Goal: Task Accomplishment & Management: Complete application form

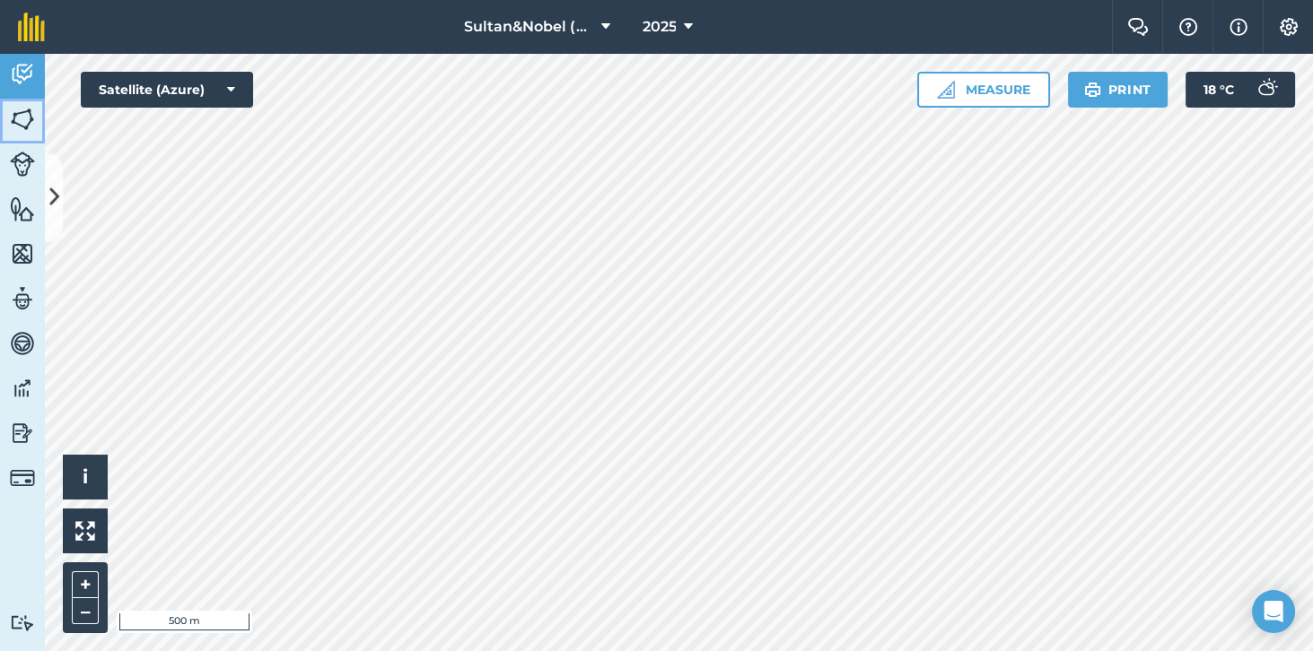
click at [20, 129] on img at bounding box center [22, 119] width 25 height 27
click at [23, 72] on img at bounding box center [22, 74] width 25 height 27
click at [13, 437] on img at bounding box center [22, 433] width 25 height 27
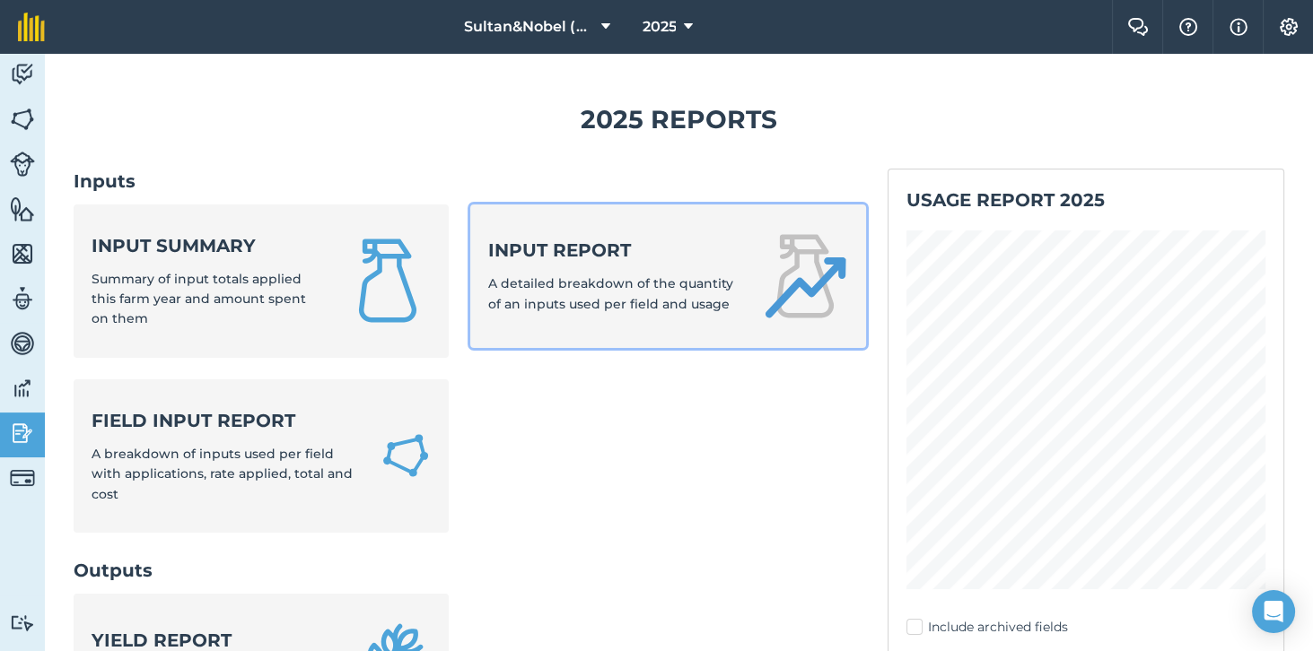
click at [671, 289] on span "A detailed breakdown of the quantity of an inputs used per field and usage" at bounding box center [610, 293] width 245 height 36
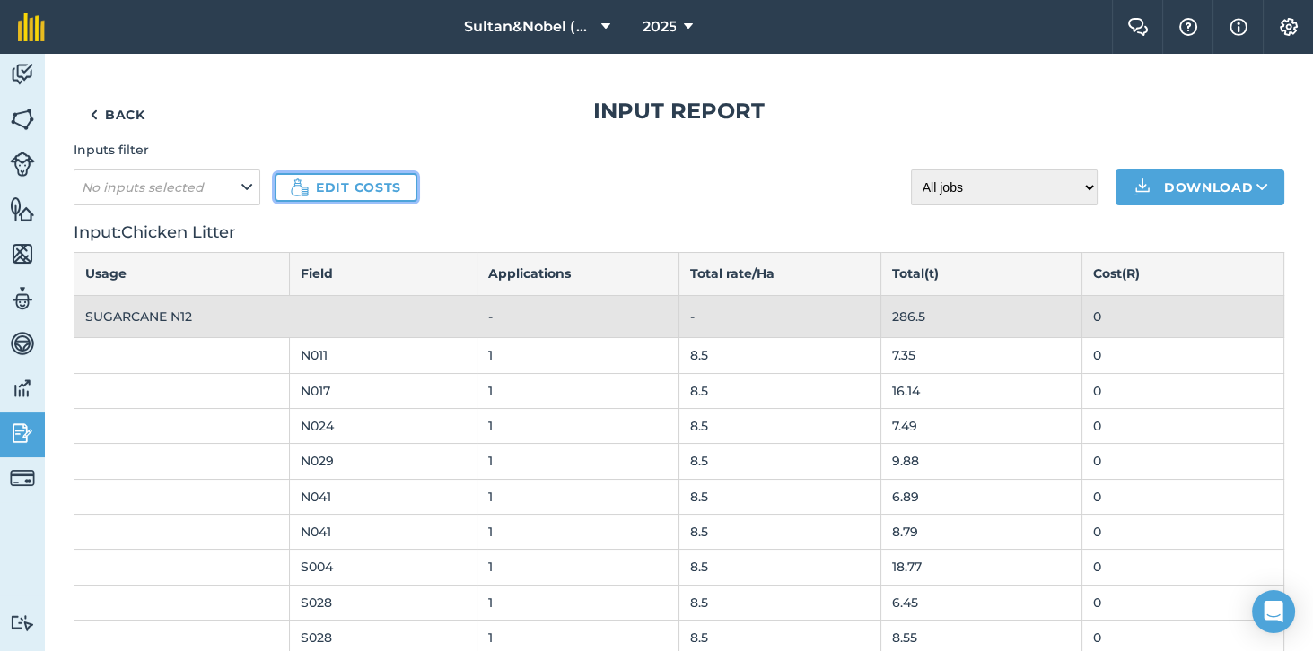
click at [371, 190] on link "Edit costs" at bounding box center [346, 187] width 143 height 29
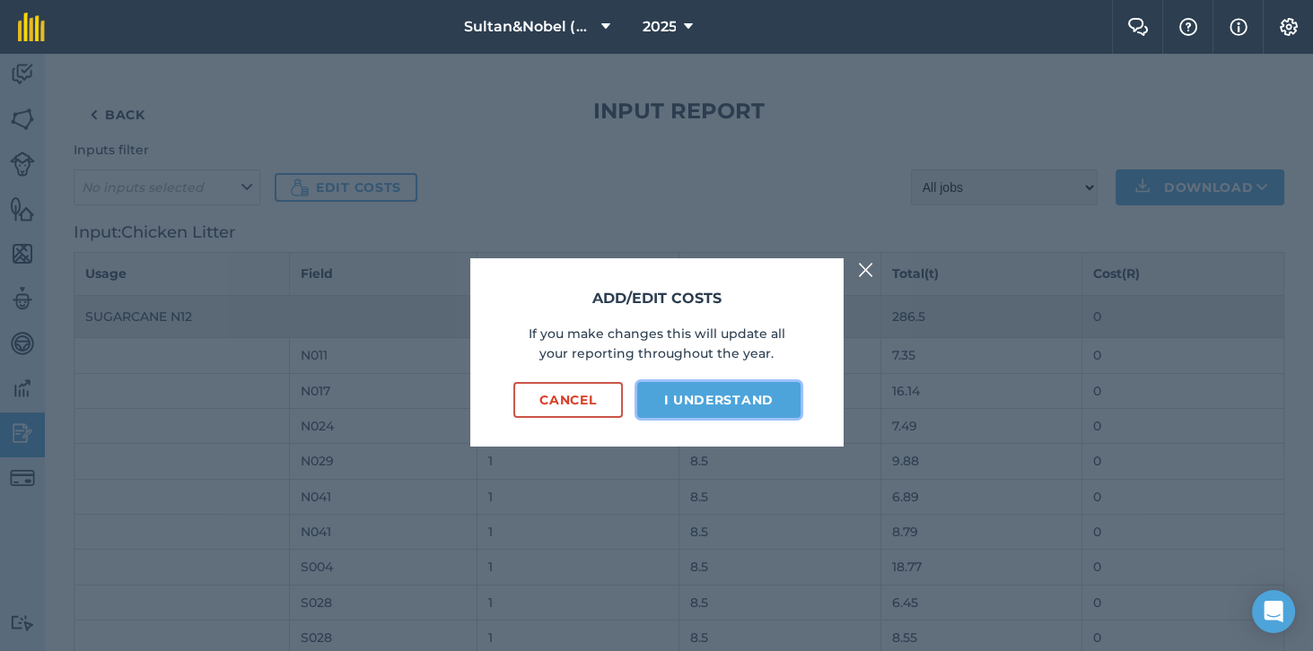
click at [737, 418] on button "I understand" at bounding box center [718, 400] width 163 height 36
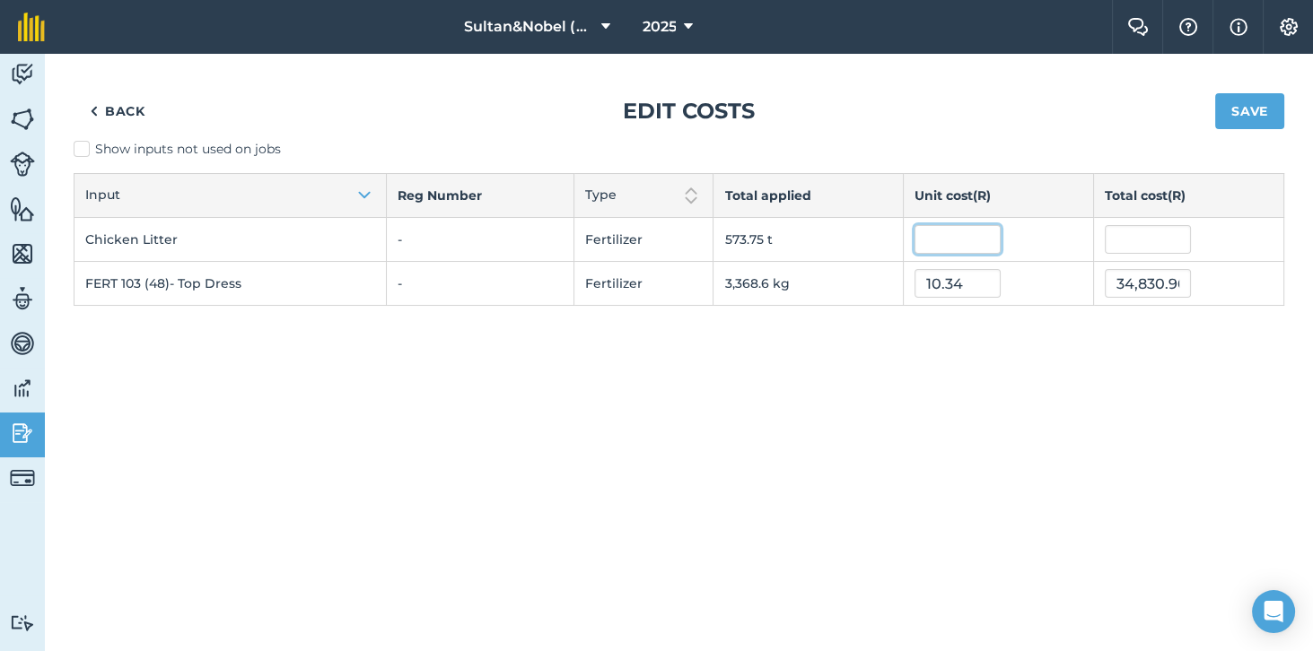
click at [947, 242] on input "text" at bounding box center [957, 239] width 86 height 29
type input "600"
type input "344,252.598"
click at [1135, 429] on div "Back Edit costs Save Show inputs not used on jobs Input Reg Number Type Total a…" at bounding box center [679, 353] width 1268 height 598
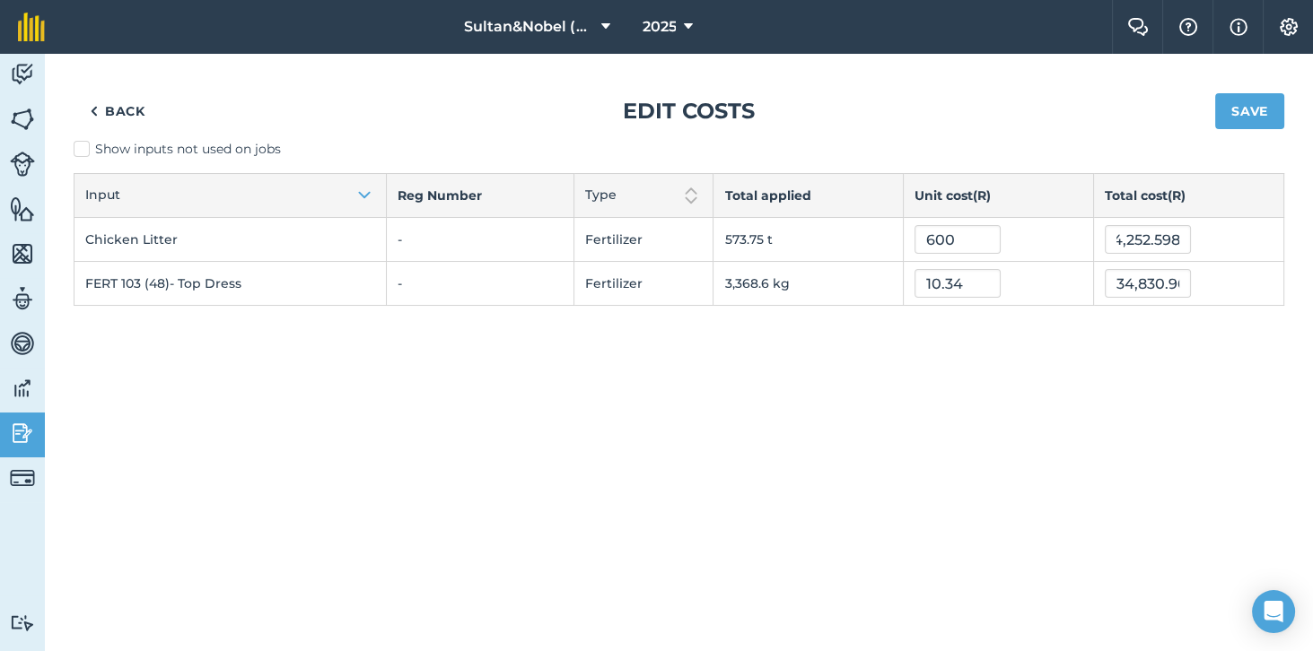
scroll to position [0, 0]
click at [1256, 114] on button "Save" at bounding box center [1249, 111] width 69 height 36
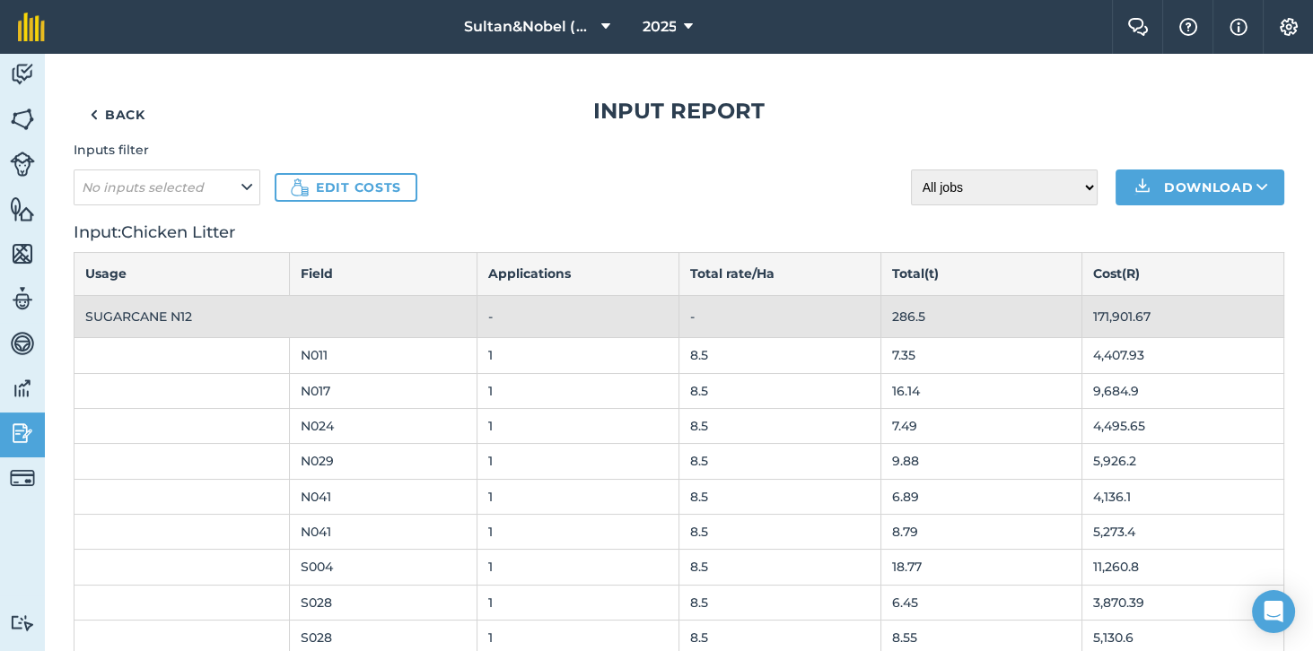
click at [167, 324] on th "SUGARCANE N12" at bounding box center [275, 316] width 403 height 42
click at [19, 430] on img at bounding box center [22, 433] width 25 height 27
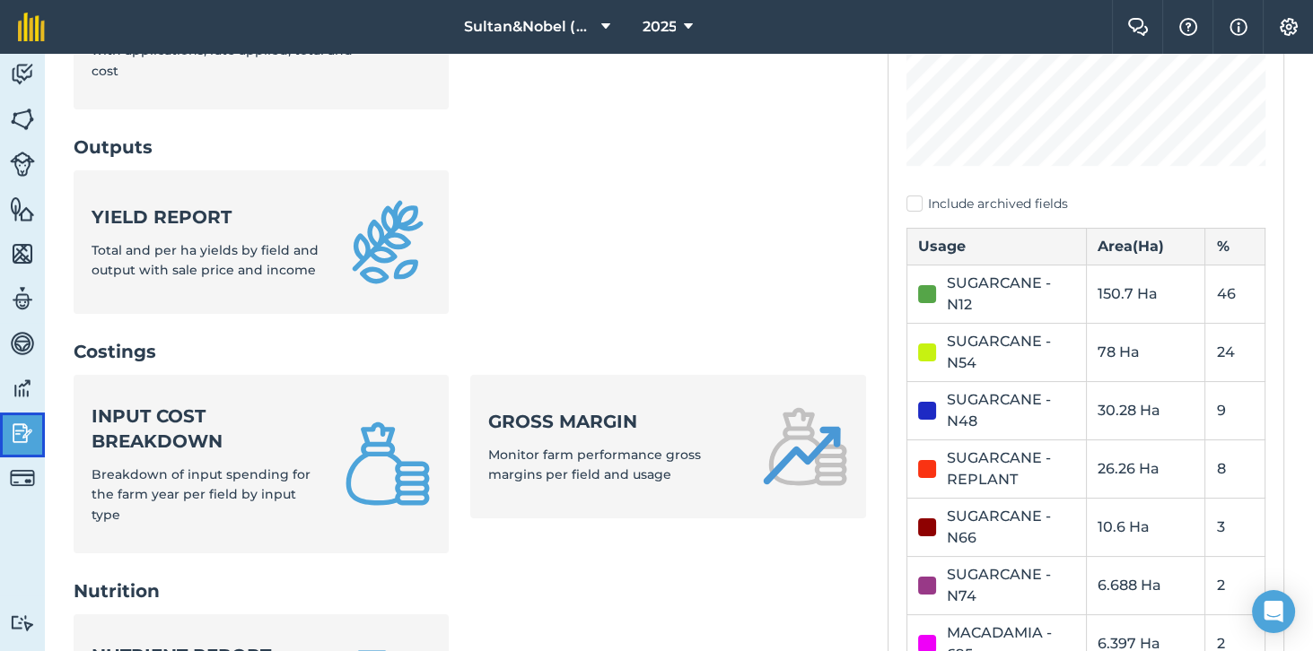
scroll to position [424, 0]
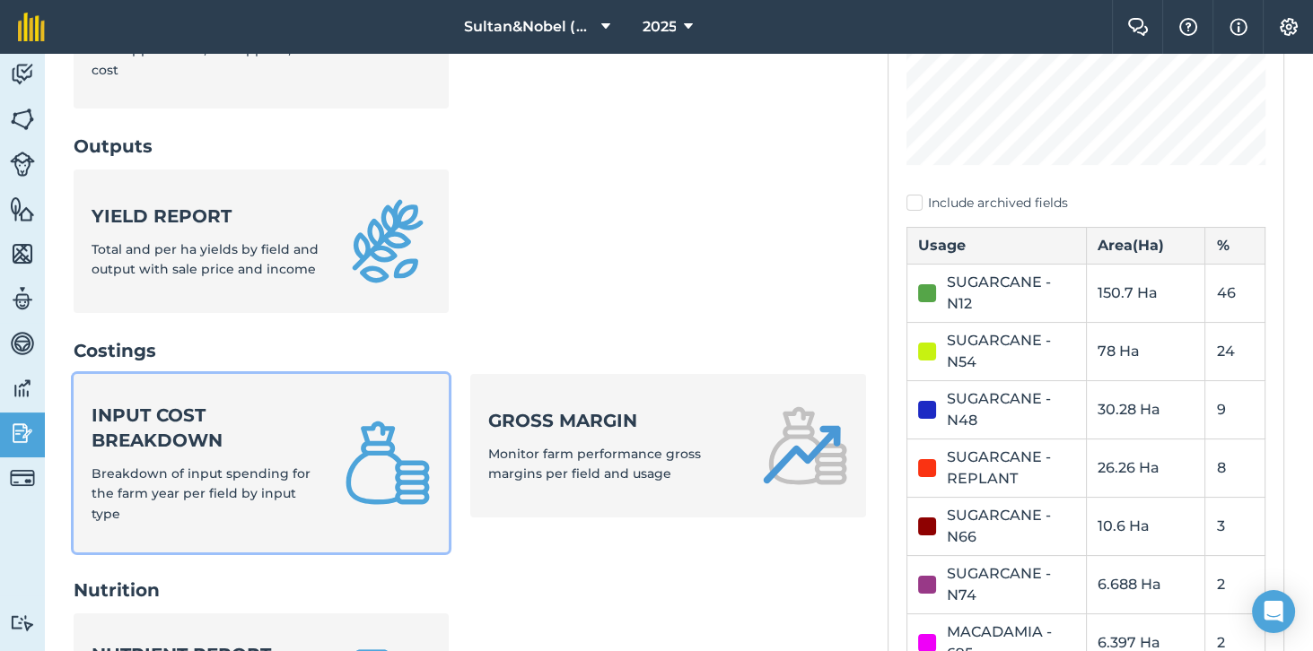
click at [341, 439] on link "Input cost breakdown Breakdown of input spending for the farm year per field by…" at bounding box center [261, 463] width 375 height 179
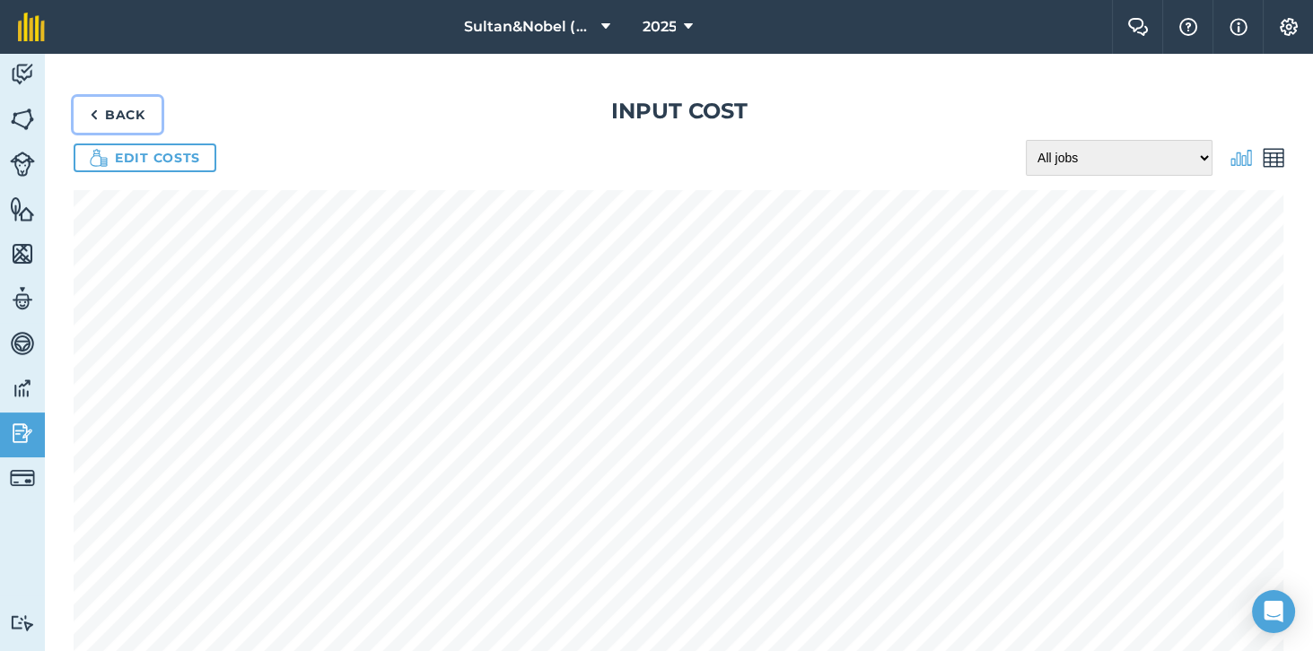
click at [120, 112] on link "Back" at bounding box center [118, 115] width 88 height 36
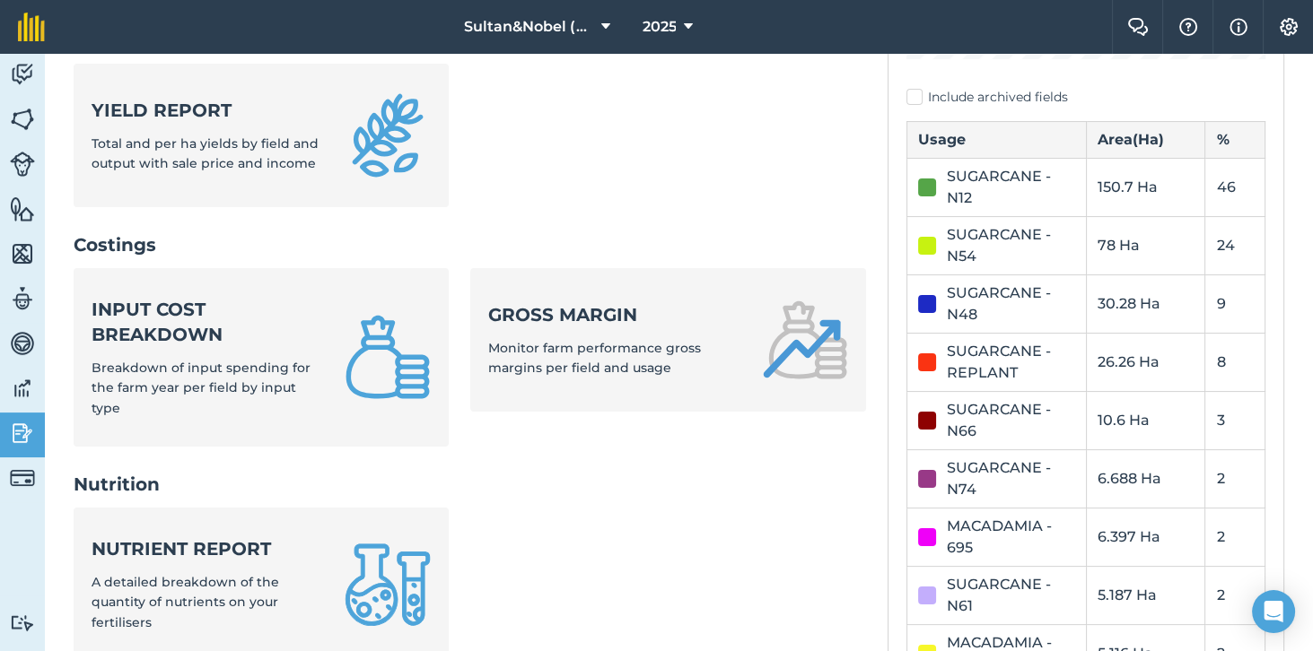
scroll to position [547, 0]
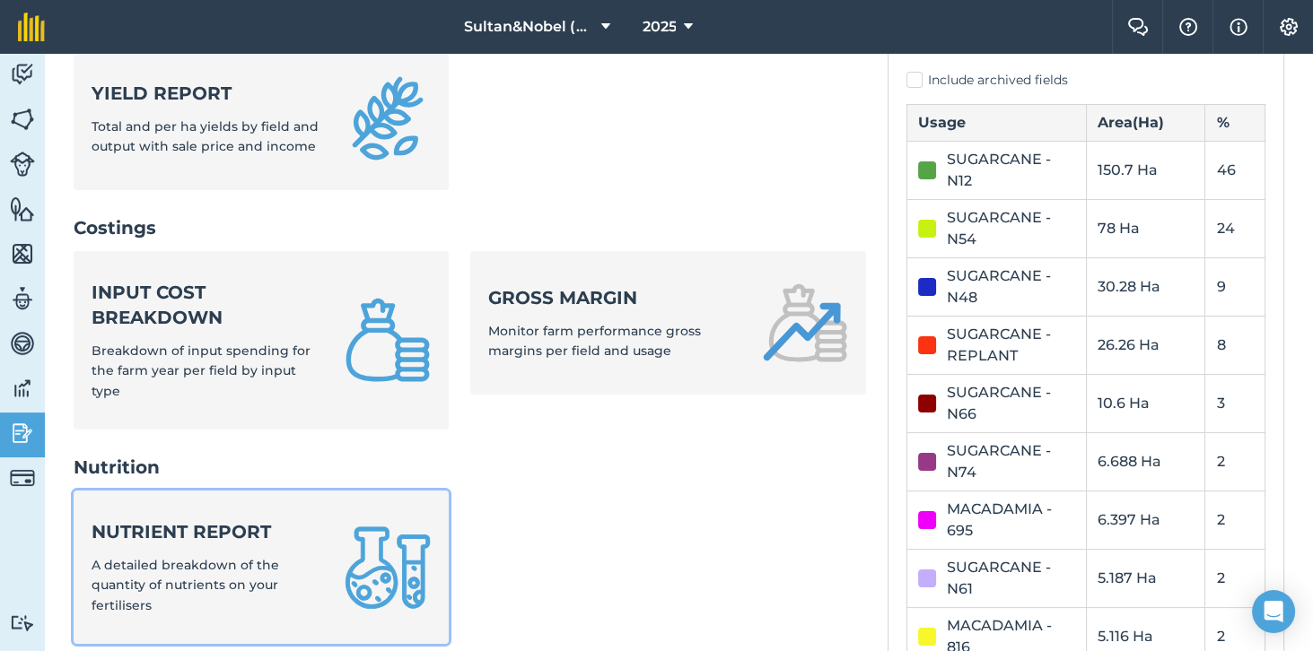
click at [274, 557] on span "A detailed breakdown of the quantity of nutrients on your fertilisers" at bounding box center [186, 585] width 188 height 57
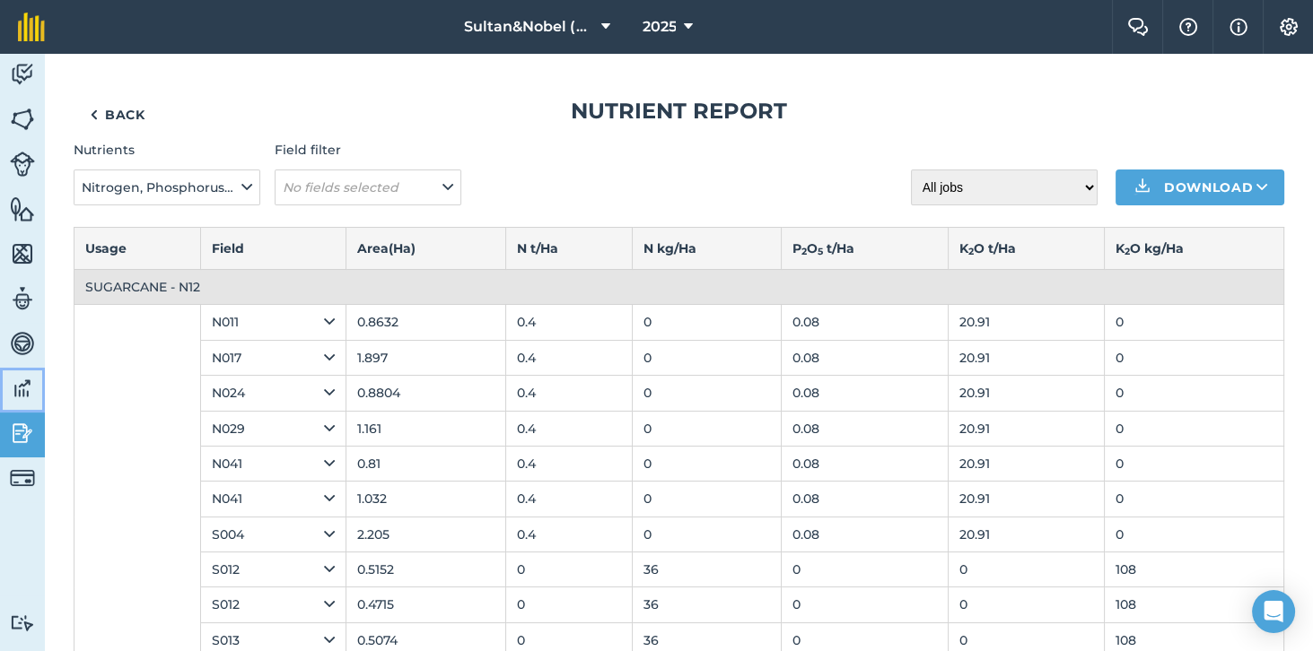
click at [20, 399] on img at bounding box center [22, 388] width 25 height 27
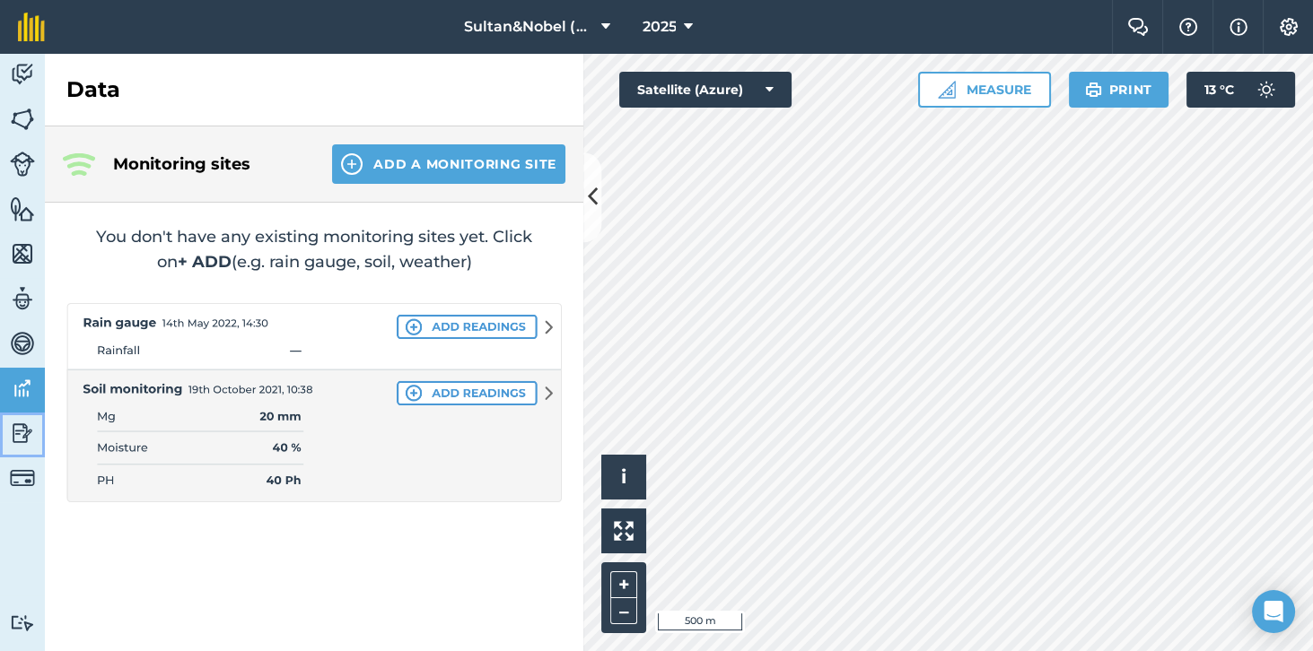
click at [19, 438] on img at bounding box center [22, 433] width 25 height 27
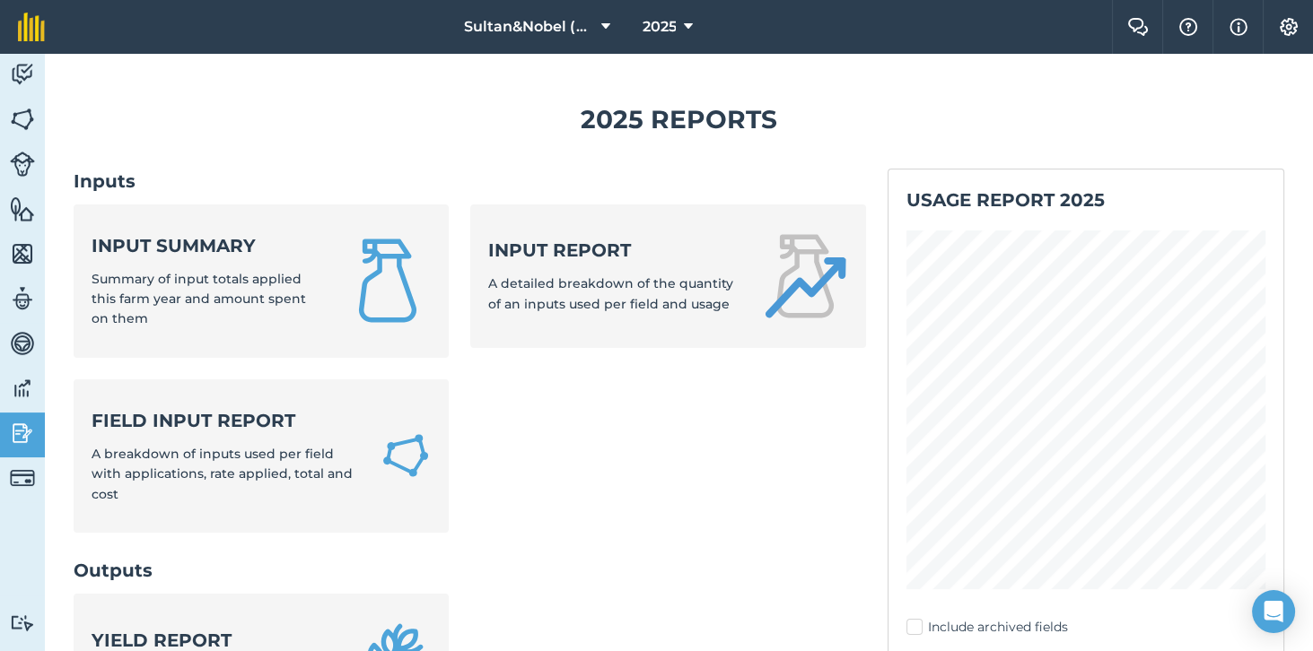
click at [101, 181] on h2 "Inputs" at bounding box center [470, 181] width 792 height 25
click at [11, 394] on img at bounding box center [22, 388] width 25 height 27
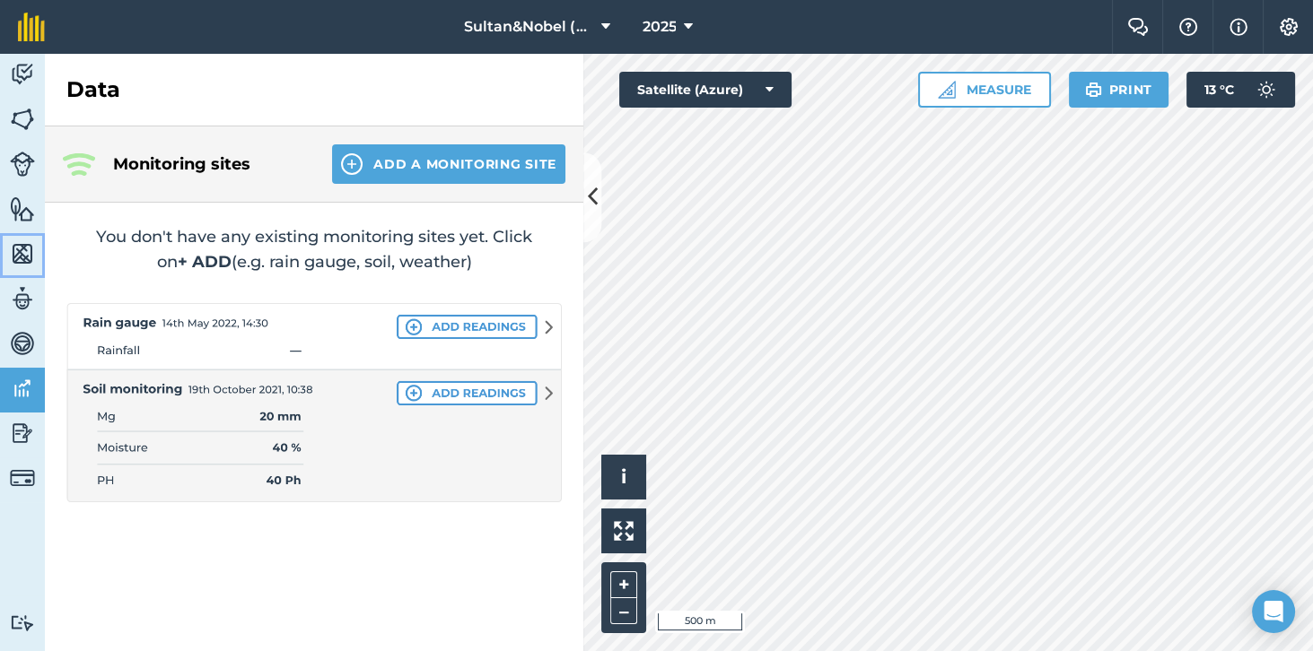
click at [13, 260] on img at bounding box center [22, 253] width 25 height 27
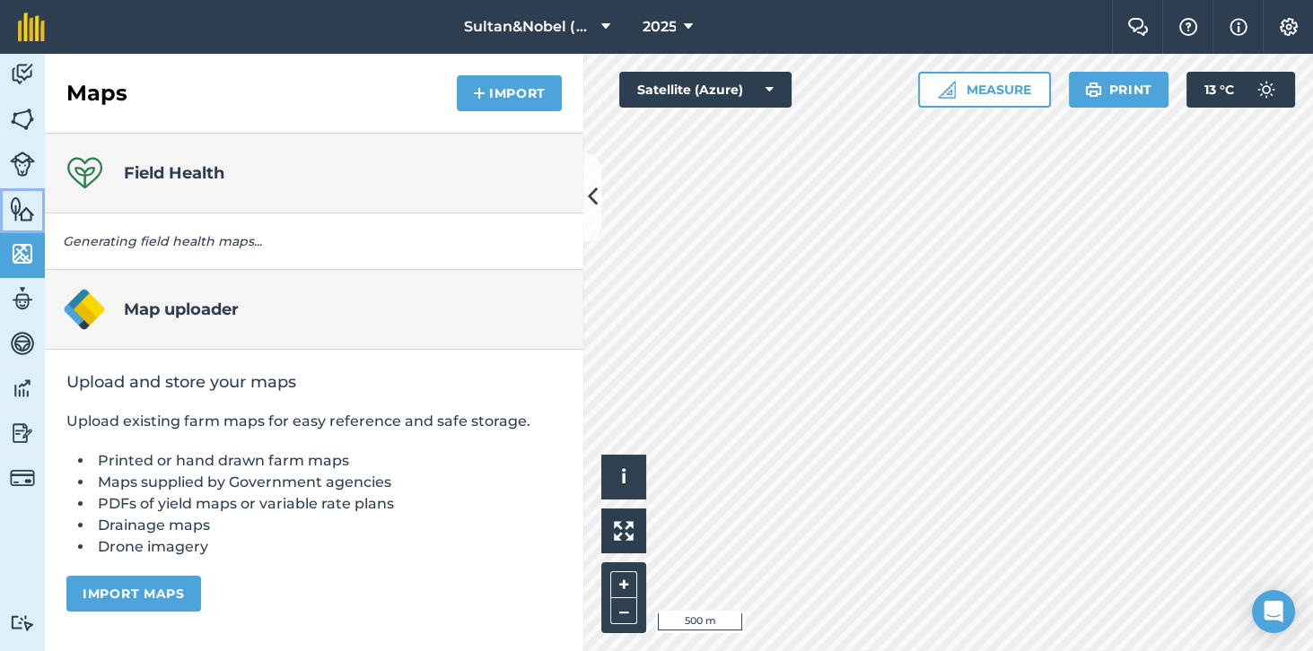
click at [11, 223] on link "Features" at bounding box center [22, 210] width 45 height 45
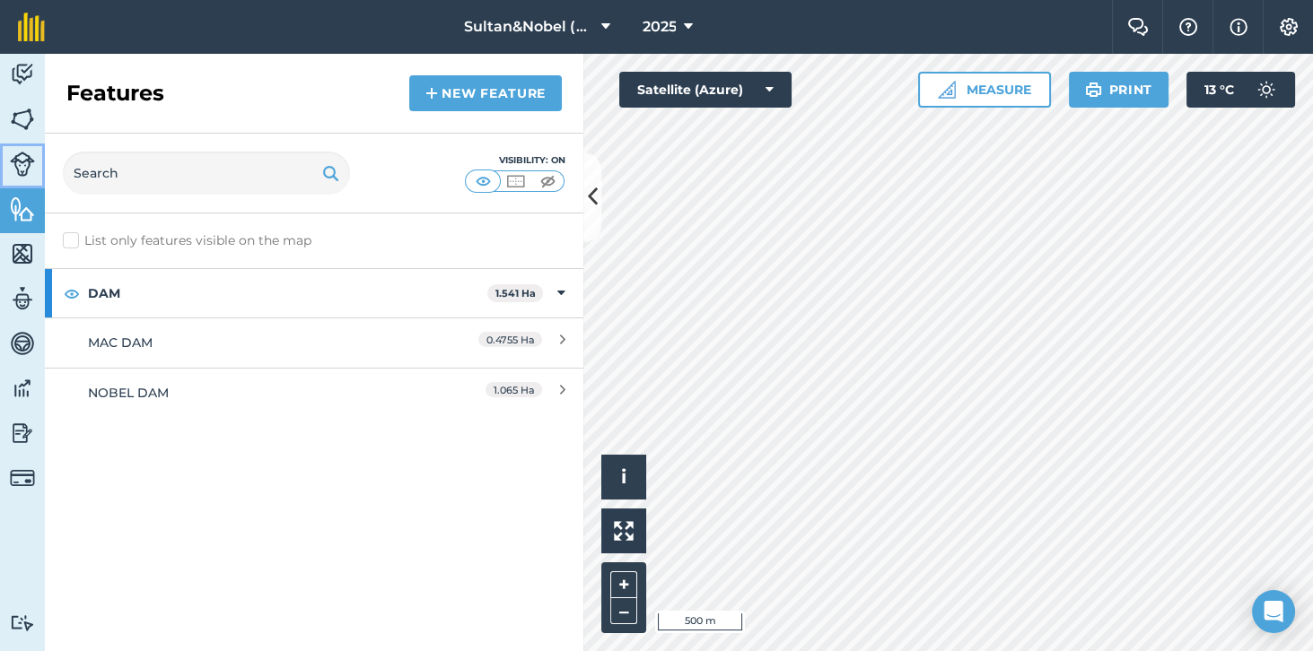
click at [20, 166] on img at bounding box center [22, 164] width 25 height 25
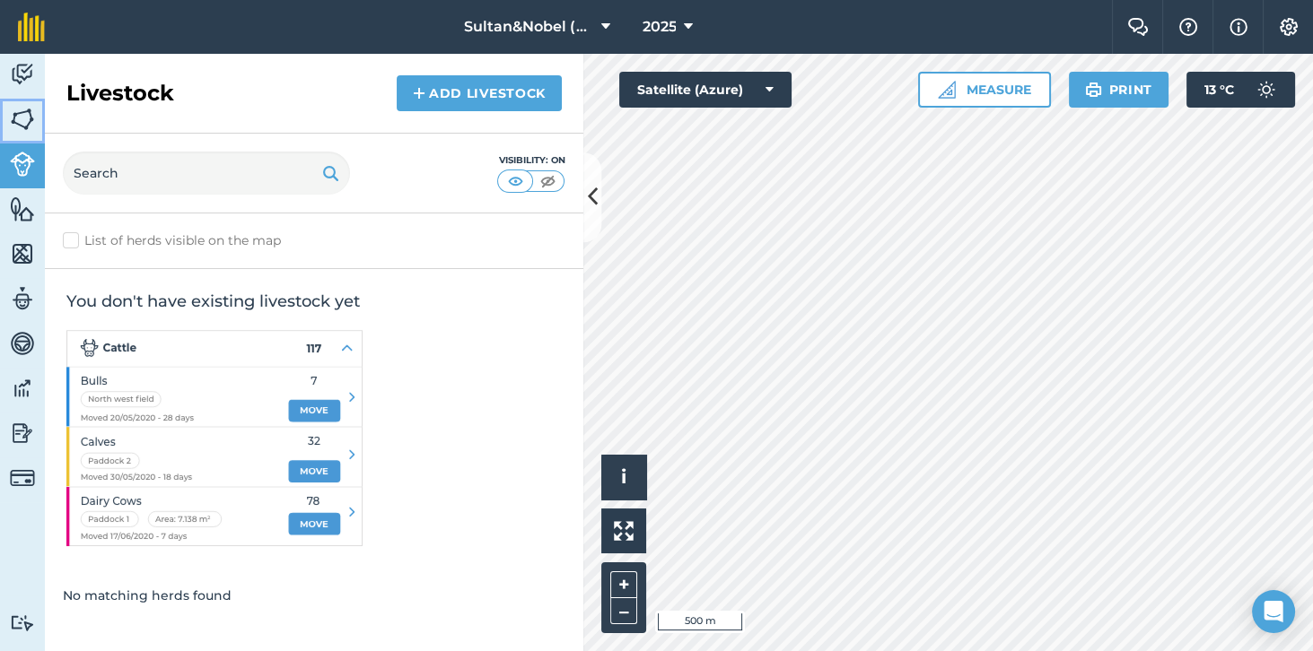
click at [30, 118] on img at bounding box center [22, 119] width 25 height 27
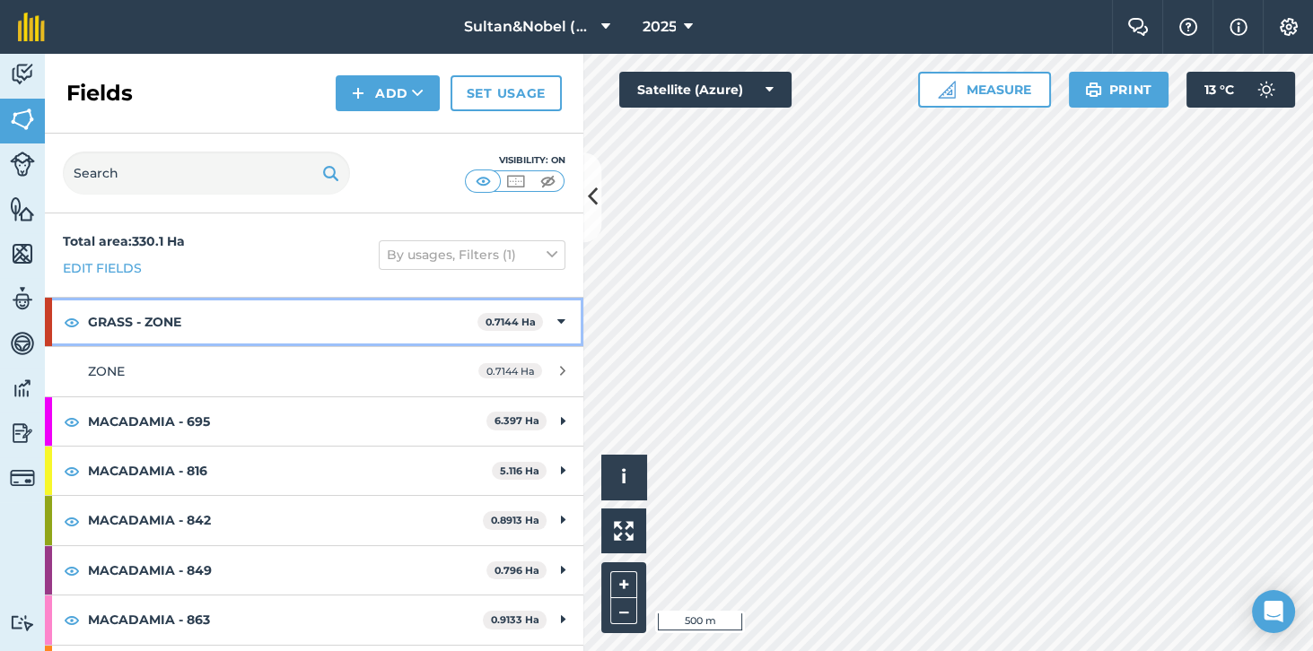
click at [423, 314] on strong "GRASS - ZONE" at bounding box center [282, 322] width 389 height 48
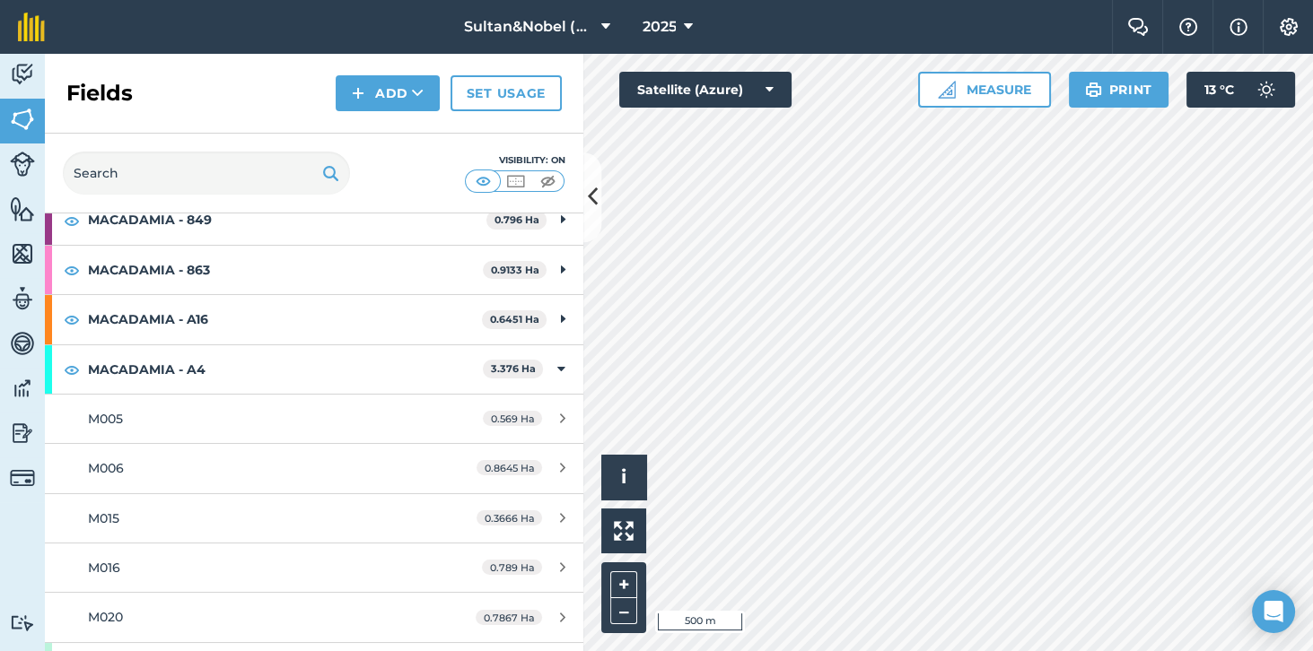
scroll to position [299, 0]
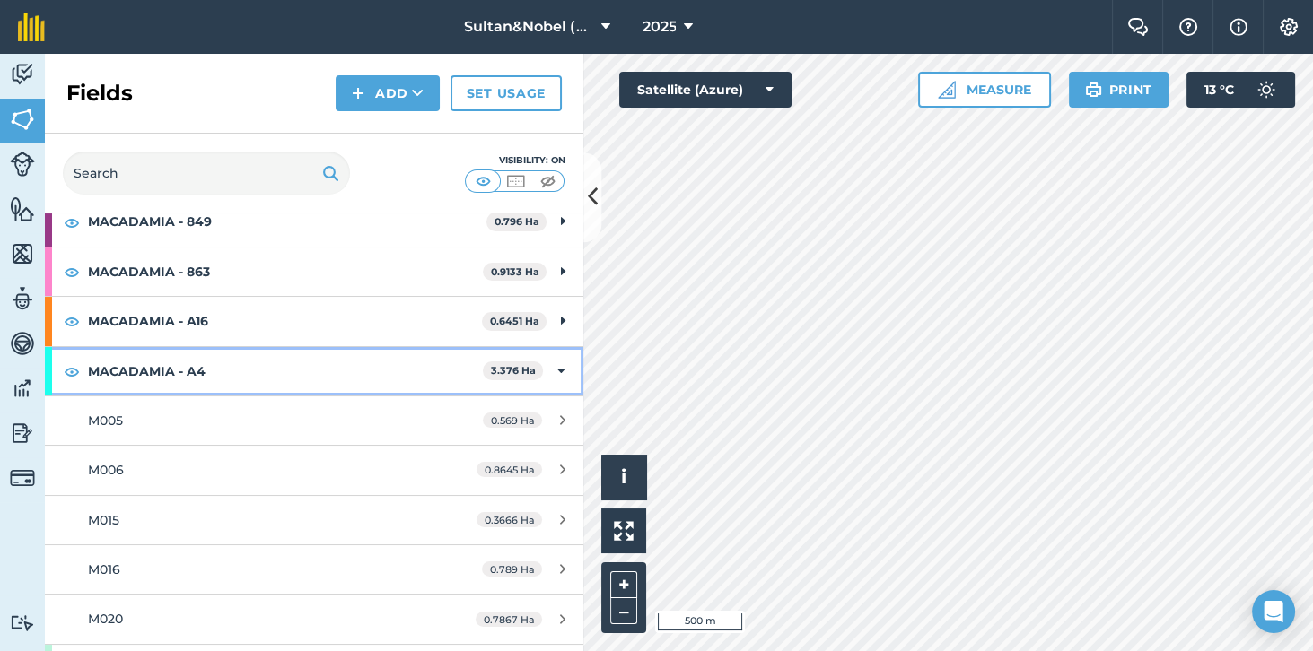
click at [399, 355] on strong "MACADAMIA - A4" at bounding box center [285, 371] width 395 height 48
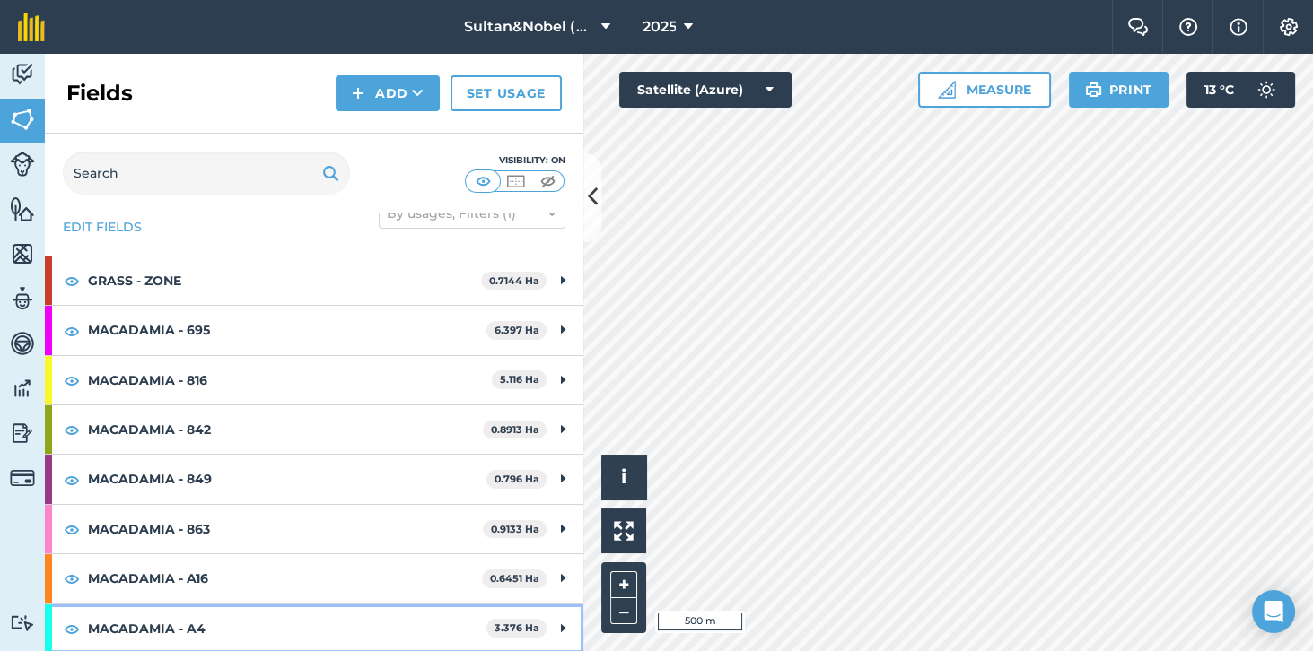
scroll to position [0, 0]
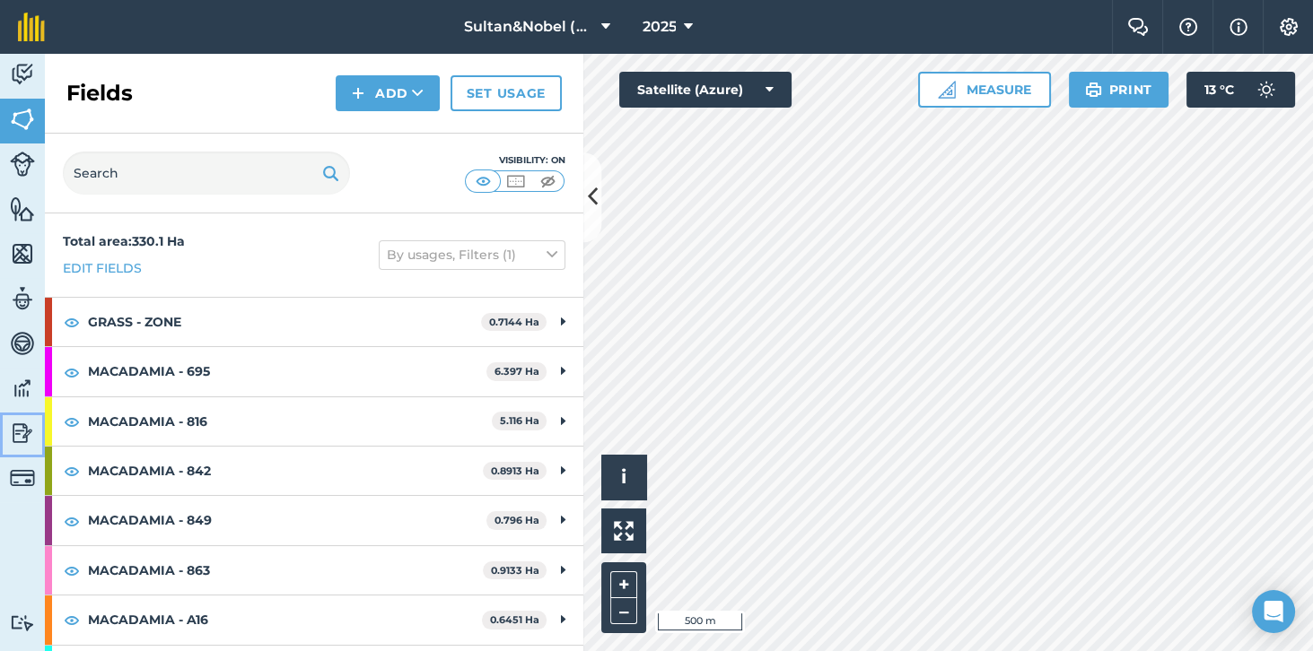
click at [16, 434] on img at bounding box center [22, 433] width 25 height 27
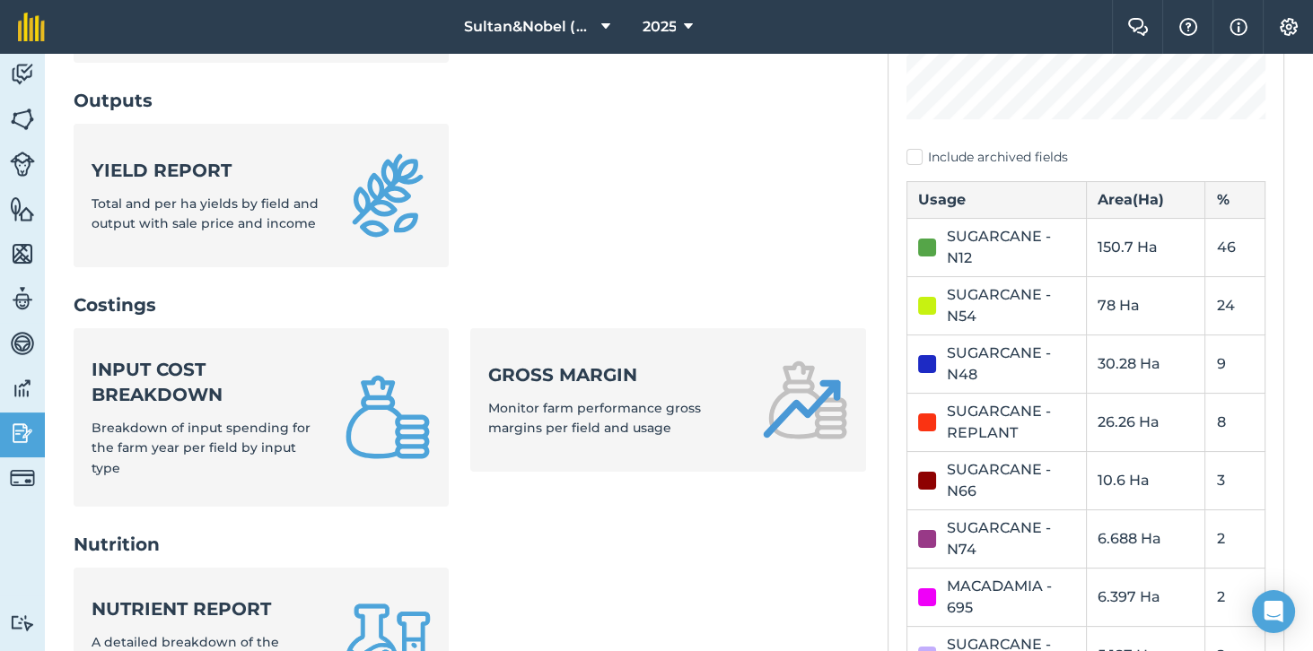
scroll to position [493, 0]
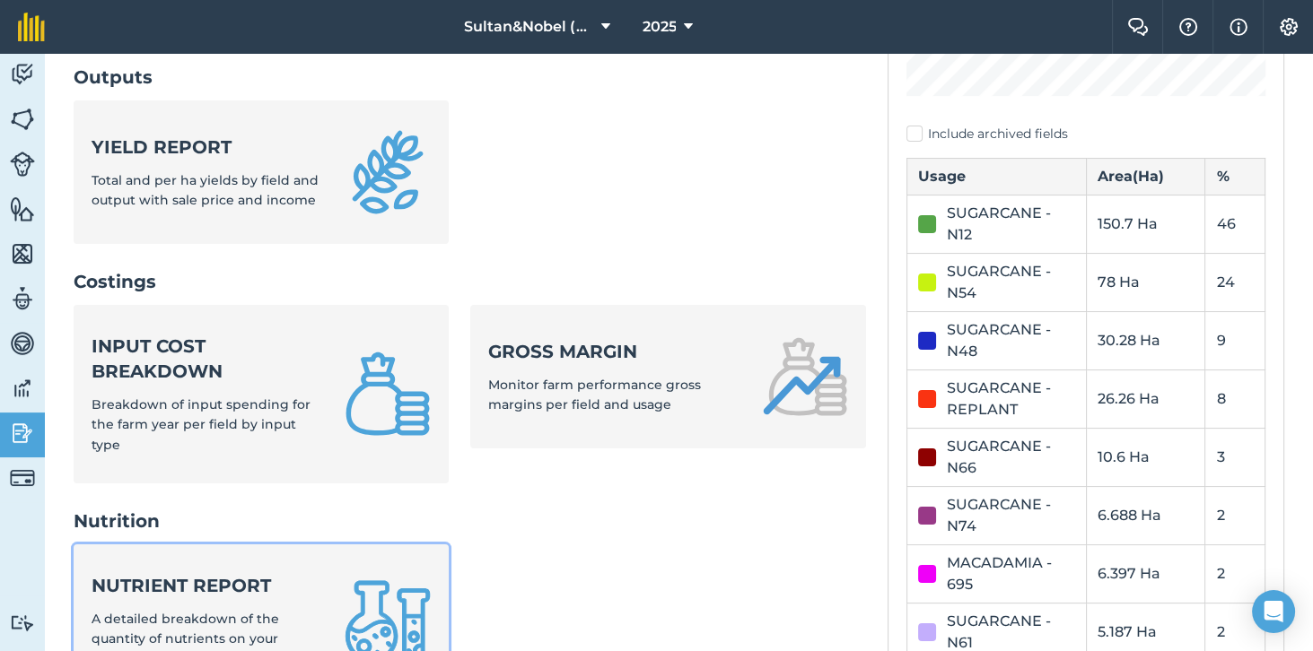
click at [292, 578] on div "Nutrient report A detailed breakdown of the quantity of nutrients on your ferti…" at bounding box center [207, 621] width 231 height 96
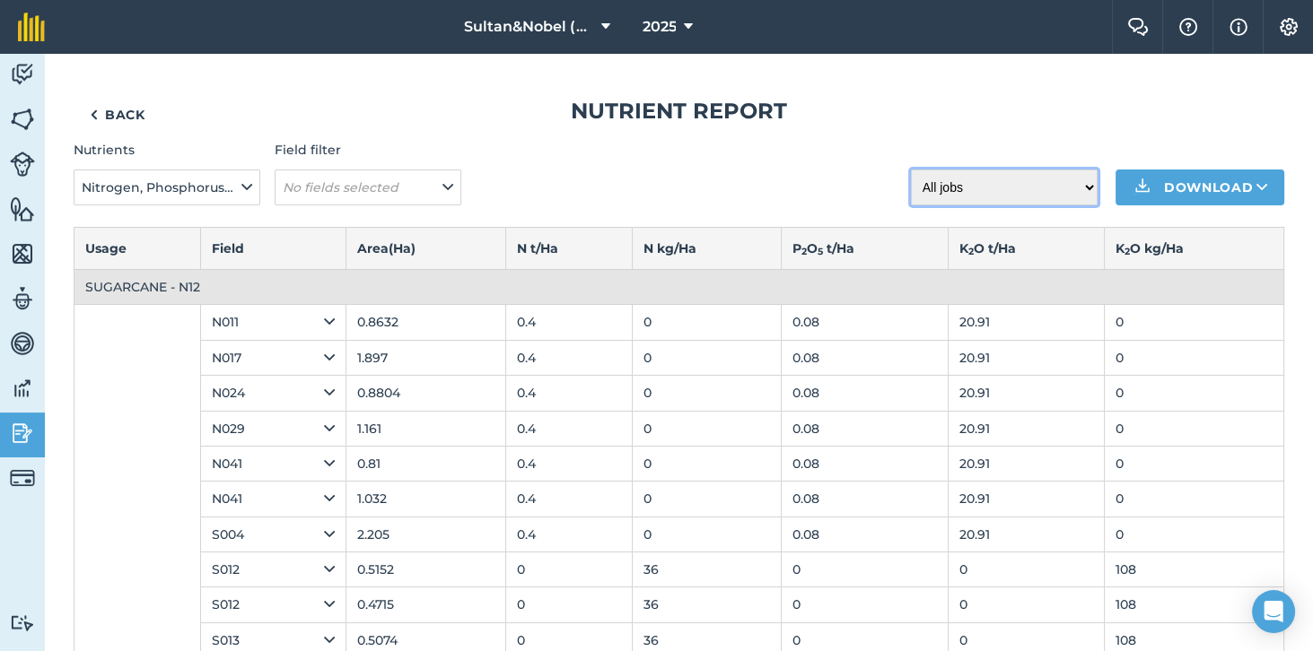
click at [1081, 190] on select "All jobs Incomplete jobs Complete jobs" at bounding box center [1004, 188] width 187 height 36
click at [1078, 185] on select "All jobs Incomplete jobs Complete jobs" at bounding box center [1004, 188] width 187 height 36
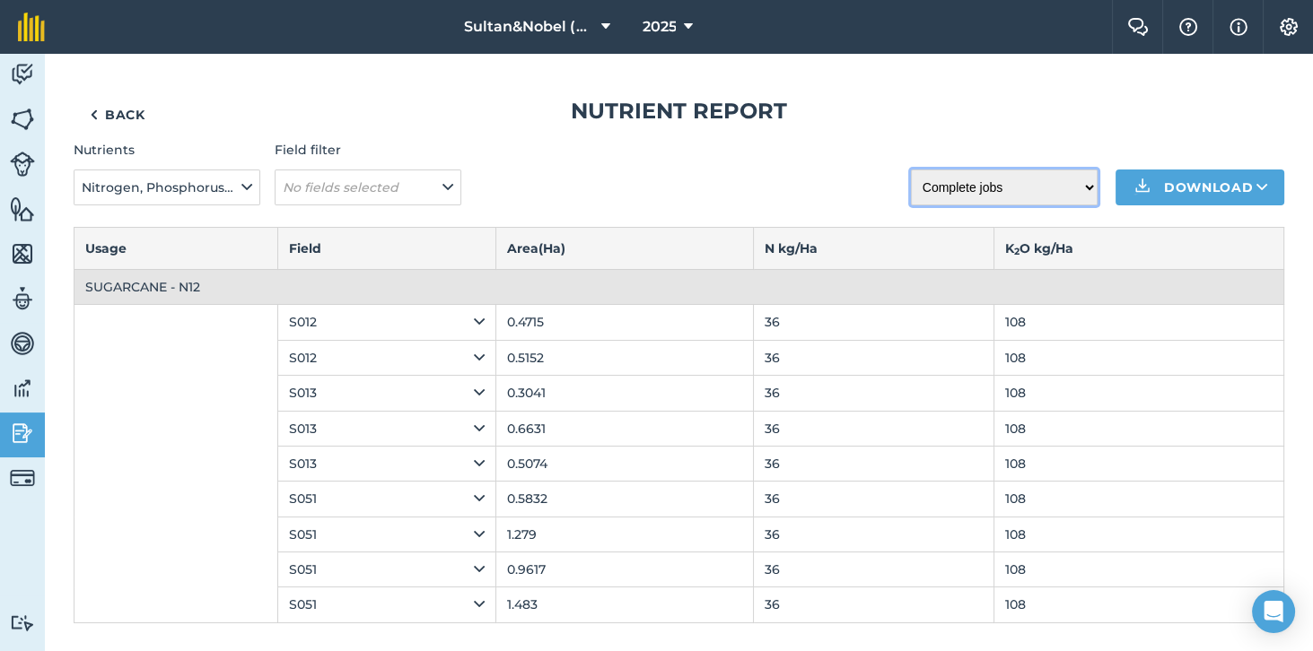
click at [1078, 186] on select "All jobs Incomplete jobs Complete jobs" at bounding box center [1004, 188] width 187 height 36
select select "all"
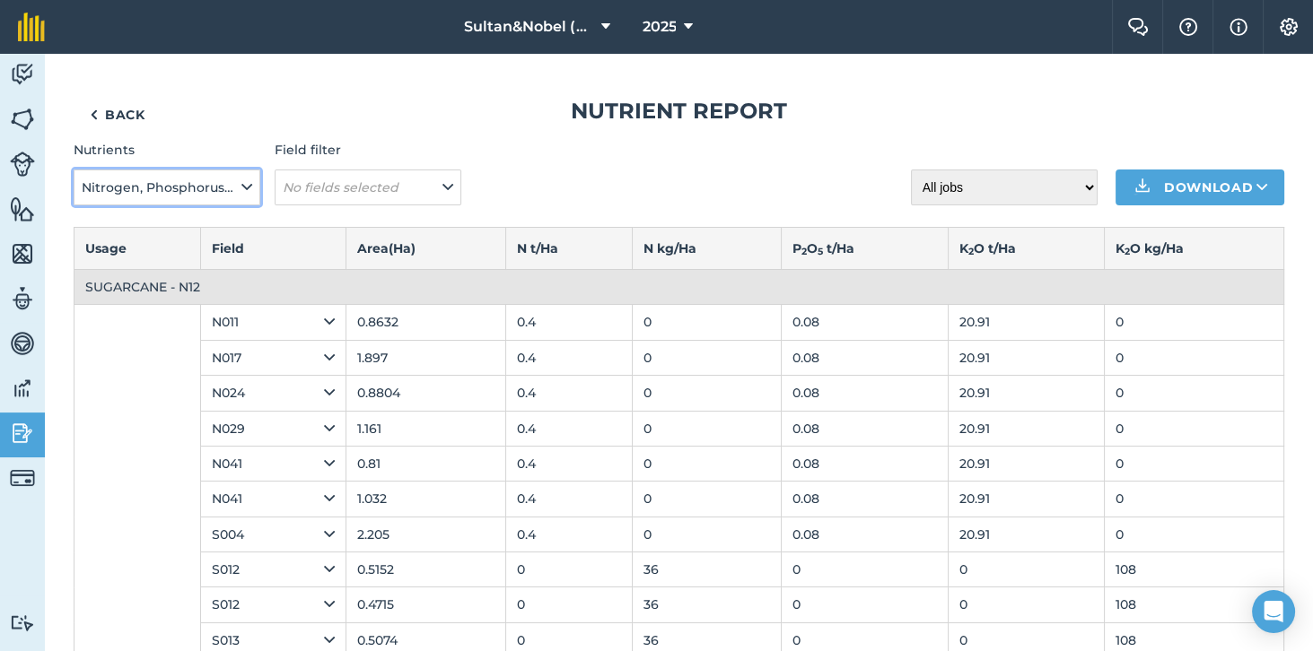
click at [231, 185] on span "Nitrogen, Phosphorus, Potassium, Magnesium, Sulphur, Sodium" at bounding box center [160, 188] width 156 height 20
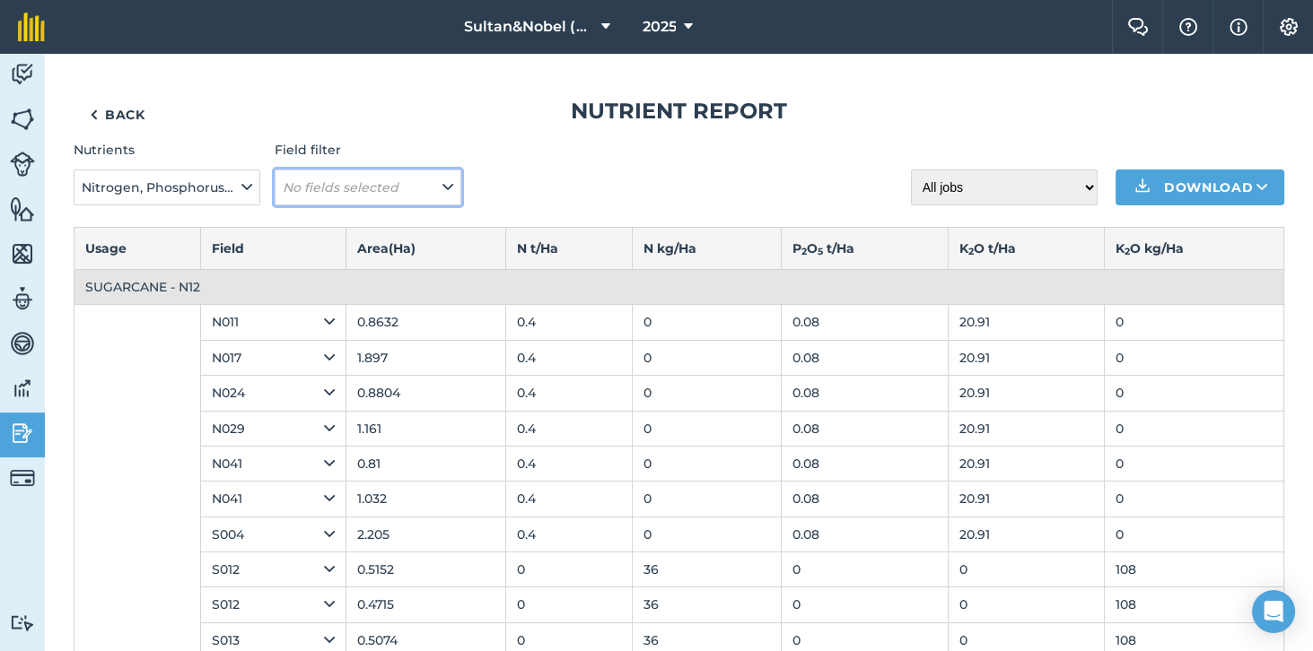
click at [436, 190] on button "No fields selected" at bounding box center [368, 188] width 187 height 36
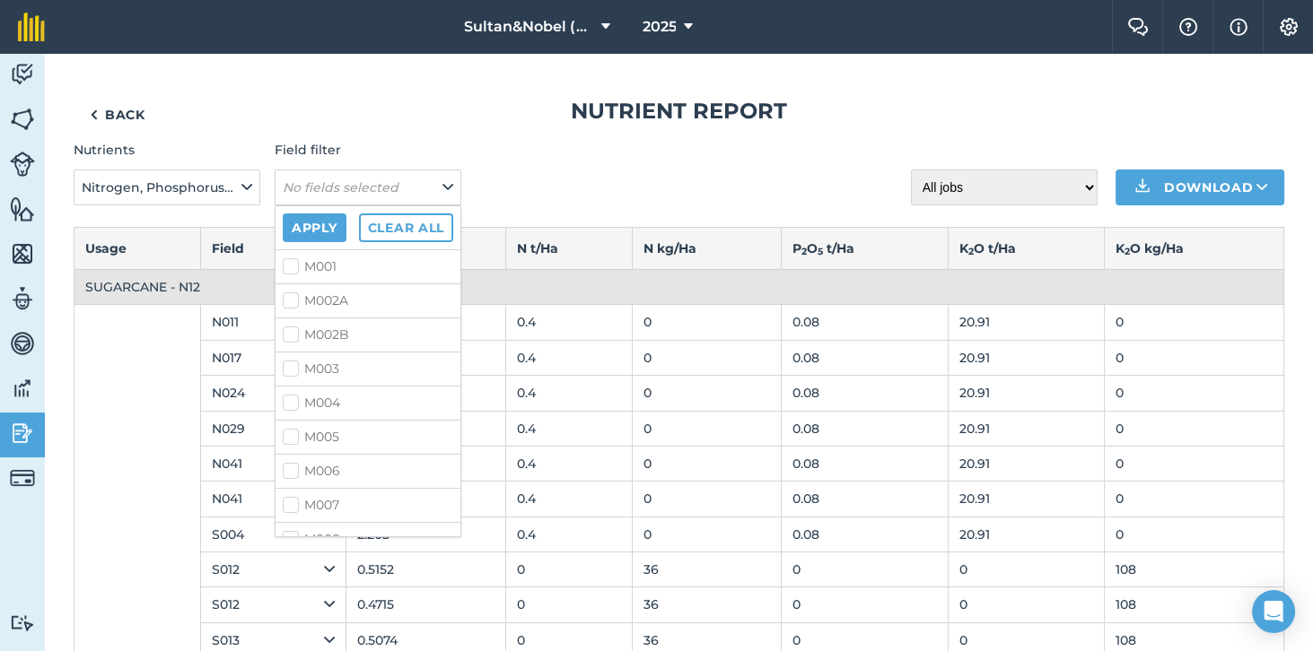
click at [482, 122] on h1 "Nutrient report" at bounding box center [679, 111] width 1210 height 29
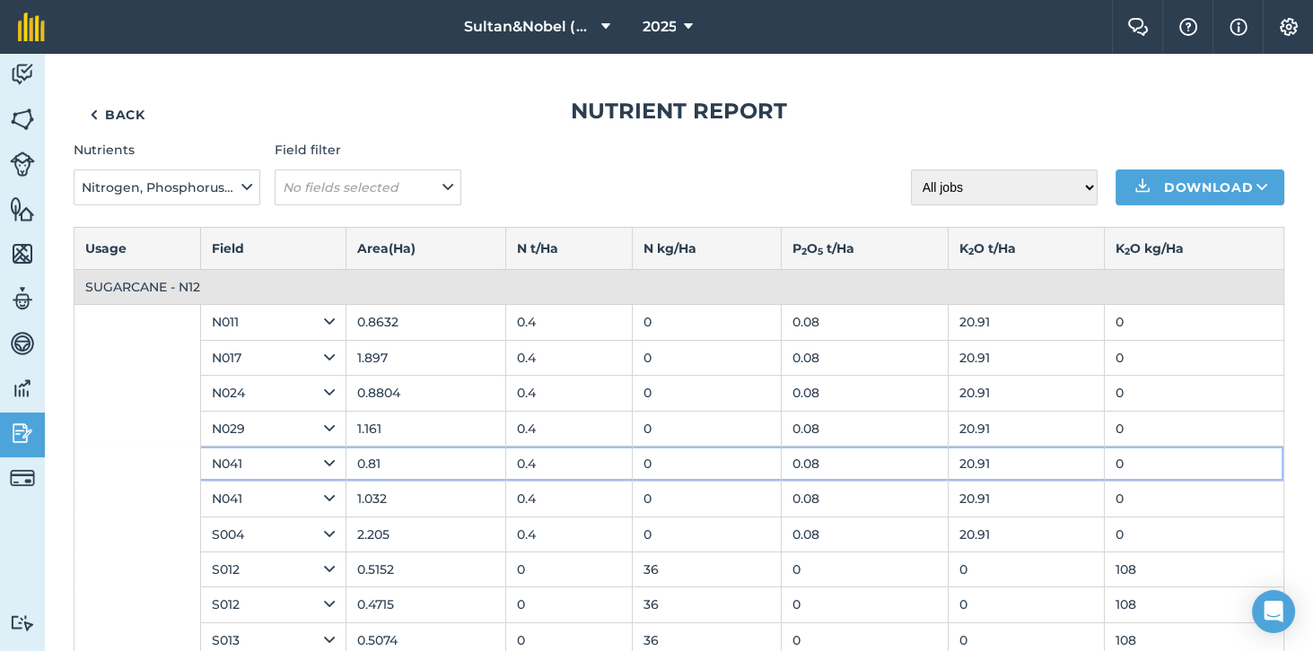
click at [1217, 473] on td "0" at bounding box center [1193, 463] width 179 height 35
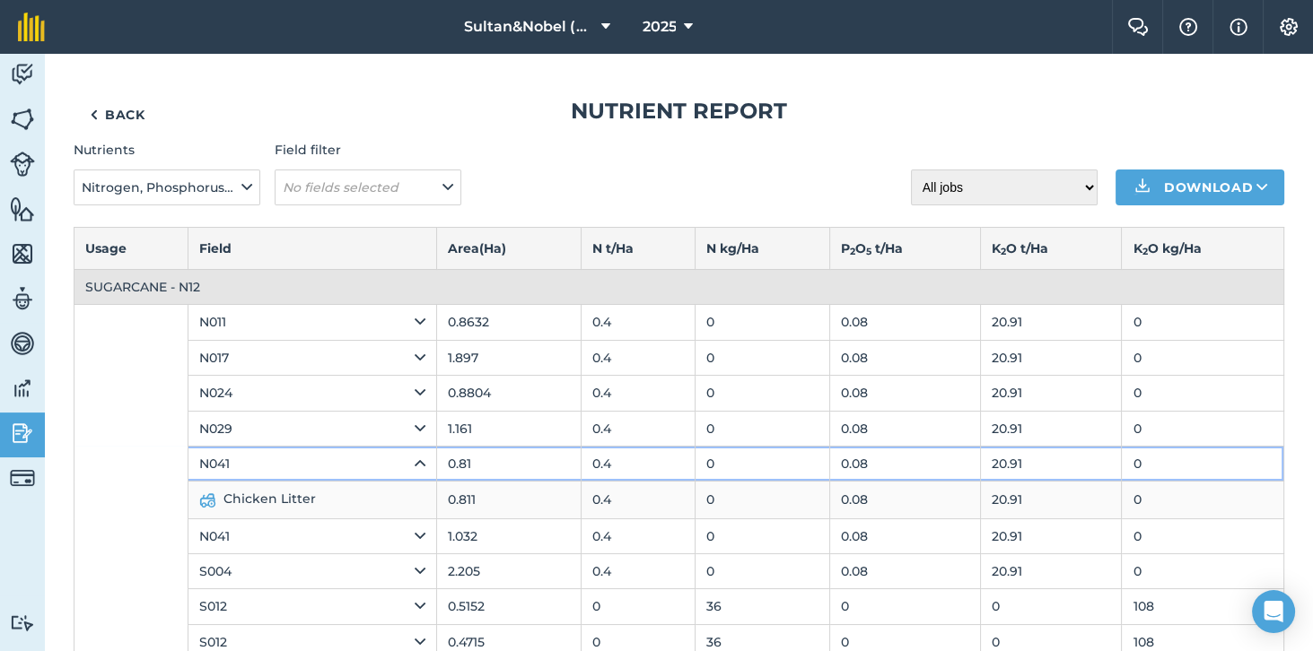
click at [1215, 458] on td "0" at bounding box center [1202, 463] width 162 height 35
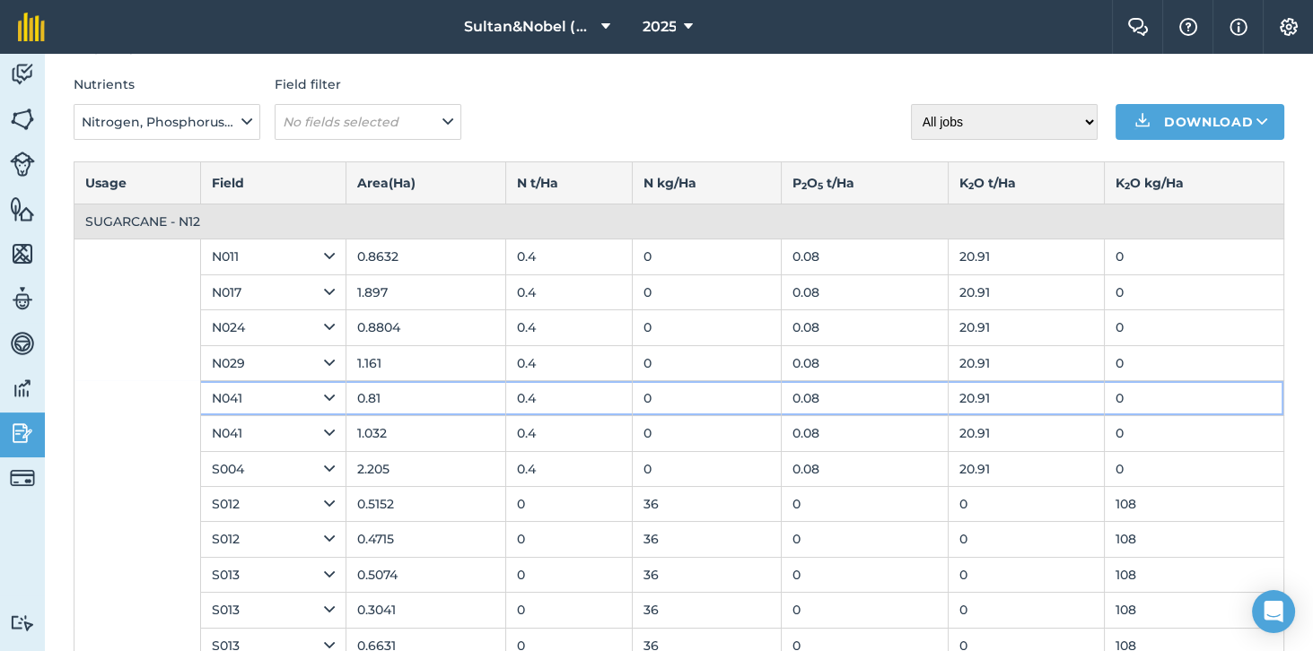
scroll to position [98, 0]
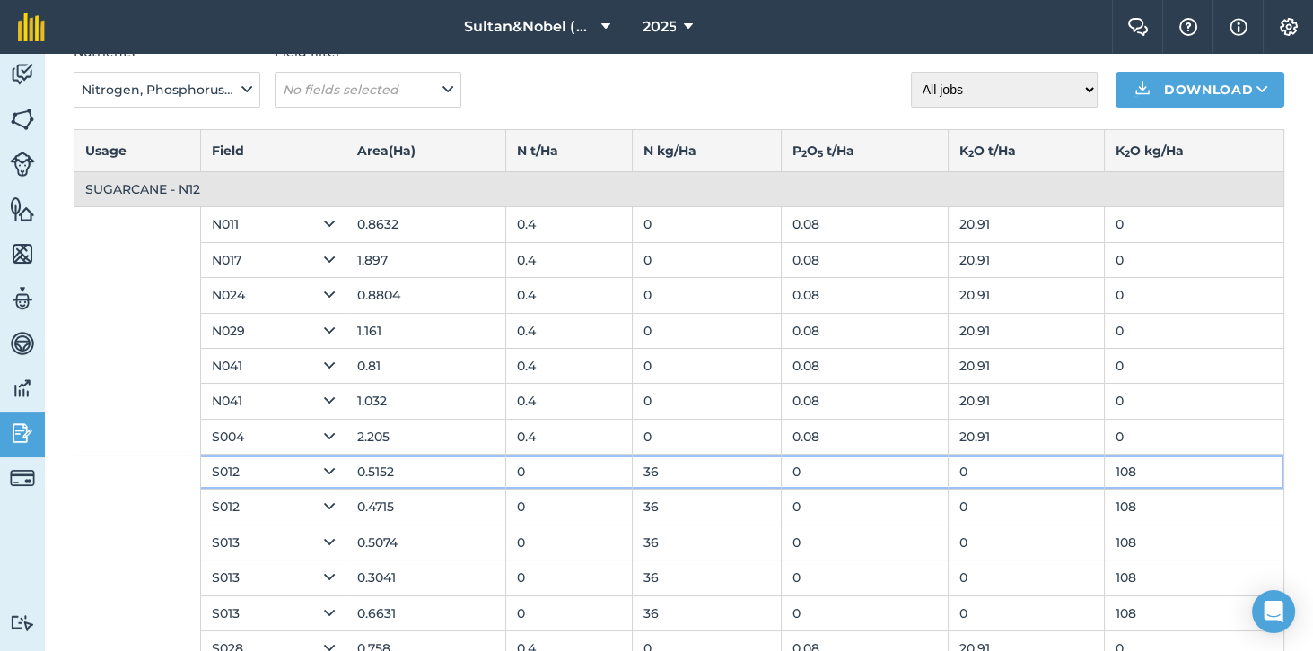
click at [1195, 468] on td "108" at bounding box center [1193, 472] width 179 height 35
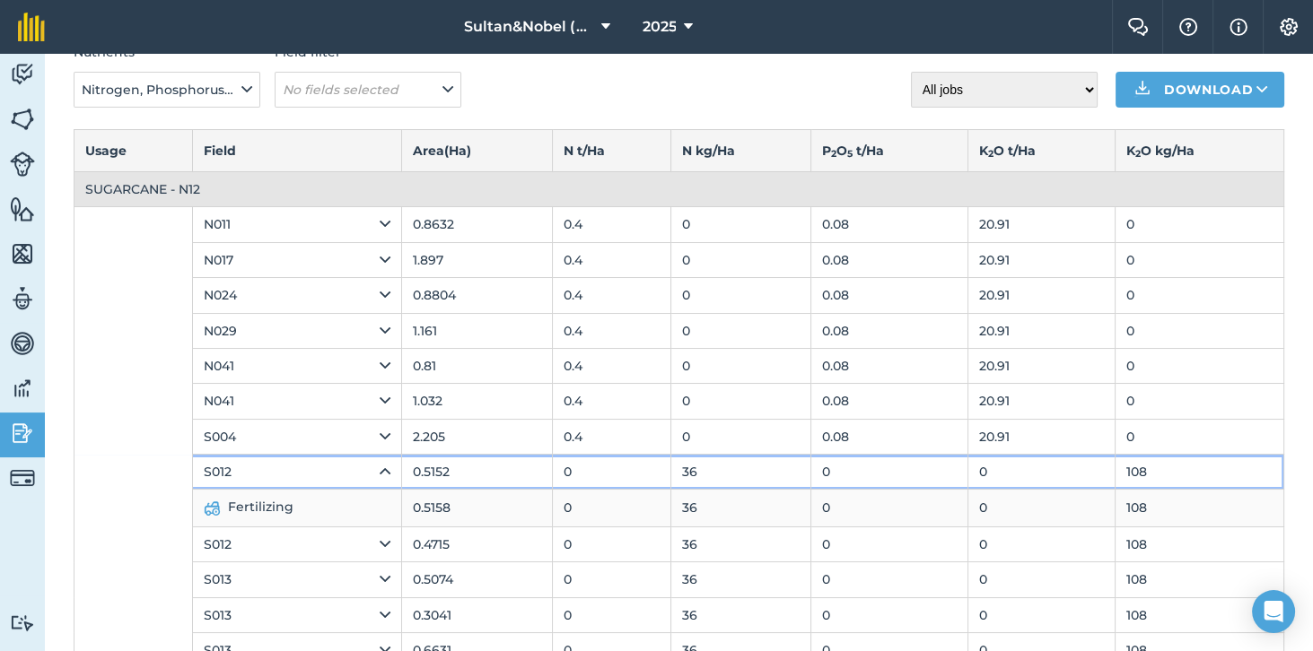
click at [1200, 470] on td "108" at bounding box center [1198, 472] width 169 height 35
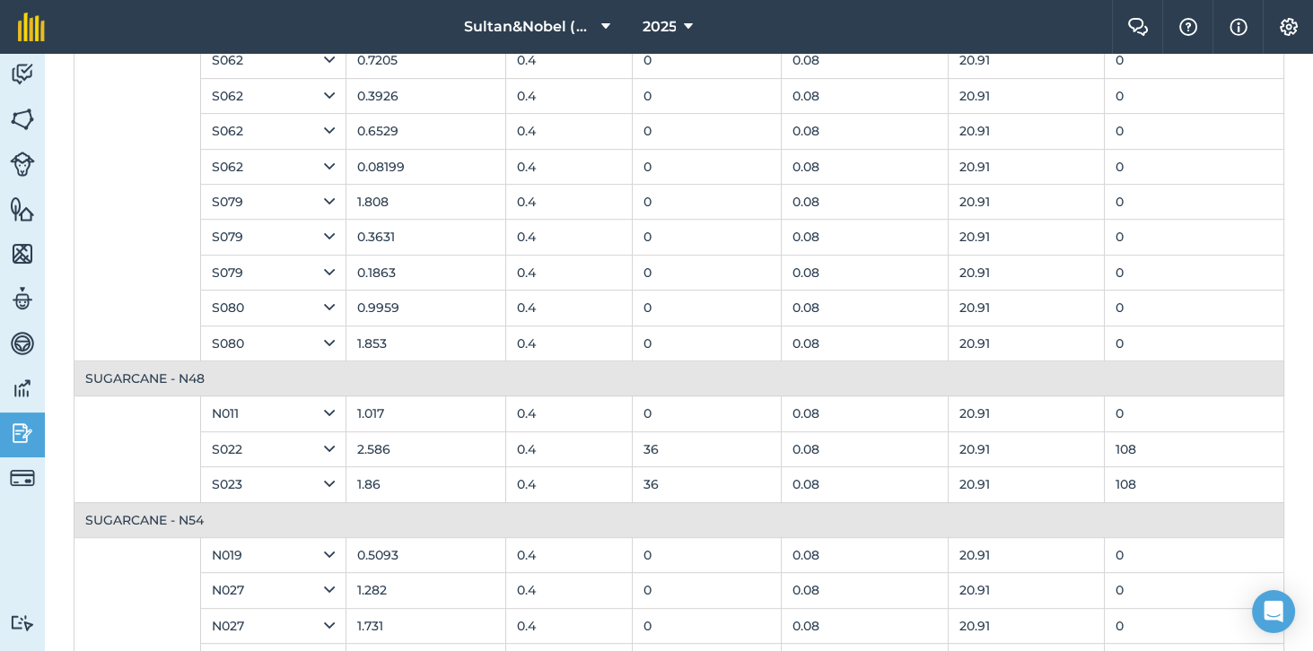
scroll to position [1182, 0]
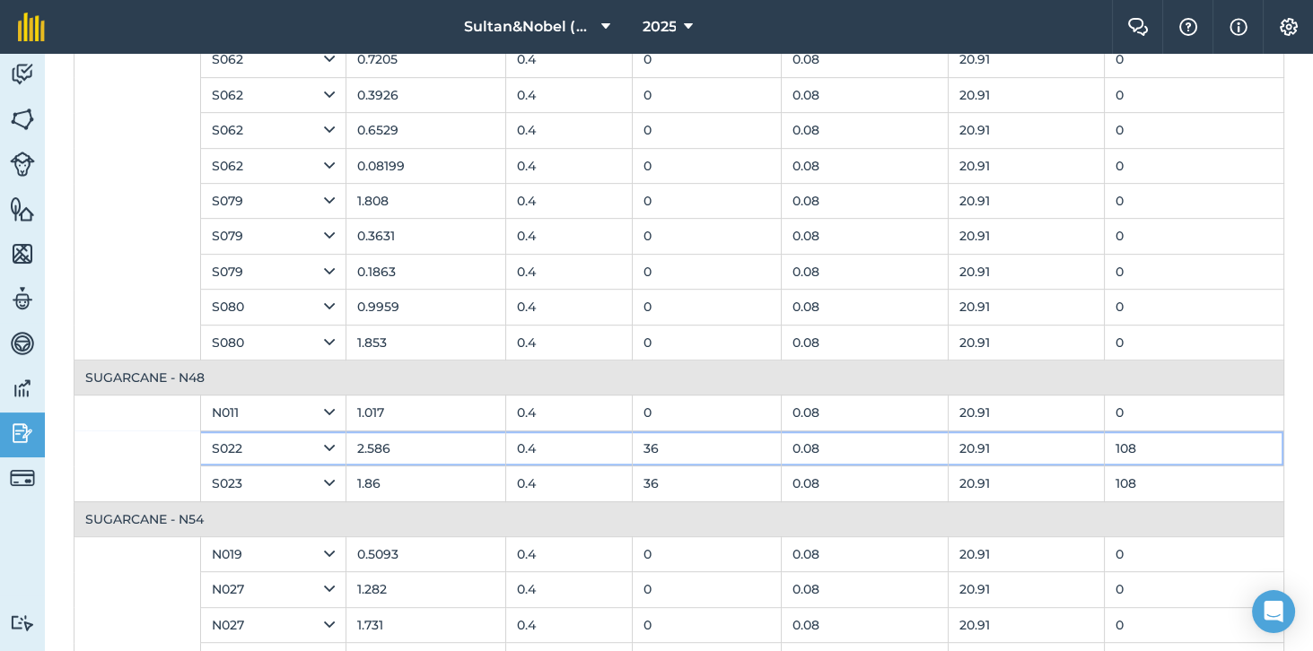
click at [1200, 431] on td "108" at bounding box center [1193, 448] width 179 height 35
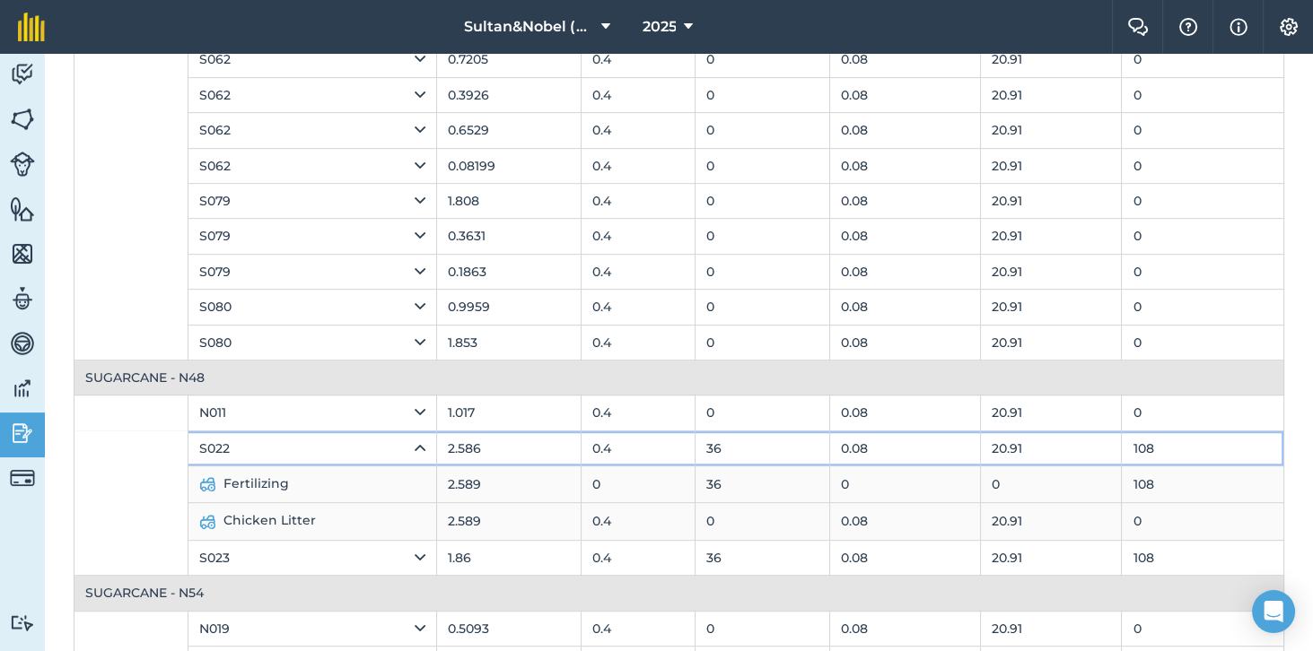
click at [1228, 446] on td "108" at bounding box center [1202, 448] width 162 height 35
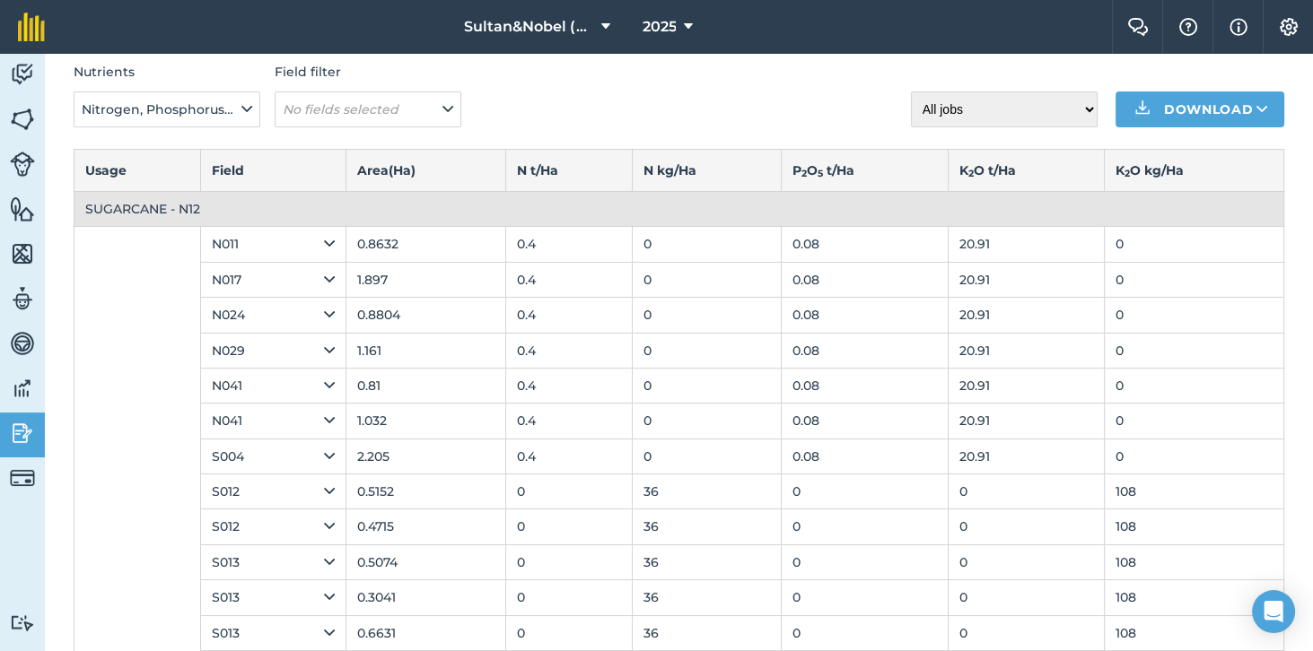
scroll to position [0, 0]
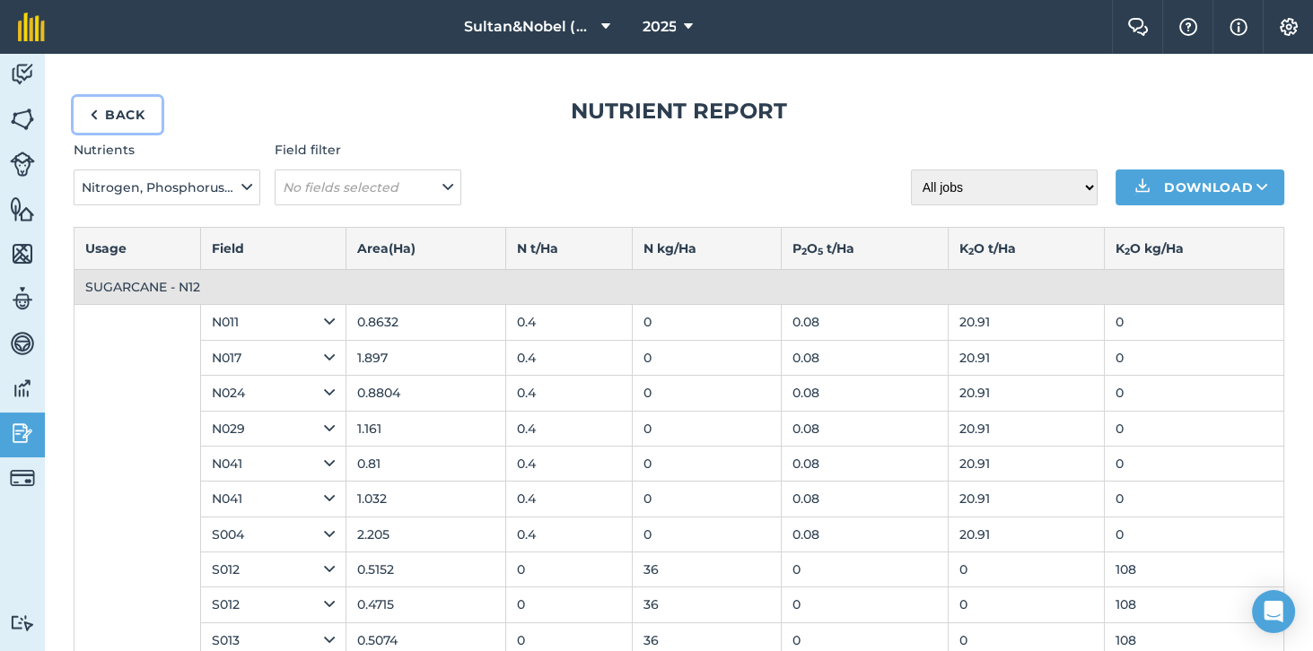
click at [118, 105] on link "Back" at bounding box center [118, 115] width 88 height 36
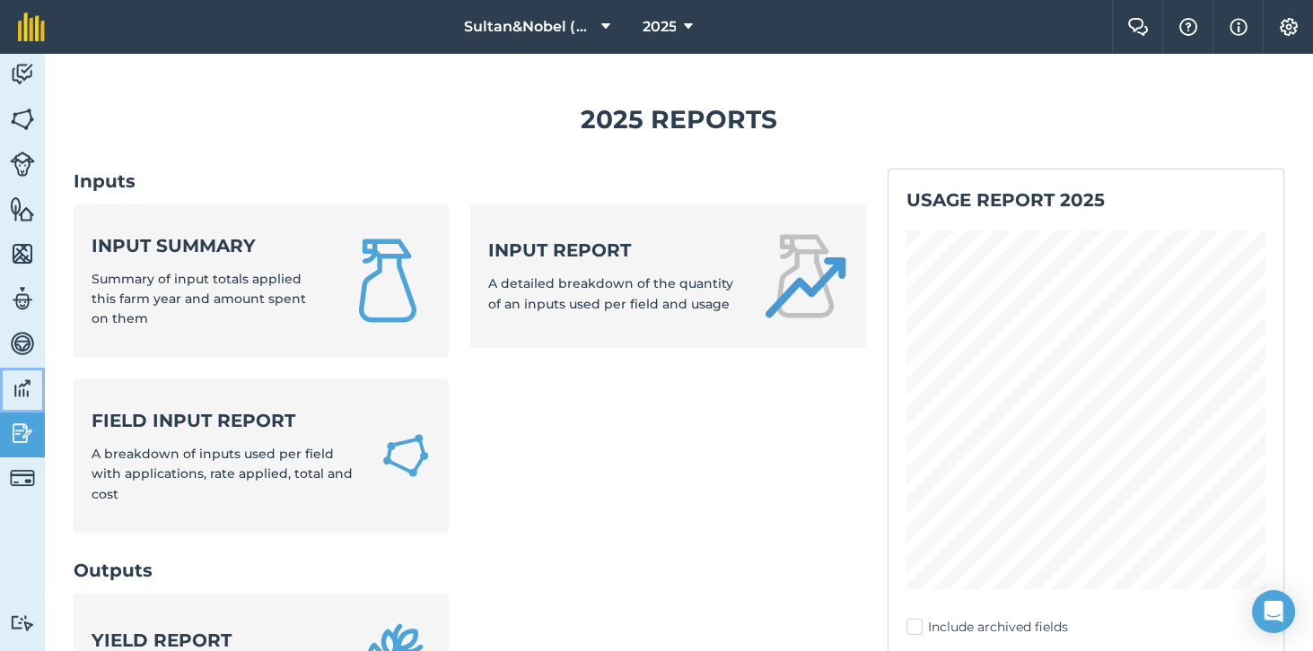
click at [34, 390] on img at bounding box center [22, 388] width 25 height 27
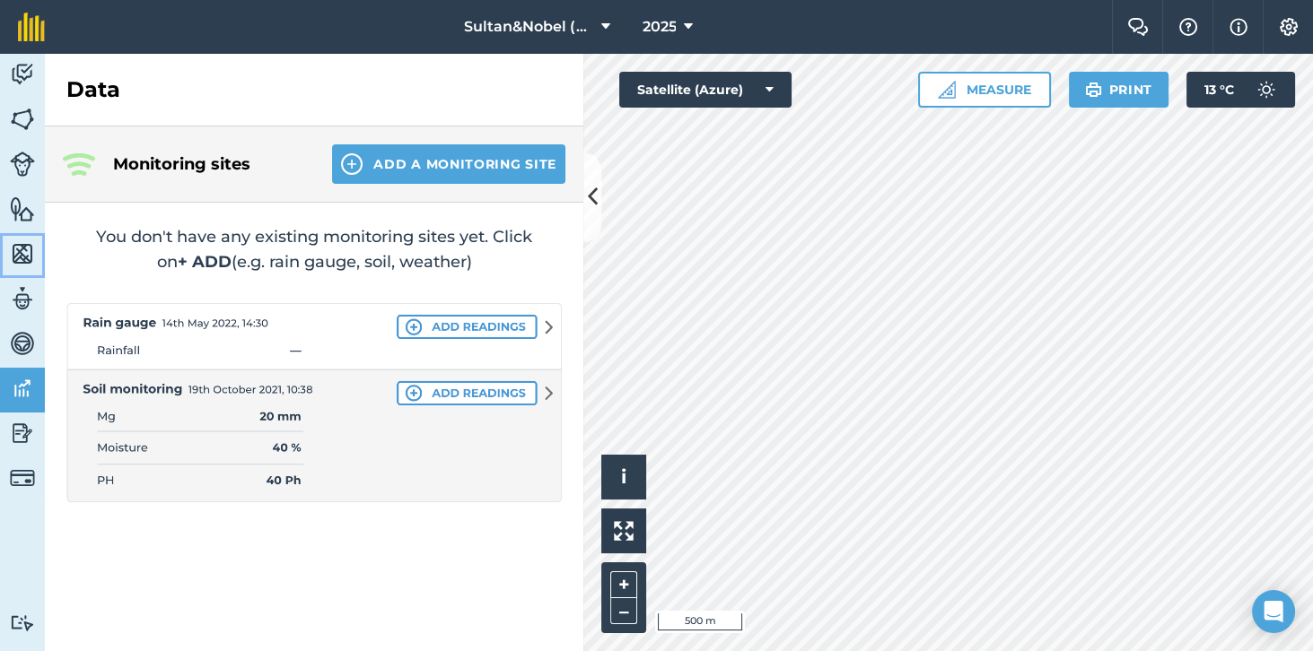
click at [21, 263] on img at bounding box center [22, 253] width 25 height 27
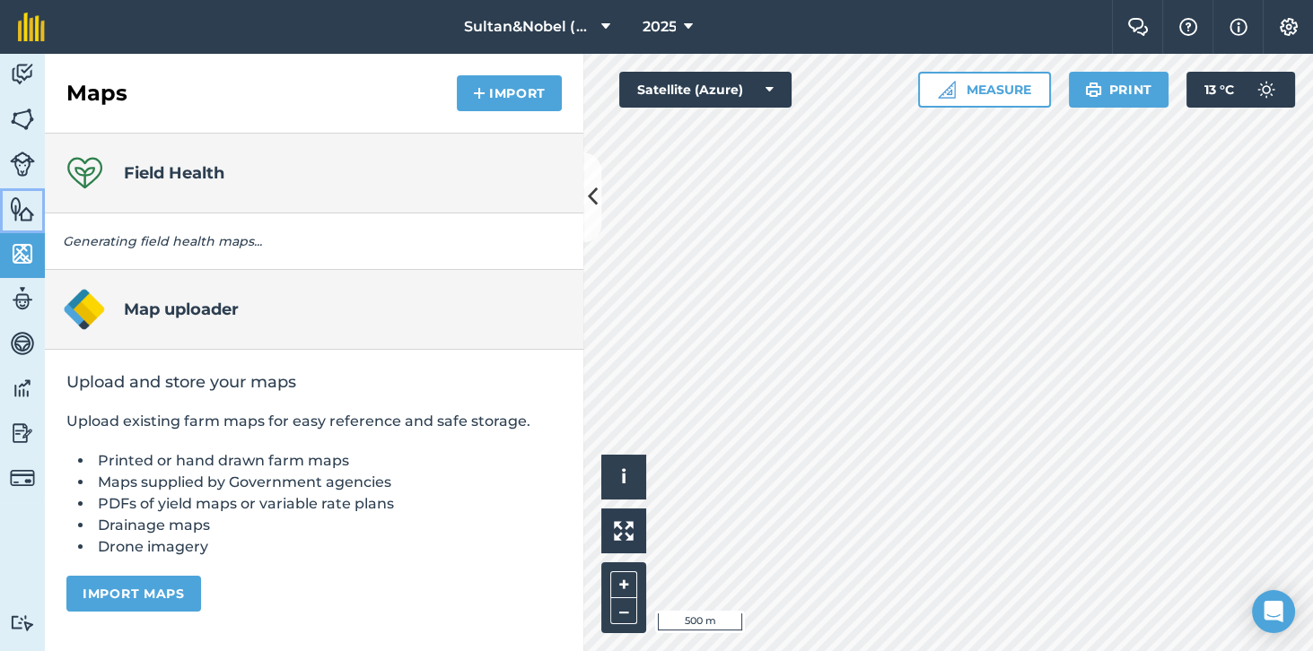
click at [25, 216] on img at bounding box center [22, 209] width 25 height 27
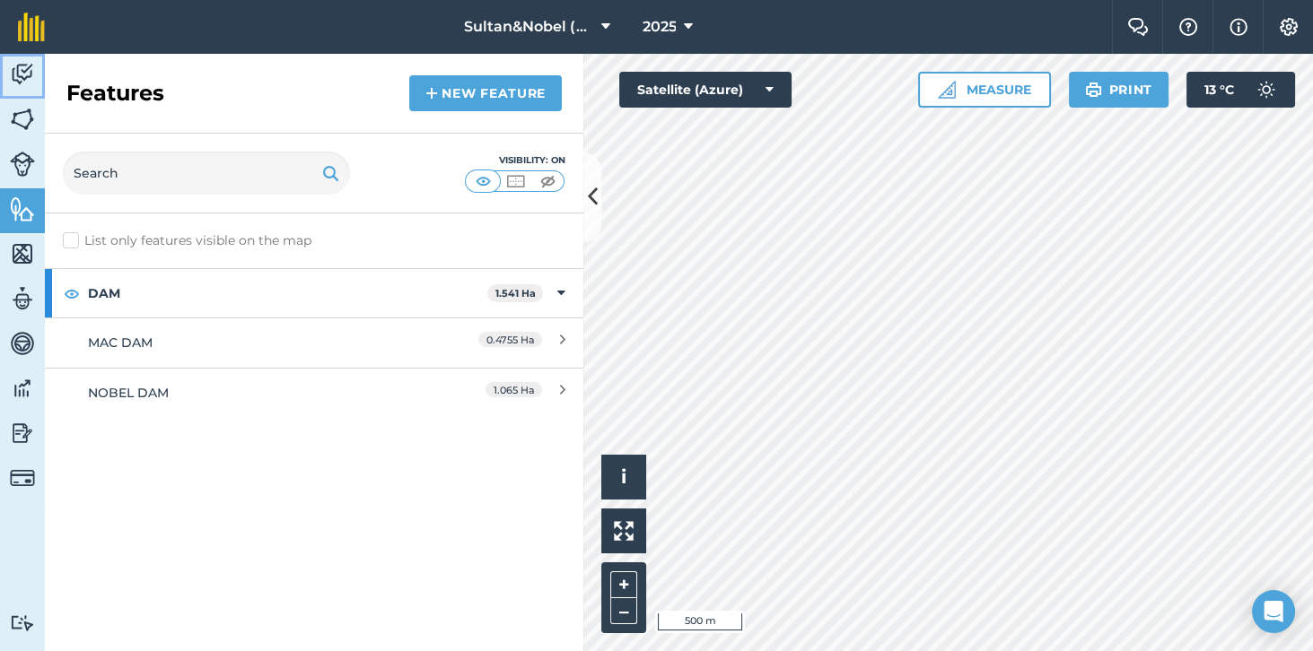
click at [31, 74] on img at bounding box center [22, 74] width 25 height 27
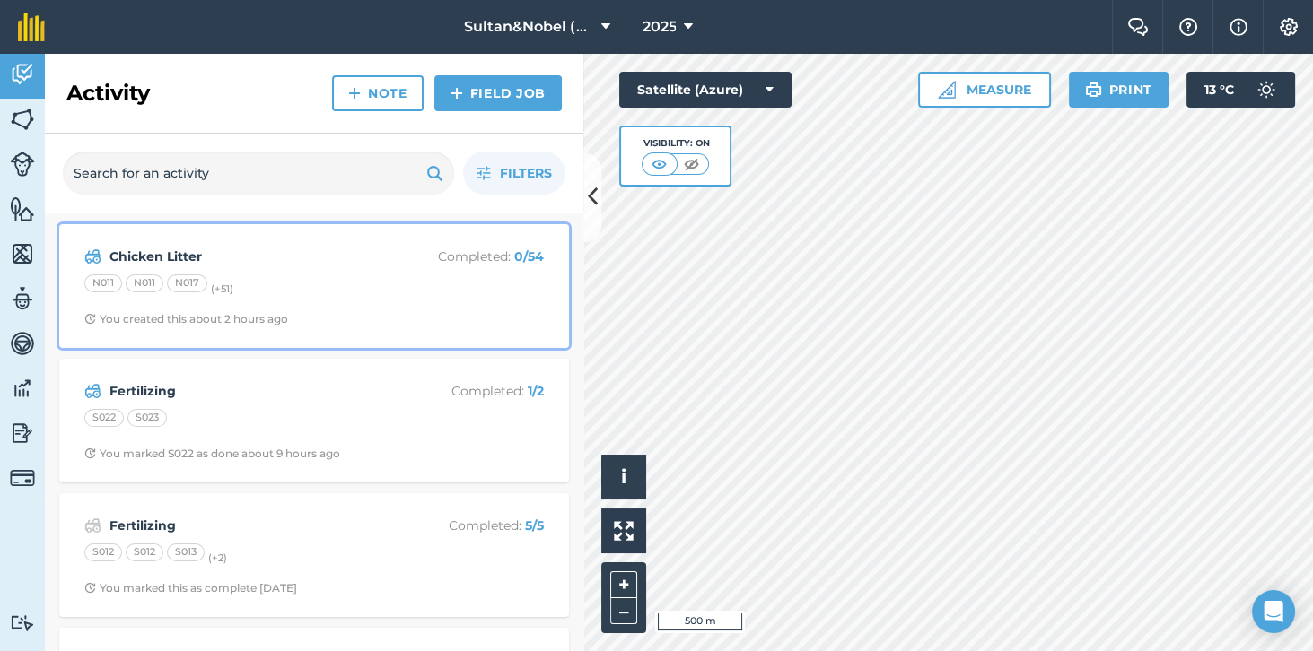
click at [343, 276] on div "N011 N011 N017 (+ 51 )" at bounding box center [313, 286] width 459 height 23
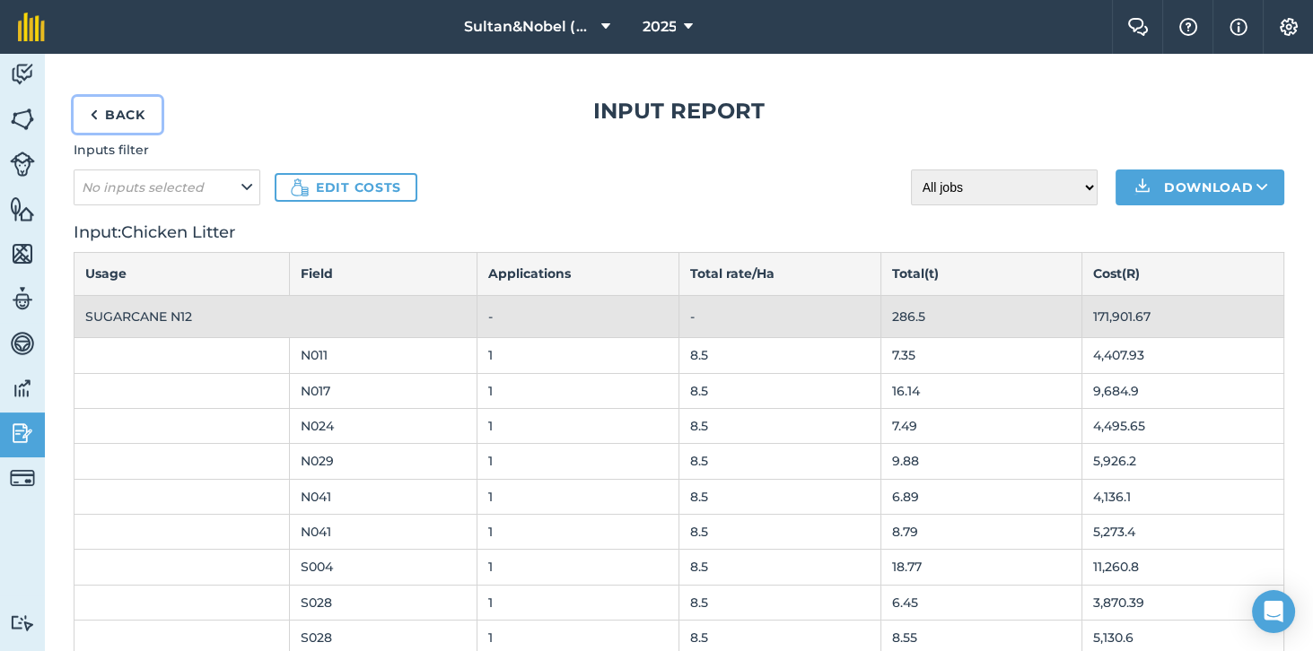
click at [120, 119] on link "Back" at bounding box center [118, 115] width 88 height 36
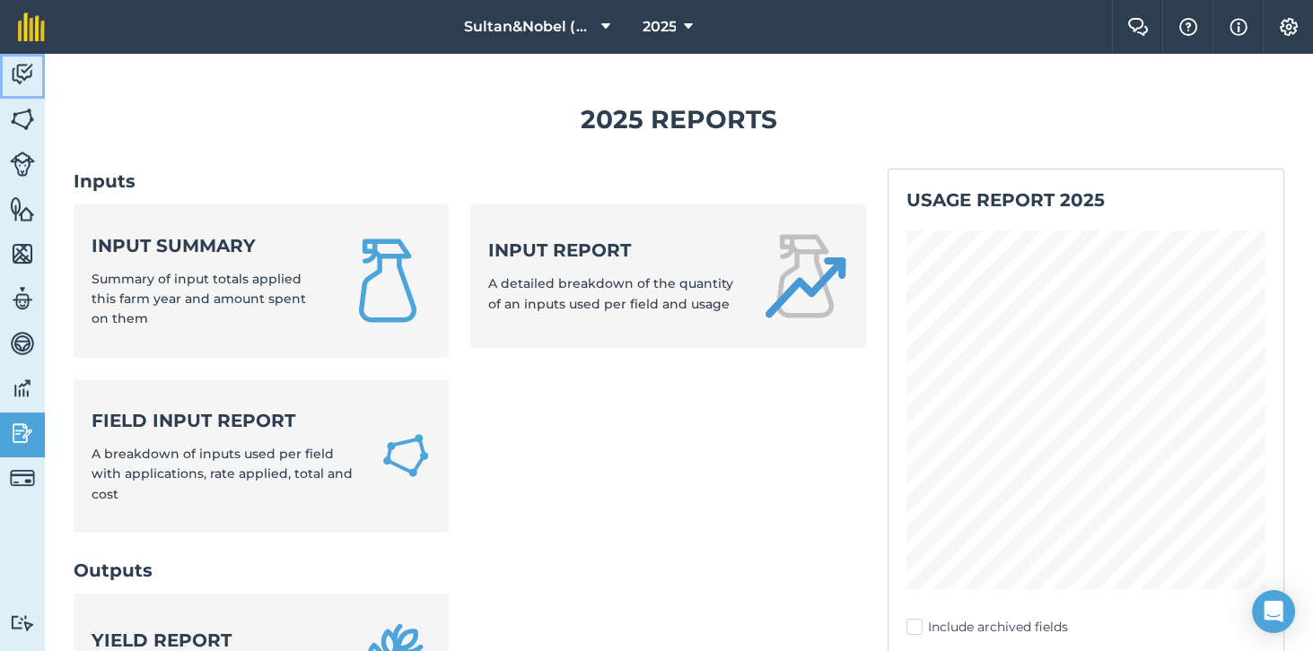
click at [27, 81] on img at bounding box center [22, 74] width 25 height 27
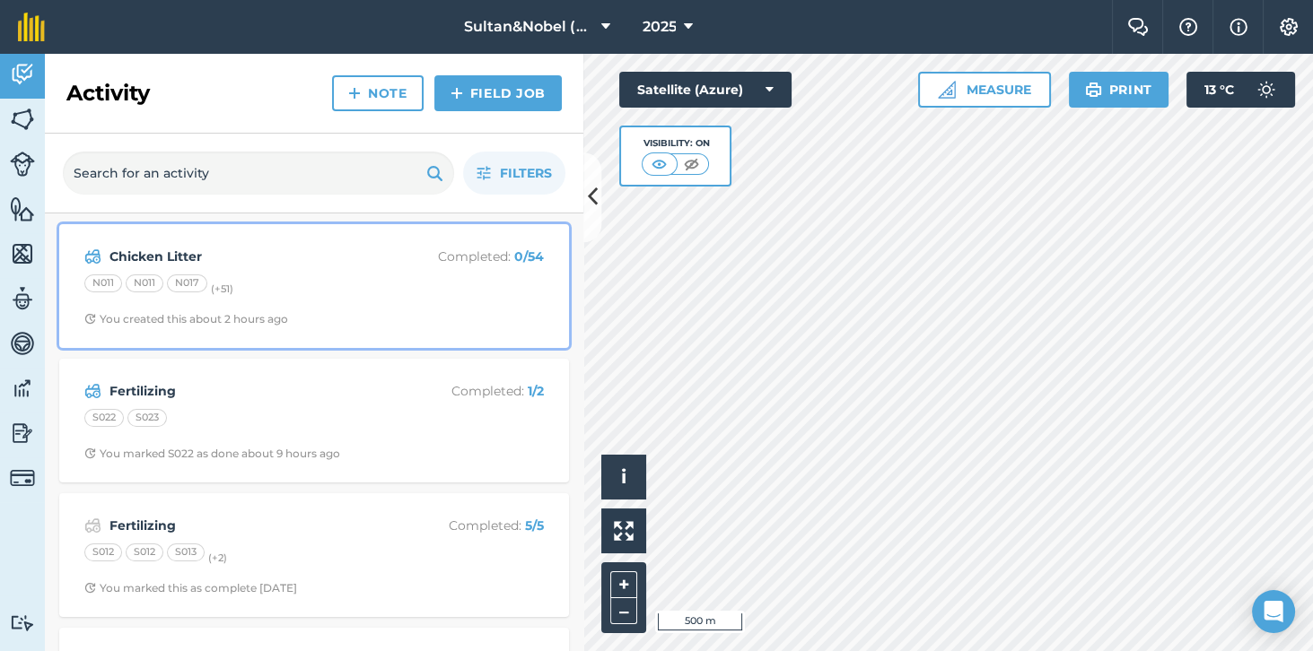
click at [361, 279] on div "N011 N011 N017 (+ 51 )" at bounding box center [313, 286] width 459 height 23
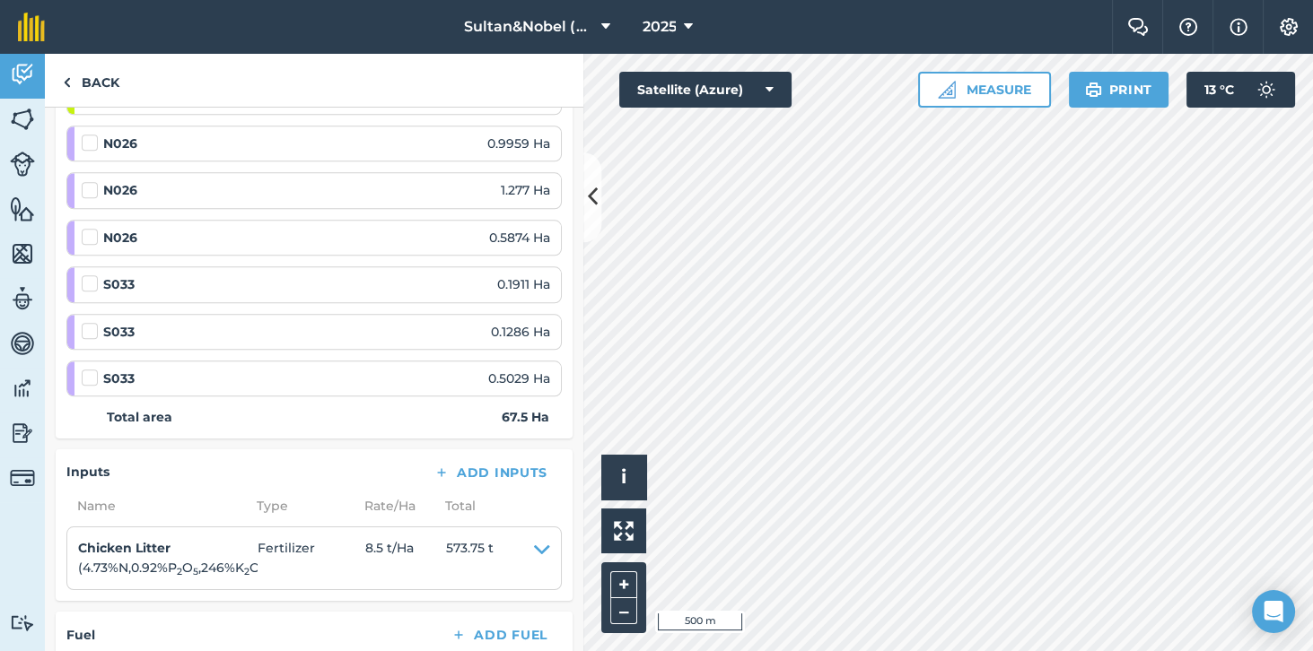
scroll to position [2717, 0]
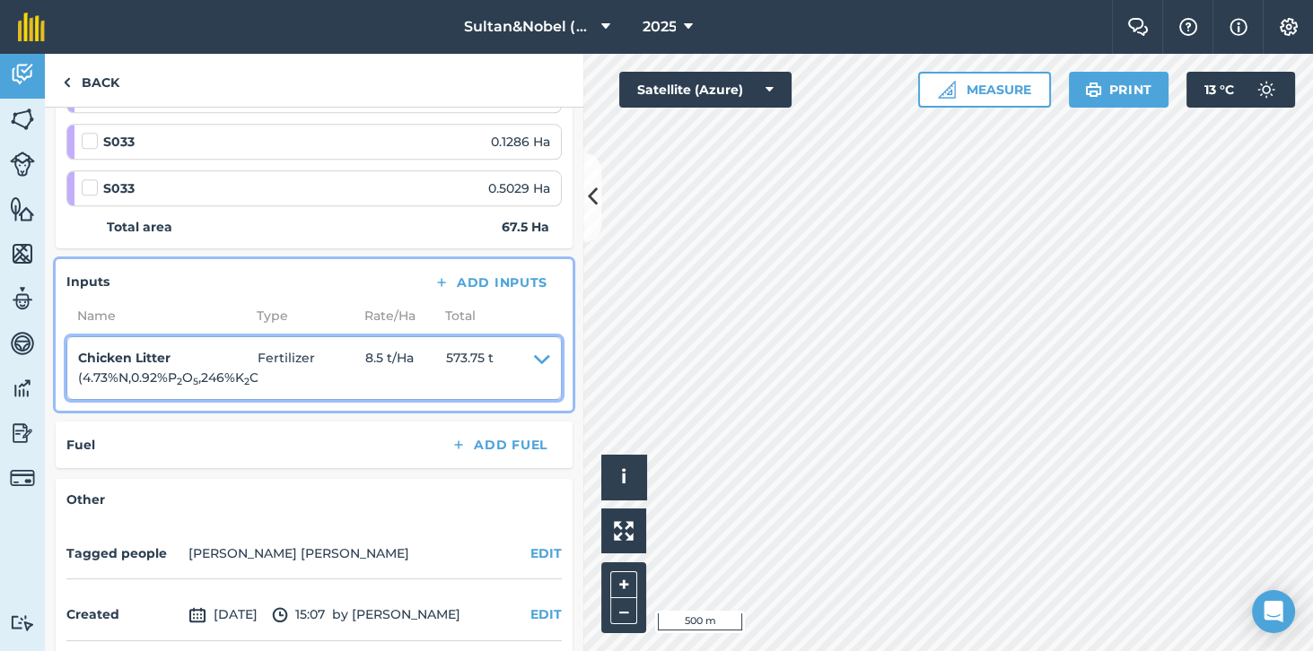
click at [544, 348] on icon at bounding box center [542, 368] width 16 height 40
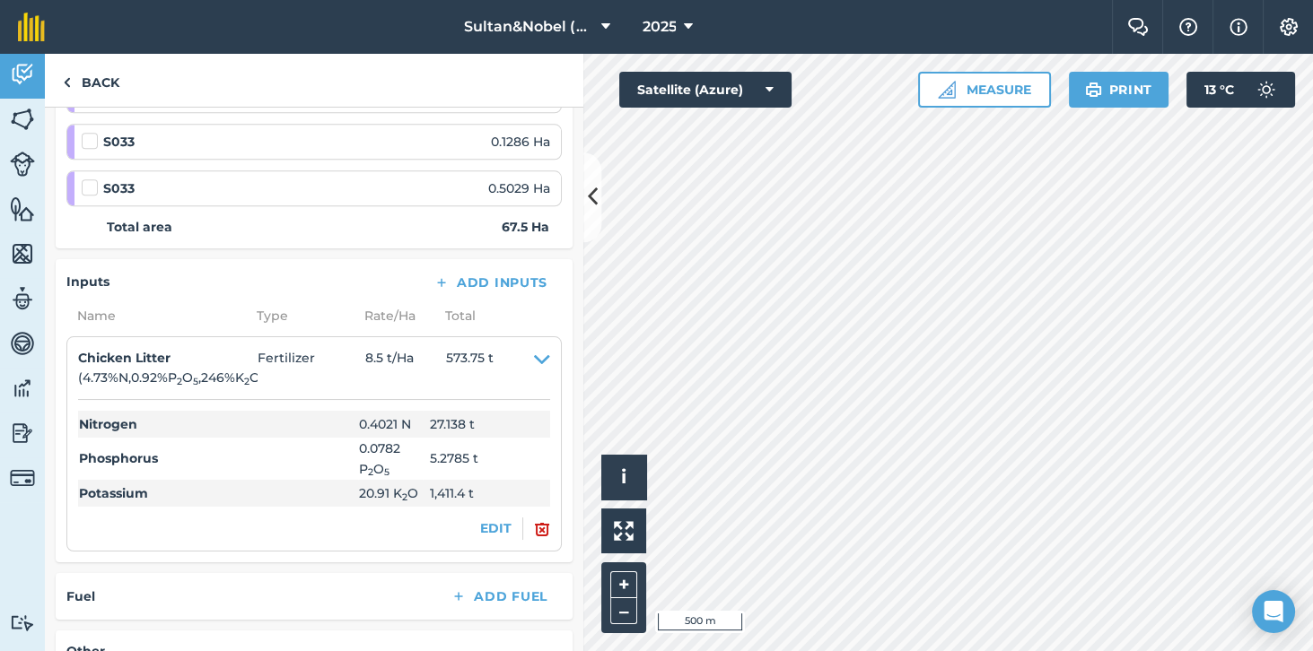
click at [508, 510] on div "Inputs Add Inputs Name Type Rate/ Ha Total Chicken Litter ( 4.73 % N , 0.92 % P…" at bounding box center [314, 410] width 517 height 303
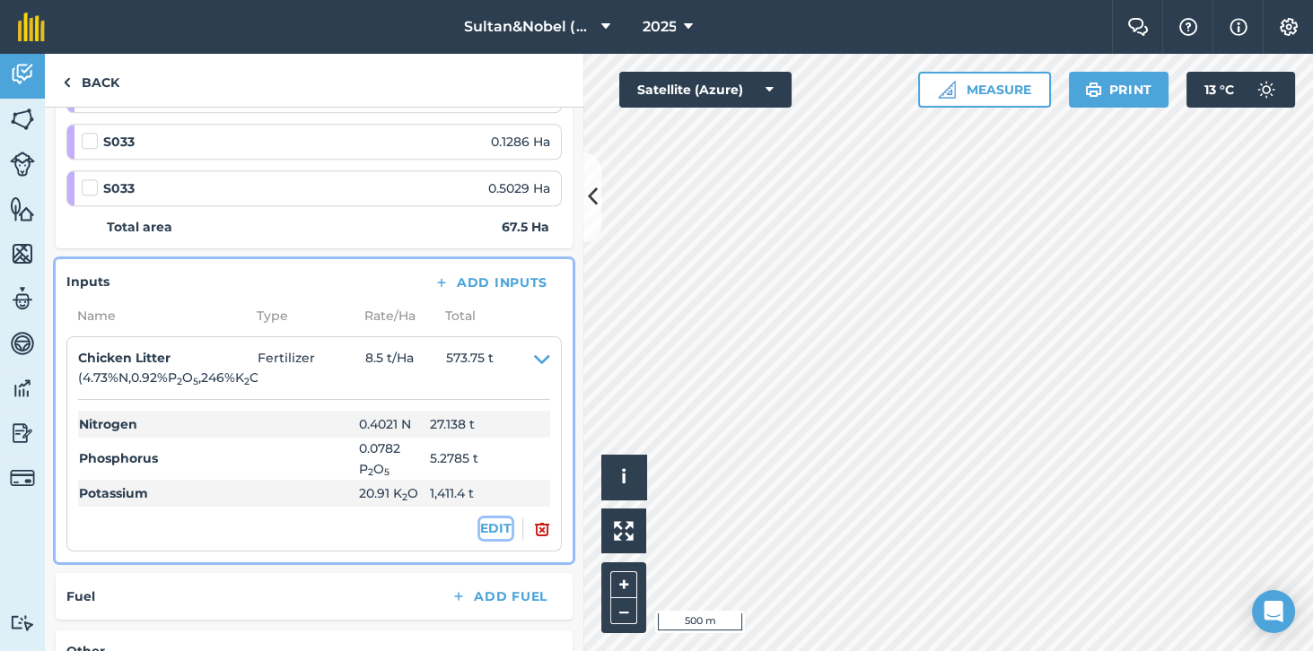
click at [500, 519] on button "EDIT" at bounding box center [495, 529] width 31 height 20
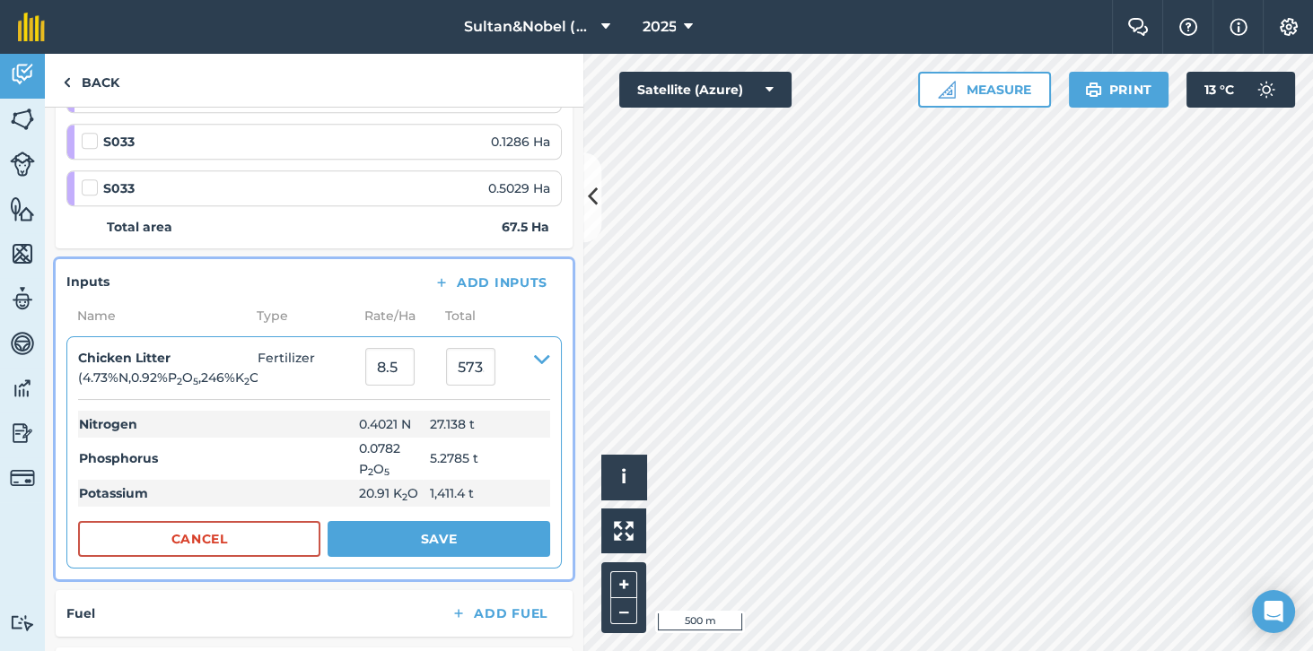
click at [295, 438] on th "Phosphorus" at bounding box center [218, 459] width 280 height 42
click at [394, 438] on td "0.0782 P 2 O 5" at bounding box center [390, 459] width 65 height 42
click at [472, 438] on td "5.2785 t" at bounding box center [486, 459] width 127 height 42
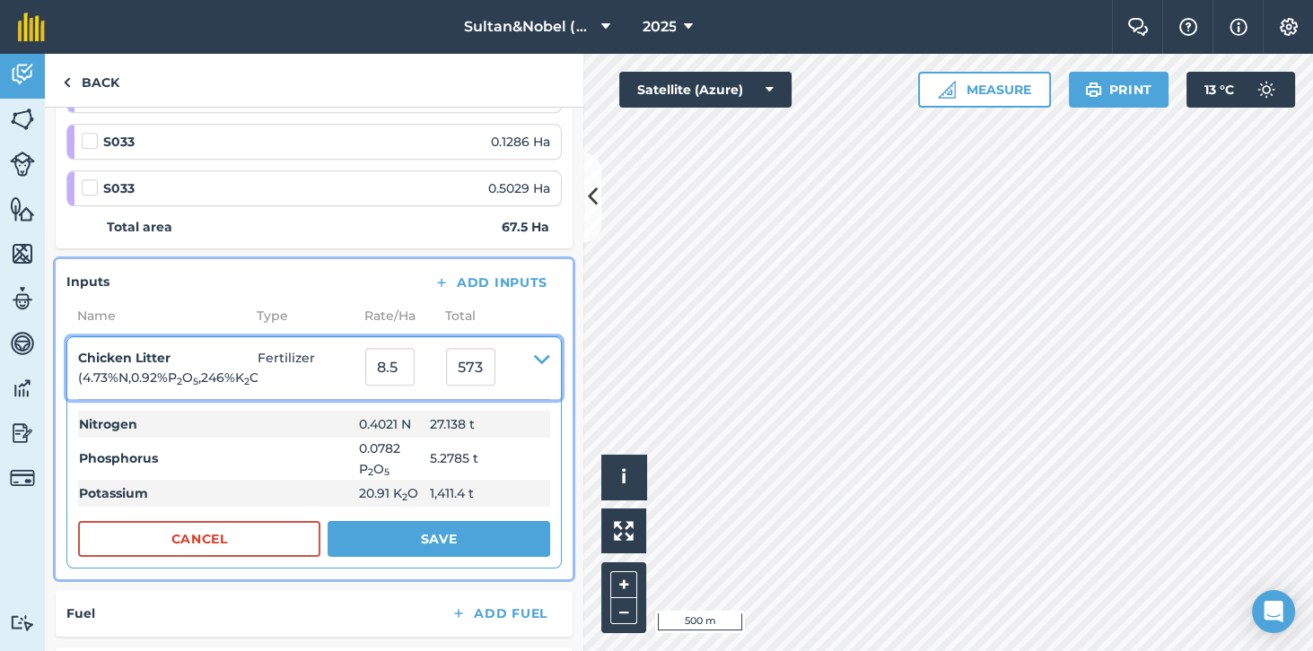
click at [538, 348] on icon at bounding box center [542, 368] width 16 height 40
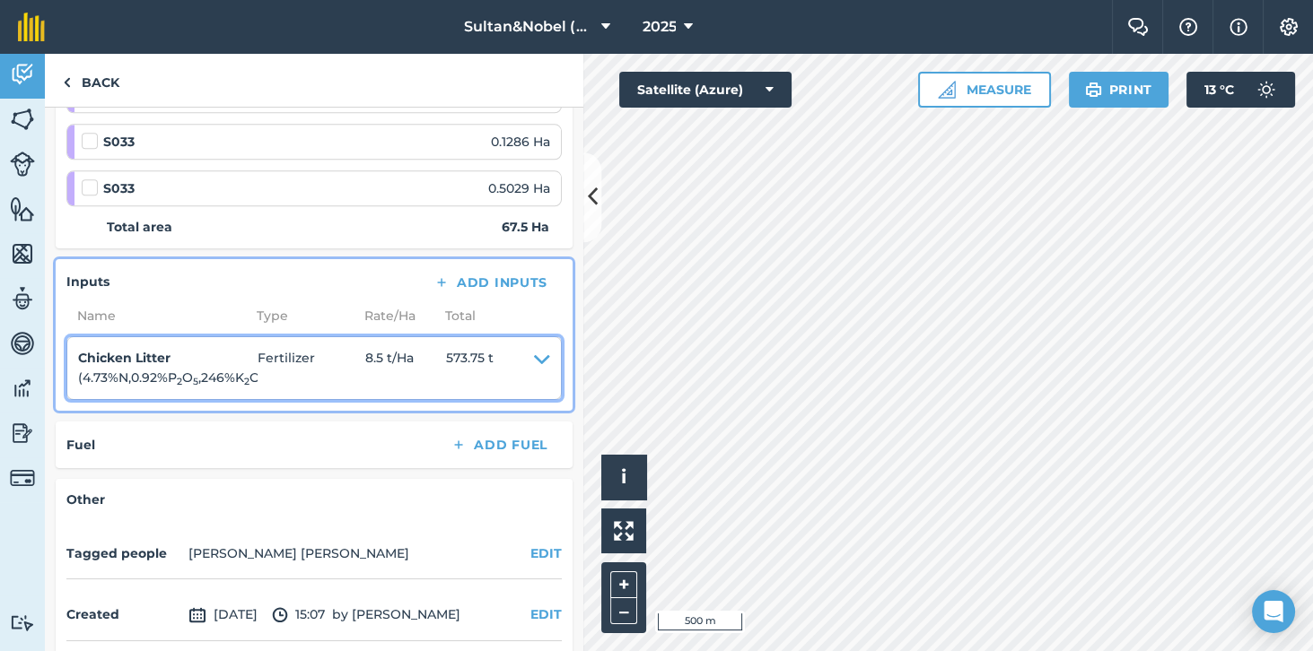
click at [182, 376] on sub "2" at bounding box center [179, 382] width 5 height 12
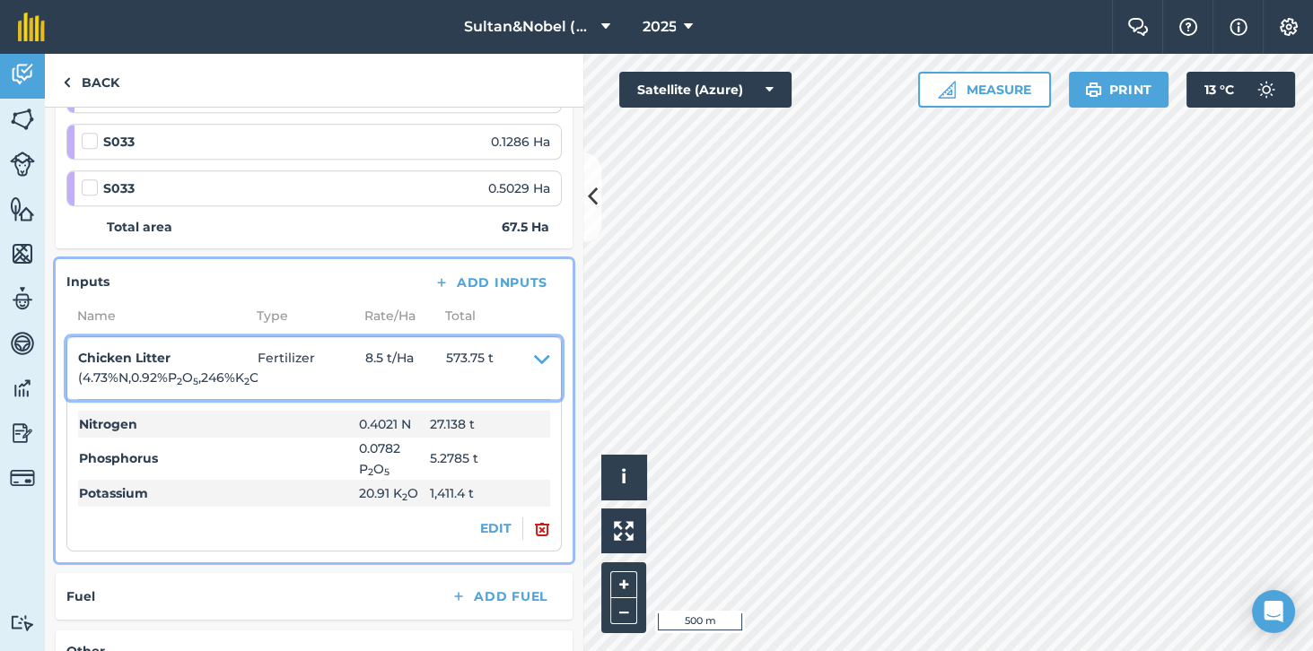
click at [547, 348] on icon at bounding box center [542, 368] width 16 height 40
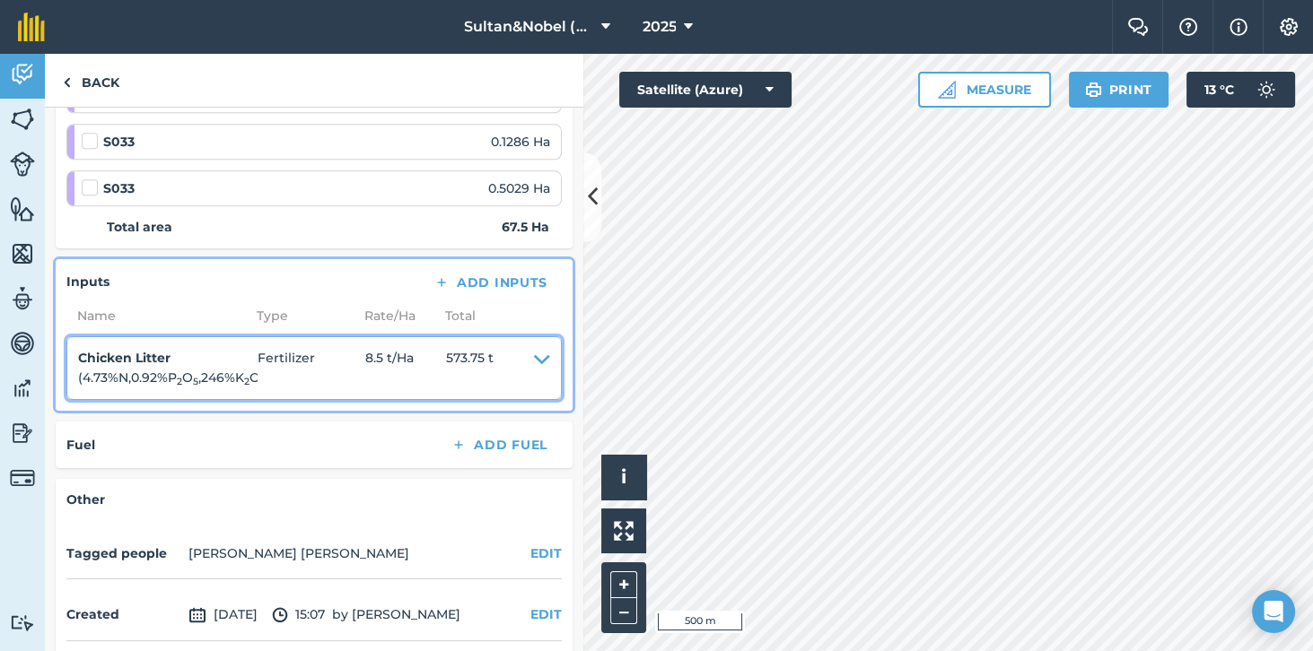
click at [539, 348] on icon at bounding box center [542, 368] width 16 height 40
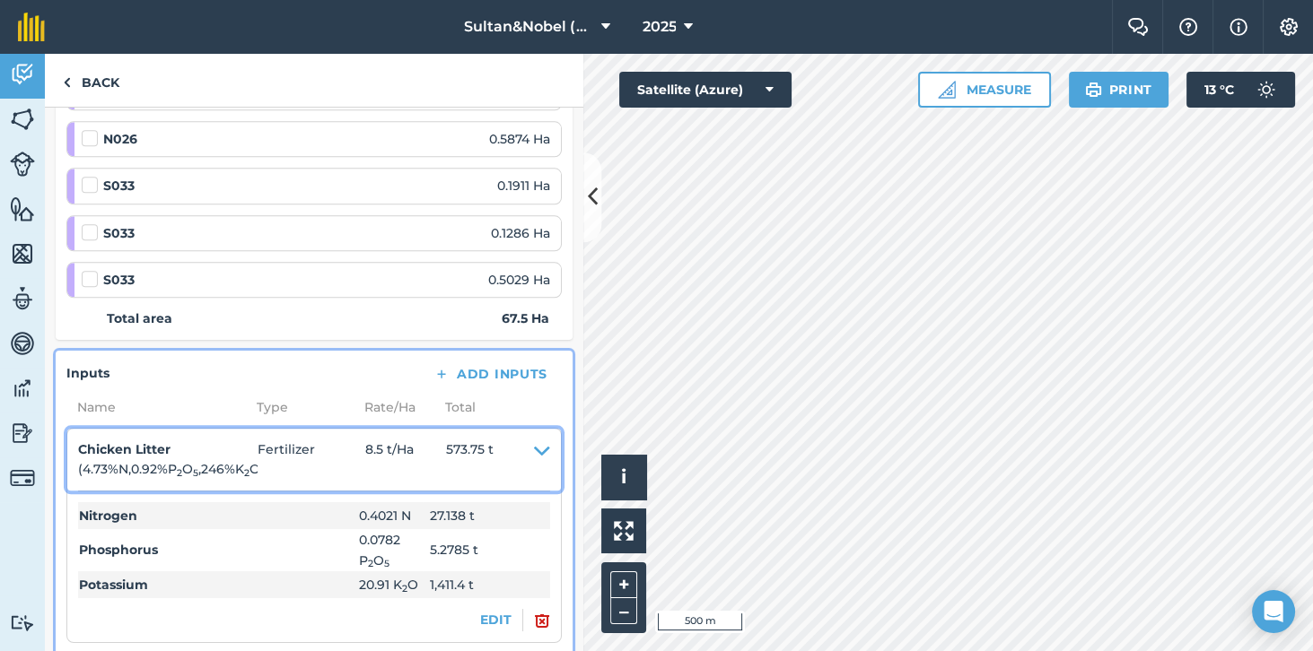
scroll to position [2625, 0]
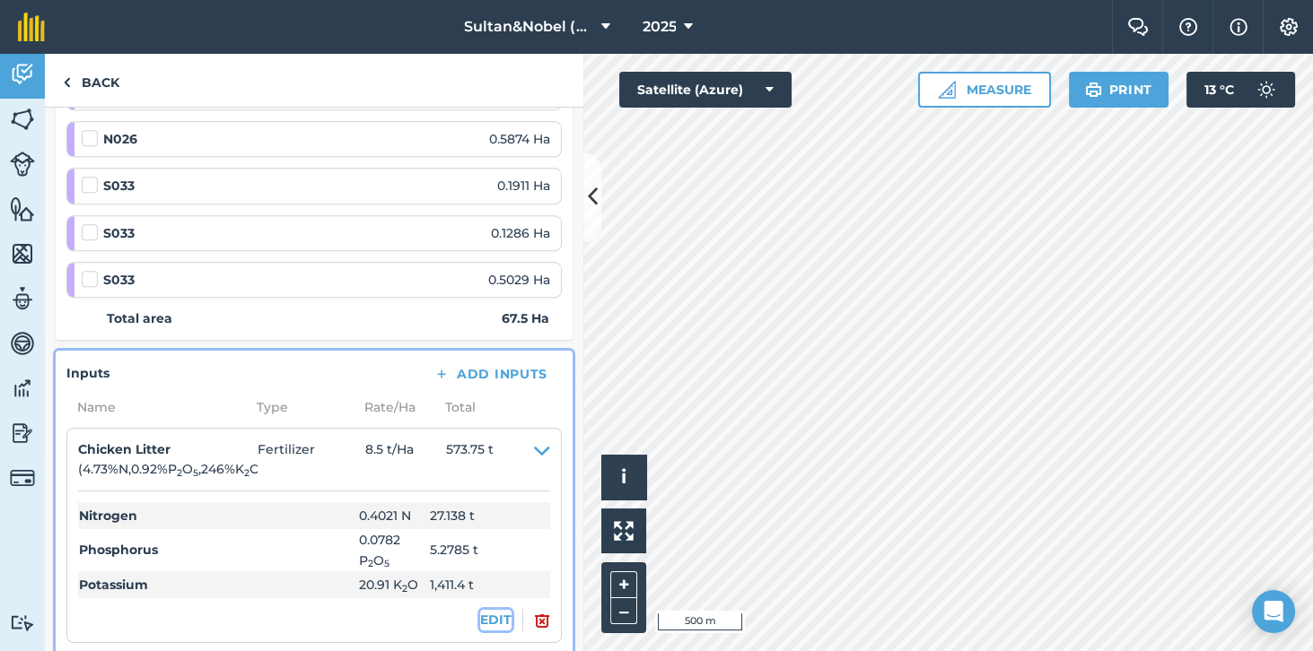
click at [493, 610] on button "EDIT" at bounding box center [495, 620] width 31 height 20
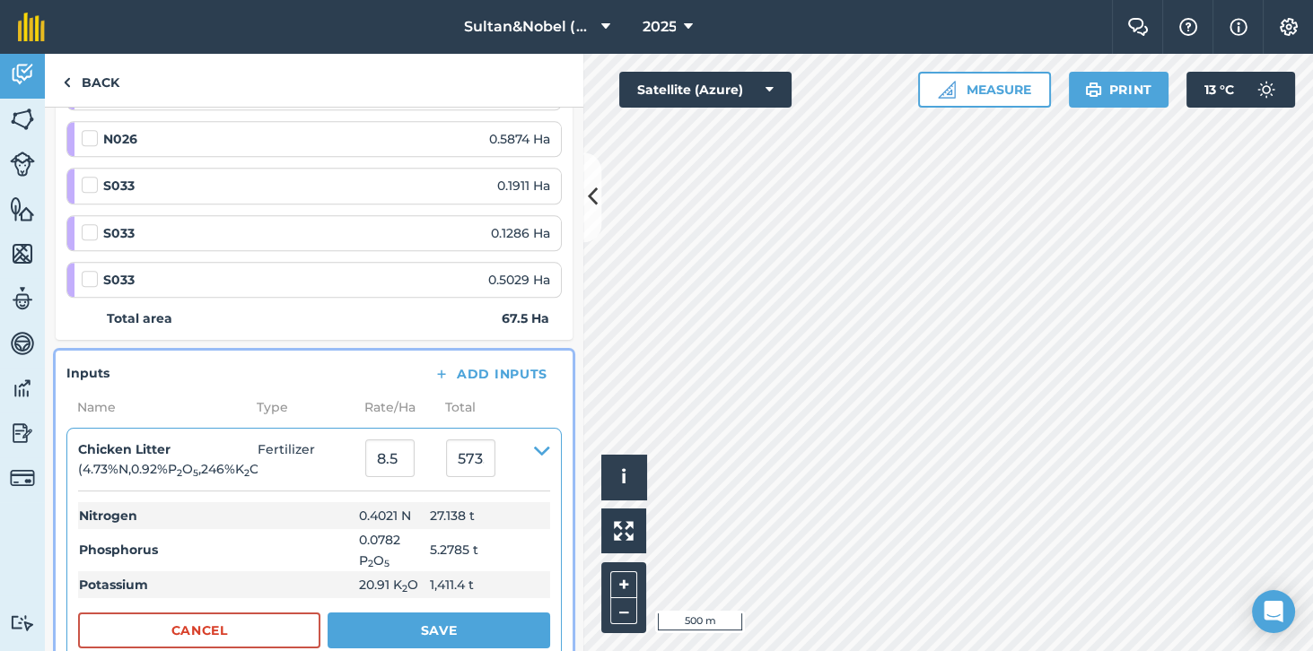
click at [502, 502] on td "27.138 t" at bounding box center [486, 515] width 127 height 27
click at [489, 529] on td "5.2785 t" at bounding box center [486, 550] width 127 height 42
click at [484, 529] on td "5.2785 t" at bounding box center [486, 550] width 127 height 42
click at [483, 362] on button "Add Inputs" at bounding box center [490, 374] width 143 height 25
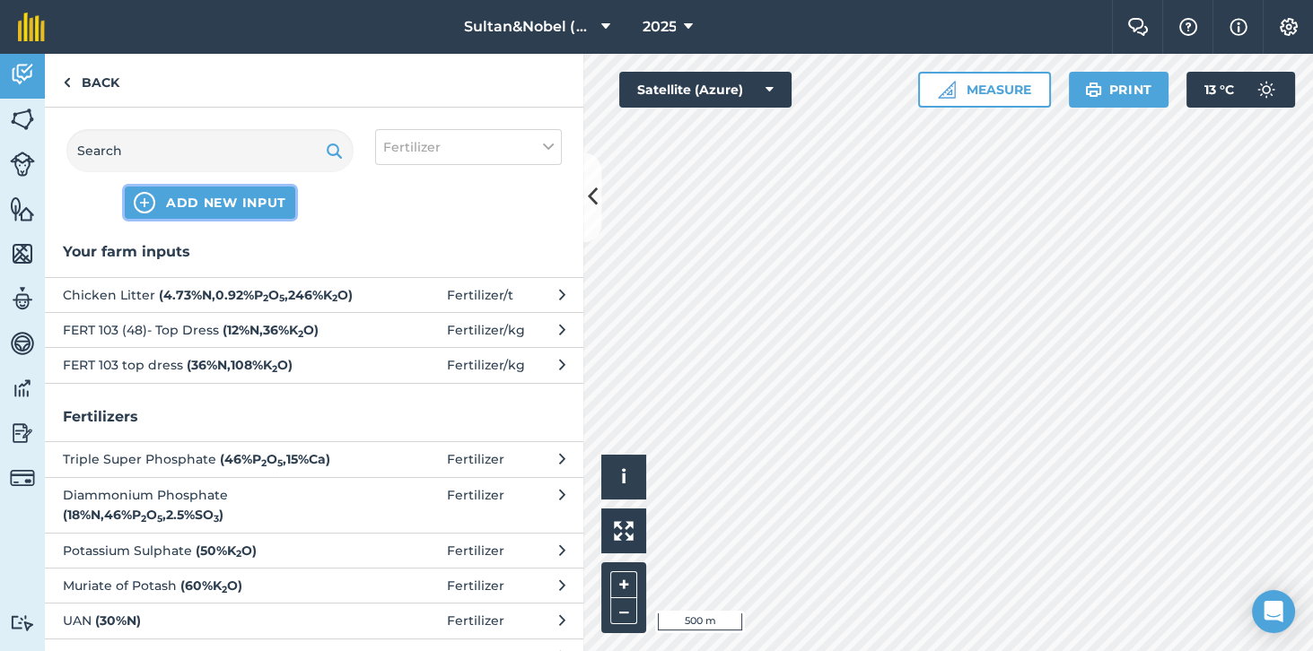
click at [227, 205] on span "ADD NEW INPUT" at bounding box center [226, 203] width 120 height 18
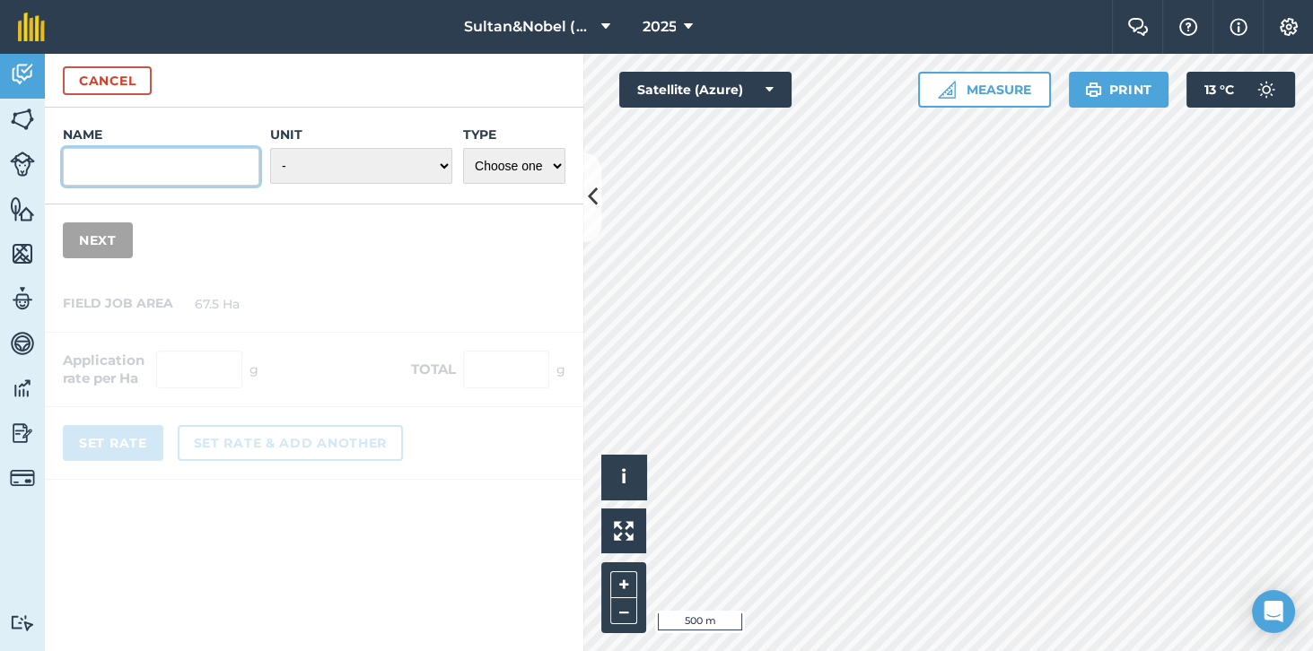
click at [189, 169] on input "Name" at bounding box center [161, 167] width 196 height 38
type input "Chicken Litter 8 tons"
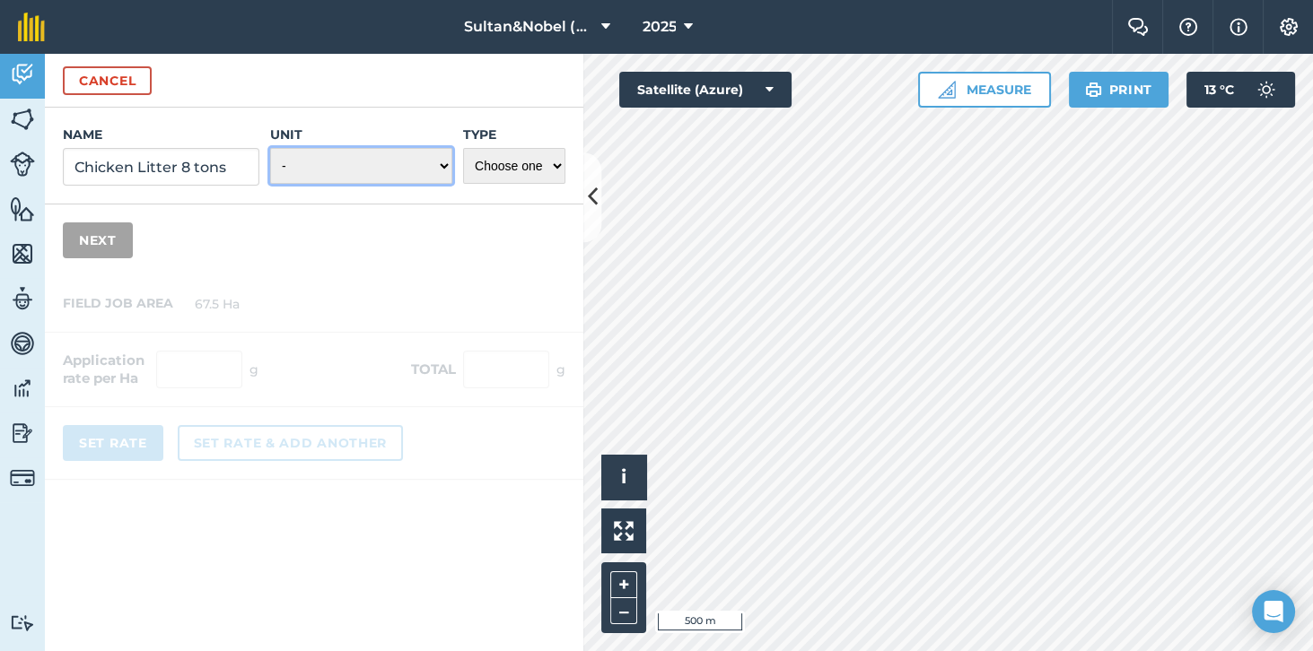
click at [426, 162] on select "- Grams/g Kilograms/kg Metric tonnes/t Millilitres/ml Litres/L Ounces/oz Pounds…" at bounding box center [361, 166] width 182 height 36
select select "METRIC_TONNES"
click at [545, 170] on select "Choose one Fertilizer Seed Spray Fuel Other" at bounding box center [514, 166] width 102 height 36
select select "FERTILIZER"
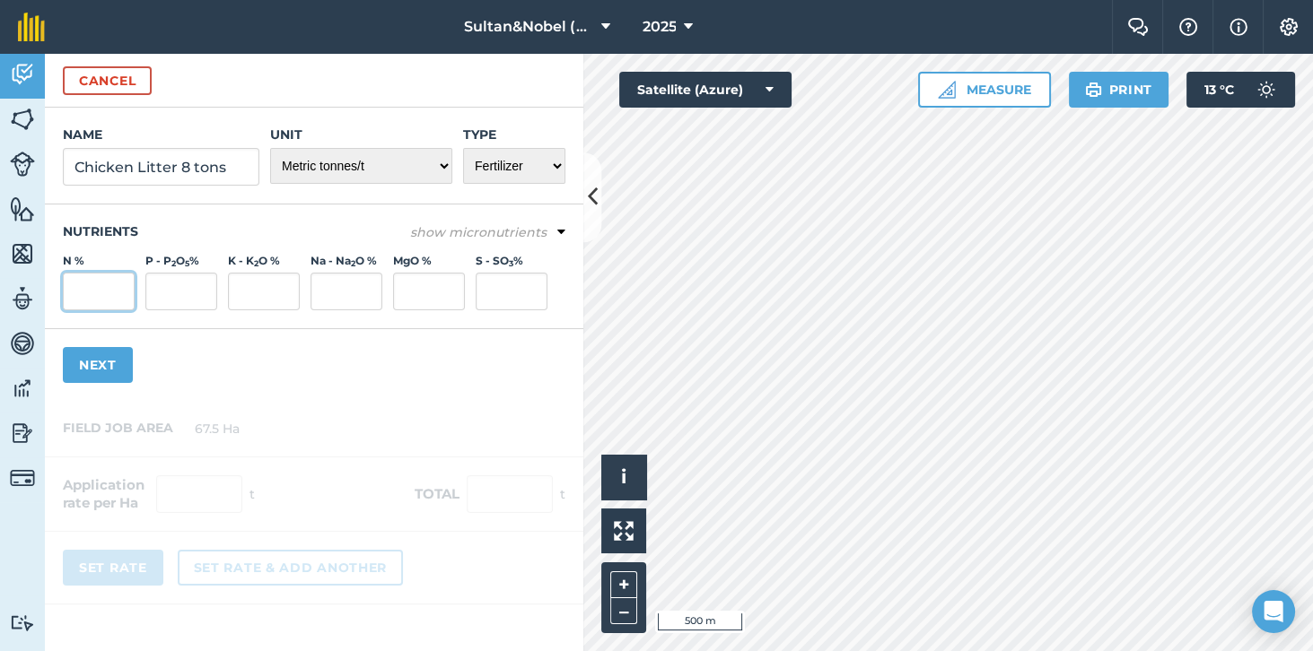
click at [92, 295] on input "N %" at bounding box center [99, 292] width 72 height 38
type input "4.73"
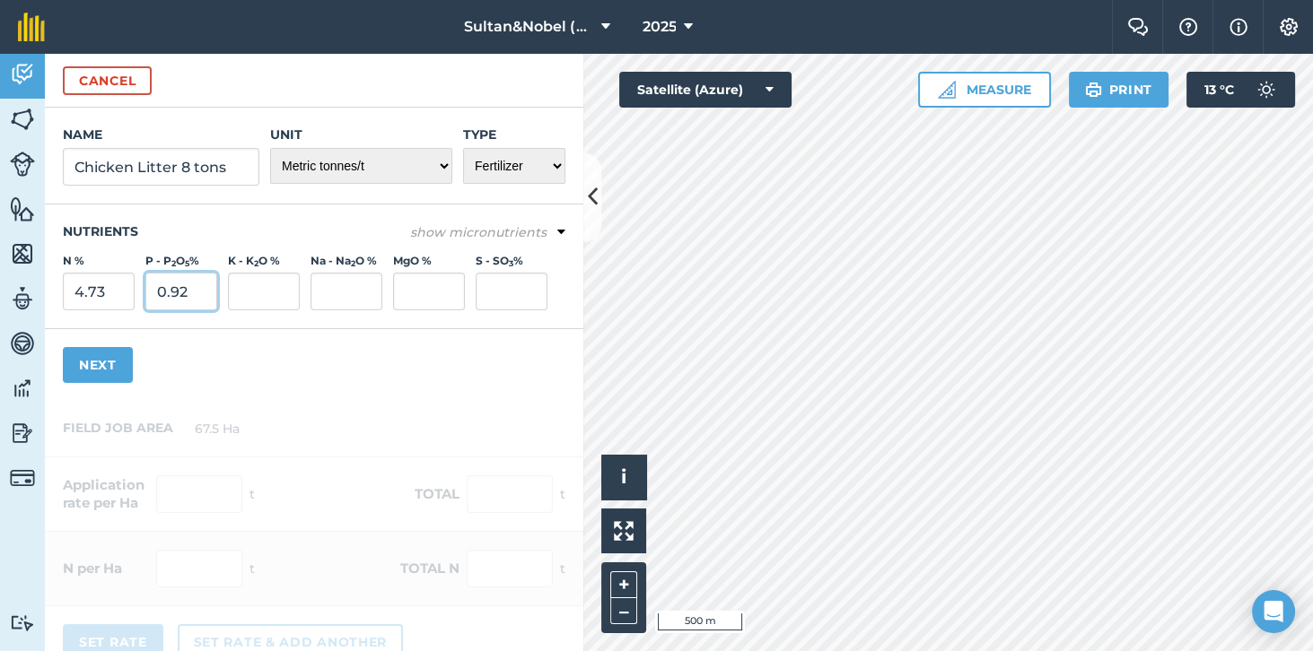
type input "0.92"
click at [271, 287] on input "K - K 2 O %" at bounding box center [264, 292] width 72 height 38
type input "2.46"
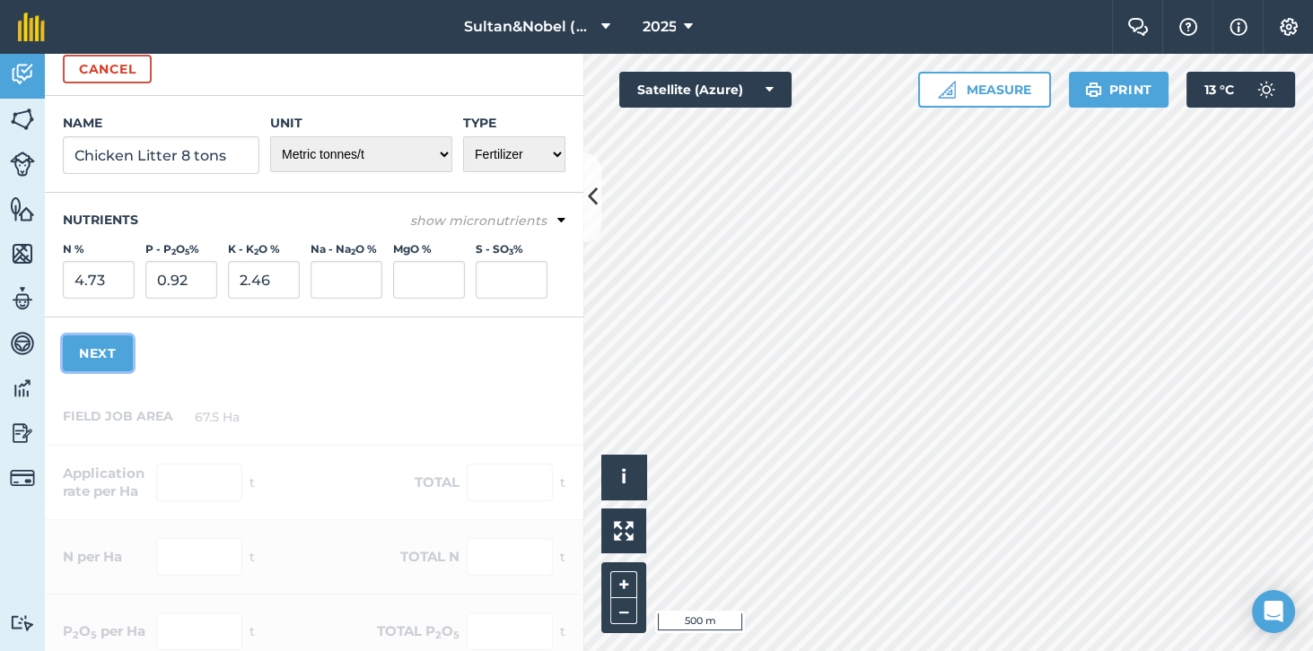
click at [109, 355] on button "Next" at bounding box center [98, 354] width 70 height 36
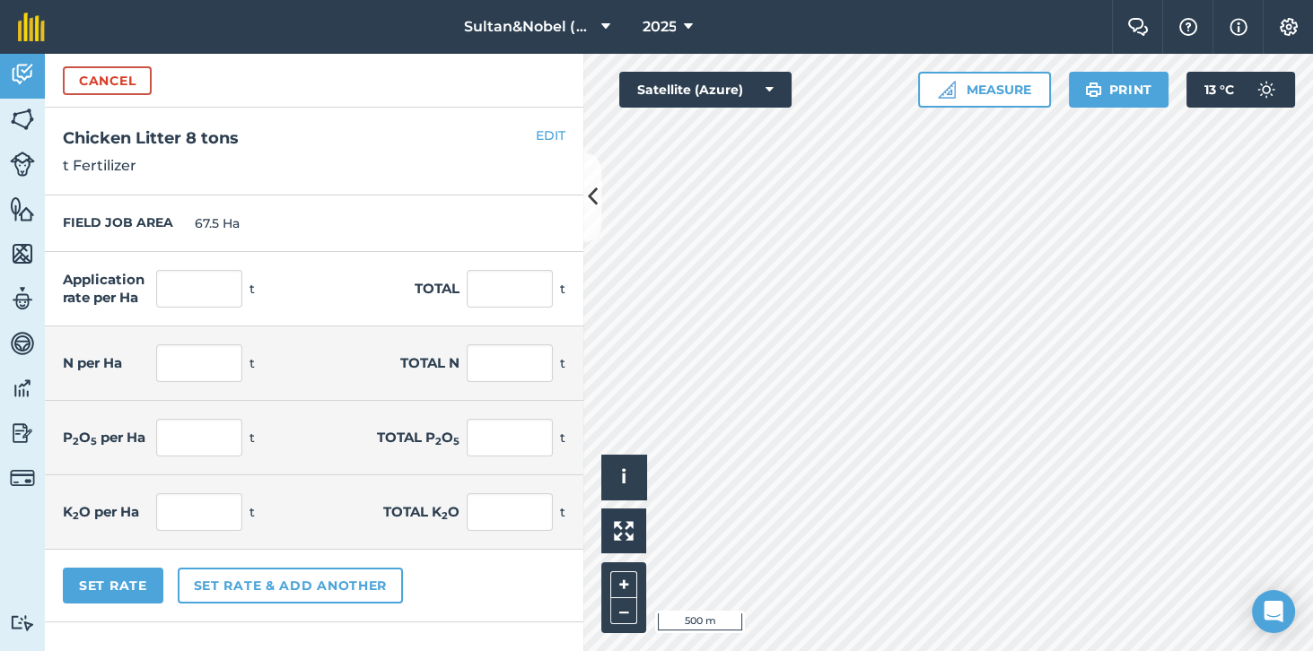
scroll to position [0, 0]
click at [196, 288] on input "text" at bounding box center [199, 289] width 86 height 38
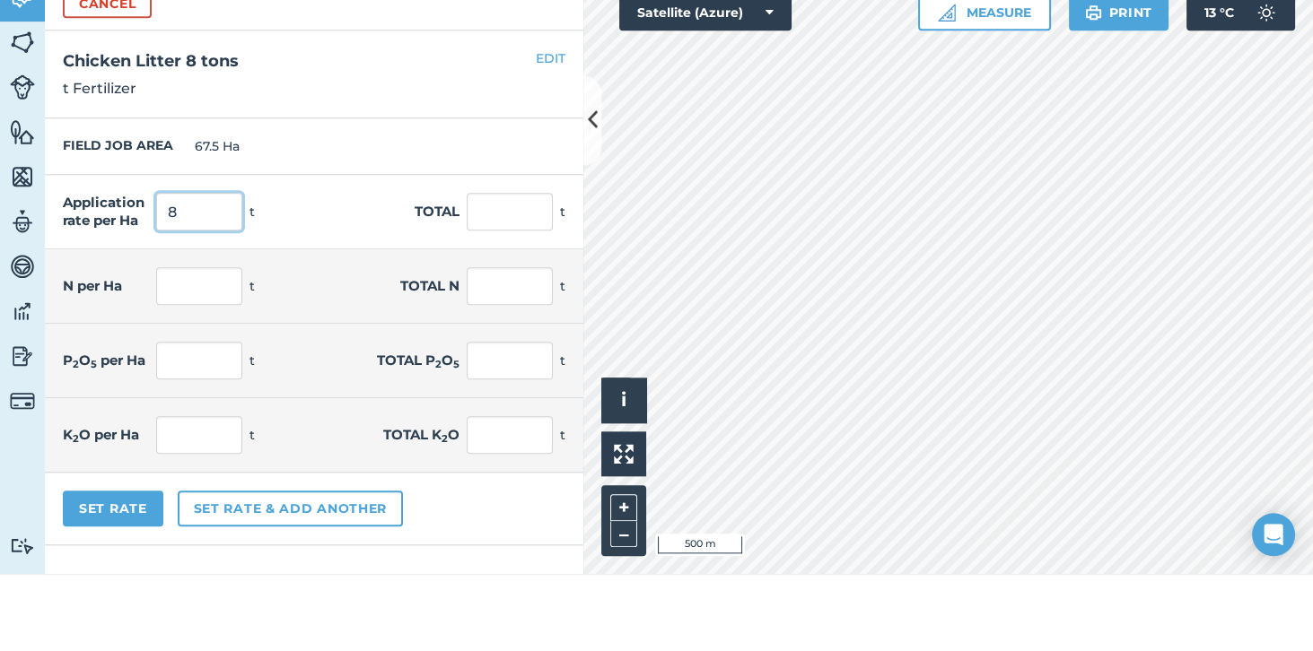
scroll to position [85, 0]
type input "8"
click at [130, 568] on button "Set Rate" at bounding box center [113, 586] width 100 height 36
type input "540"
type input "0.378"
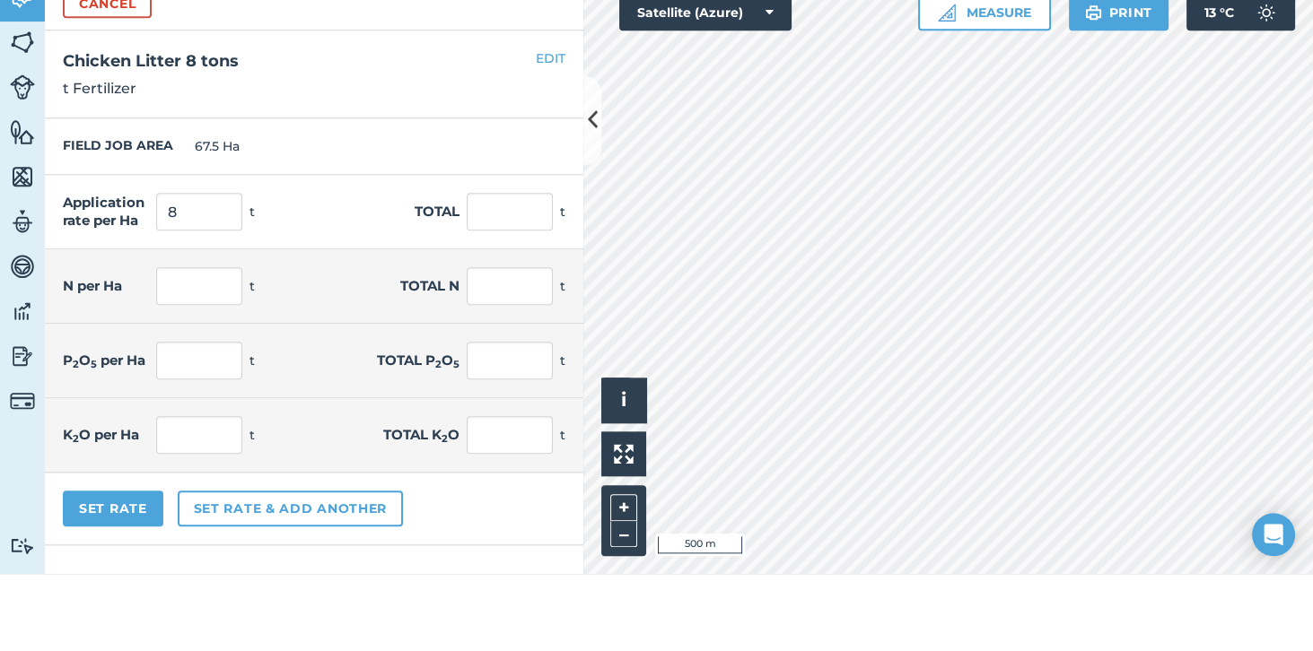
type input "25.542"
type input "0.074"
type input "4.968"
type input "0.197"
type input "13.284"
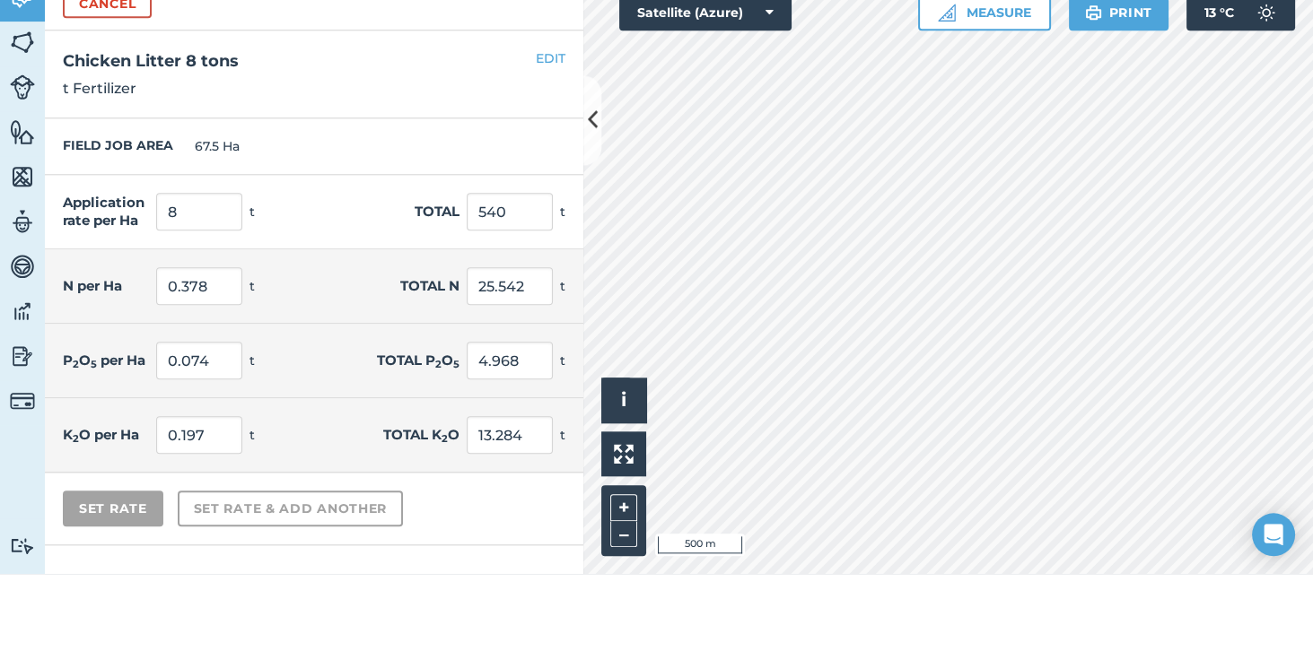
scroll to position [86, 0]
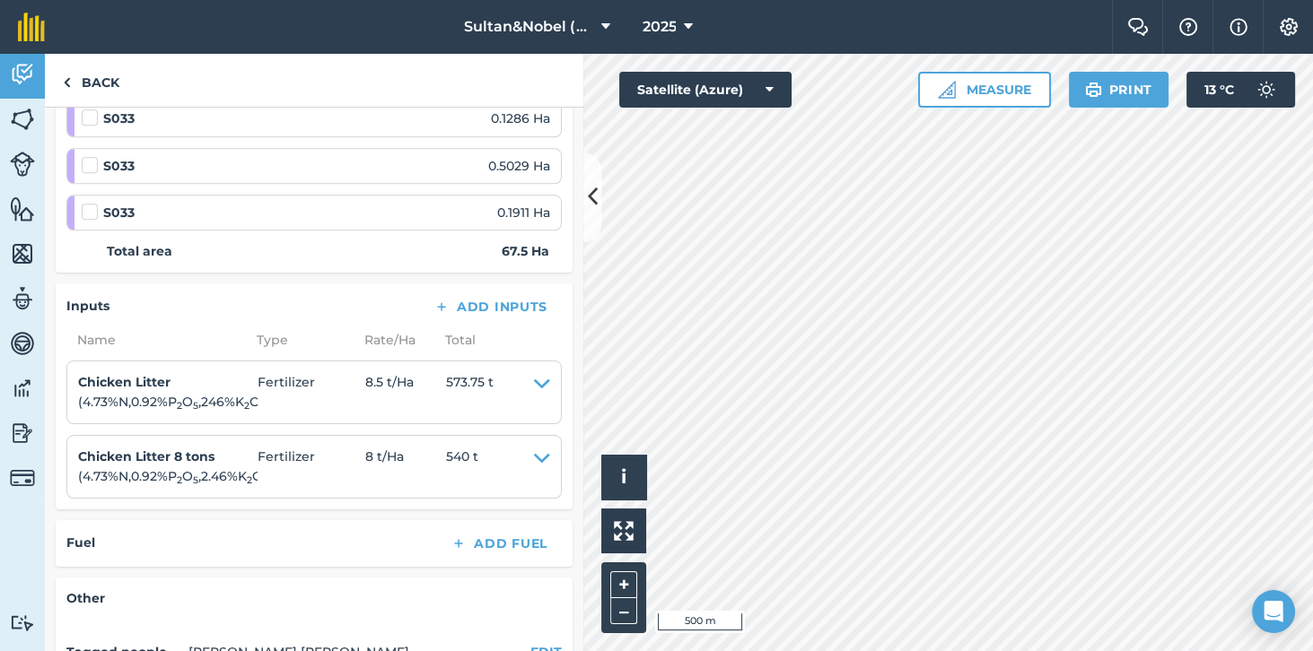
scroll to position [2692, 0]
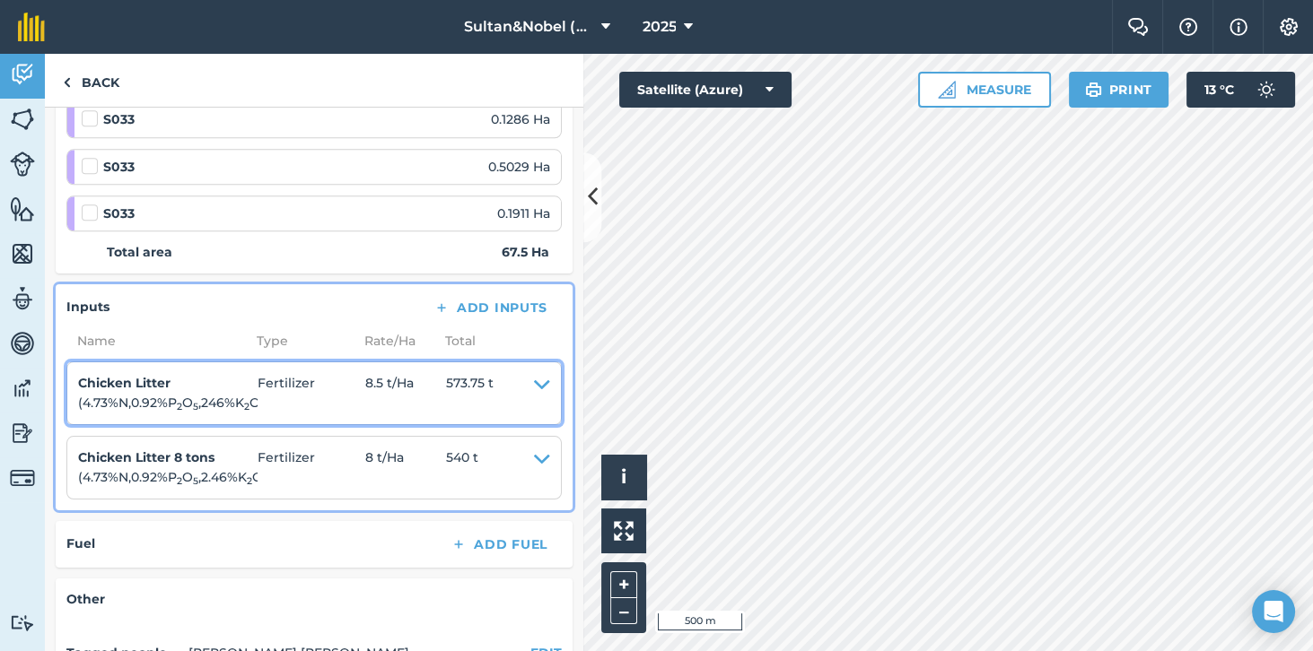
click at [436, 373] on span "8.5 t / Ha" at bounding box center [405, 393] width 81 height 40
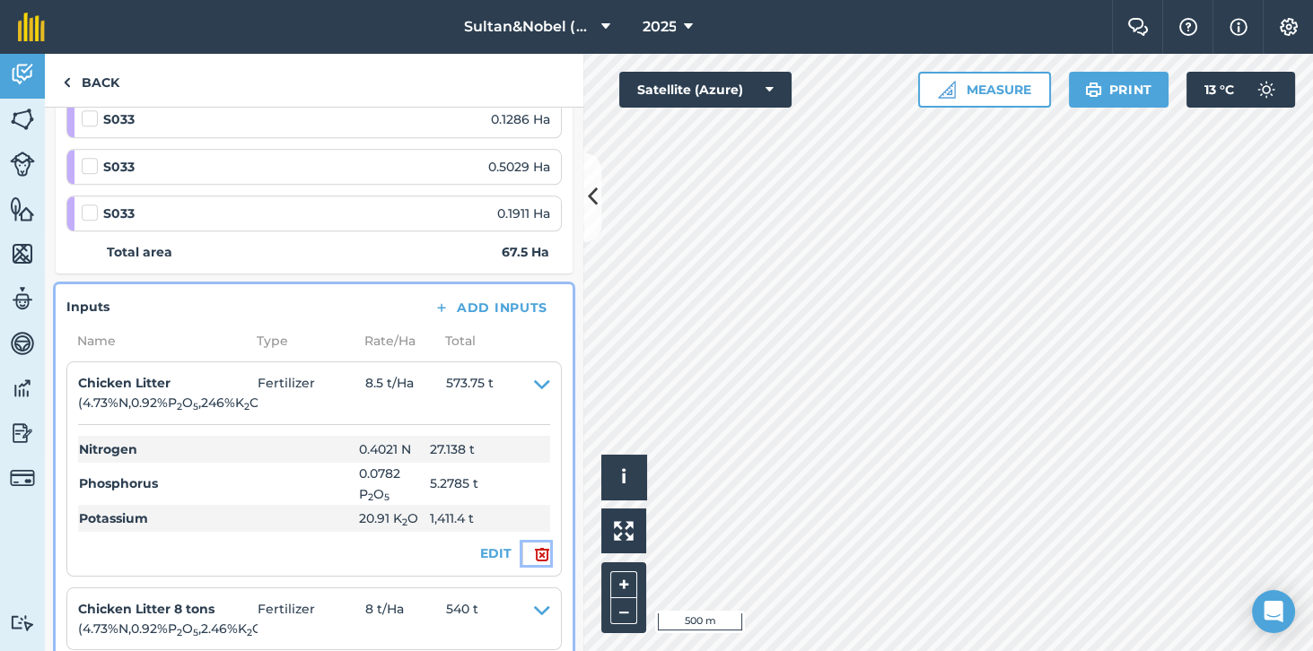
click at [548, 544] on img at bounding box center [542, 555] width 16 height 22
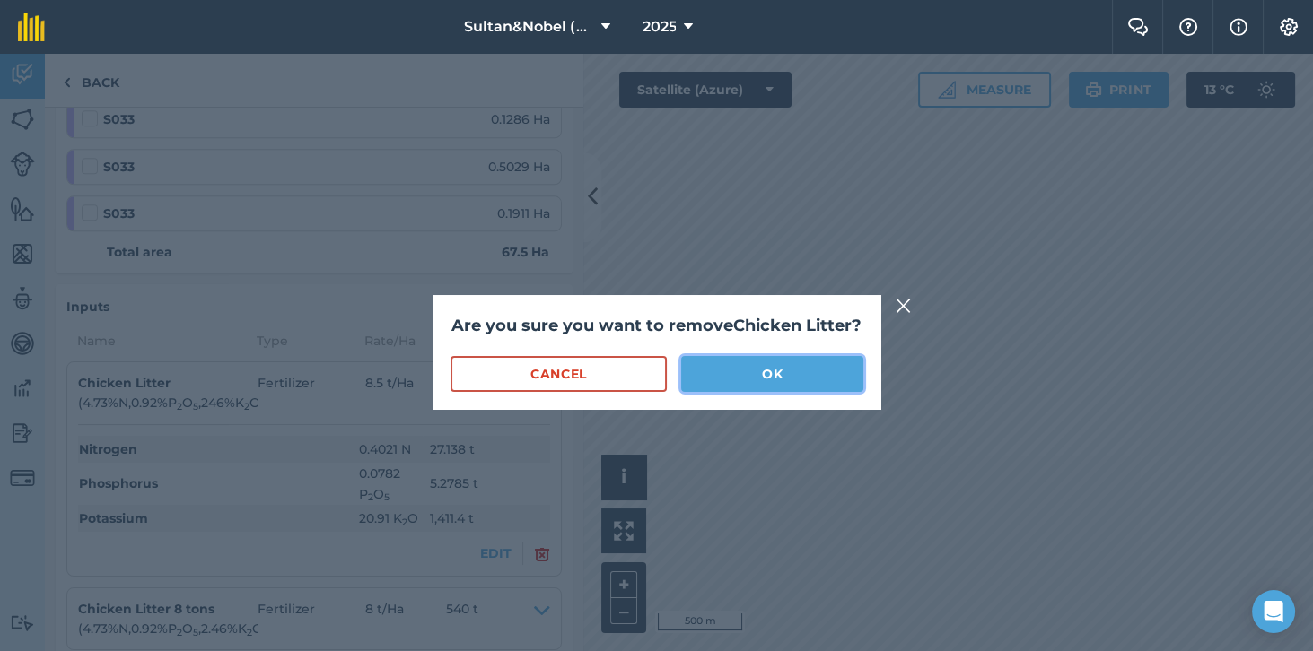
click at [795, 356] on button "OK" at bounding box center [771, 374] width 181 height 36
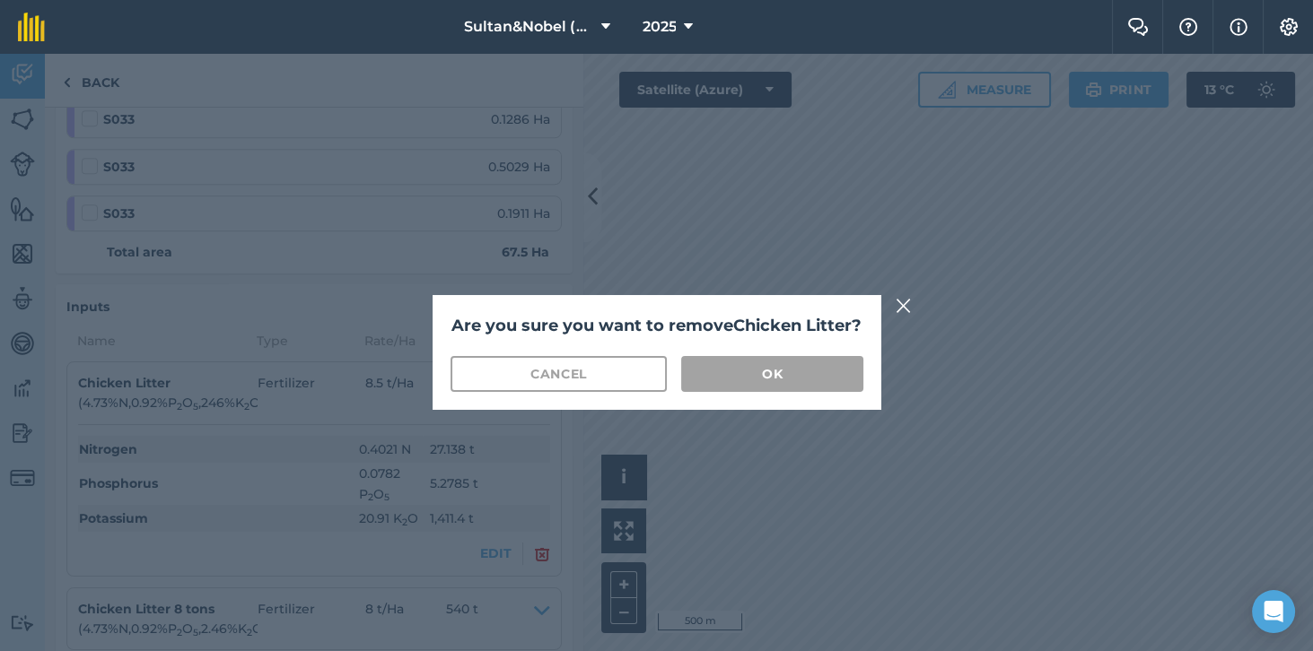
checkbox input "true"
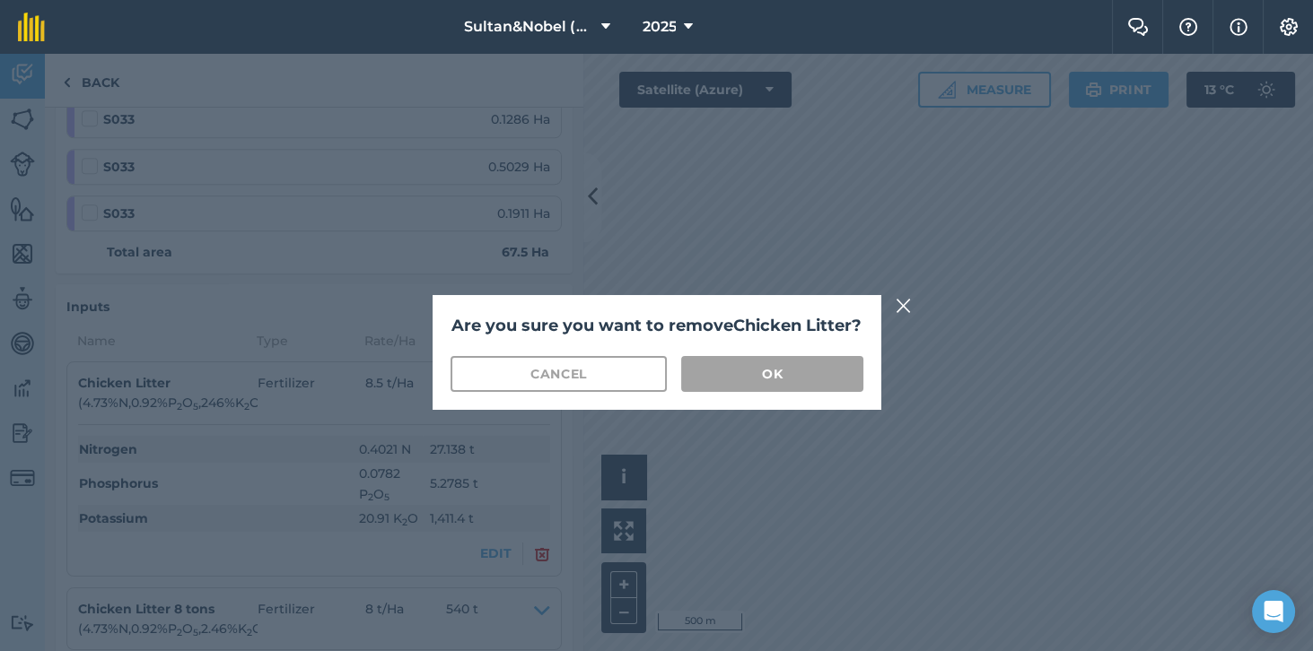
checkbox input "true"
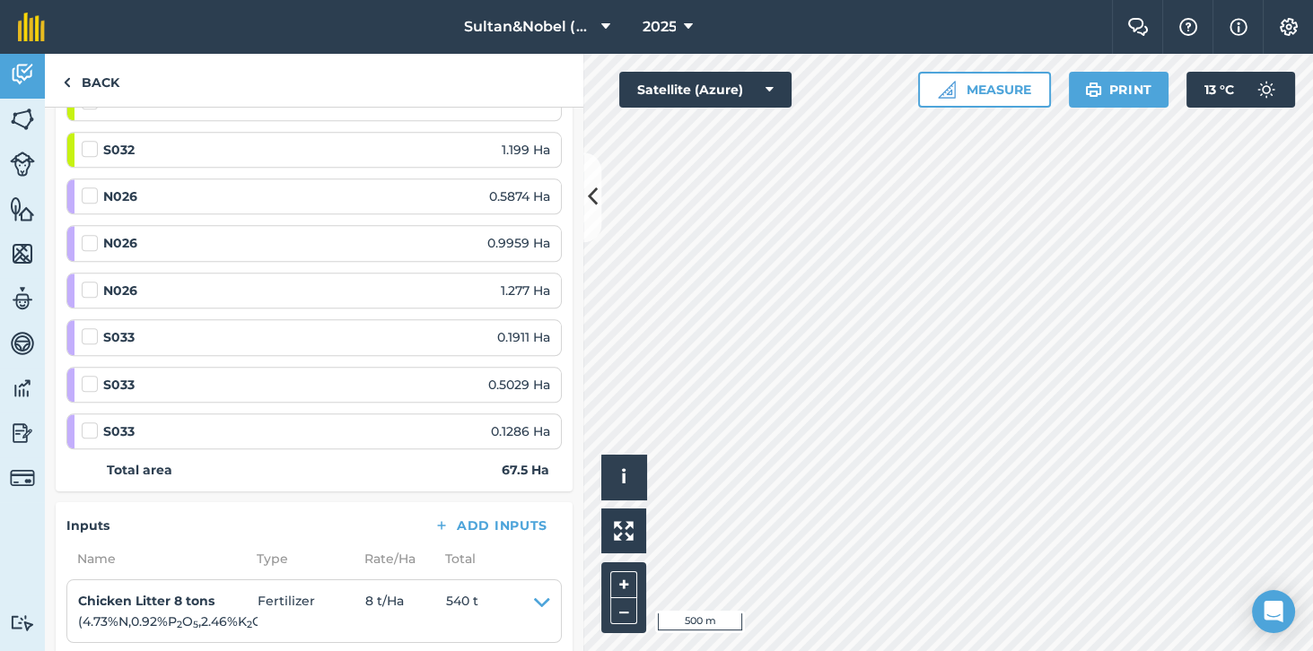
scroll to position [2817, 0]
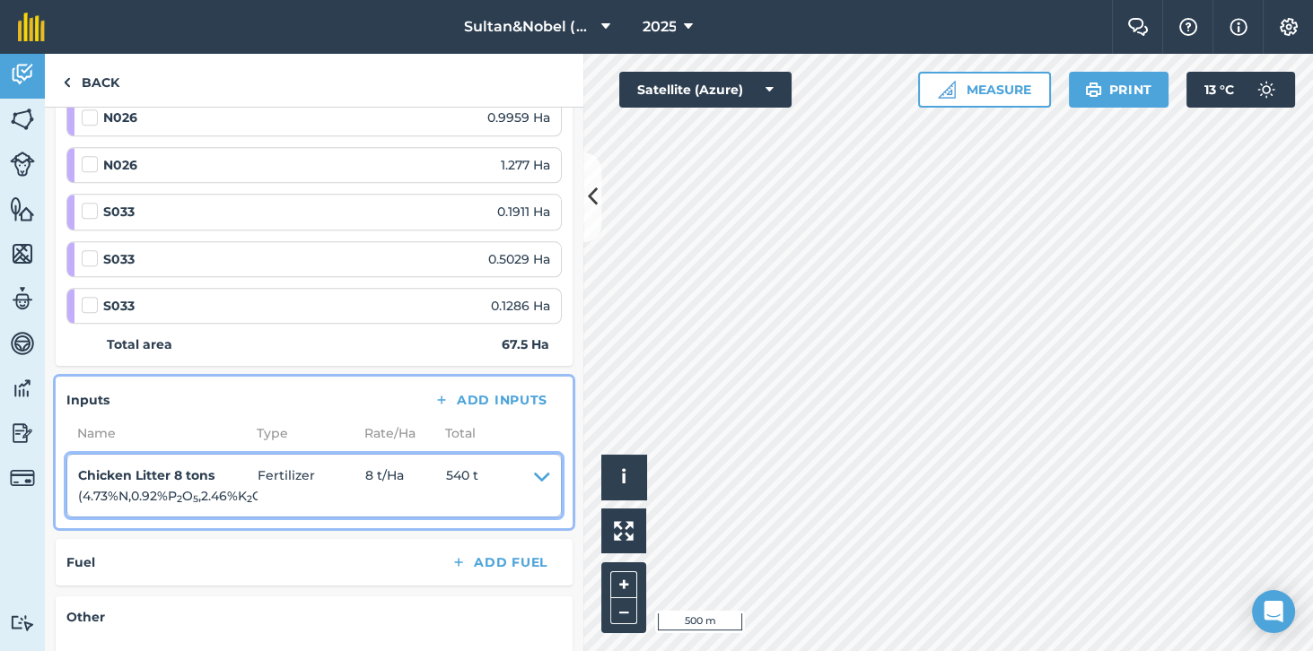
click at [341, 466] on span "Fertilizer" at bounding box center [311, 486] width 108 height 40
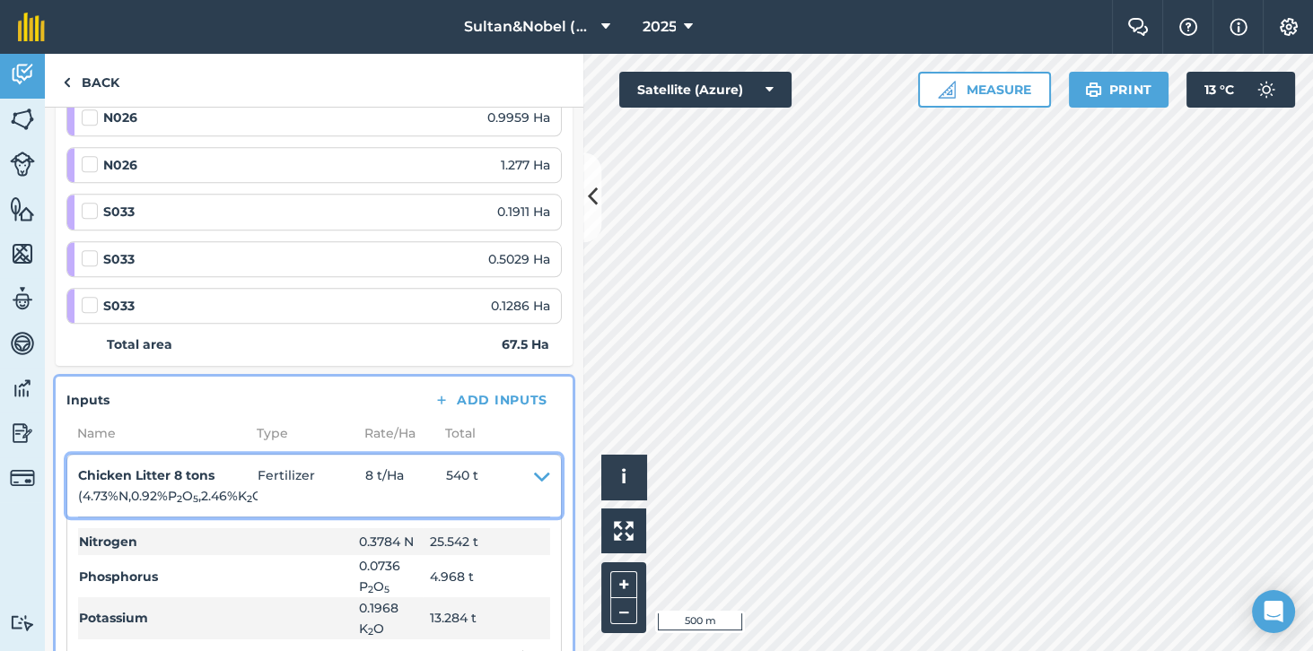
click at [350, 466] on span "Fertilizer" at bounding box center [311, 486] width 108 height 40
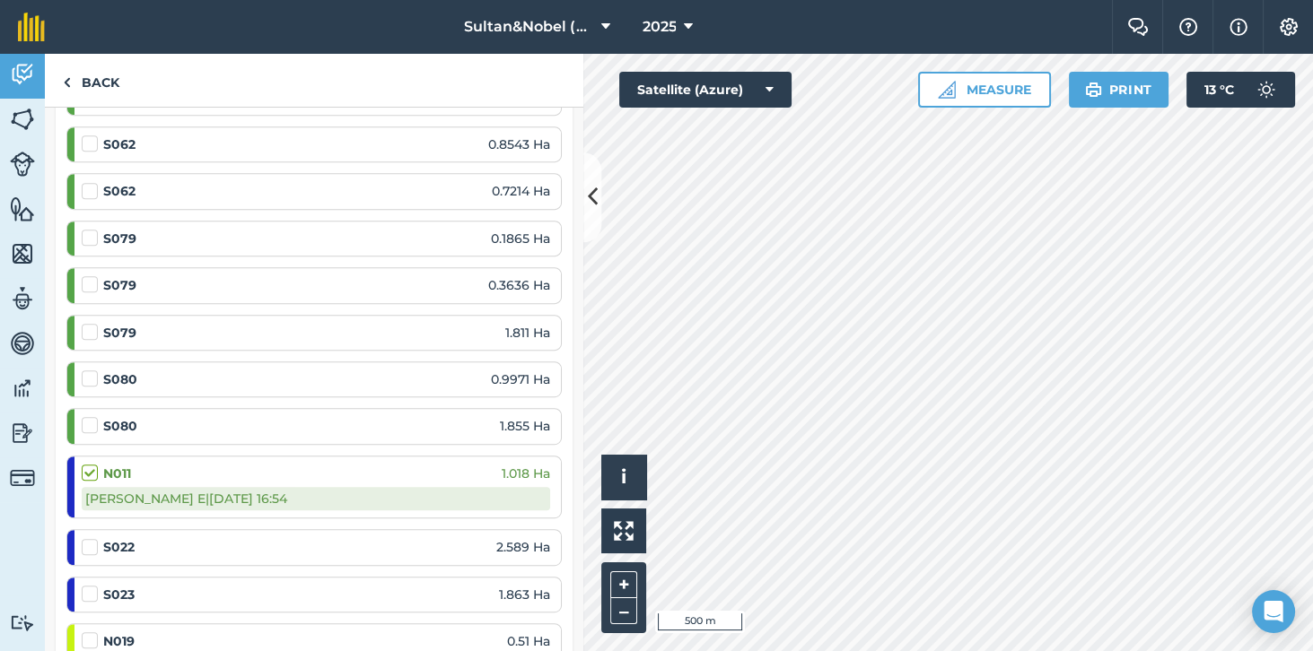
scroll to position [1365, 0]
click at [420, 488] on div "Ricks E | 11/08/2025 @ 16:54" at bounding box center [316, 499] width 468 height 23
click at [428, 488] on div "Ricks E | 11/08/2025 @ 16:54" at bounding box center [316, 499] width 468 height 23
click at [414, 488] on div "Ricks E | 11/08/2025 @ 16:54" at bounding box center [316, 499] width 468 height 23
click at [88, 465] on label at bounding box center [93, 465] width 22 height 0
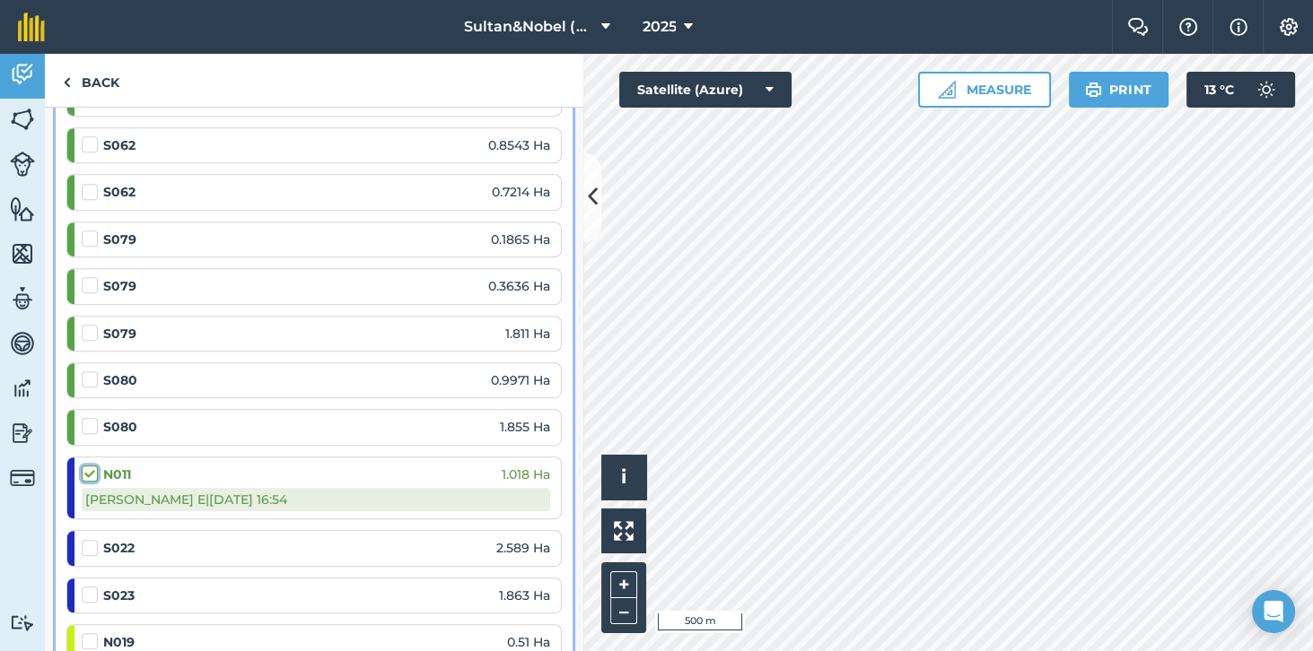
click at [88, 465] on input "checkbox" at bounding box center [88, 471] width 12 height 12
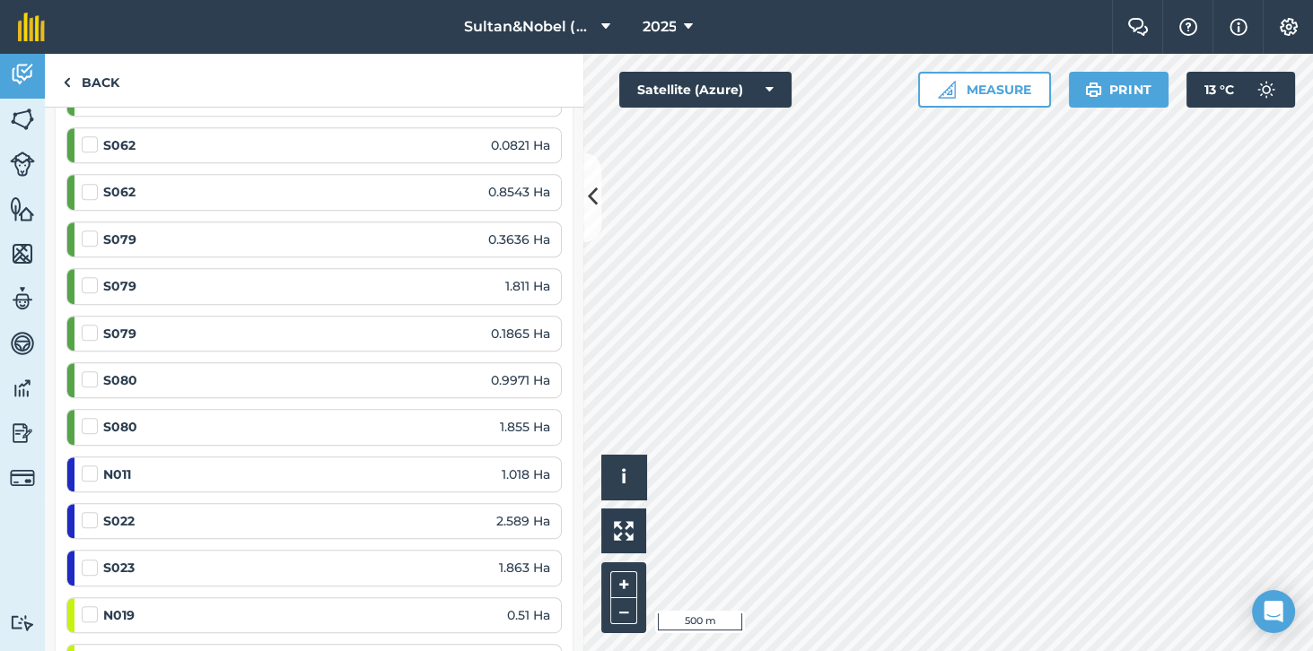
scroll to position [1272, 0]
click at [88, 557] on label at bounding box center [93, 557] width 22 height 0
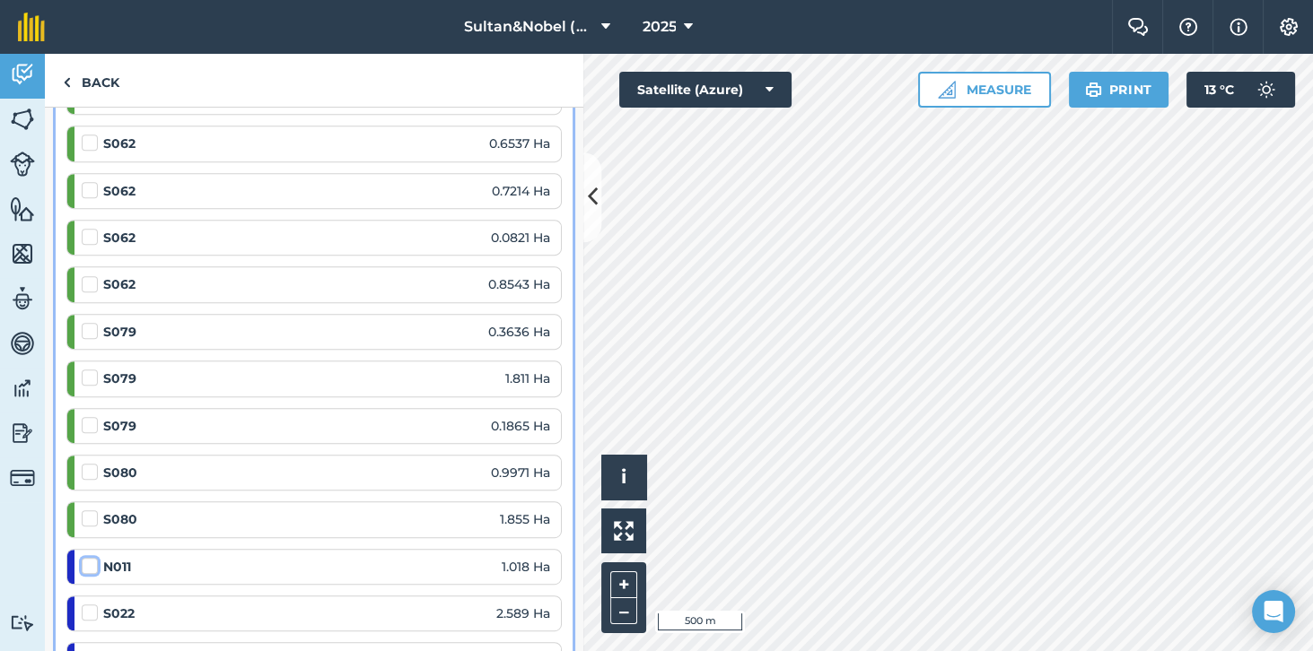
click at [88, 557] on input "checkbox" at bounding box center [88, 563] width 12 height 12
checkbox input "false"
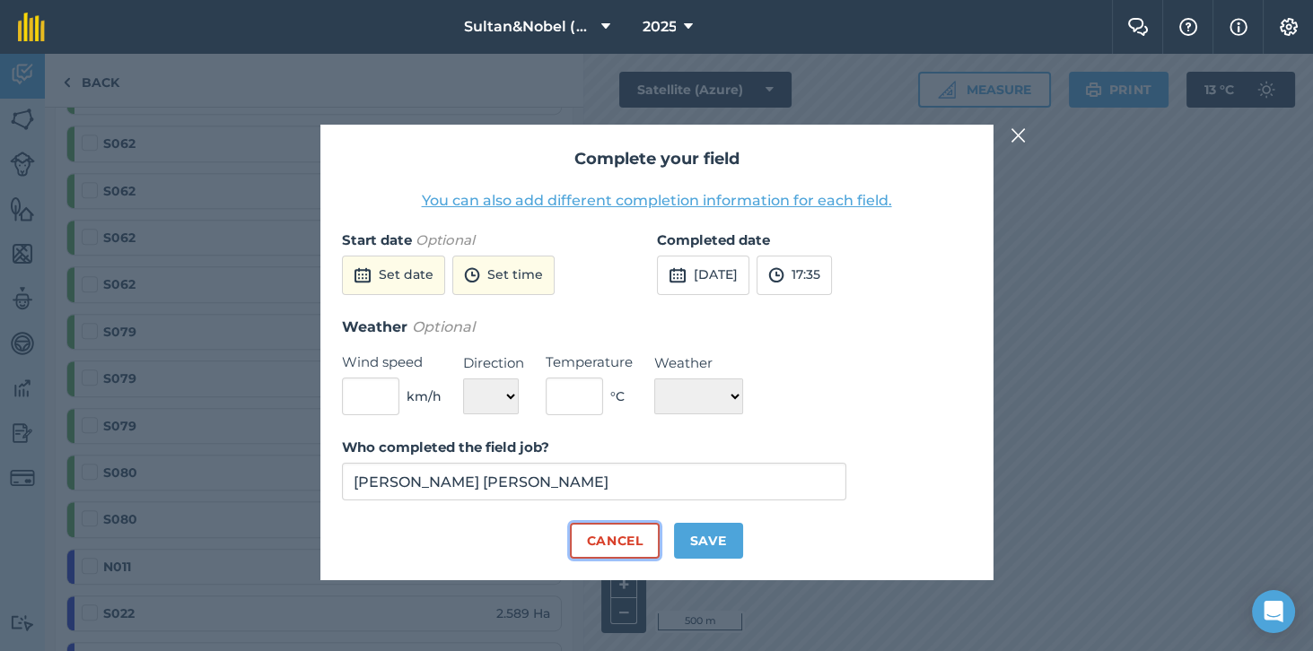
click at [641, 559] on button "Cancel" at bounding box center [614, 541] width 89 height 36
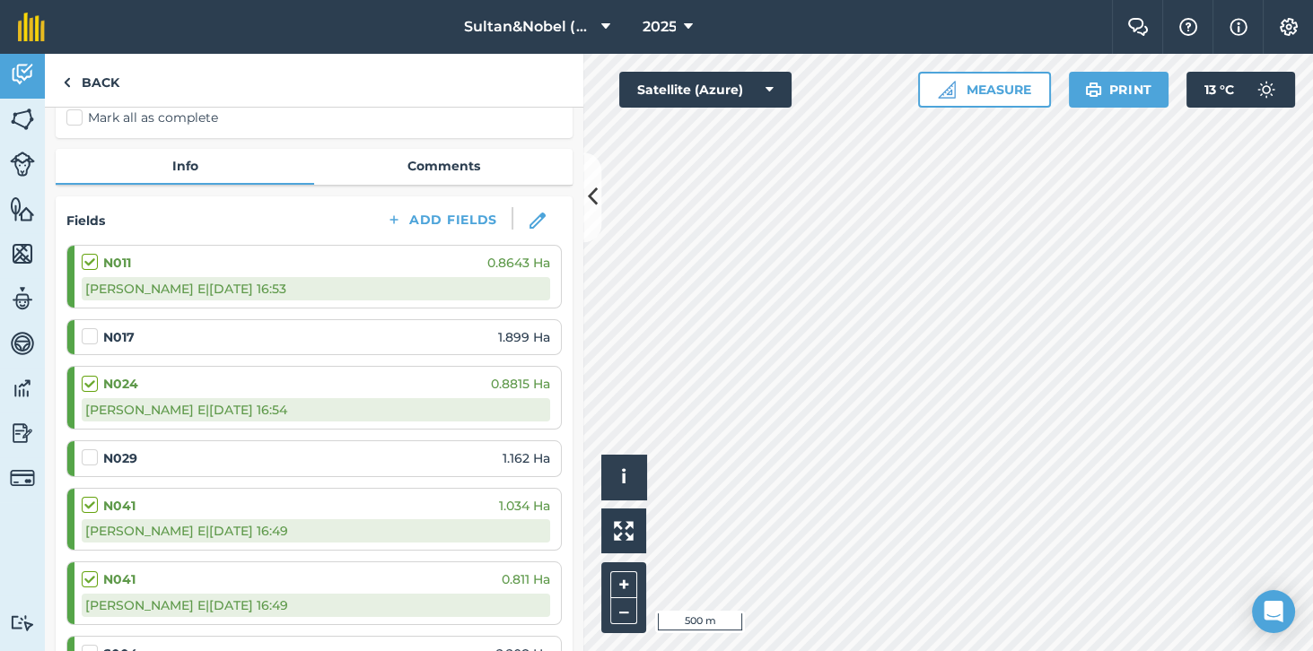
scroll to position [153, 0]
click at [86, 326] on label at bounding box center [93, 326] width 22 height 0
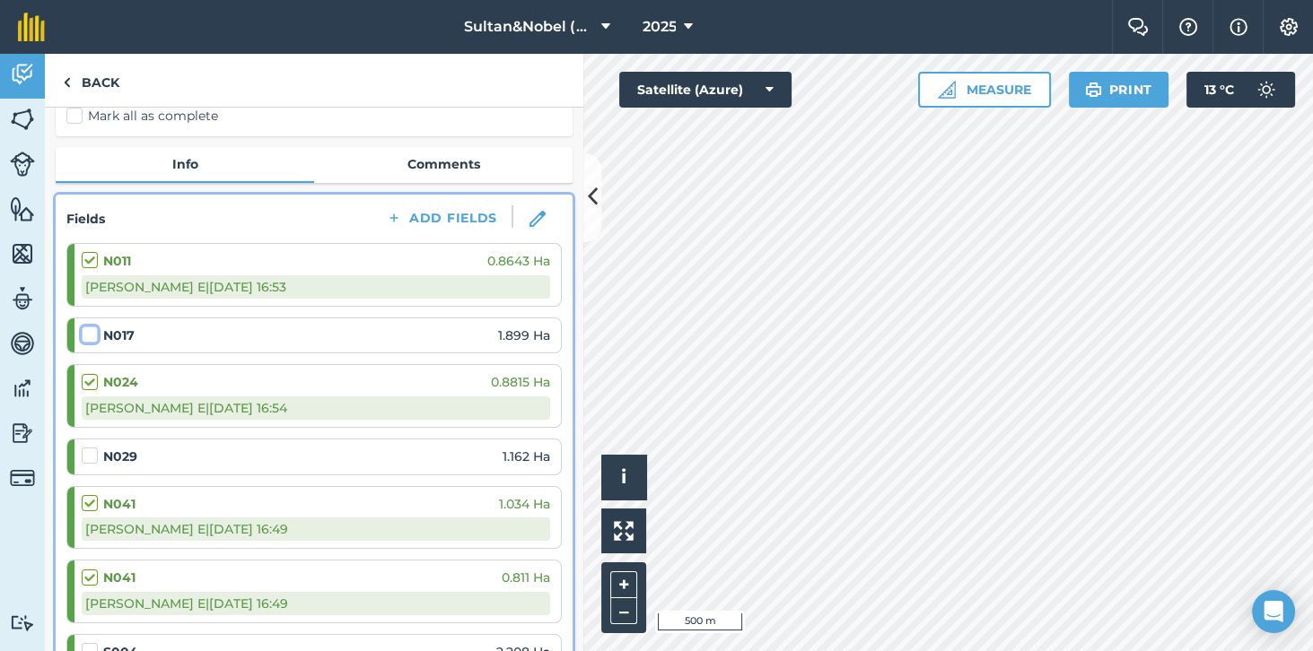
click at [86, 337] on input "checkbox" at bounding box center [88, 332] width 12 height 12
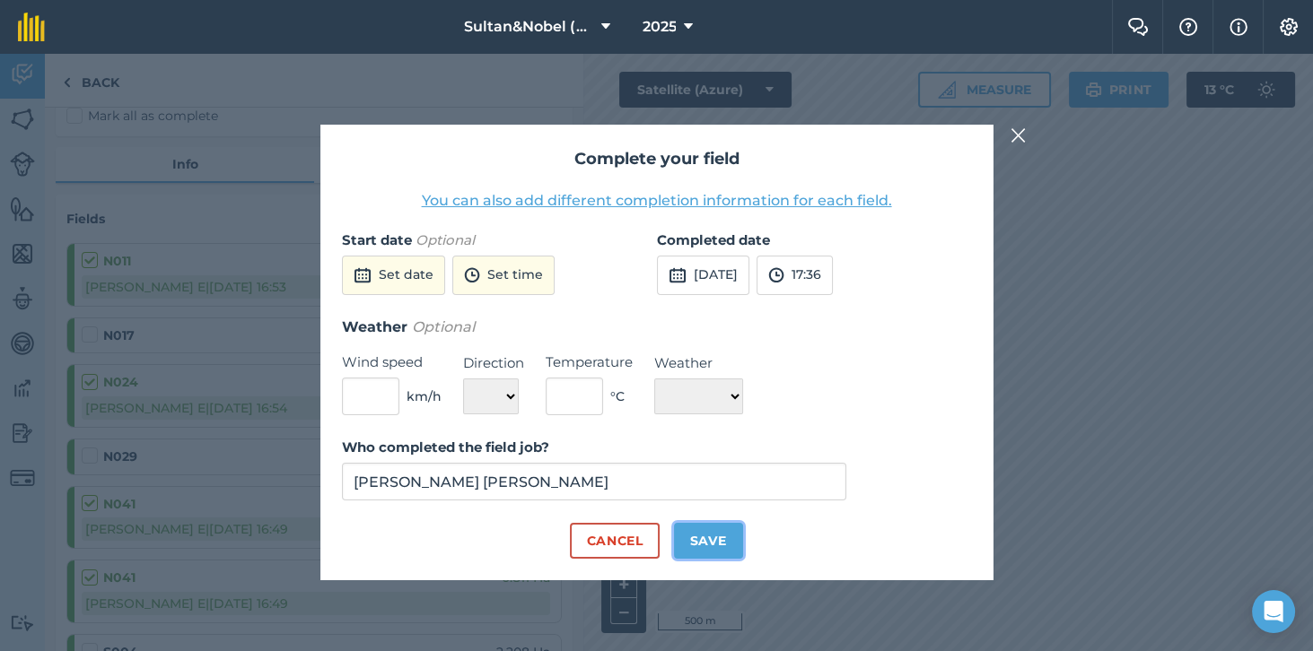
click at [721, 559] on button "Save" at bounding box center [708, 541] width 69 height 36
checkbox input "true"
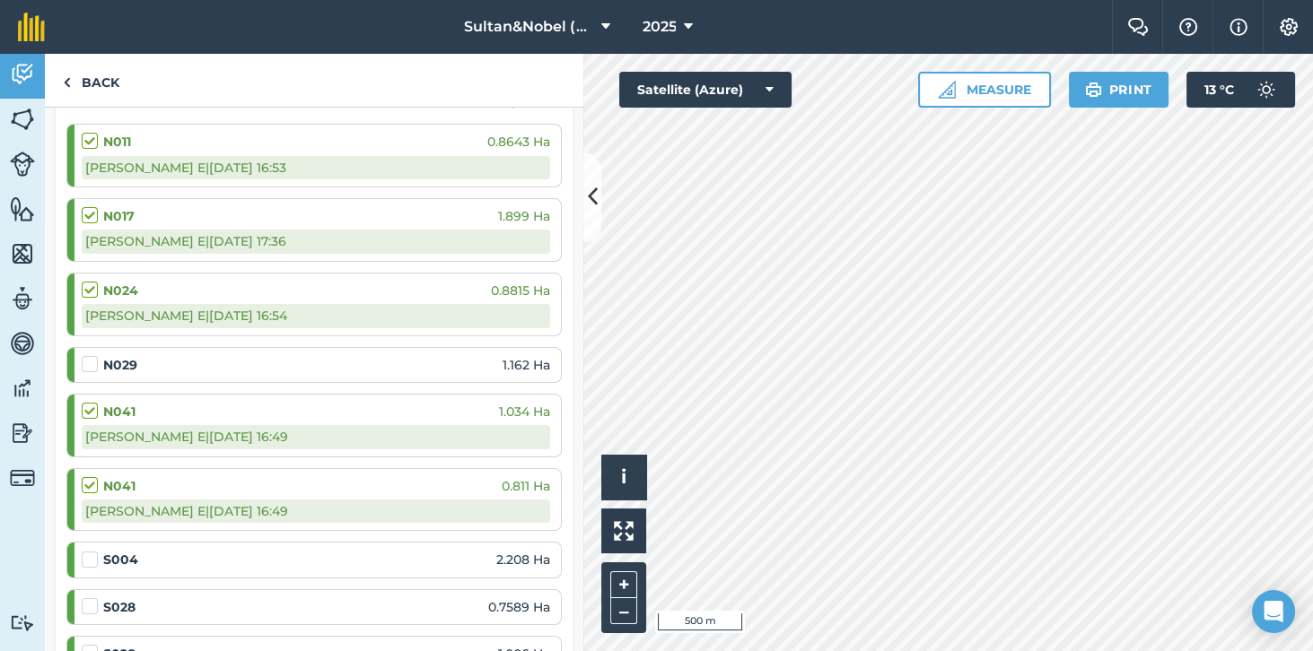
scroll to position [295, 0]
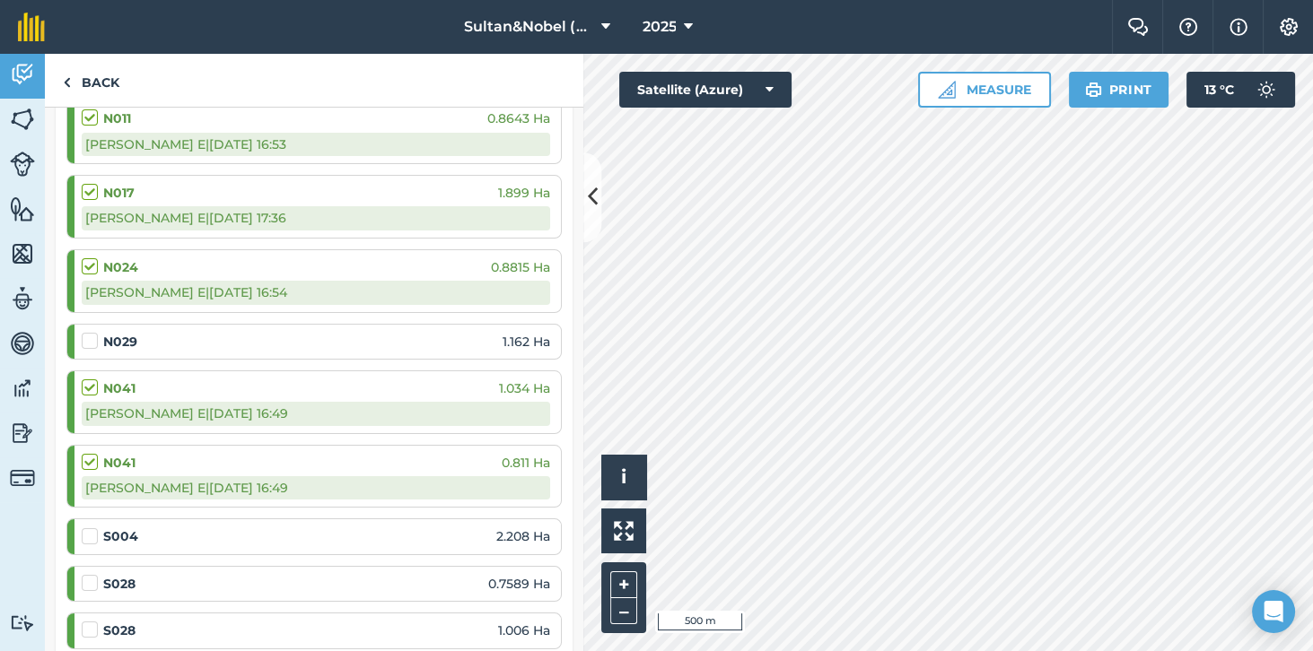
click at [84, 332] on label at bounding box center [93, 332] width 22 height 0
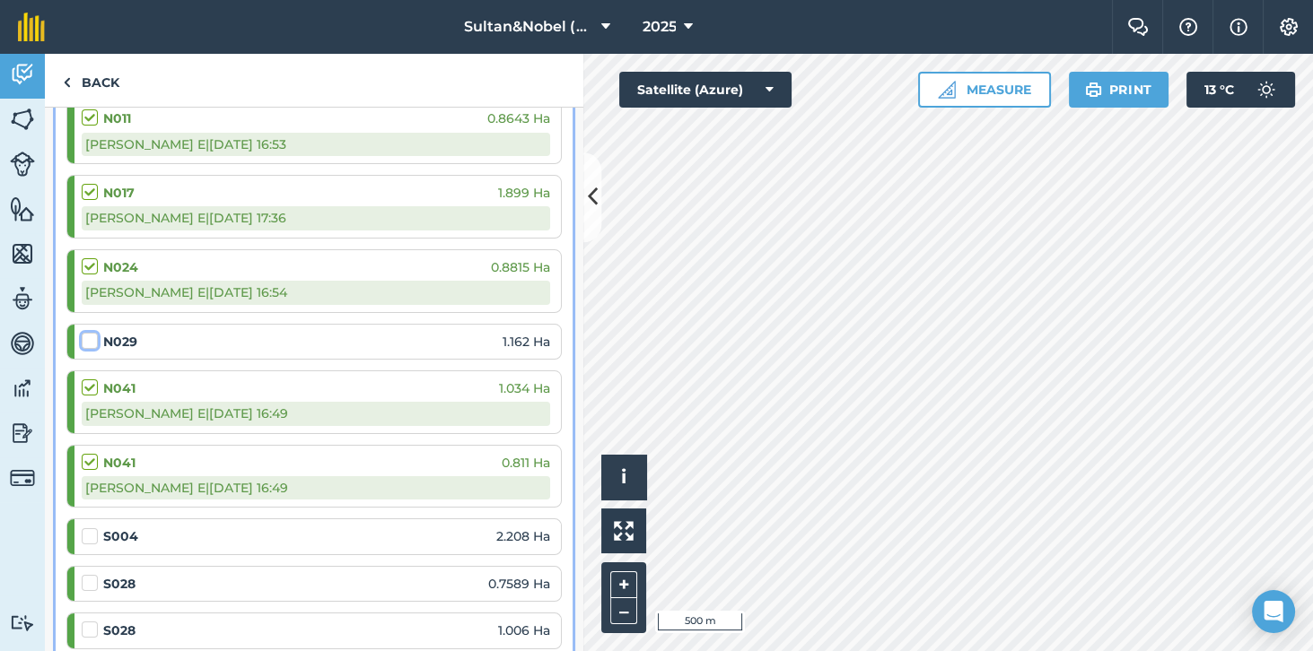
click at [84, 337] on input "checkbox" at bounding box center [88, 338] width 12 height 12
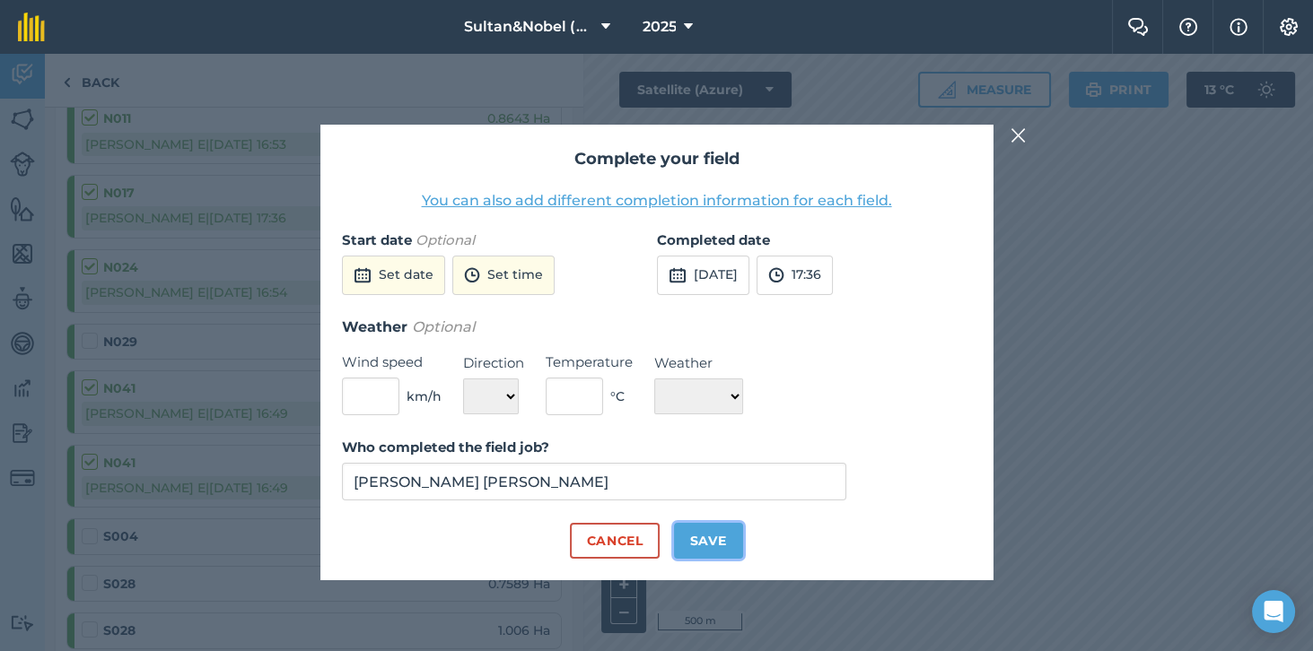
click at [719, 559] on button "Save" at bounding box center [708, 541] width 69 height 36
checkbox input "true"
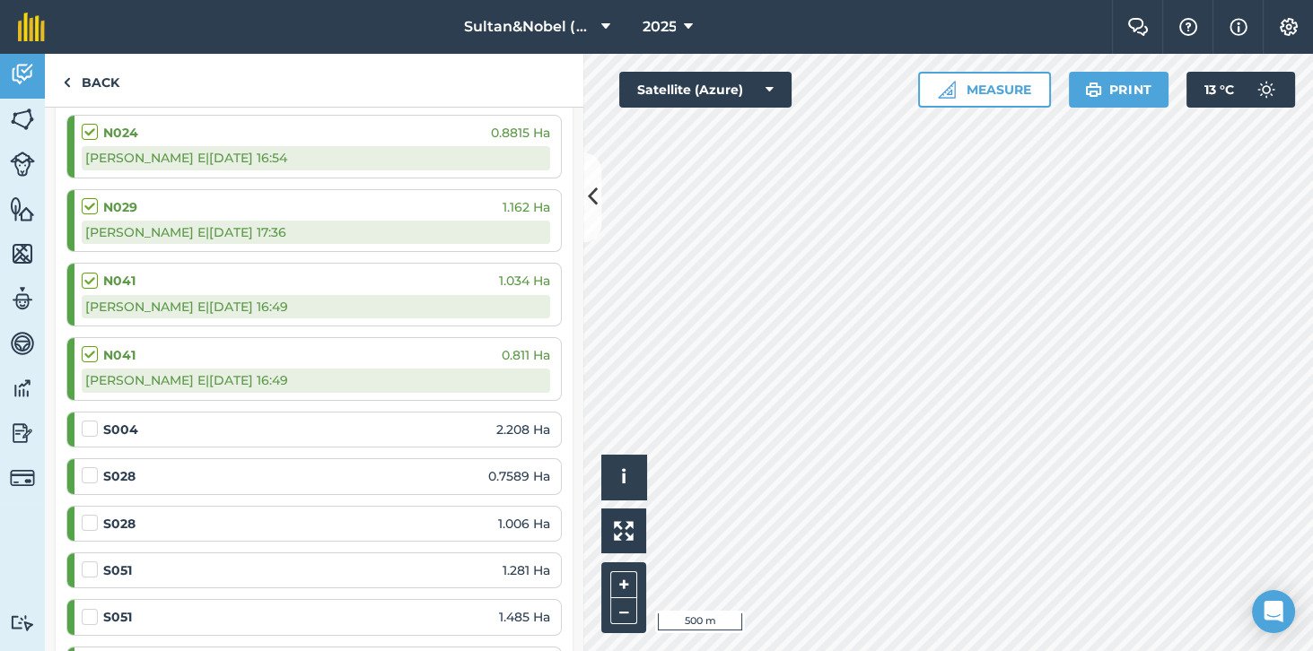
scroll to position [479, 0]
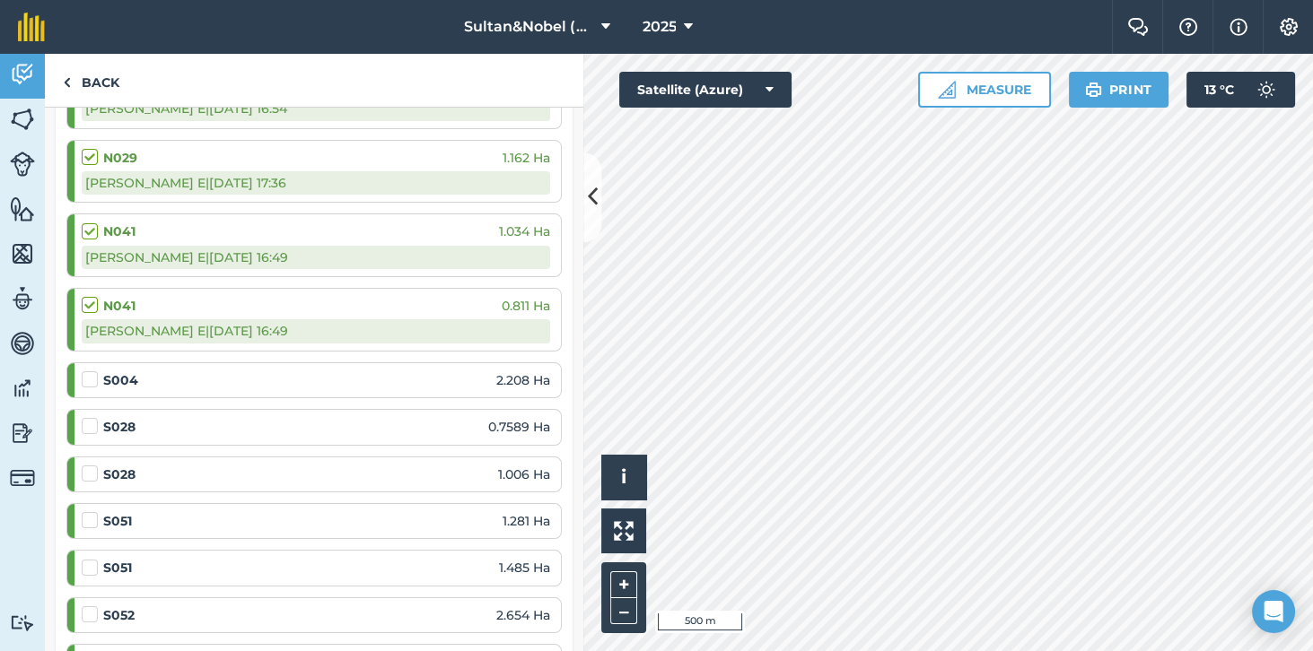
click at [91, 417] on label at bounding box center [93, 417] width 22 height 0
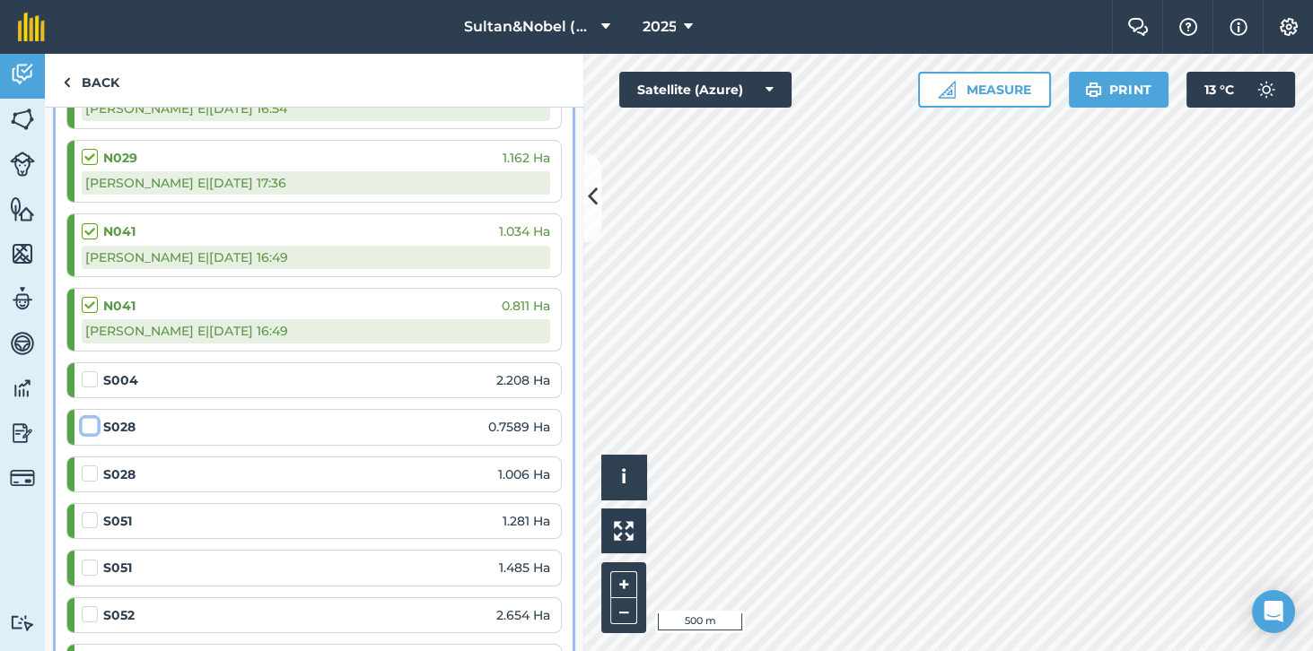
click at [91, 422] on input "checkbox" at bounding box center [88, 423] width 12 height 12
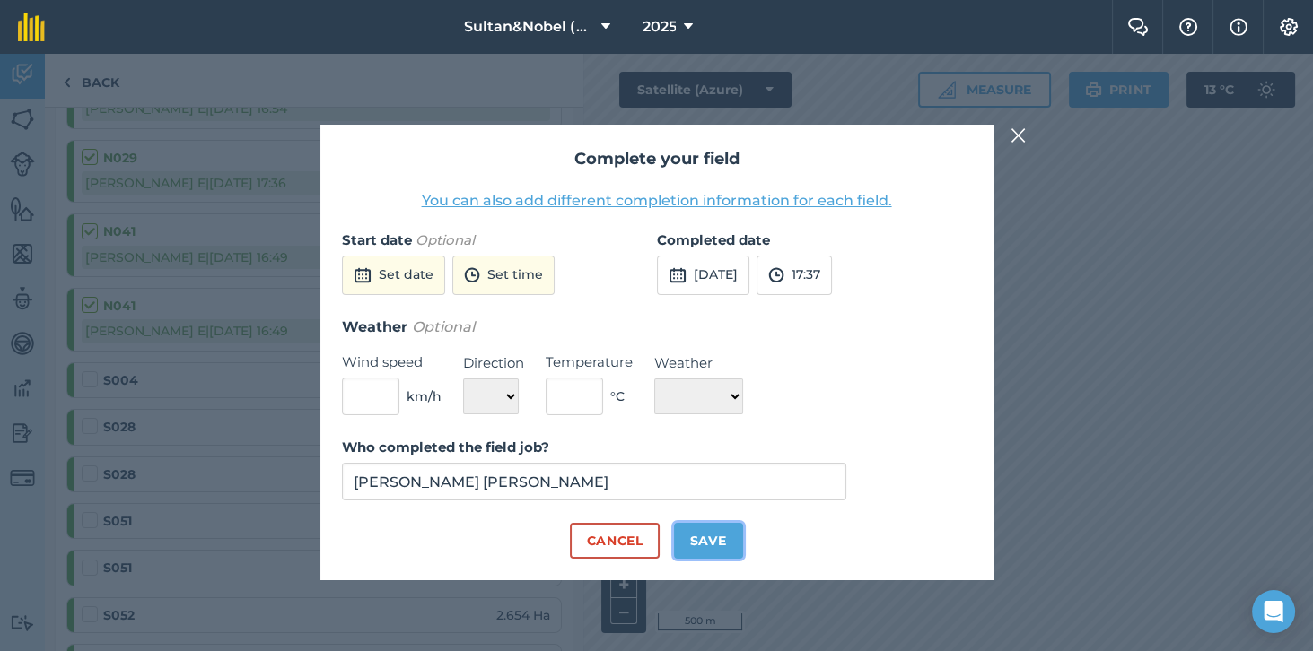
click at [721, 559] on button "Save" at bounding box center [708, 541] width 69 height 36
checkbox input "true"
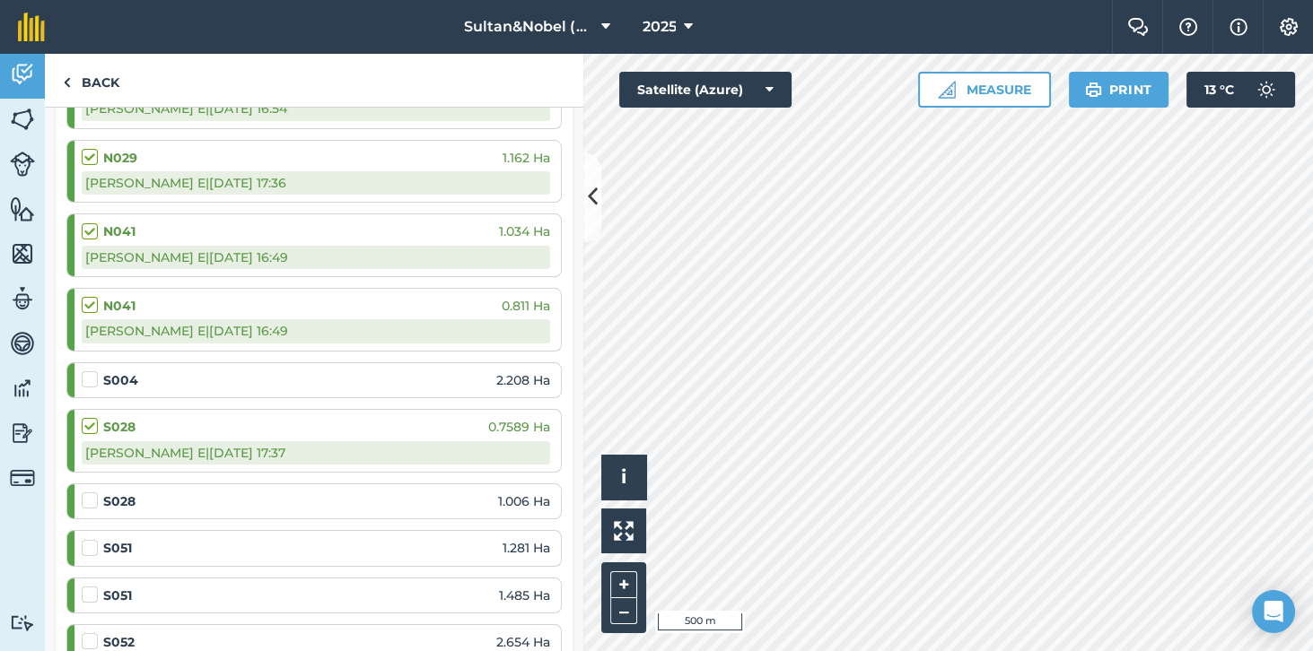
click at [92, 492] on label at bounding box center [93, 492] width 22 height 0
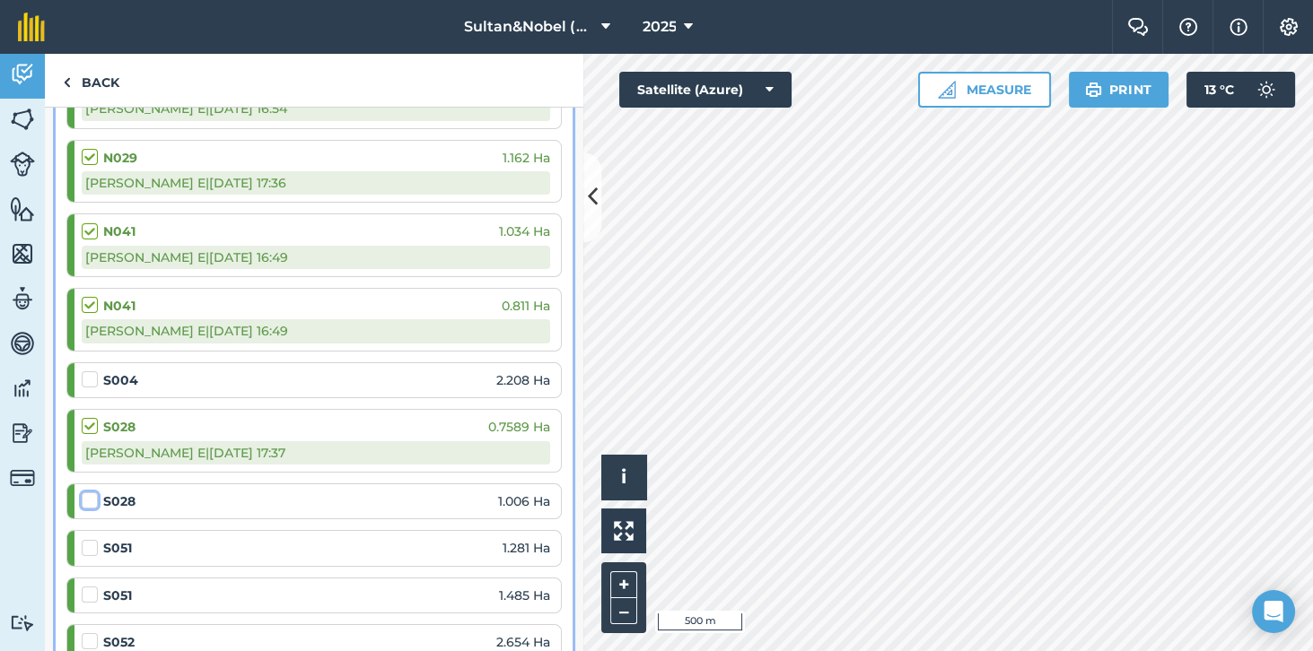
click at [92, 496] on input "checkbox" at bounding box center [88, 498] width 12 height 12
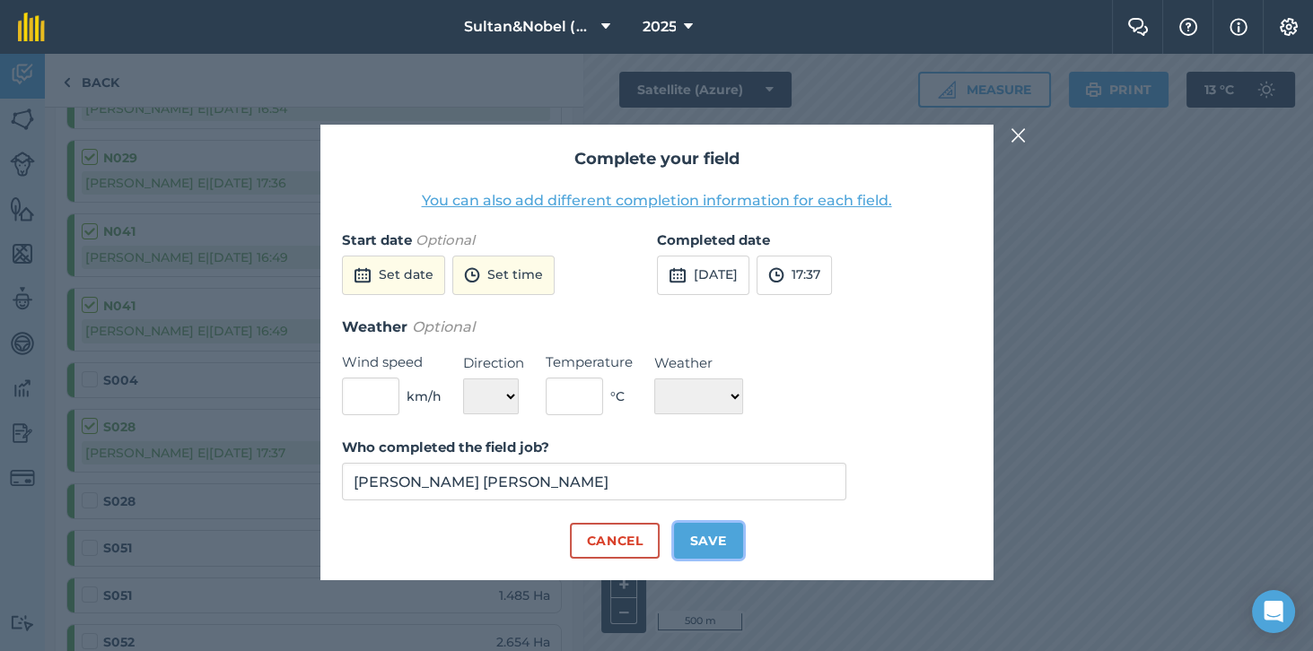
click at [720, 559] on button "Save" at bounding box center [708, 541] width 69 height 36
checkbox input "true"
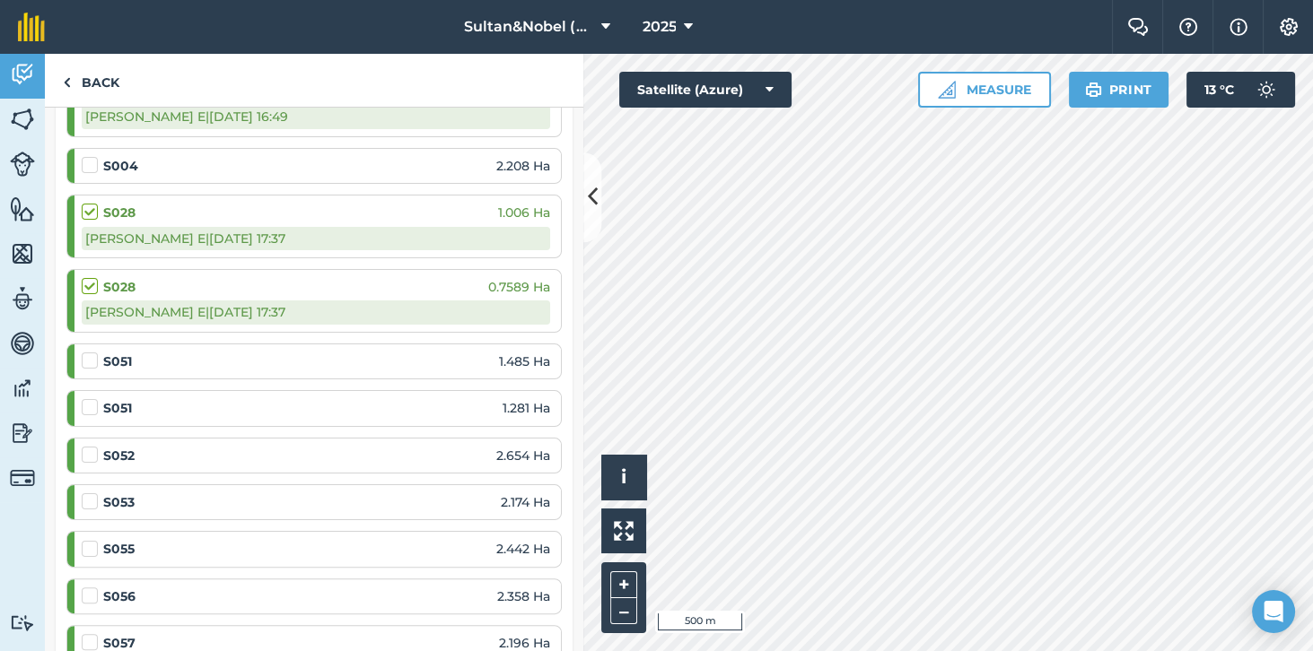
scroll to position [694, 0]
click at [86, 352] on label at bounding box center [93, 352] width 22 height 0
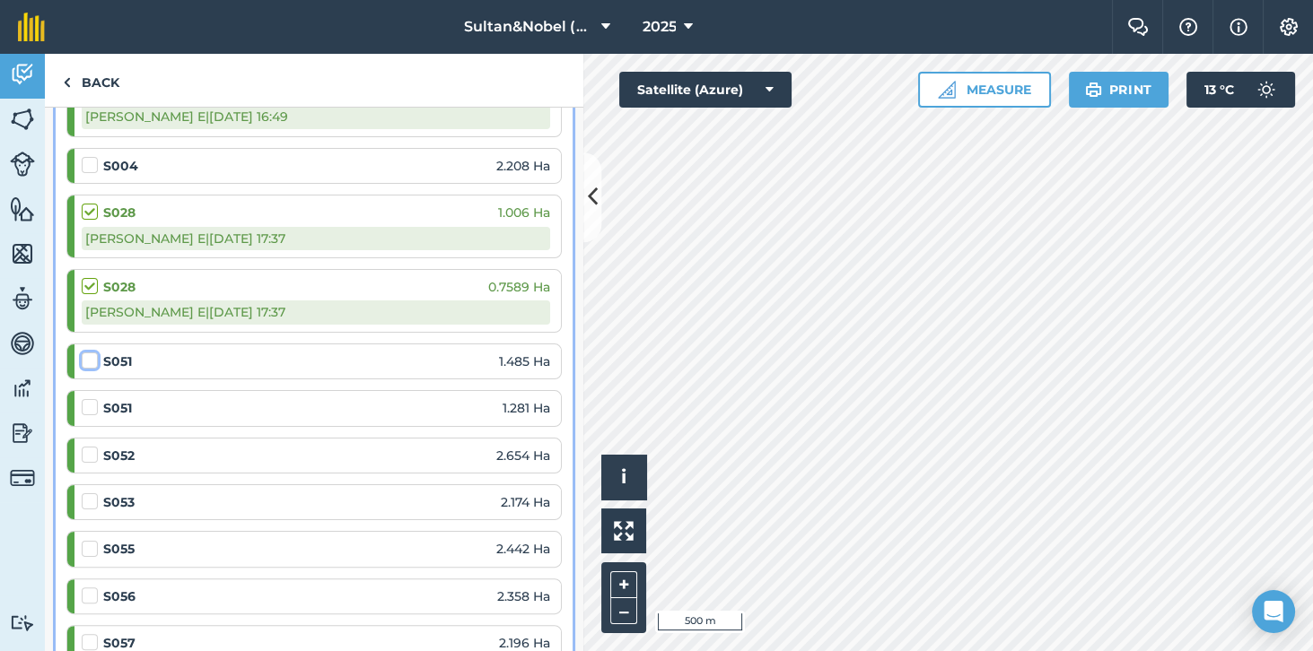
click at [86, 352] on input "checkbox" at bounding box center [88, 358] width 12 height 12
checkbox input "false"
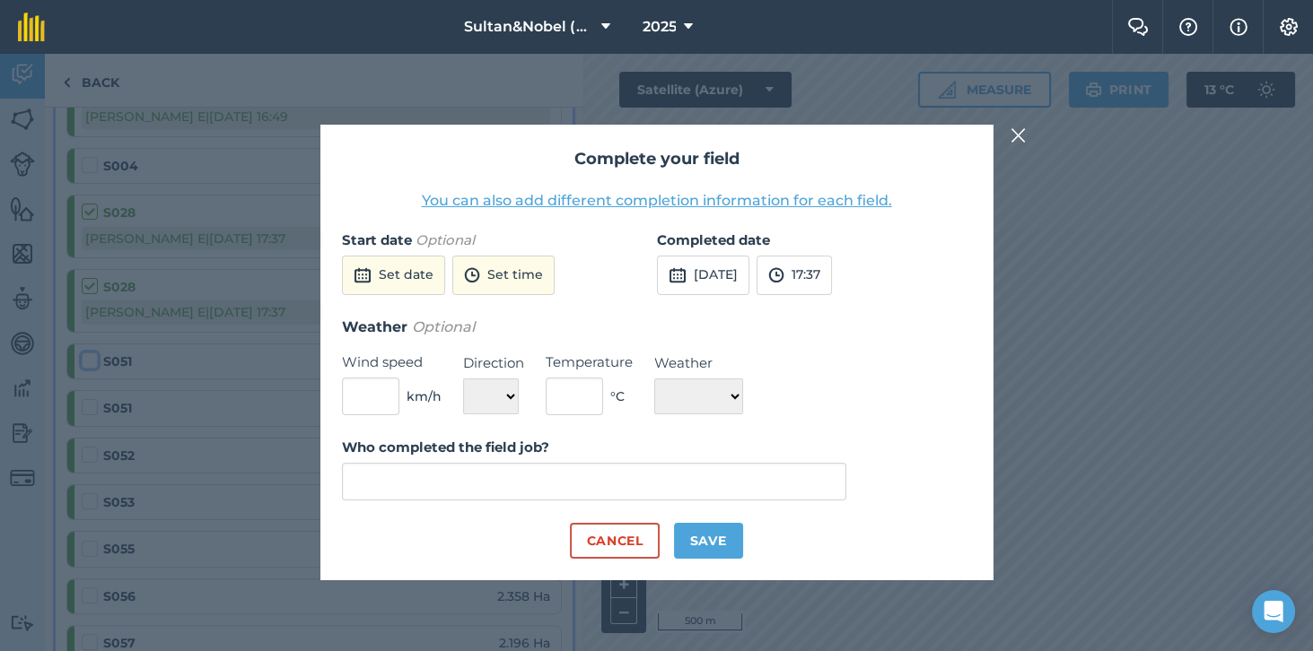
type input "[PERSON_NAME] [PERSON_NAME]"
click at [720, 559] on button "Save" at bounding box center [708, 541] width 69 height 36
checkbox input "true"
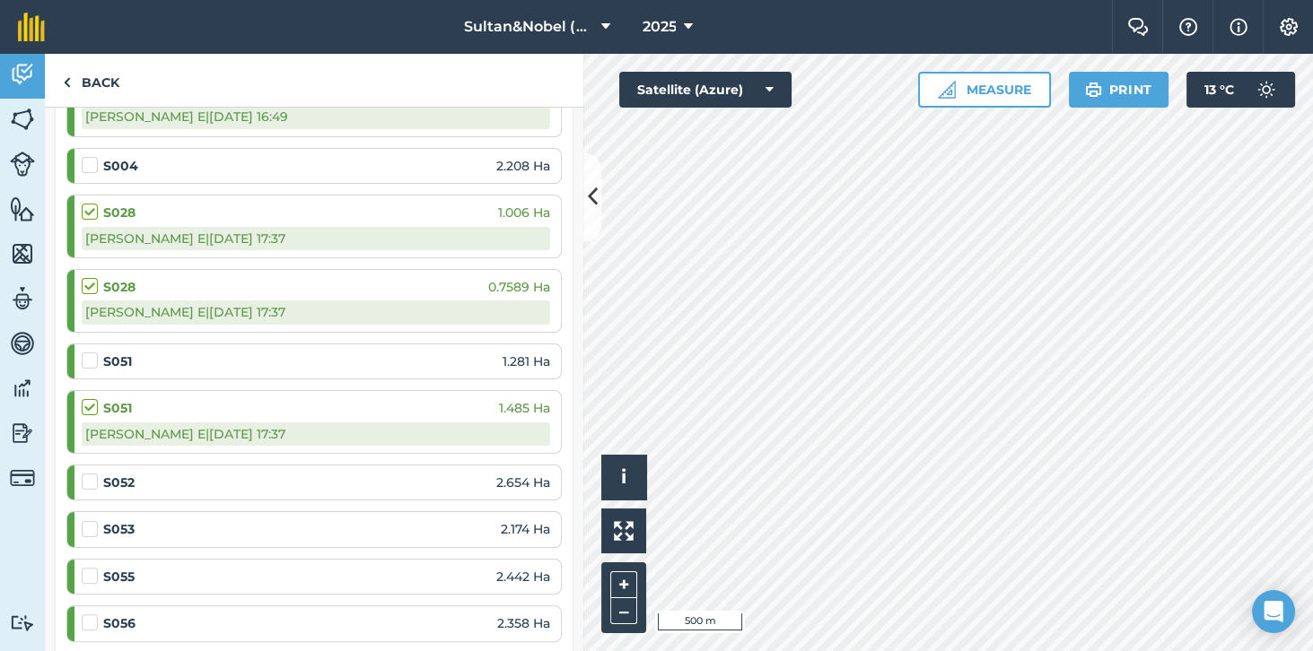
click at [84, 352] on label at bounding box center [93, 352] width 22 height 0
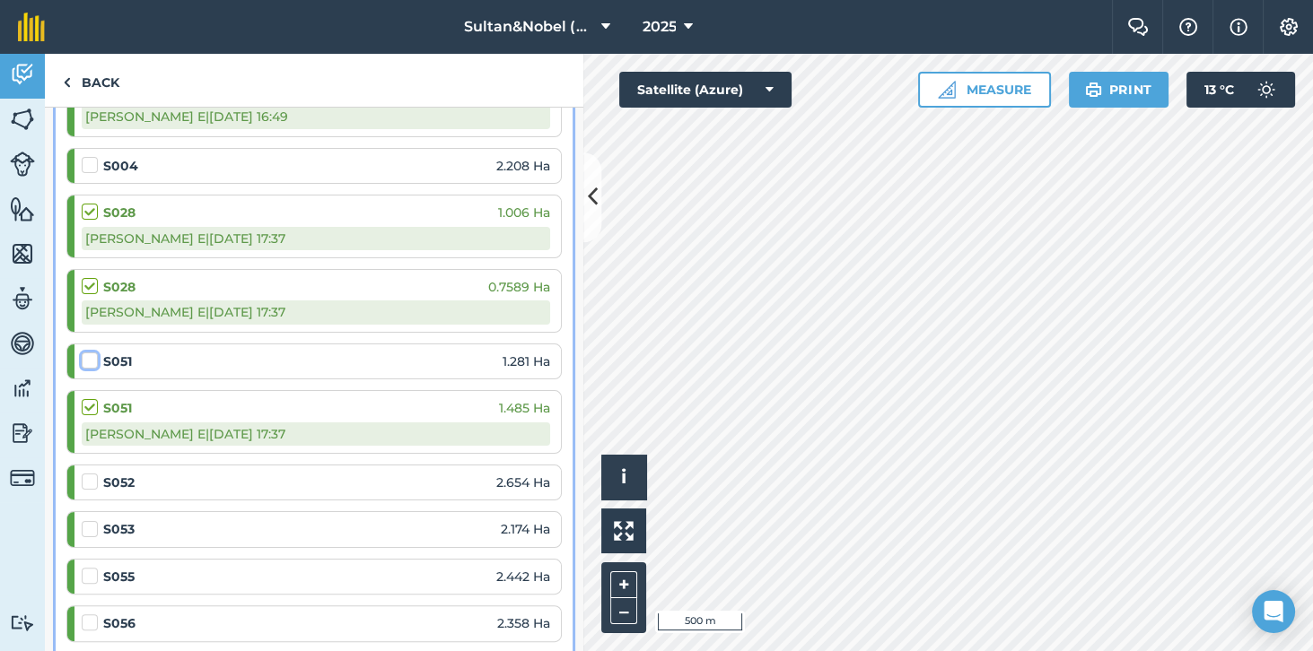
click at [84, 354] on input "checkbox" at bounding box center [88, 358] width 12 height 12
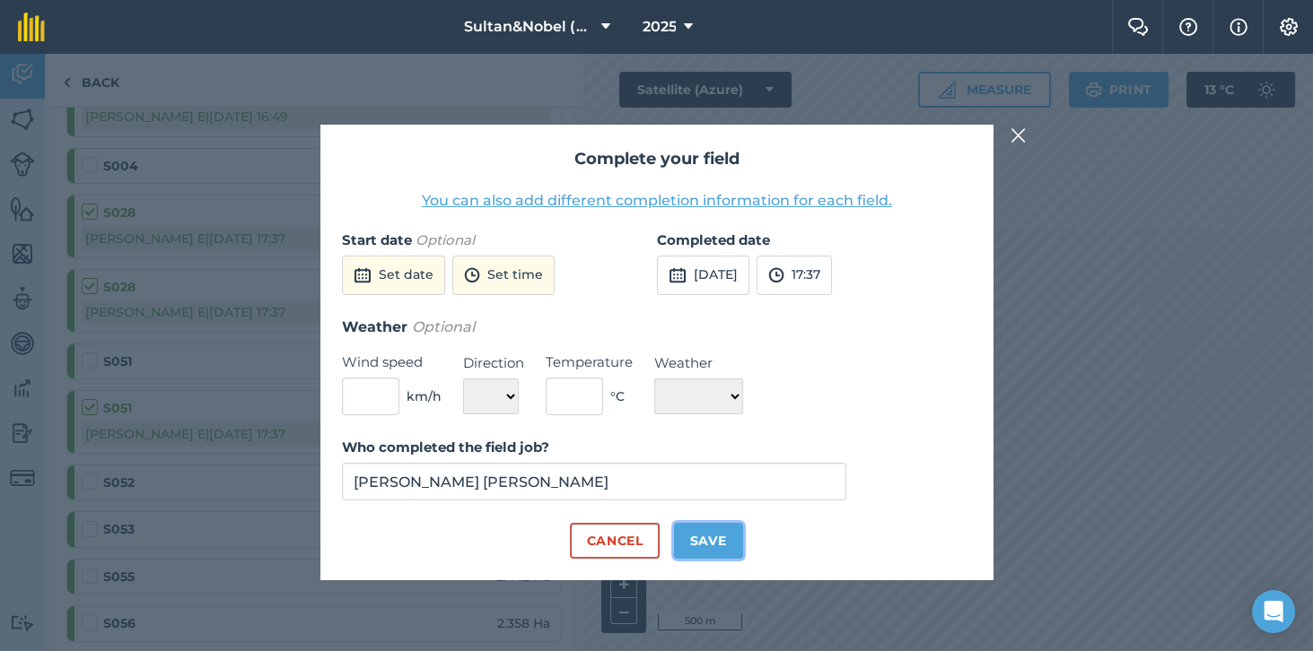
click at [715, 559] on button "Save" at bounding box center [708, 541] width 69 height 36
checkbox input "true"
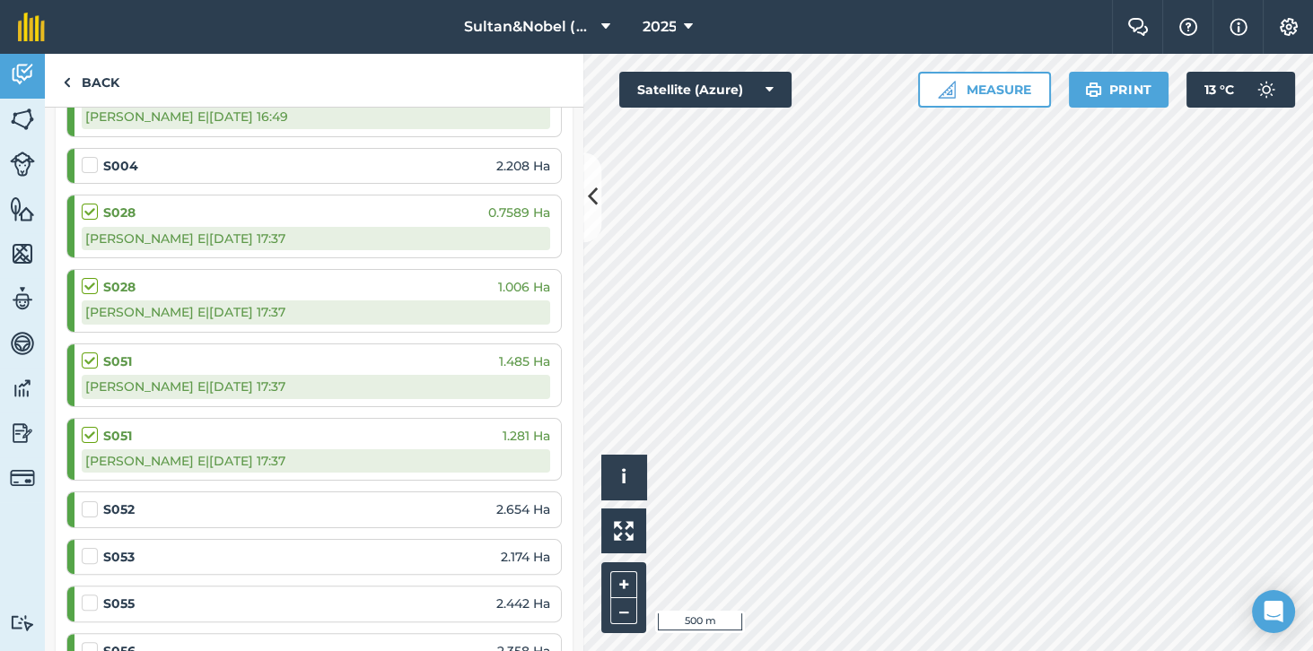
click at [83, 501] on label at bounding box center [93, 501] width 22 height 0
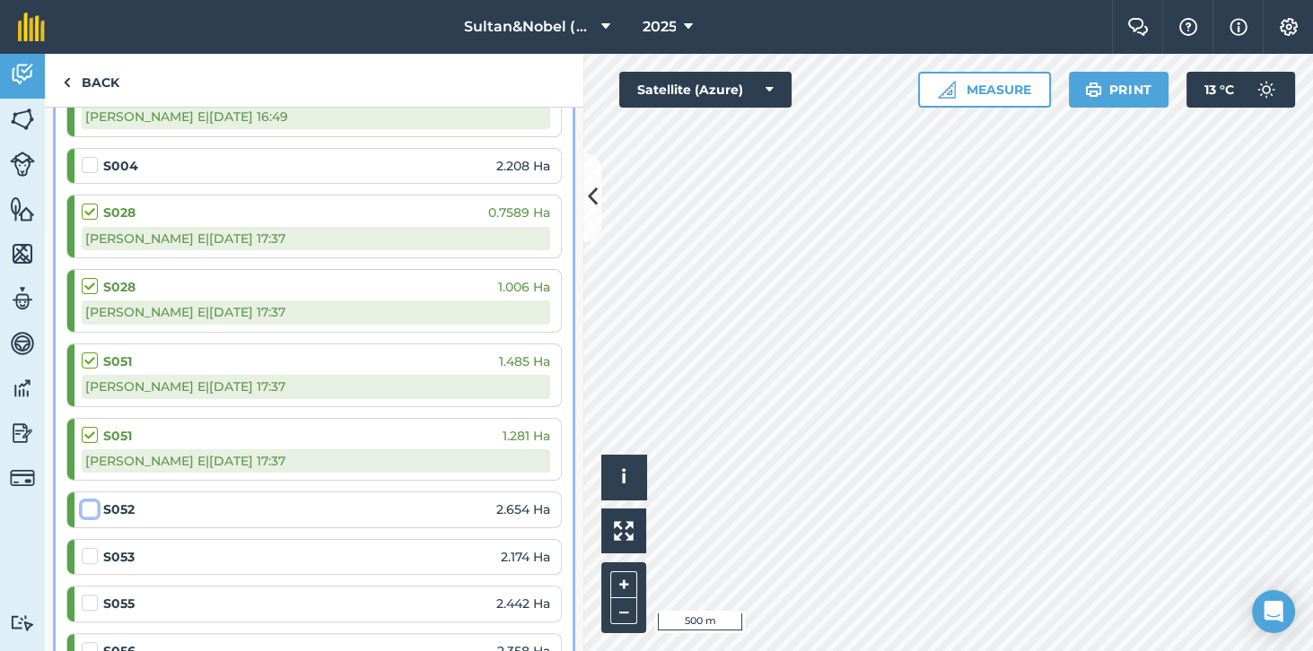
click at [83, 501] on input "checkbox" at bounding box center [88, 507] width 12 height 12
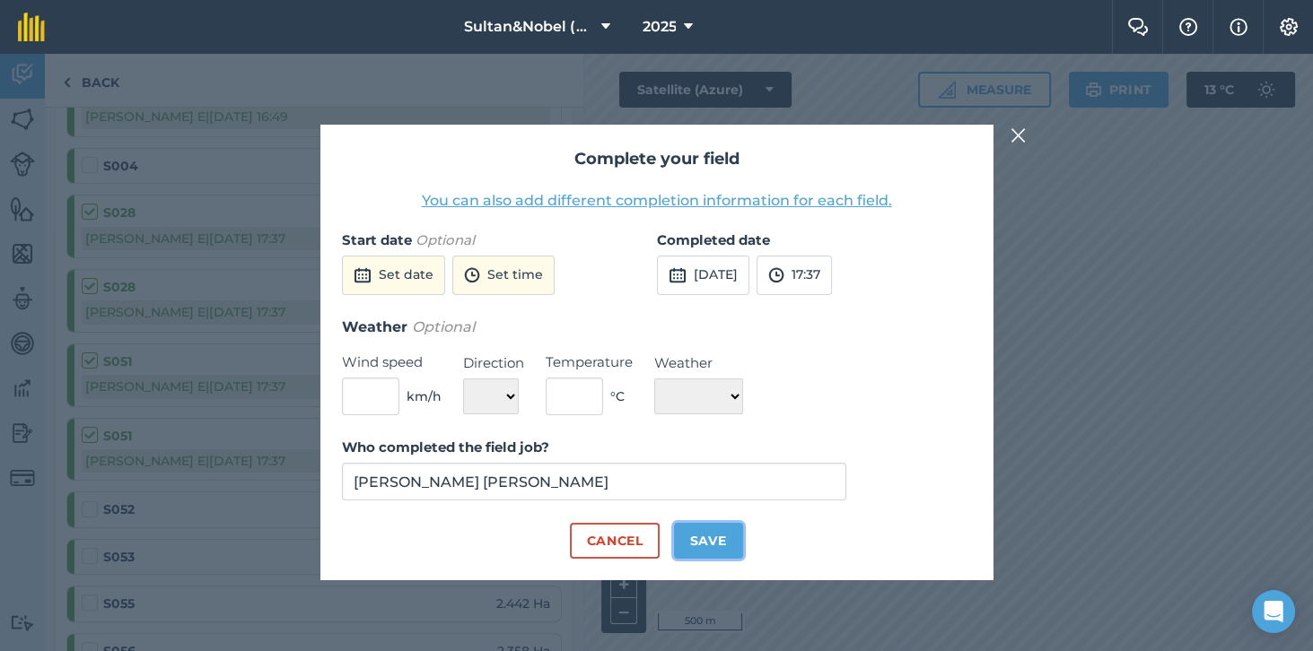
click at [711, 559] on button "Save" at bounding box center [708, 541] width 69 height 36
checkbox input "true"
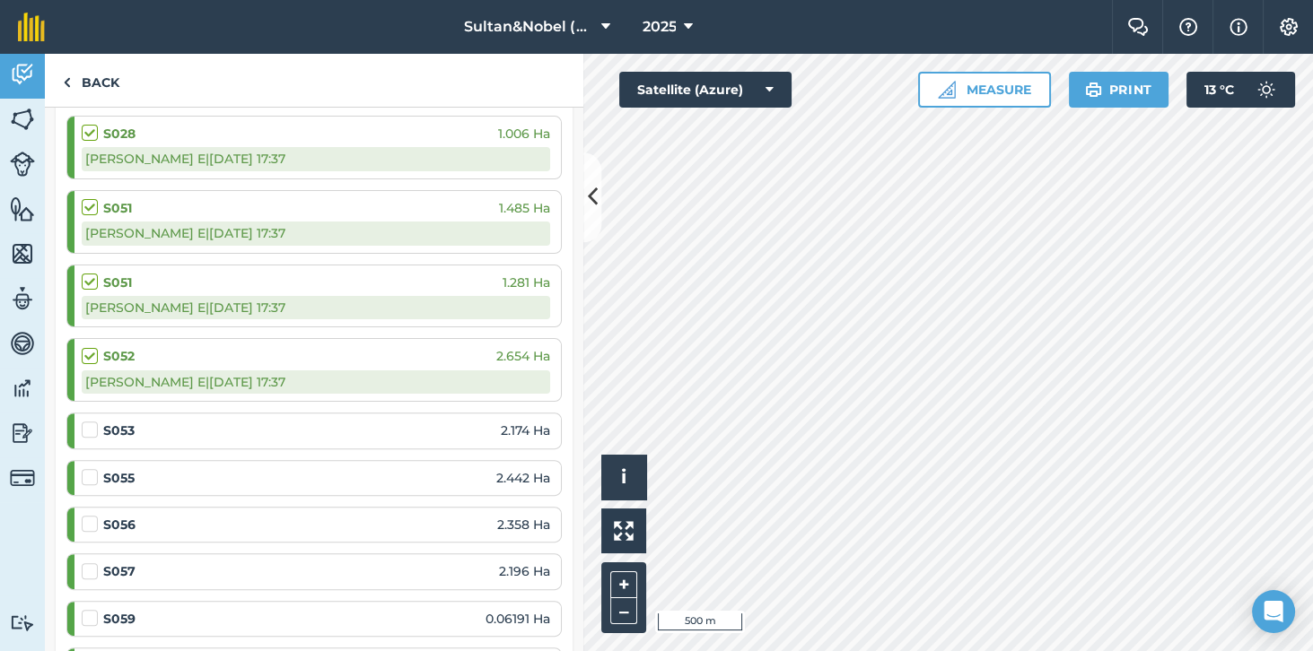
scroll to position [842, 0]
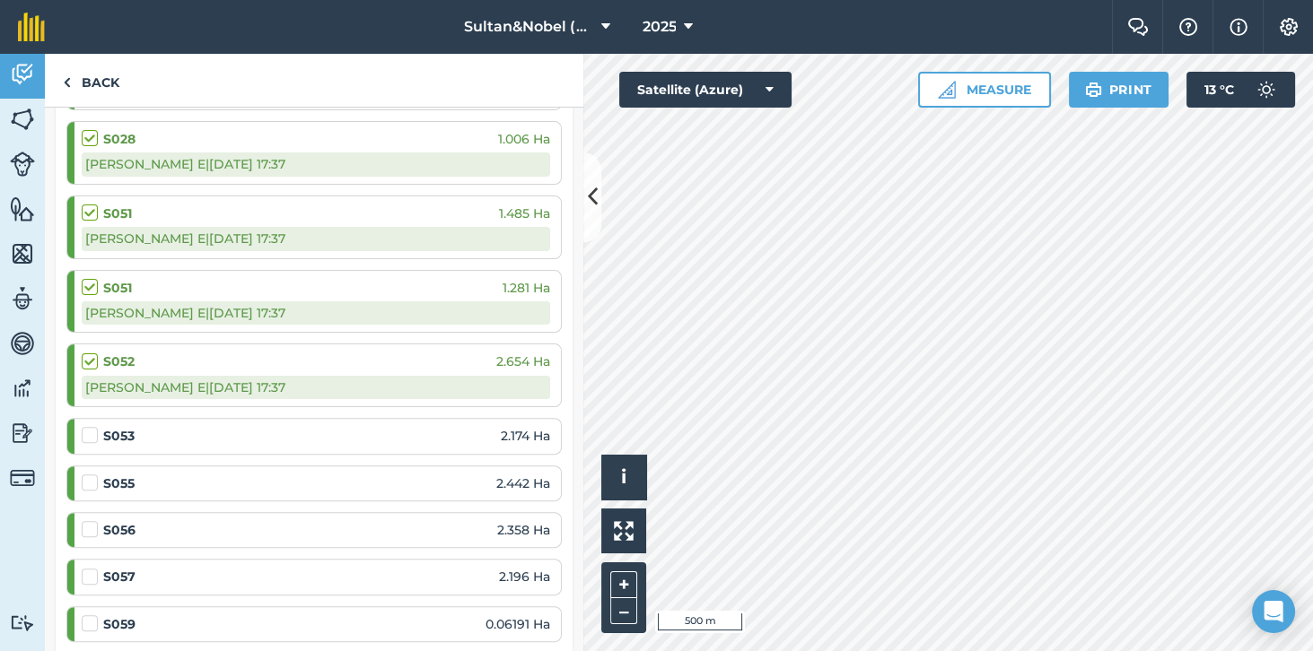
click at [92, 426] on label at bounding box center [93, 426] width 22 height 0
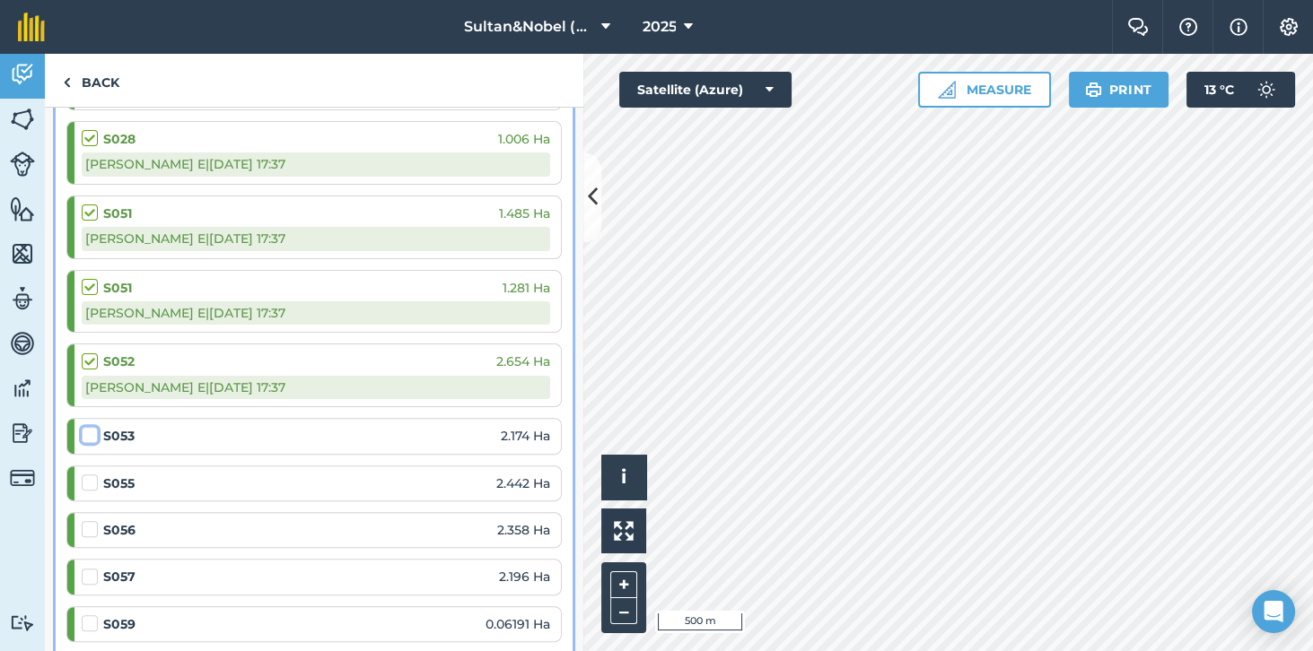
click at [92, 429] on input "checkbox" at bounding box center [88, 432] width 12 height 12
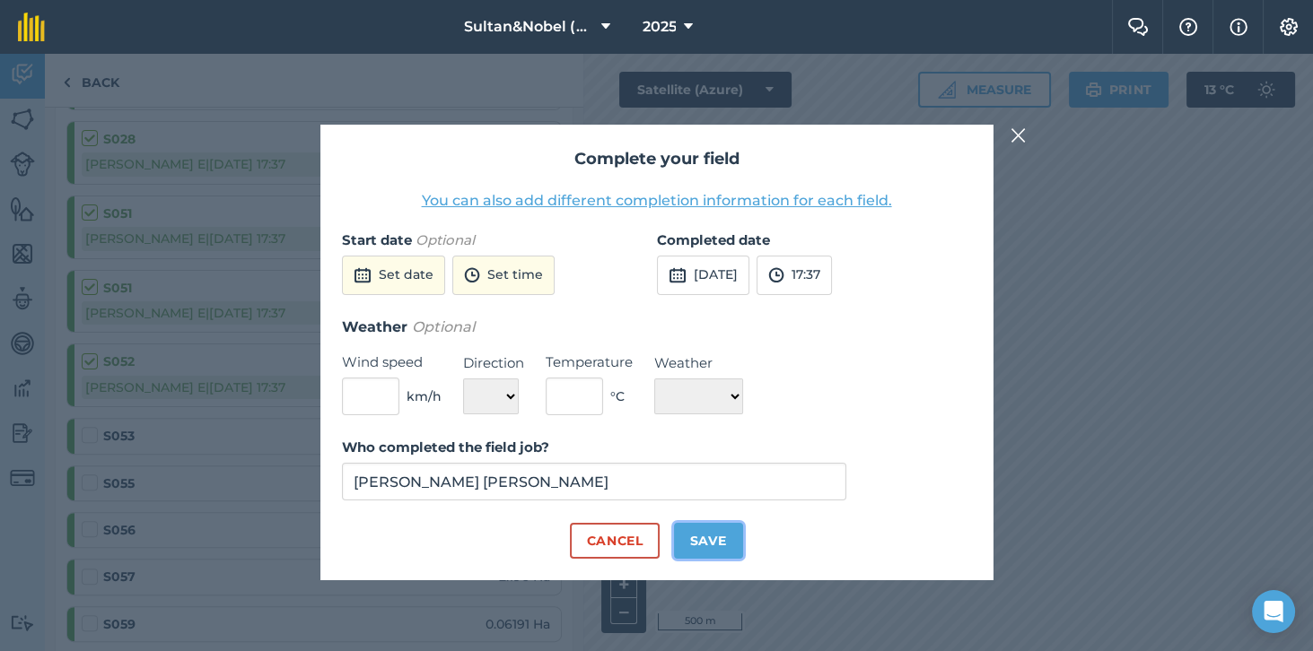
click at [715, 559] on button "Save" at bounding box center [708, 541] width 69 height 36
checkbox input "true"
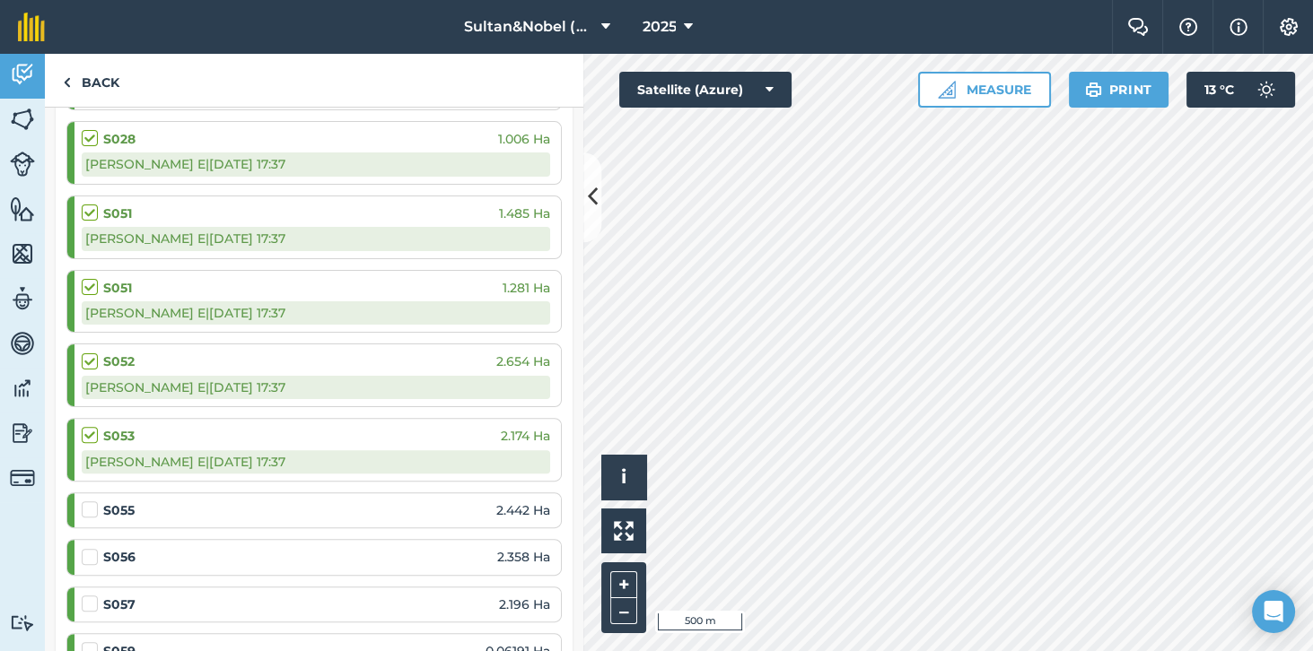
click at [83, 501] on label at bounding box center [93, 501] width 22 height 0
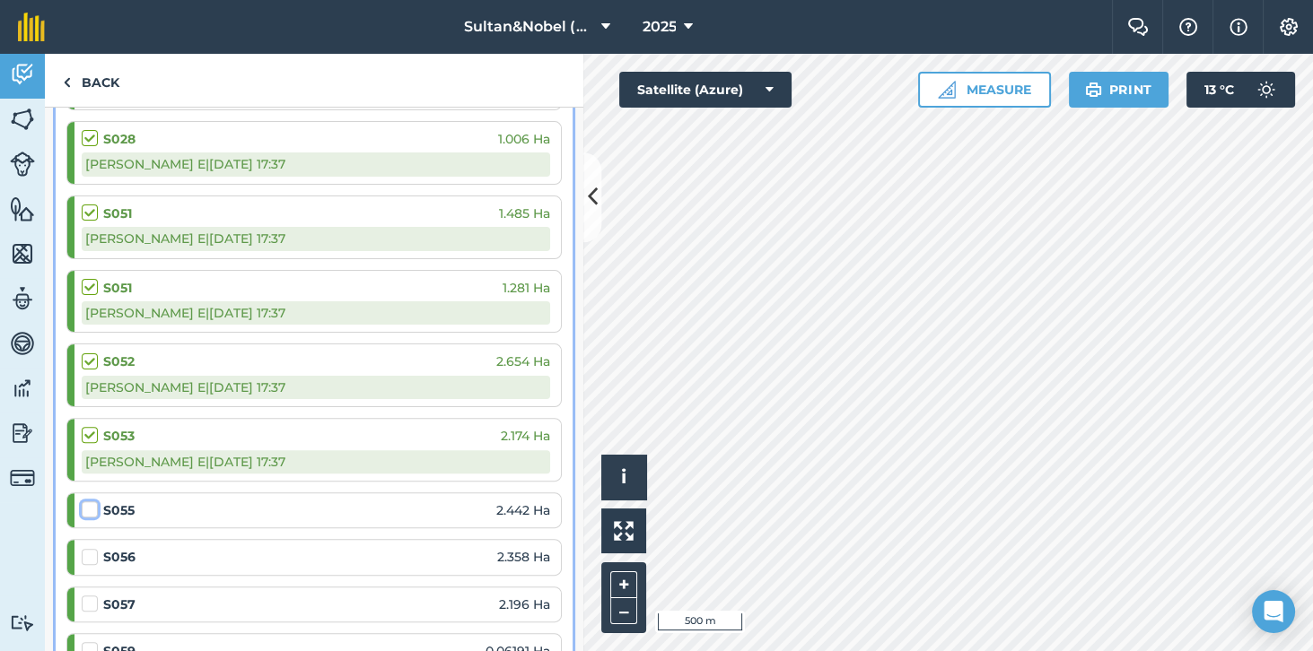
click at [83, 501] on input "checkbox" at bounding box center [88, 507] width 12 height 12
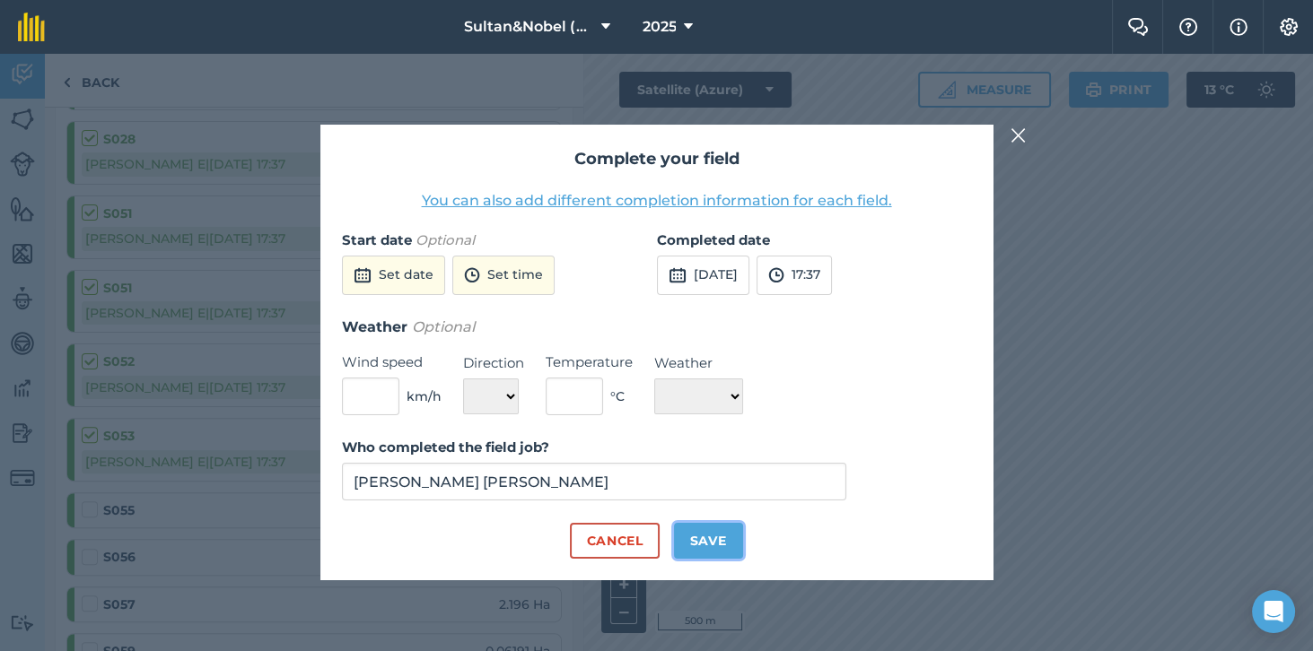
click at [710, 559] on button "Save" at bounding box center [708, 541] width 69 height 36
checkbox input "true"
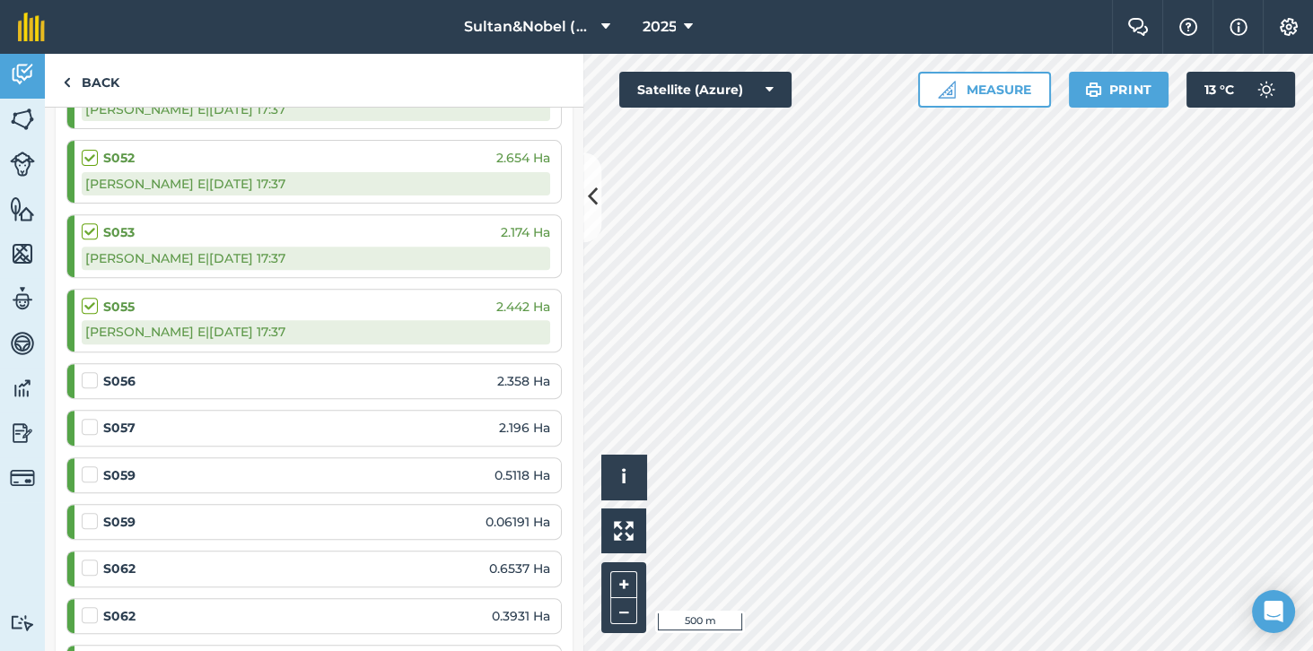
scroll to position [1046, 0]
click at [86, 371] on label at bounding box center [93, 371] width 22 height 0
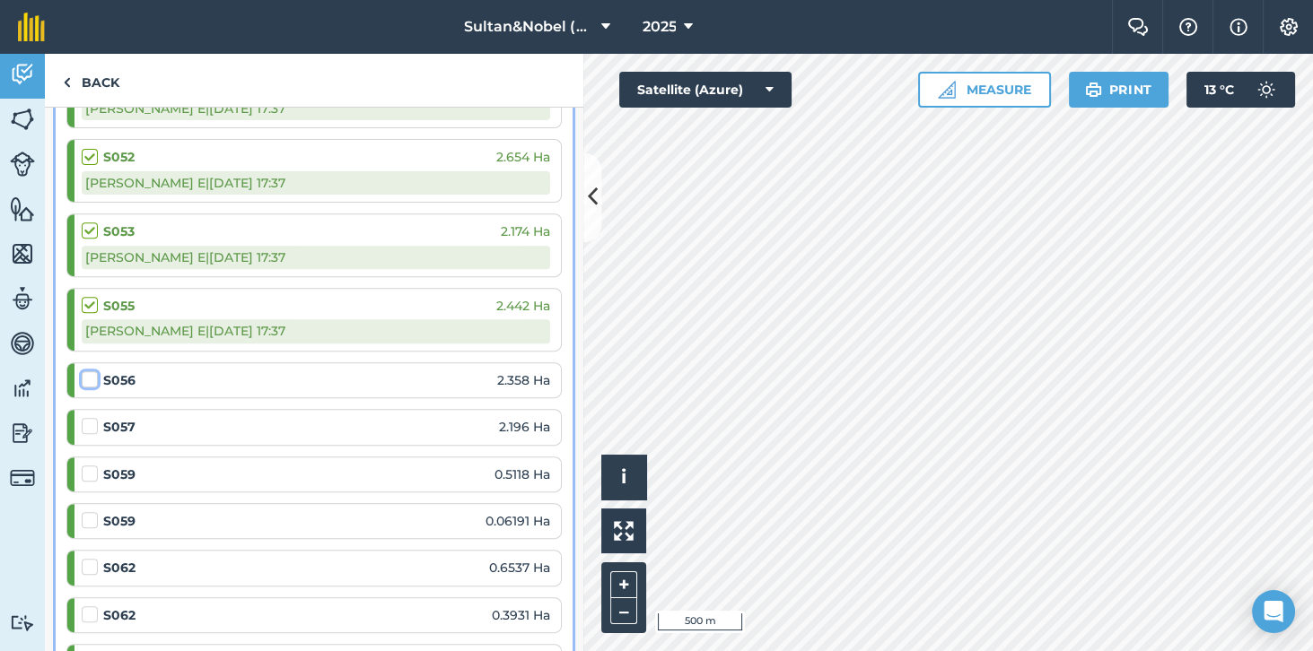
click at [86, 372] on input "checkbox" at bounding box center [88, 377] width 12 height 12
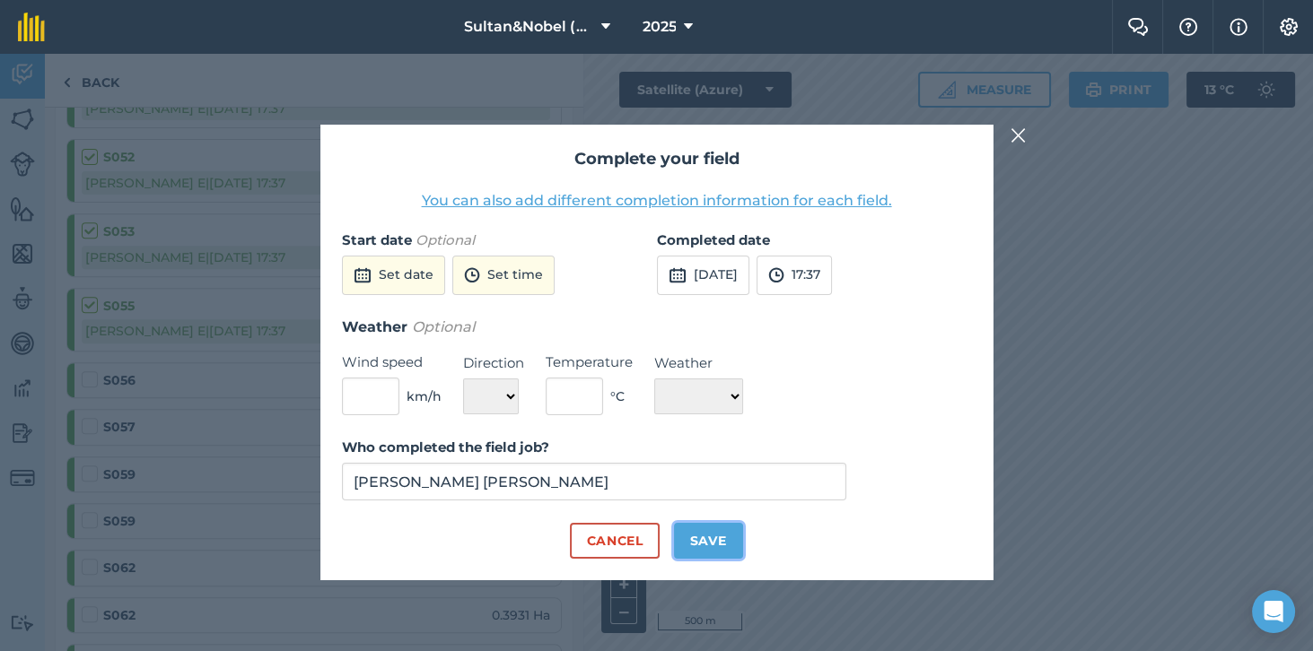
click at [716, 559] on button "Save" at bounding box center [708, 541] width 69 height 36
checkbox input "true"
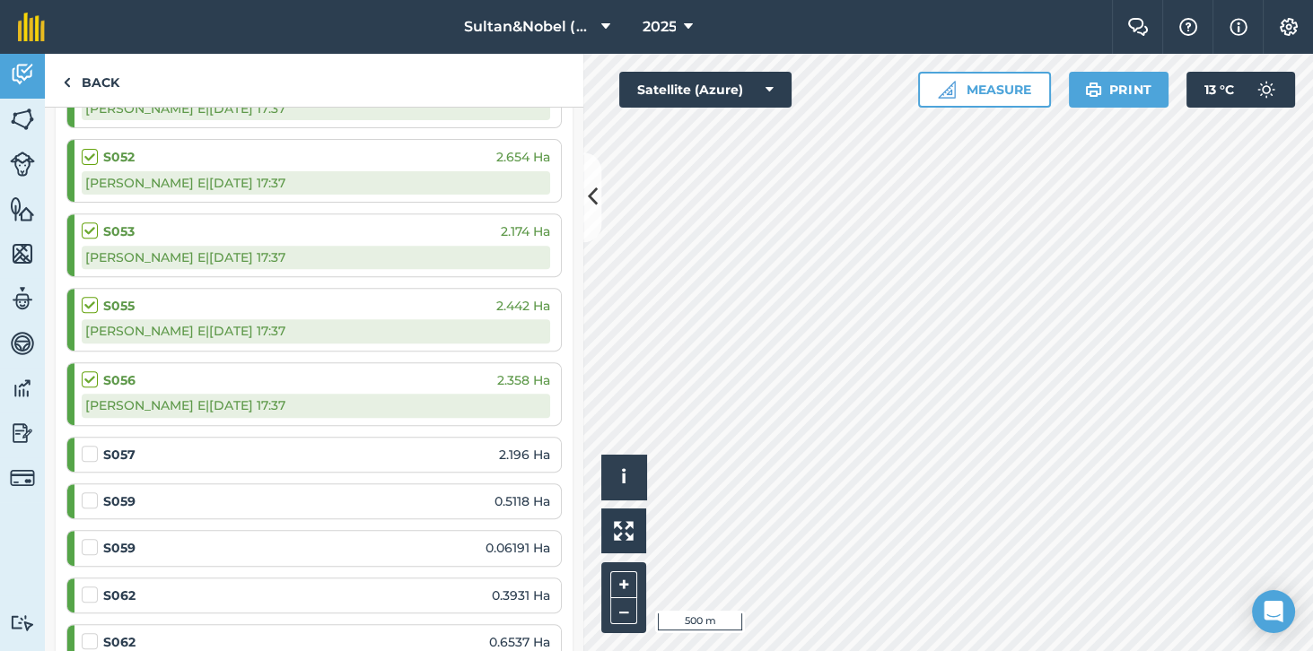
scroll to position [973, 0]
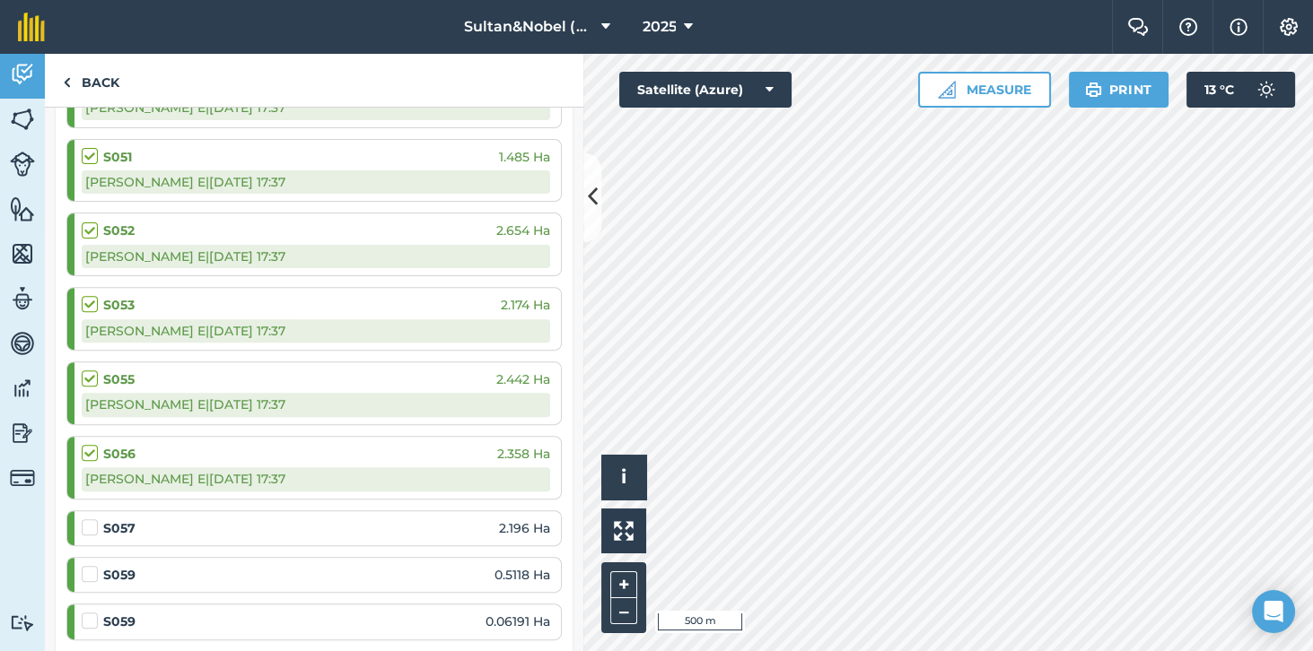
click at [95, 519] on label at bounding box center [93, 519] width 22 height 0
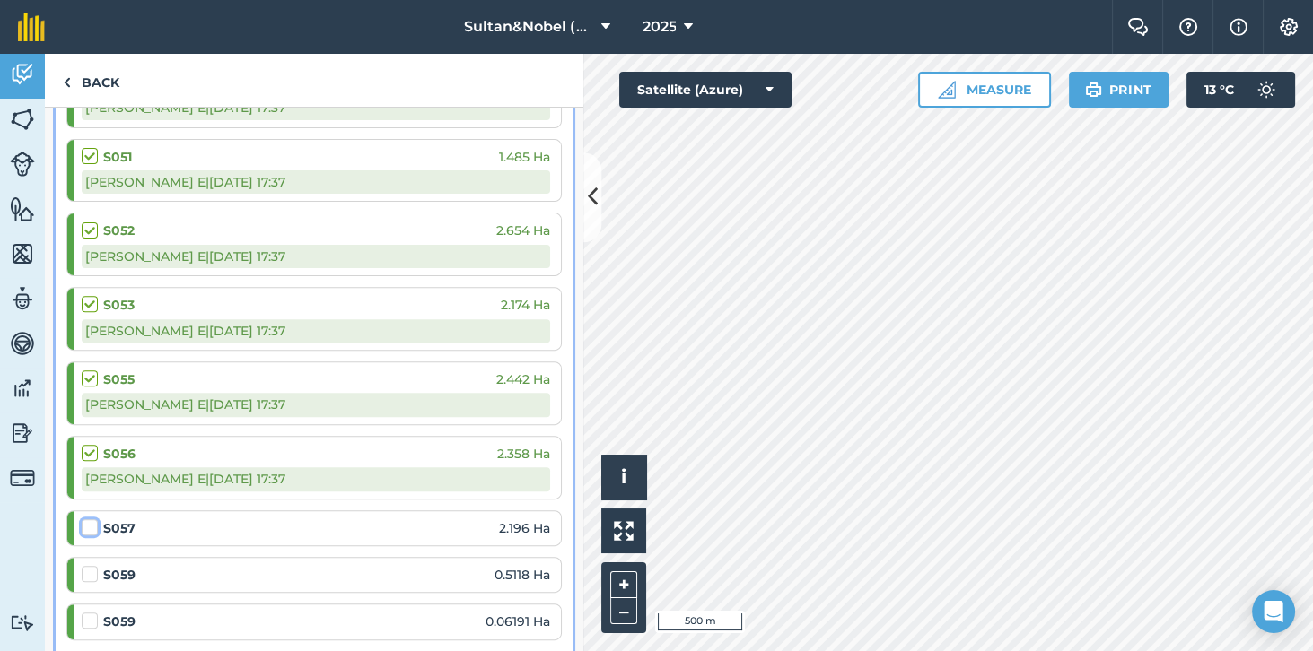
click at [93, 519] on input "checkbox" at bounding box center [88, 525] width 12 height 12
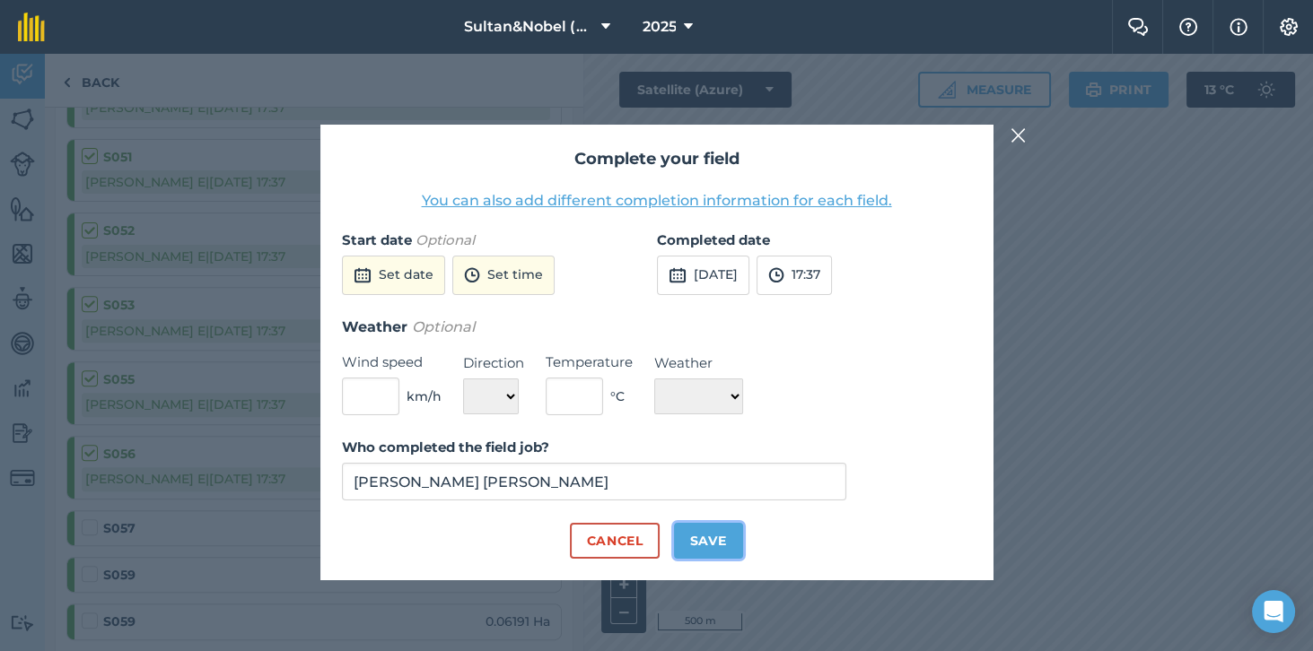
click at [710, 559] on button "Save" at bounding box center [708, 541] width 69 height 36
checkbox input "true"
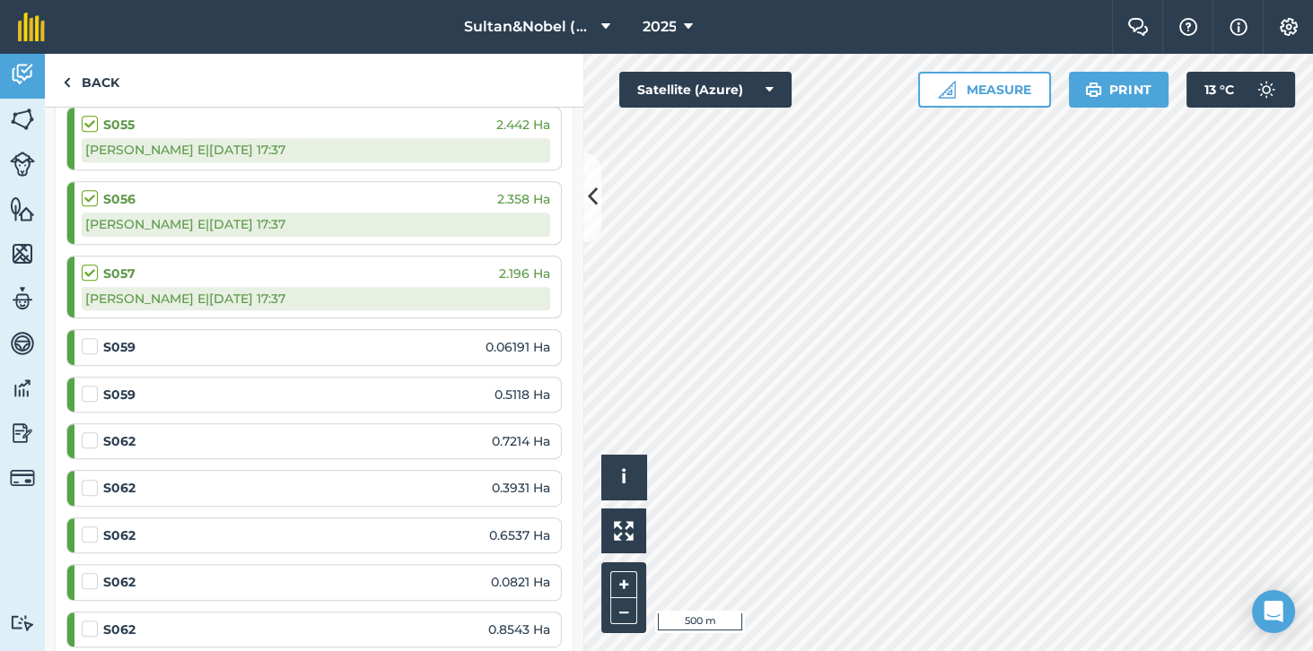
scroll to position [1239, 0]
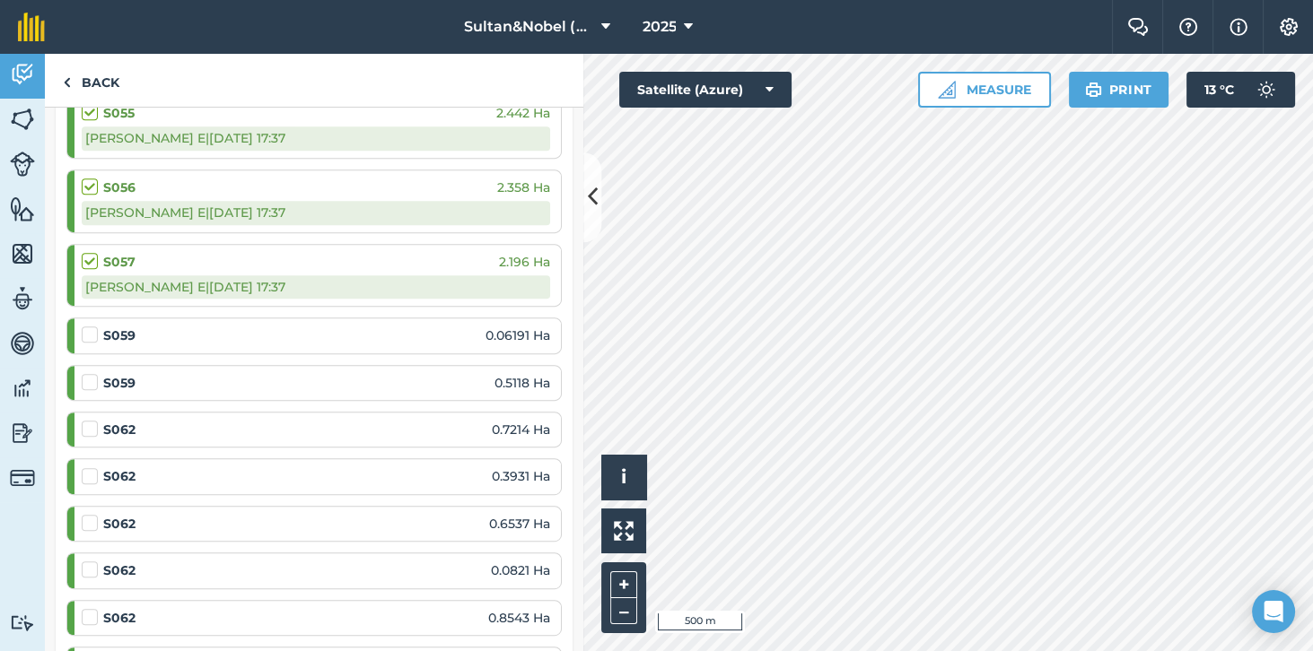
click at [82, 326] on label at bounding box center [93, 326] width 22 height 0
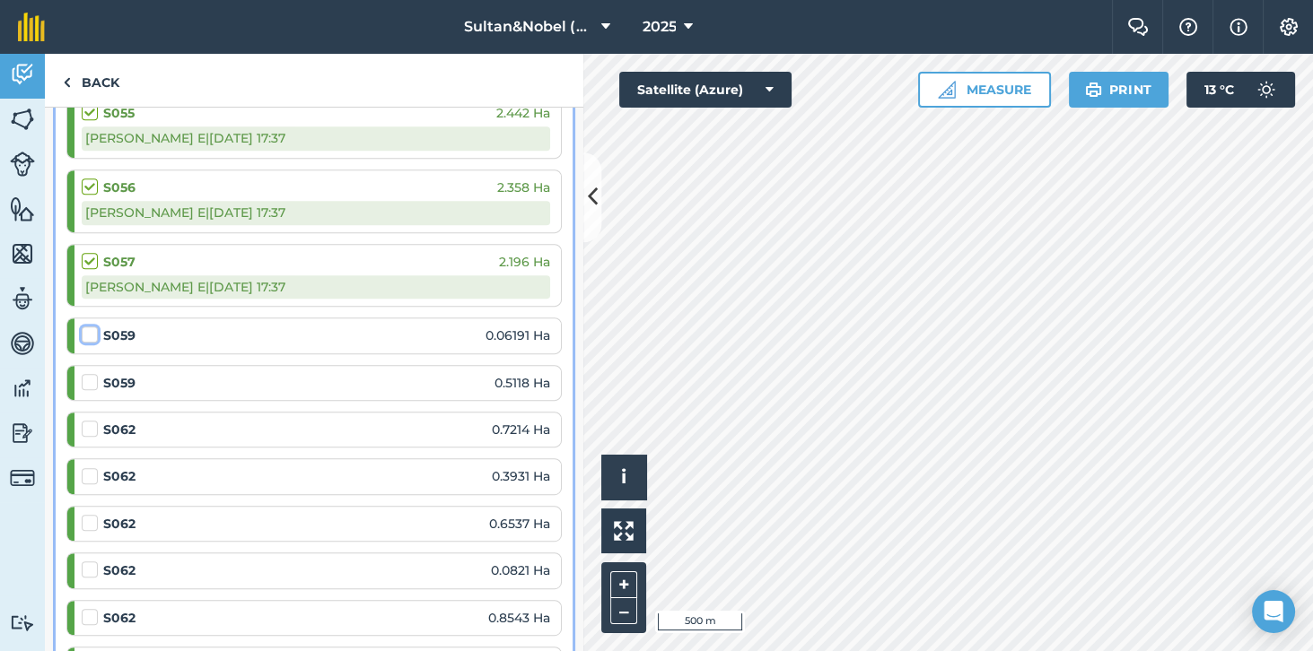
click at [82, 326] on input "checkbox" at bounding box center [88, 332] width 12 height 12
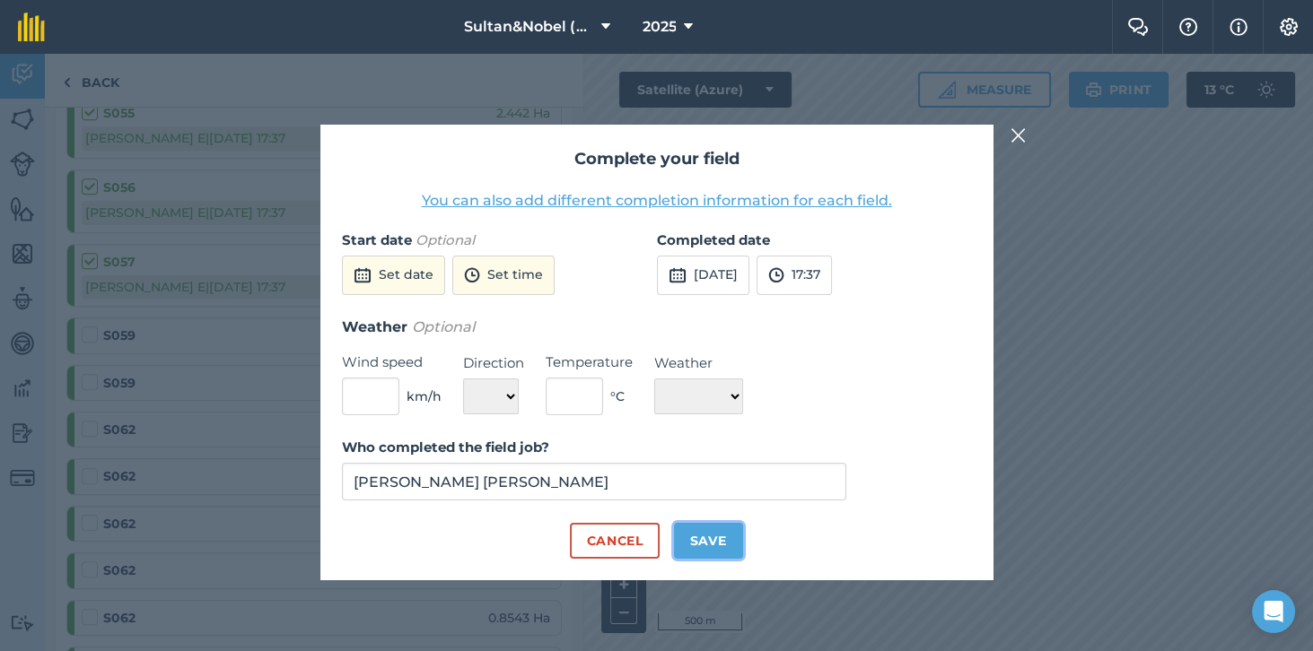
click at [726, 559] on button "Save" at bounding box center [708, 541] width 69 height 36
checkbox input "true"
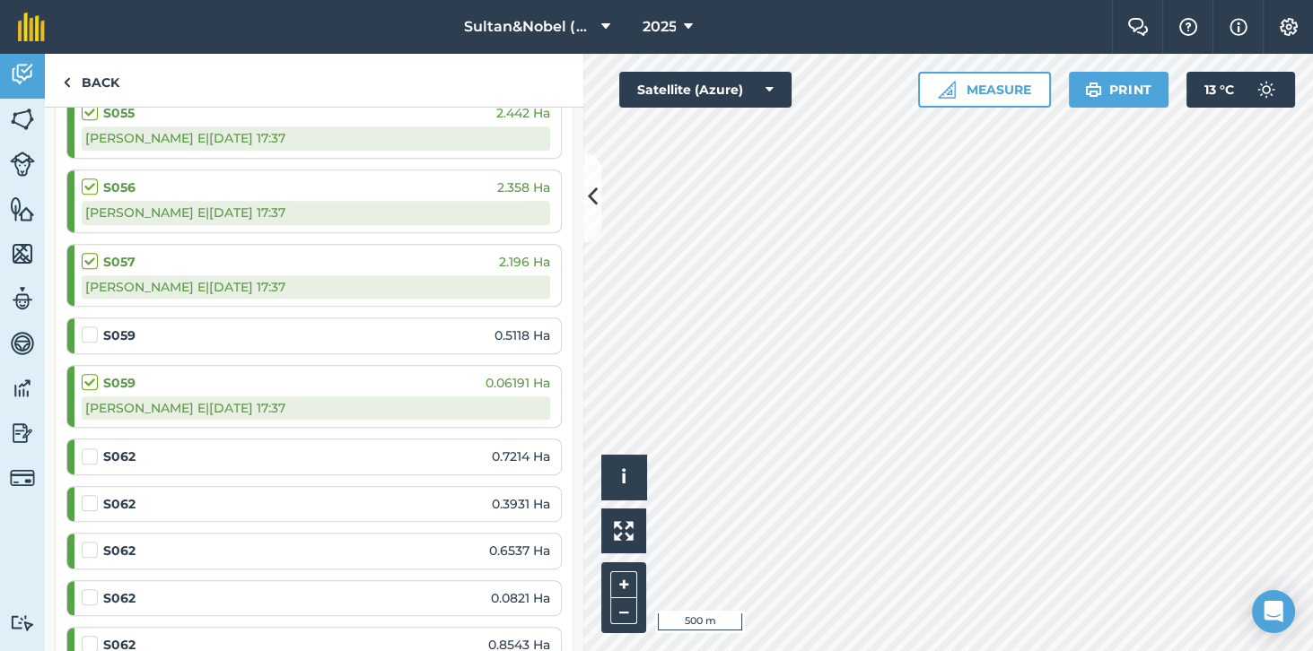
click at [93, 326] on label at bounding box center [93, 326] width 22 height 0
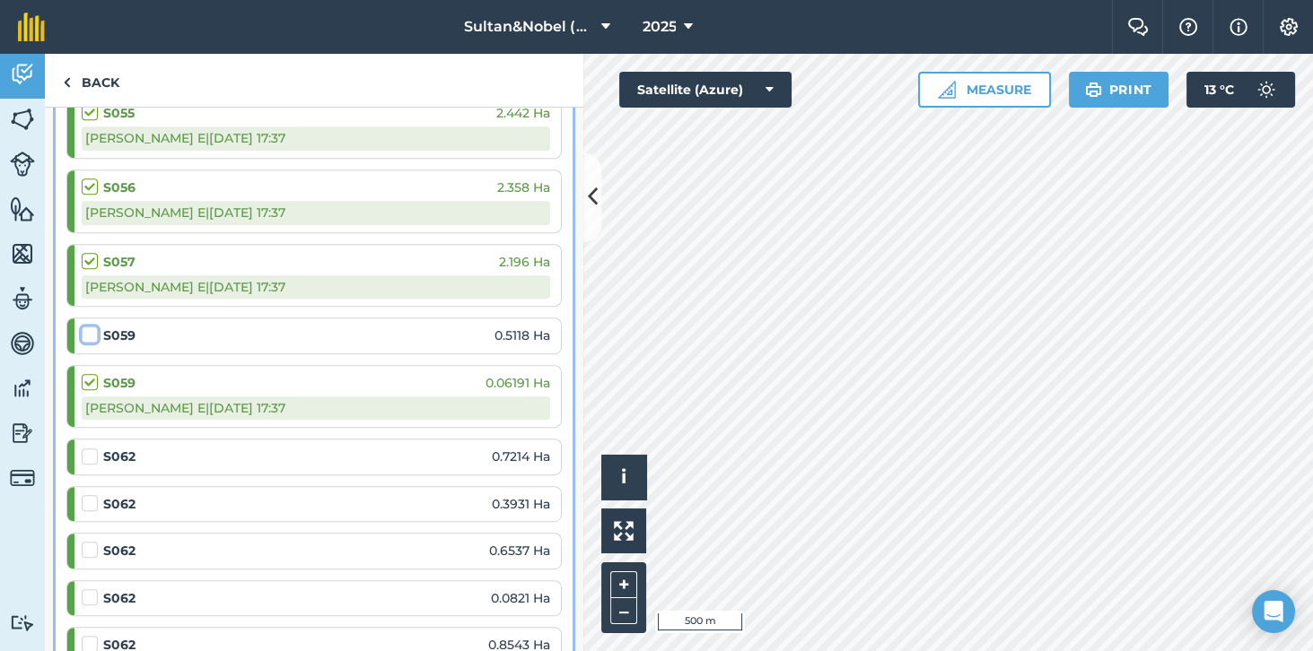
click at [93, 326] on input "checkbox" at bounding box center [88, 332] width 12 height 12
checkbox input "false"
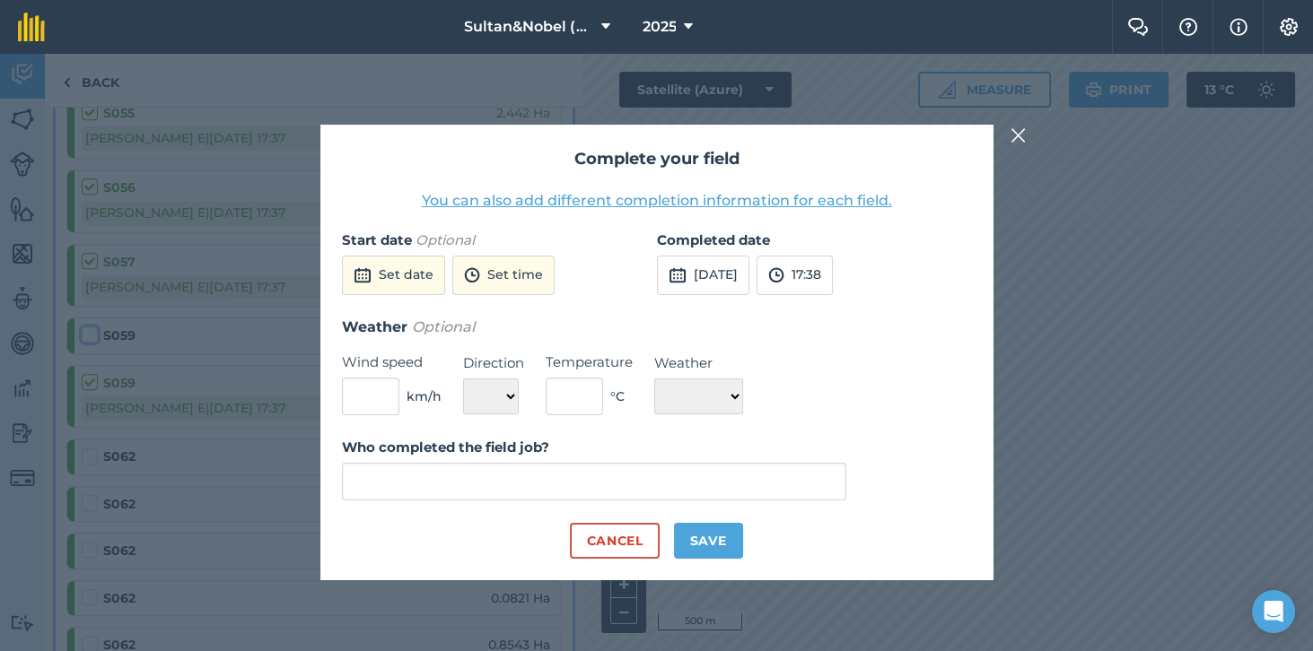
type input "[PERSON_NAME] [PERSON_NAME]"
click at [714, 559] on button "Save" at bounding box center [708, 541] width 69 height 36
checkbox input "true"
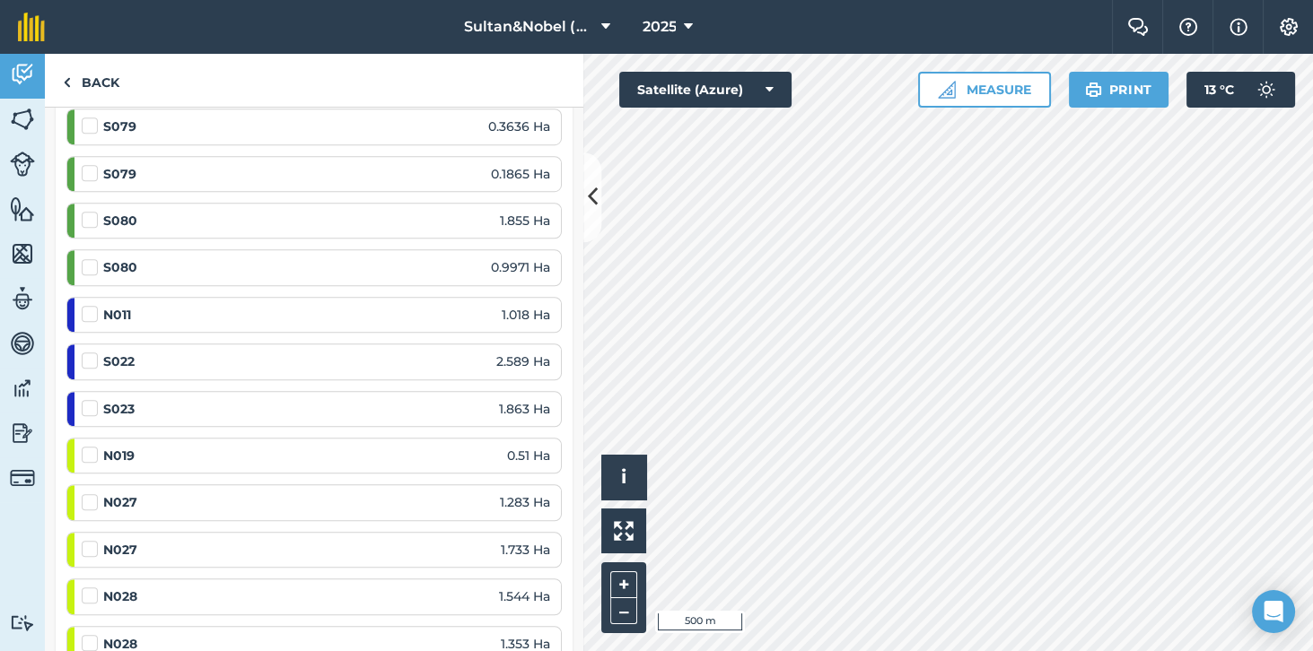
scroll to position [1881, 0]
click at [90, 302] on label at bounding box center [93, 302] width 22 height 0
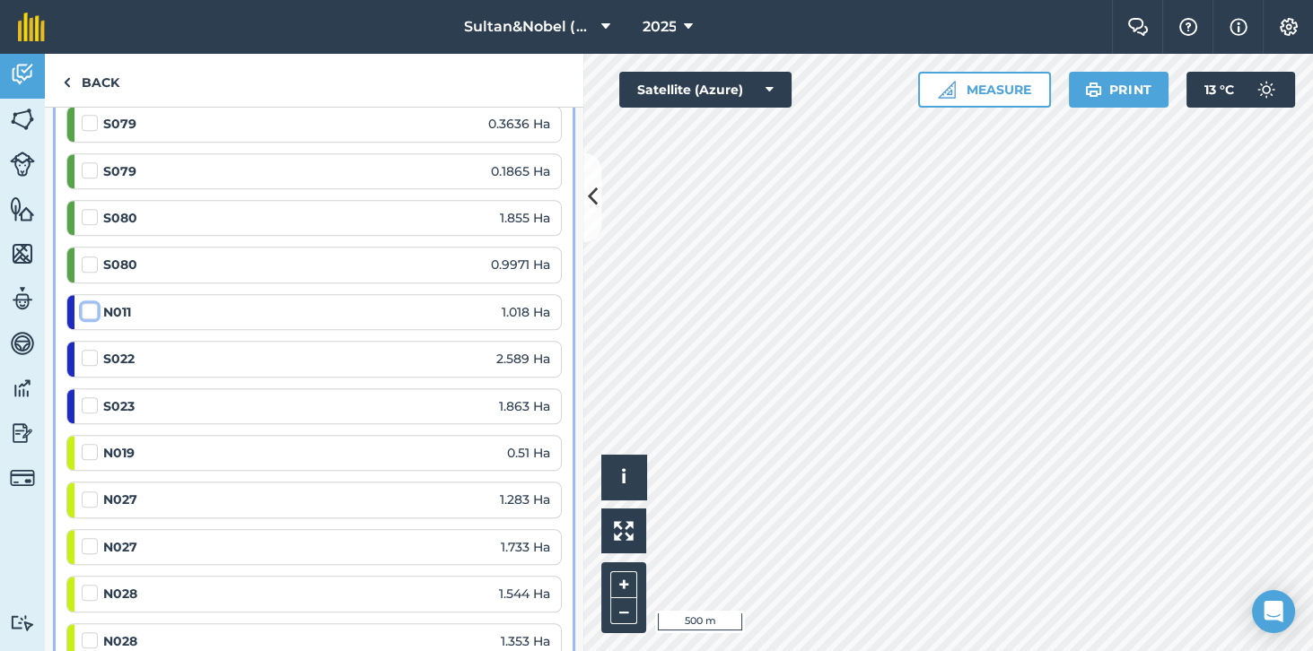
click at [90, 302] on input "checkbox" at bounding box center [88, 308] width 12 height 12
checkbox input "false"
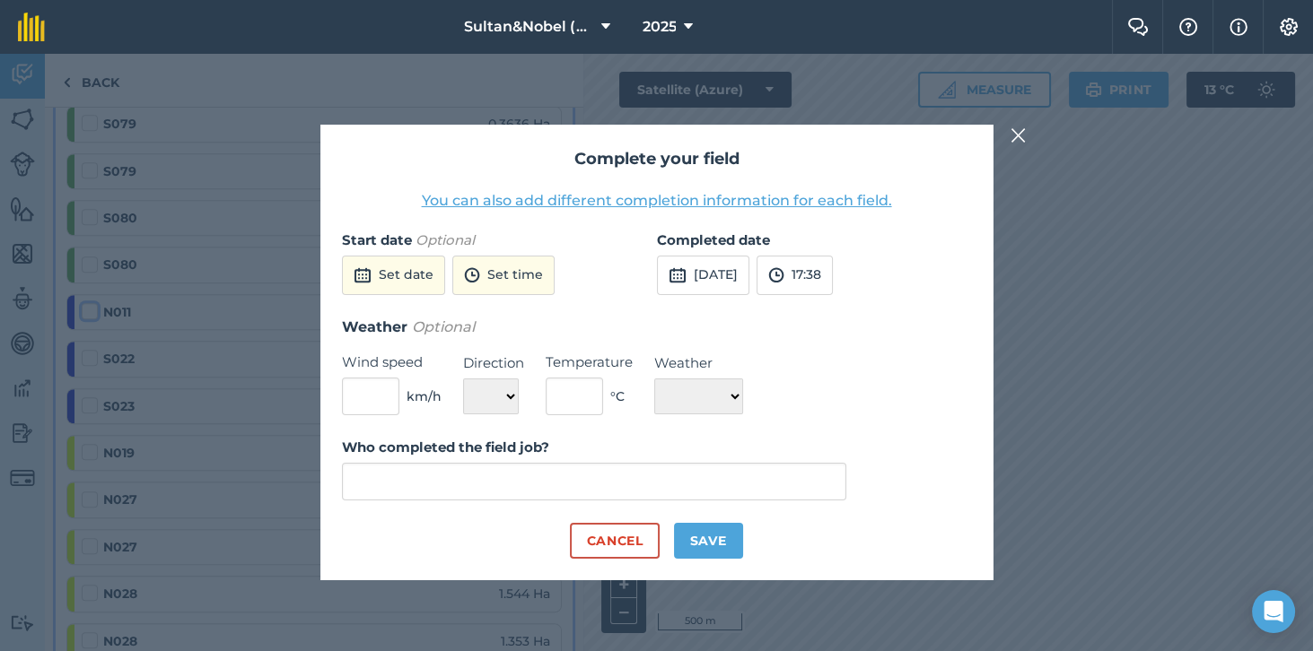
type input "[PERSON_NAME] [PERSON_NAME]"
click at [703, 559] on button "Save" at bounding box center [708, 541] width 69 height 36
checkbox input "true"
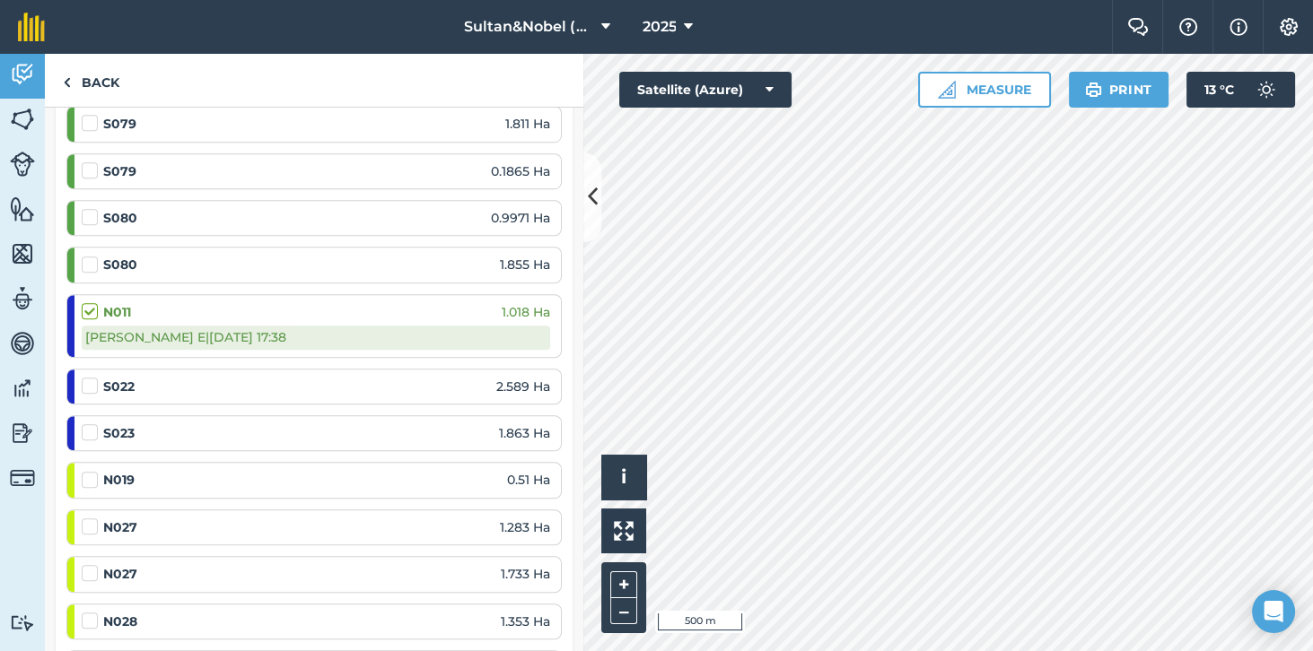
scroll to position [1835, 0]
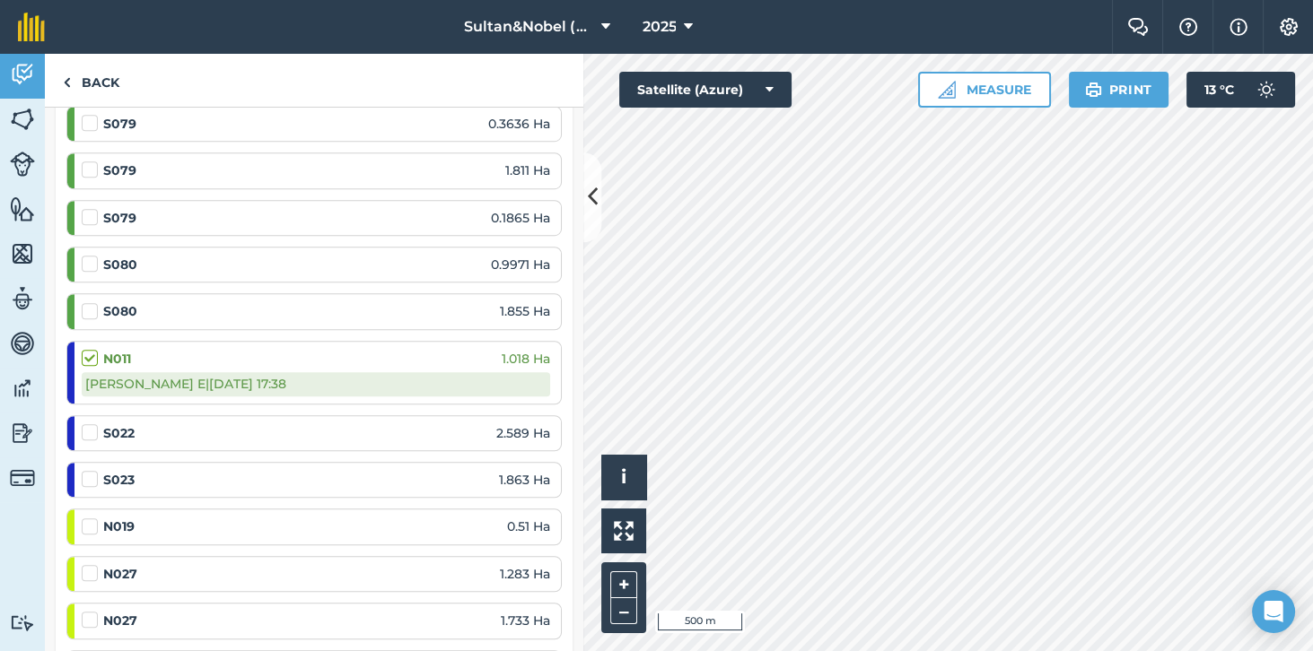
click at [93, 423] on label at bounding box center [93, 423] width 22 height 0
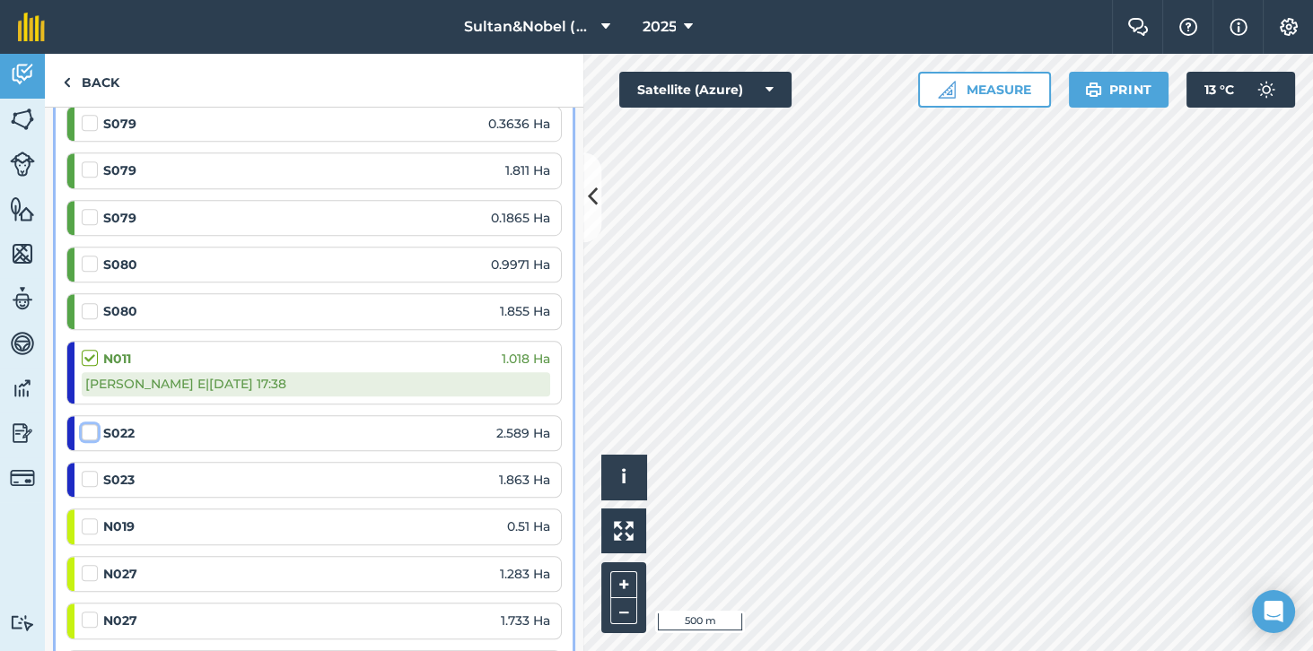
click at [93, 423] on input "checkbox" at bounding box center [88, 429] width 12 height 12
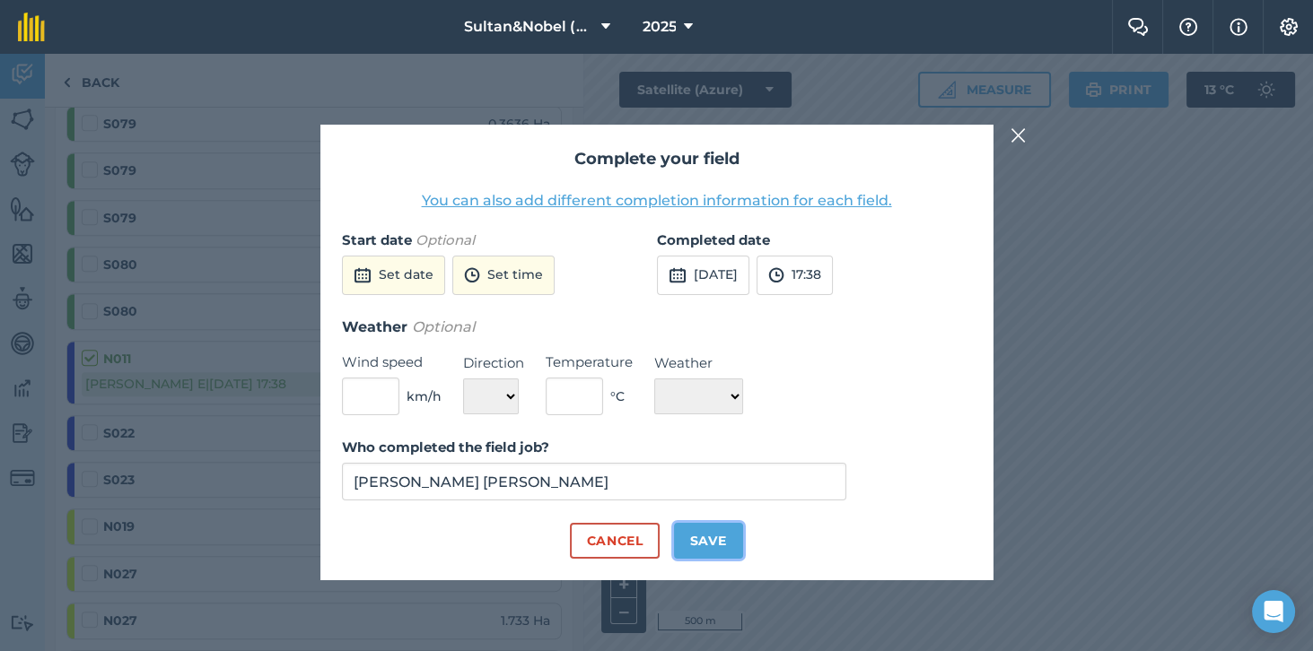
click at [700, 559] on button "Save" at bounding box center [708, 541] width 69 height 36
checkbox input "true"
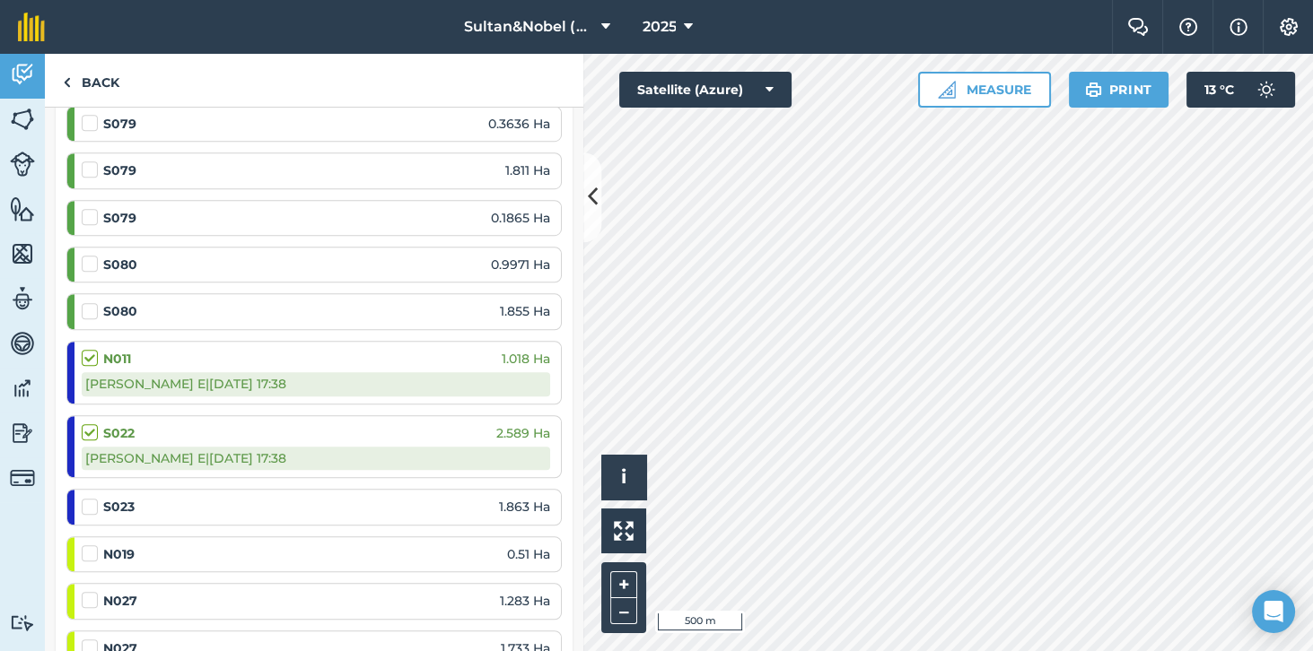
click at [94, 498] on label at bounding box center [93, 498] width 22 height 0
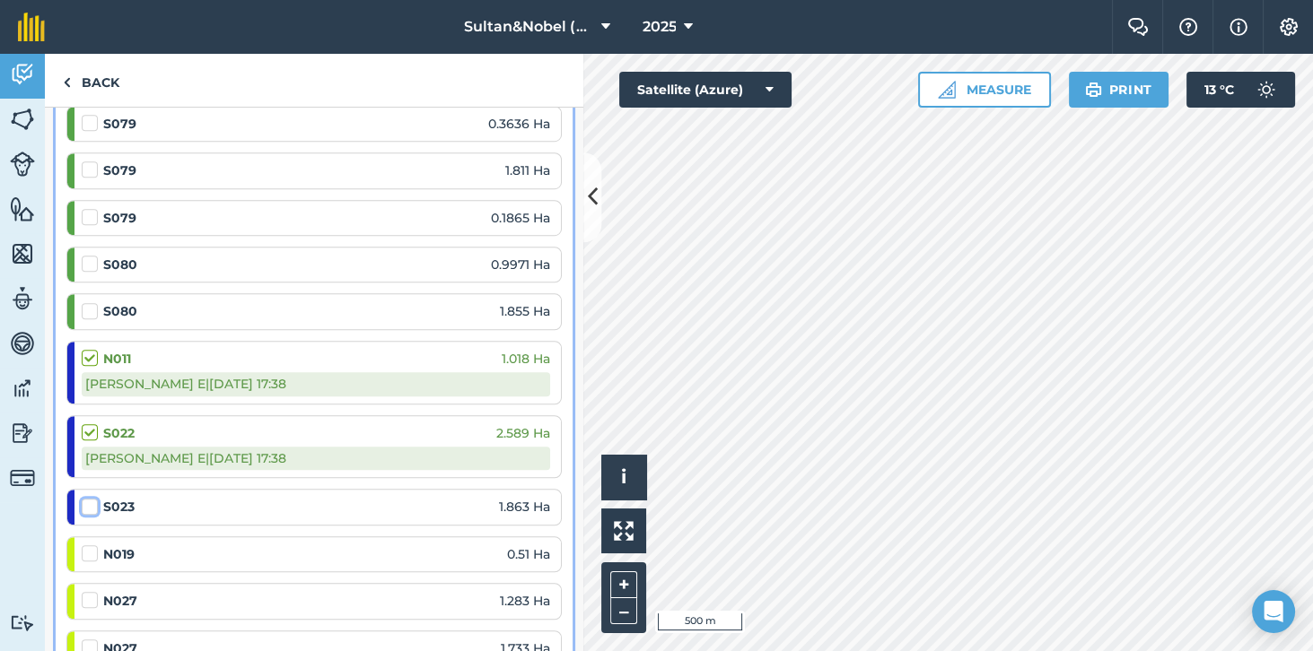
click at [93, 498] on input "checkbox" at bounding box center [88, 504] width 12 height 12
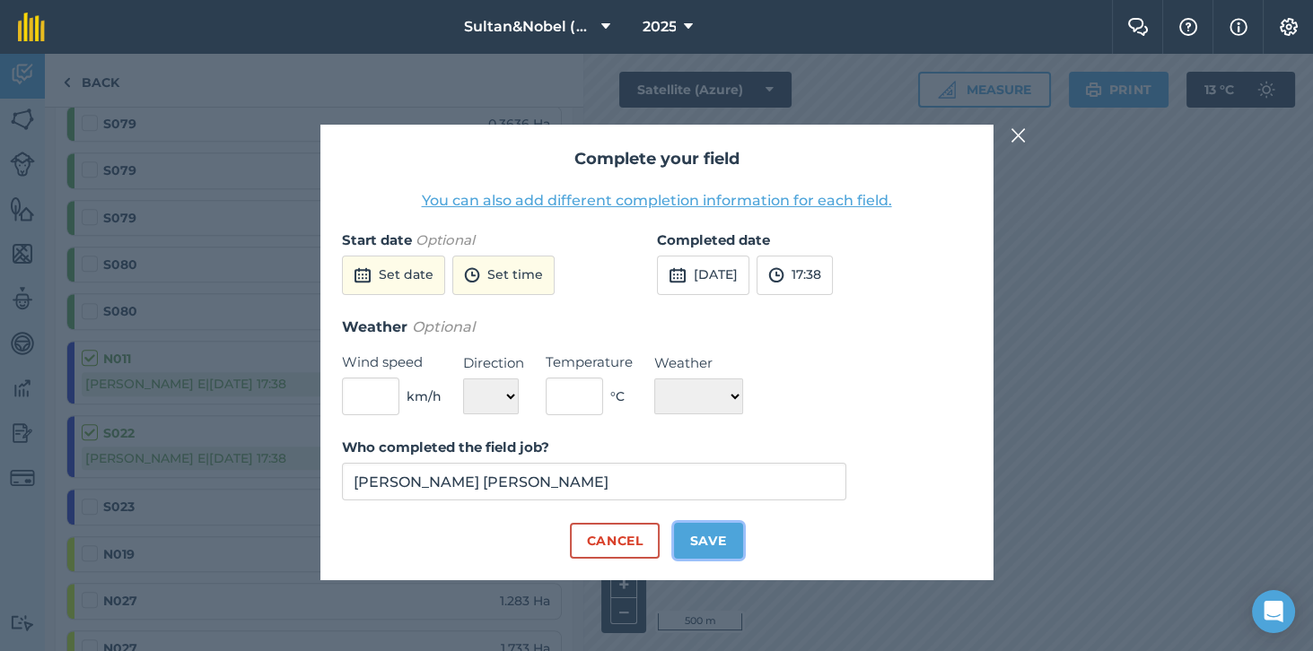
click at [706, 559] on button "Save" at bounding box center [708, 541] width 69 height 36
checkbox input "true"
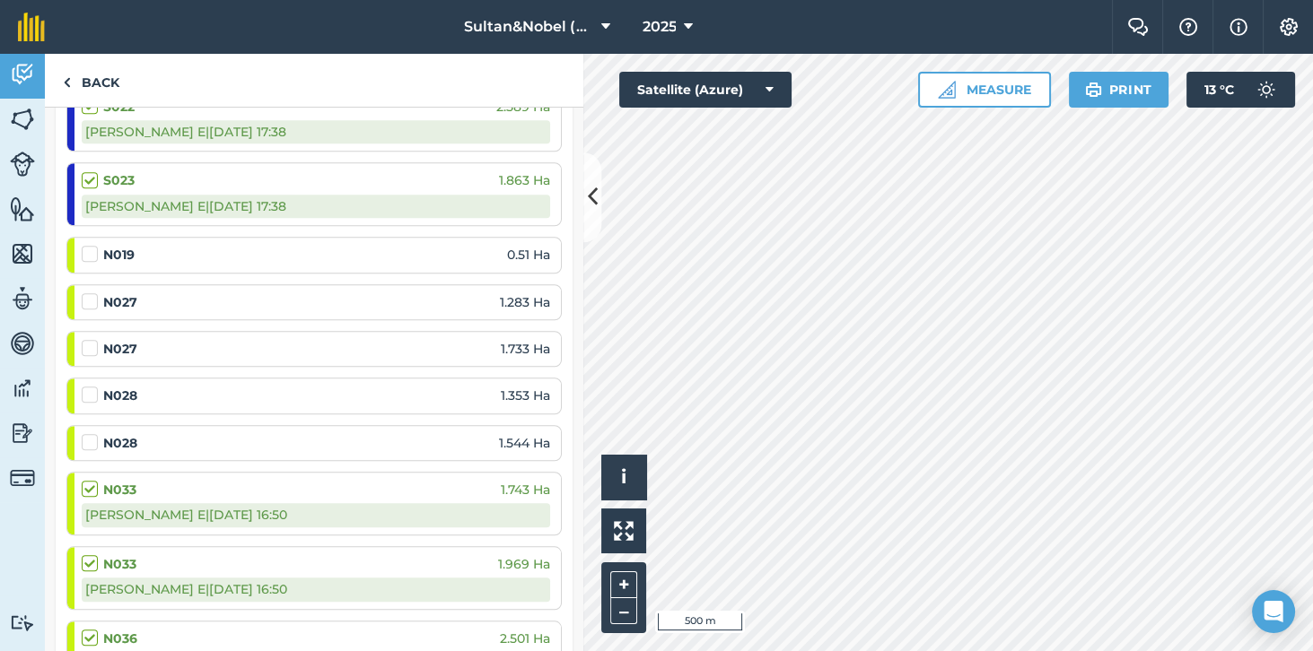
scroll to position [2162, 0]
click at [86, 432] on label at bounding box center [93, 432] width 22 height 0
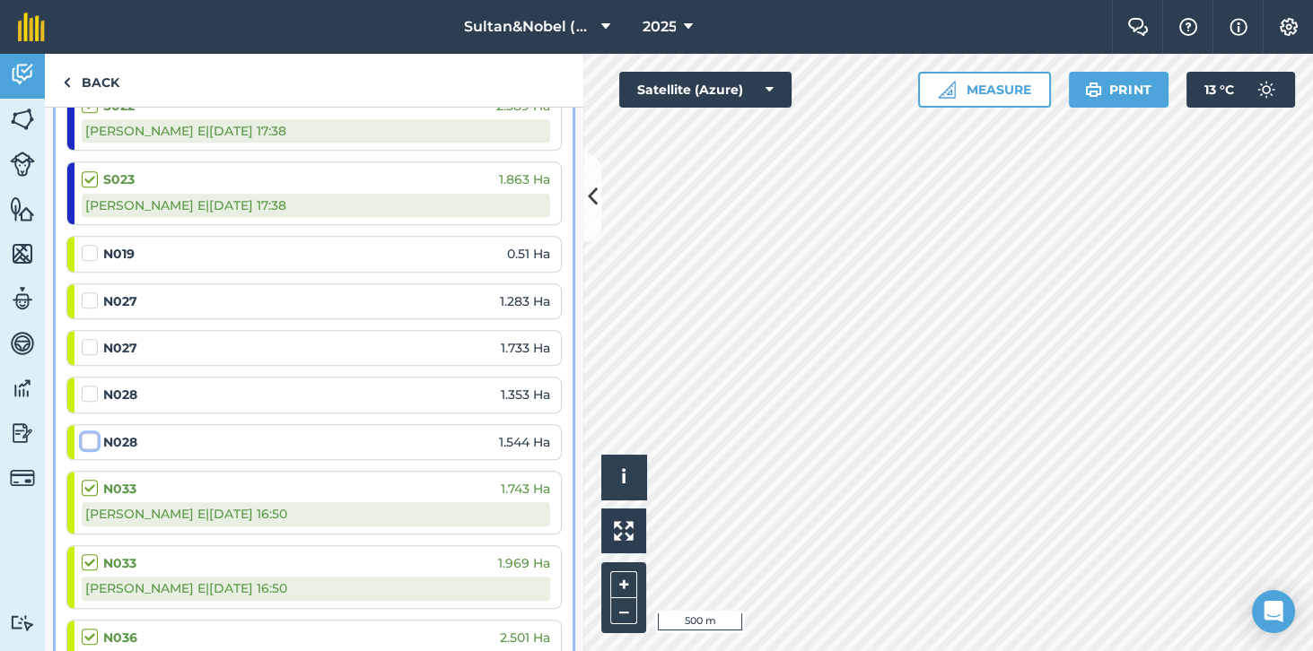
click at [86, 432] on input "checkbox" at bounding box center [88, 438] width 12 height 12
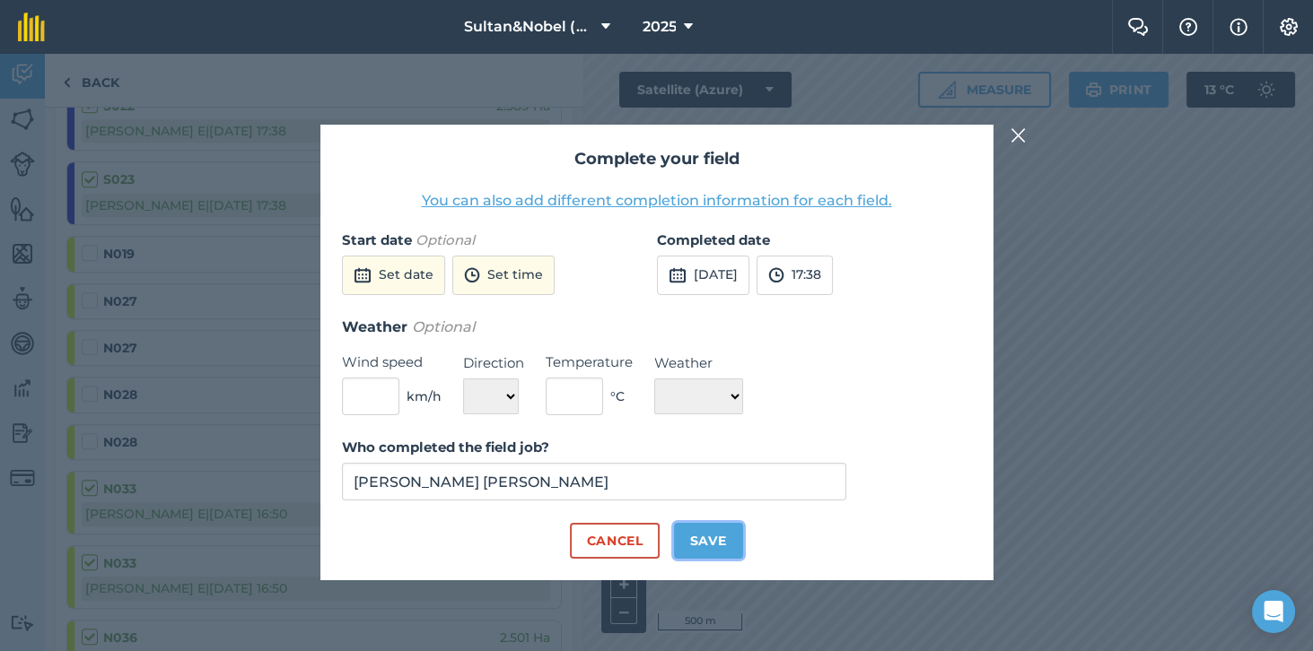
click at [714, 559] on button "Save" at bounding box center [708, 541] width 69 height 36
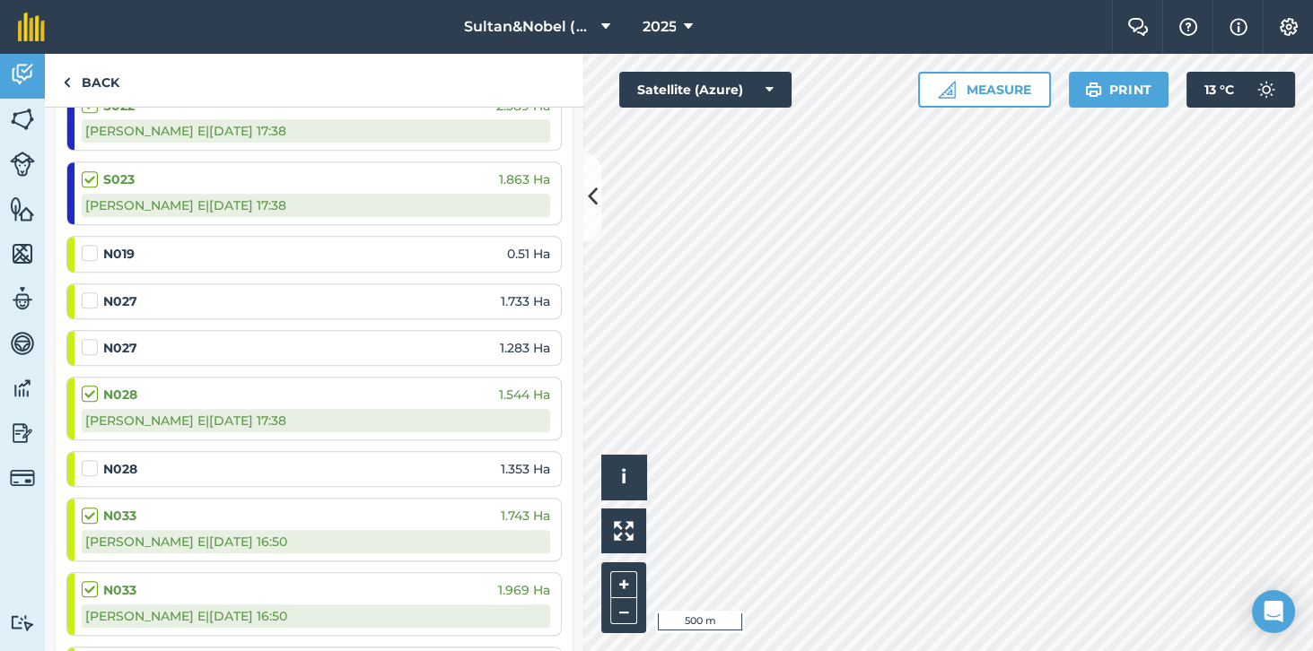
click at [88, 385] on label at bounding box center [93, 385] width 22 height 0
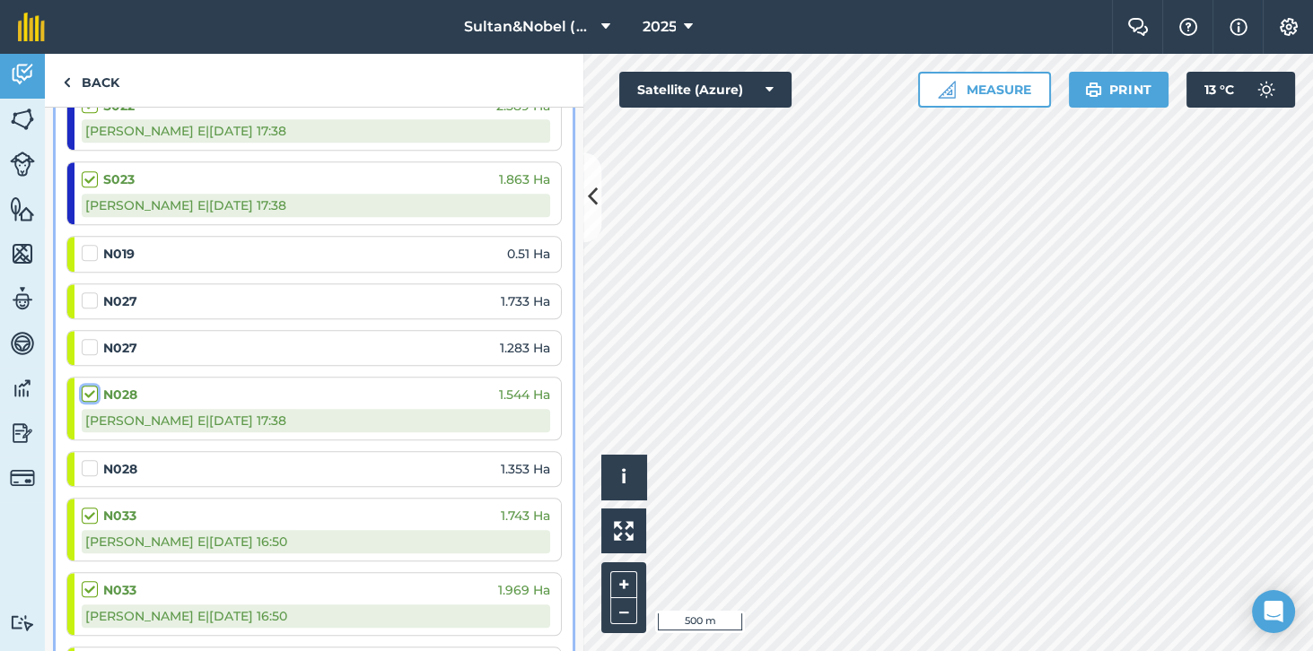
click at [88, 385] on input "checkbox" at bounding box center [88, 391] width 12 height 12
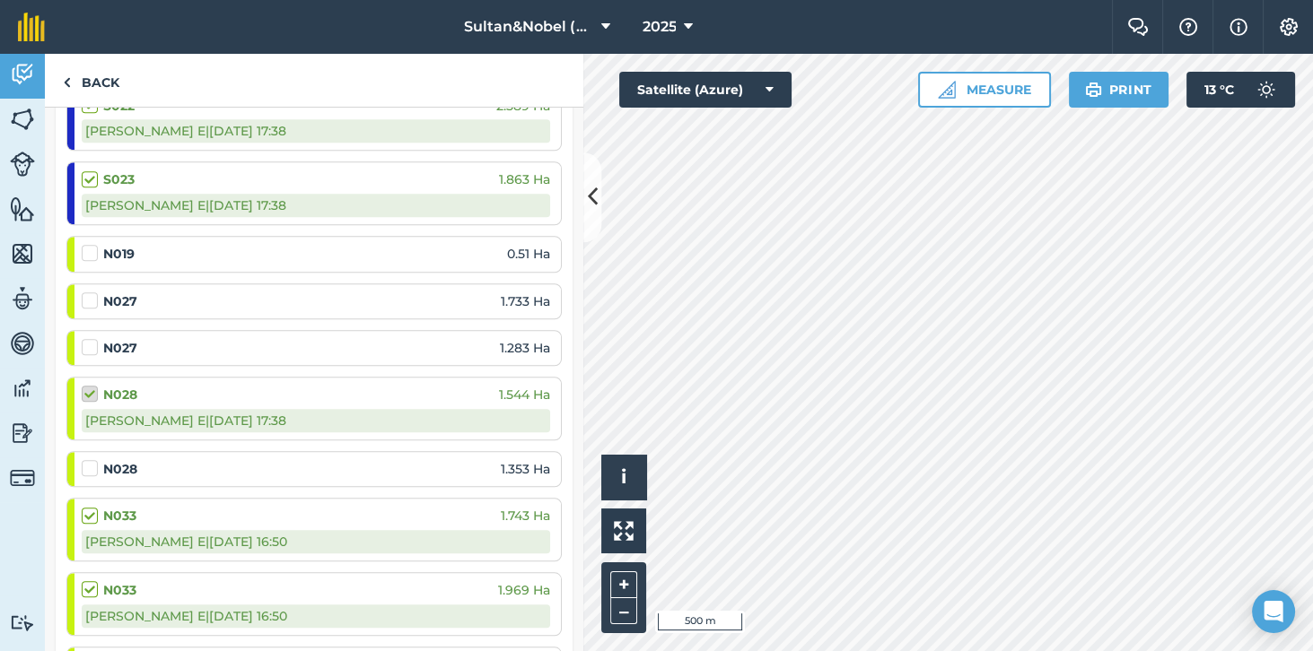
checkbox input "false"
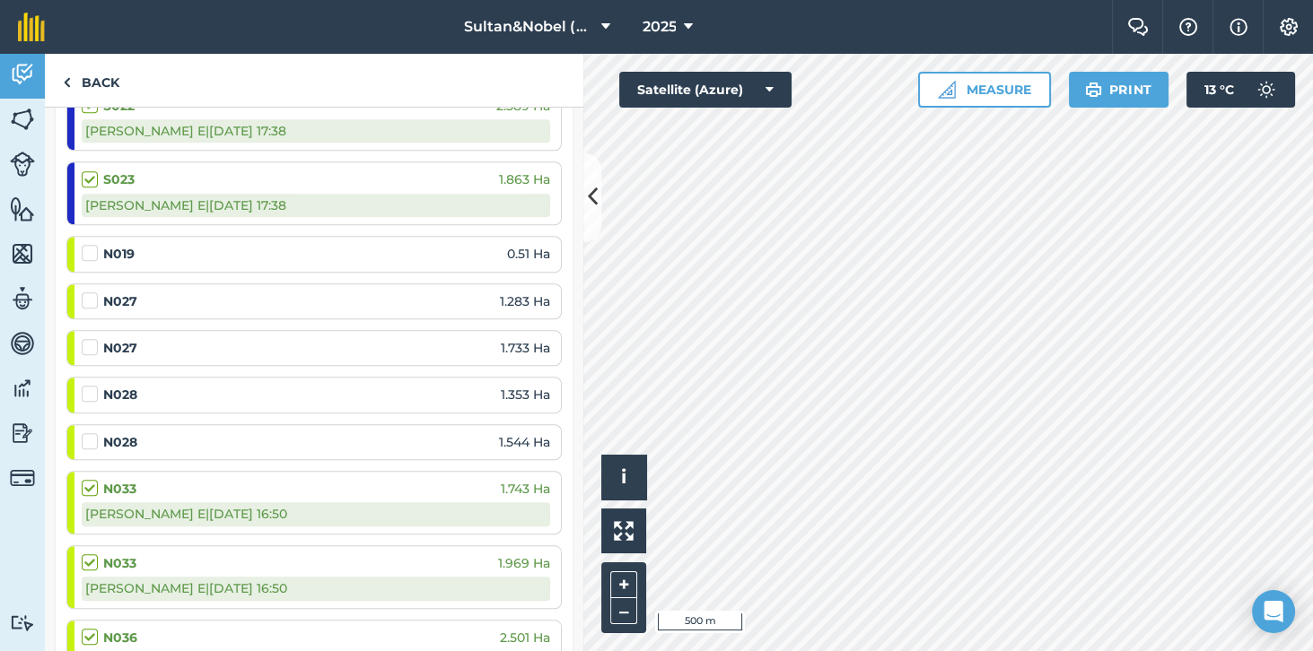
click at [92, 432] on label at bounding box center [93, 432] width 22 height 0
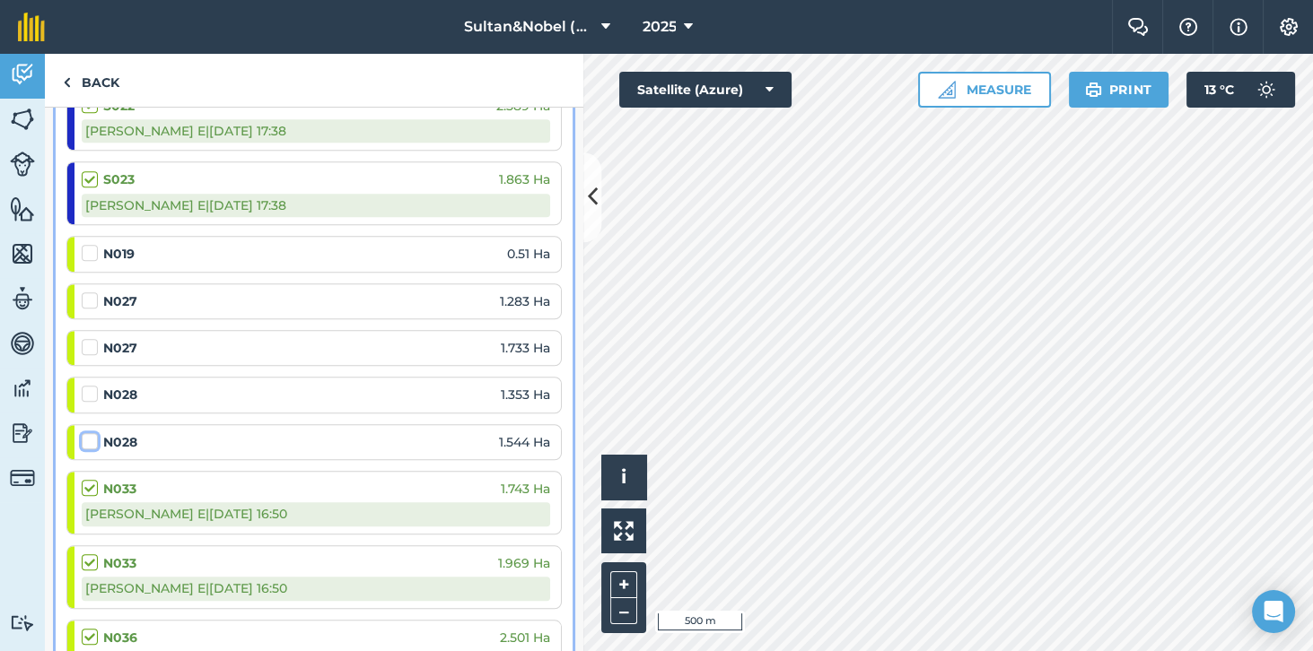
click at [92, 432] on input "checkbox" at bounding box center [88, 438] width 12 height 12
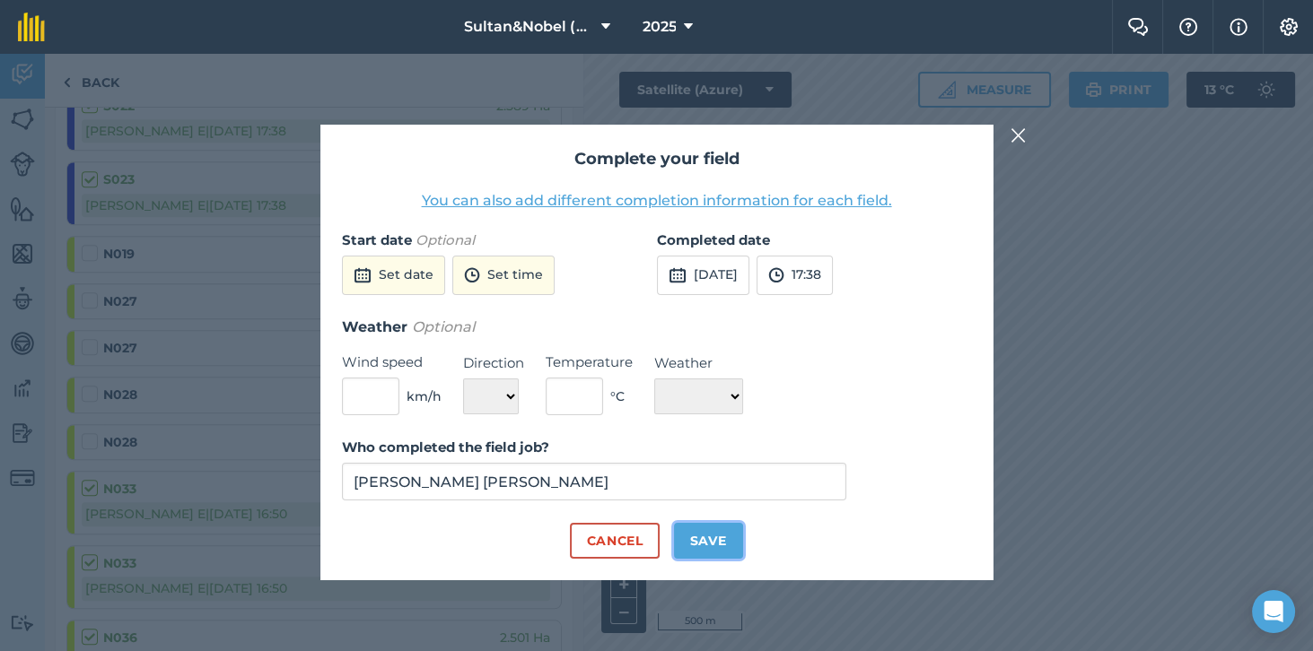
click at [714, 559] on button "Save" at bounding box center [708, 541] width 69 height 36
checkbox input "true"
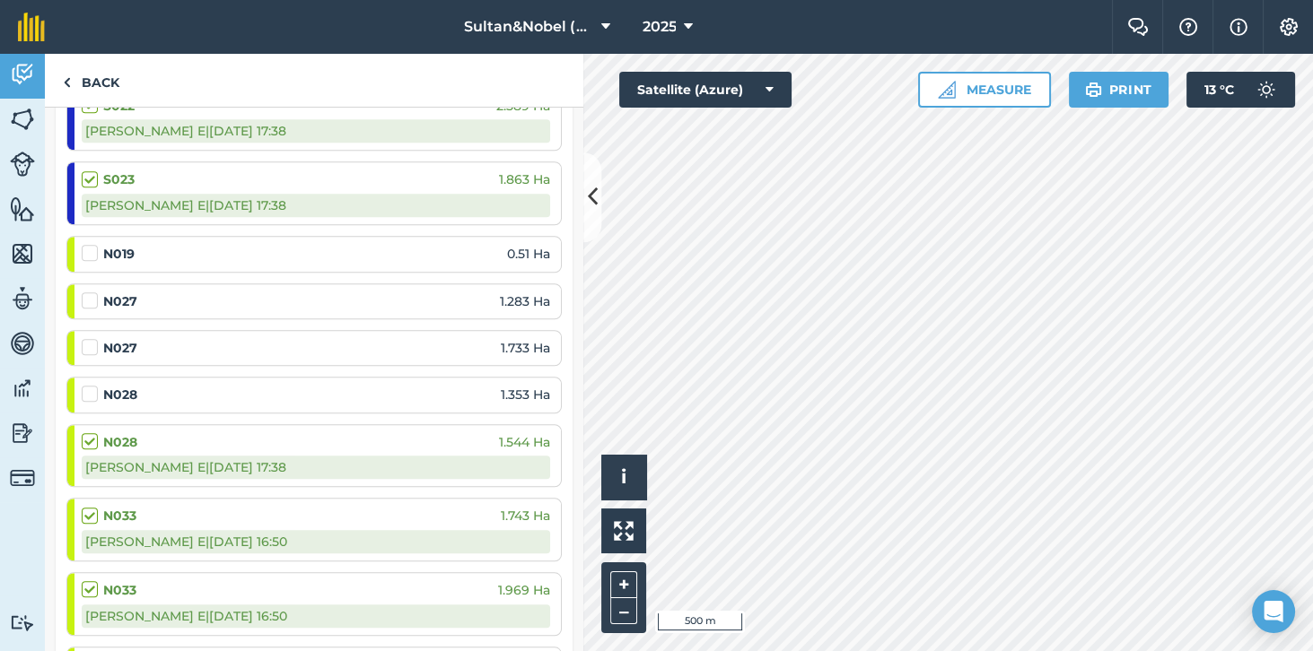
click at [88, 385] on label at bounding box center [93, 385] width 22 height 0
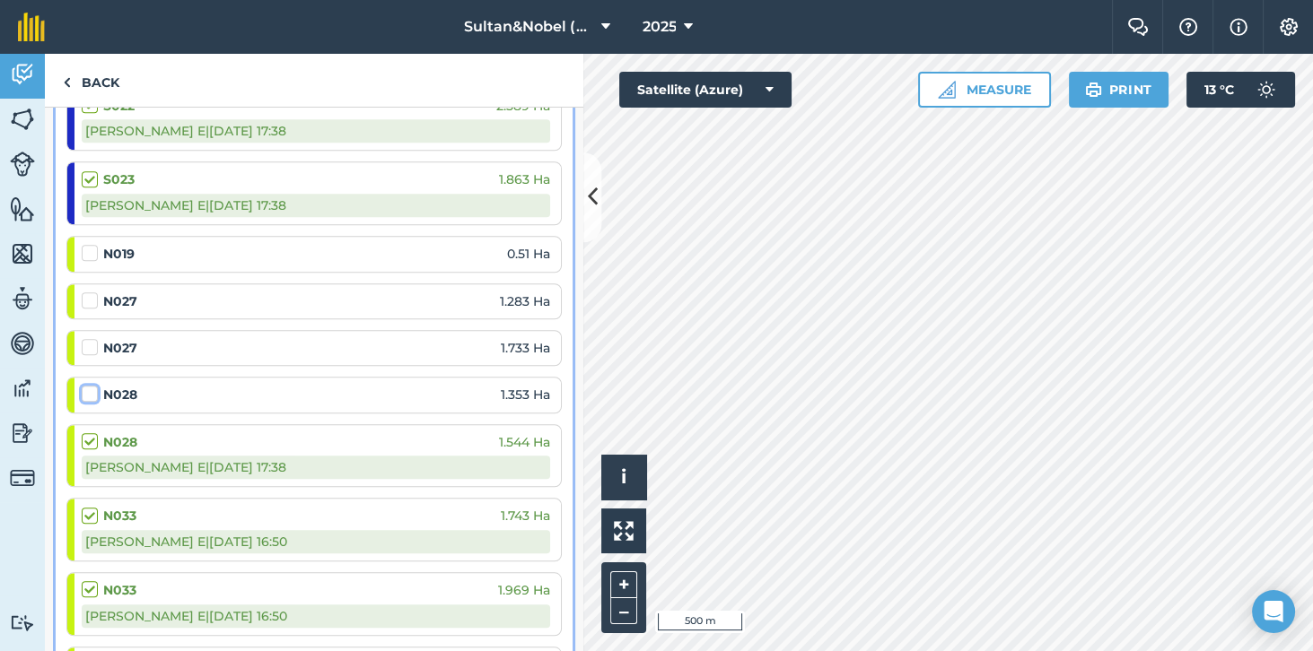
click at [88, 385] on input "checkbox" at bounding box center [88, 391] width 12 height 12
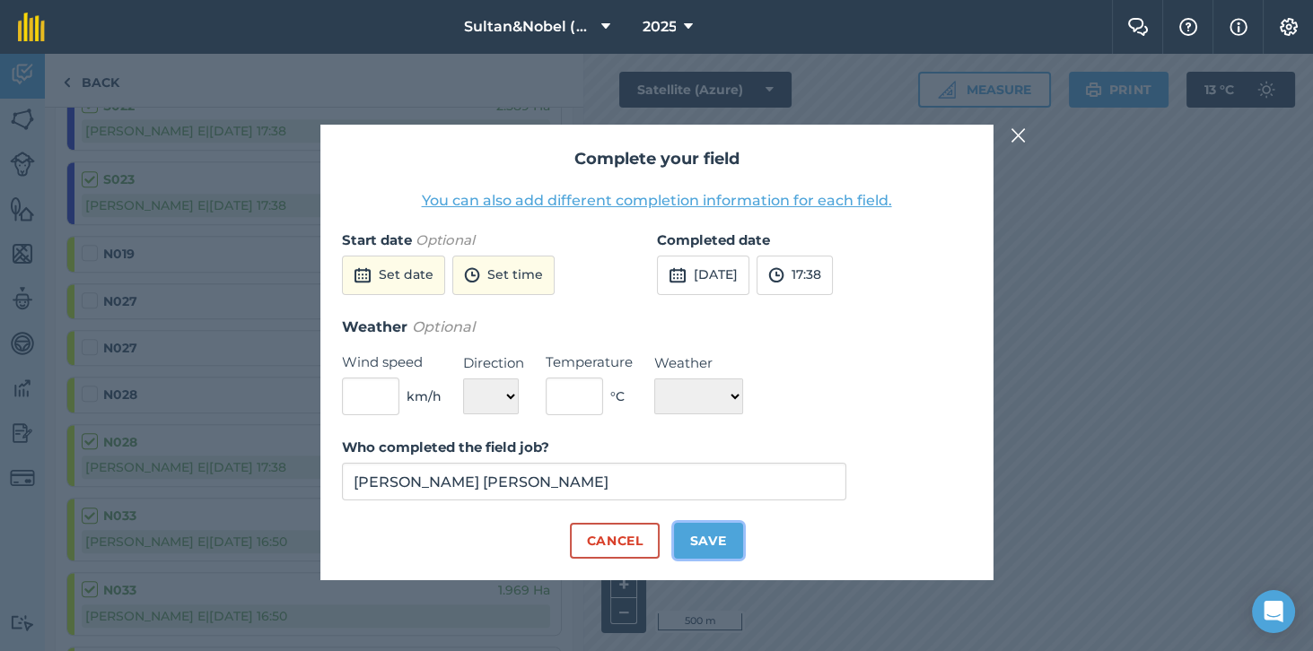
click at [706, 559] on button "Save" at bounding box center [708, 541] width 69 height 36
checkbox input "true"
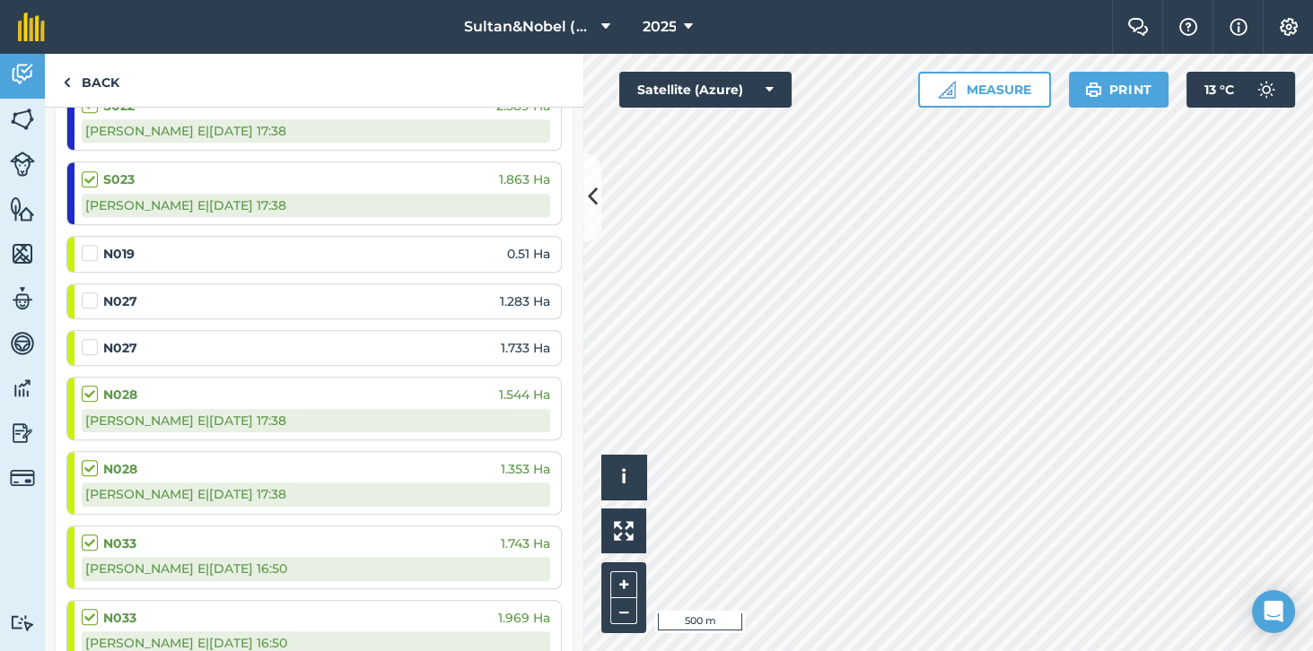
click at [85, 338] on label at bounding box center [93, 338] width 22 height 0
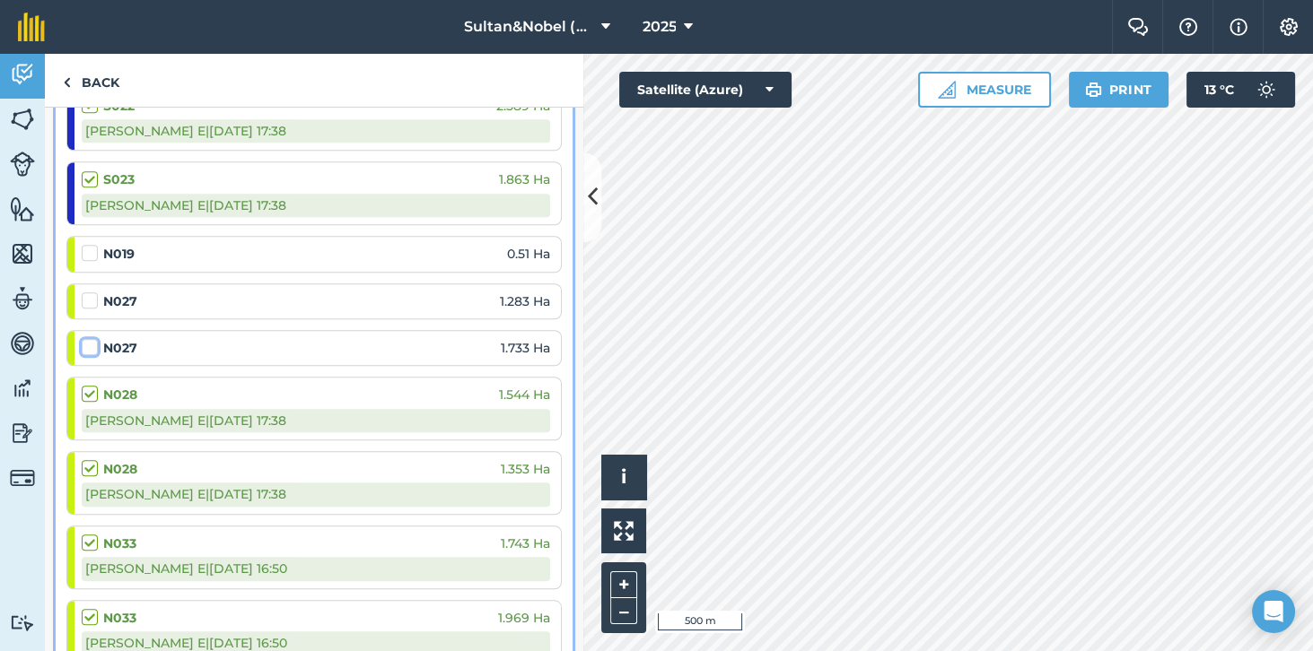
click at [85, 338] on input "checkbox" at bounding box center [88, 344] width 12 height 12
checkbox input "false"
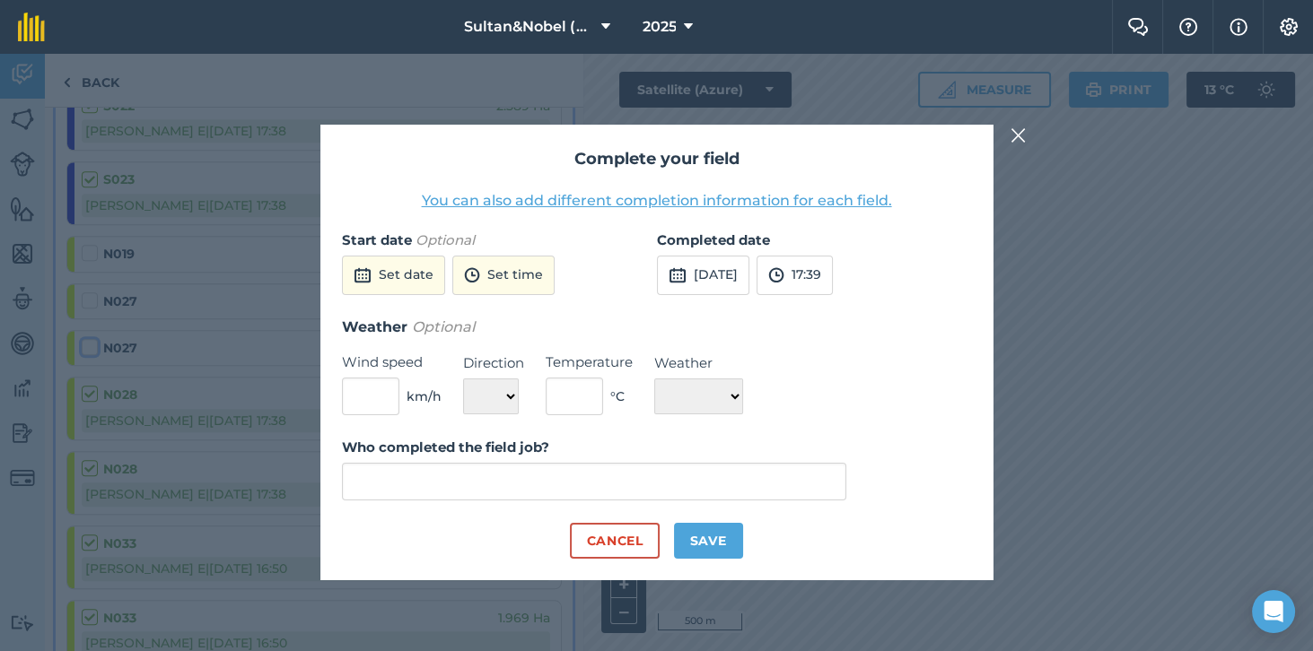
type input "[PERSON_NAME] [PERSON_NAME]"
click at [710, 559] on button "Save" at bounding box center [708, 541] width 69 height 36
checkbox input "true"
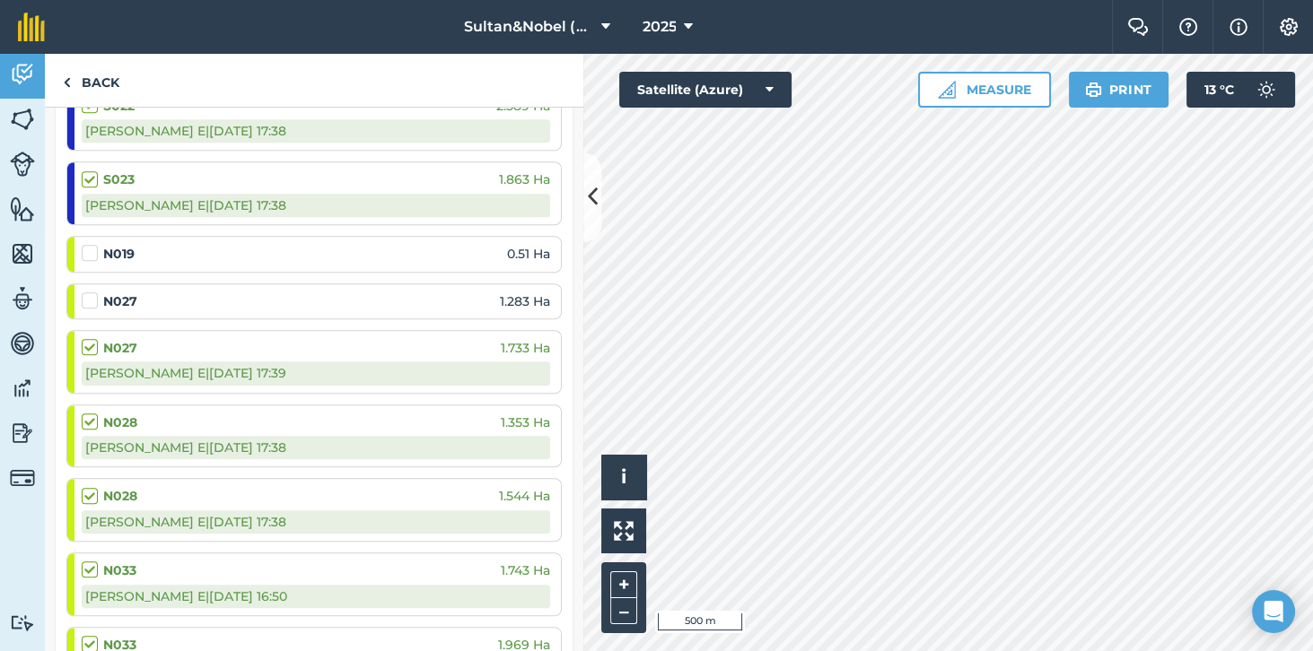
click at [91, 284] on div "N027 1.283 Ha" at bounding box center [316, 301] width 468 height 34
click at [90, 292] on label at bounding box center [93, 292] width 22 height 0
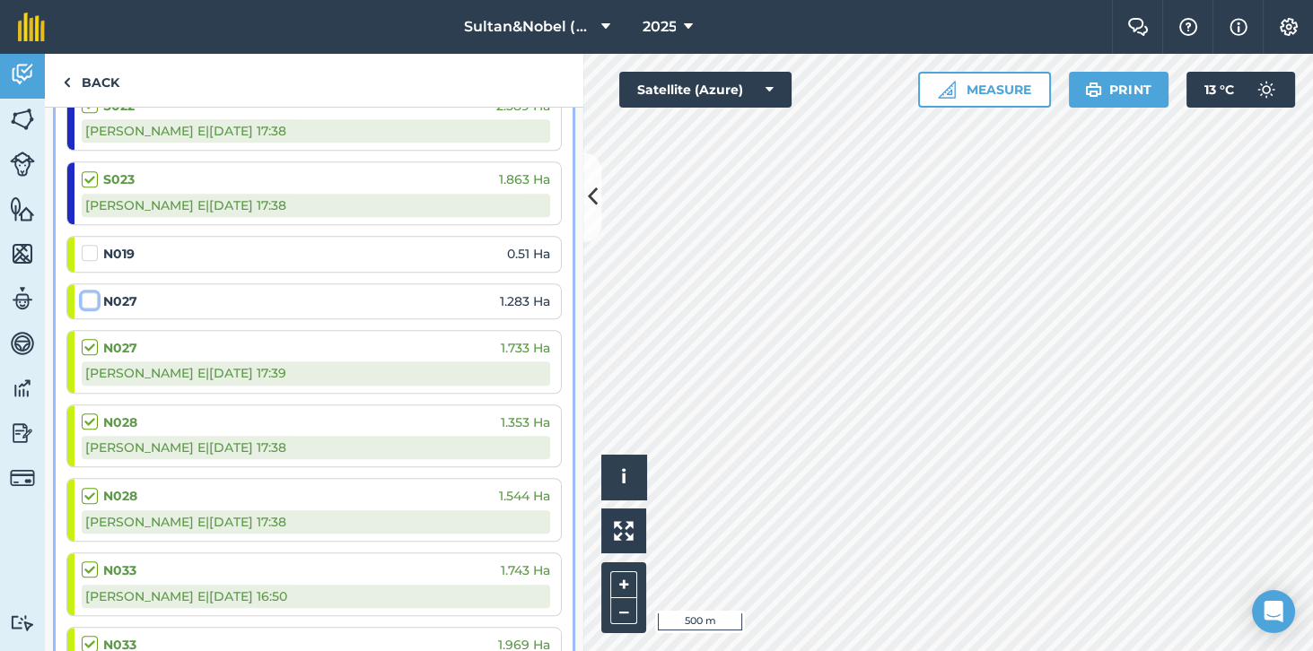
click at [90, 292] on input "checkbox" at bounding box center [88, 298] width 12 height 12
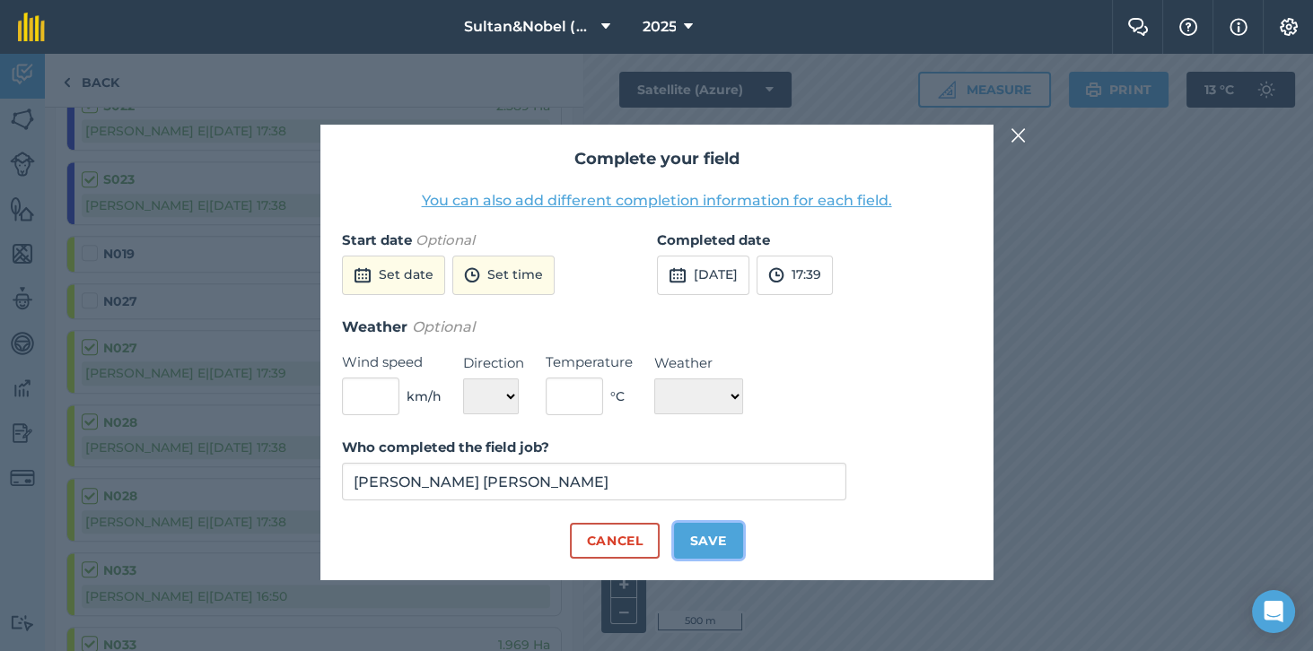
click at [713, 559] on button "Save" at bounding box center [708, 541] width 69 height 36
checkbox input "true"
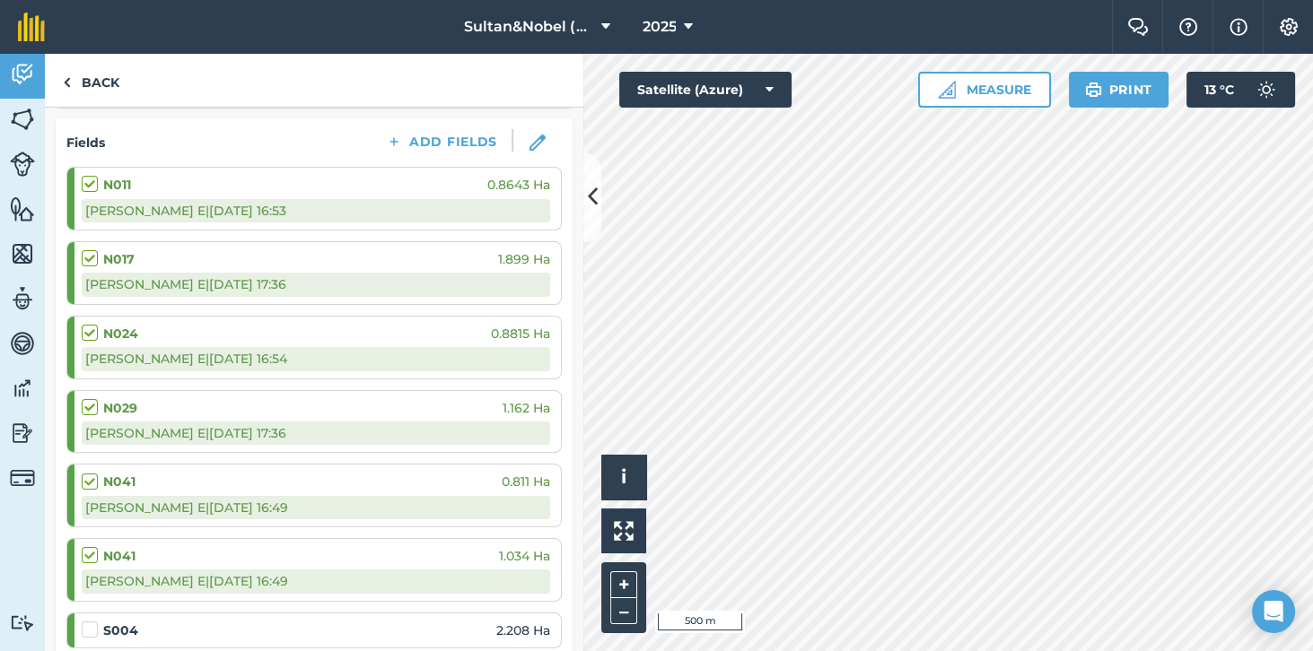
scroll to position [0, 0]
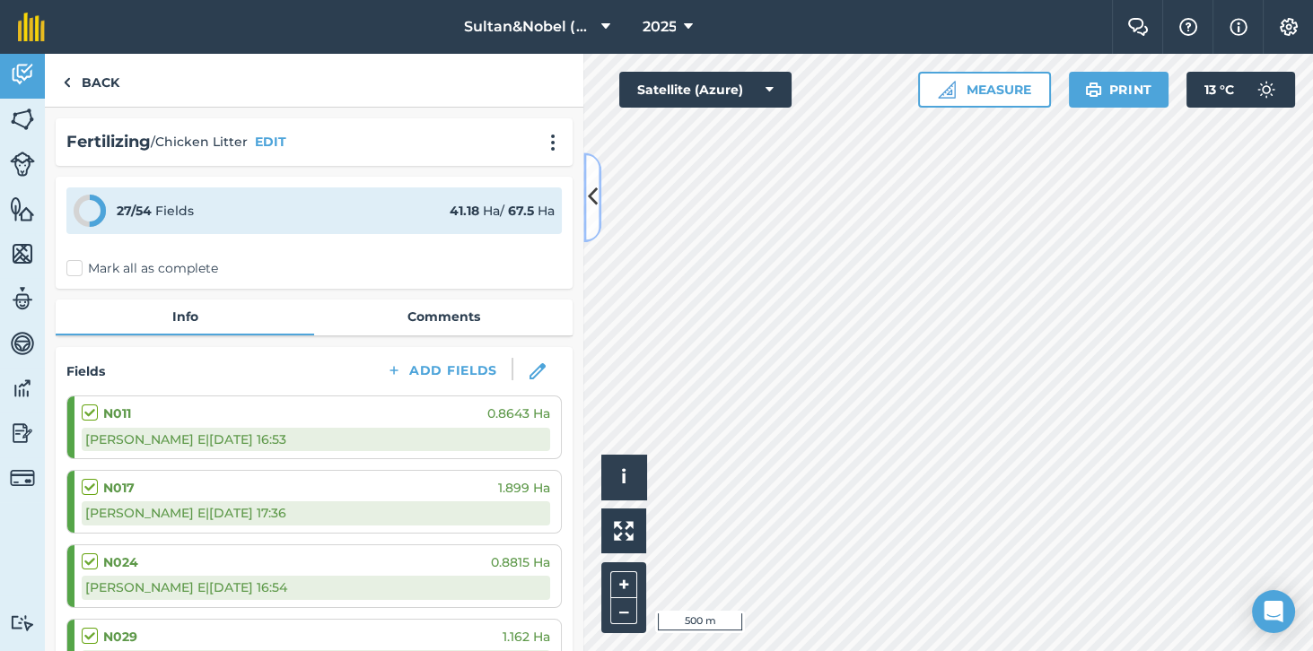
click at [590, 203] on icon at bounding box center [593, 197] width 10 height 31
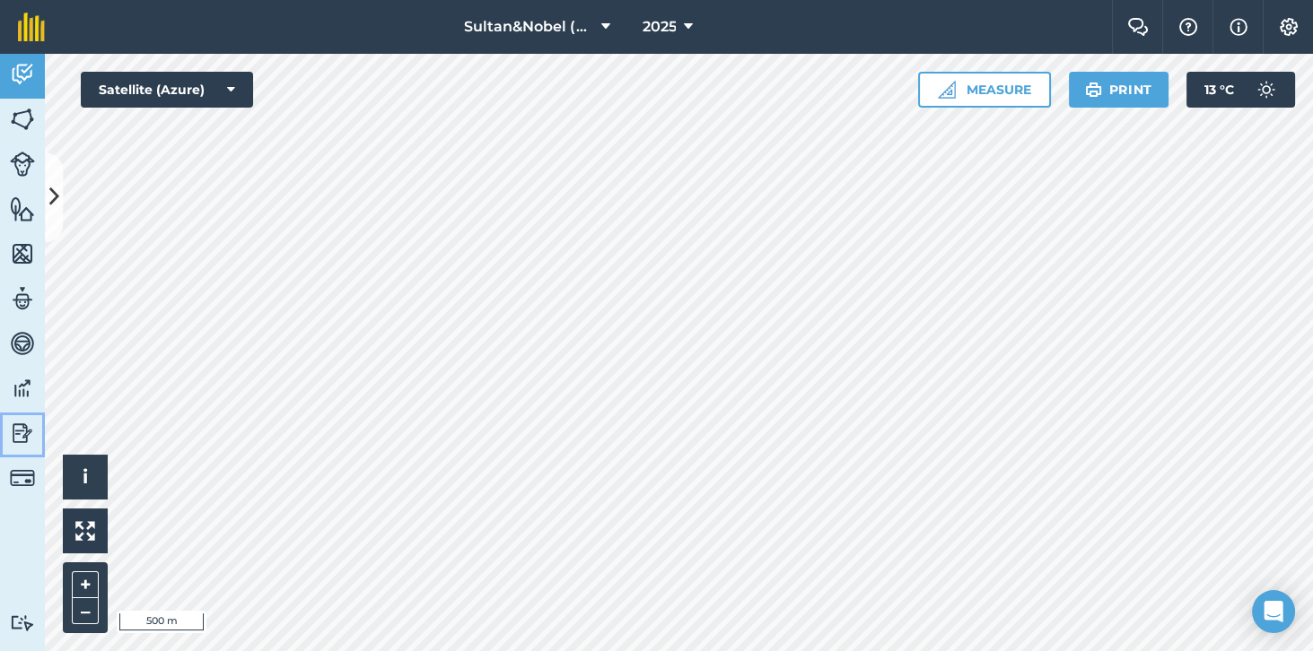
click at [22, 426] on img at bounding box center [22, 433] width 25 height 27
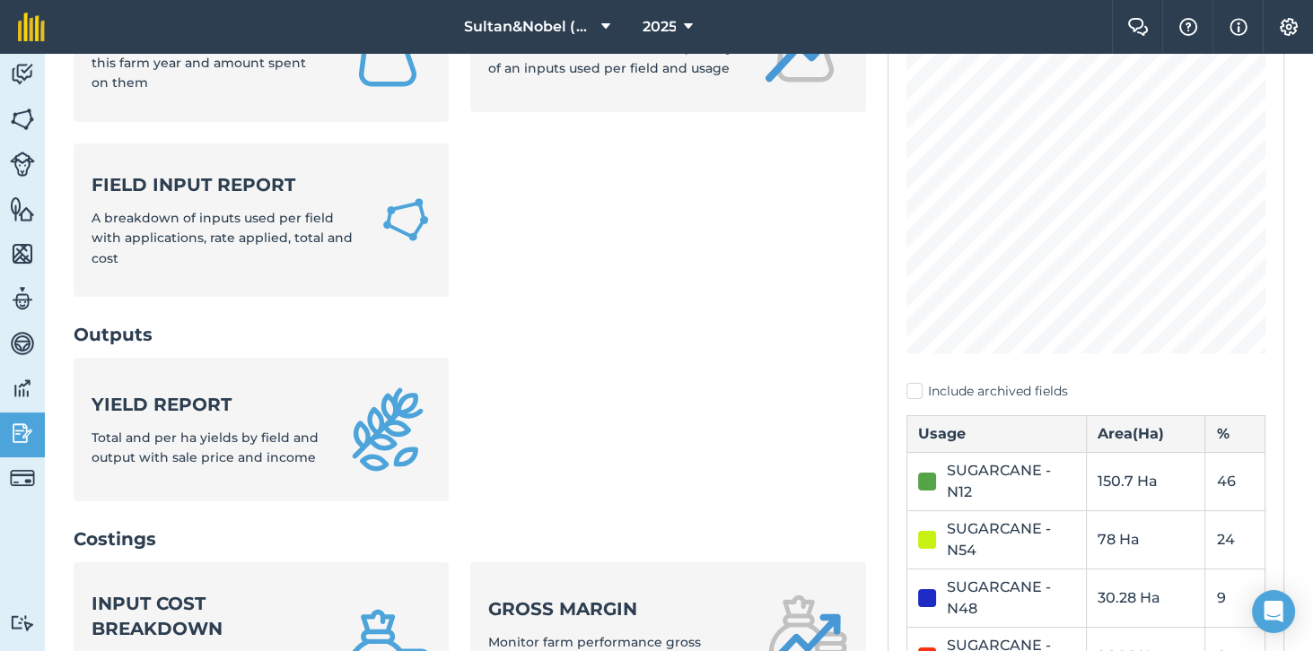
scroll to position [237, 0]
click at [211, 601] on strong "Input cost breakdown" at bounding box center [207, 615] width 231 height 50
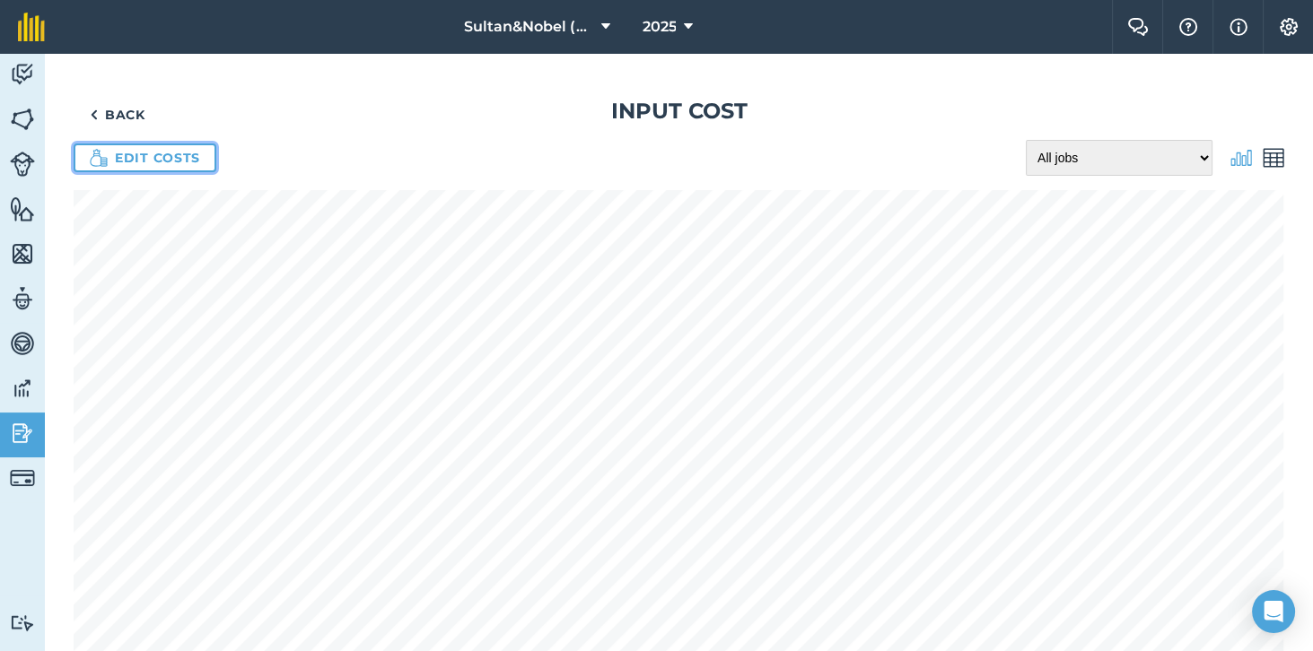
click at [170, 156] on link "Edit costs" at bounding box center [145, 158] width 143 height 29
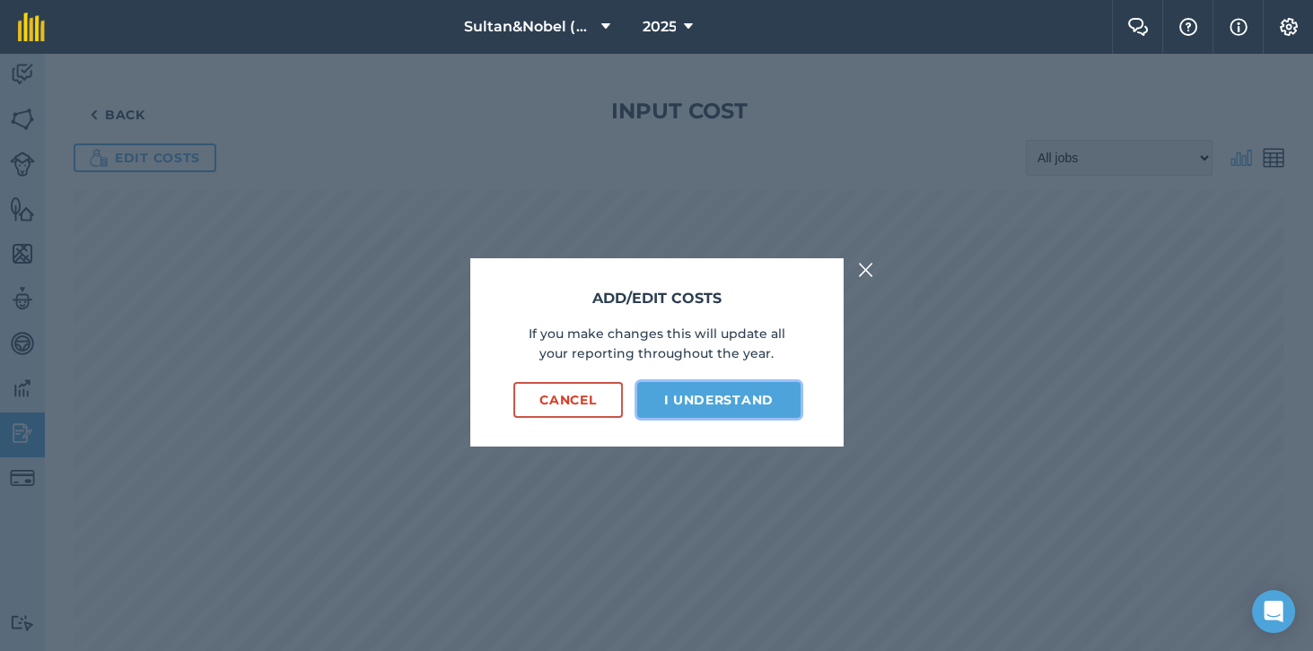
click at [701, 418] on button "I understand" at bounding box center [718, 400] width 163 height 36
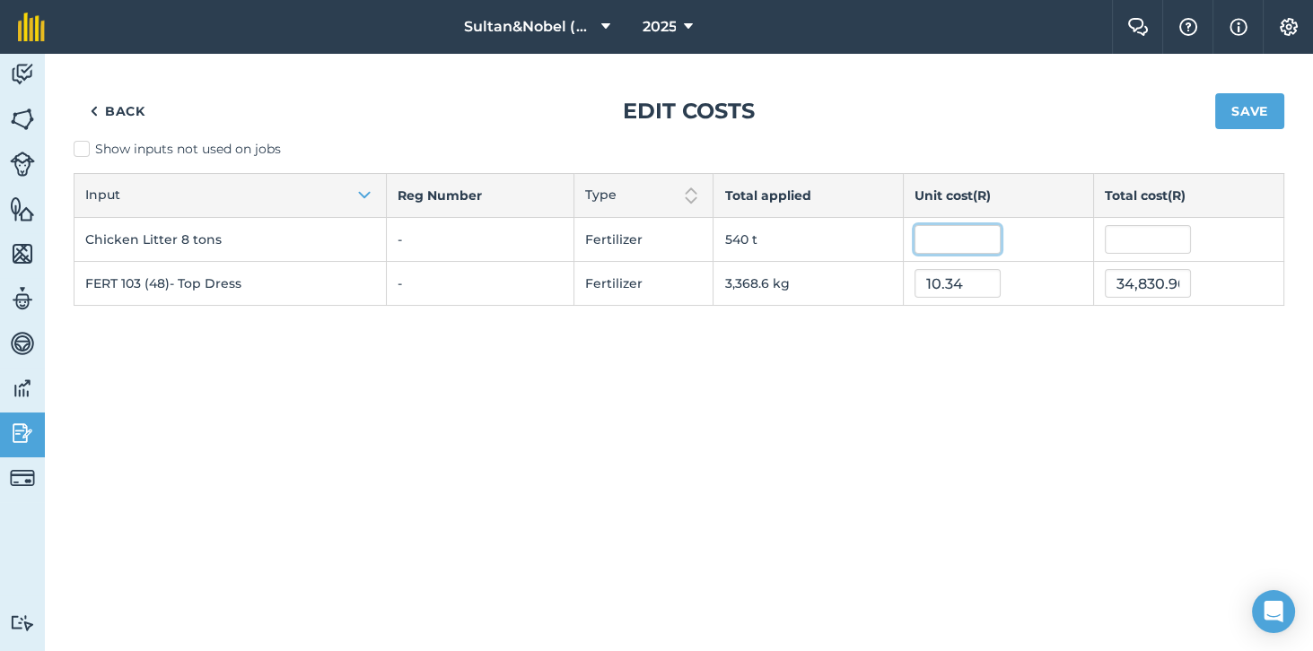
click at [938, 236] on input "text" at bounding box center [957, 239] width 86 height 29
type input "600"
click at [1043, 396] on div "Back Edit costs Save Show inputs not used on jobs Input Reg Number Type Total a…" at bounding box center [679, 353] width 1268 height 598
type input "324,002.49"
click at [1248, 116] on button "Save" at bounding box center [1249, 111] width 69 height 36
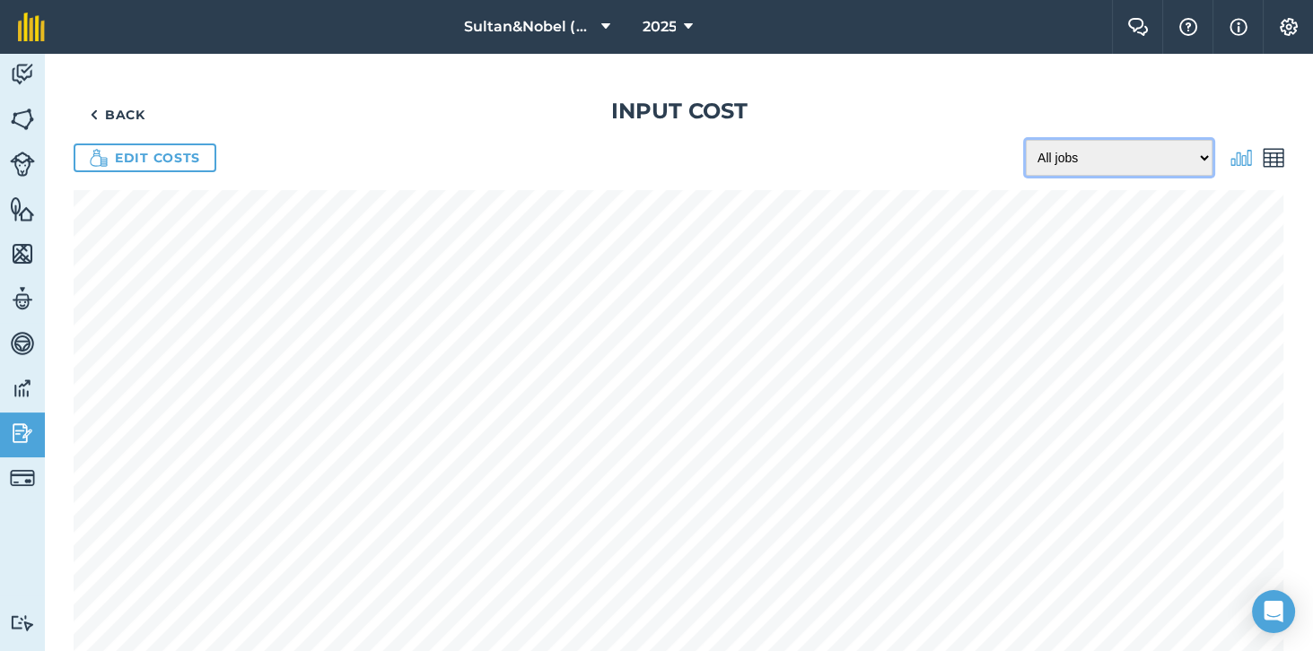
click at [1200, 156] on select "All jobs Incomplete jobs Complete jobs" at bounding box center [1118, 158] width 187 height 36
click at [1205, 157] on select "All jobs Incomplete jobs Complete jobs" at bounding box center [1118, 158] width 187 height 36
select select "all"
click at [25, 69] on img at bounding box center [22, 74] width 25 height 27
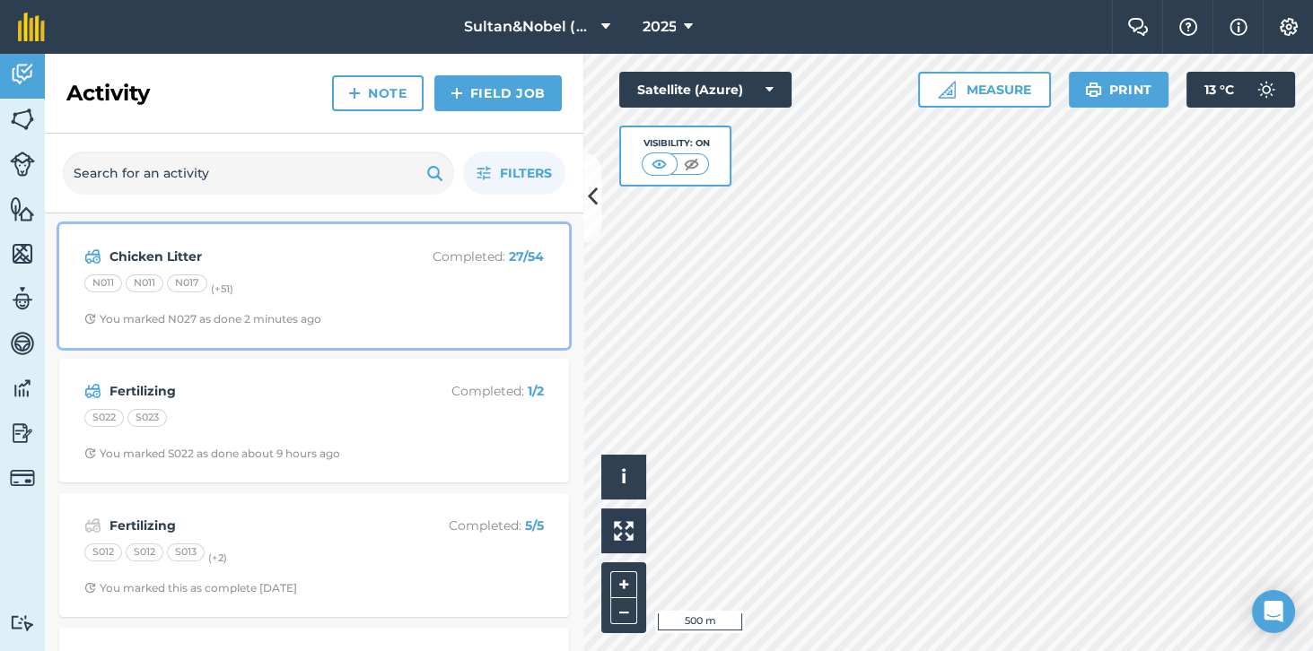
click at [465, 287] on div "N011 N011 N017 (+ 51 )" at bounding box center [313, 286] width 459 height 23
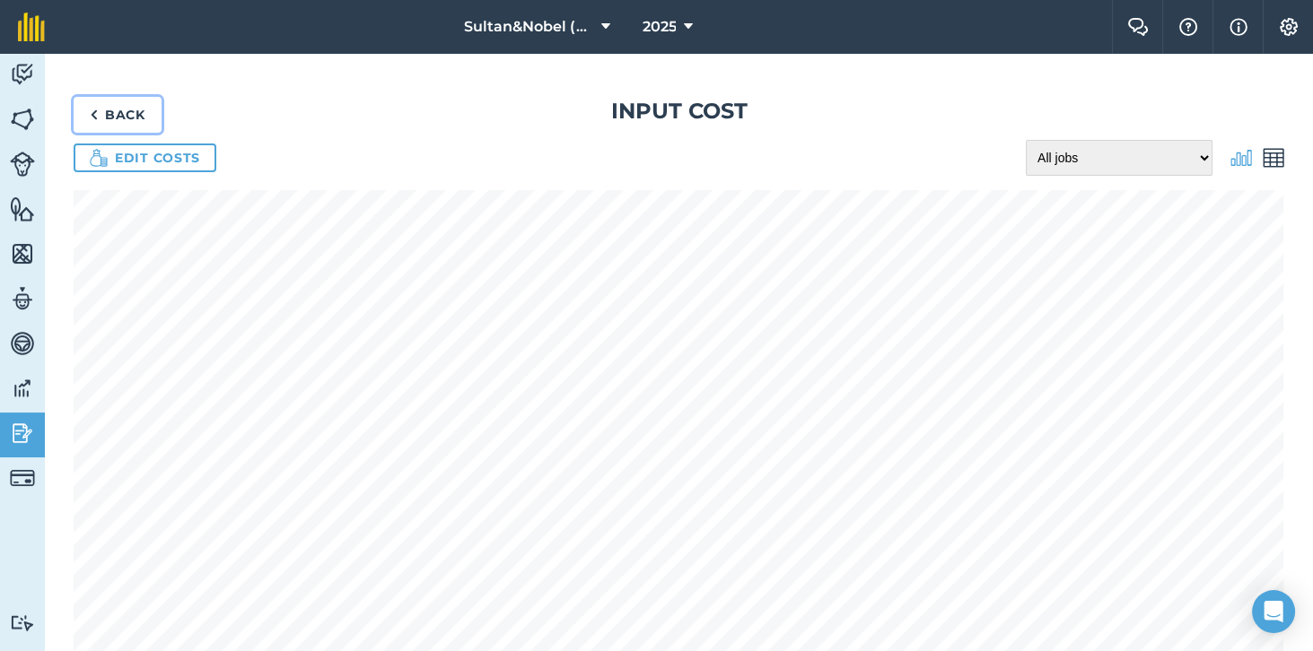
click at [102, 122] on link "Back" at bounding box center [118, 115] width 88 height 36
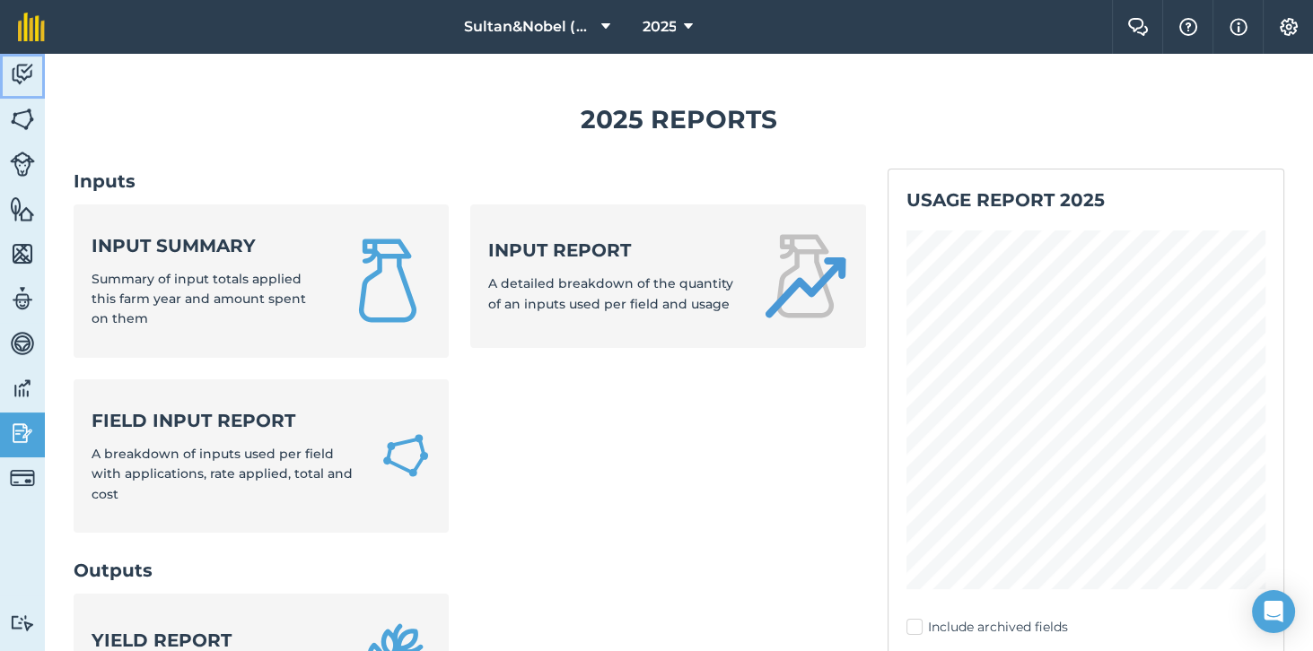
click at [22, 80] on img at bounding box center [22, 74] width 25 height 27
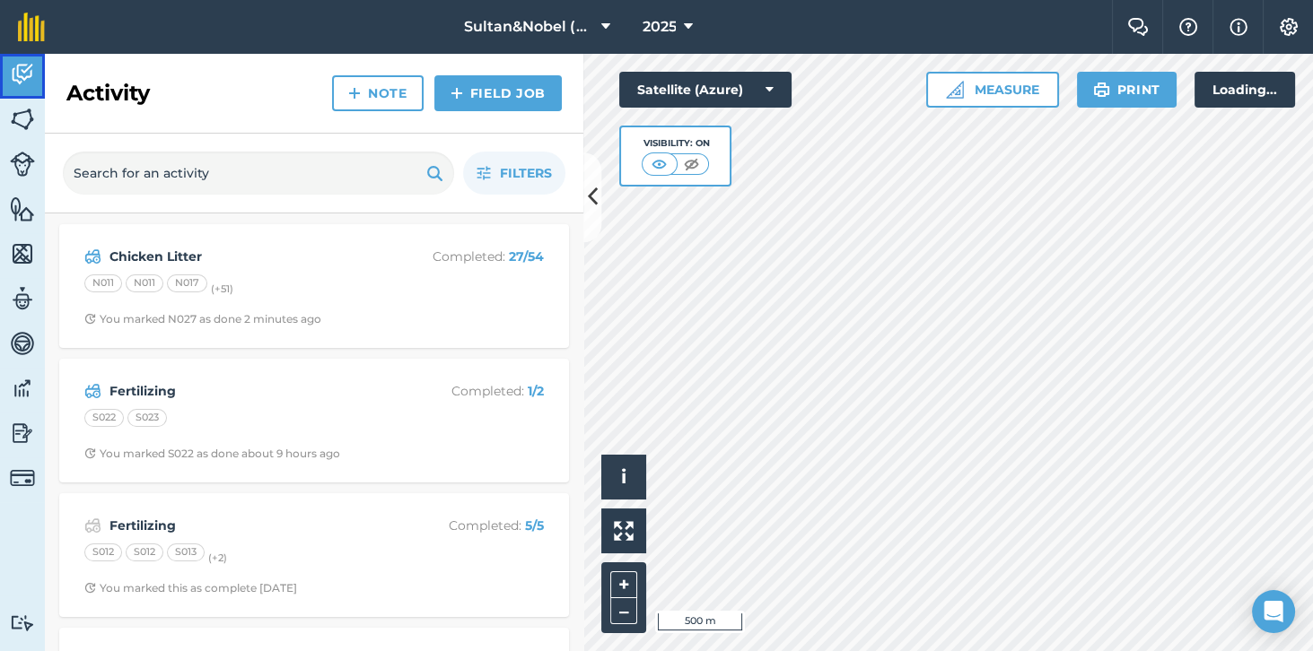
click at [24, 75] on img at bounding box center [22, 74] width 25 height 27
click at [22, 80] on img at bounding box center [22, 74] width 25 height 27
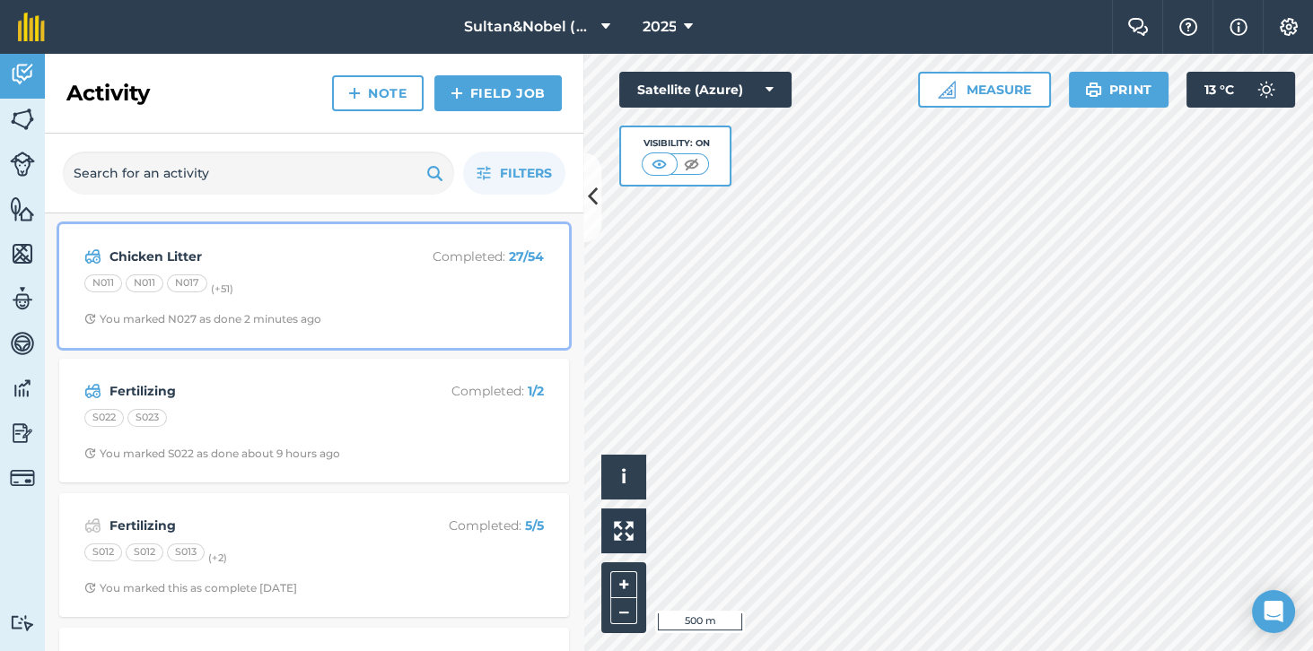
click at [313, 263] on strong "Chicken Litter" at bounding box center [251, 257] width 284 height 20
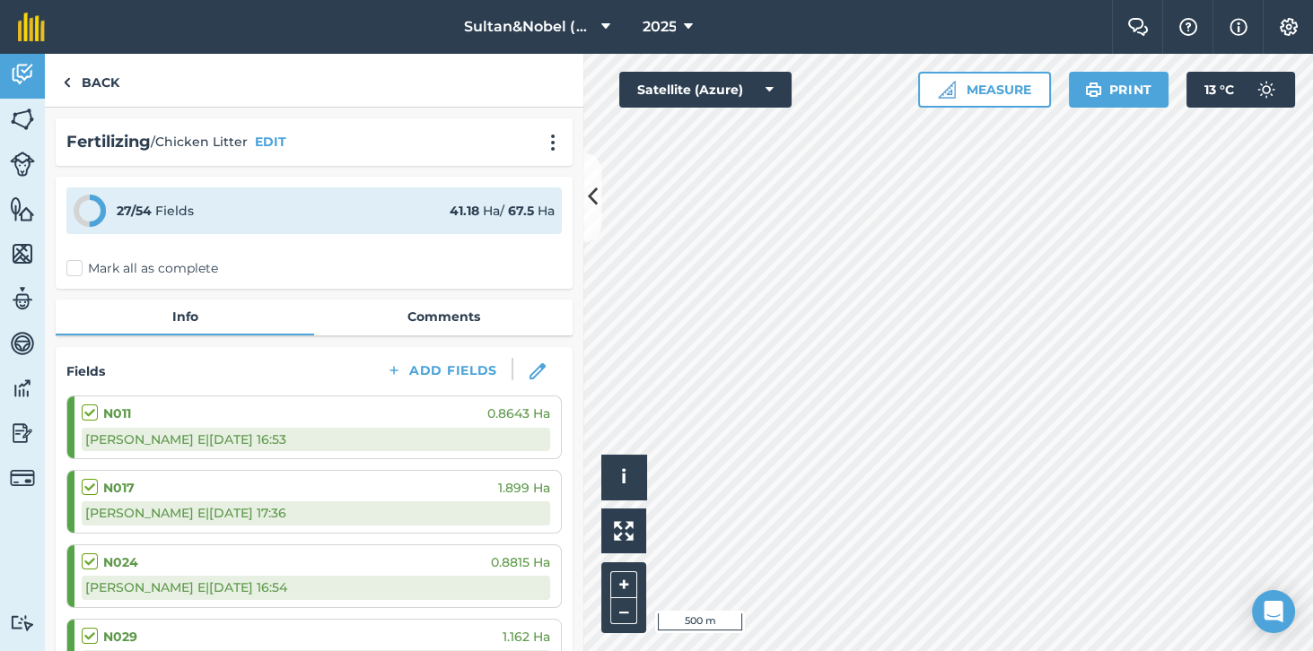
click at [436, 366] on button "Add Fields" at bounding box center [441, 370] width 140 height 25
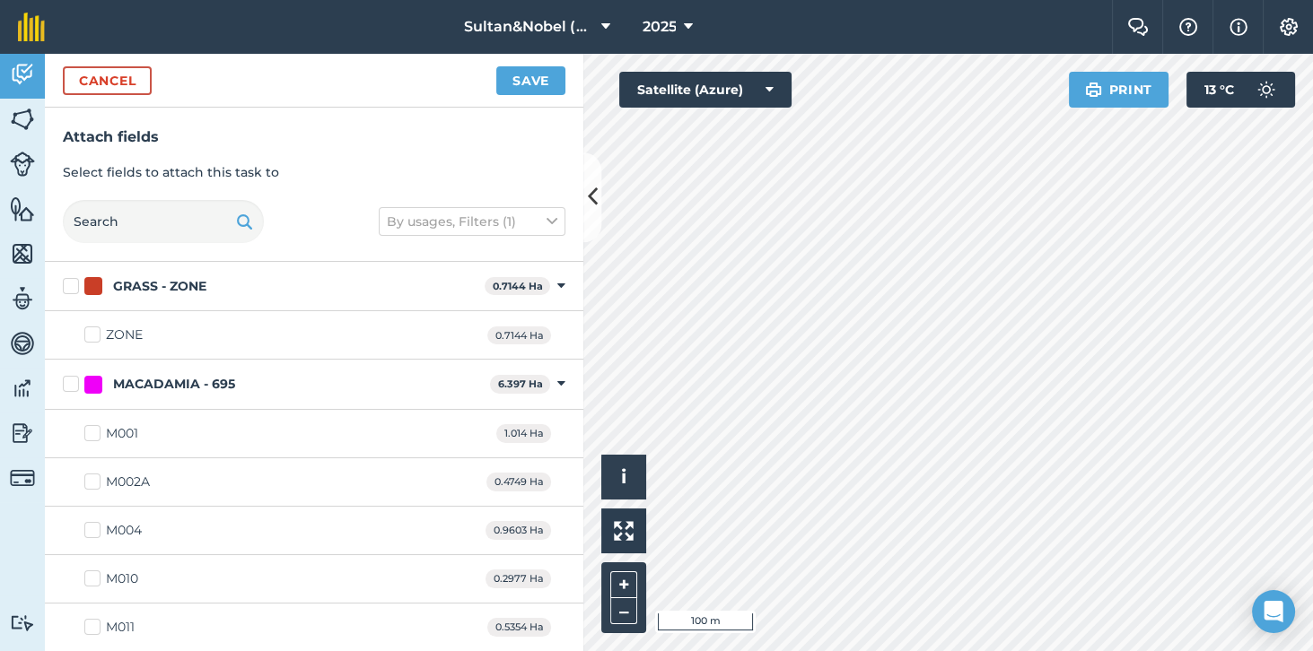
checkbox input "true"
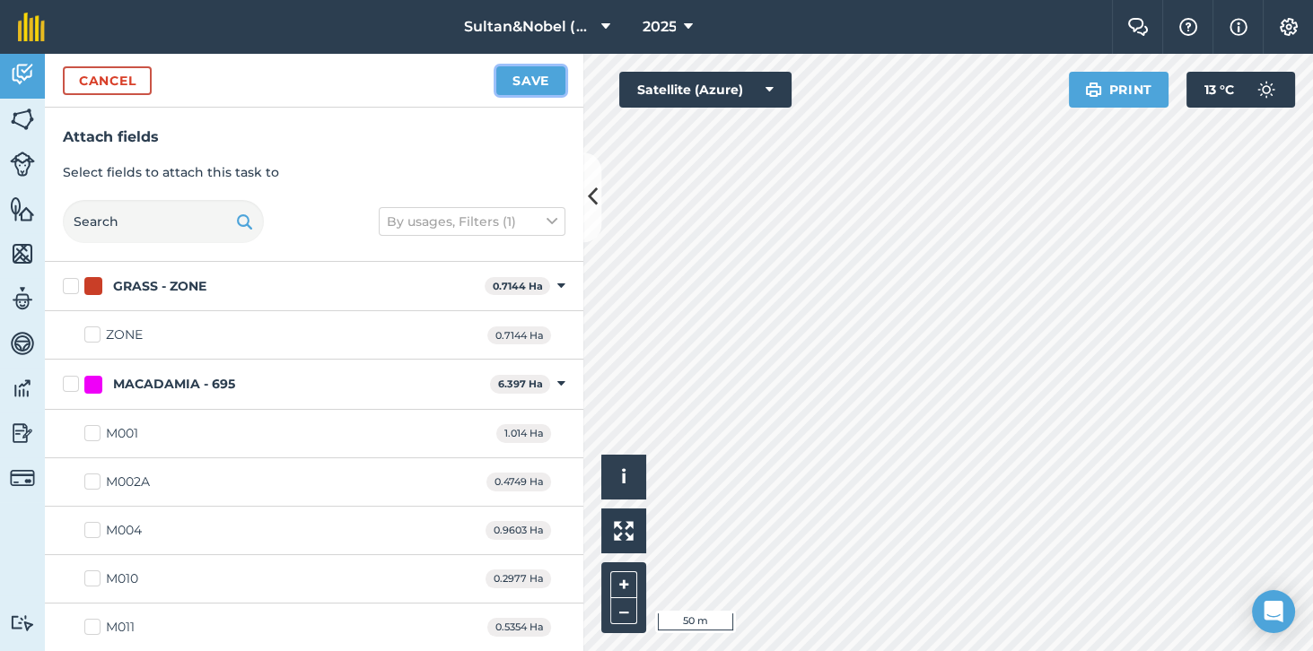
click at [523, 89] on button "Save" at bounding box center [530, 80] width 69 height 29
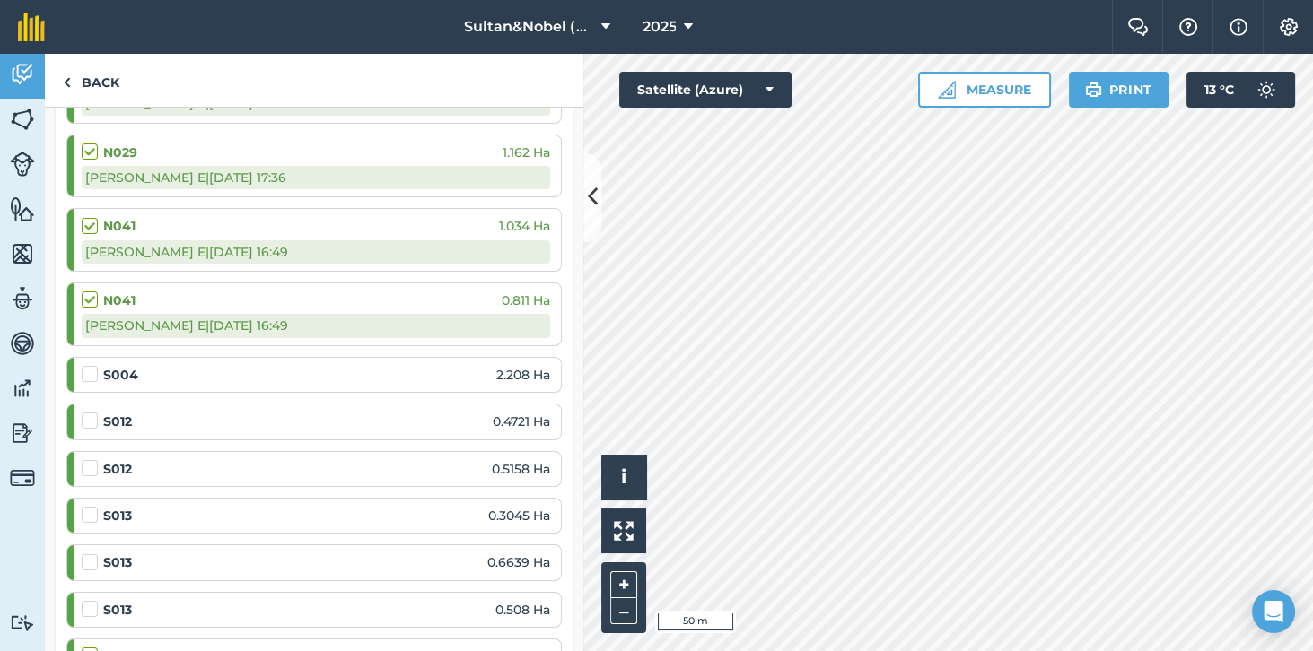
scroll to position [494, 0]
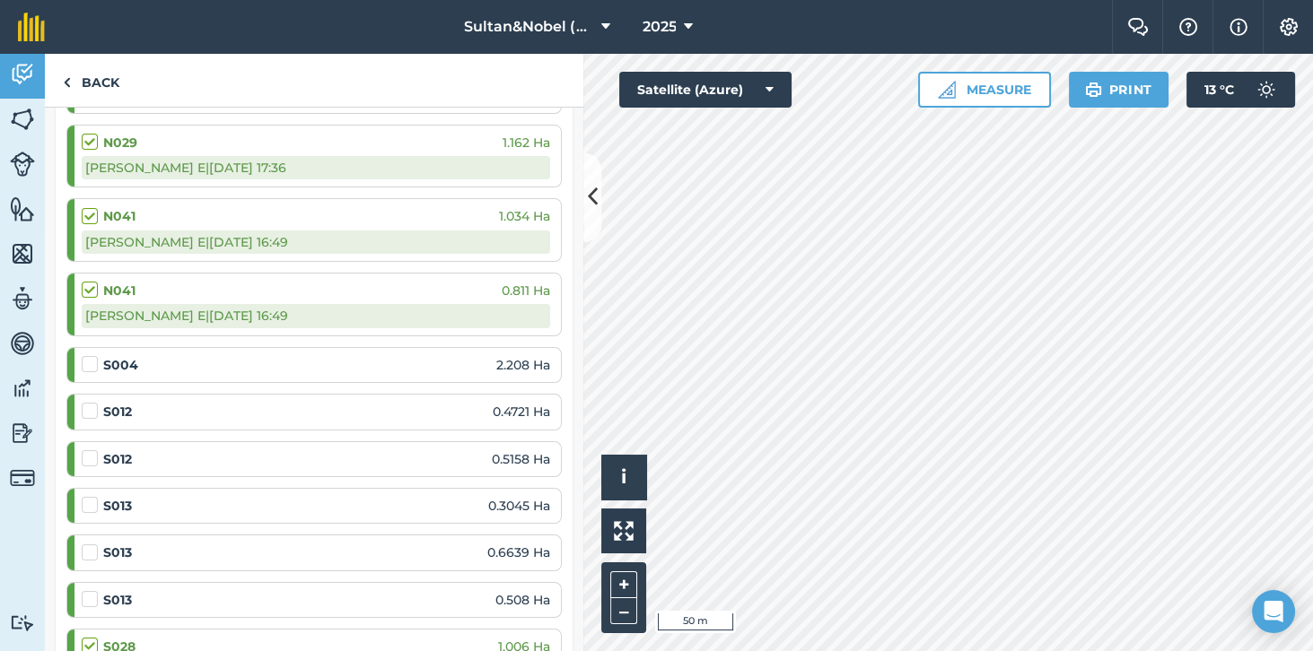
click at [92, 402] on label at bounding box center [93, 402] width 22 height 0
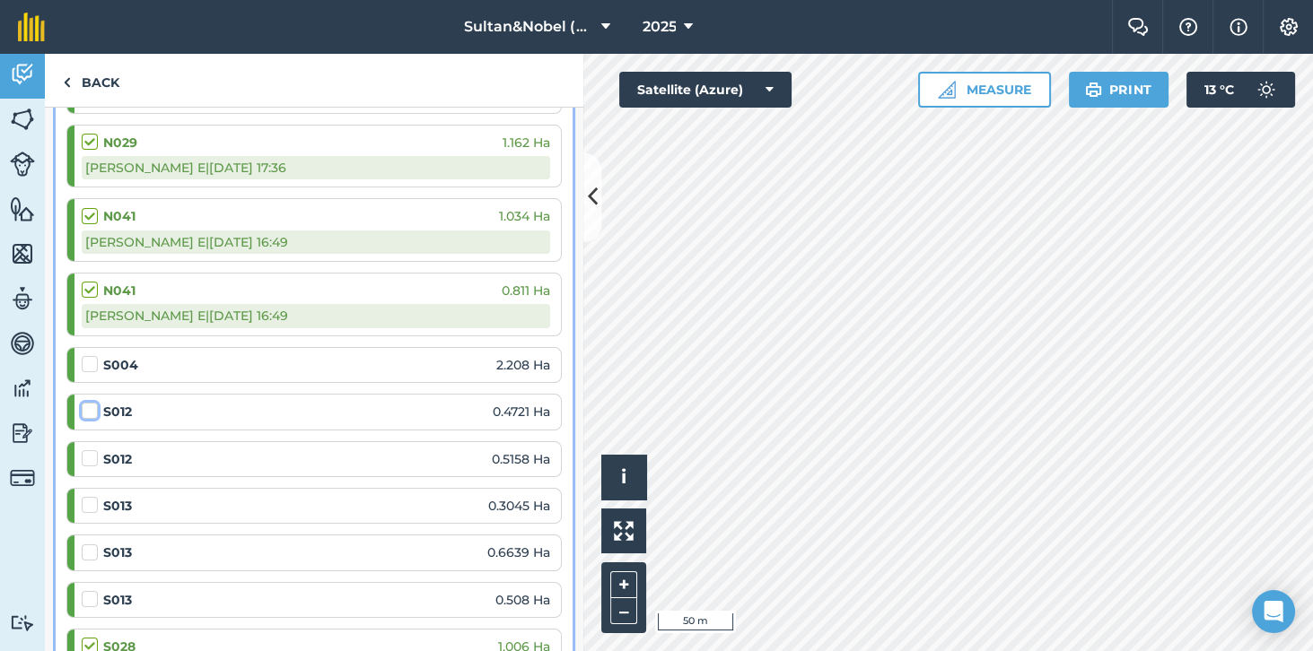
click at [92, 408] on input "checkbox" at bounding box center [88, 408] width 12 height 12
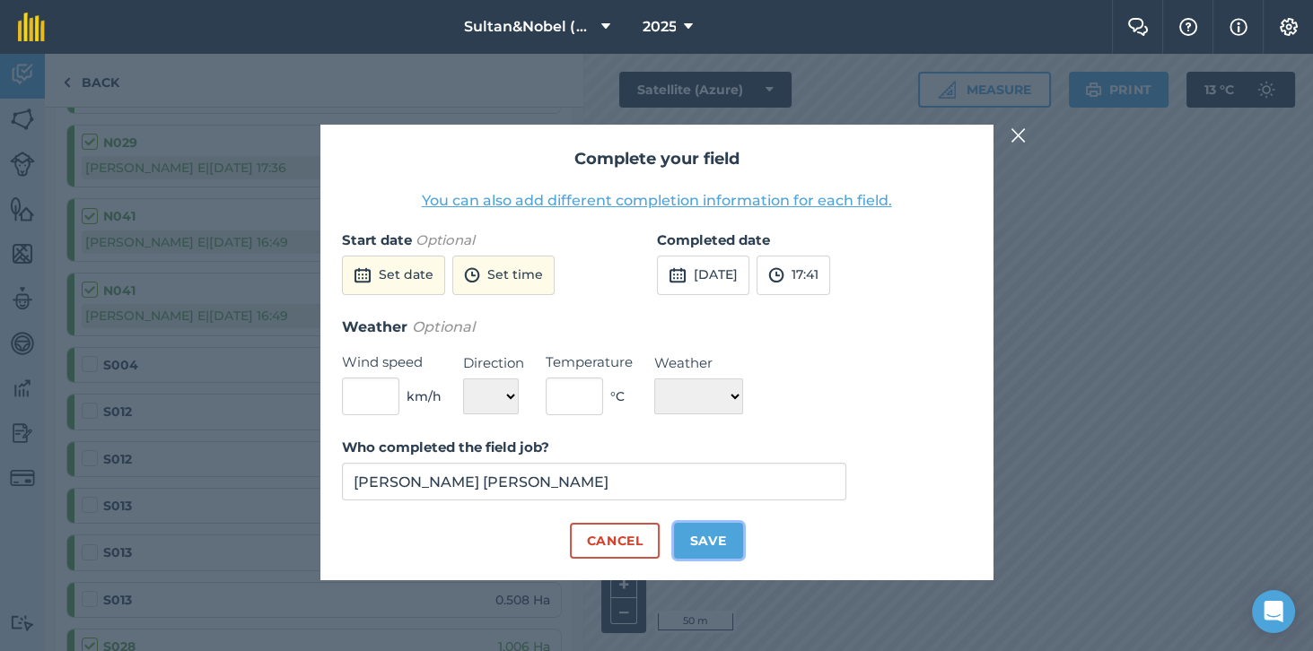
click at [718, 559] on button "Save" at bounding box center [708, 541] width 69 height 36
checkbox input "true"
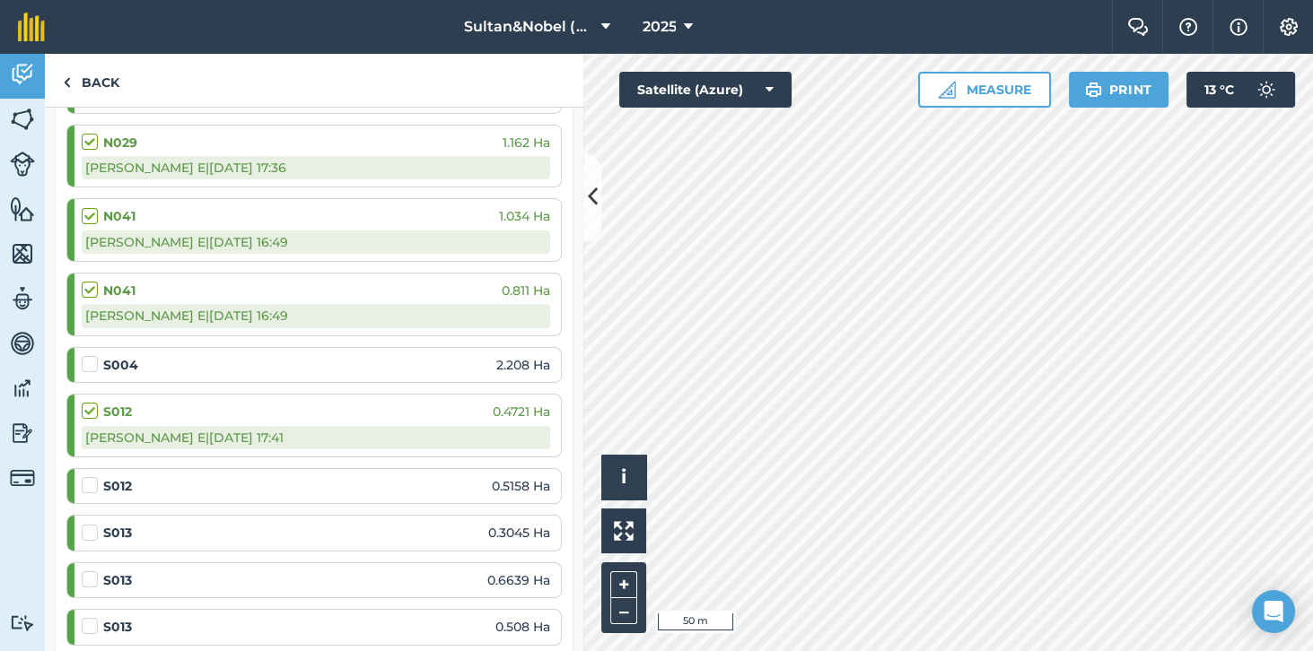
click at [94, 476] on label at bounding box center [93, 476] width 22 height 0
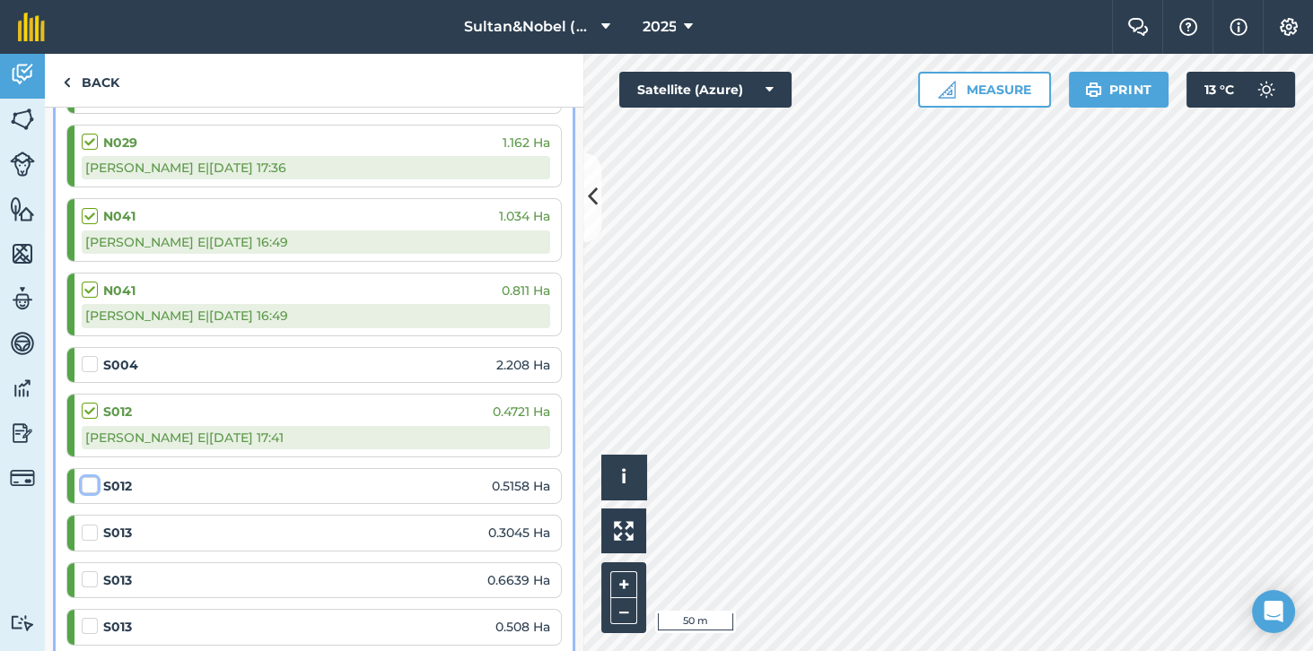
click at [93, 478] on input "checkbox" at bounding box center [88, 482] width 12 height 12
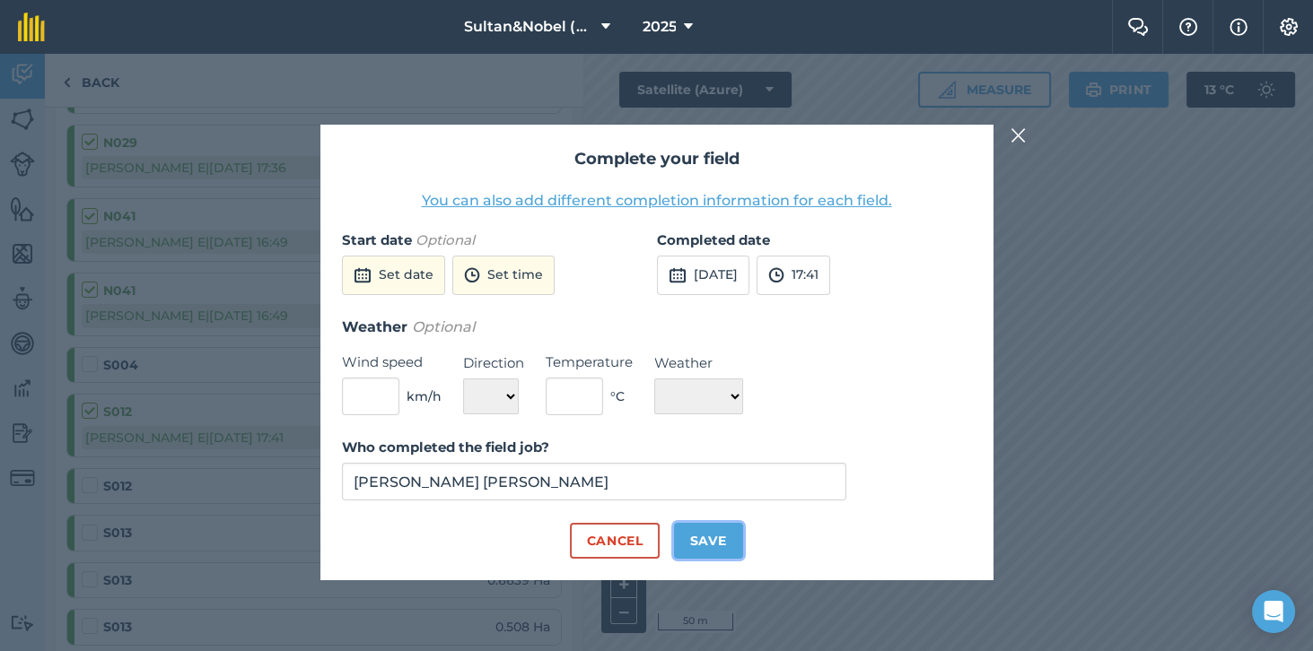
click at [709, 559] on button "Save" at bounding box center [708, 541] width 69 height 36
checkbox input "true"
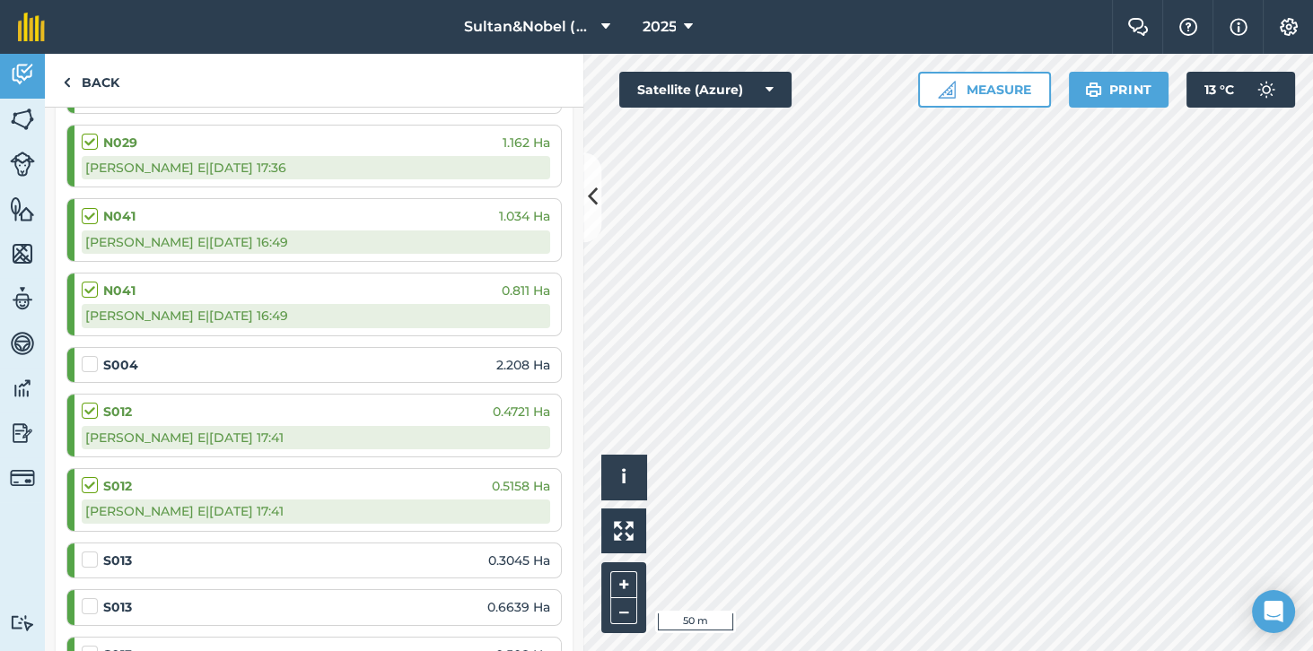
click at [86, 551] on label at bounding box center [93, 551] width 22 height 0
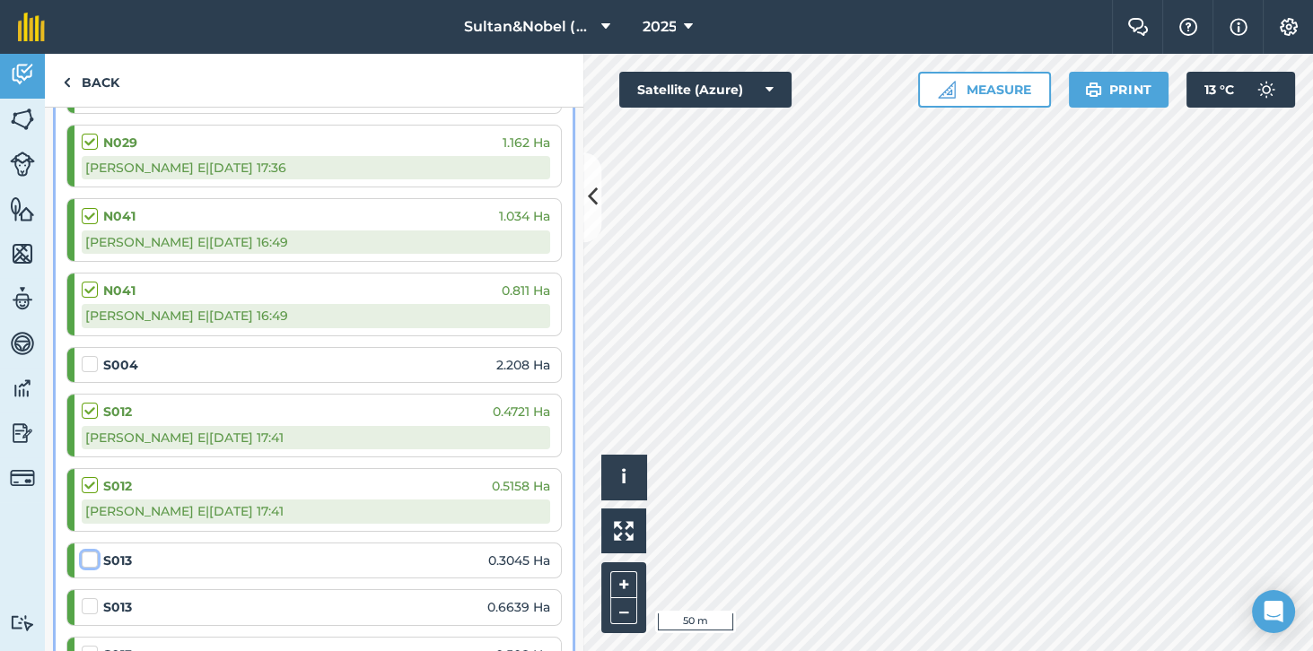
click at [86, 553] on input "checkbox" at bounding box center [88, 557] width 12 height 12
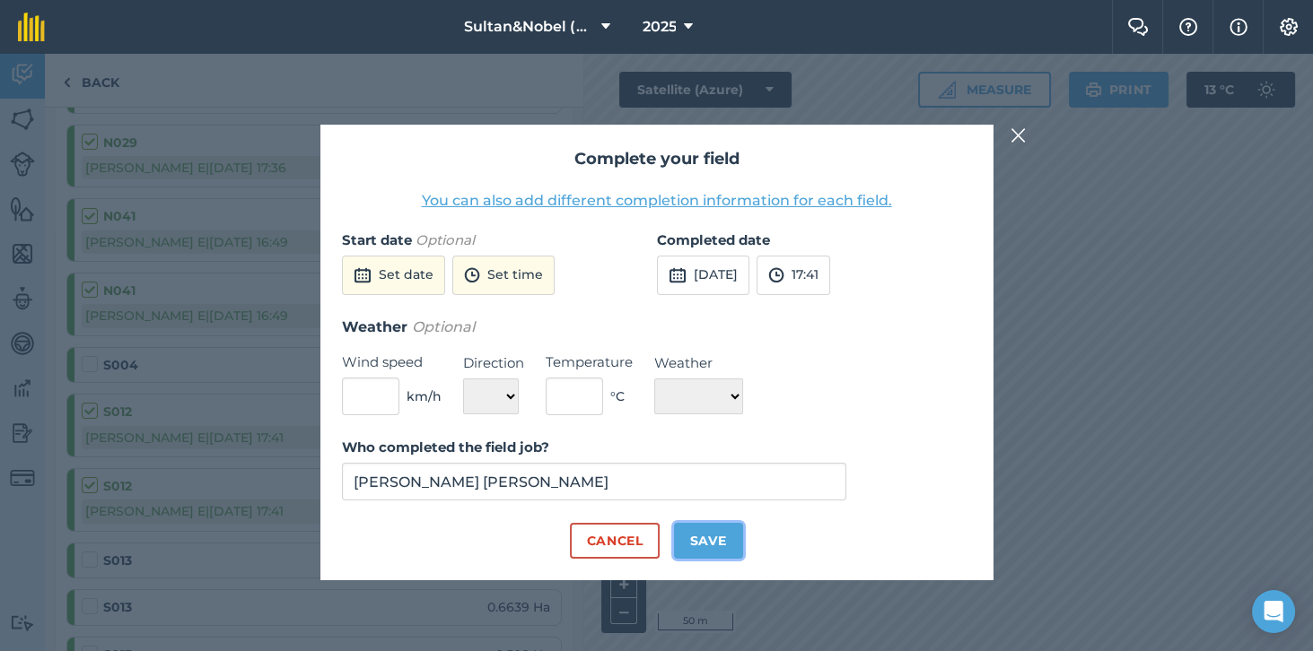
click at [708, 559] on button "Save" at bounding box center [708, 541] width 69 height 36
checkbox input "true"
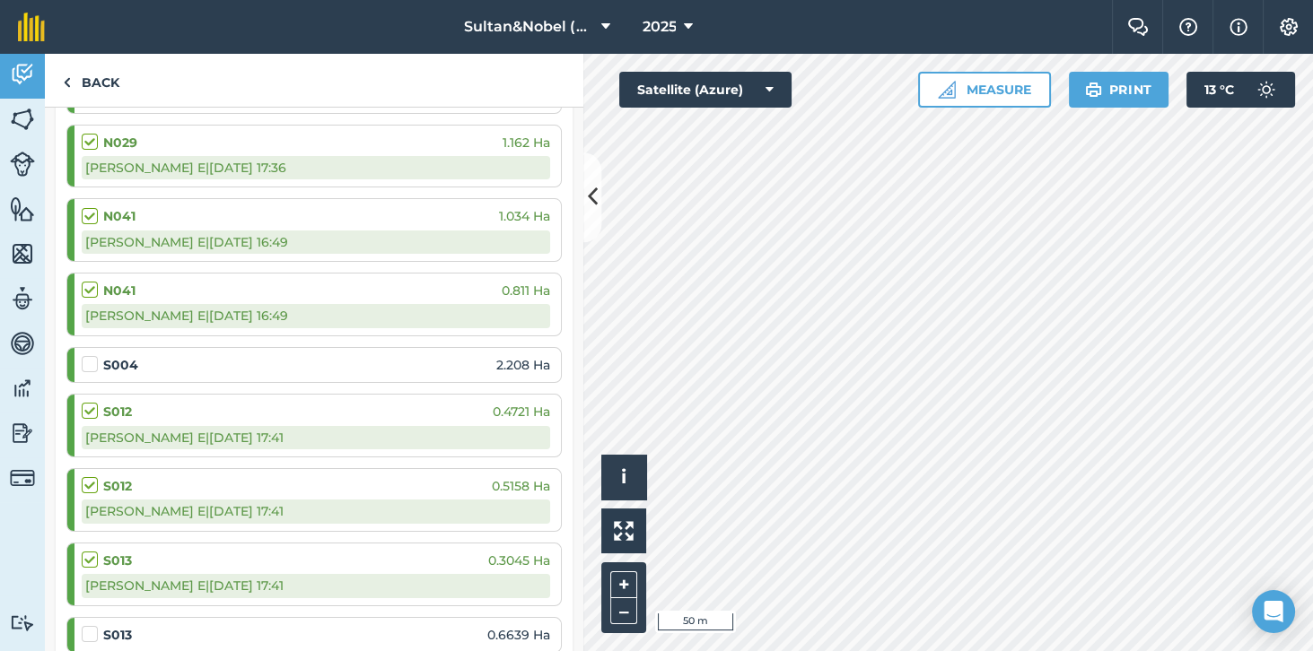
click at [96, 625] on label at bounding box center [93, 625] width 22 height 0
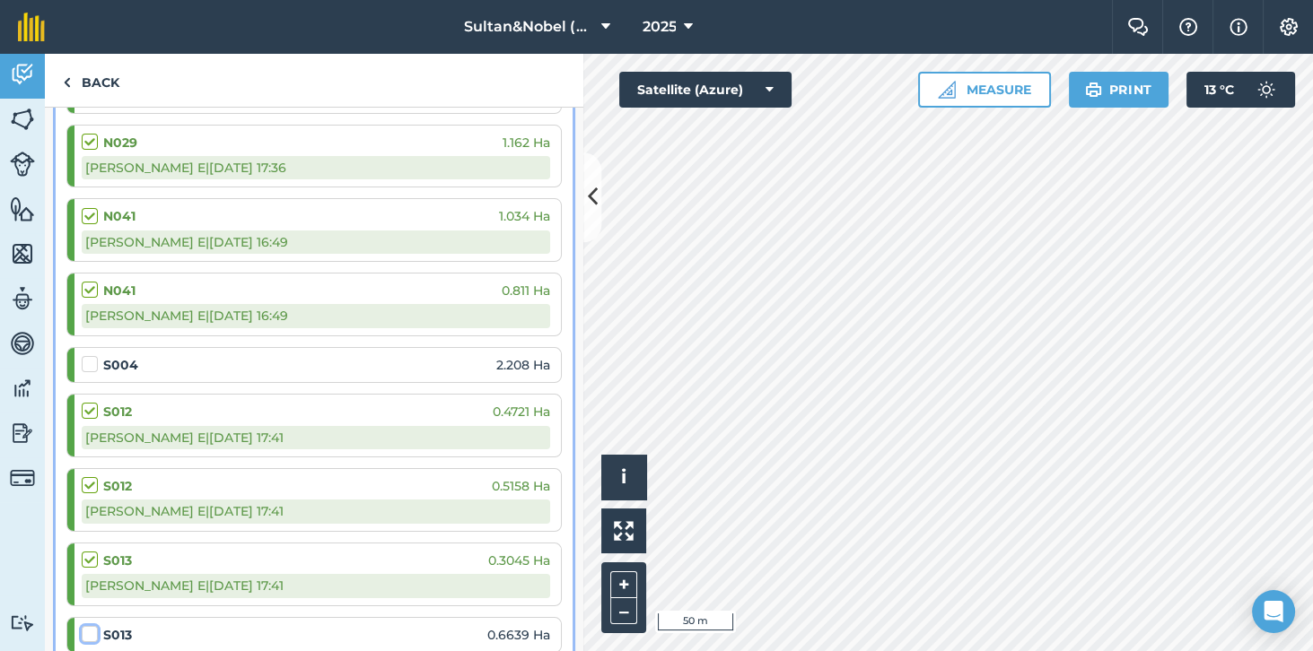
click at [93, 625] on input "checkbox" at bounding box center [88, 631] width 12 height 12
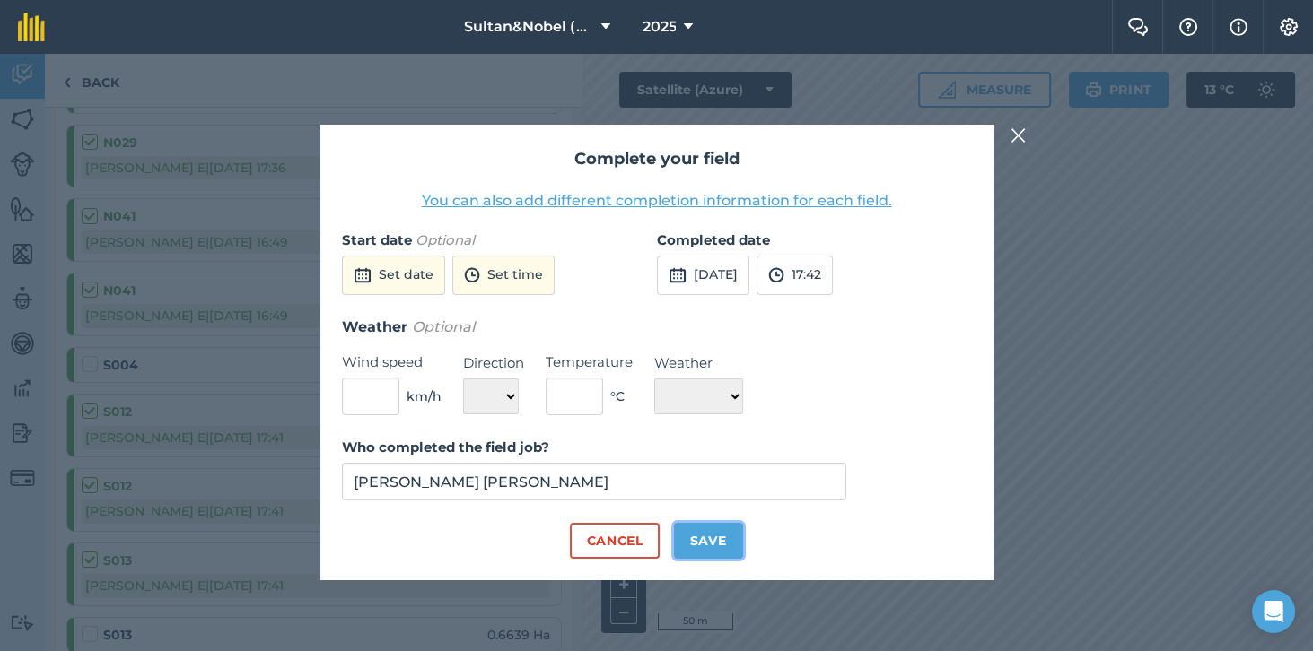
click at [707, 559] on button "Save" at bounding box center [708, 541] width 69 height 36
checkbox input "true"
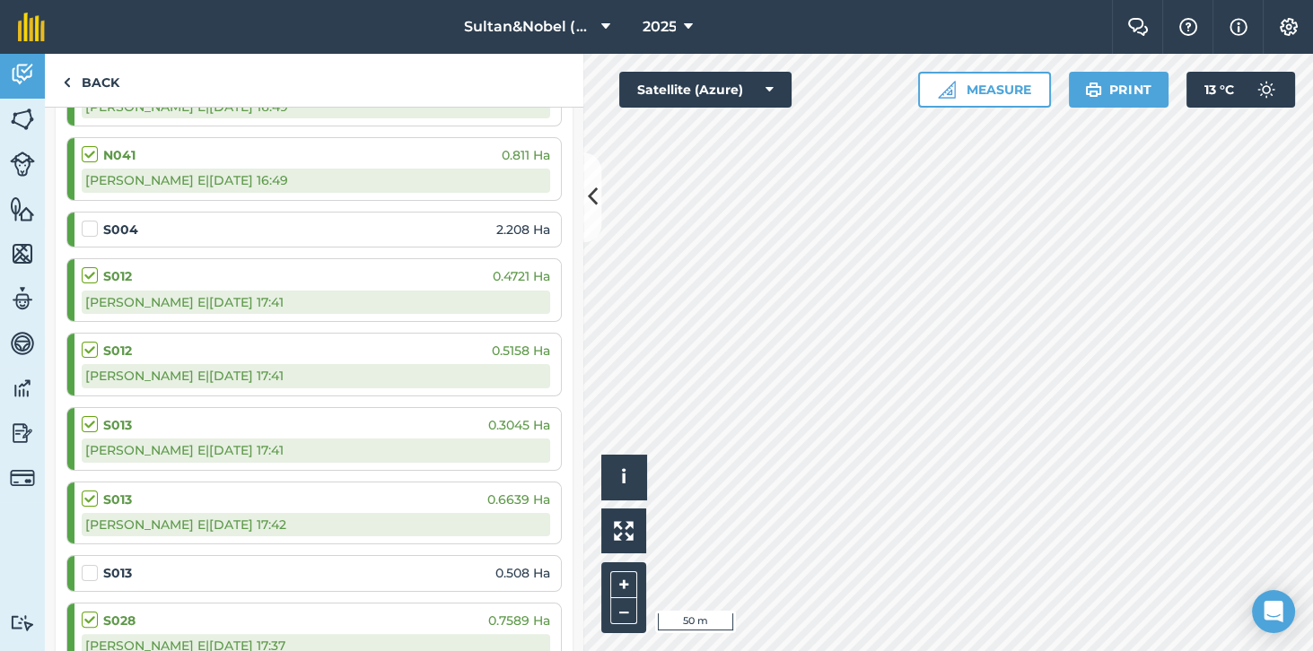
scroll to position [679, 0]
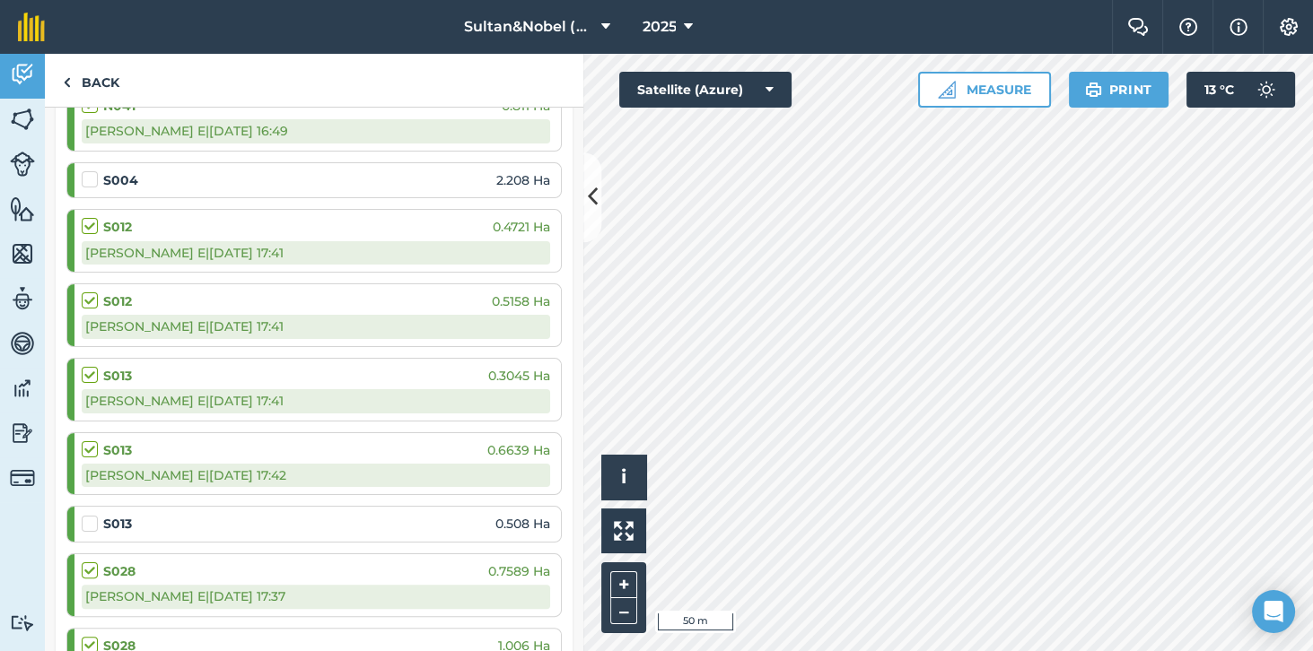
click at [93, 515] on label at bounding box center [93, 515] width 22 height 0
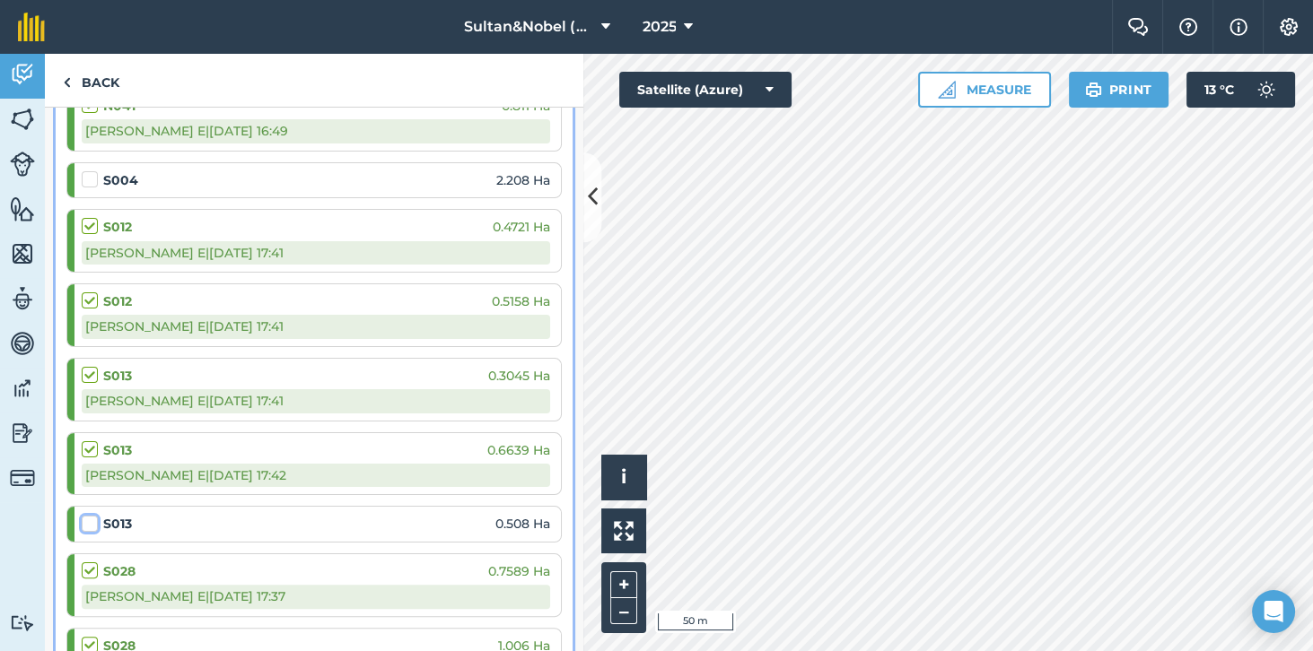
click at [93, 515] on input "checkbox" at bounding box center [88, 521] width 12 height 12
checkbox input "false"
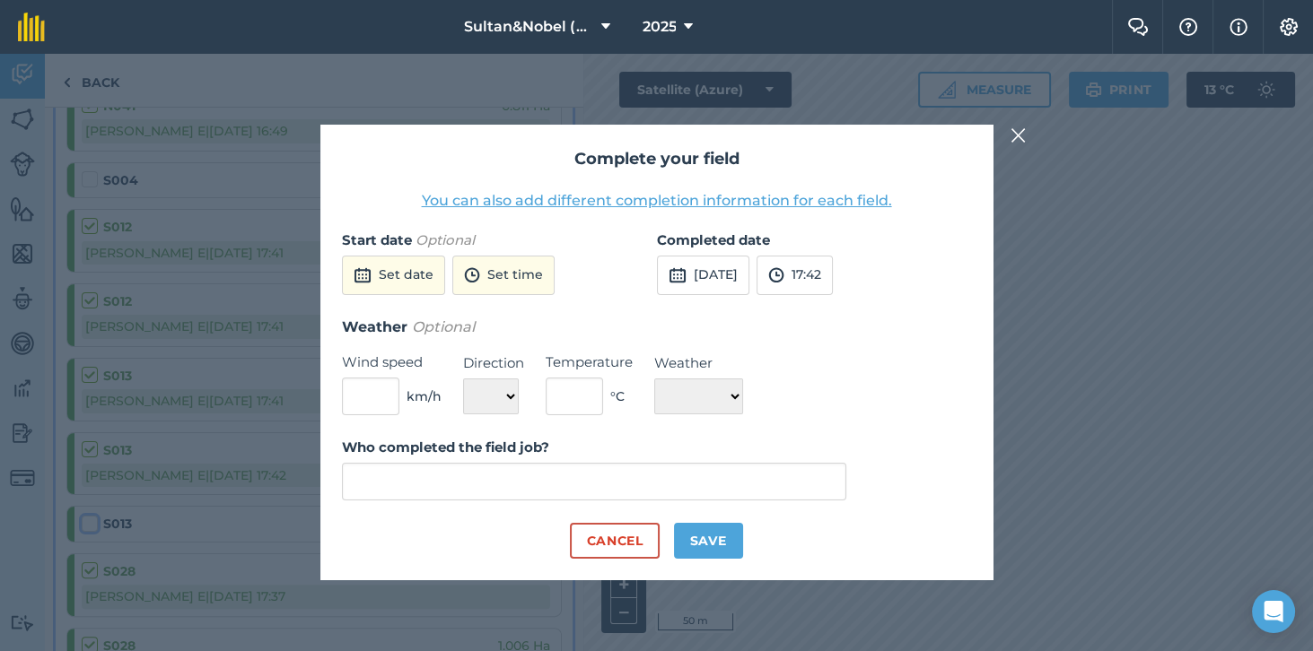
type input "[PERSON_NAME] [PERSON_NAME]"
click at [711, 559] on button "Save" at bounding box center [708, 541] width 69 height 36
checkbox input "true"
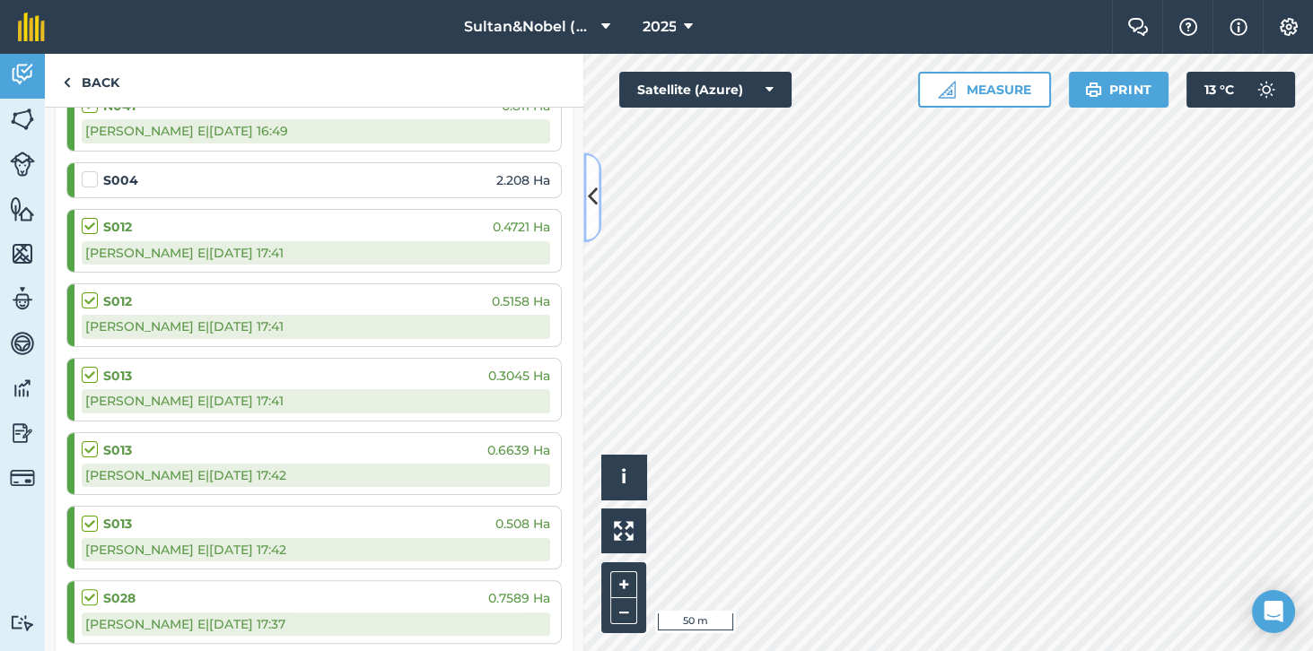
click at [592, 200] on icon at bounding box center [593, 197] width 10 height 31
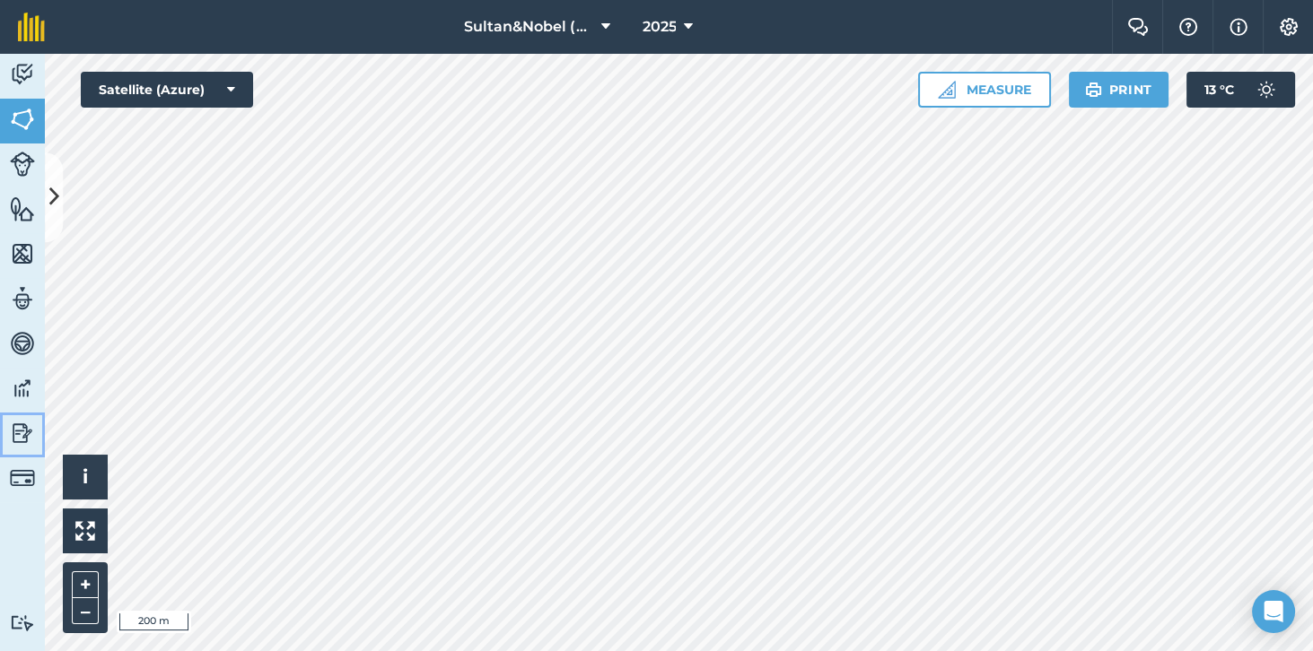
click at [25, 422] on img at bounding box center [22, 433] width 25 height 27
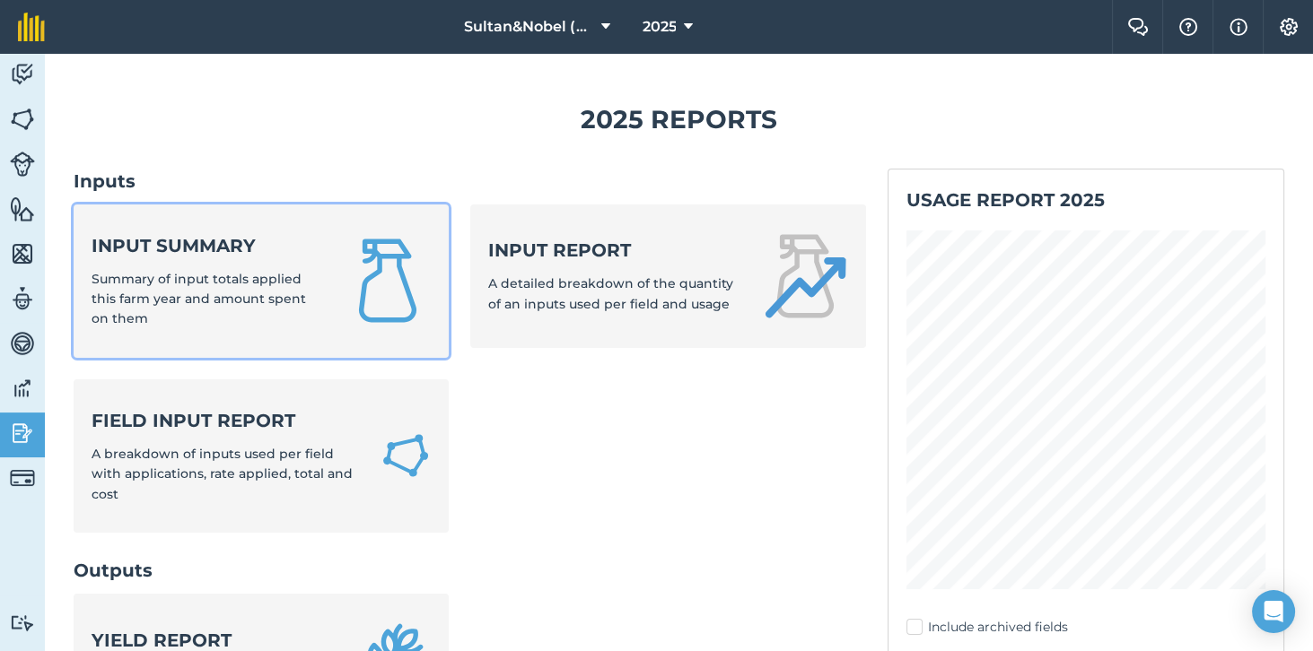
click at [227, 251] on strong "Input summary" at bounding box center [207, 245] width 231 height 25
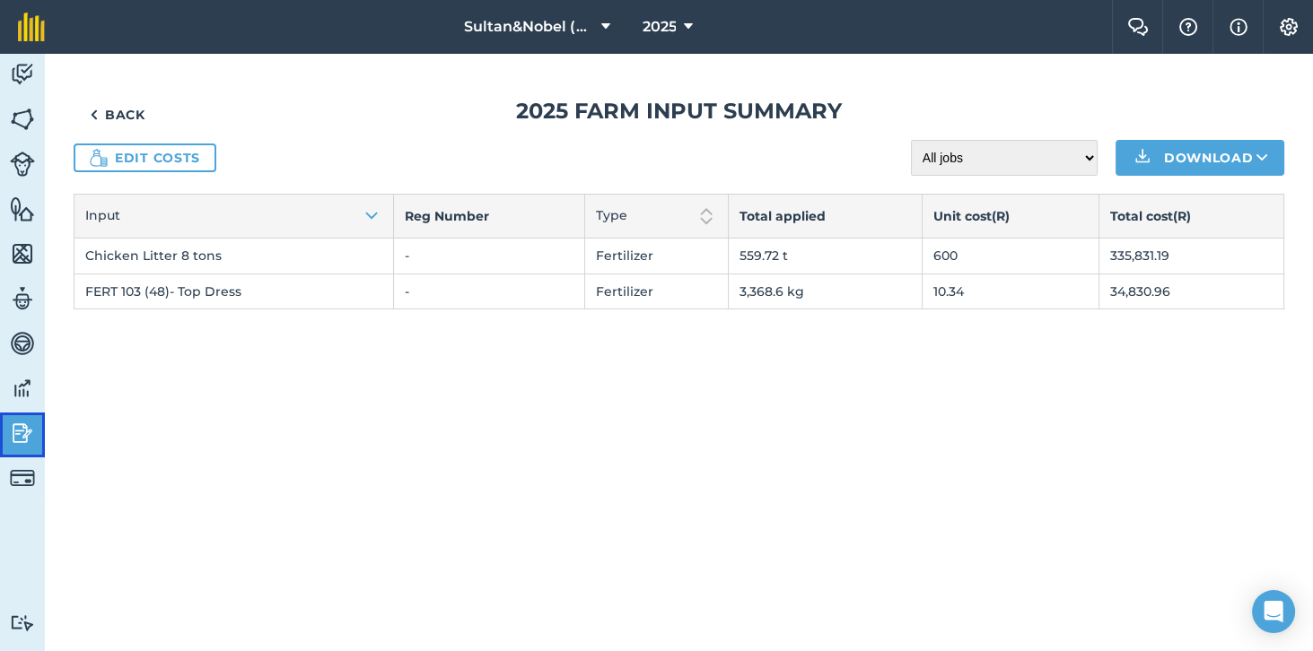
click at [31, 427] on img at bounding box center [22, 433] width 25 height 27
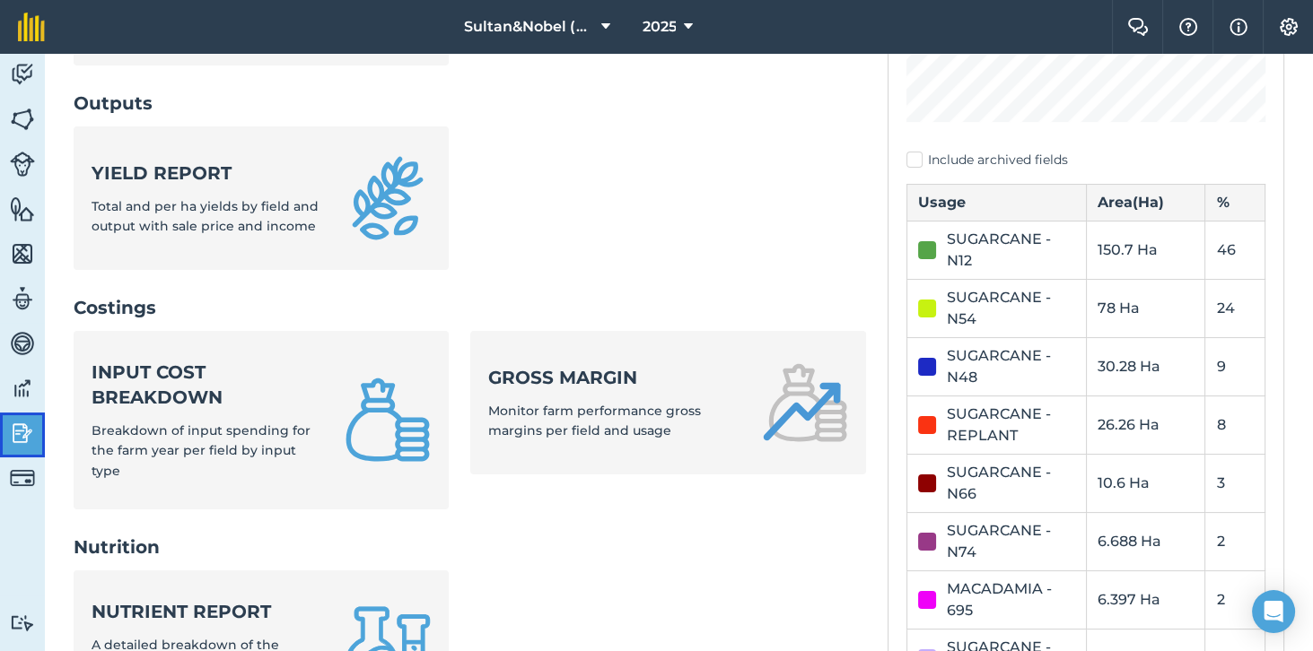
scroll to position [472, 0]
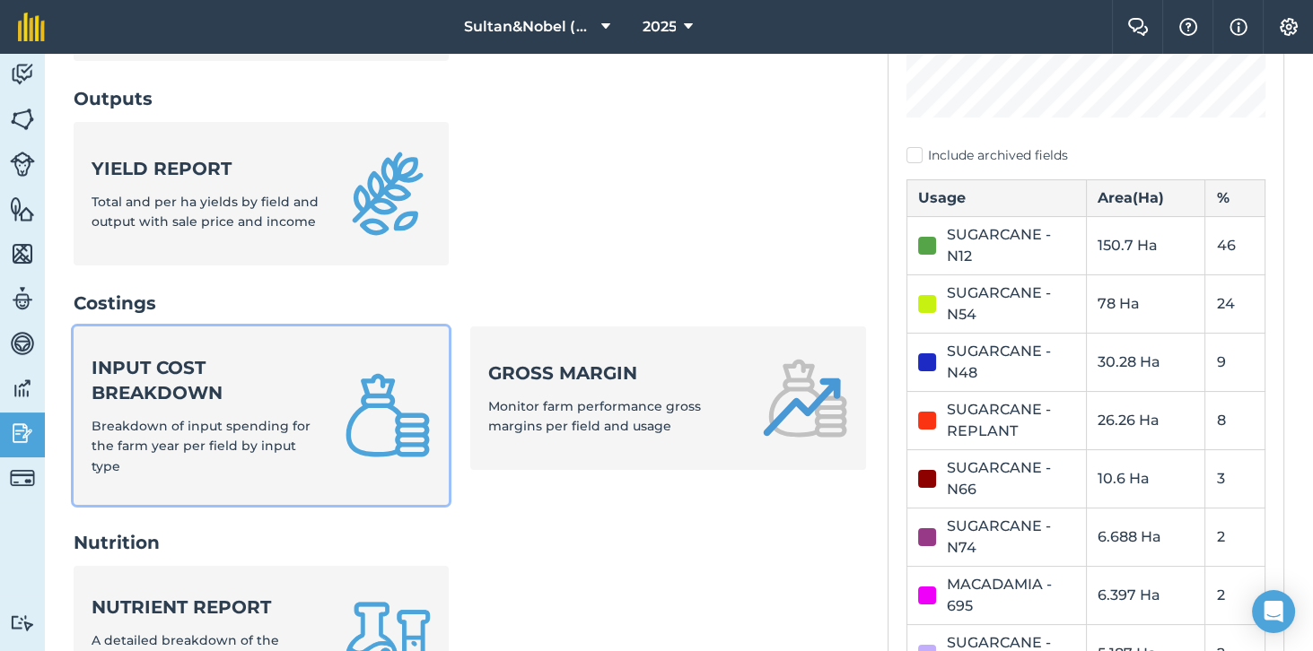
click at [255, 389] on div "Input cost breakdown Breakdown of input spending for the farm year per field by…" at bounding box center [207, 415] width 231 height 121
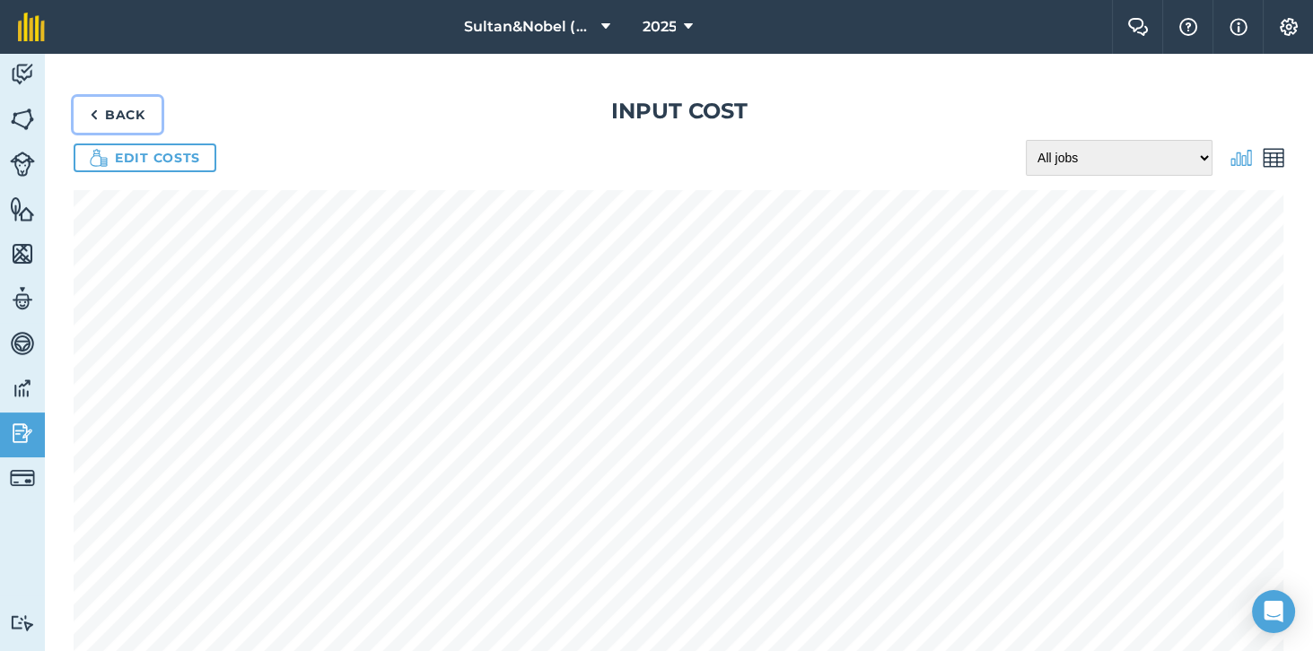
click at [111, 119] on link "Back" at bounding box center [118, 115] width 88 height 36
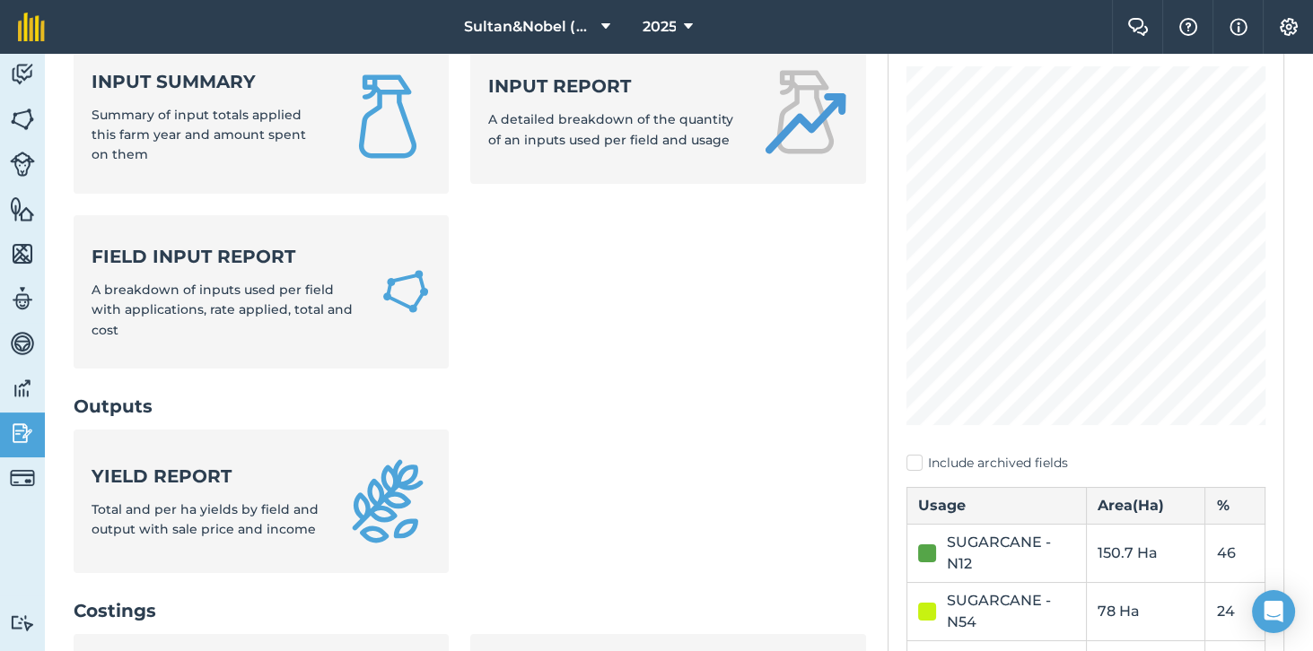
scroll to position [161, 0]
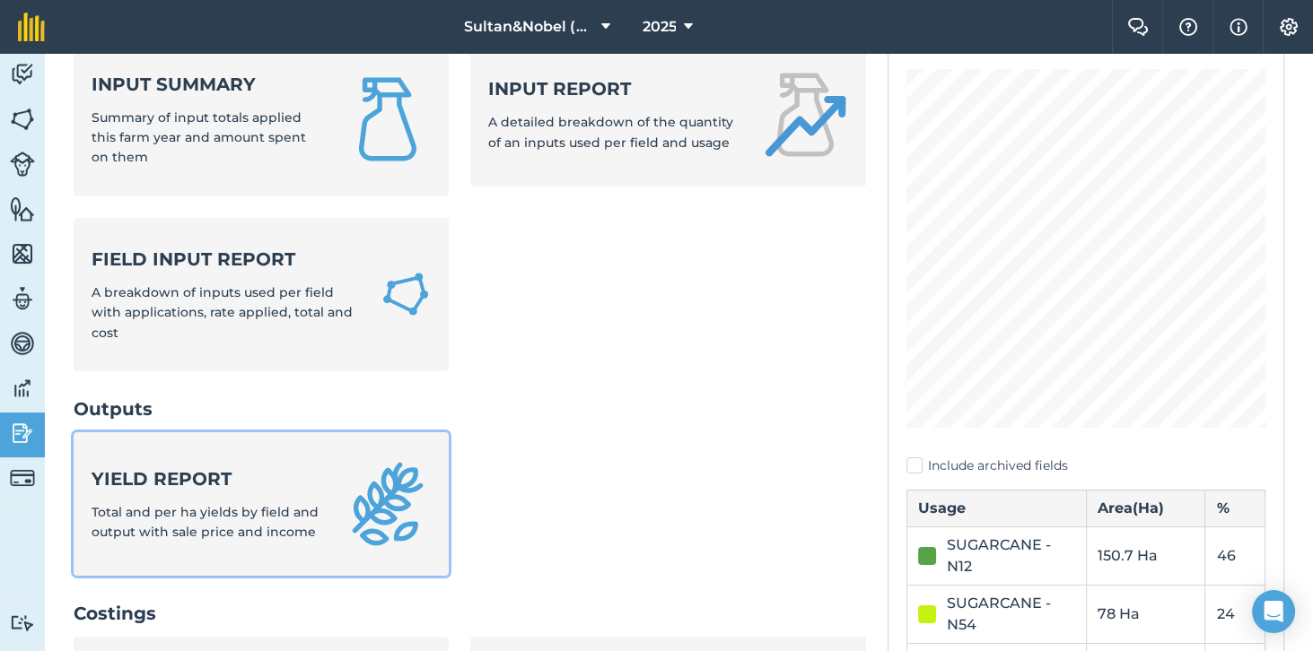
click at [221, 504] on span "Total and per ha yields by field and output with sale price and income" at bounding box center [205, 522] width 227 height 36
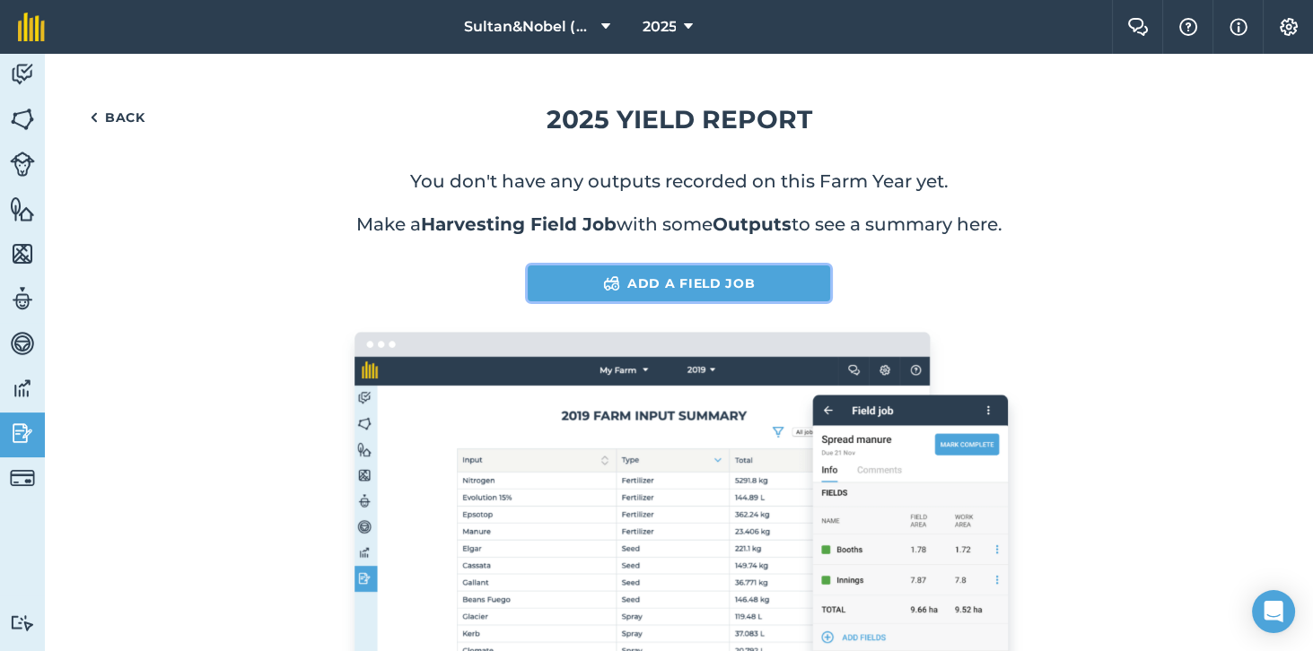
click at [768, 289] on link "Add a Field Job" at bounding box center [679, 284] width 302 height 36
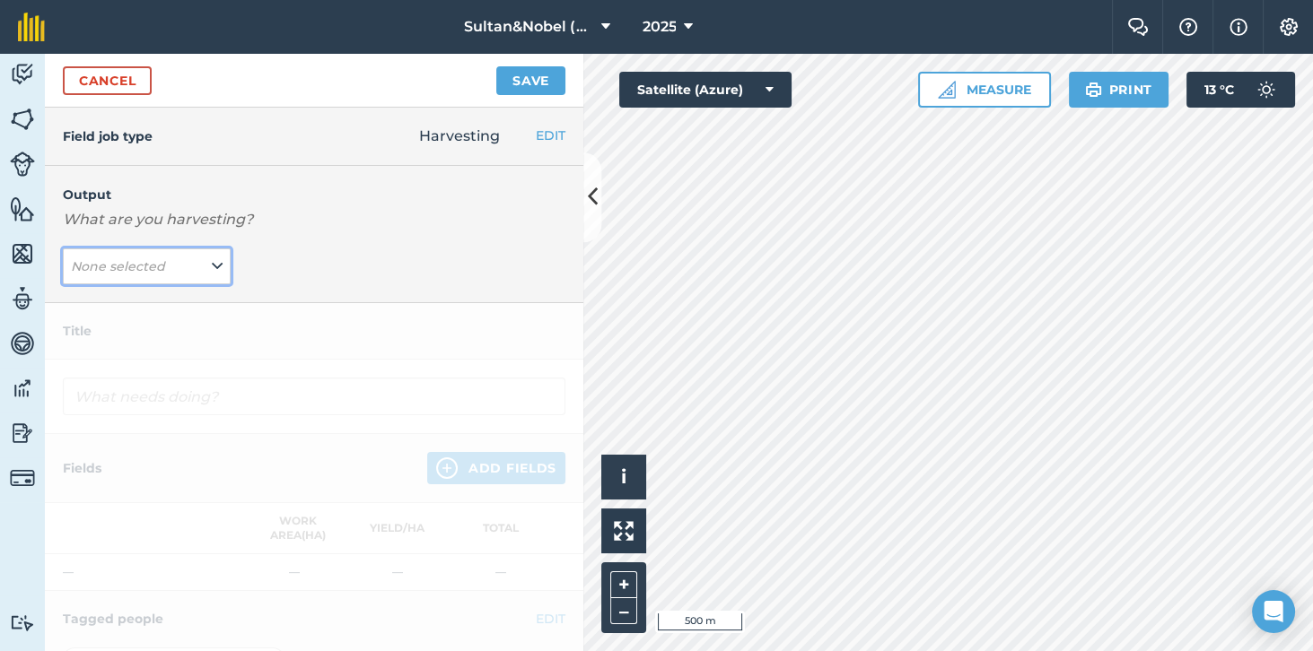
click at [215, 276] on icon at bounding box center [217, 267] width 11 height 20
click at [169, 309] on button "Add Output" at bounding box center [148, 304] width 163 height 25
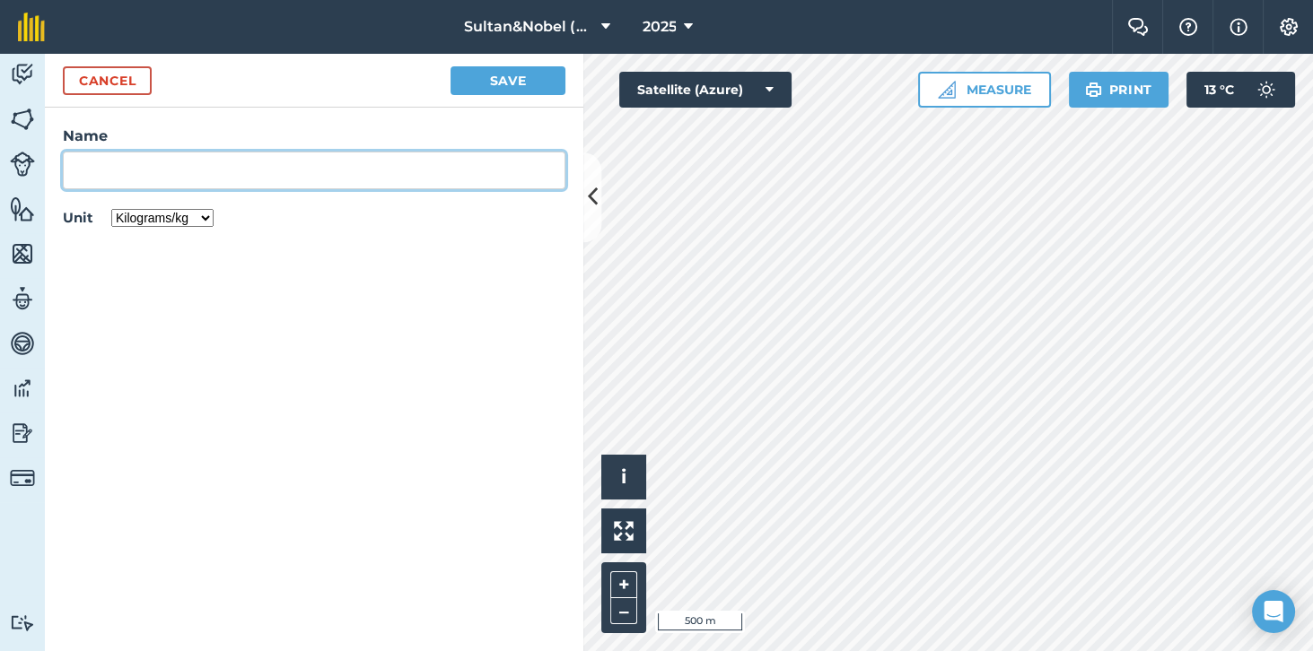
click at [303, 177] on input "Name" at bounding box center [314, 171] width 502 height 38
type input "RV Tons"
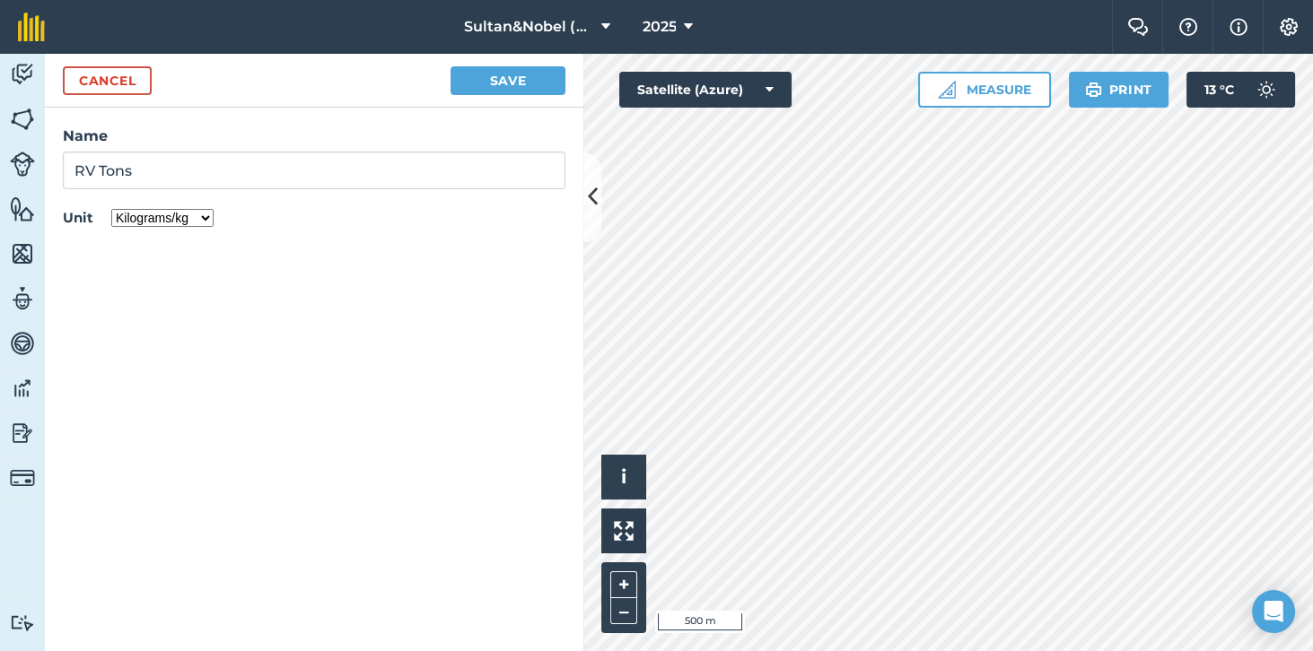
click at [195, 221] on select "Kilograms/kg Metric tonnes/t Litres/L Pounds/lb Imperial tons/t Gallons/gal Bus…" at bounding box center [162, 218] width 102 height 18
select select "METRIC_TONNES"
click at [353, 284] on form "Cancel Save Name RV Tons Unit Kilograms/kg Metric tonnes/t Litres/L Pounds/lb I…" at bounding box center [314, 353] width 538 height 598
click at [524, 81] on button "Save" at bounding box center [507, 80] width 115 height 29
type input "Harvesting RV Tons"
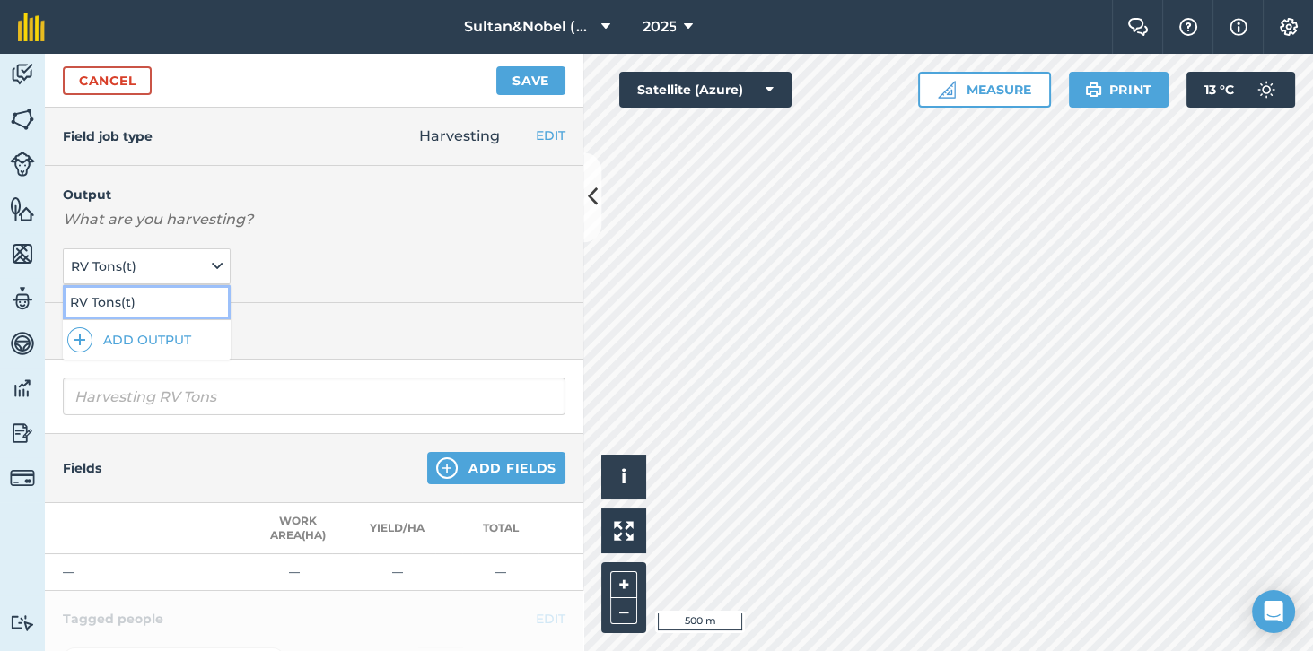
click at [140, 306] on button "RV Tons ( t )" at bounding box center [147, 302] width 168 height 34
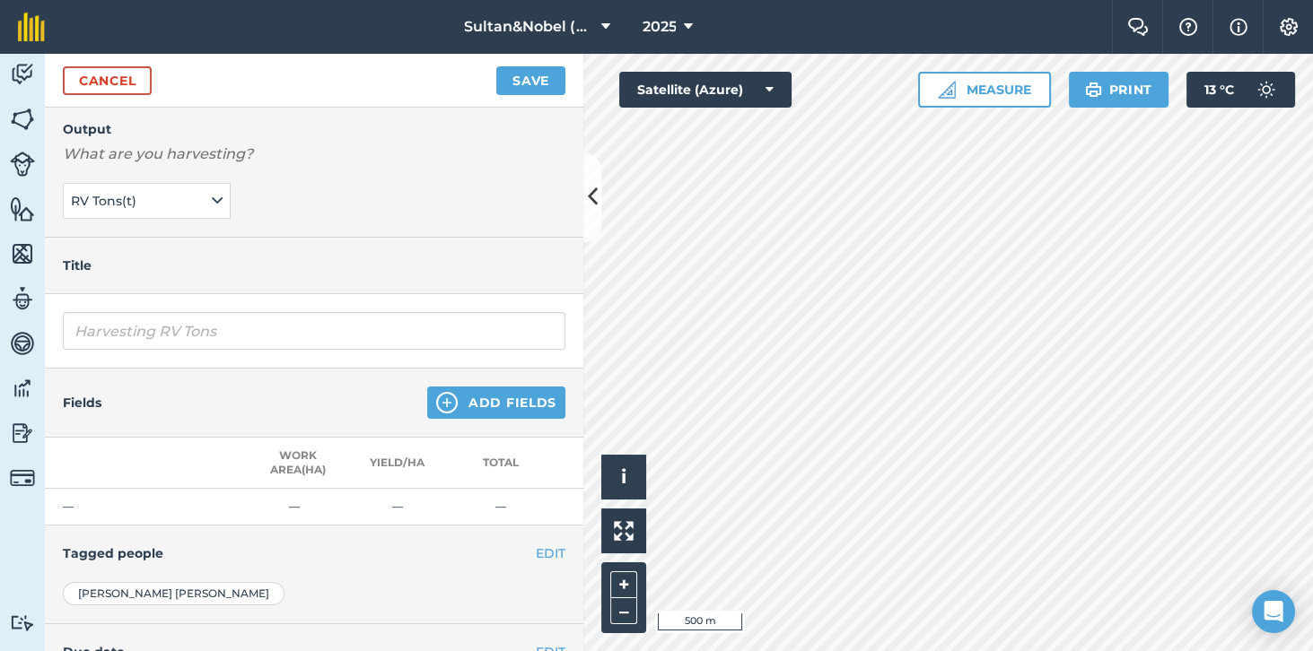
scroll to position [68, 0]
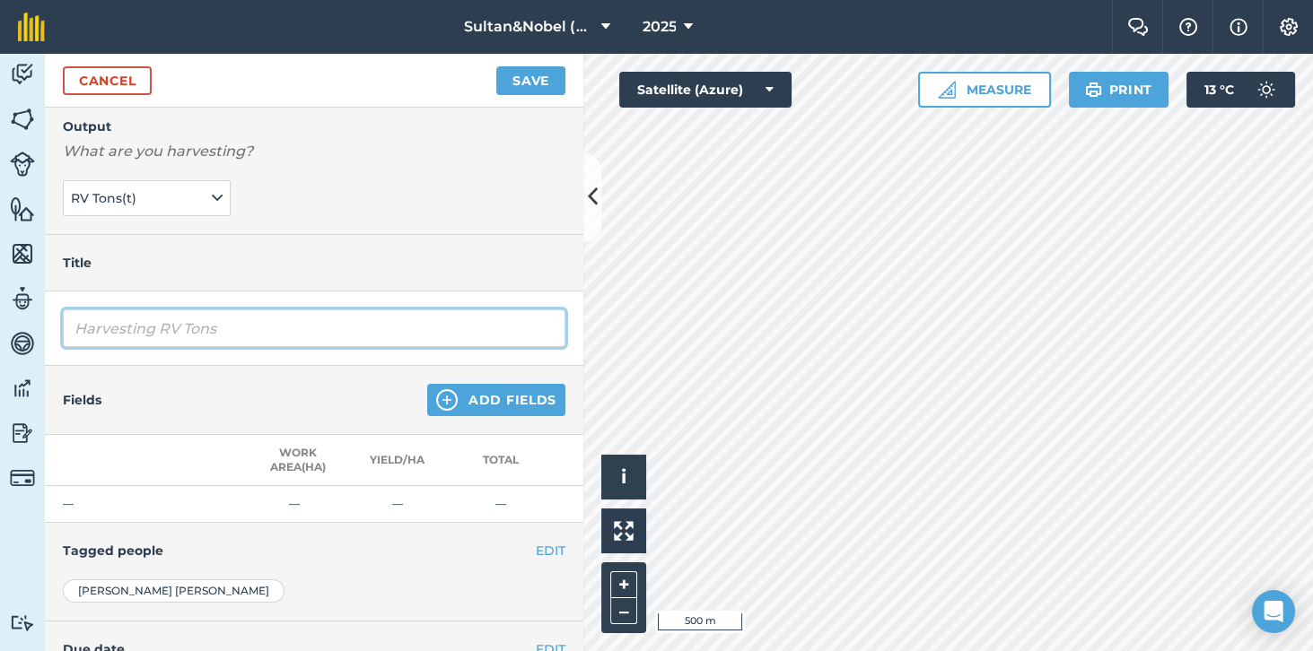
click at [357, 327] on input "Harvesting RV Tons" at bounding box center [314, 329] width 502 height 38
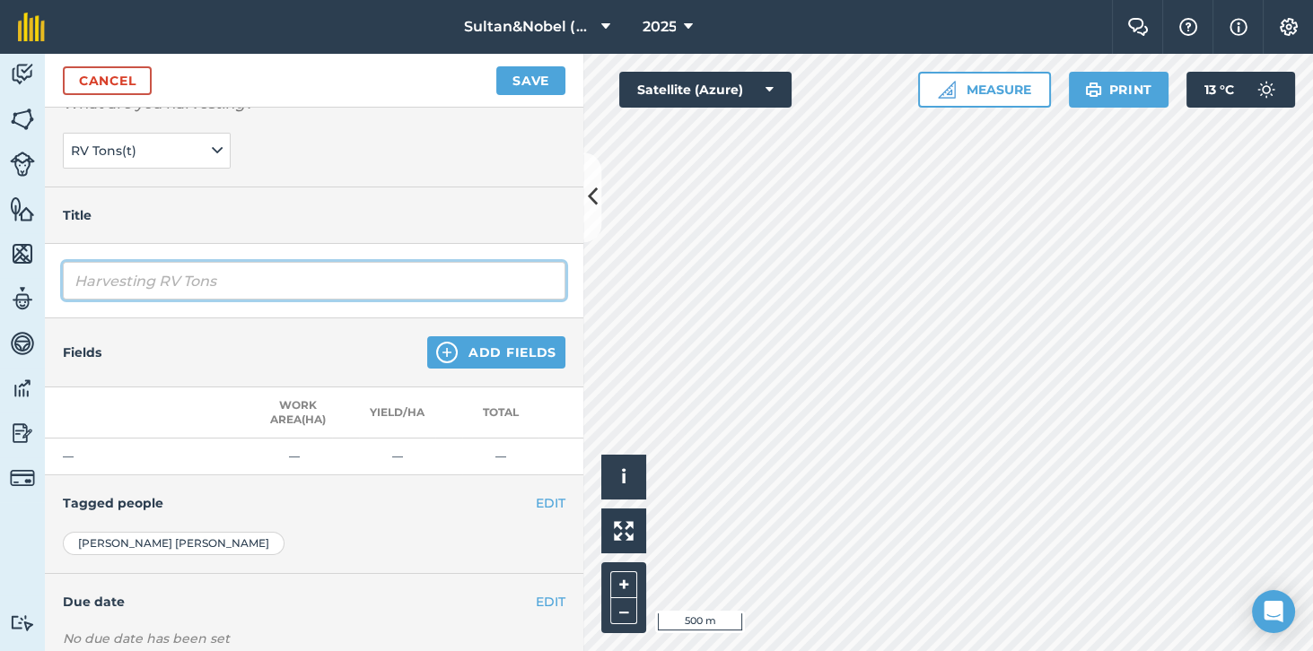
scroll to position [135, 0]
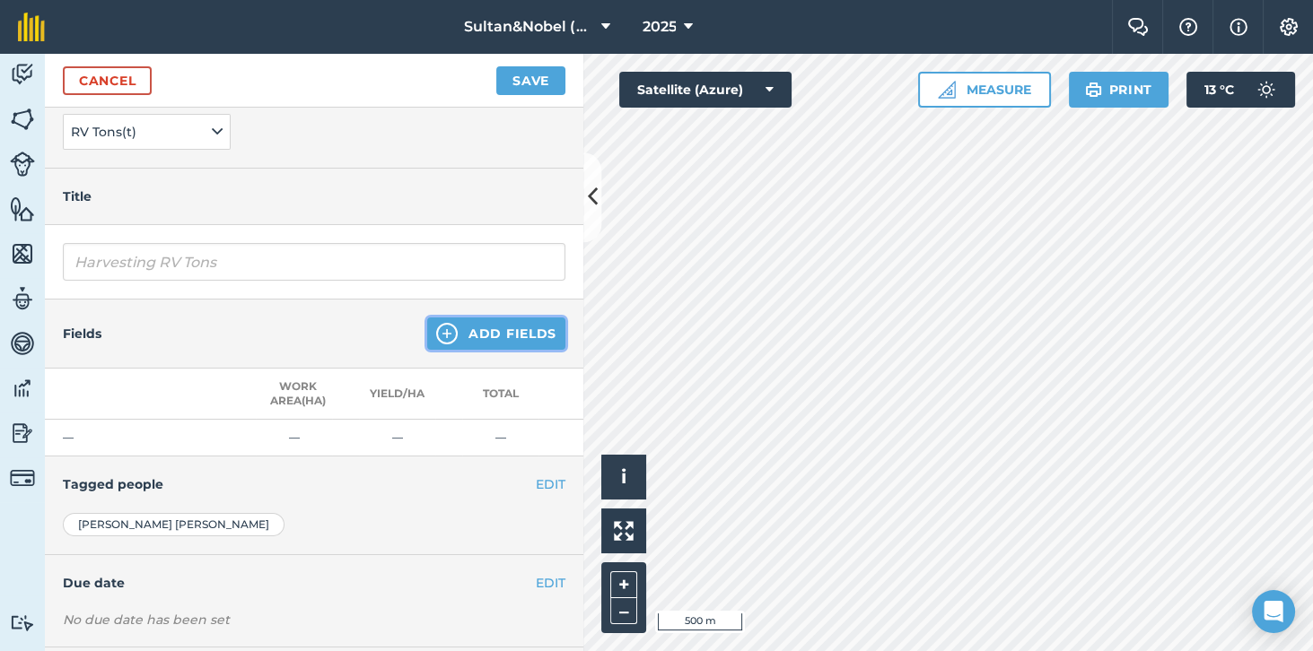
click at [524, 336] on button "Add Fields" at bounding box center [496, 334] width 138 height 32
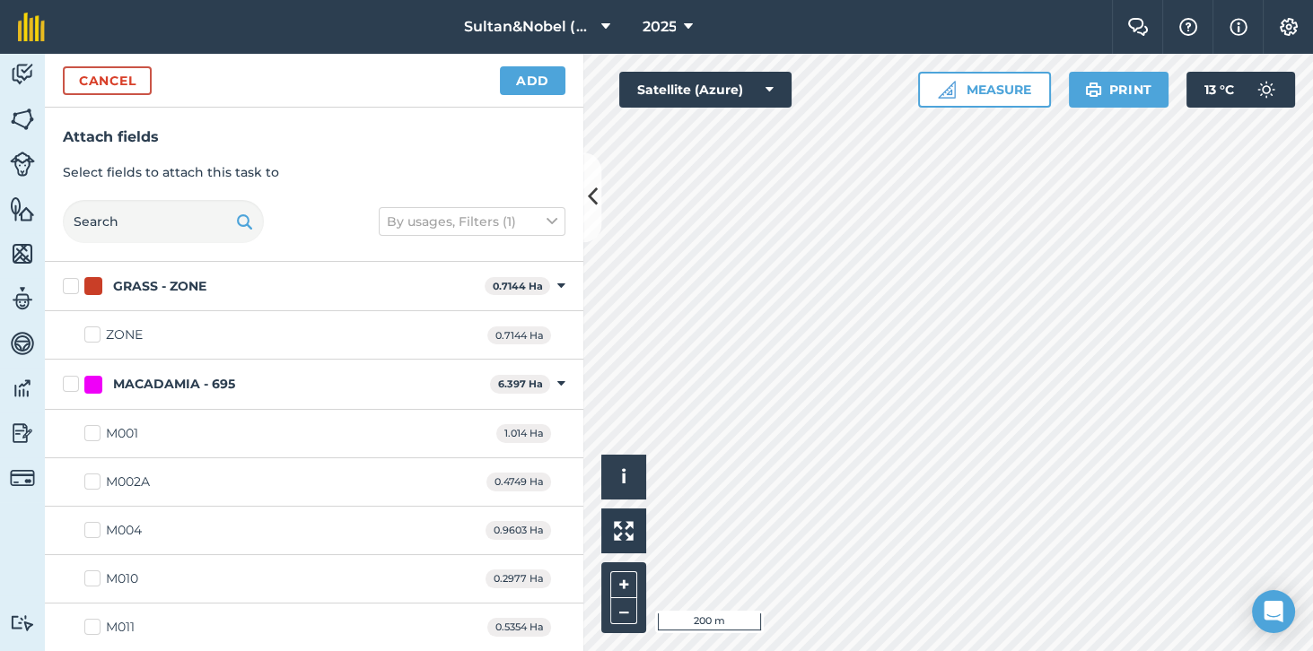
click at [399, 282] on div "GRASS - ZONE" at bounding box center [280, 286] width 393 height 19
click at [74, 282] on input "GRASS - ZONE" at bounding box center [69, 283] width 12 height 12
checkbox input "true"
click at [350, 289] on div "GRASS - ZONE" at bounding box center [280, 286] width 393 height 19
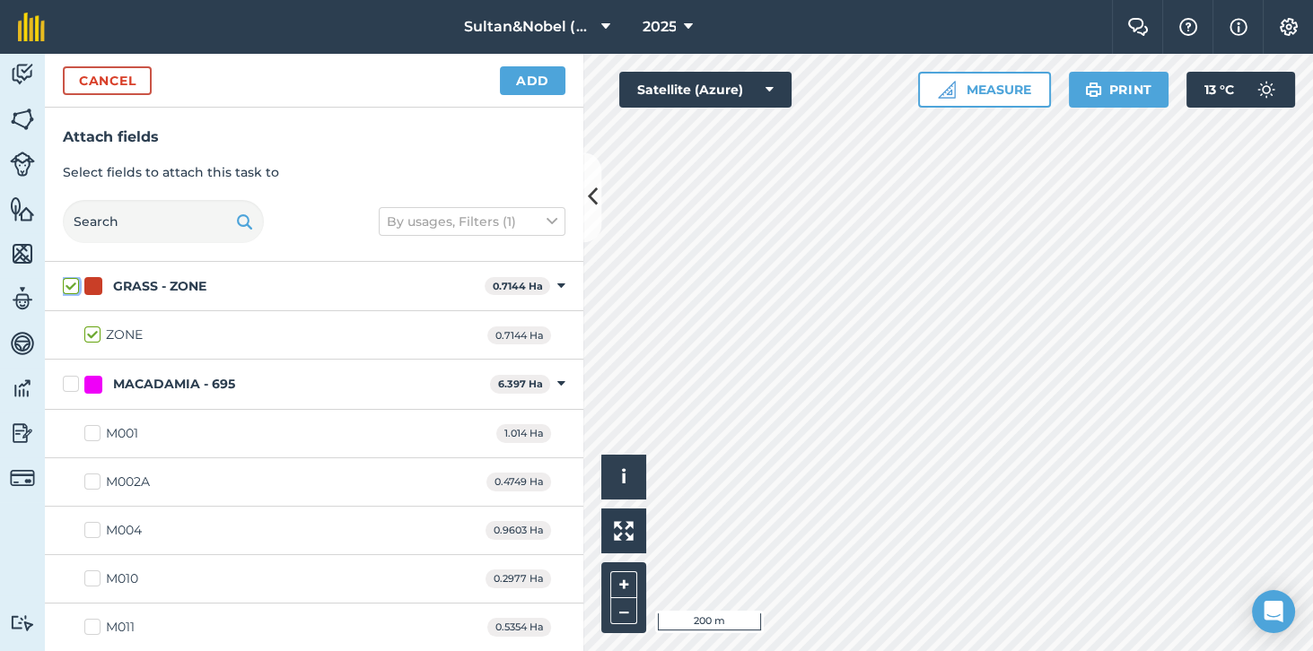
click at [74, 289] on input "GRASS - ZONE" at bounding box center [69, 283] width 12 height 12
checkbox input "false"
click at [563, 287] on icon at bounding box center [561, 286] width 8 height 16
click at [562, 340] on icon at bounding box center [561, 335] width 8 height 16
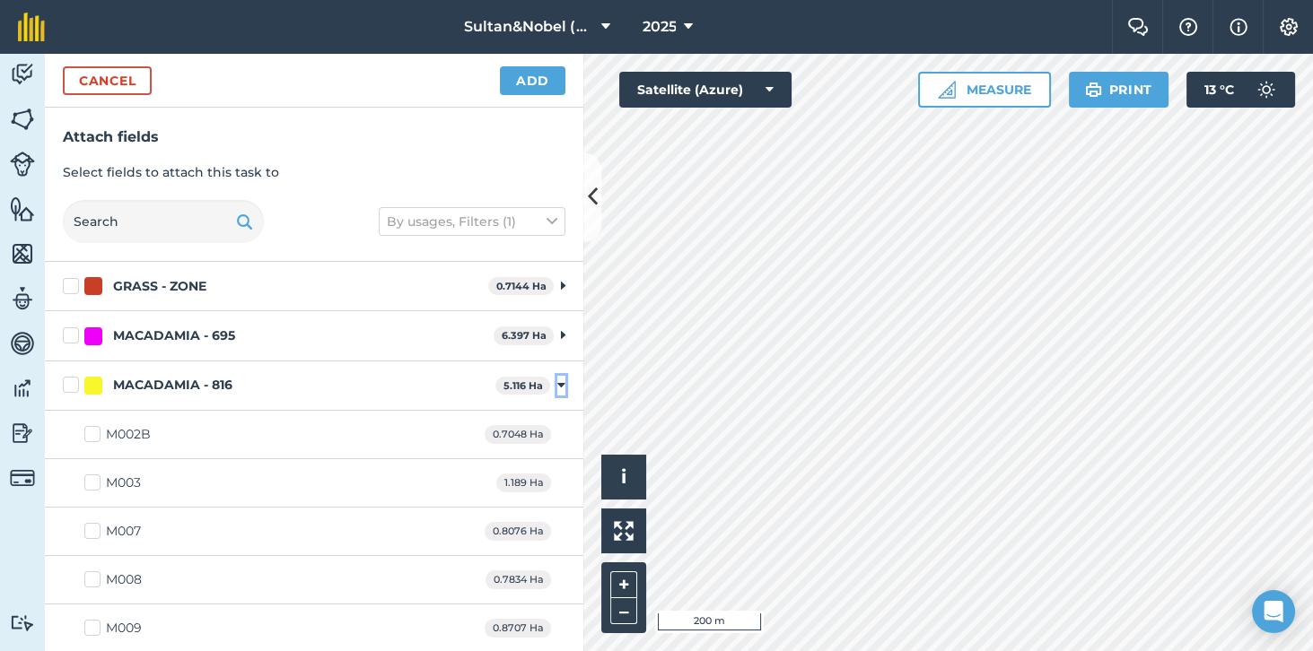
click at [557, 386] on icon at bounding box center [561, 386] width 8 height 16
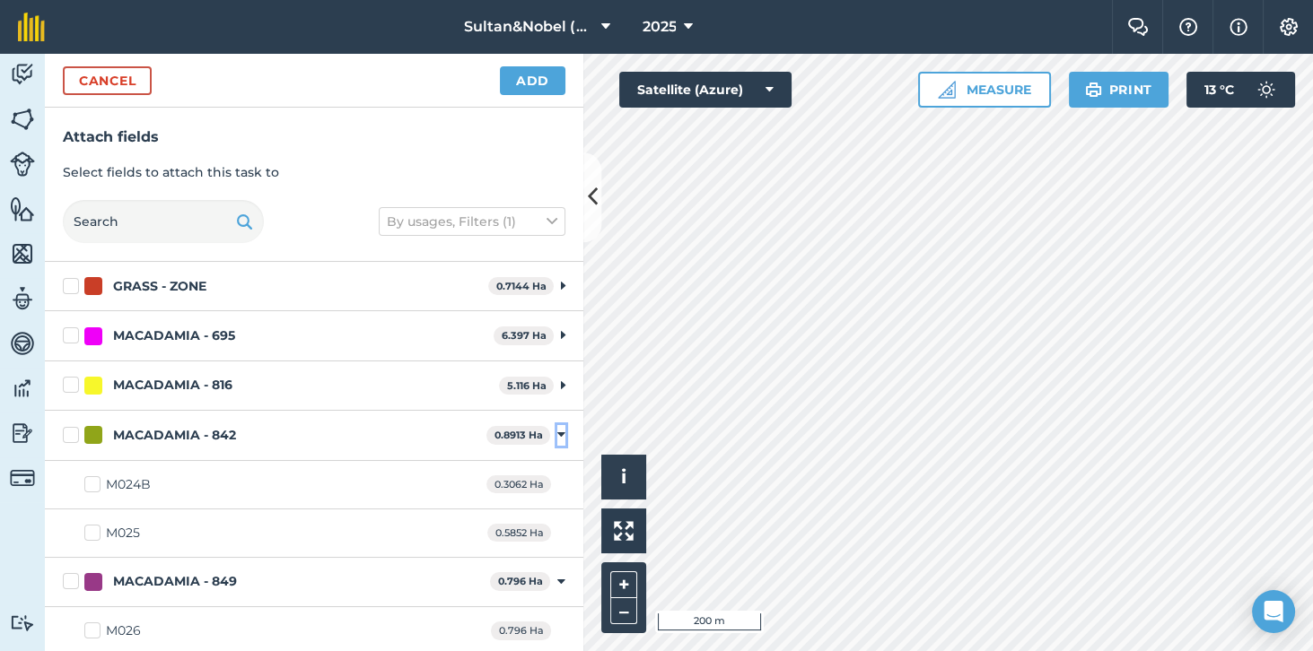
click at [561, 433] on icon at bounding box center [561, 435] width 8 height 16
click at [562, 482] on icon at bounding box center [561, 485] width 8 height 16
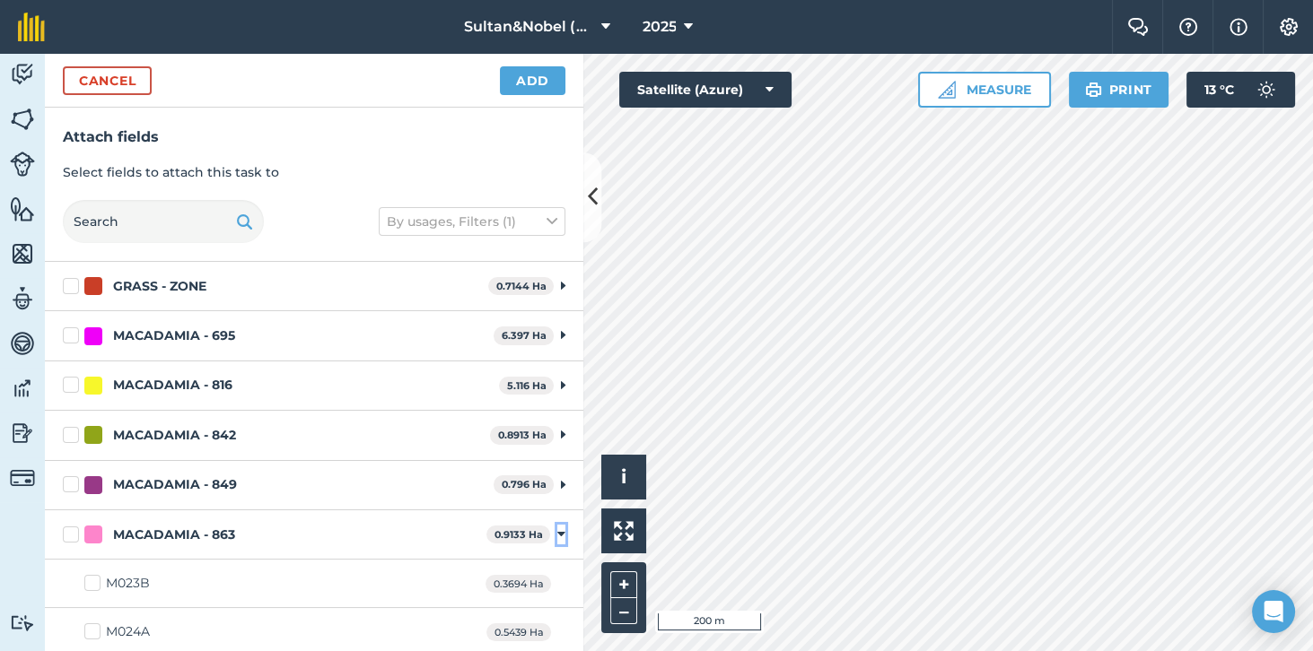
click at [562, 530] on icon at bounding box center [561, 535] width 8 height 16
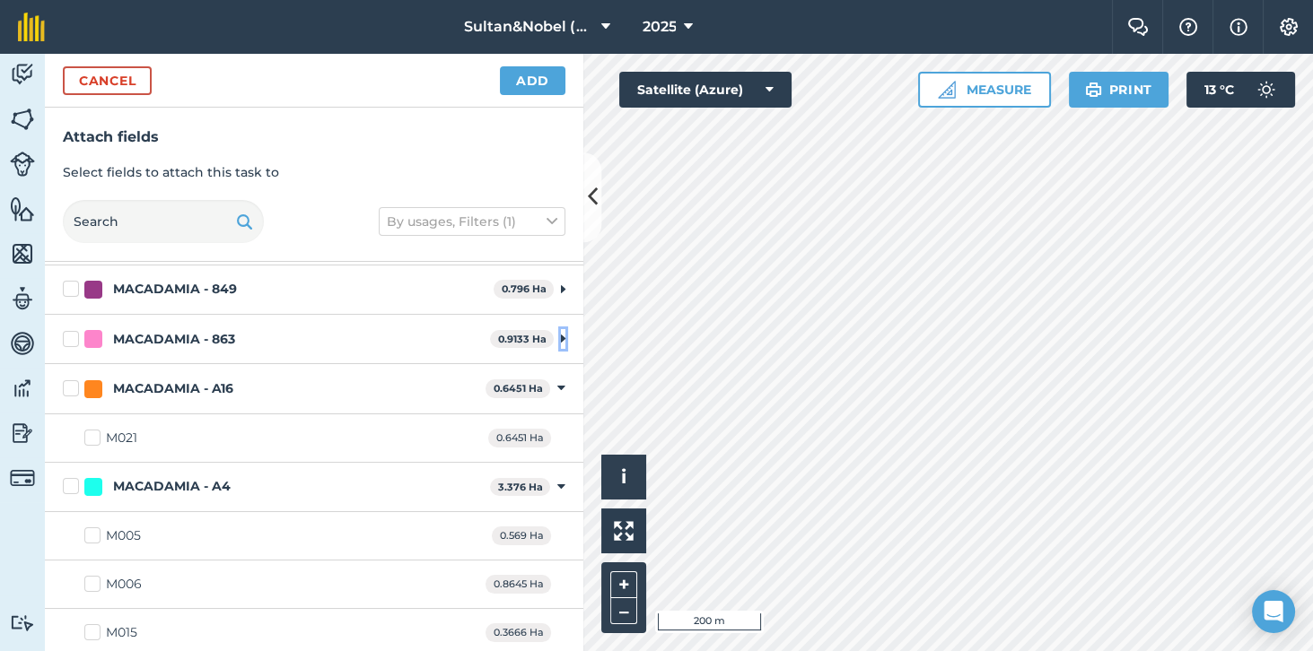
scroll to position [201, 0]
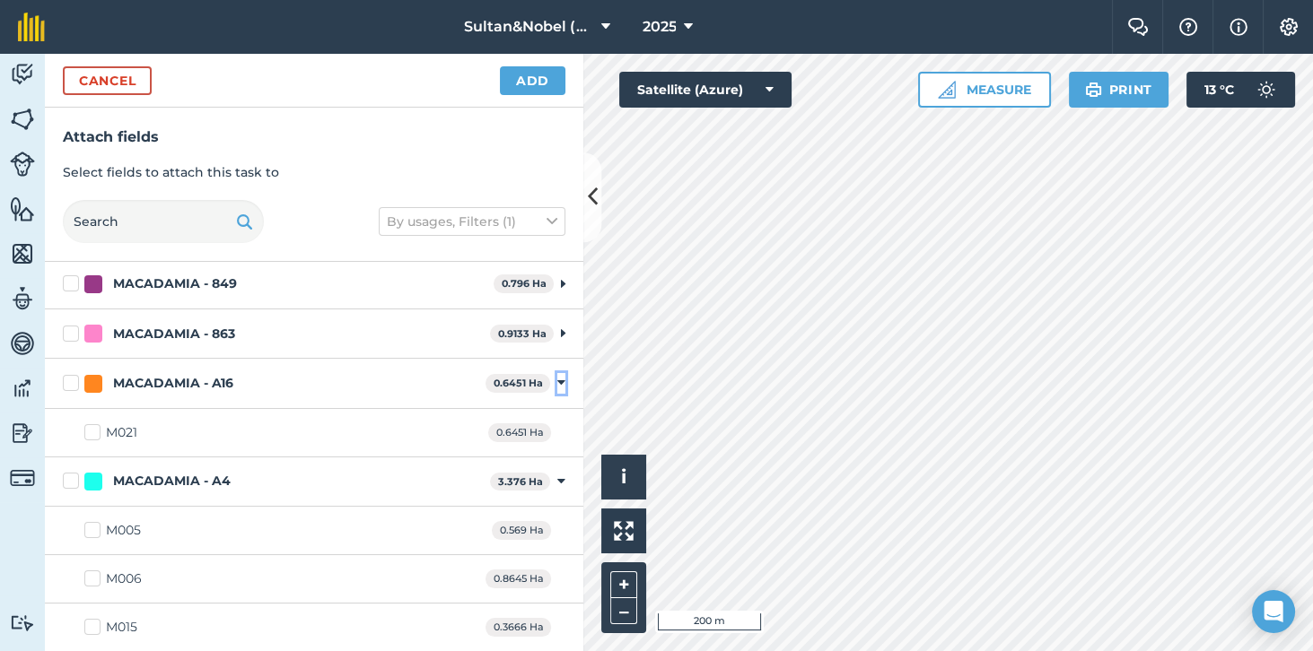
click at [561, 380] on icon at bounding box center [561, 383] width 8 height 16
click at [563, 434] on icon at bounding box center [561, 433] width 8 height 16
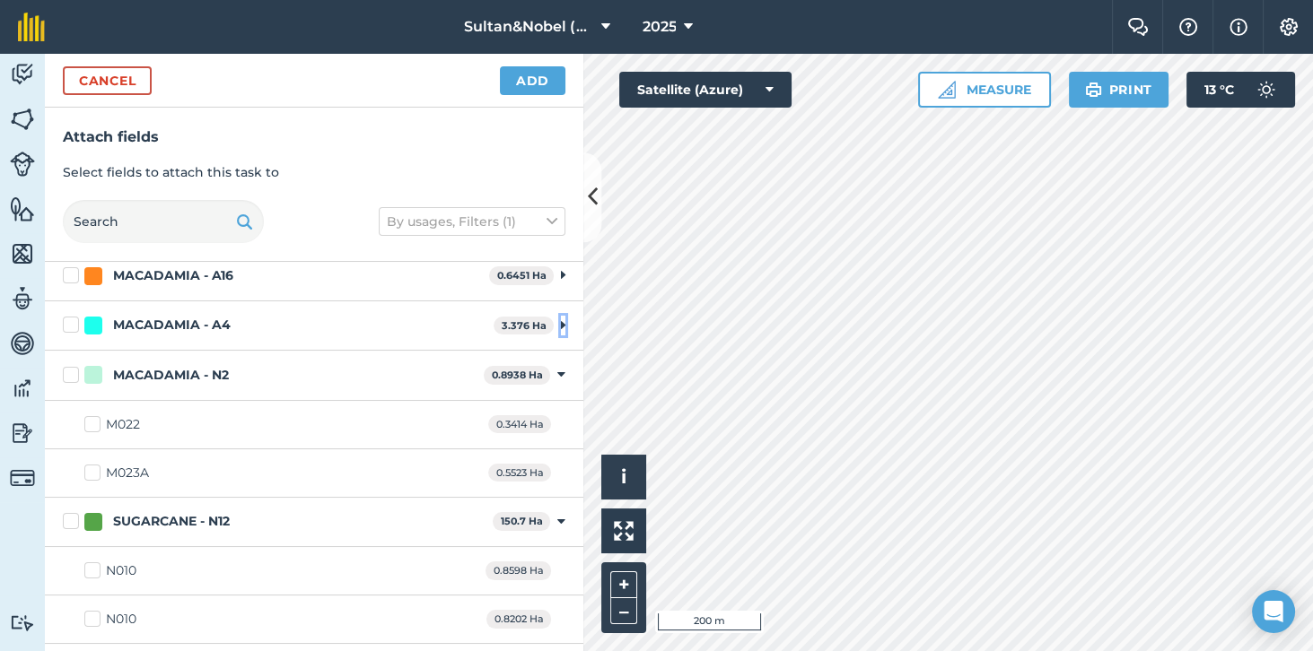
scroll to position [314, 0]
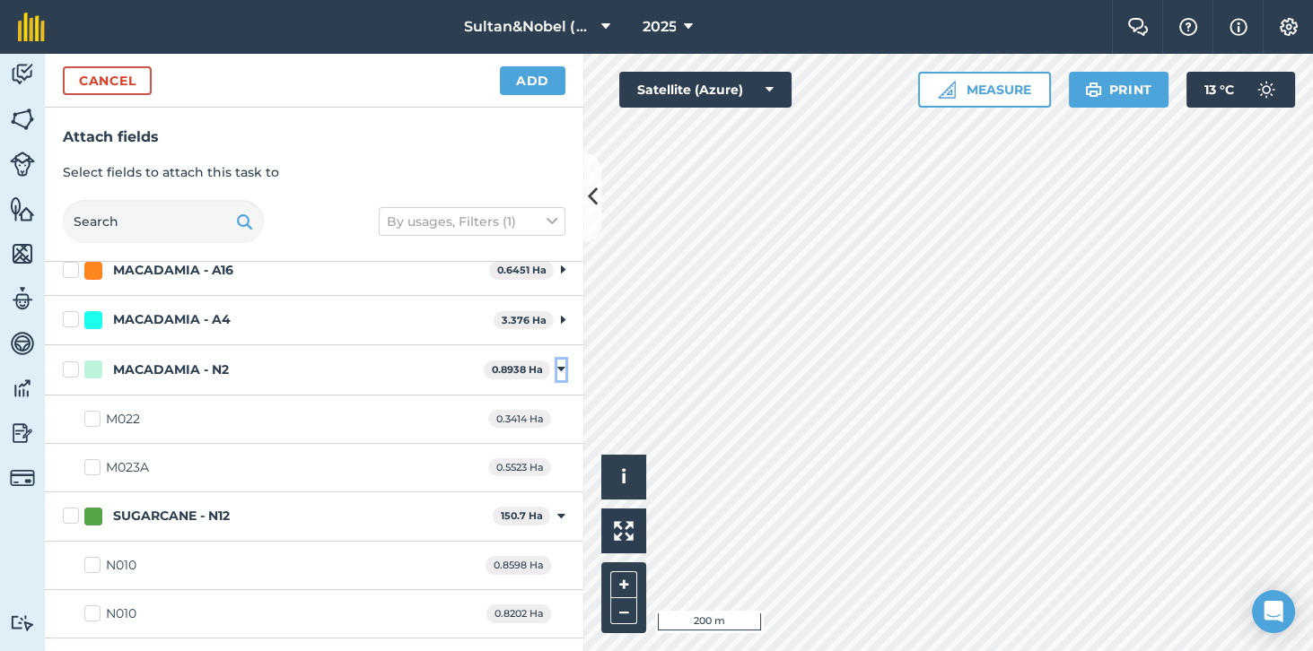
click at [560, 368] on icon at bounding box center [561, 370] width 8 height 16
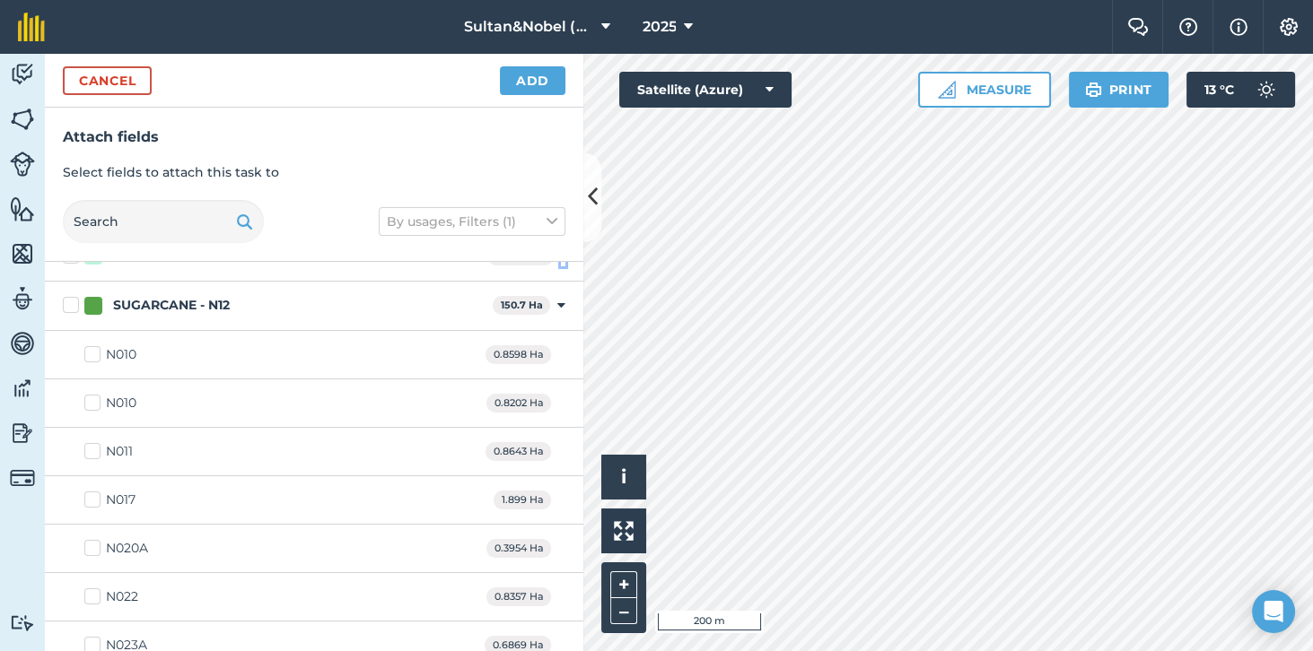
scroll to position [429, 0]
click at [100, 444] on label "N011" at bounding box center [108, 450] width 48 height 19
click at [96, 444] on input "N011" at bounding box center [90, 447] width 12 height 12
checkbox input "true"
click at [539, 83] on button "Add" at bounding box center [532, 80] width 65 height 29
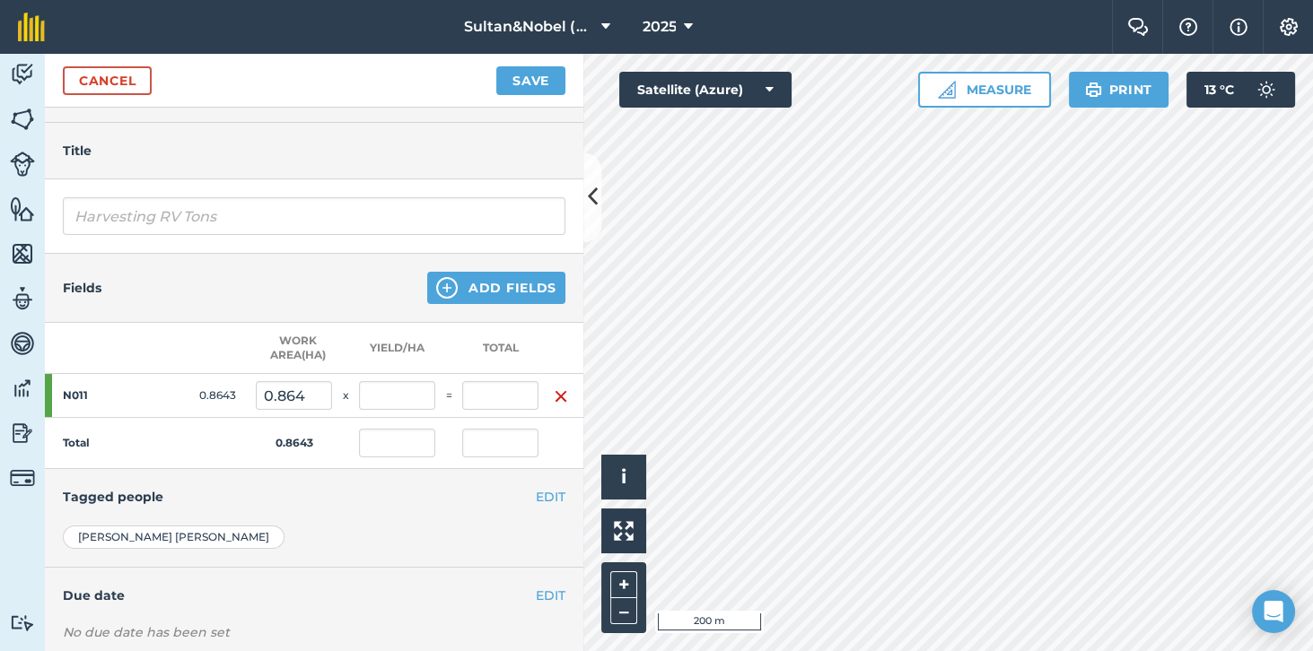
scroll to position [192, 0]
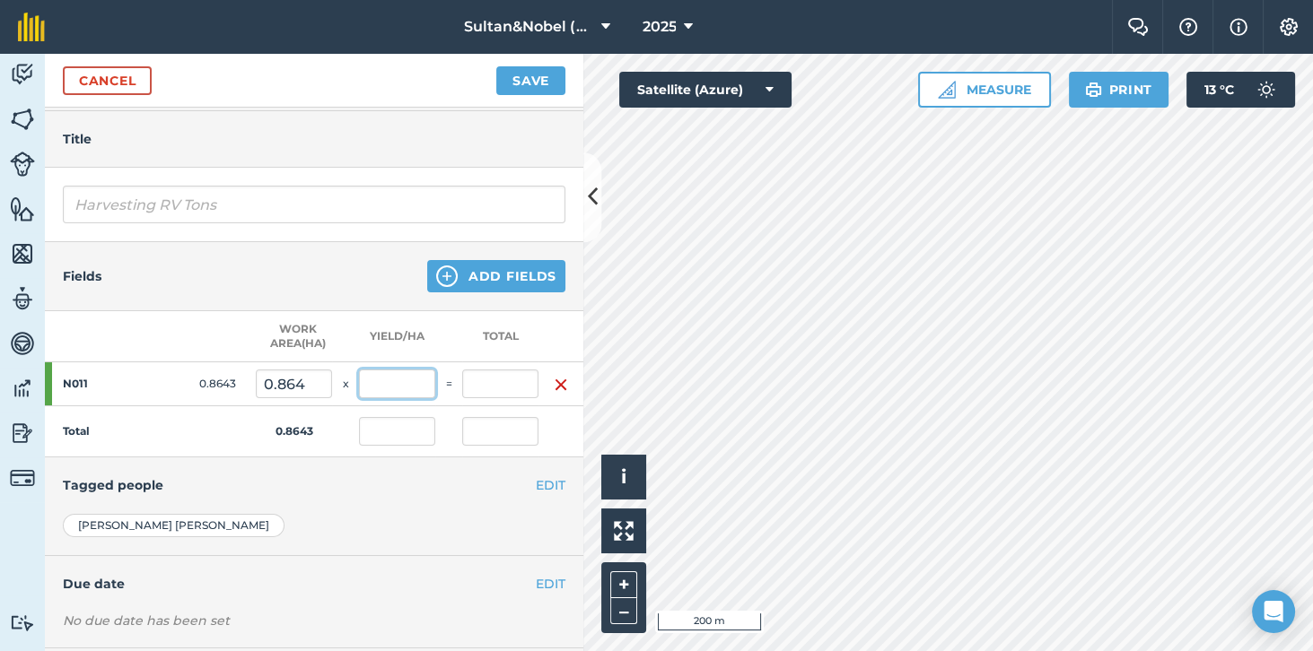
click at [395, 381] on input "text" at bounding box center [397, 384] width 76 height 29
type input "10"
type input "8.643"
type input "10"
type input "8.643"
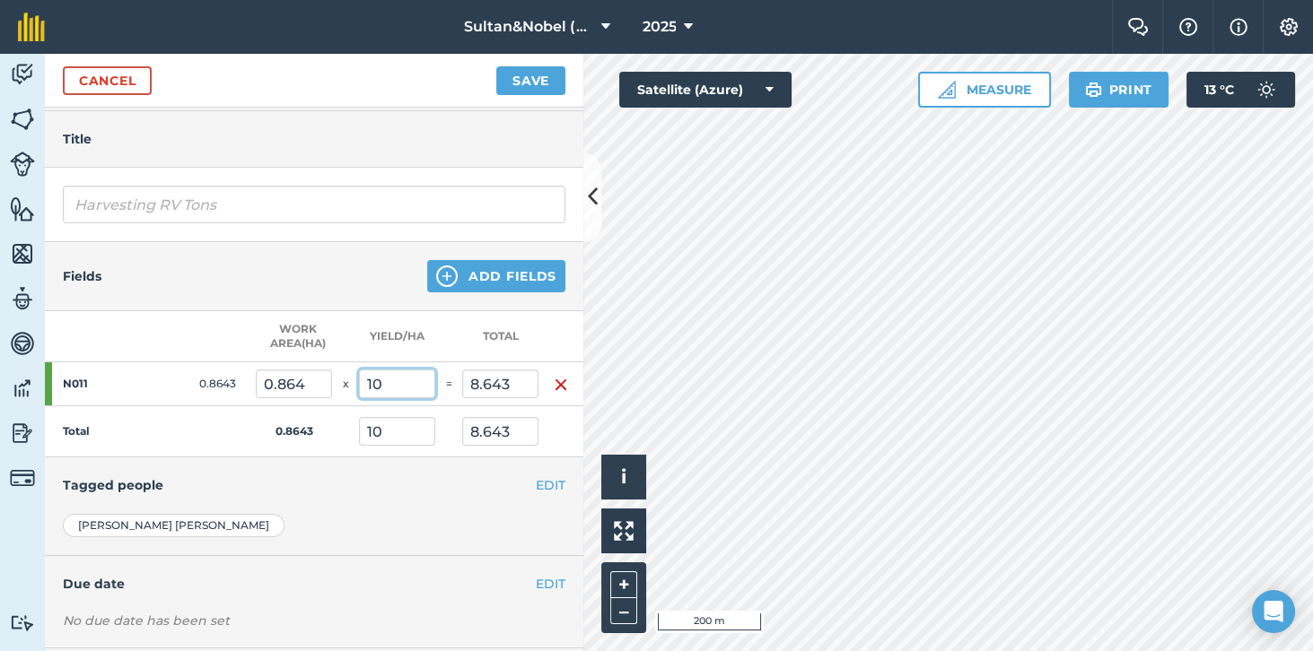
type input "9"
type input "7.779"
type input "9"
type input "7.779"
type input "10"
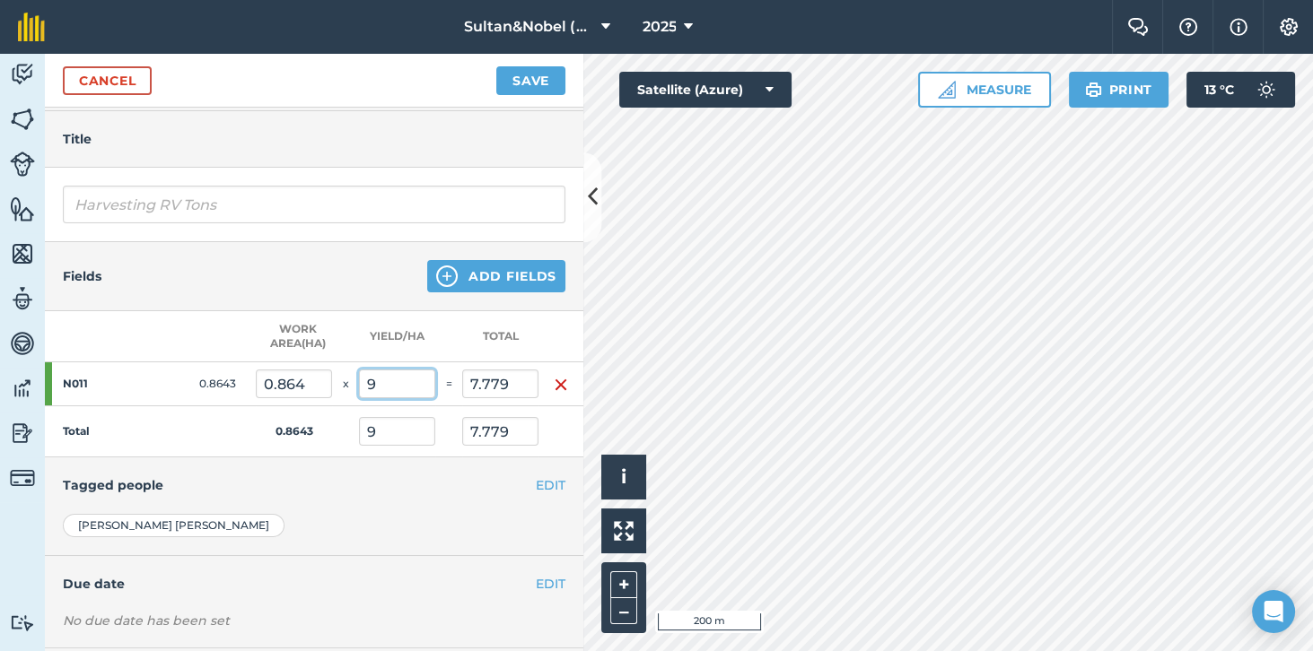
type input "8.643"
type input "10"
type input "8.643"
type input "11"
type input "9.507"
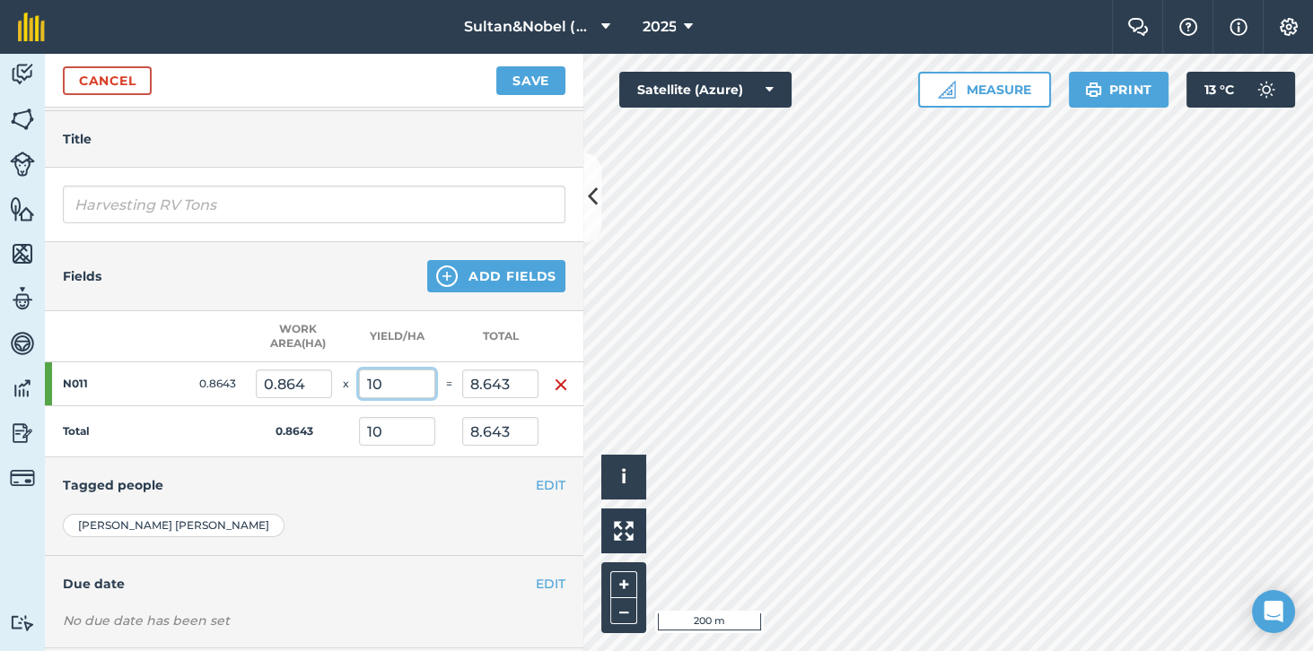
type input "11"
type input "9.507"
type input "10"
type input "8.643"
type input "10"
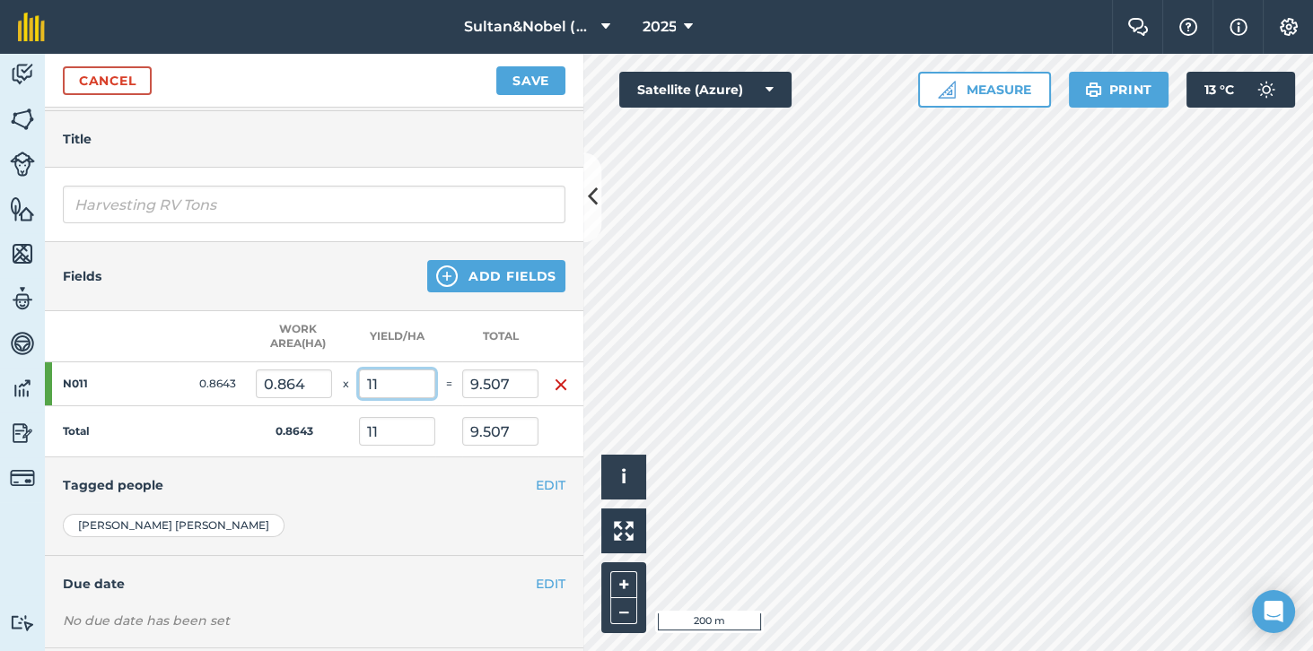
type input "8.643"
type input "10.4"
click at [195, 438] on td "Total" at bounding box center [150, 431] width 211 height 51
type input "8.989"
type input "10.4"
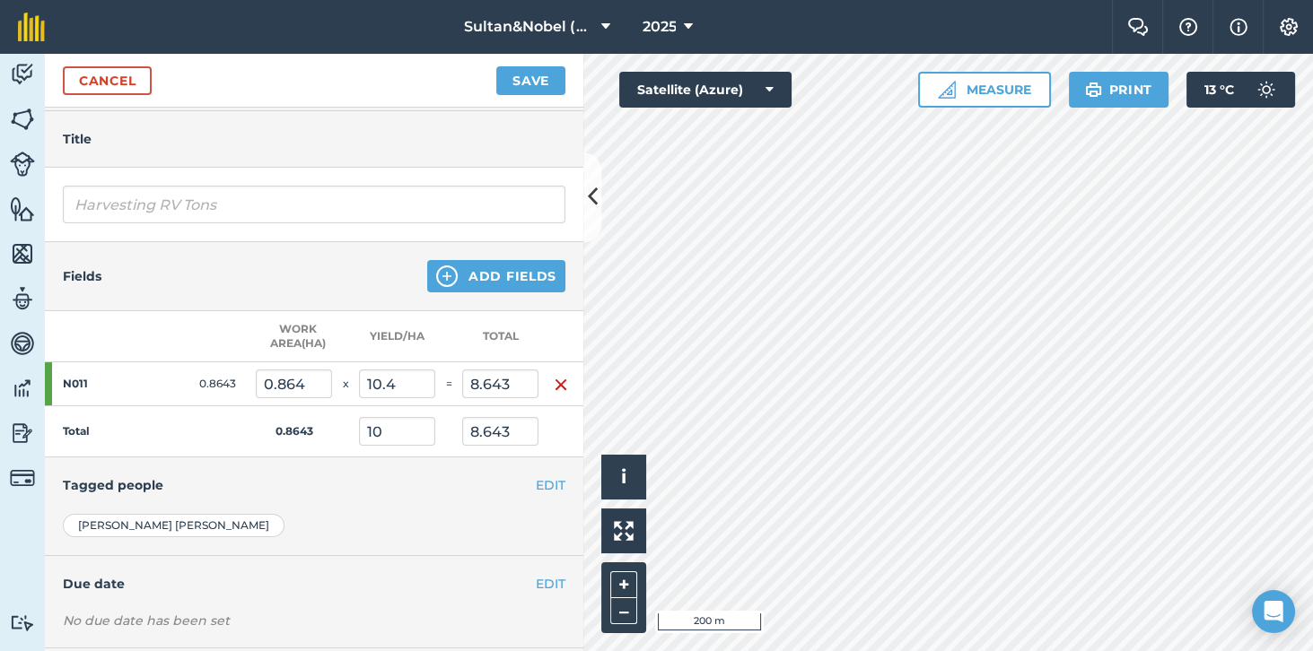
type input "8.989"
click at [461, 270] on button "Add Fields" at bounding box center [496, 276] width 138 height 32
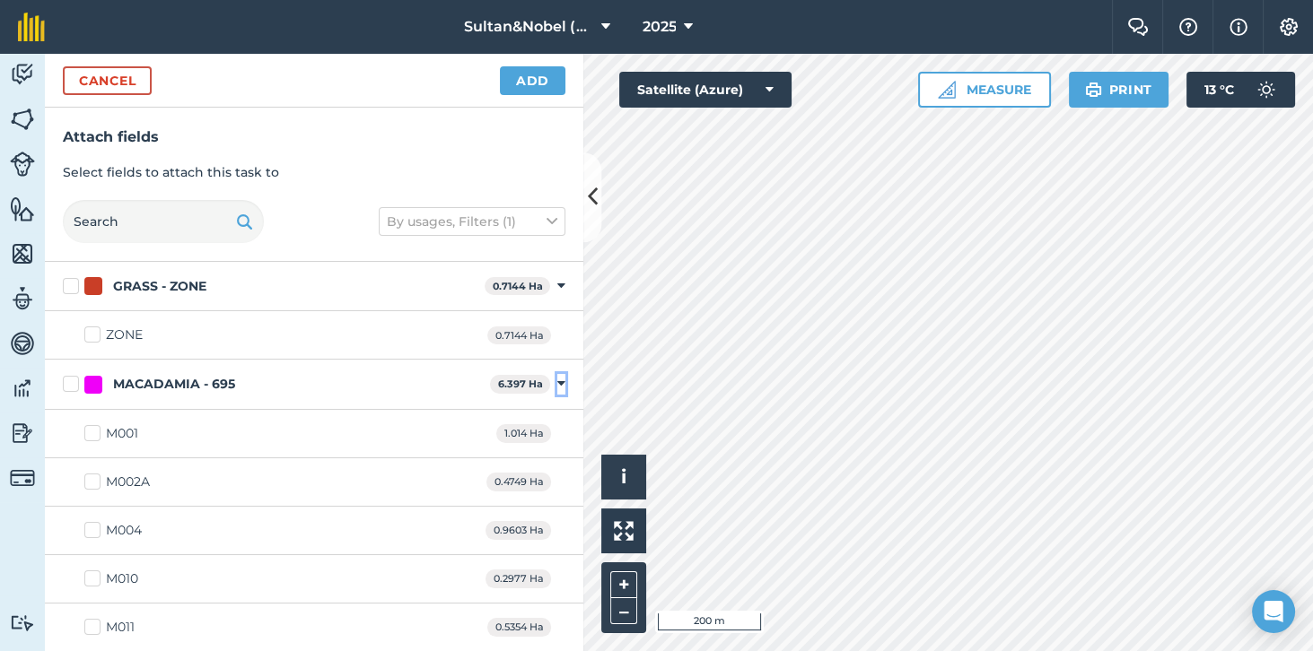
click at [558, 385] on icon at bounding box center [561, 384] width 8 height 16
click at [561, 284] on icon at bounding box center [561, 286] width 8 height 16
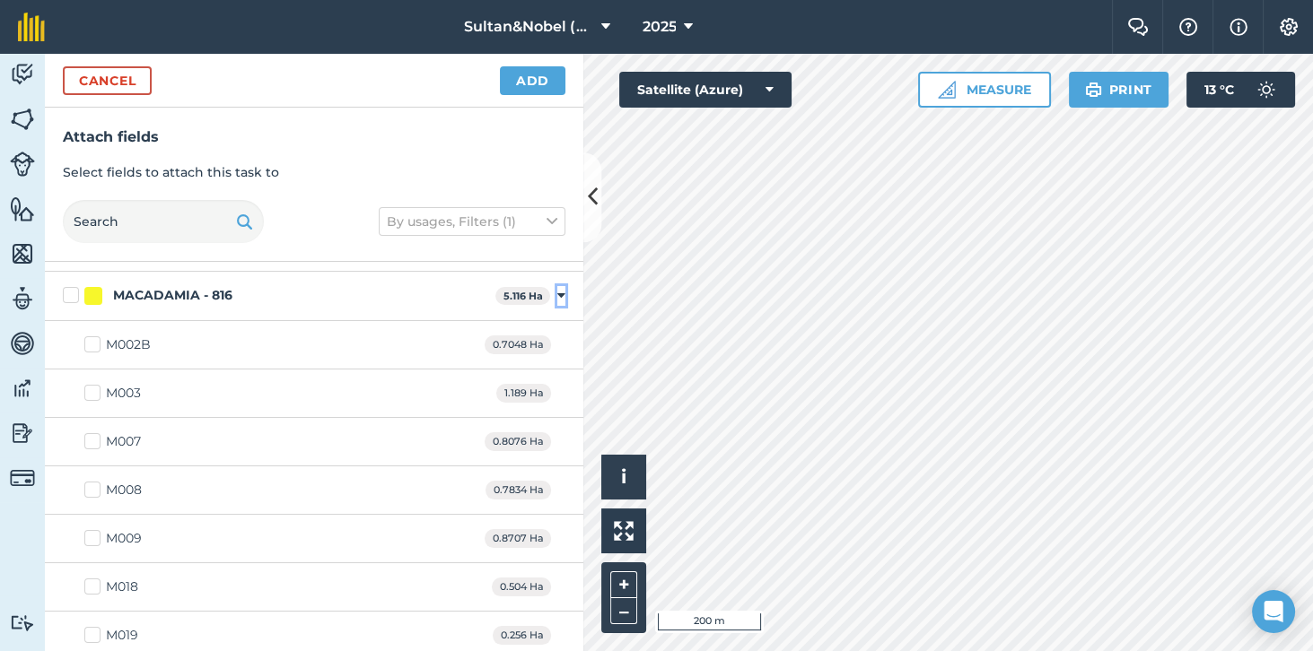
click at [559, 299] on icon at bounding box center [561, 296] width 8 height 16
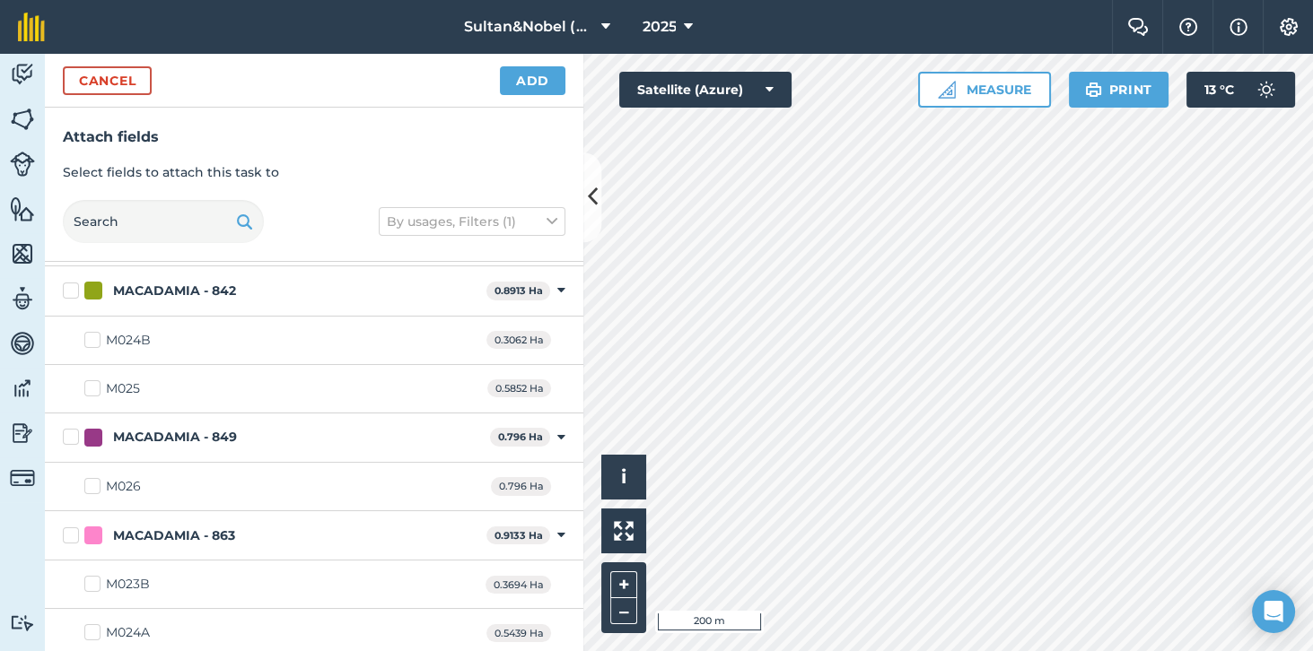
scroll to position [153, 0]
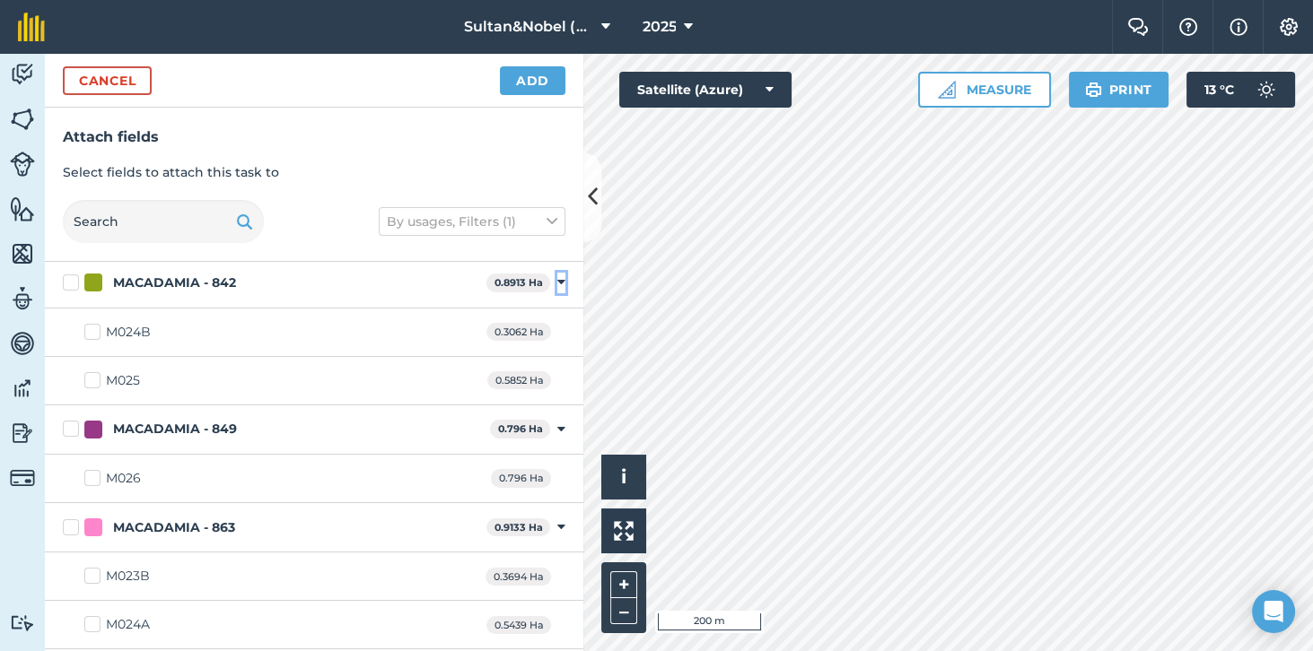
click at [561, 283] on icon at bounding box center [561, 283] width 8 height 16
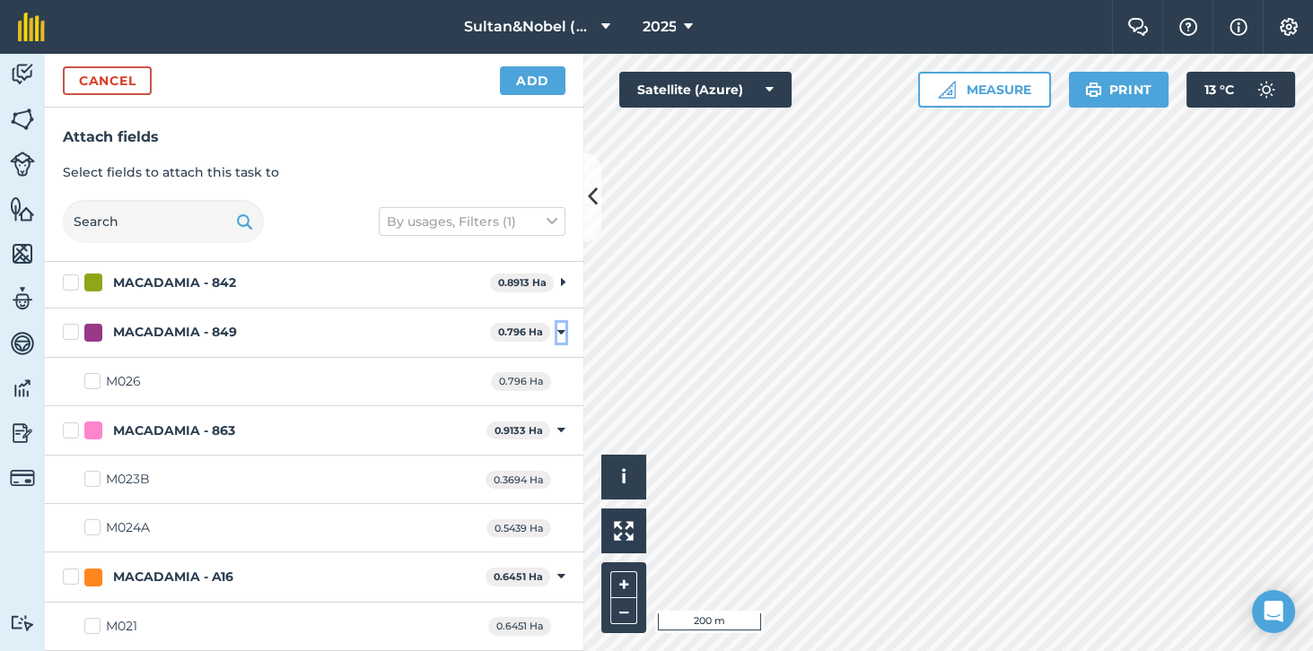
click at [562, 330] on icon at bounding box center [561, 333] width 8 height 16
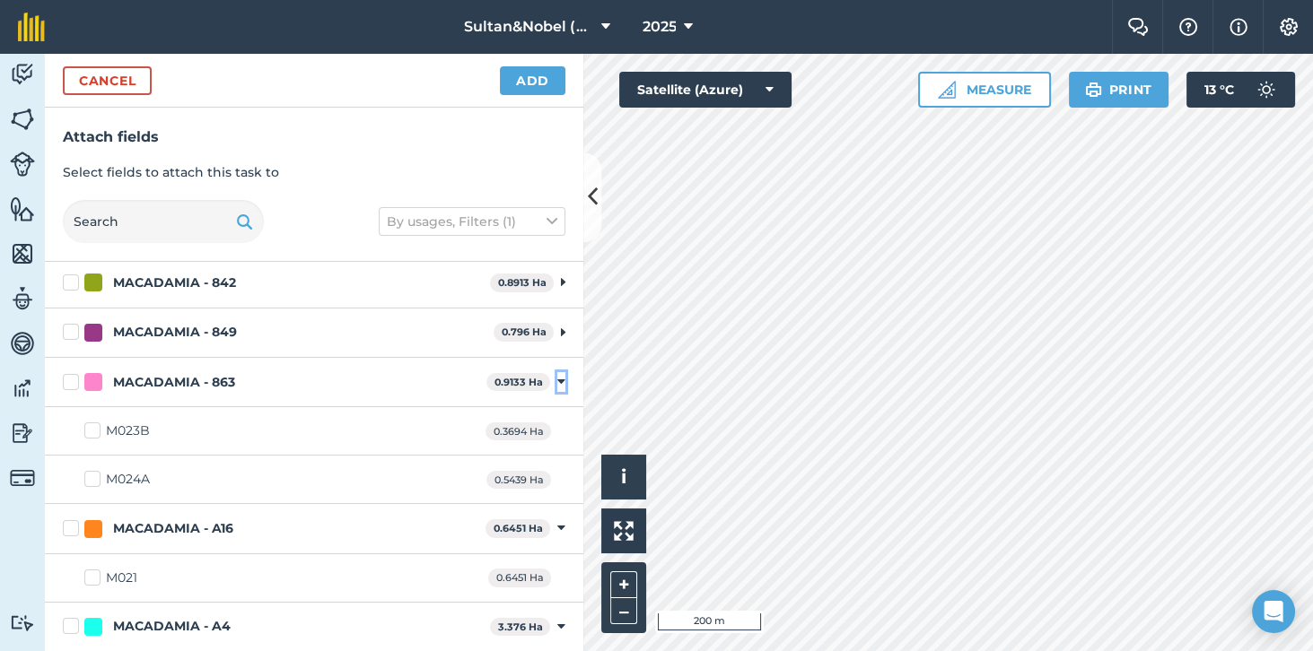
click at [558, 385] on icon at bounding box center [561, 382] width 8 height 16
checkbox input "true"
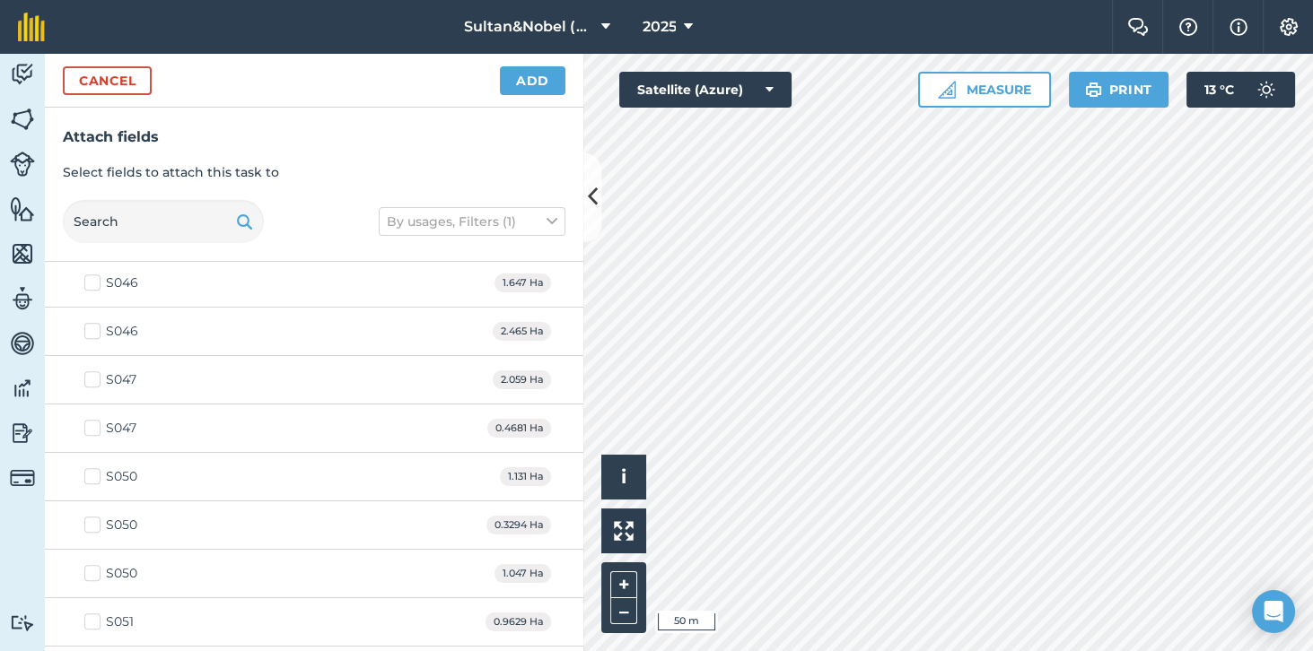
scroll to position [2871, 0]
click at [543, 83] on button "Add" at bounding box center [532, 80] width 65 height 29
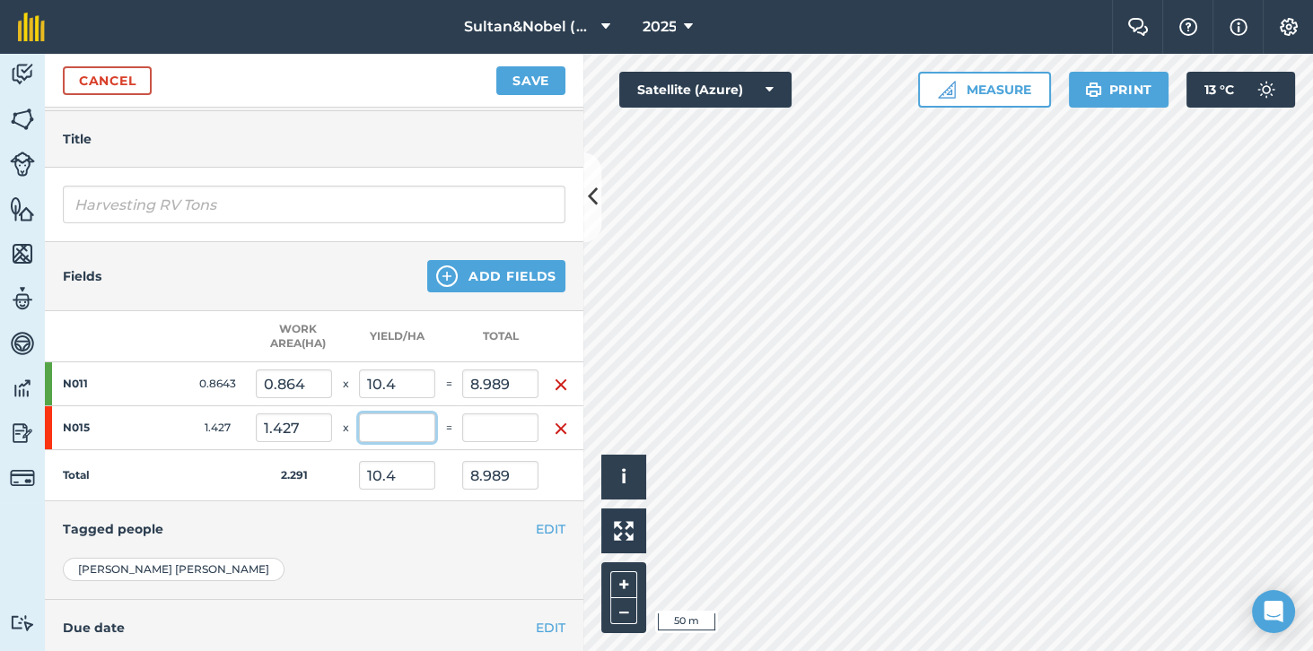
click at [393, 423] on input "text" at bounding box center [397, 428] width 76 height 29
type input "3.7"
click at [183, 464] on td "Total" at bounding box center [150, 475] width 211 height 51
type input "6.227"
type input "14.269"
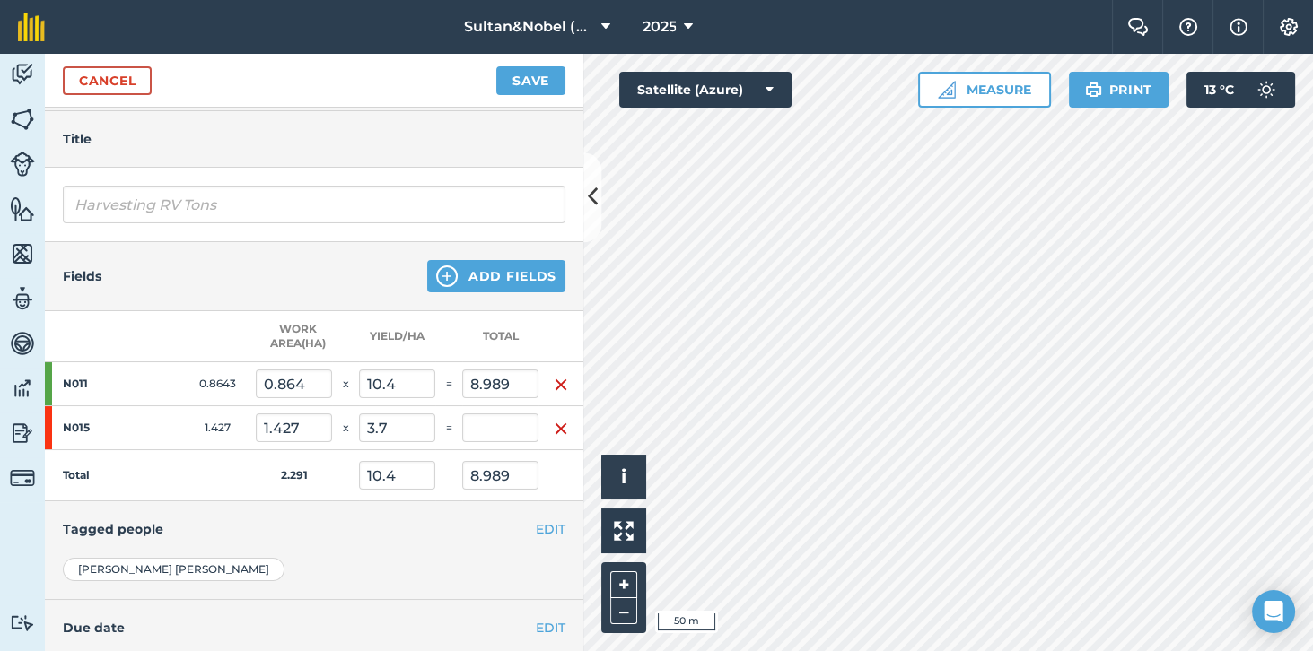
type input "5.28"
click at [503, 278] on button "Add Fields" at bounding box center [496, 276] width 138 height 32
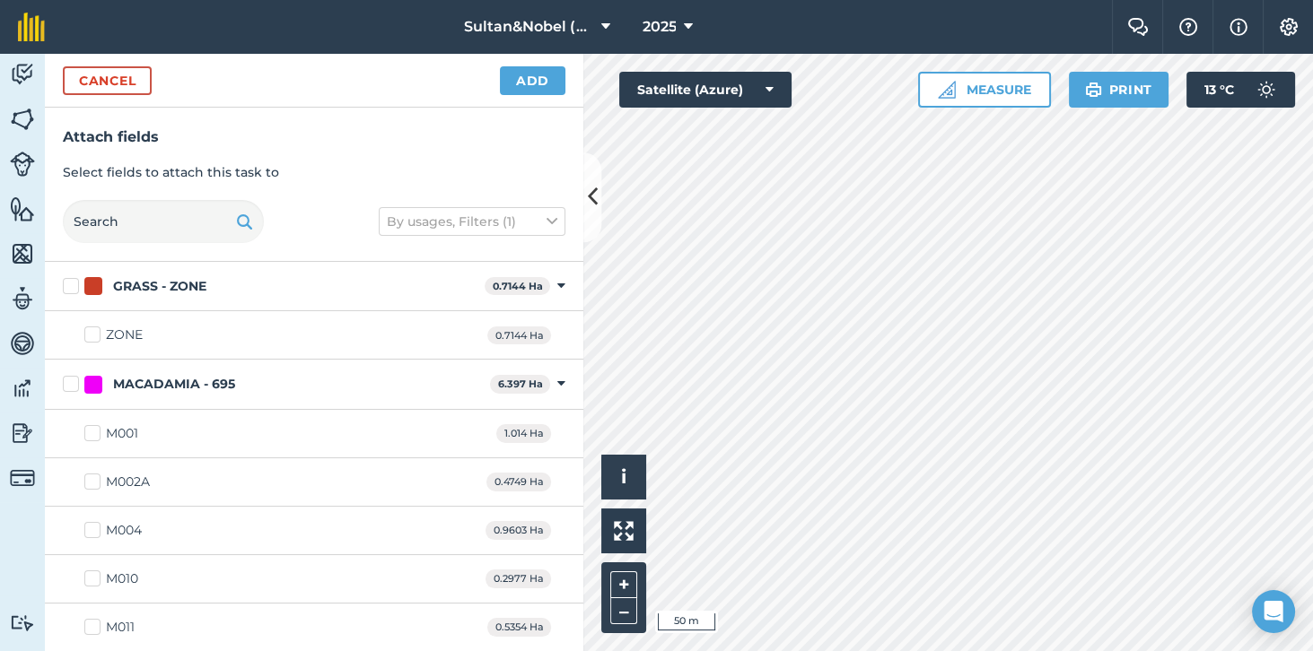
checkbox input "true"
click at [529, 84] on button "Add" at bounding box center [532, 80] width 65 height 29
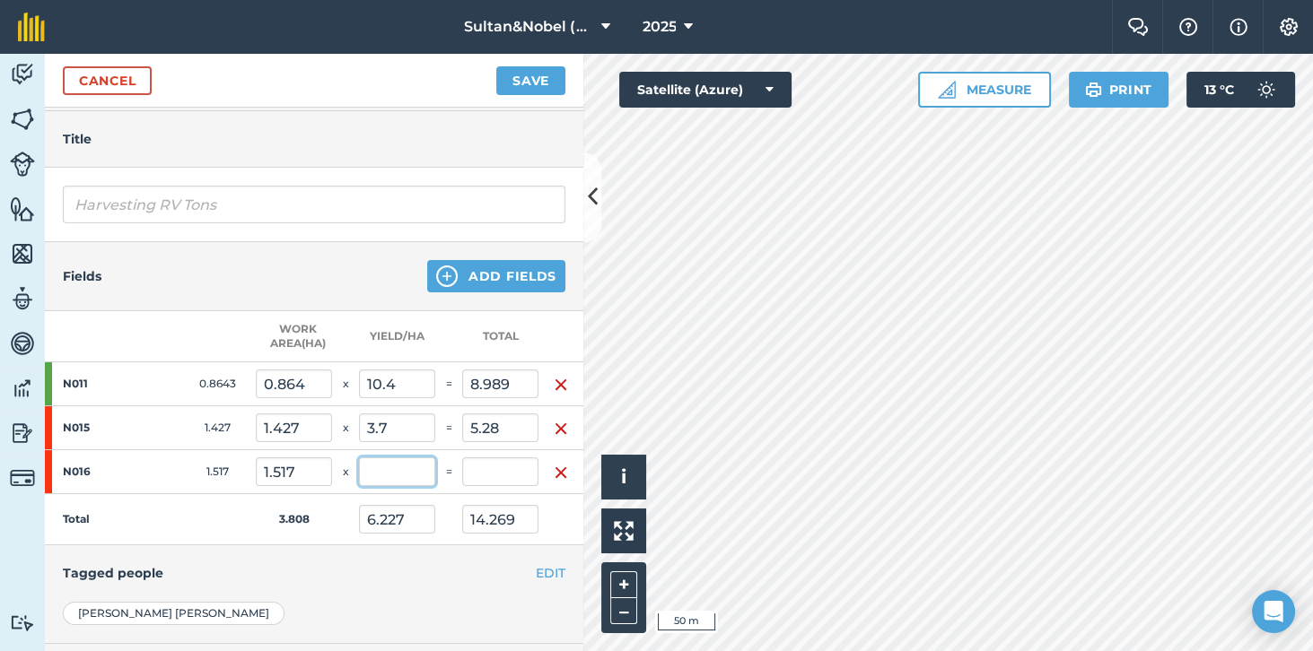
click at [392, 474] on input "text" at bounding box center [397, 472] width 76 height 29
type input "6.7"
click at [163, 528] on td "Total" at bounding box center [150, 519] width 211 height 51
type input "6.416"
type input "24.433"
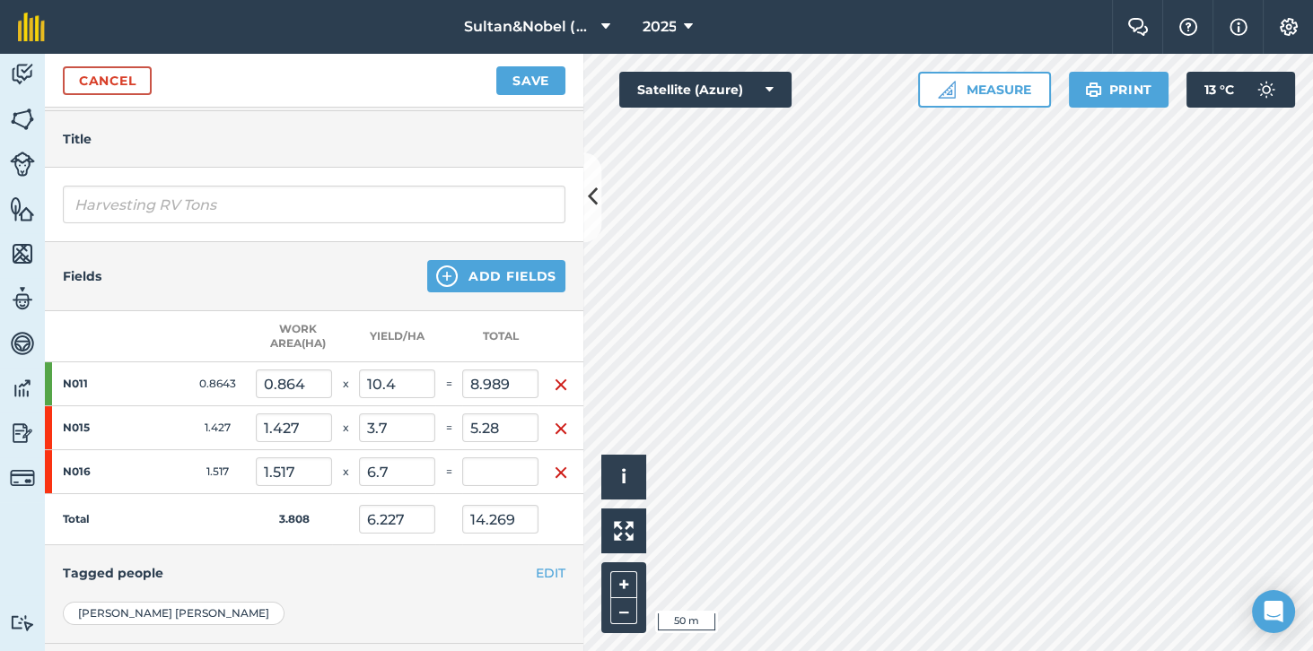
type input "10.164"
click at [521, 270] on button "Add Fields" at bounding box center [496, 276] width 138 height 32
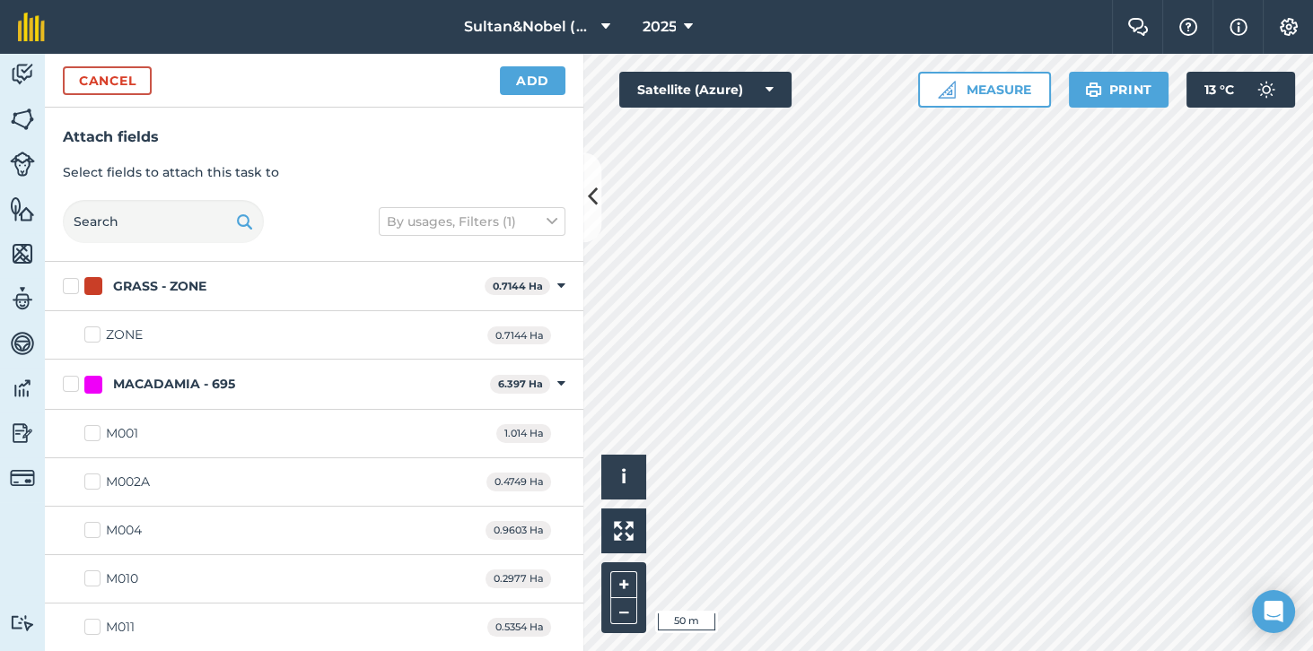
checkbox input "true"
click at [523, 81] on button "Add" at bounding box center [532, 80] width 65 height 29
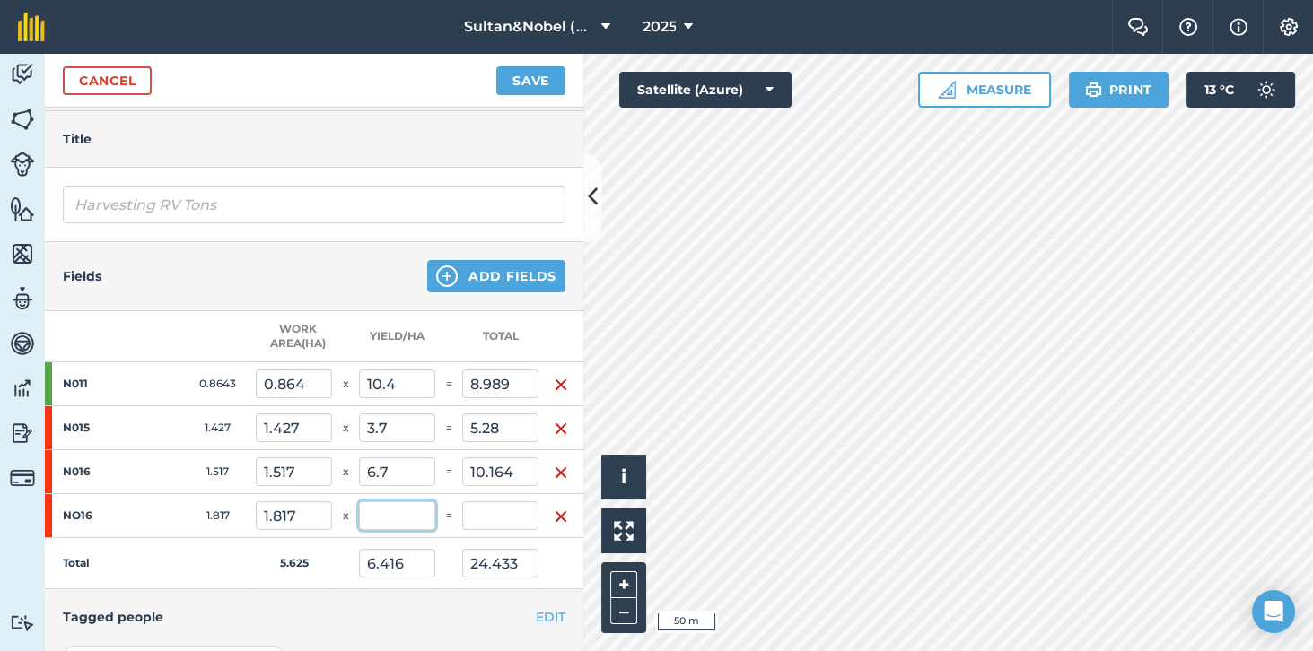
click at [400, 513] on input "text" at bounding box center [397, 516] width 76 height 29
type input "6.7"
click at [190, 561] on td "Total" at bounding box center [150, 563] width 211 height 51
type input "6.507"
type input "36.606"
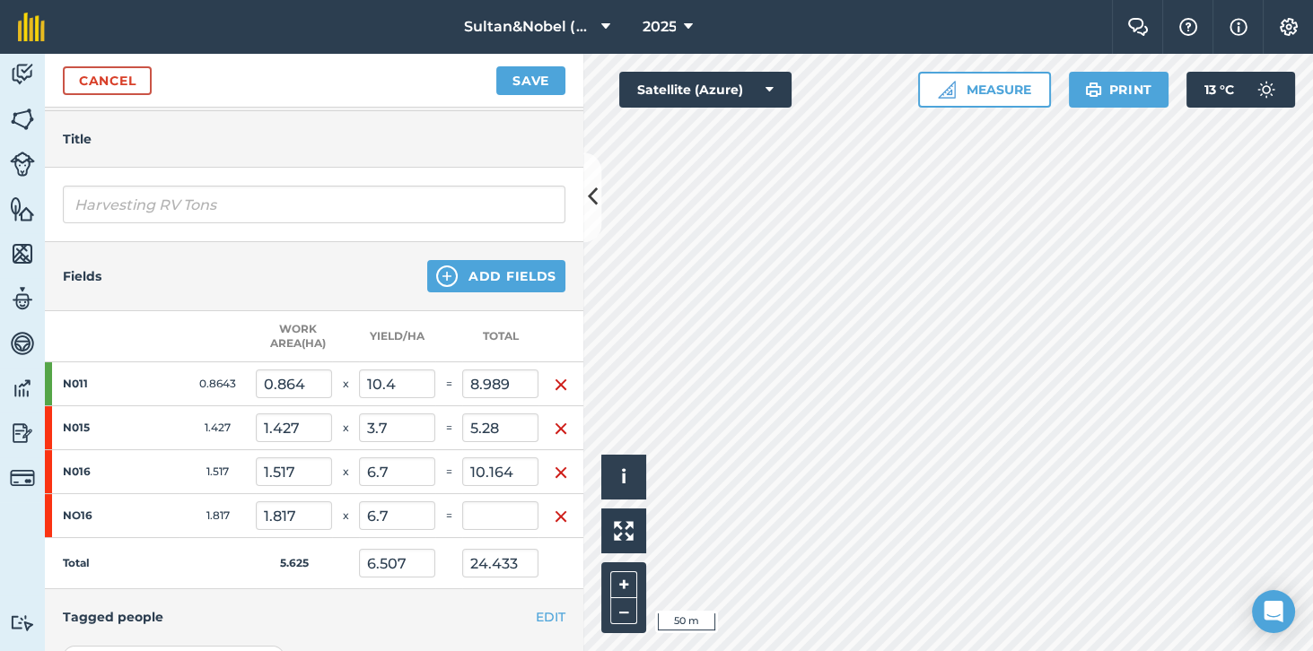
type input "12.174"
click at [506, 275] on button "Add Fields" at bounding box center [496, 276] width 138 height 32
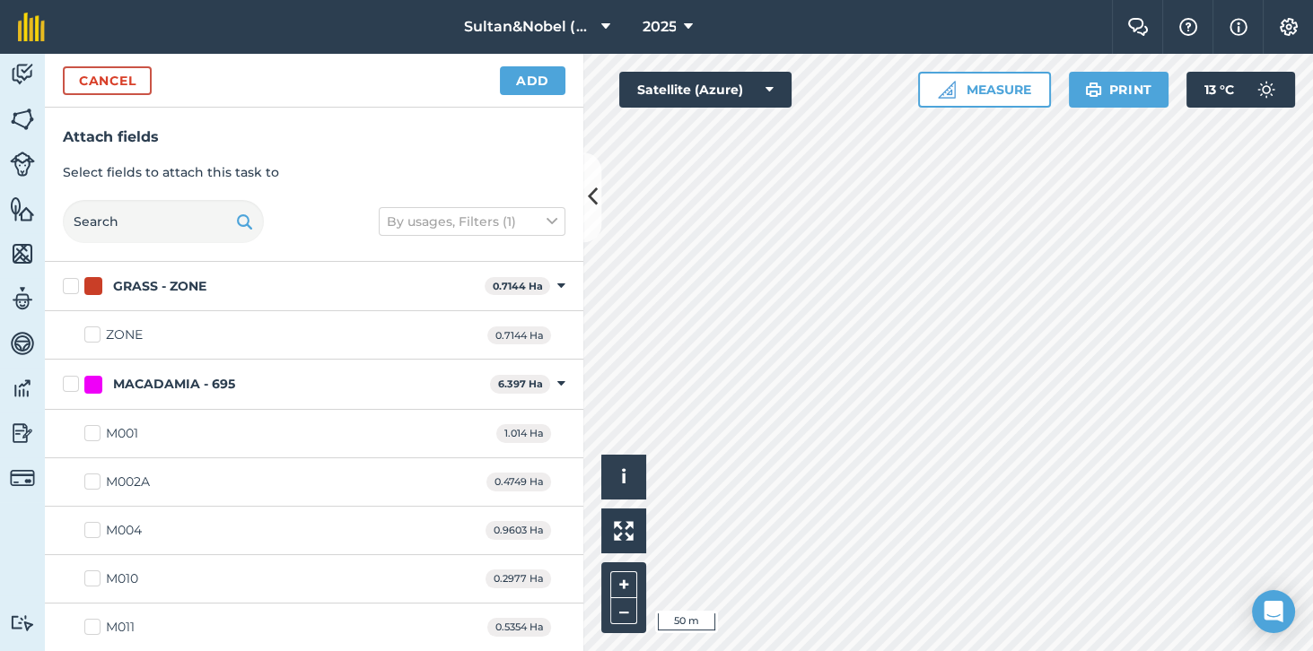
checkbox input "true"
click at [540, 81] on button "Add" at bounding box center [532, 80] width 65 height 29
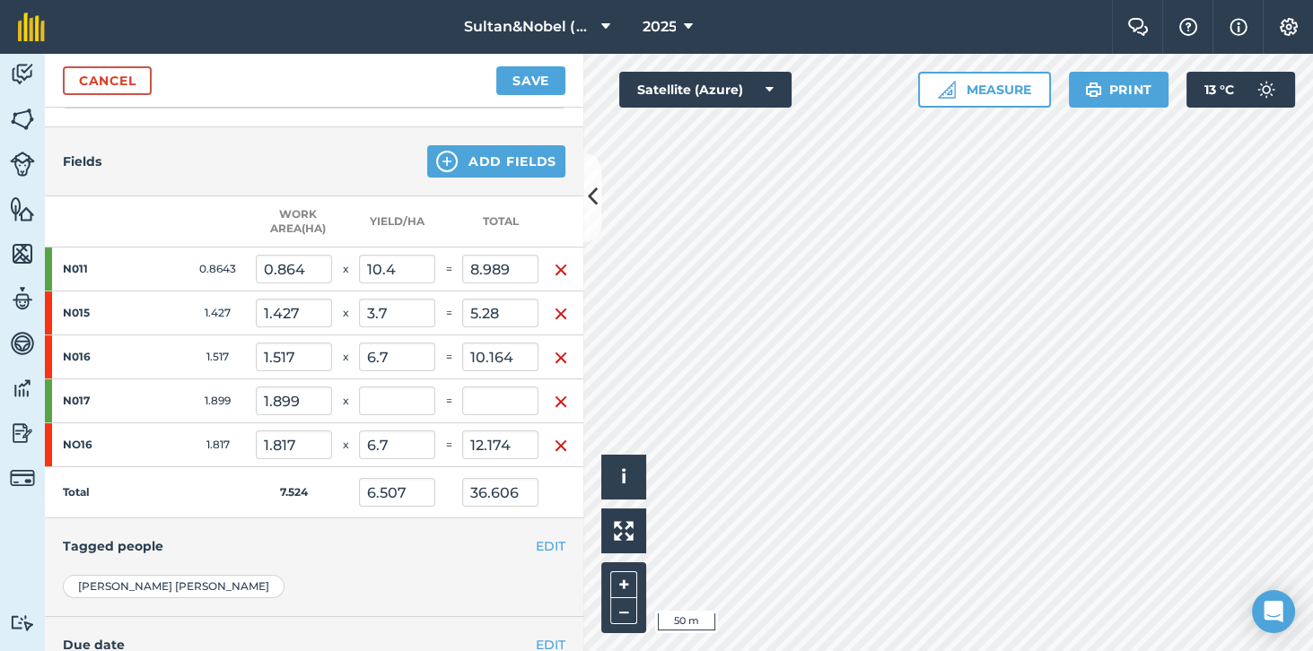
scroll to position [318, 0]
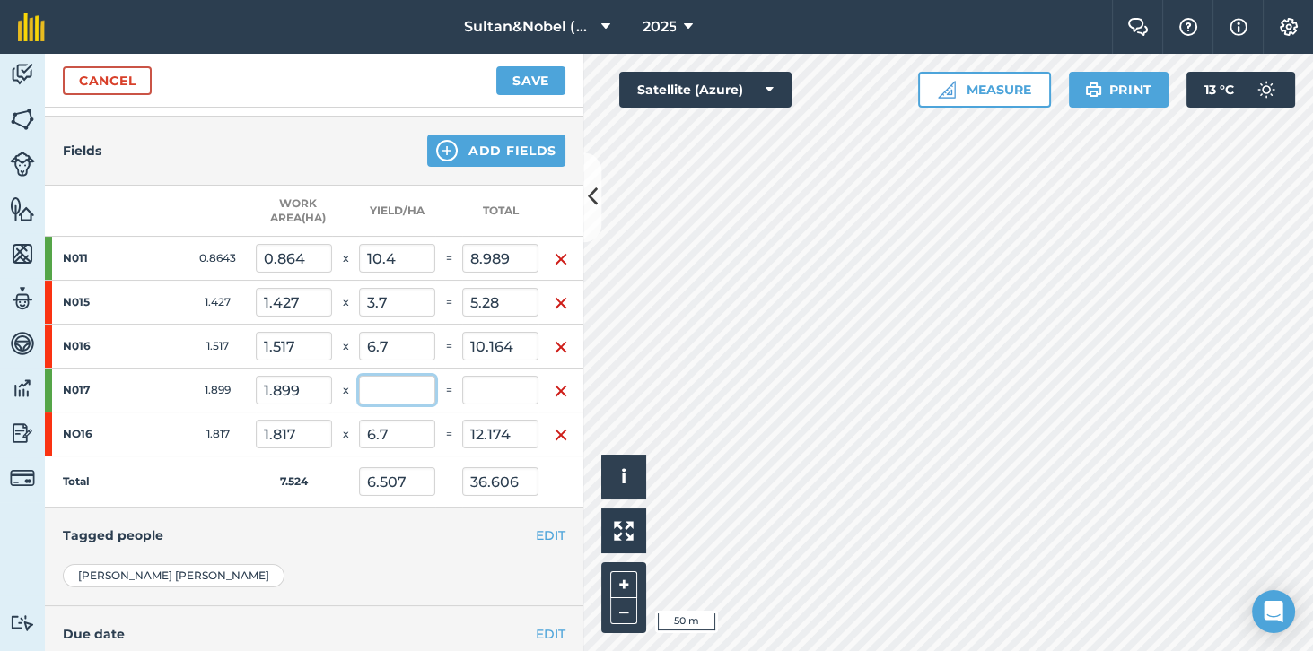
click at [395, 387] on input "text" at bounding box center [397, 390] width 76 height 29
type input "11.2"
click at [176, 472] on td "Total" at bounding box center [150, 482] width 211 height 51
type input "7.692"
type input "57.875"
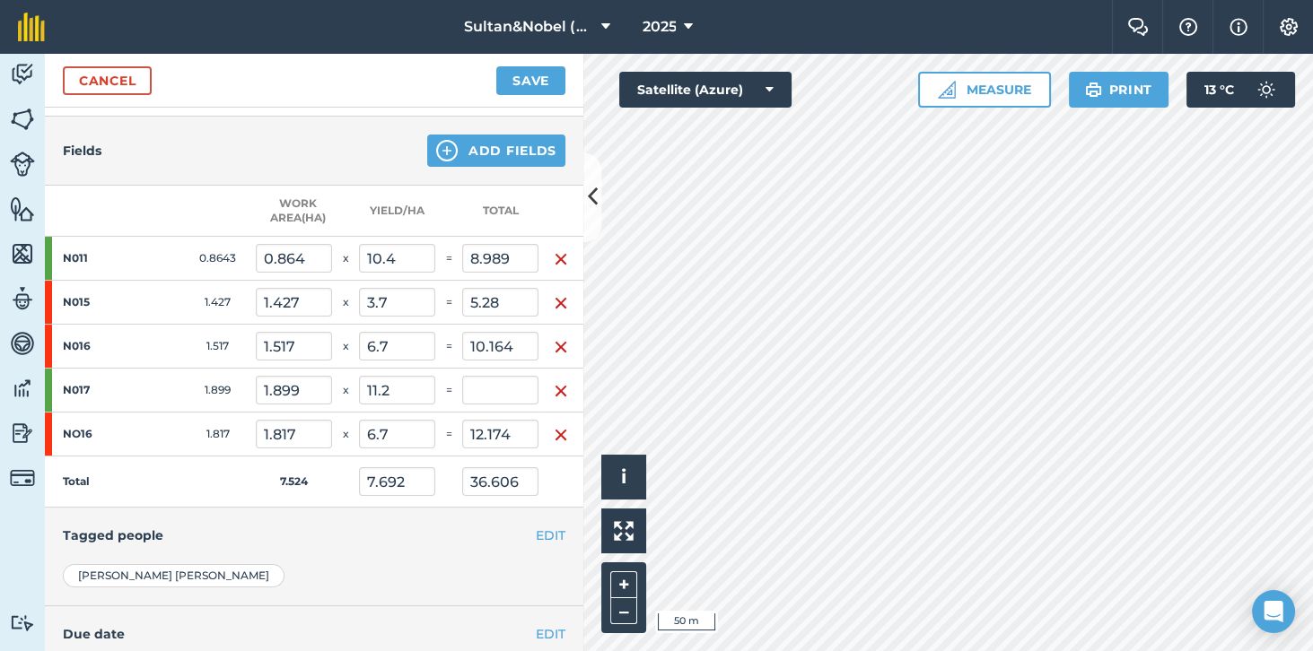
type input "21.269"
click at [530, 148] on button "Add Fields" at bounding box center [496, 151] width 138 height 32
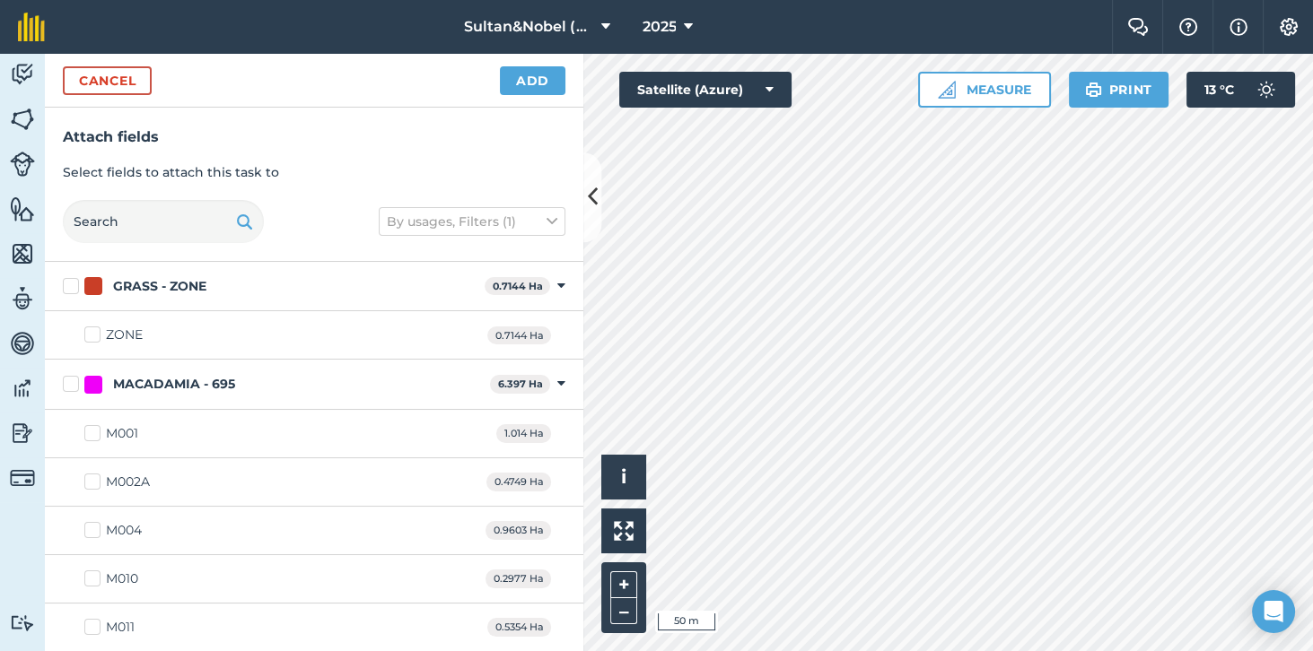
checkbox input "true"
click at [531, 83] on button "Add" at bounding box center [532, 80] width 65 height 29
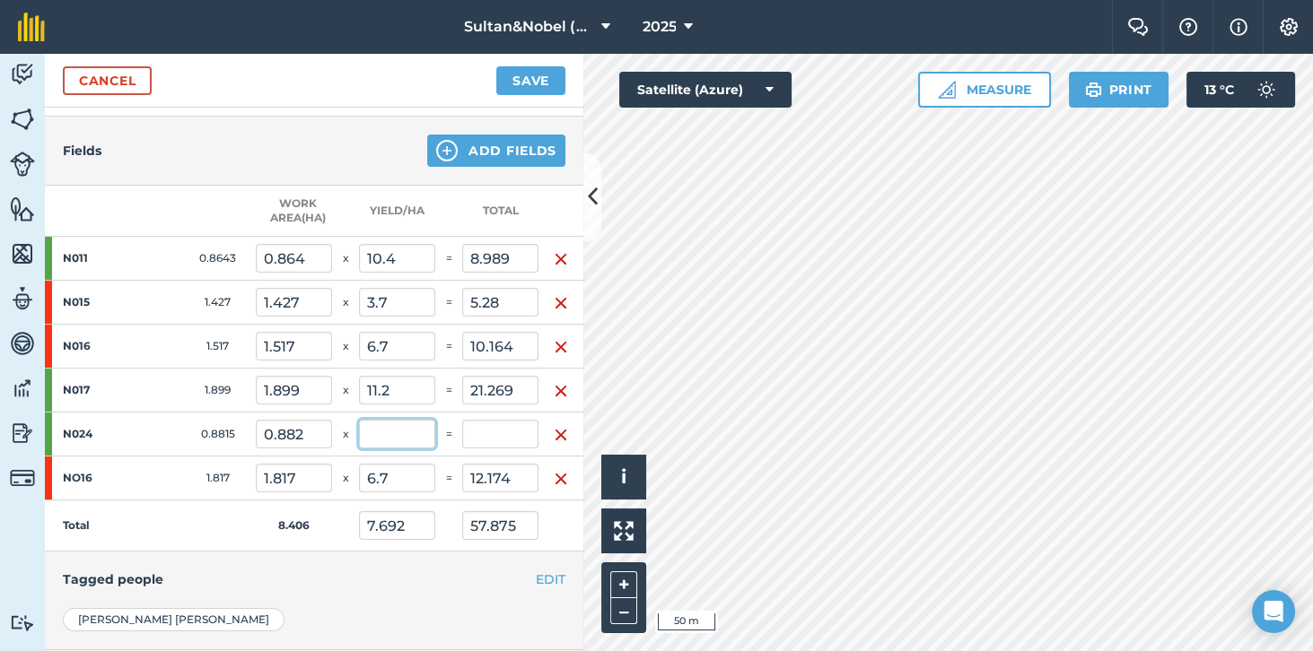
click at [397, 435] on input "text" at bounding box center [397, 434] width 76 height 29
type input "10.9"
click at [162, 524] on td "Total" at bounding box center [150, 526] width 211 height 51
type input "8.028"
type input "67.484"
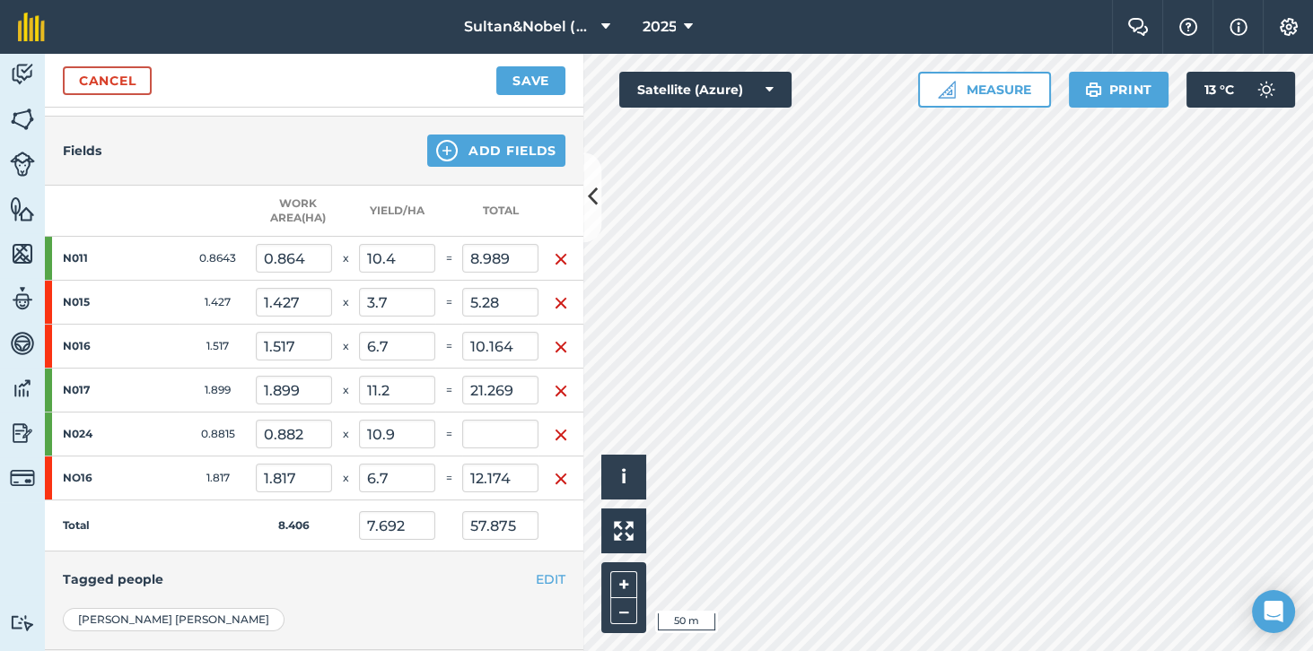
type input "9.608"
click at [507, 144] on button "Add Fields" at bounding box center [496, 151] width 138 height 32
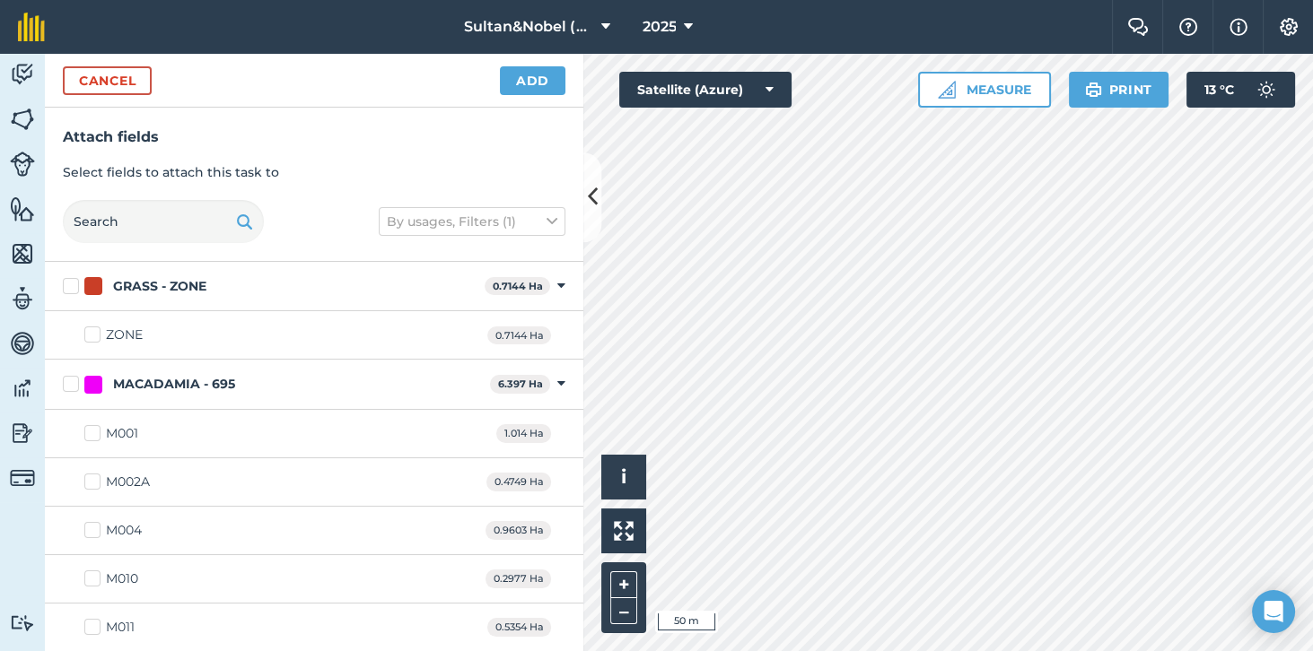
checkbox input "true"
click at [537, 83] on button "Add" at bounding box center [532, 80] width 65 height 29
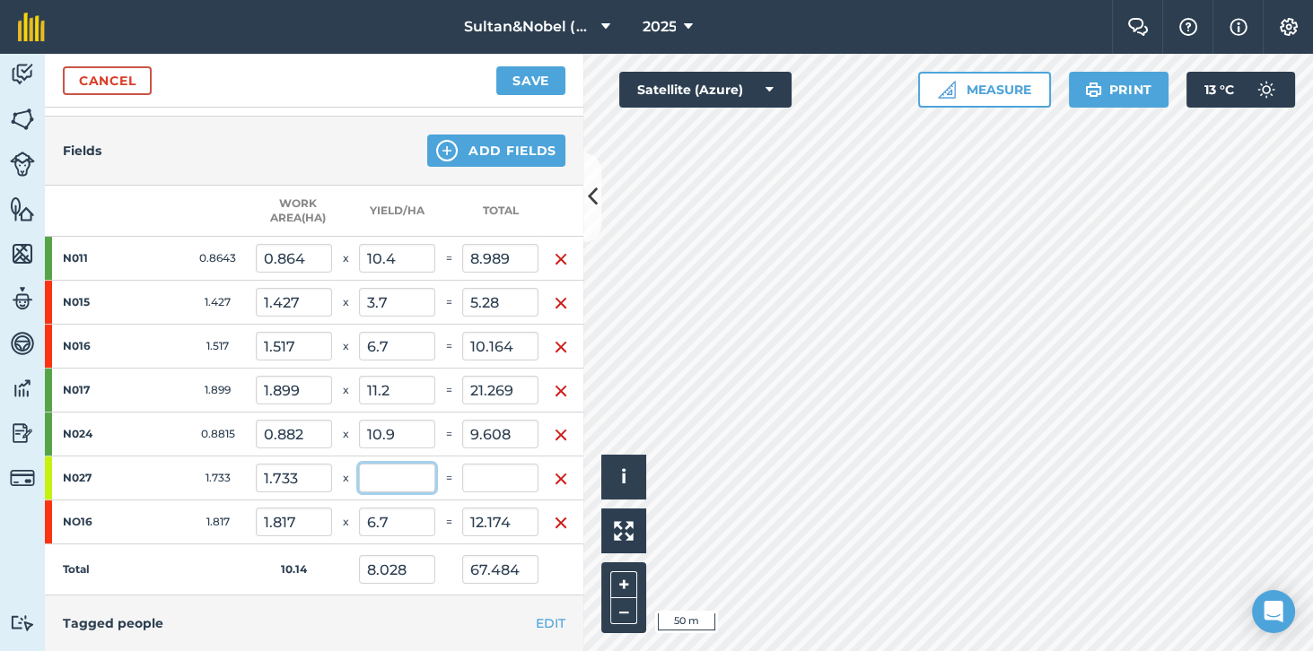
click at [396, 467] on input "text" at bounding box center [397, 478] width 76 height 29
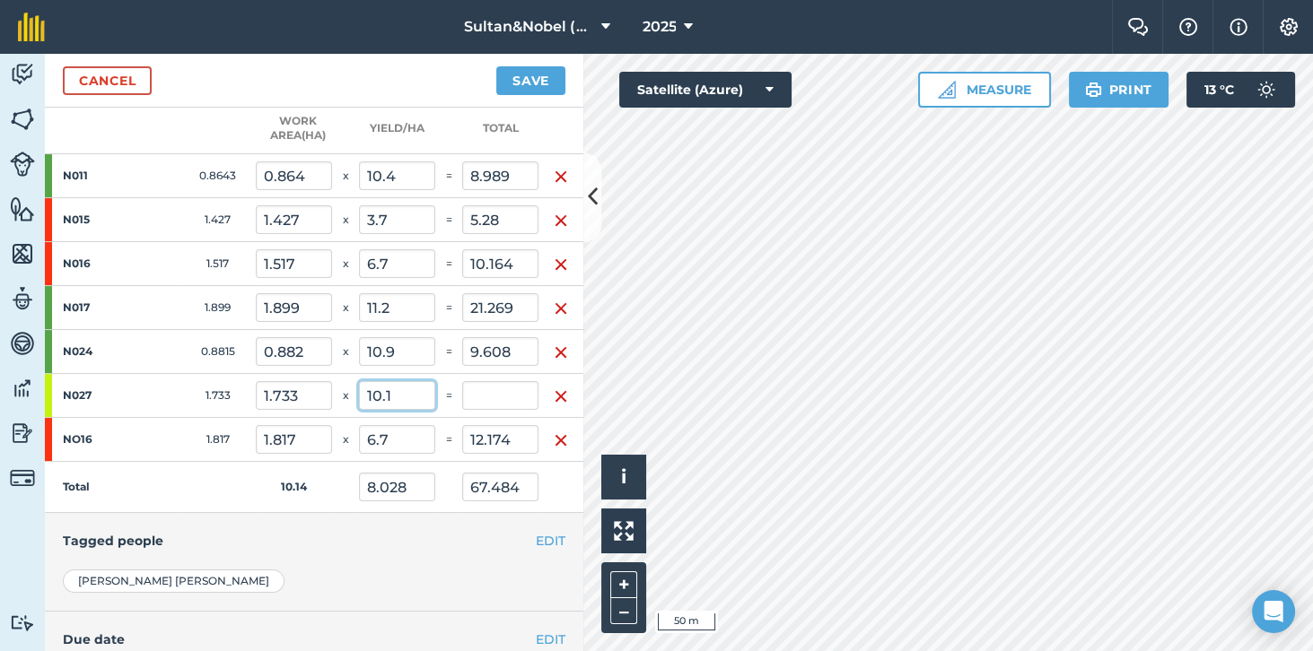
scroll to position [408, 0]
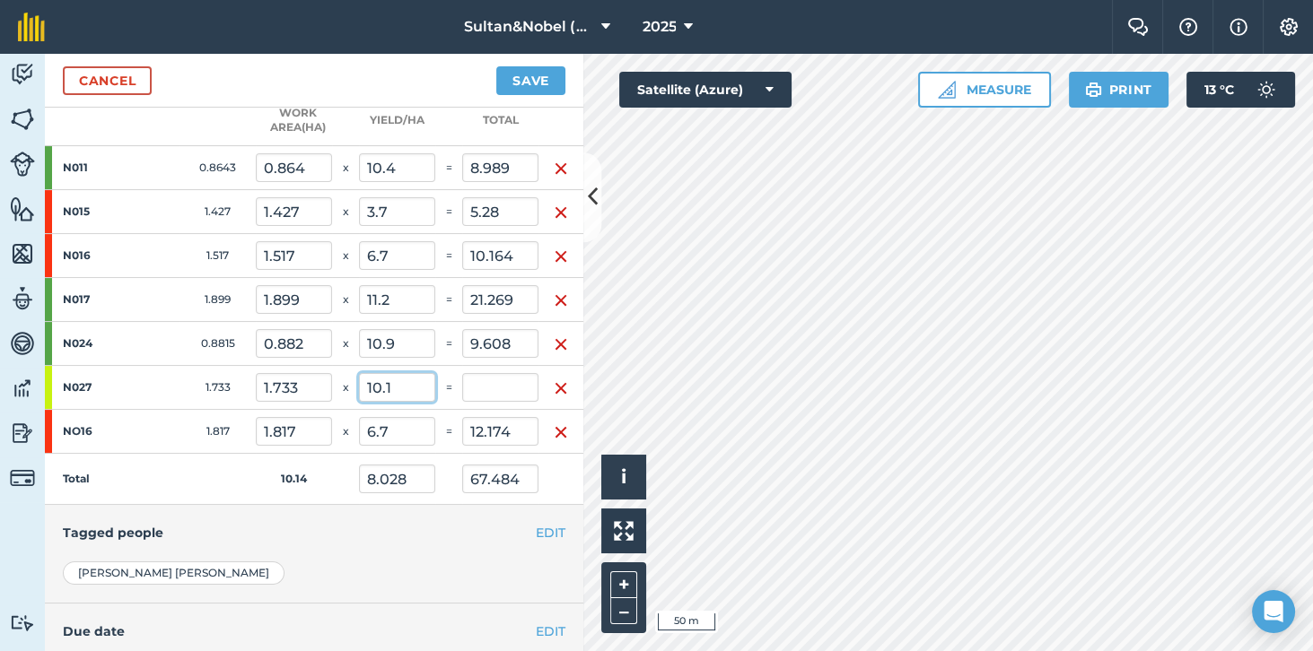
type input "10.1"
click at [165, 478] on td "Total" at bounding box center [150, 479] width 211 height 51
type input "8.382"
type input "84.987"
type input "17.503"
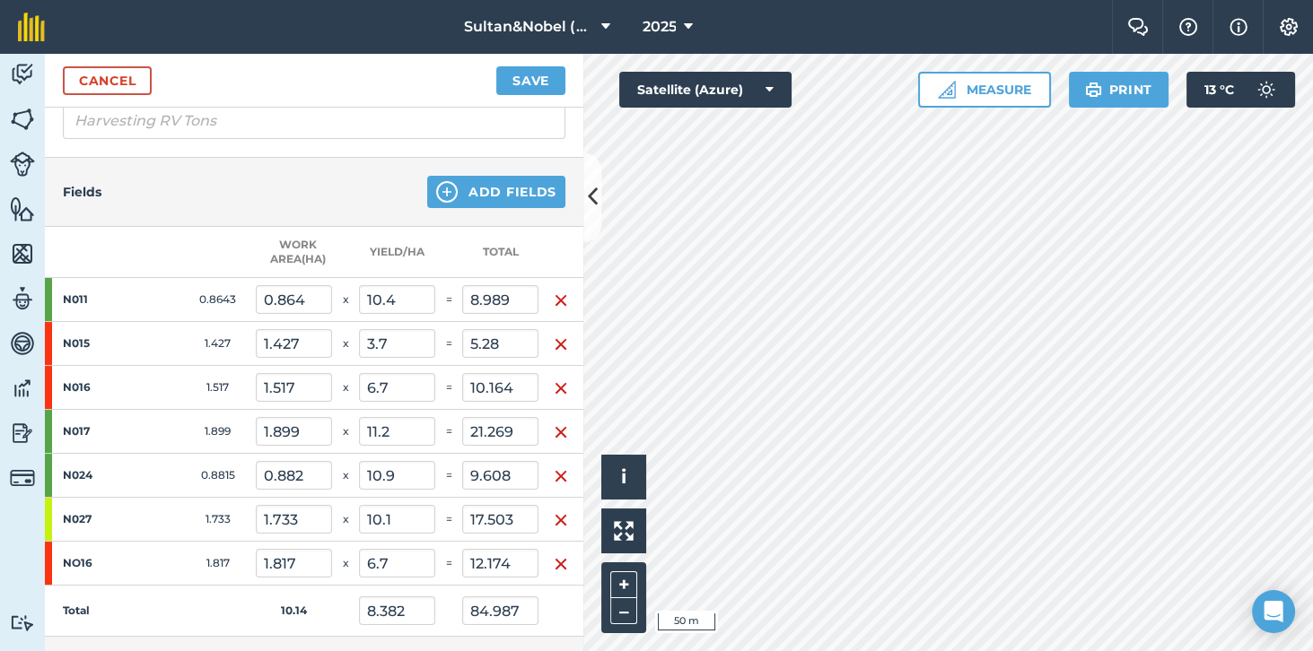
scroll to position [276, 0]
click at [524, 188] on button "Add Fields" at bounding box center [496, 192] width 138 height 32
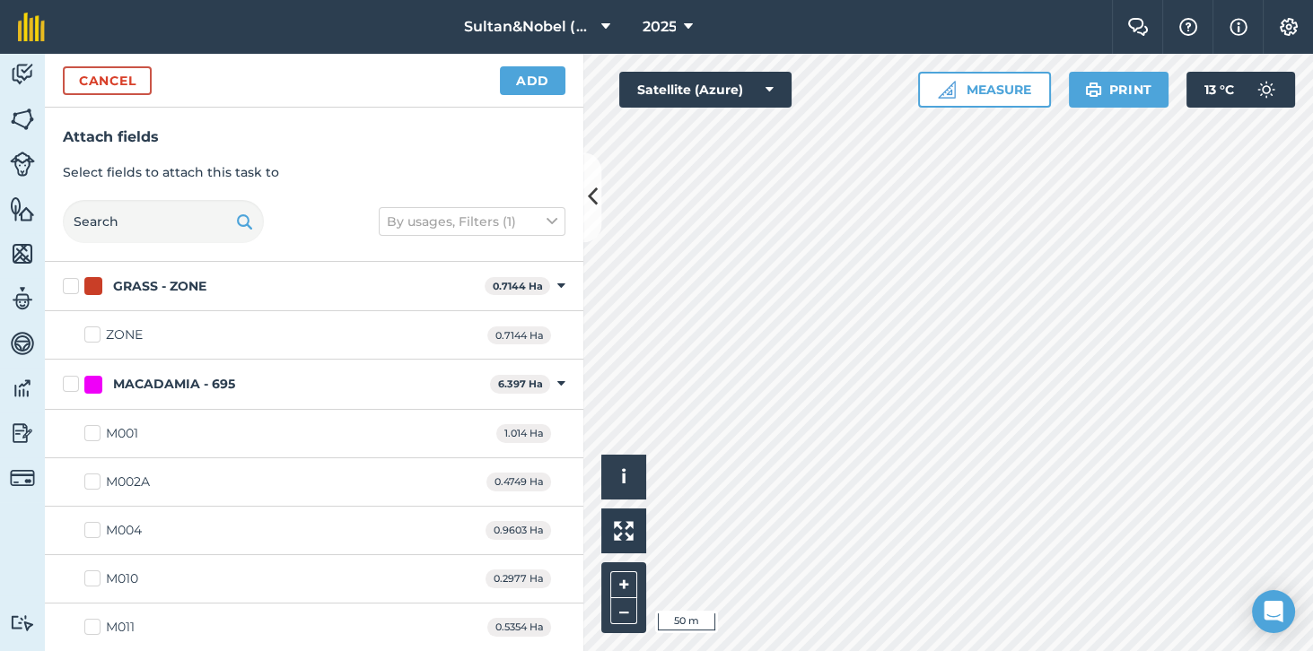
checkbox input "true"
click at [538, 81] on button "Add" at bounding box center [532, 80] width 65 height 29
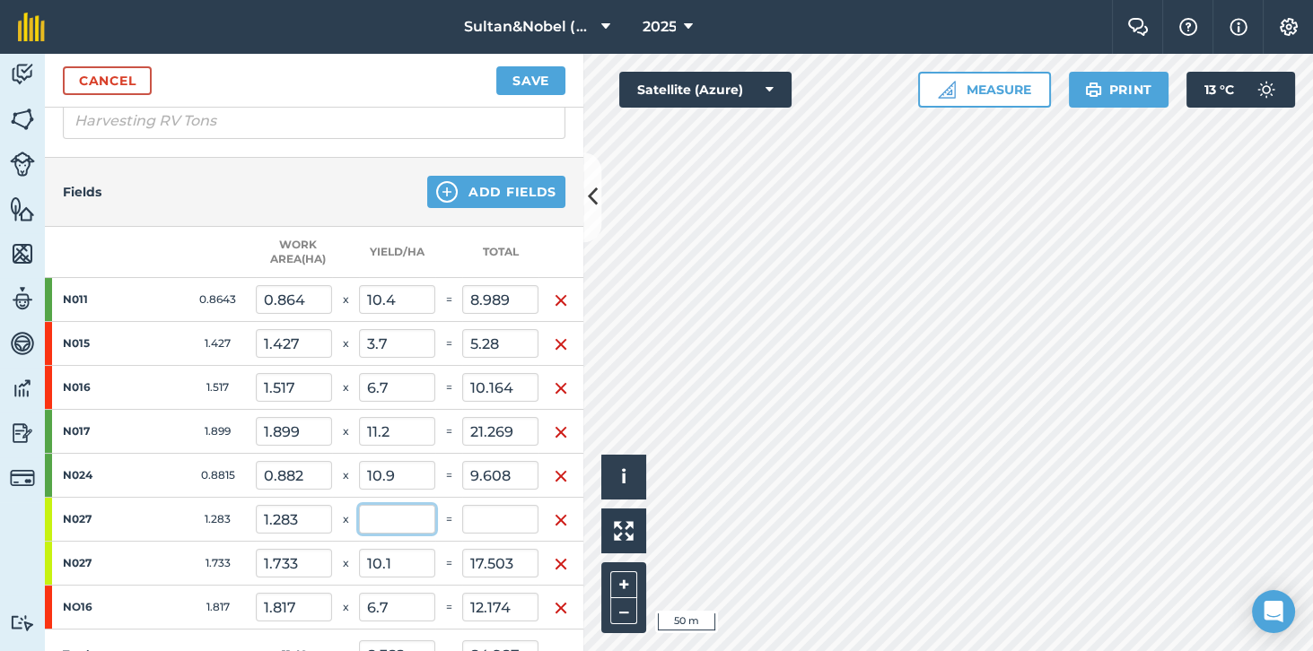
click at [397, 517] on input "text" at bounding box center [397, 519] width 76 height 29
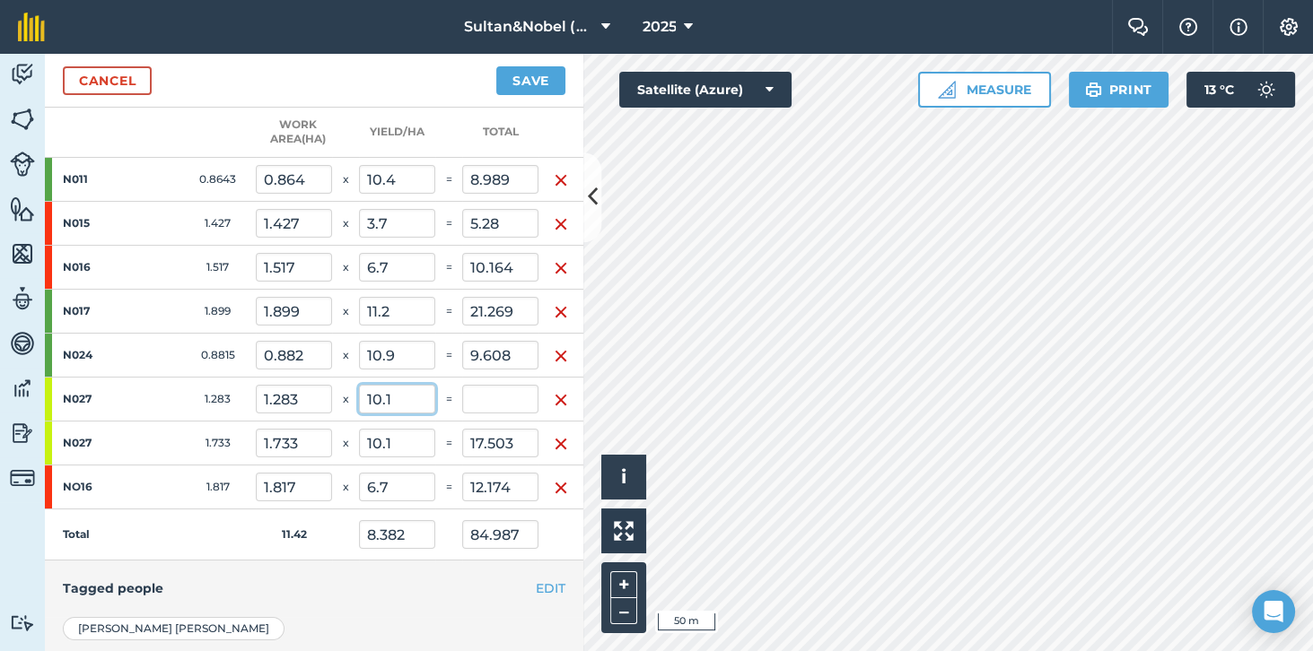
scroll to position [471, 0]
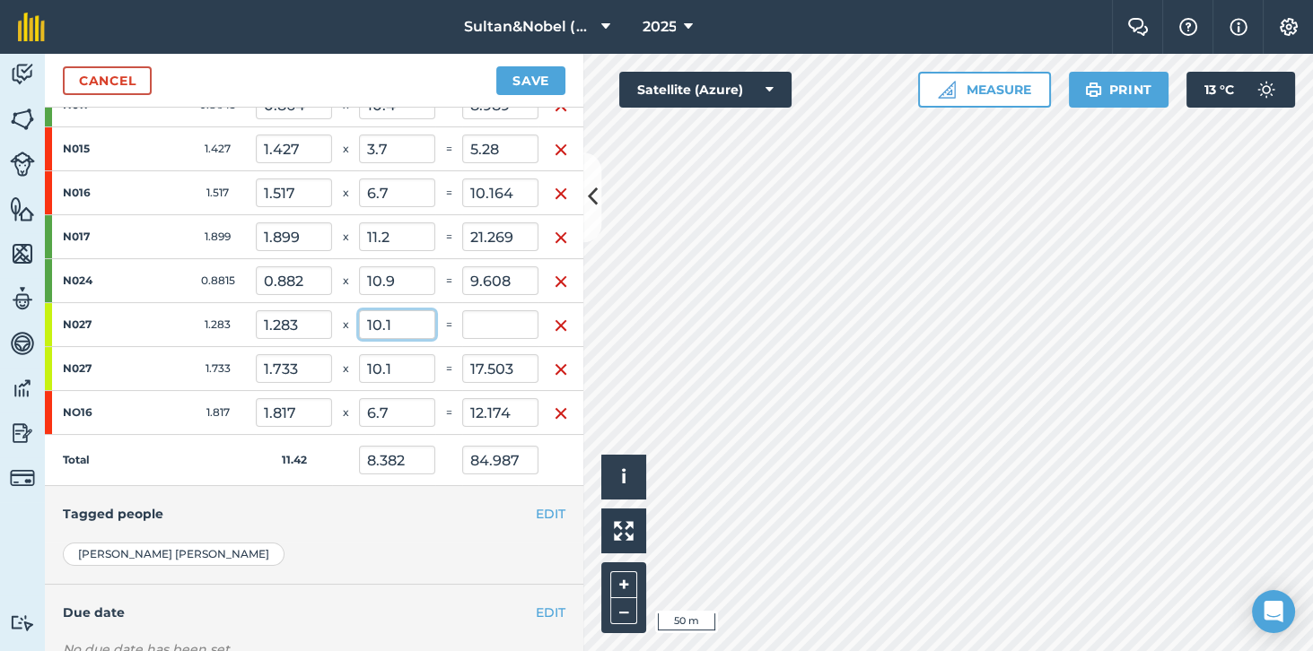
type input "10.1"
click at [161, 467] on td "Total" at bounding box center [150, 460] width 211 height 51
type input "8.575"
type input "97.945"
type input "12.958"
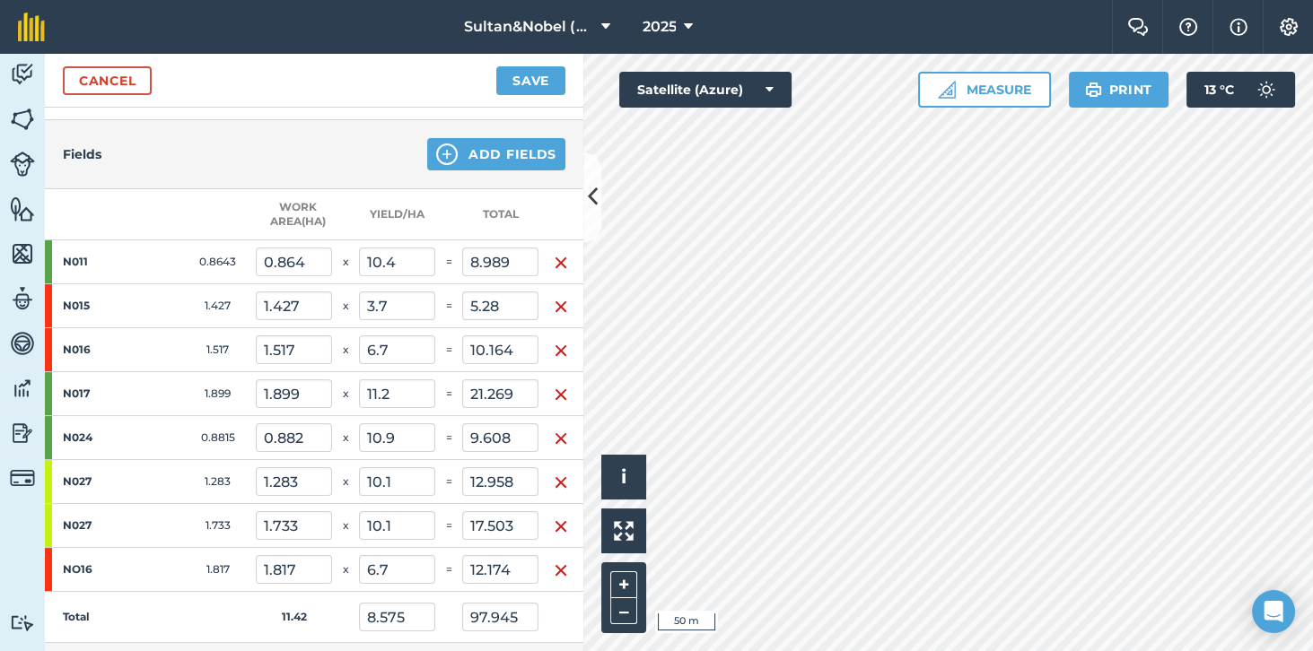
scroll to position [310, 0]
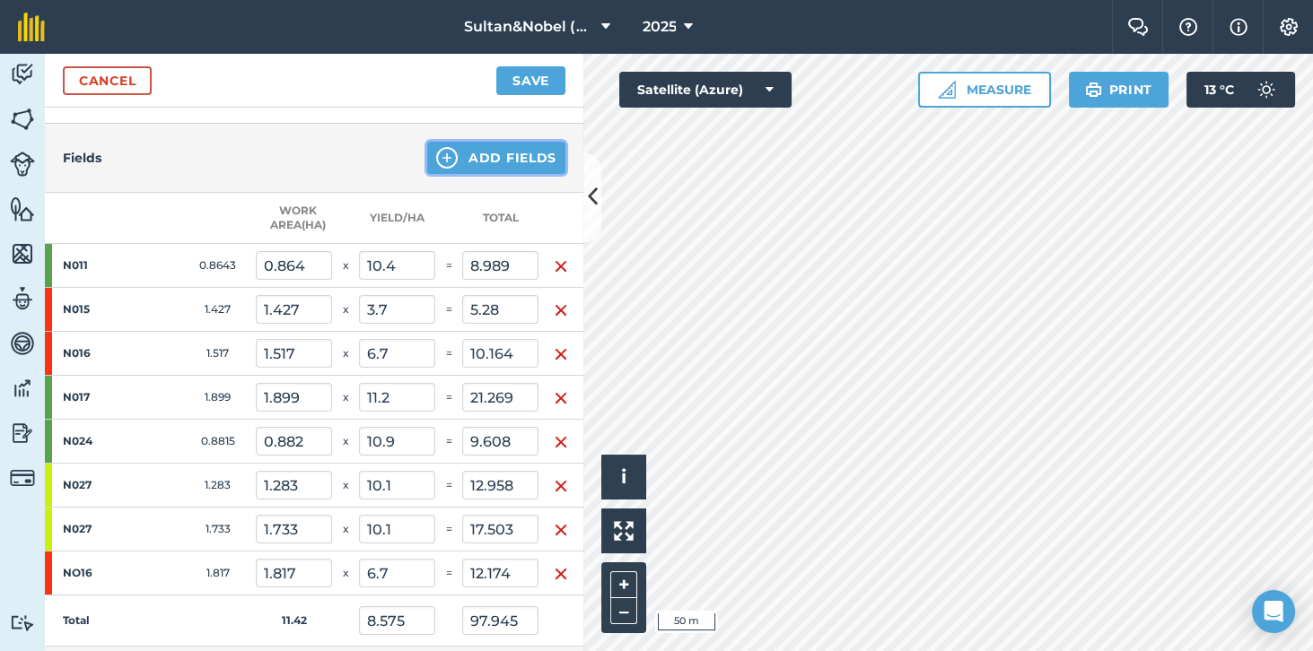
click at [528, 158] on button "Add Fields" at bounding box center [496, 158] width 138 height 32
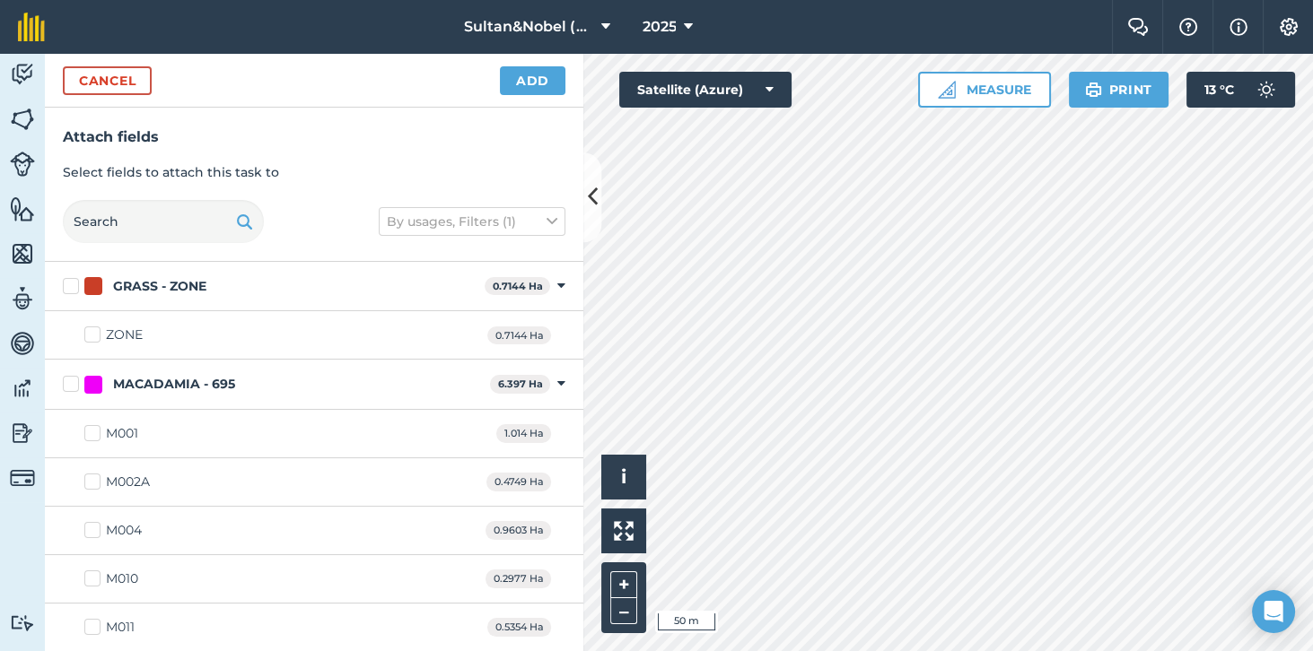
checkbox input "true"
click at [543, 77] on button "Add" at bounding box center [532, 80] width 65 height 29
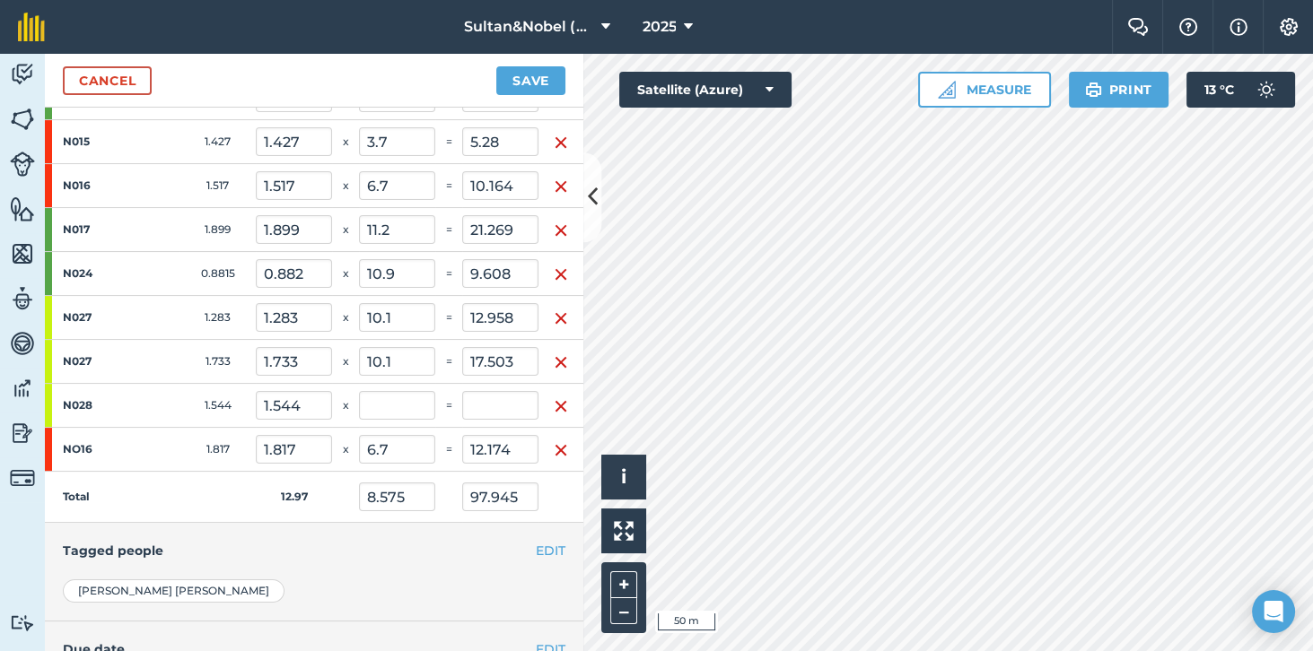
scroll to position [482, 0]
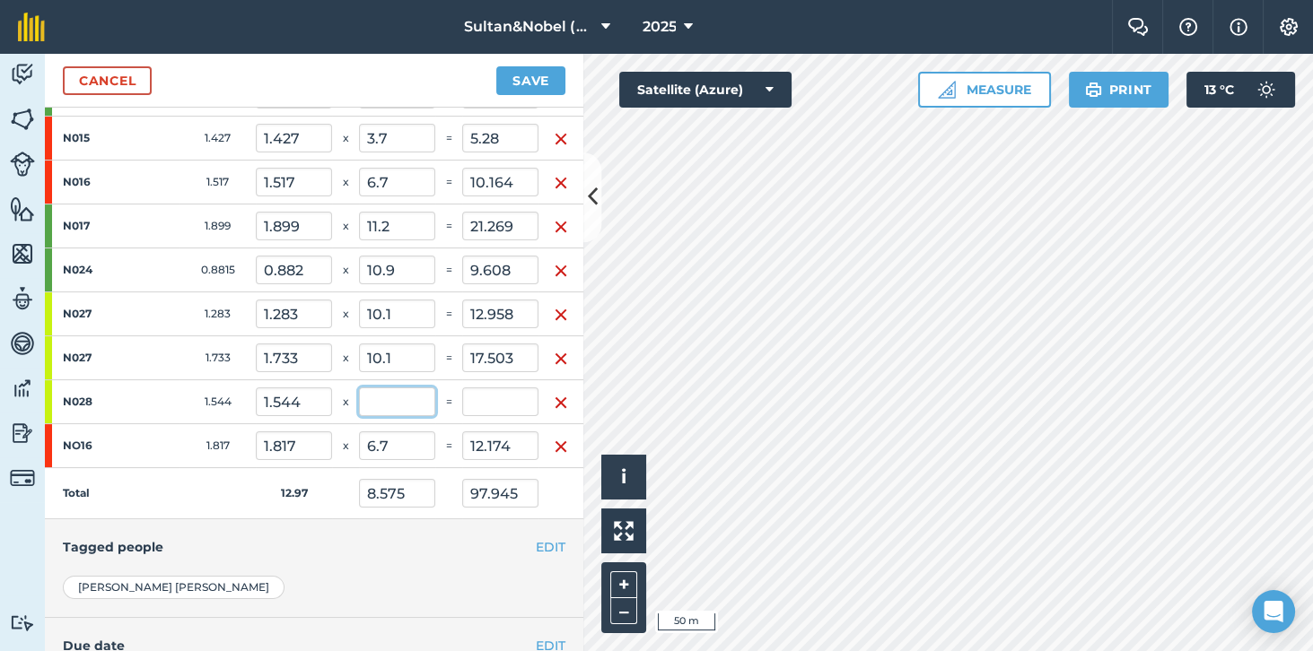
click at [395, 400] on input "text" at bounding box center [397, 402] width 76 height 29
type input "10.4"
click at [163, 491] on td "Total" at bounding box center [150, 493] width 211 height 51
type input "8.793"
type input "114.003"
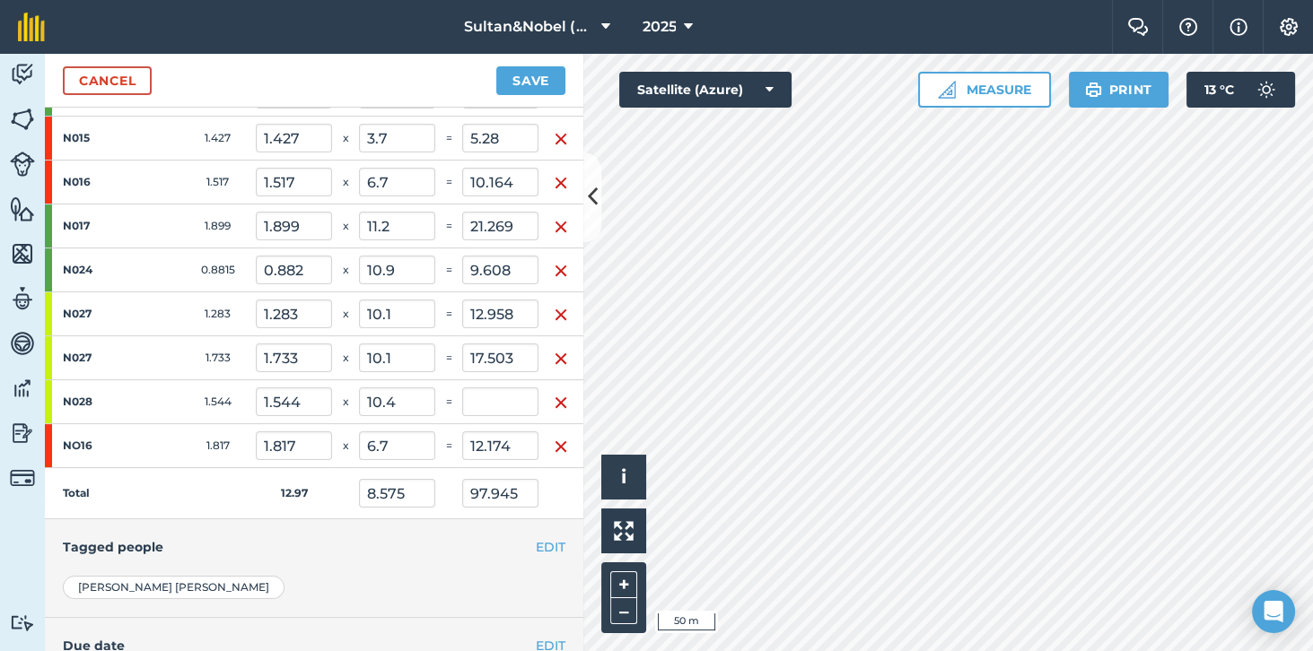
type input "16.058"
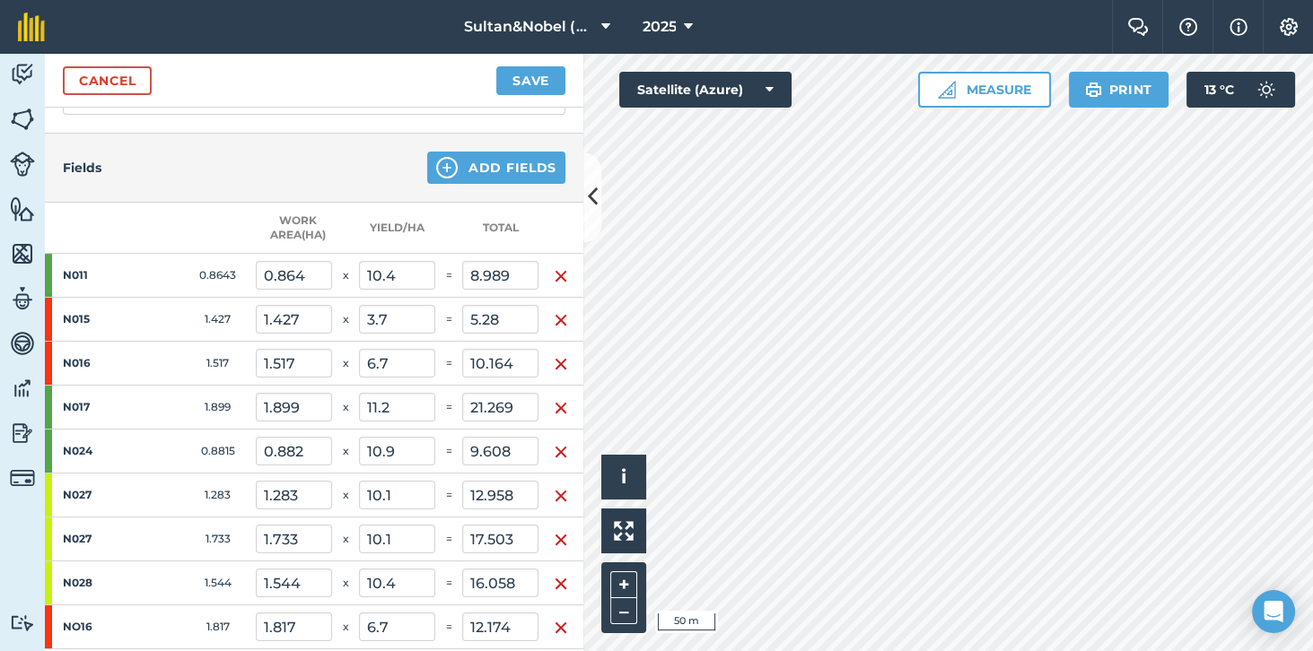
scroll to position [300, 0]
click at [527, 158] on button "Add Fields" at bounding box center [496, 169] width 138 height 32
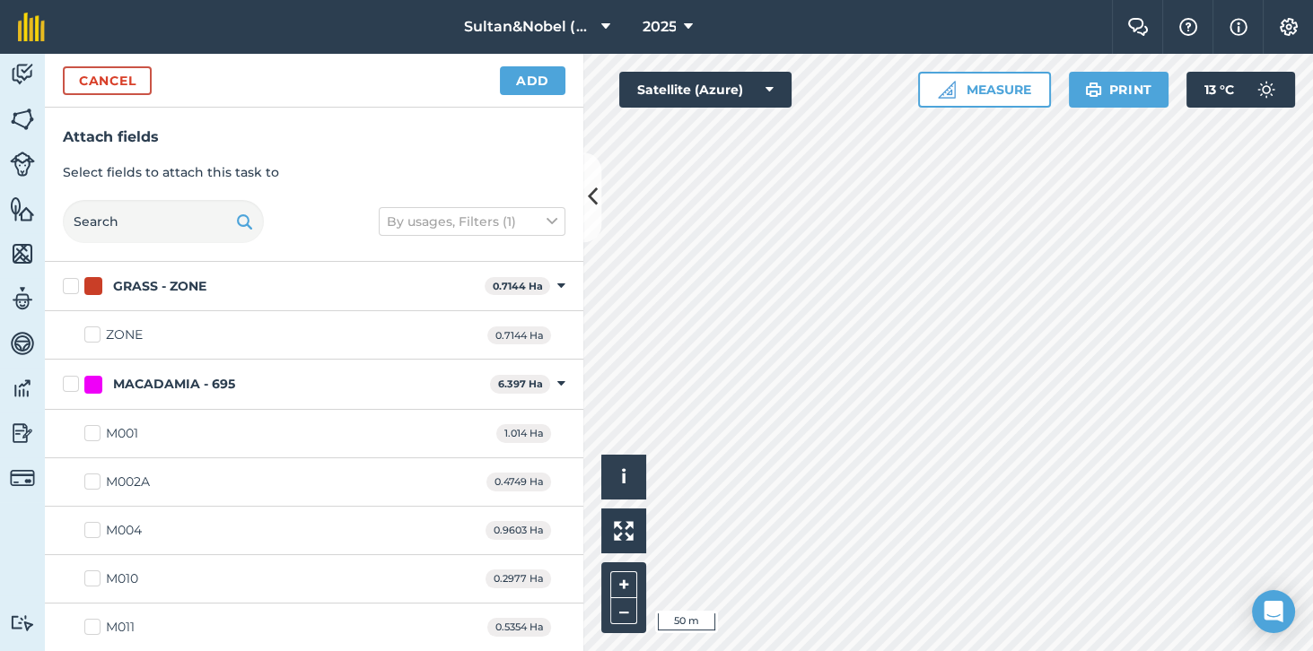
checkbox input "true"
click at [532, 85] on button "Add" at bounding box center [532, 80] width 65 height 29
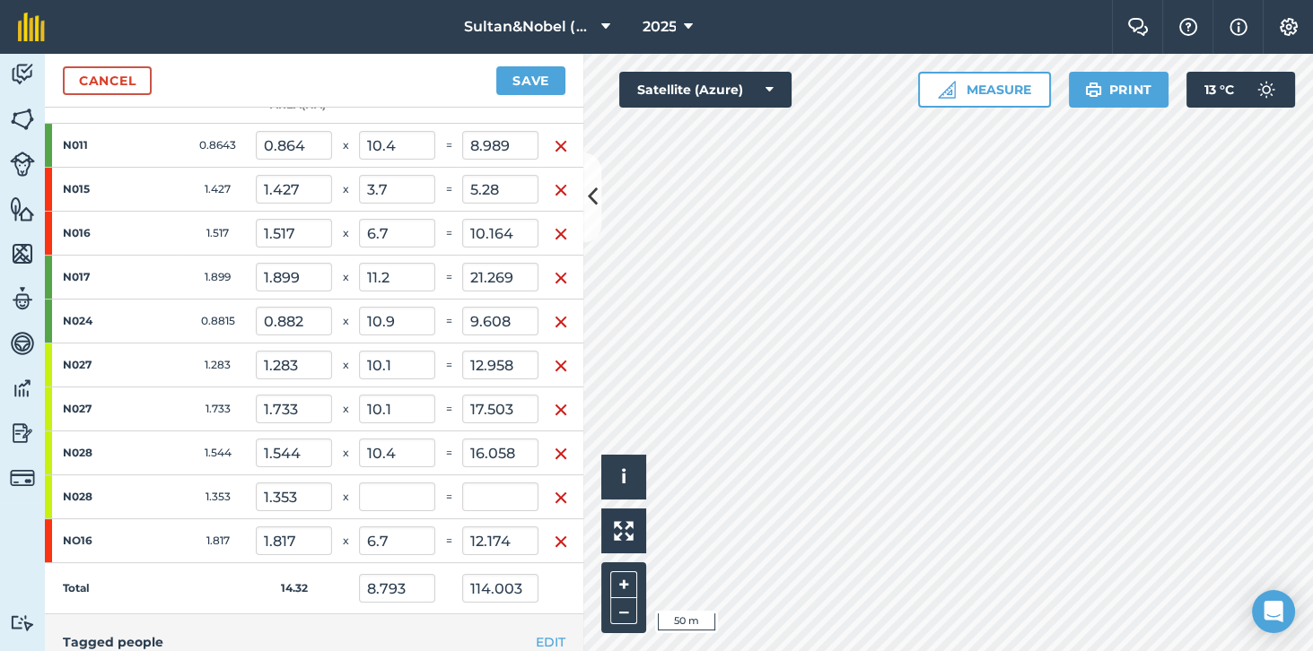
scroll to position [430, 0]
click at [393, 493] on input "text" at bounding box center [397, 498] width 76 height 29
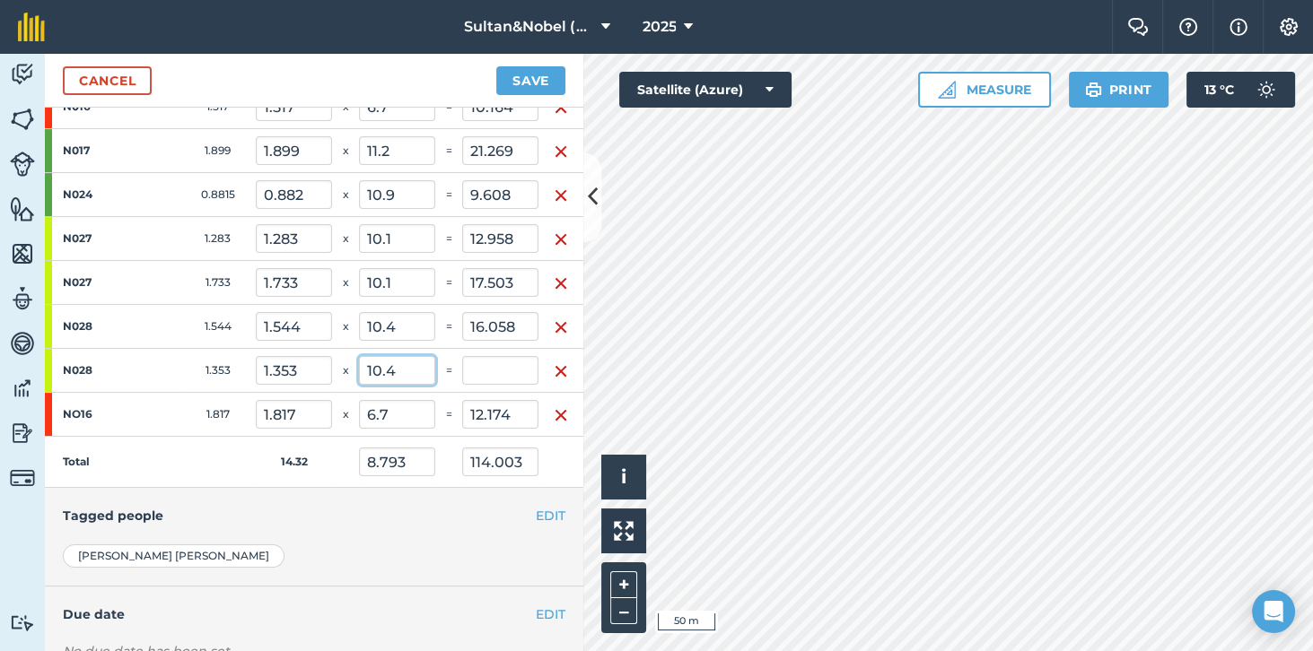
scroll to position [556, 0]
type input "10.4"
click at [172, 463] on td "Total" at bounding box center [150, 463] width 211 height 51
type input "8.944"
type input "128.074"
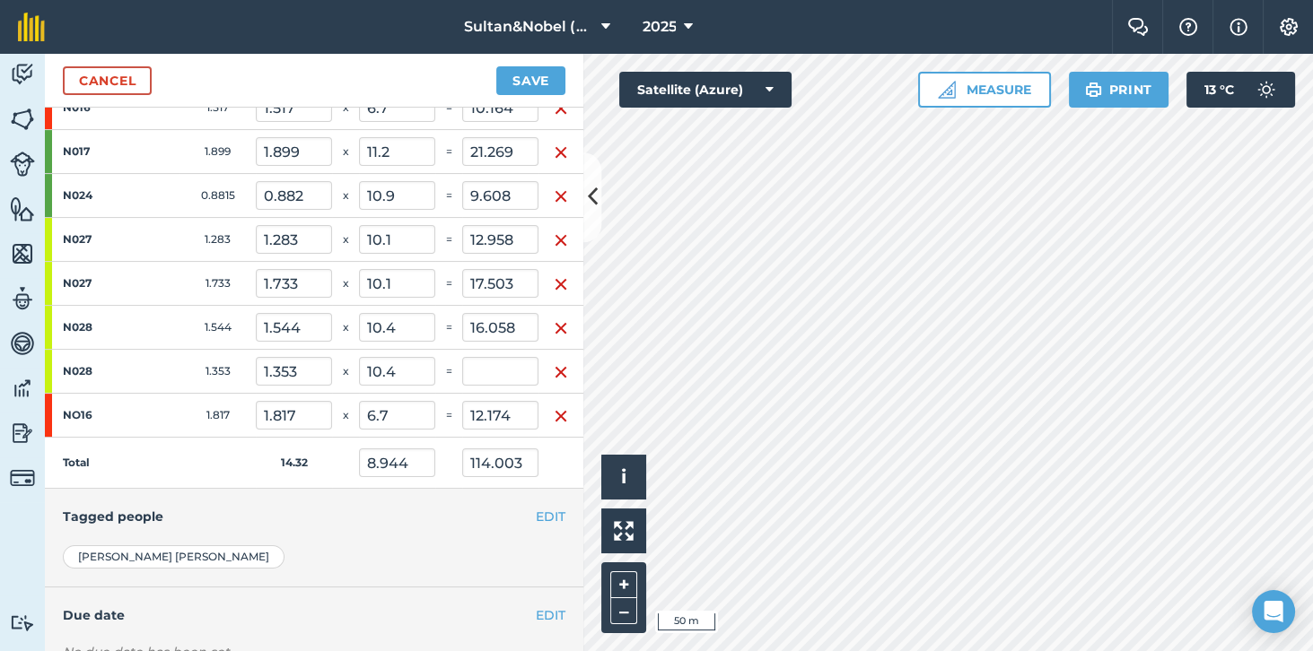
type input "14.071"
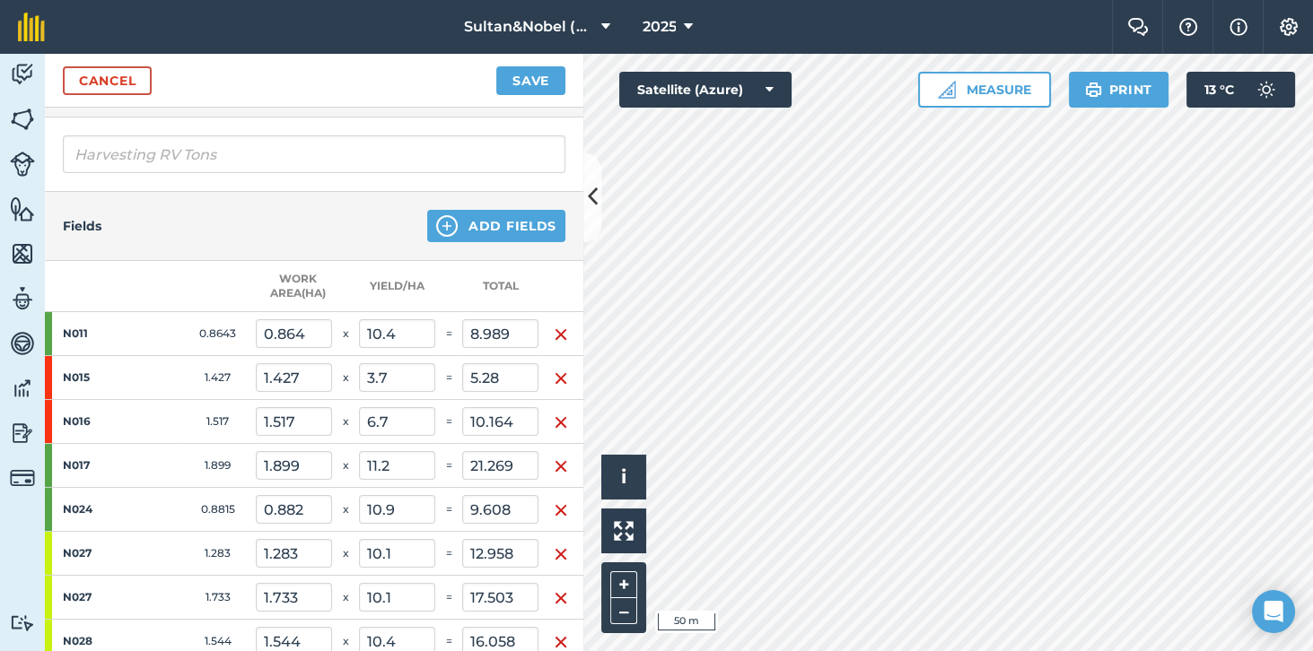
scroll to position [238, 0]
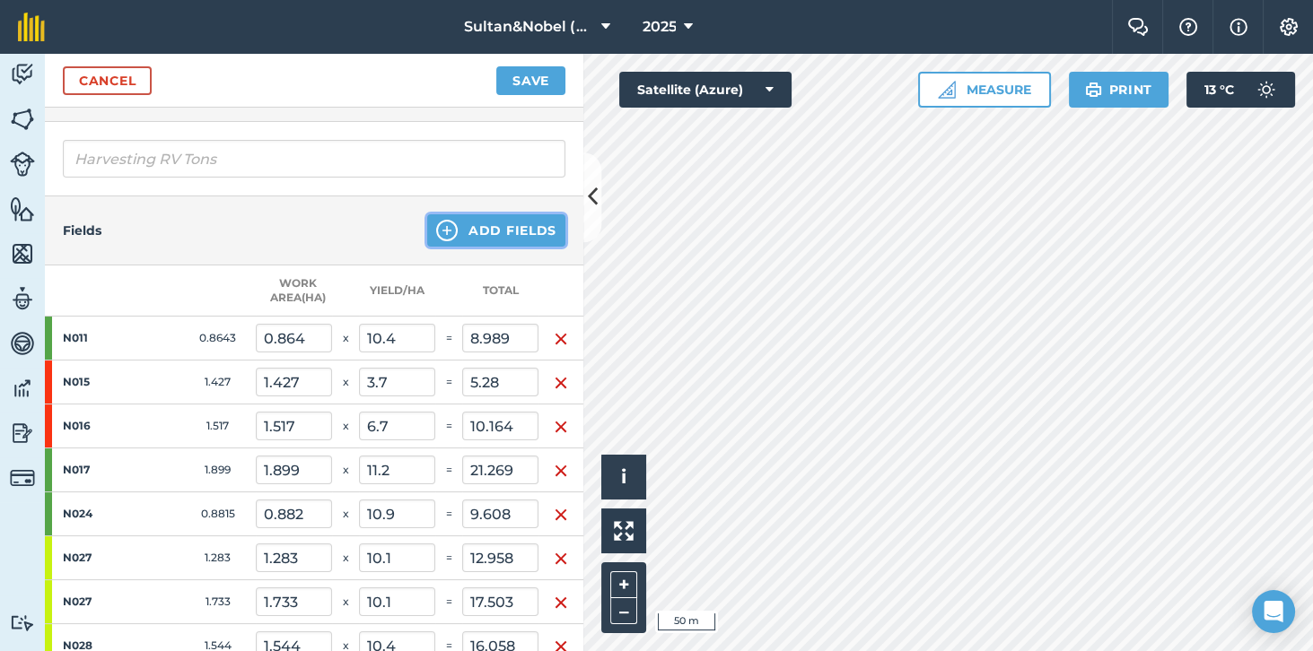
click at [521, 228] on button "Add Fields" at bounding box center [496, 230] width 138 height 32
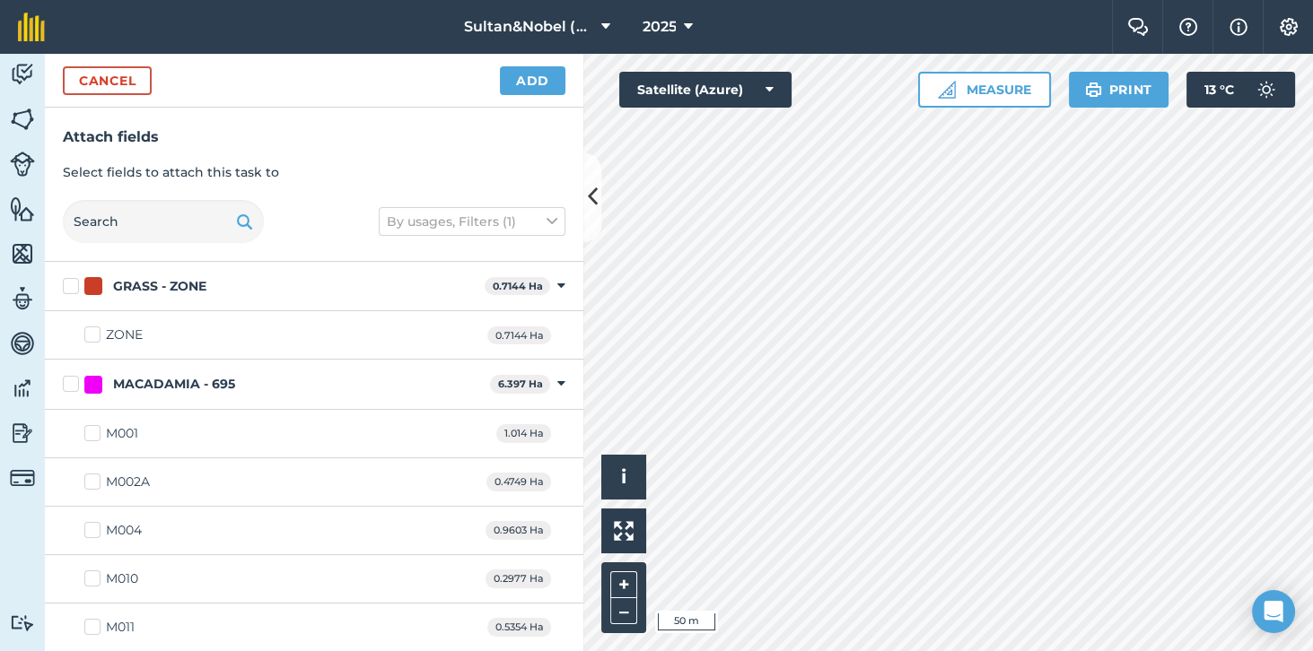
checkbox input "true"
click at [544, 78] on button "Add" at bounding box center [532, 80] width 65 height 29
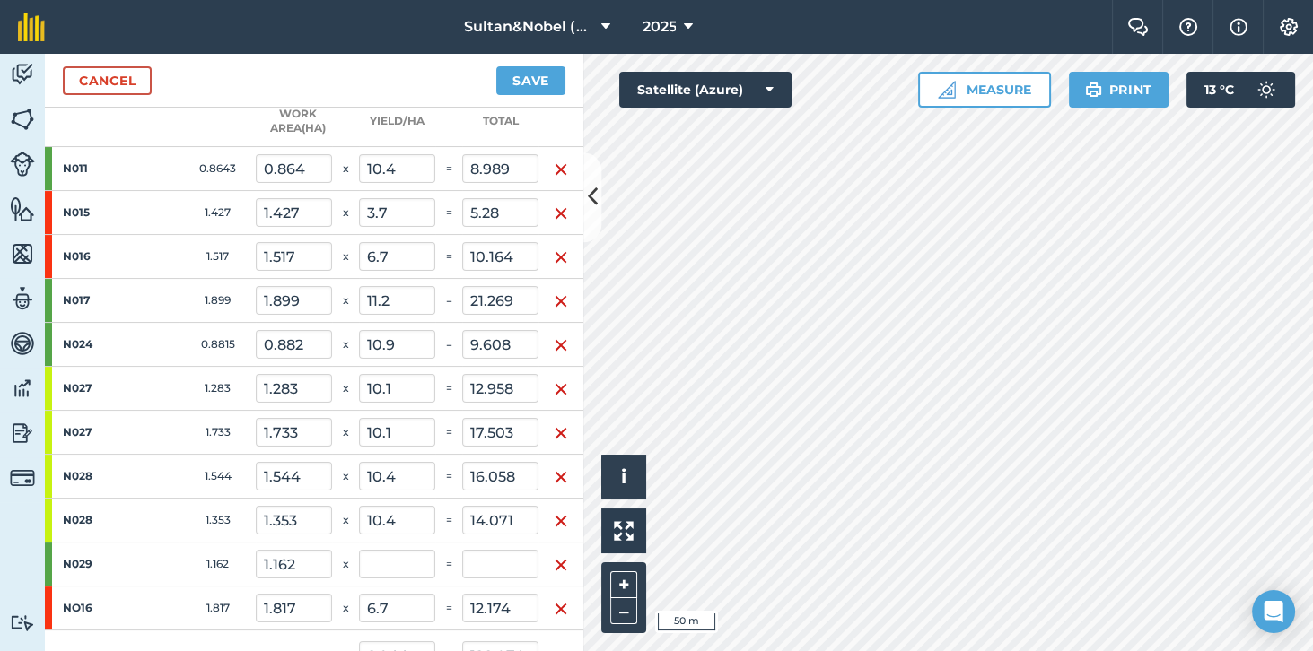
scroll to position [446, 0]
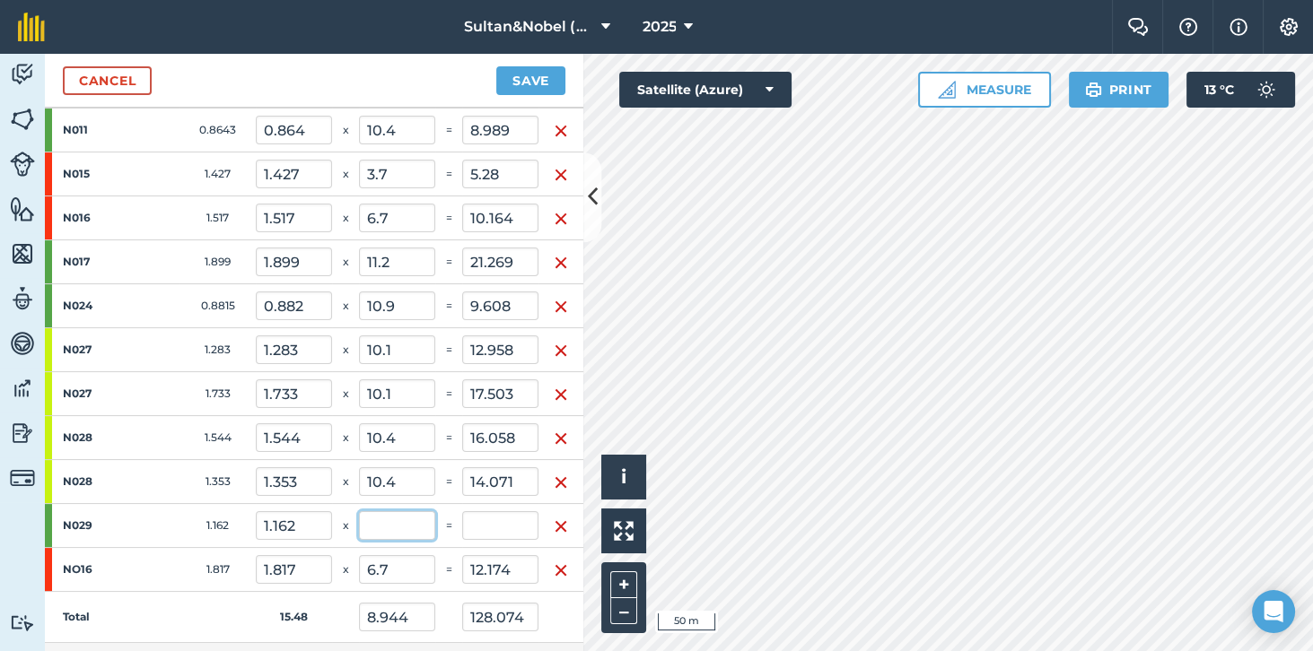
click at [408, 526] on input "text" at bounding box center [397, 525] width 76 height 29
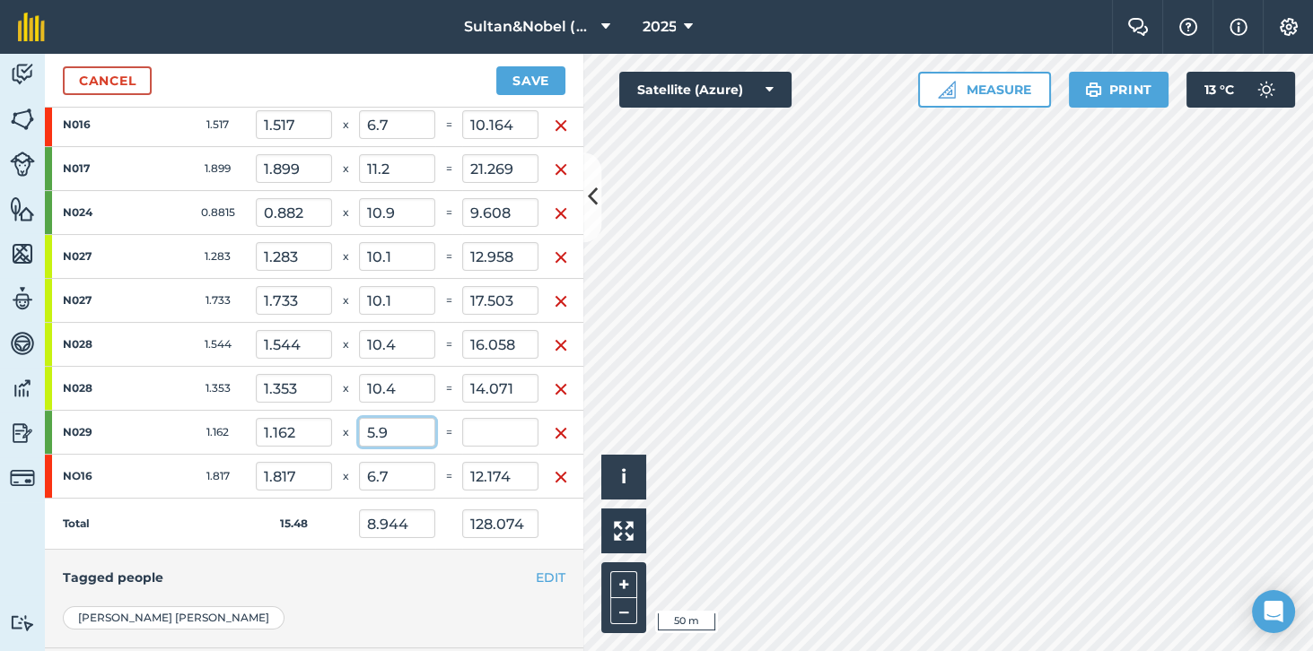
scroll to position [539, 0]
type input "5.9"
click at [178, 520] on td "Total" at bounding box center [150, 524] width 211 height 51
type input "8.716"
type input "134.93"
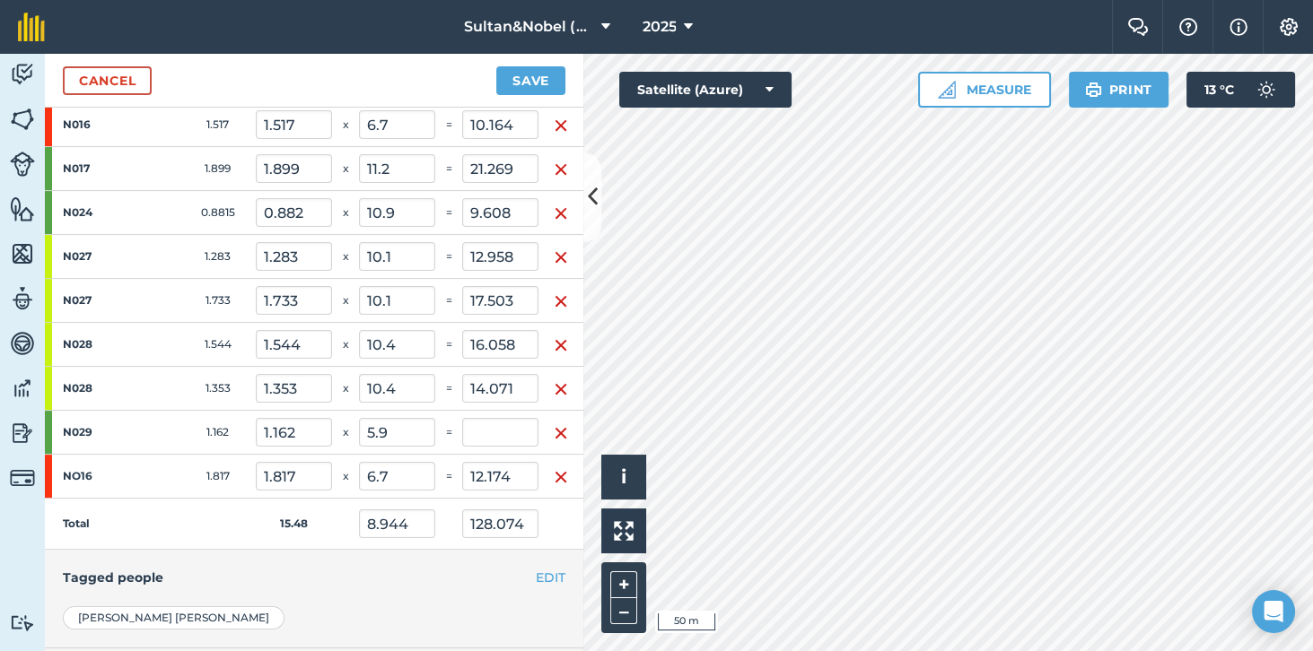
type input "6.856"
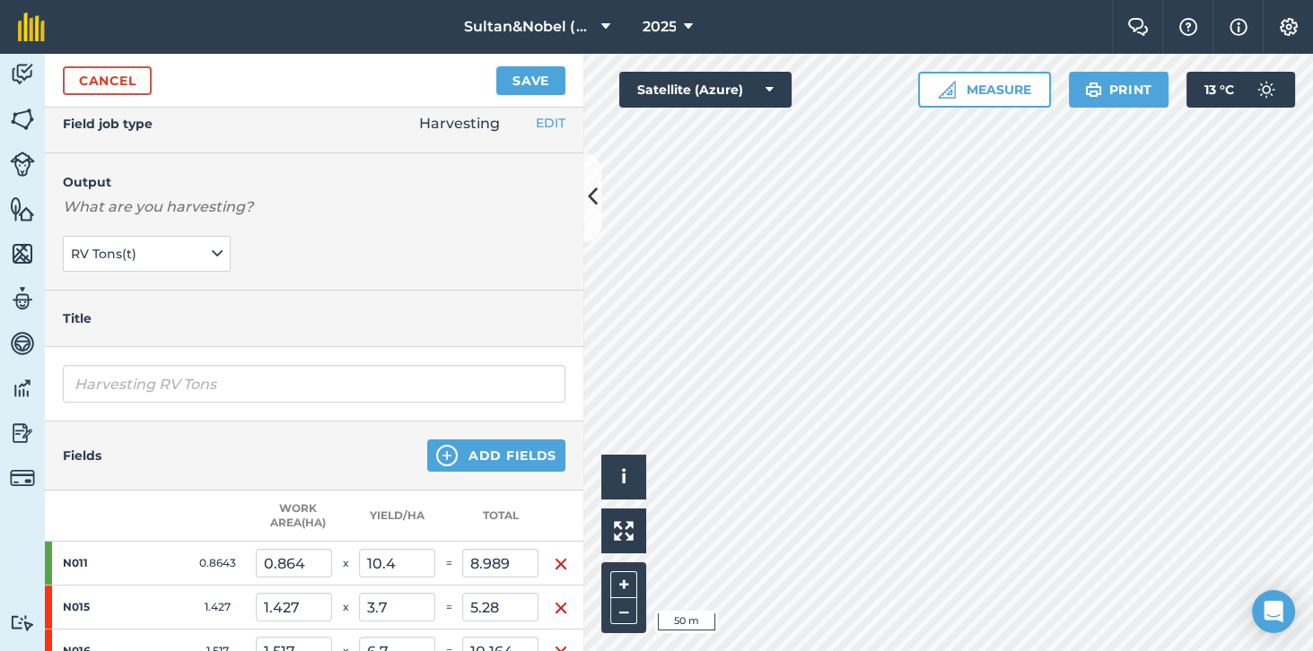
scroll to position [0, 0]
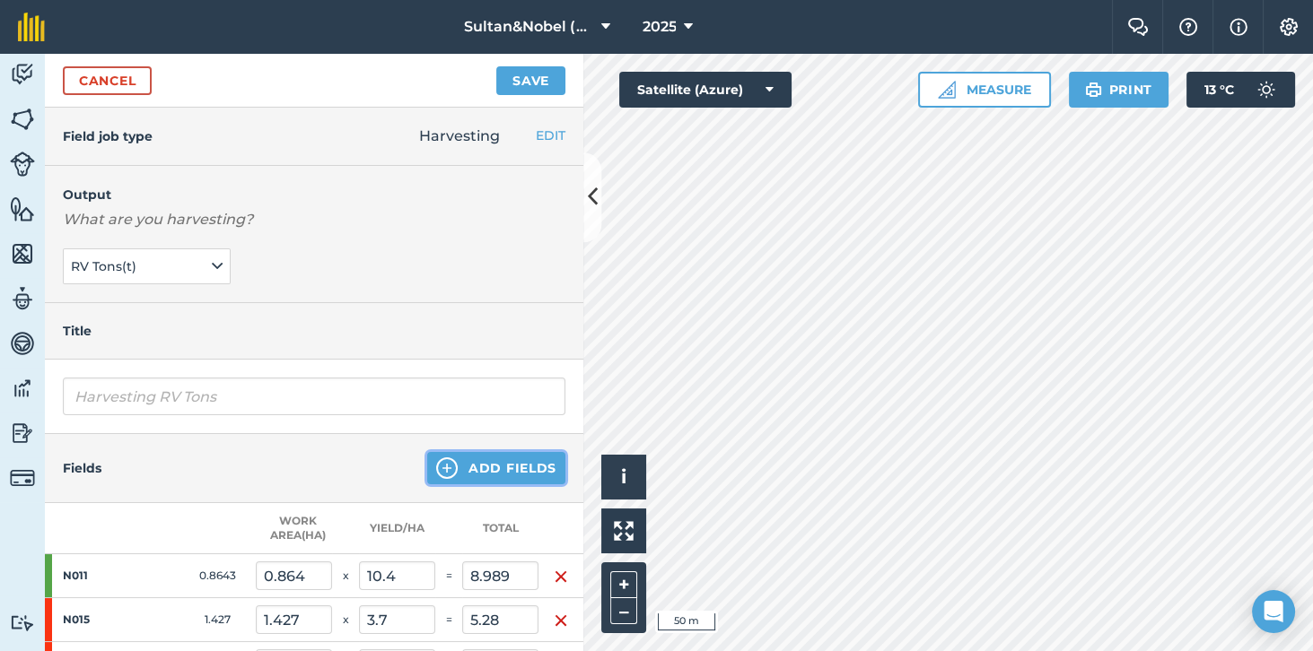
click at [528, 472] on button "Add Fields" at bounding box center [496, 468] width 138 height 32
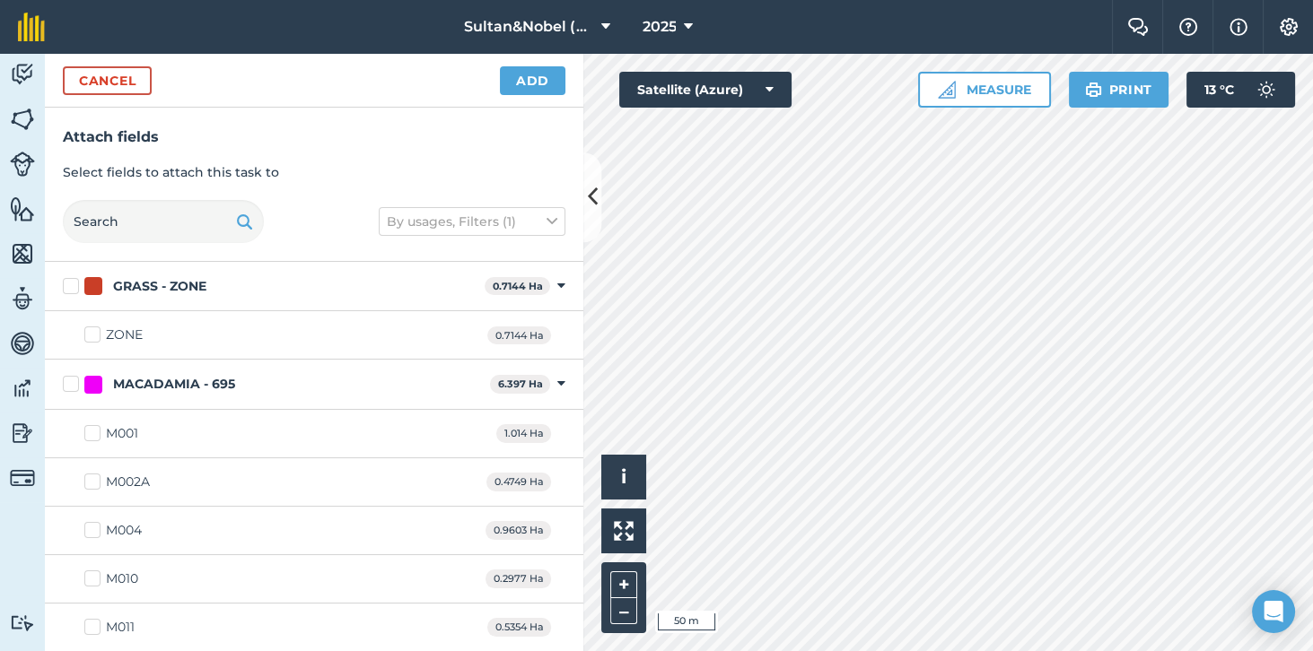
checkbox input "true"
click at [530, 83] on button "Add" at bounding box center [532, 80] width 65 height 29
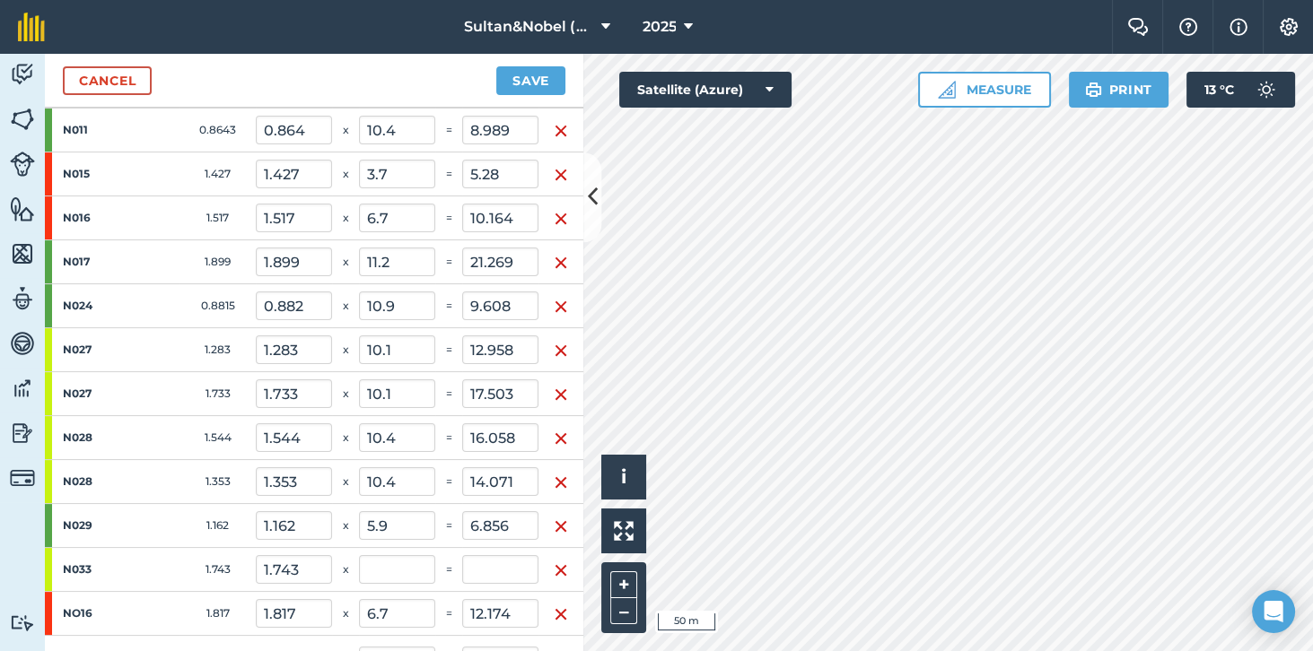
scroll to position [458, 0]
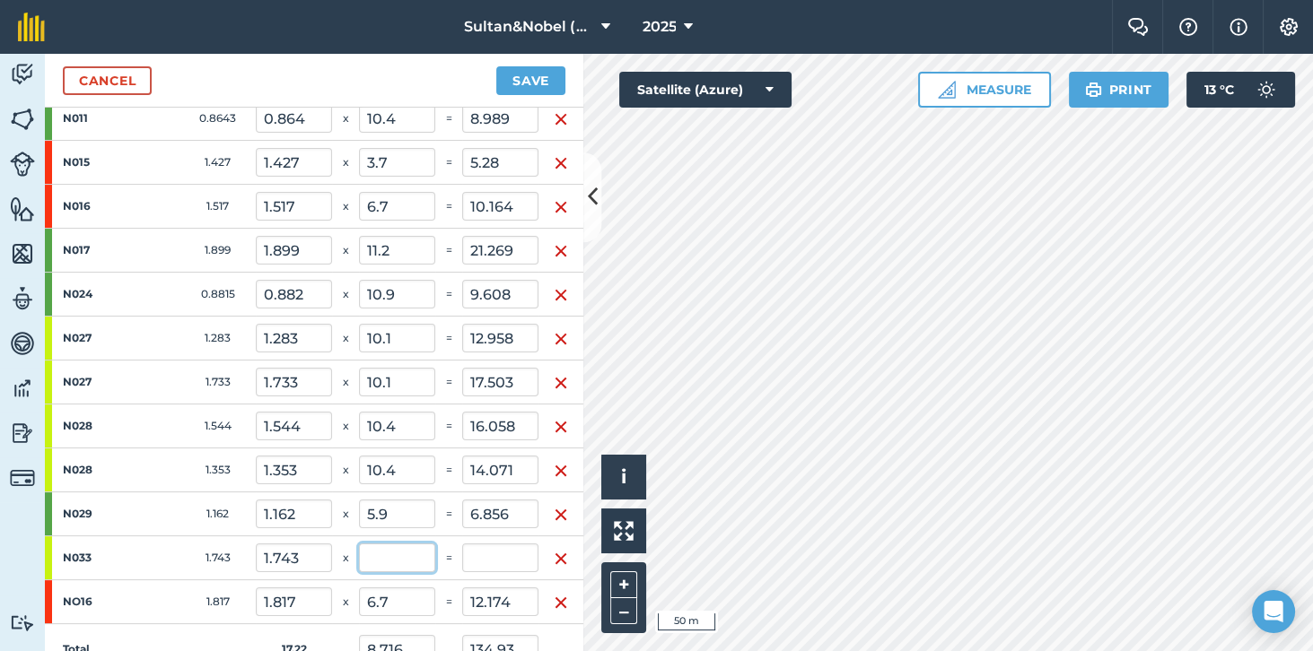
click at [397, 558] on input "text" at bounding box center [397, 558] width 76 height 29
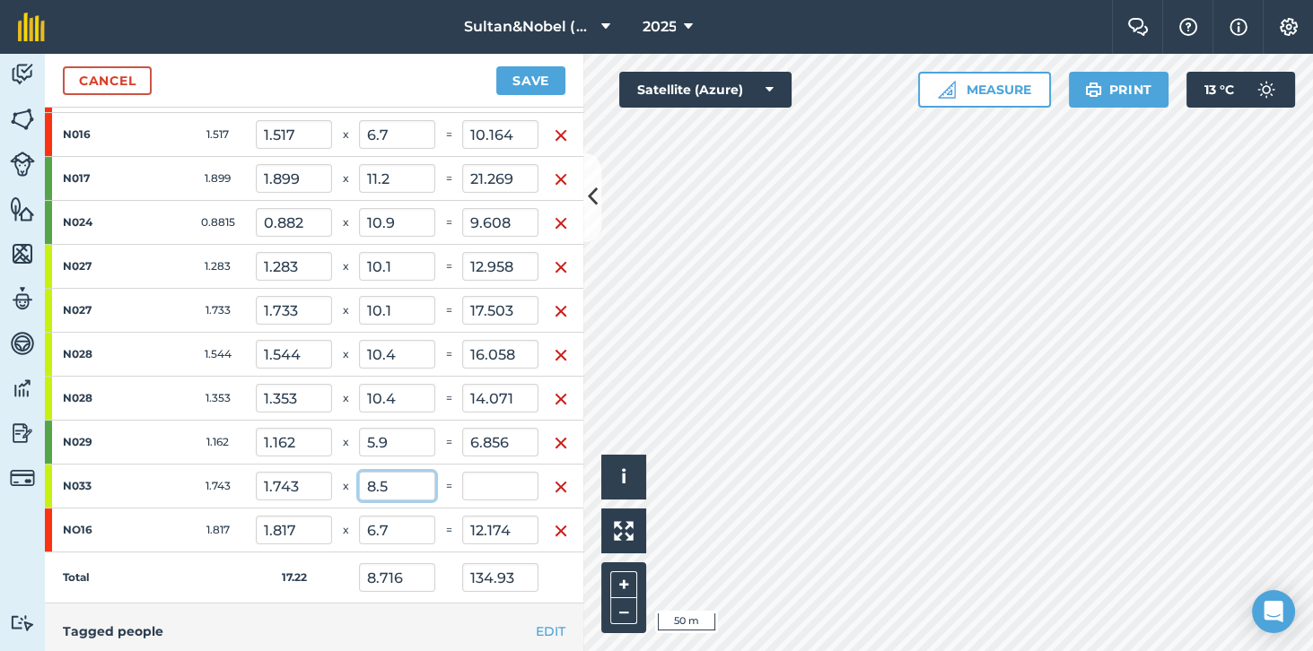
scroll to position [600, 0]
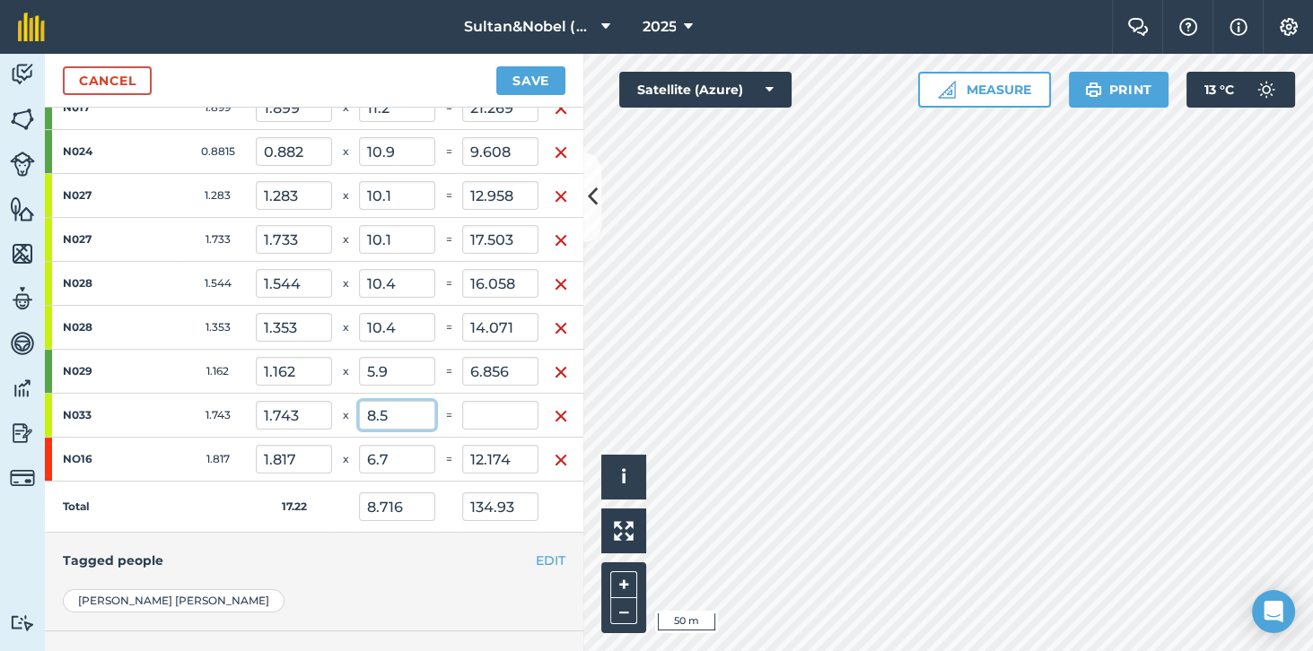
type input "8.5"
click at [178, 500] on td "Total" at bounding box center [150, 507] width 211 height 51
type input "8.694"
type input "149.745"
type input "14.816"
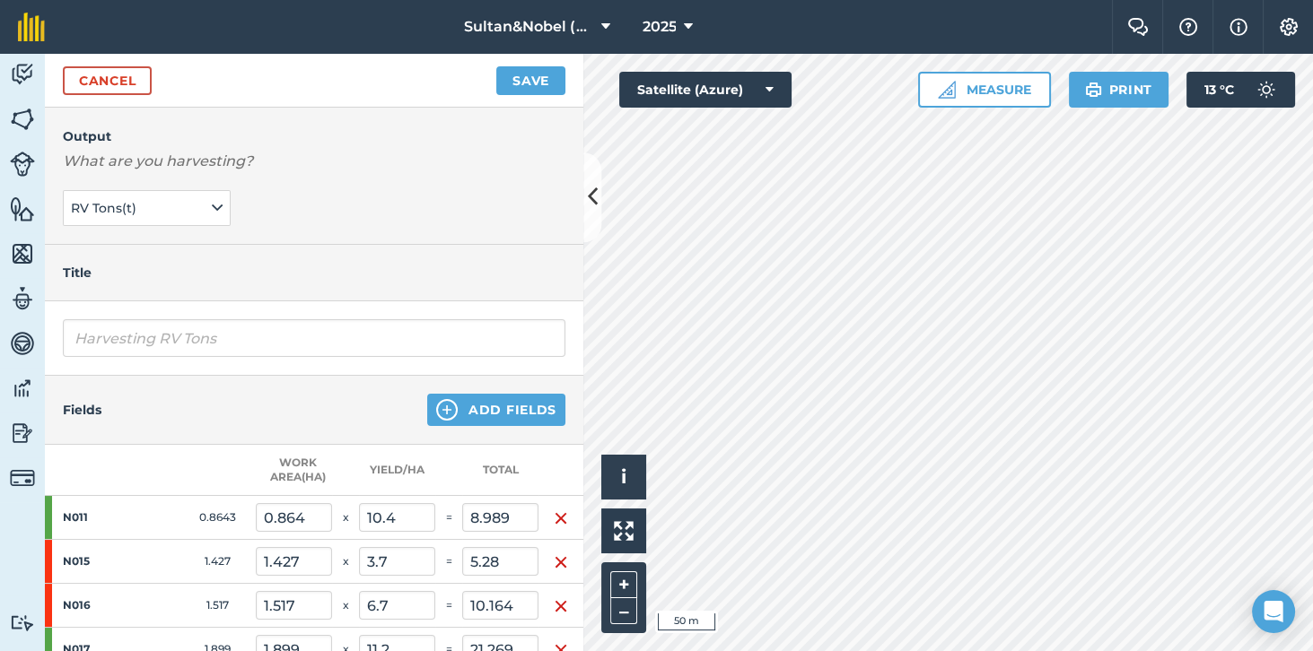
scroll to position [47, 0]
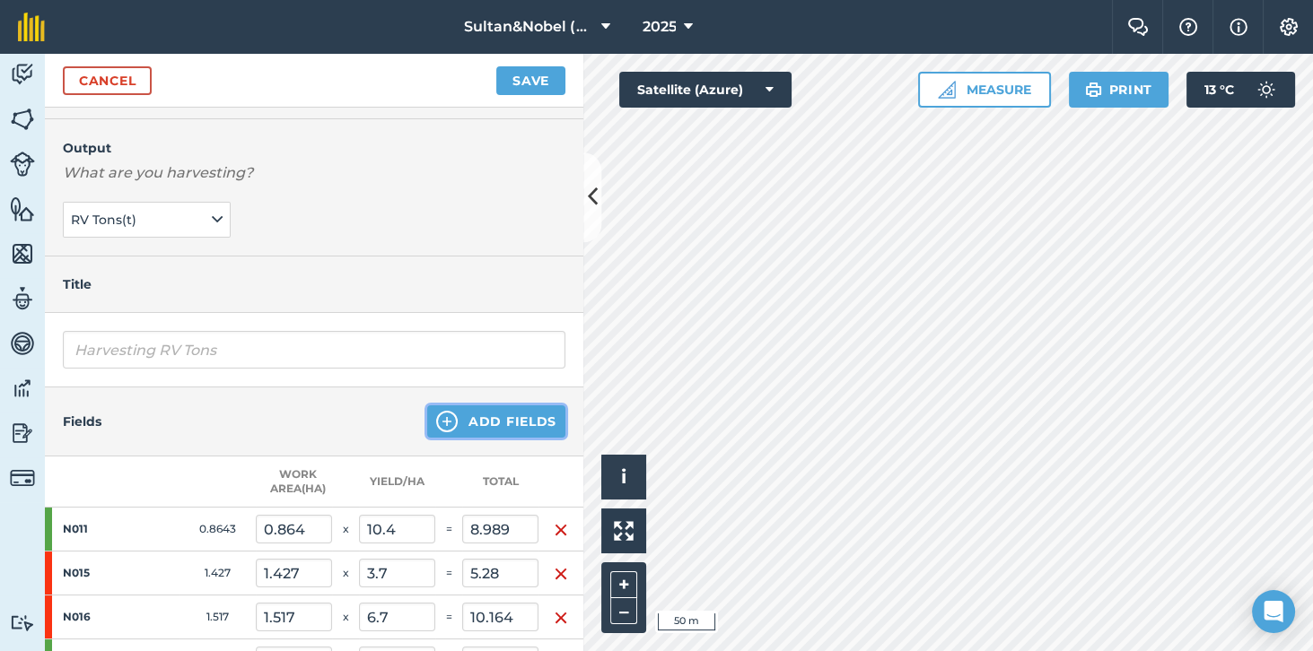
click at [504, 425] on button "Add Fields" at bounding box center [496, 422] width 138 height 32
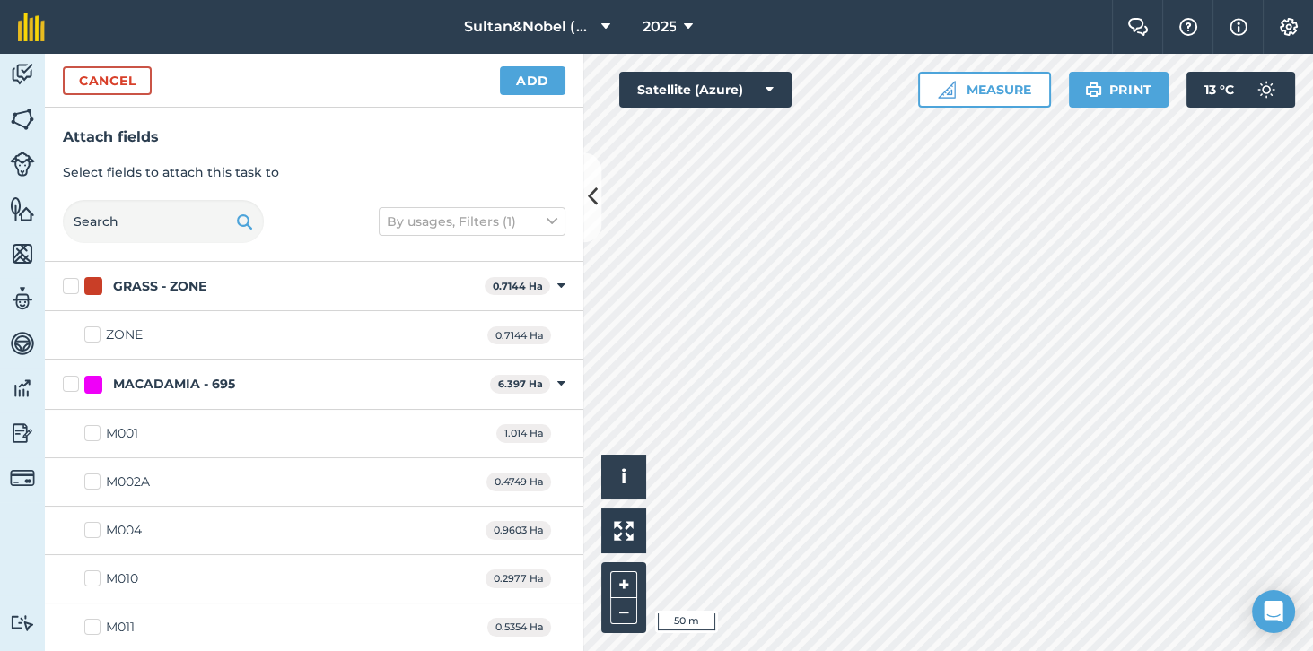
checkbox input "true"
click at [544, 84] on button "Add" at bounding box center [532, 80] width 65 height 29
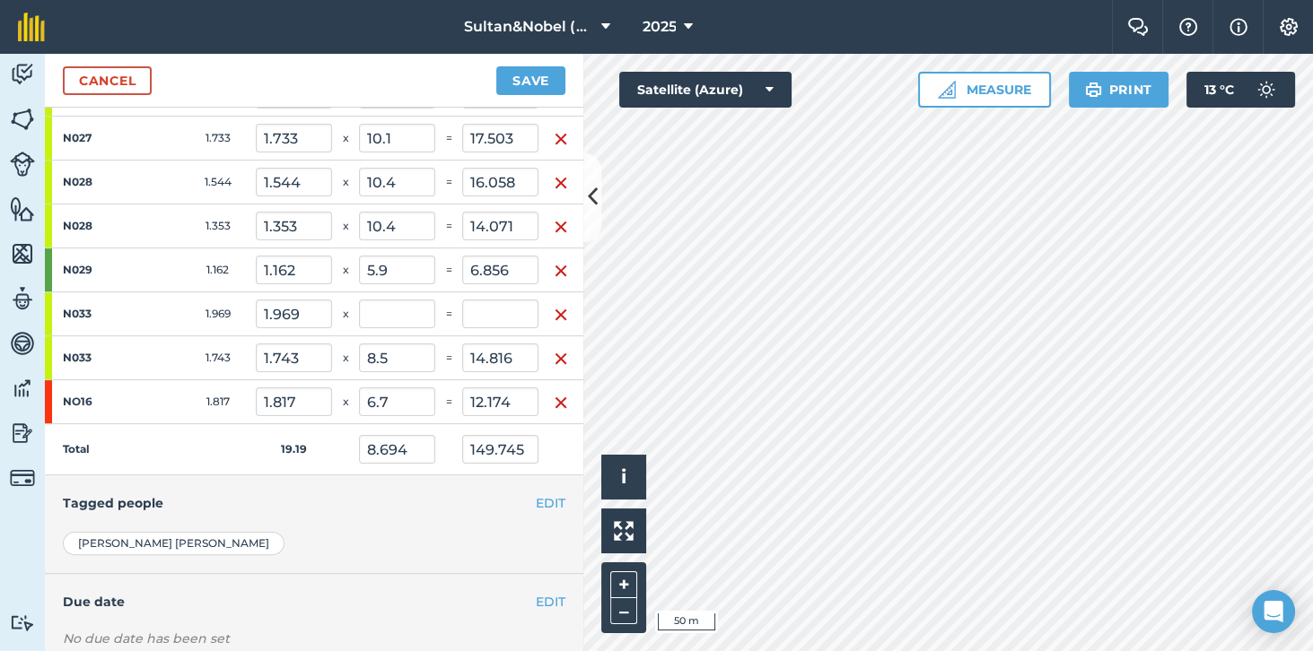
scroll to position [705, 0]
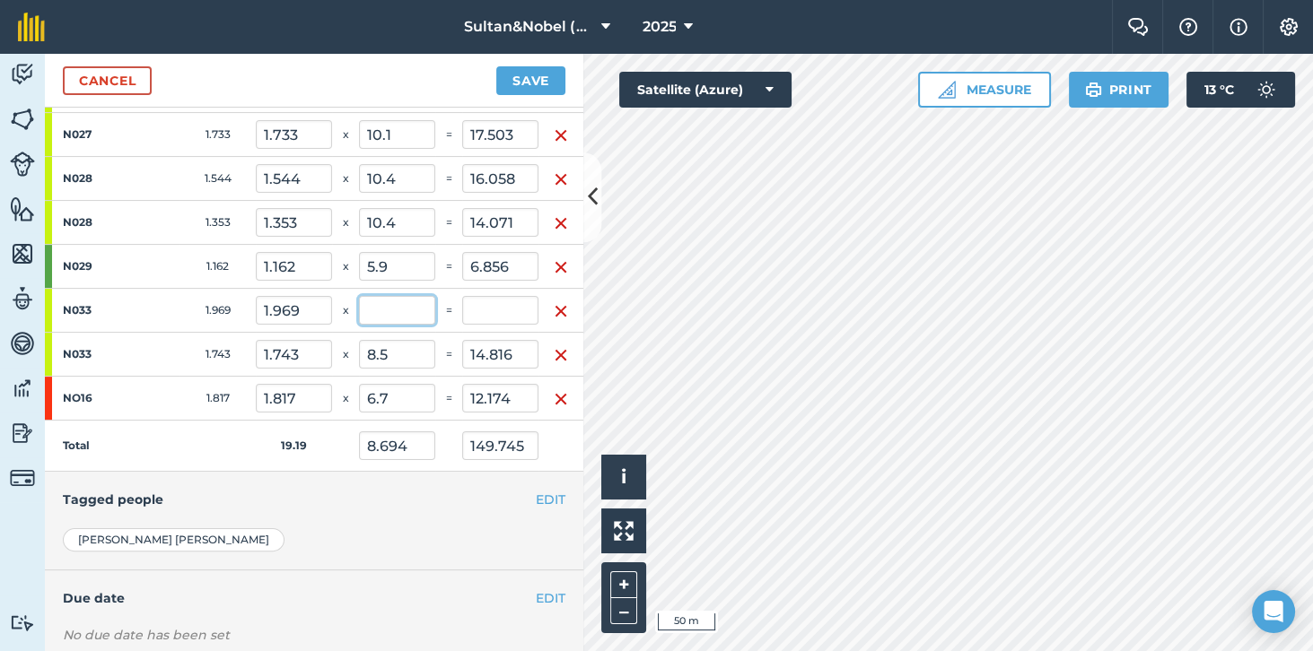
click at [409, 302] on input "text" at bounding box center [397, 310] width 76 height 29
type input "8.5"
click at [331, 499] on h4 "Tagged people" at bounding box center [314, 500] width 502 height 20
type input "8.674"
type input "166.482"
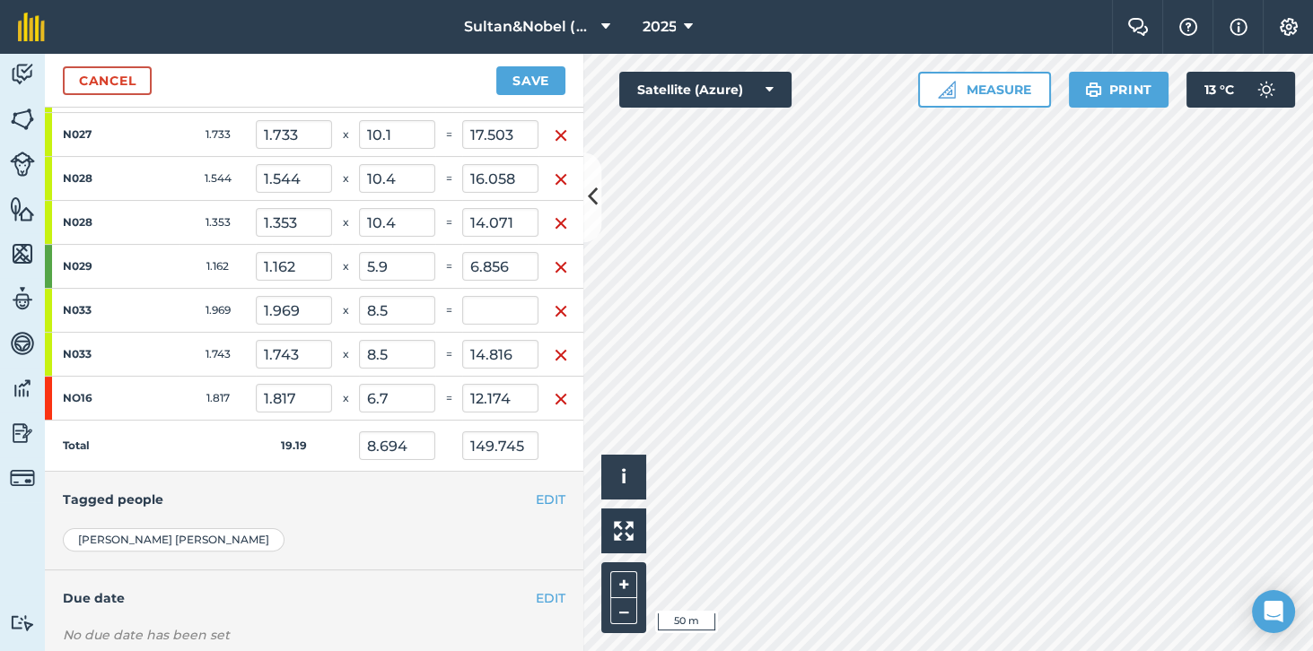
type input "16.737"
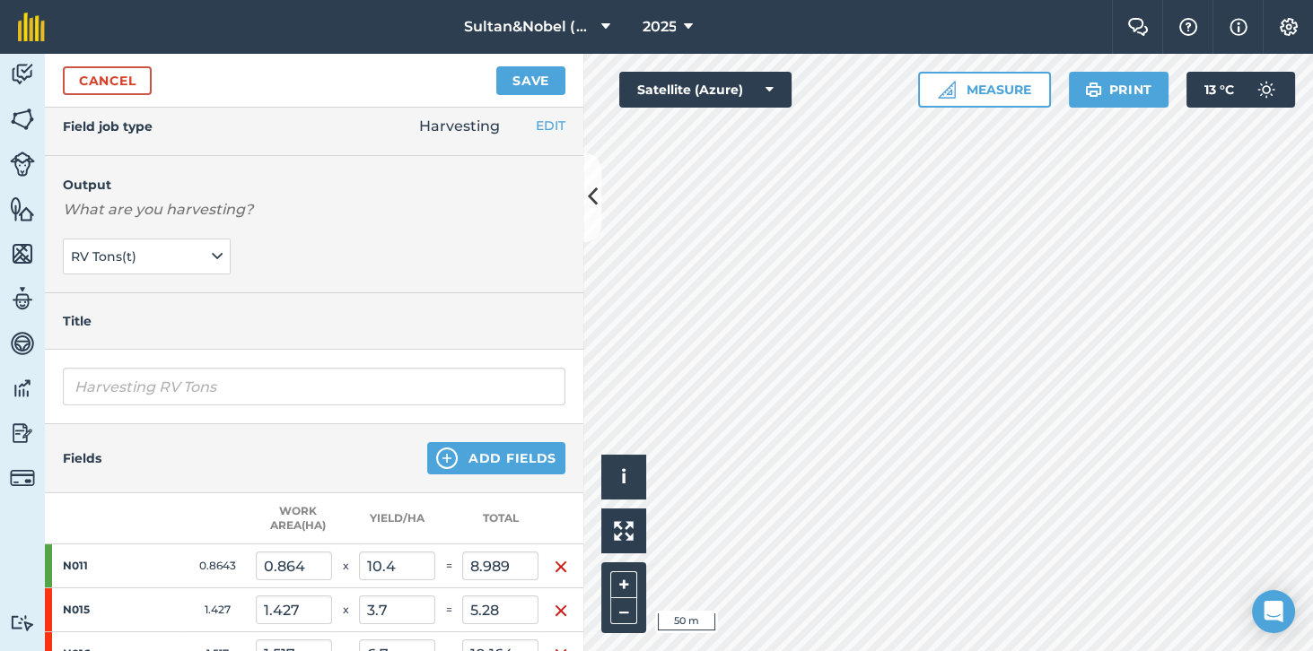
scroll to position [9, 0]
click at [516, 460] on button "Add Fields" at bounding box center [496, 459] width 138 height 32
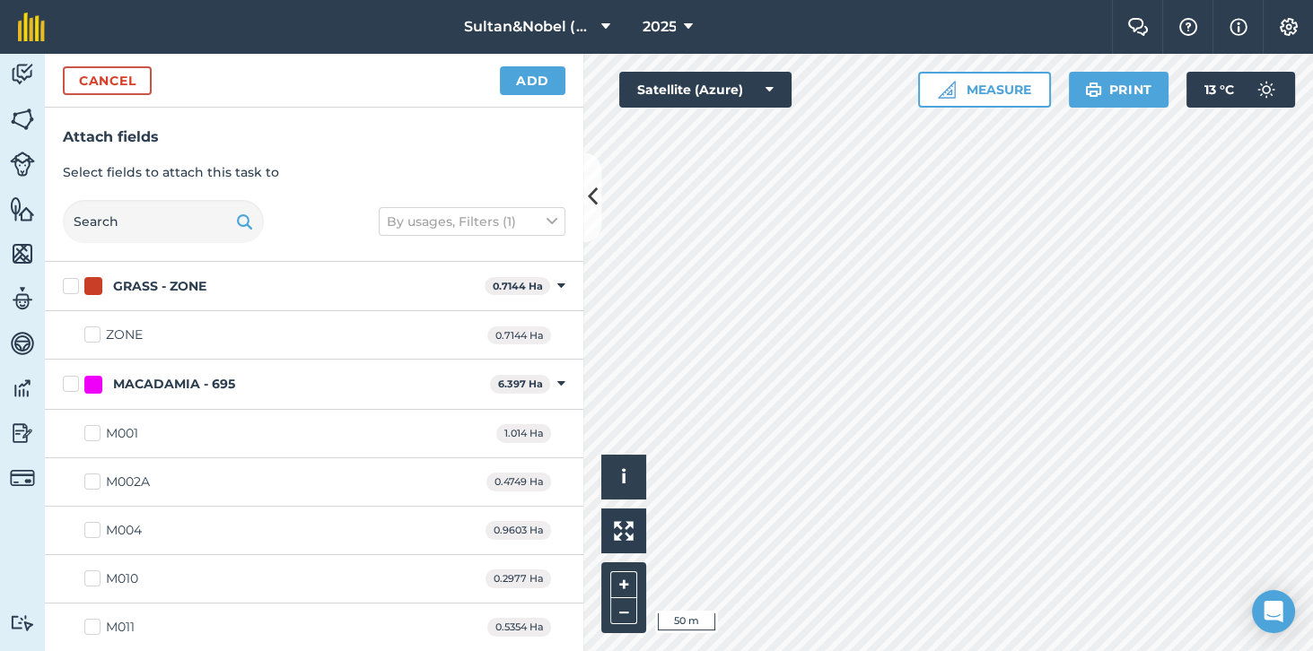
checkbox input "true"
click at [542, 76] on button "Add" at bounding box center [532, 80] width 65 height 29
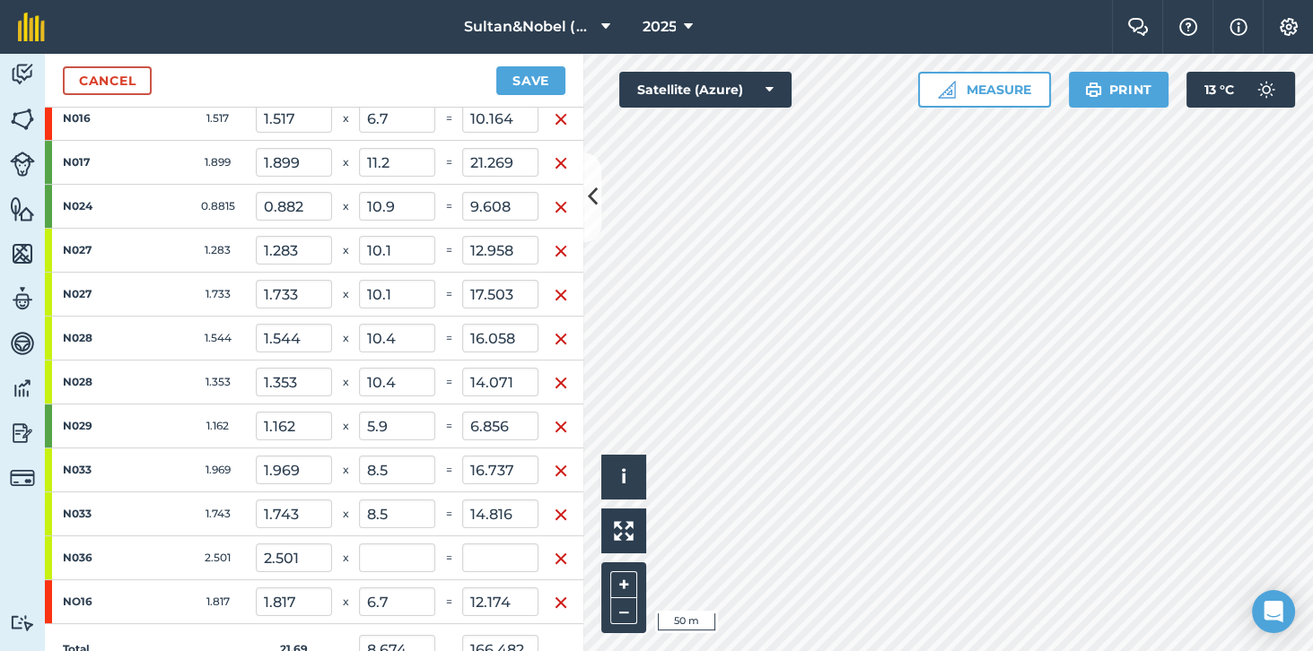
scroll to position [556, 0]
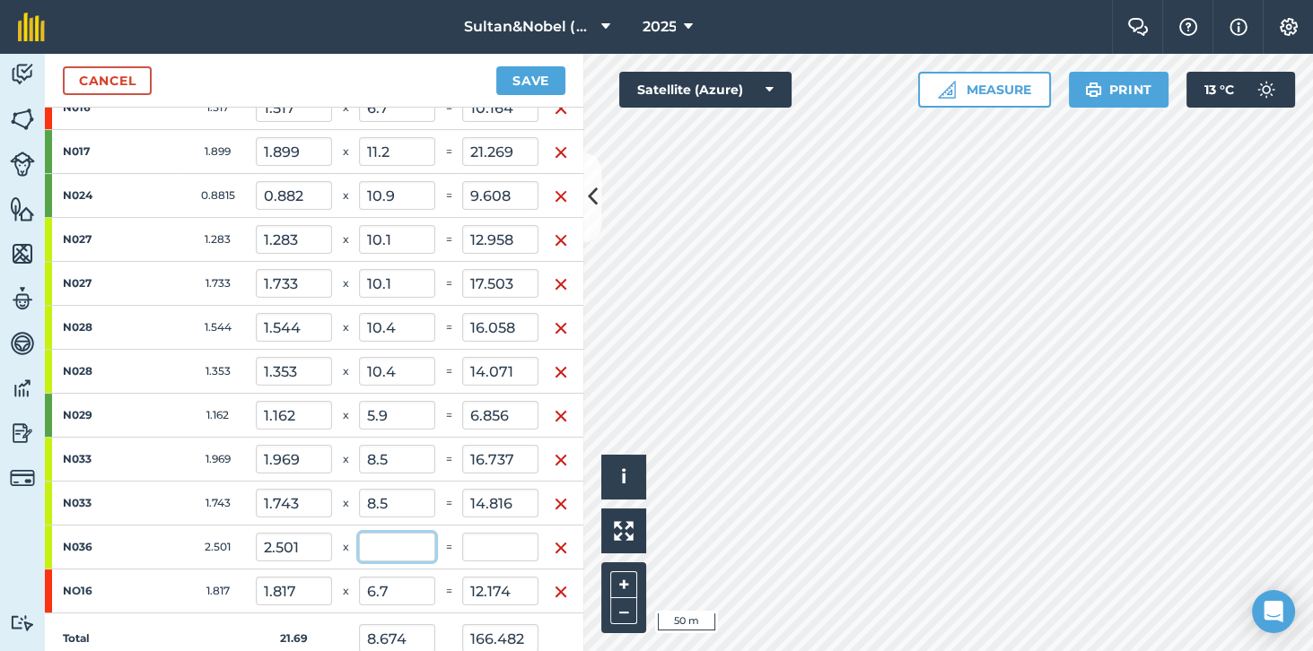
click at [398, 543] on input "text" at bounding box center [397, 547] width 76 height 29
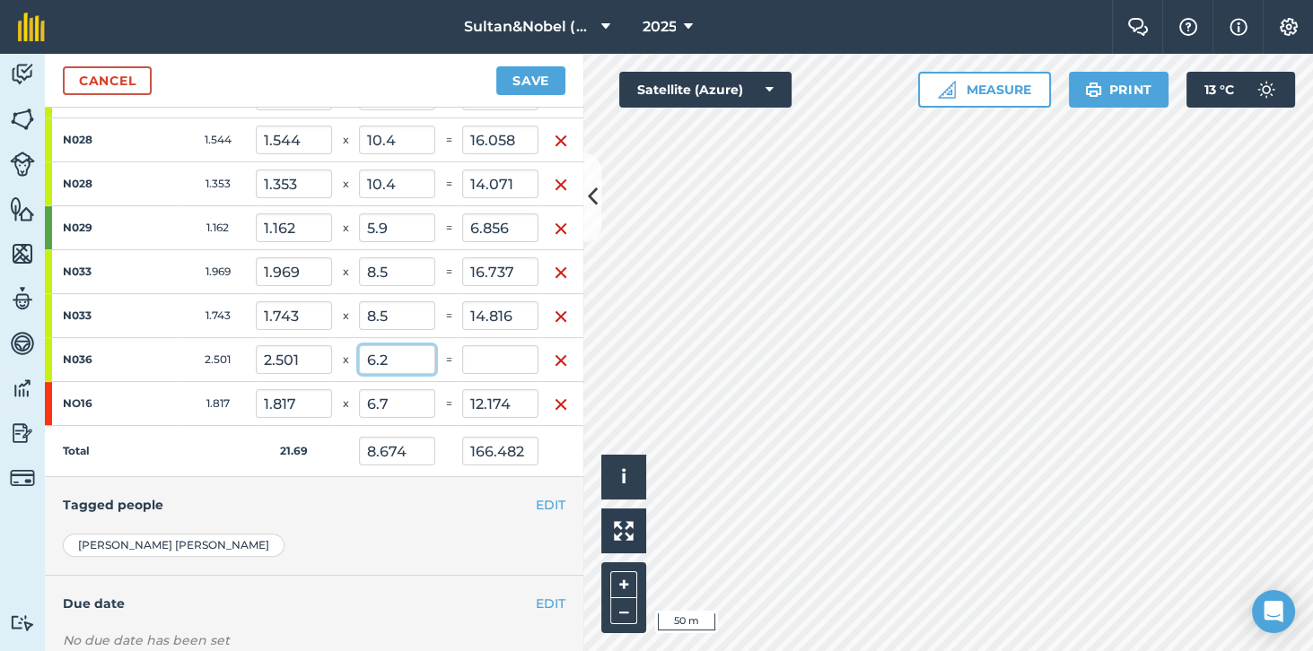
scroll to position [759, 0]
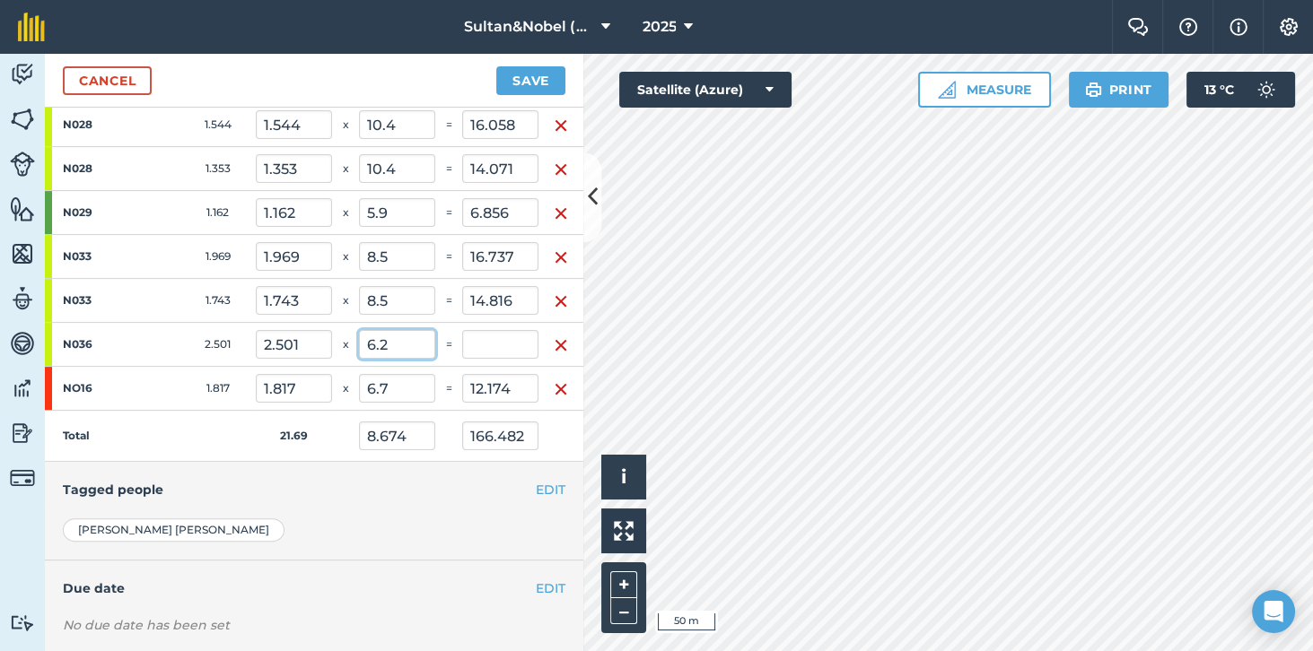
type input "6.2"
click at [201, 432] on td "Total" at bounding box center [150, 436] width 211 height 51
type input "8.389"
type input "181.988"
type input "15.506"
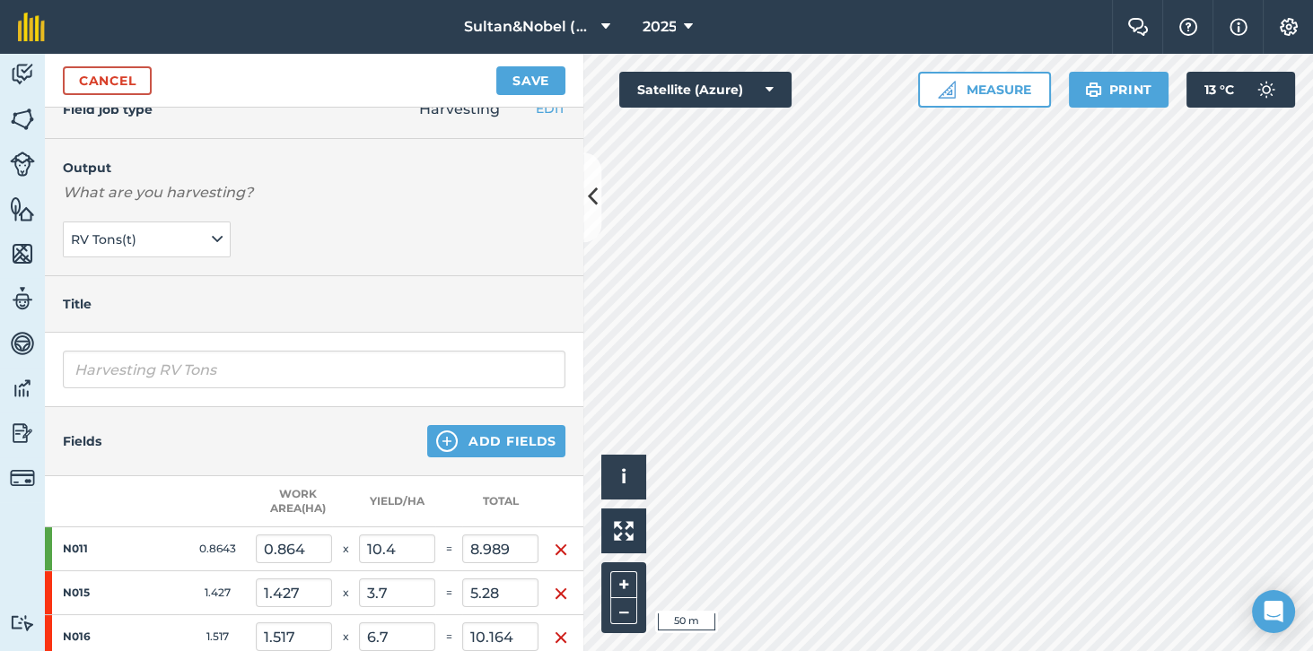
scroll to position [0, 0]
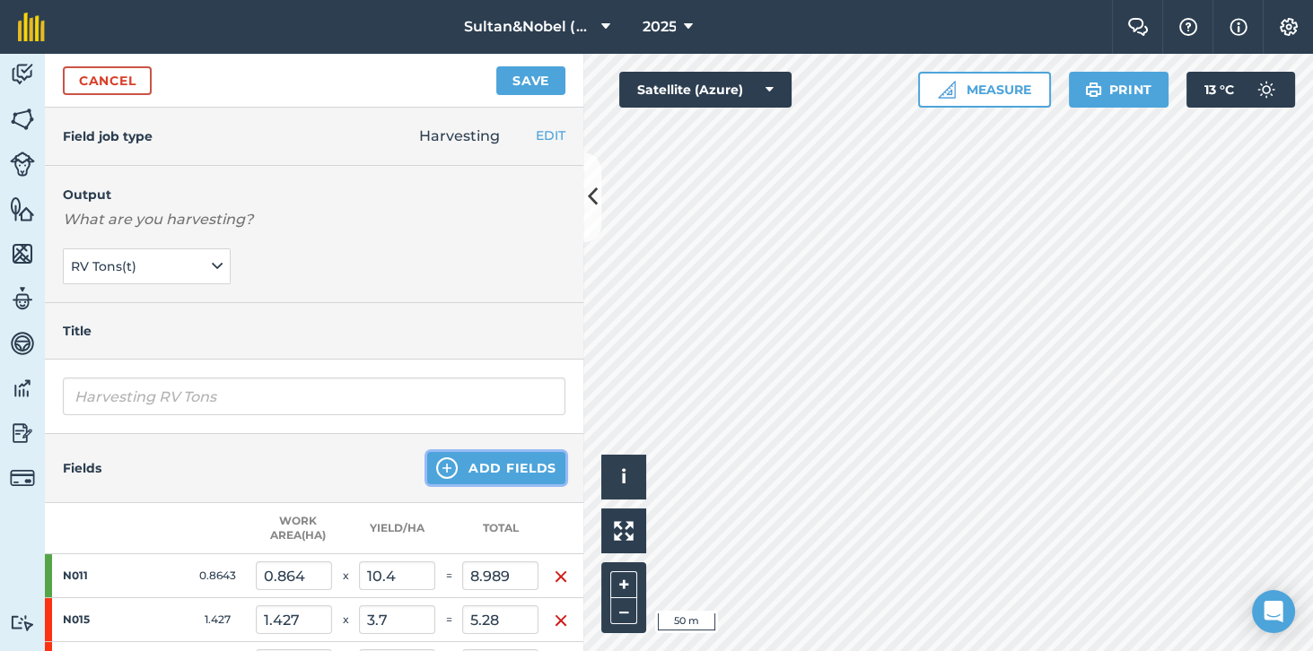
click at [517, 465] on button "Add Fields" at bounding box center [496, 468] width 138 height 32
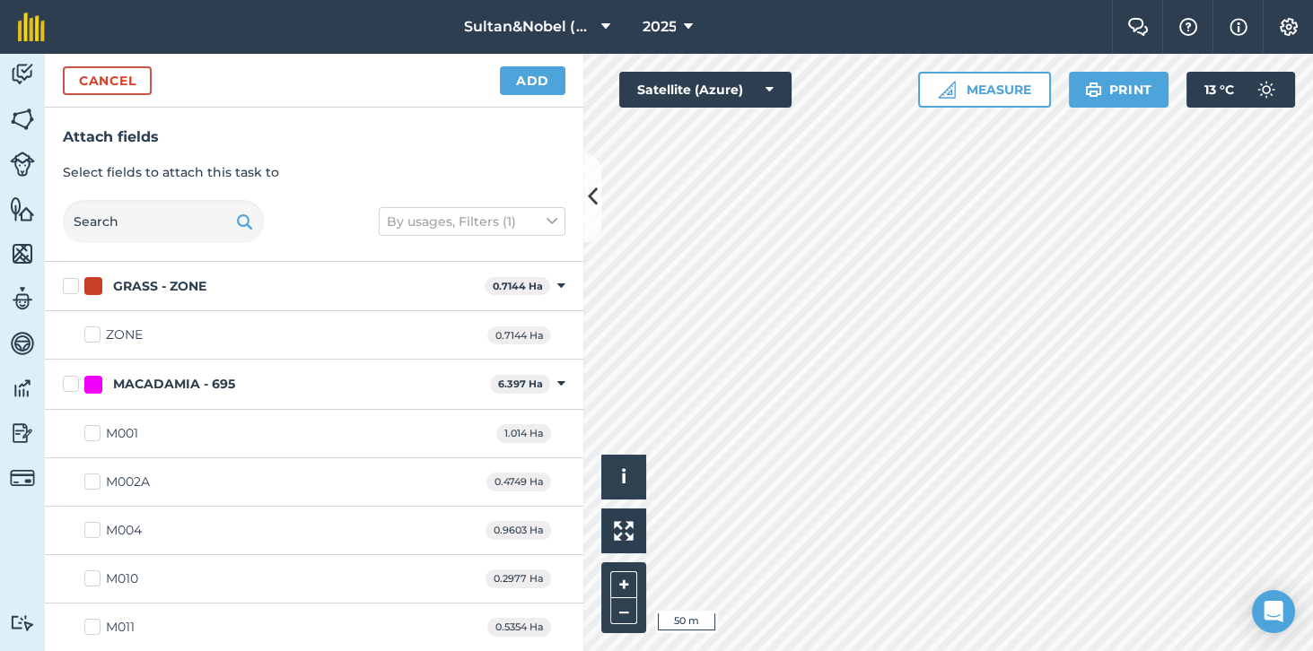
checkbox input "true"
click at [533, 80] on button "Add" at bounding box center [532, 80] width 65 height 29
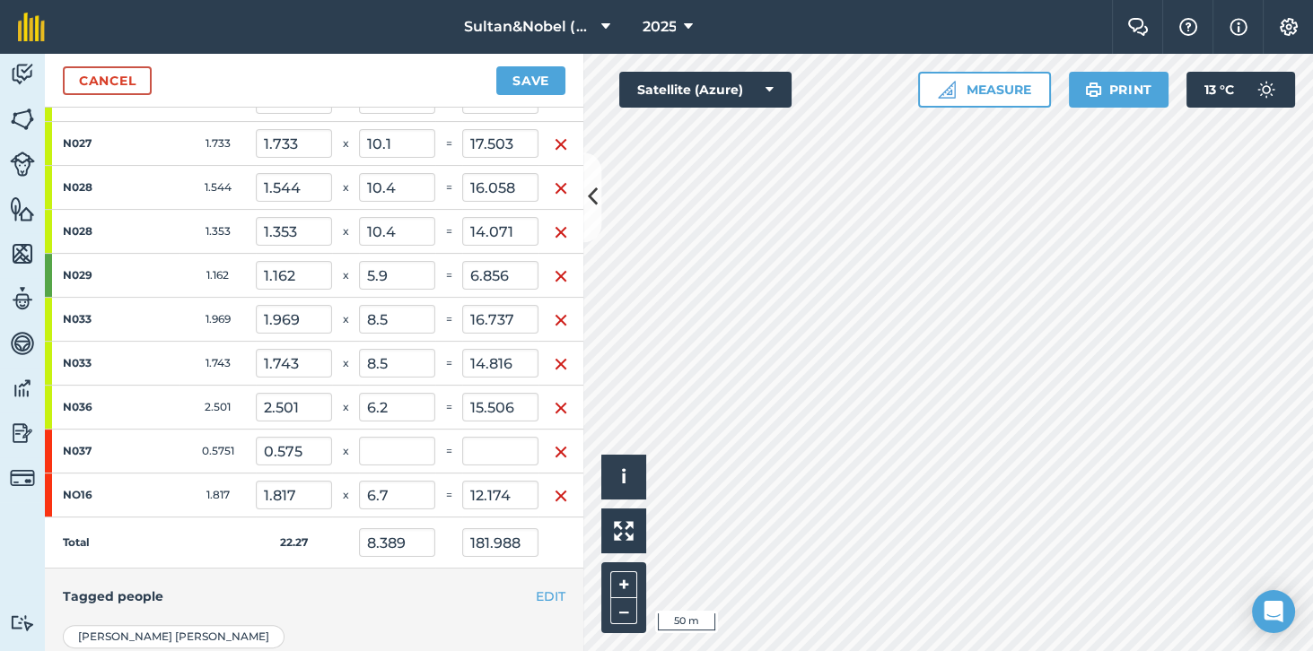
scroll to position [697, 0]
click at [397, 447] on input "text" at bounding box center [397, 450] width 76 height 29
type input "4,7"
click at [196, 542] on td "Total" at bounding box center [150, 542] width 211 height 51
type input "9.386"
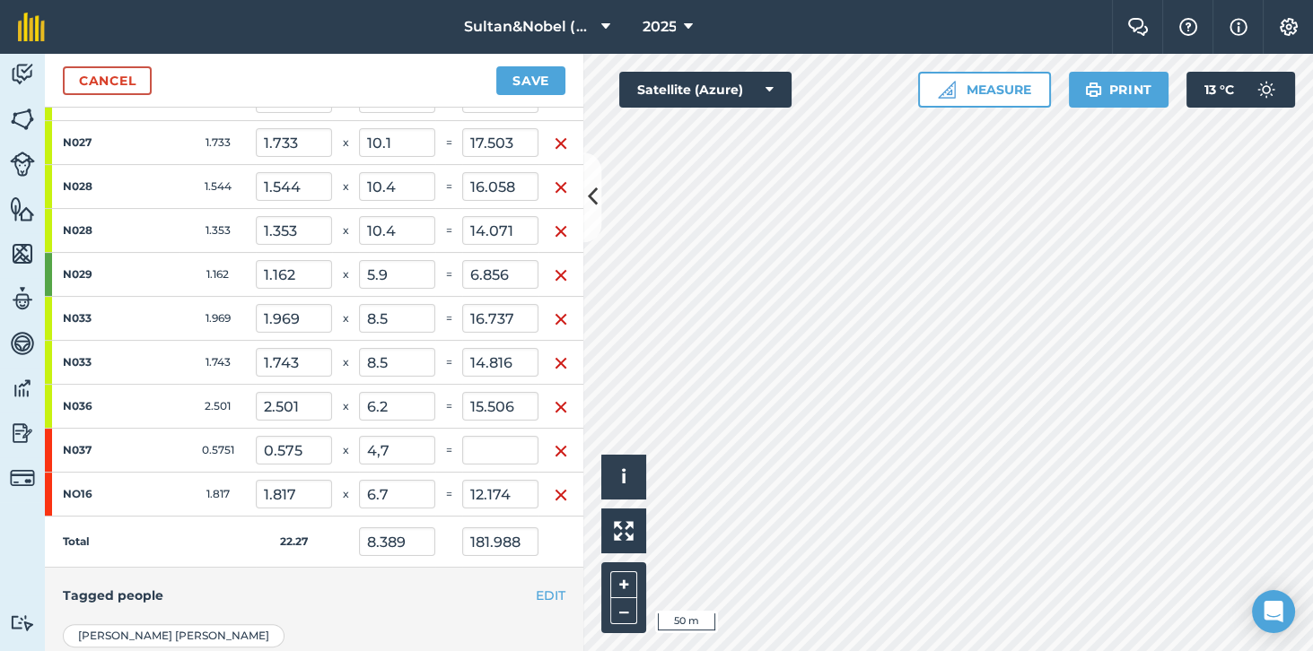
type input "209.018"
type input "47"
type input "27.03"
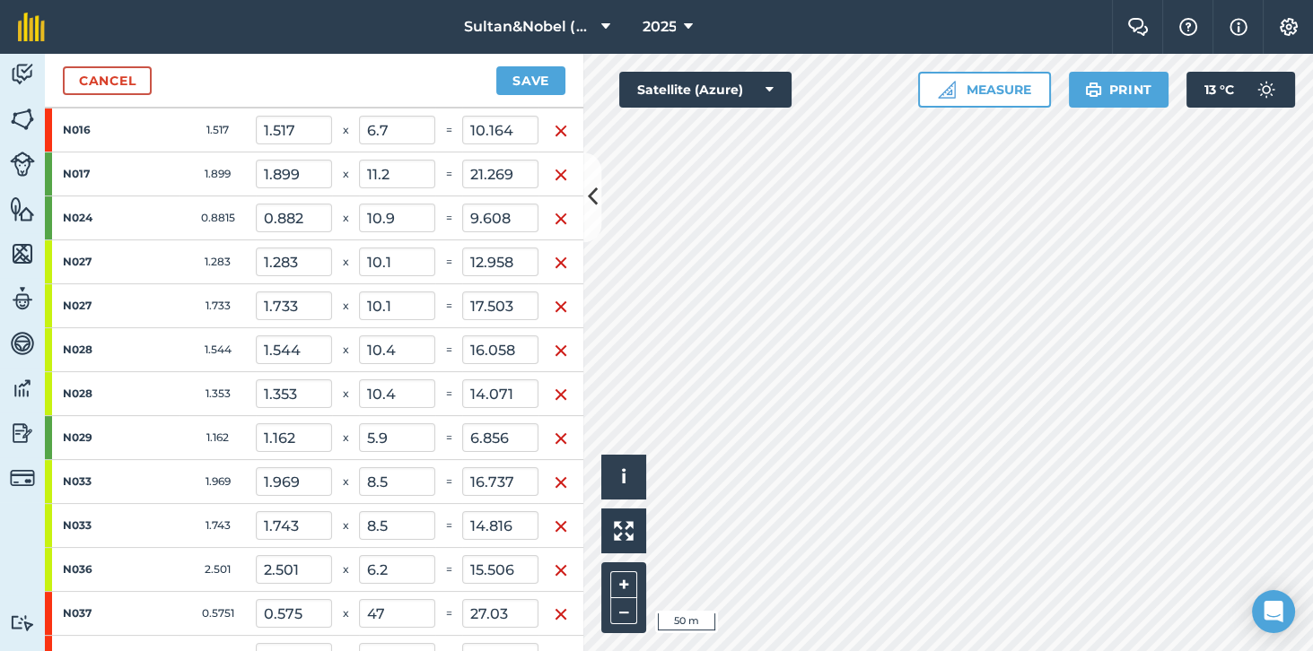
scroll to position [0, 0]
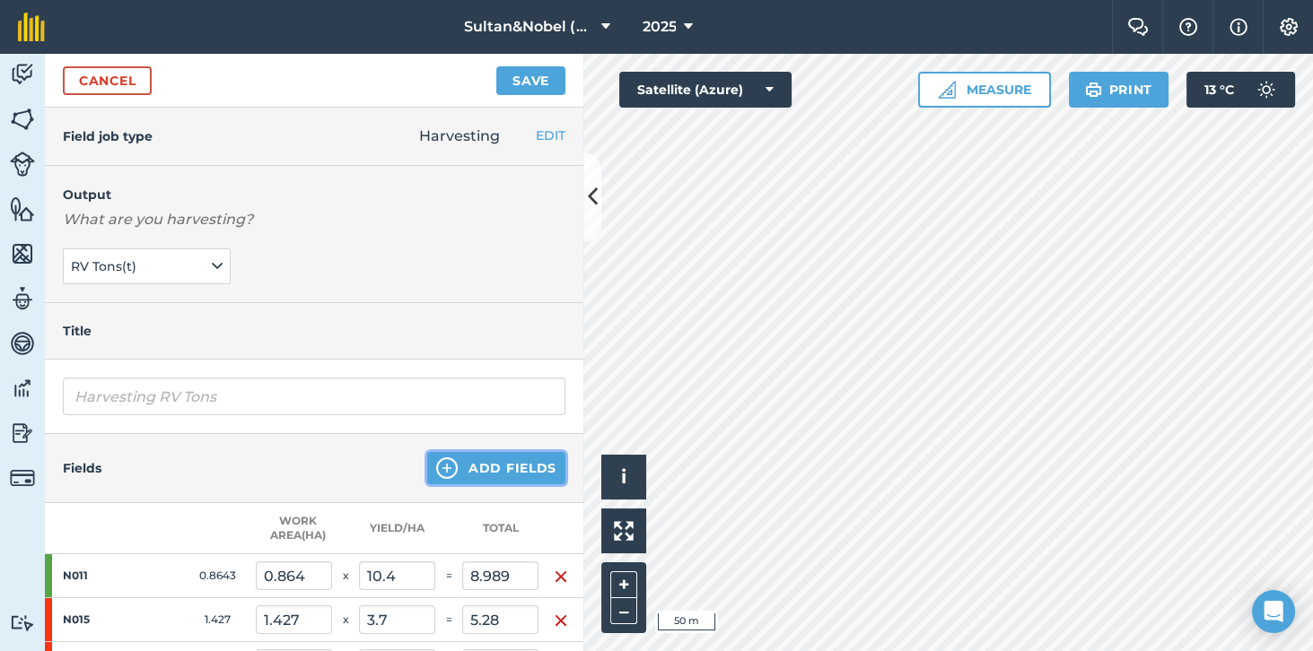
click at [533, 468] on button "Add Fields" at bounding box center [496, 468] width 138 height 32
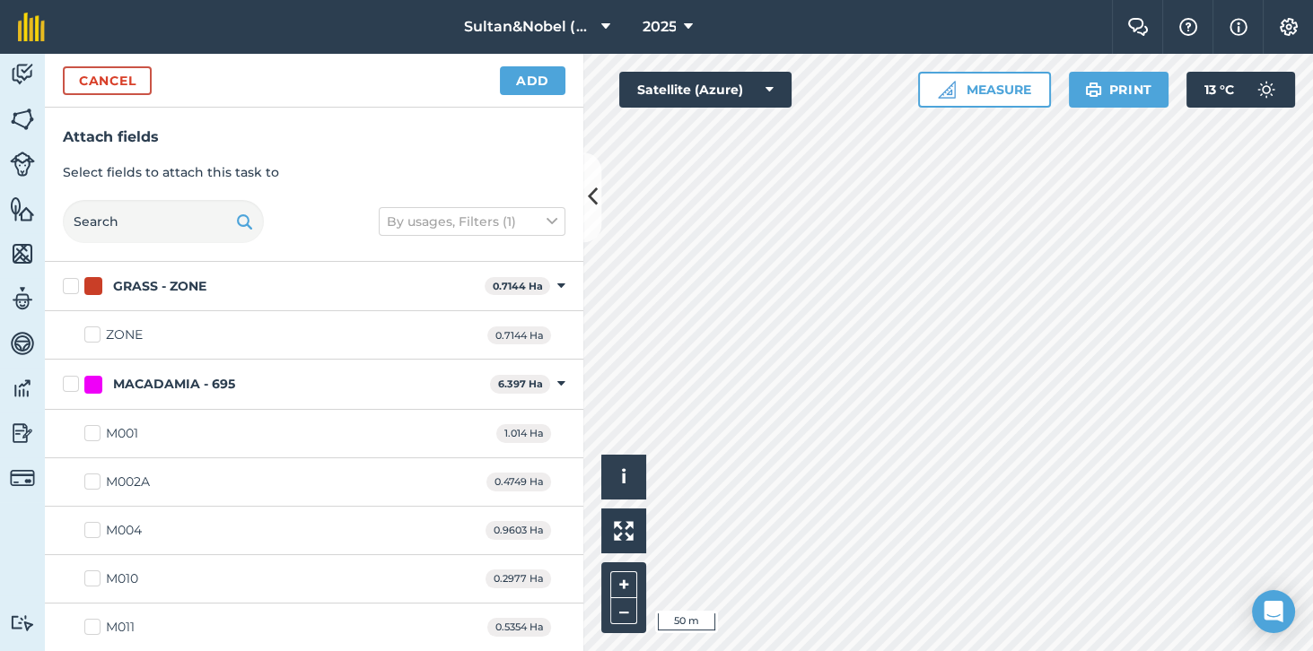
checkbox input "true"
click at [529, 88] on button "Add" at bounding box center [532, 80] width 65 height 29
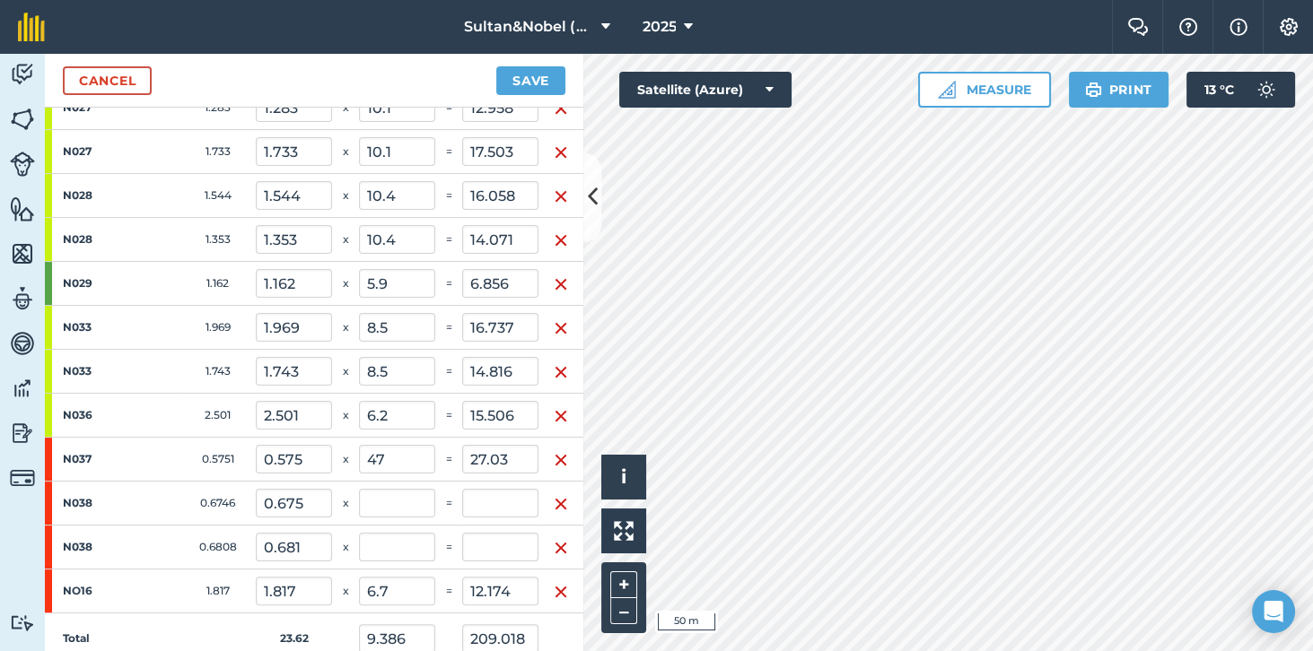
scroll to position [701, 0]
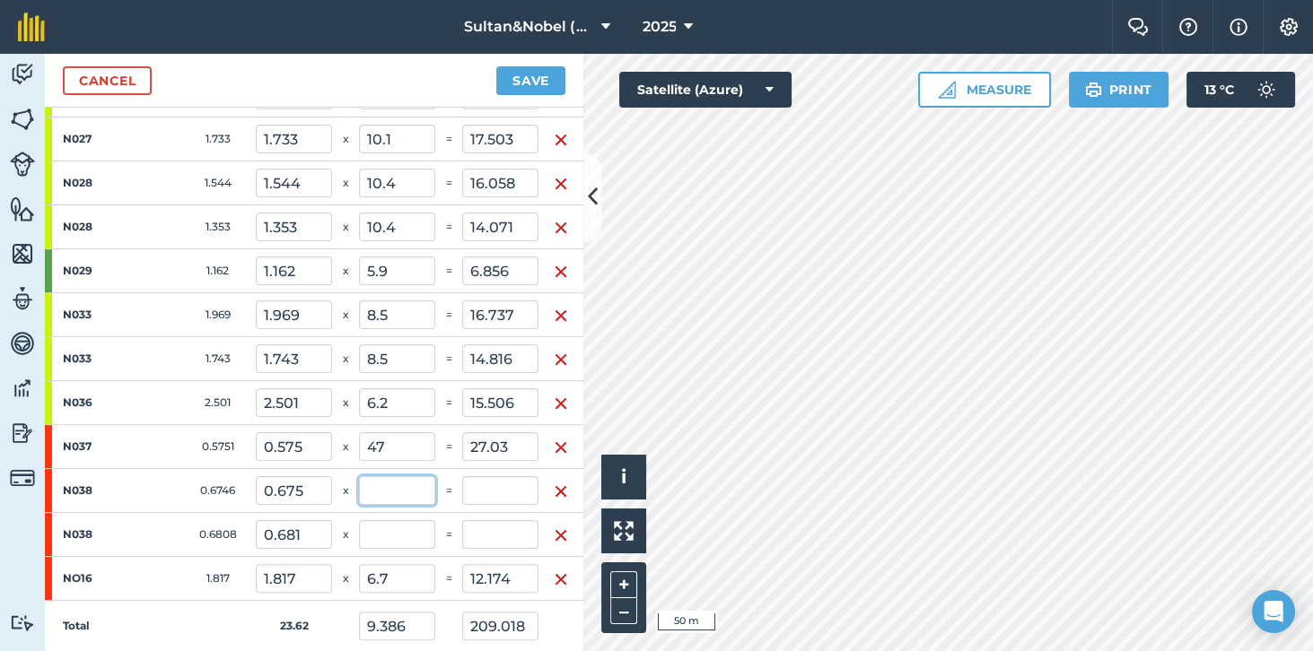
click at [405, 480] on input "text" at bounding box center [397, 490] width 76 height 29
type input "2.7"
click at [409, 529] on input "text" at bounding box center [397, 534] width 76 height 29
type input "8.925"
type input "210.839"
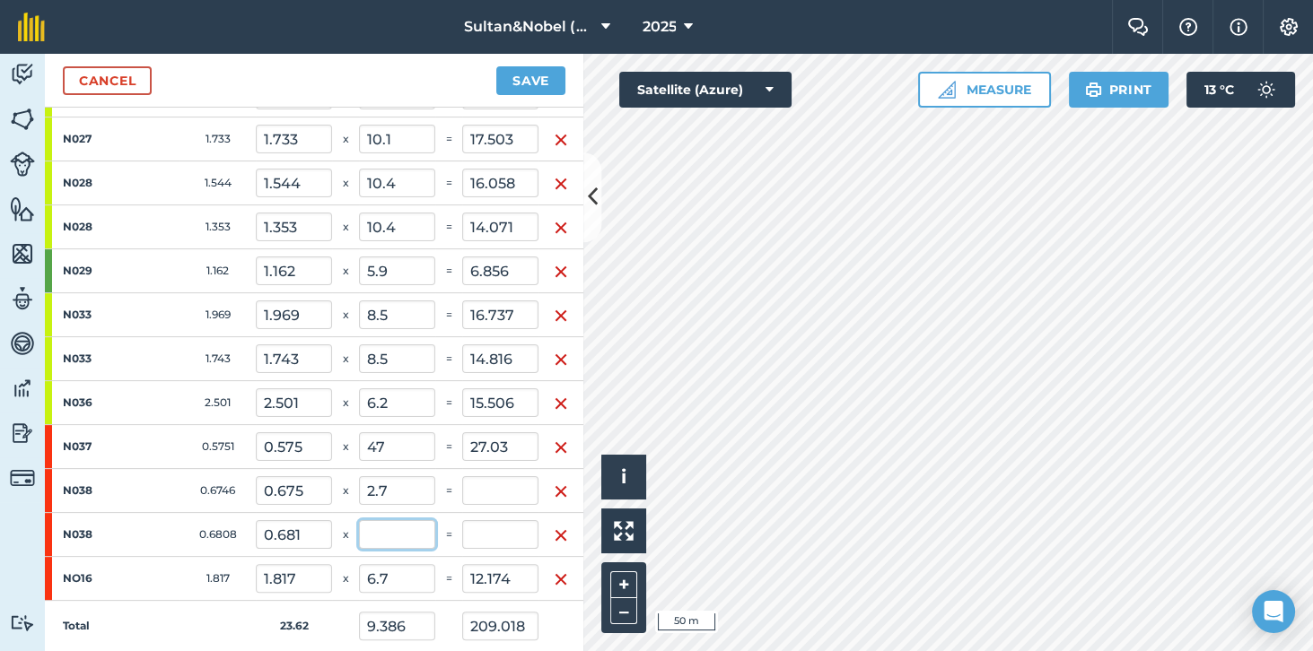
type input "1.821"
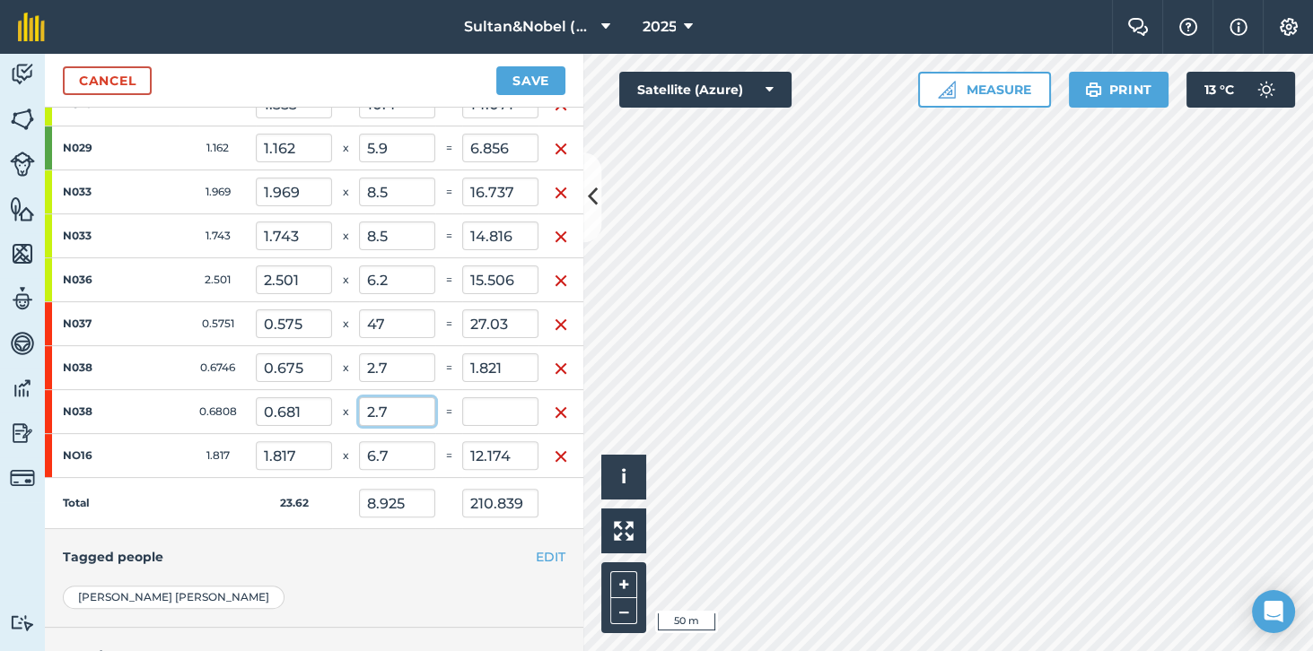
scroll to position [825, 0]
type input "2.7"
click at [184, 498] on td "Total" at bounding box center [150, 501] width 211 height 51
type input "9.002"
type input "212.677"
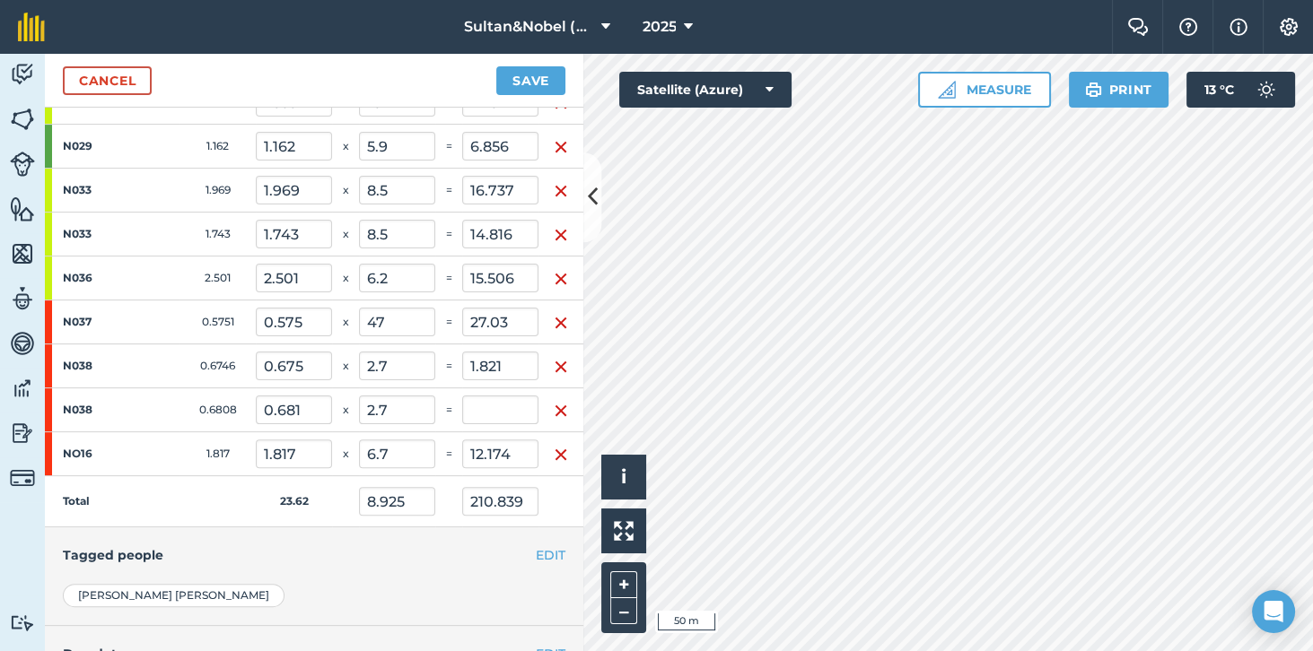
type input "1.838"
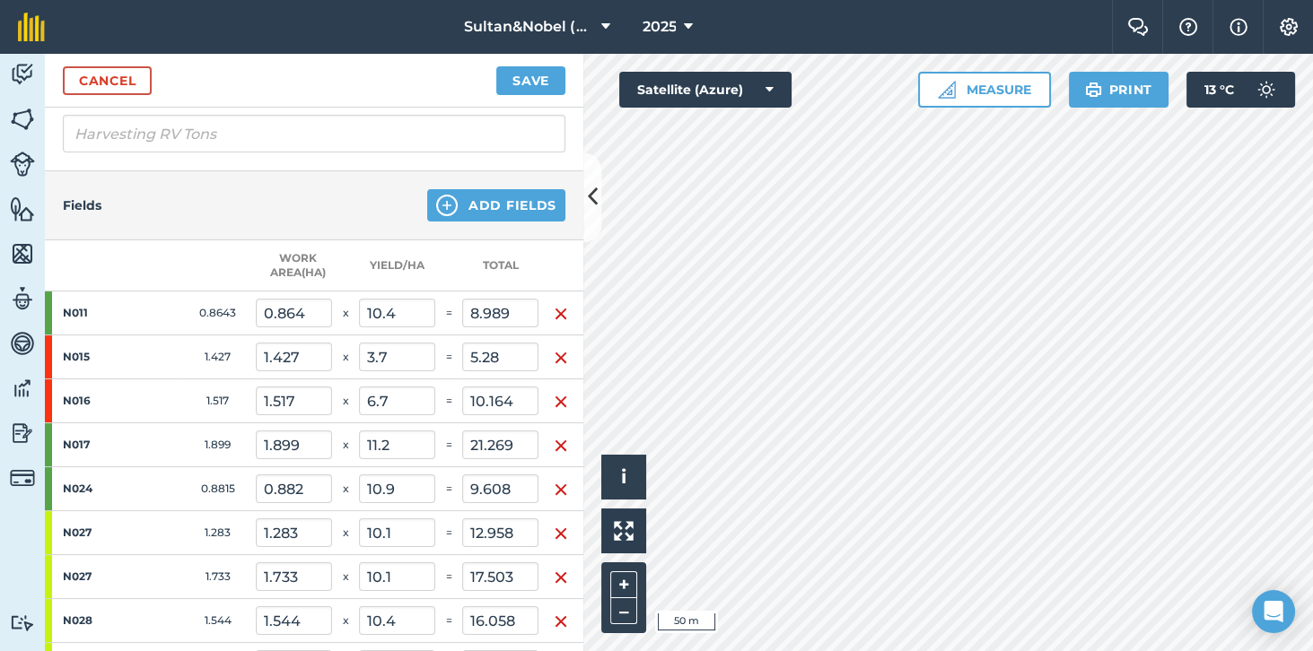
scroll to position [249, 0]
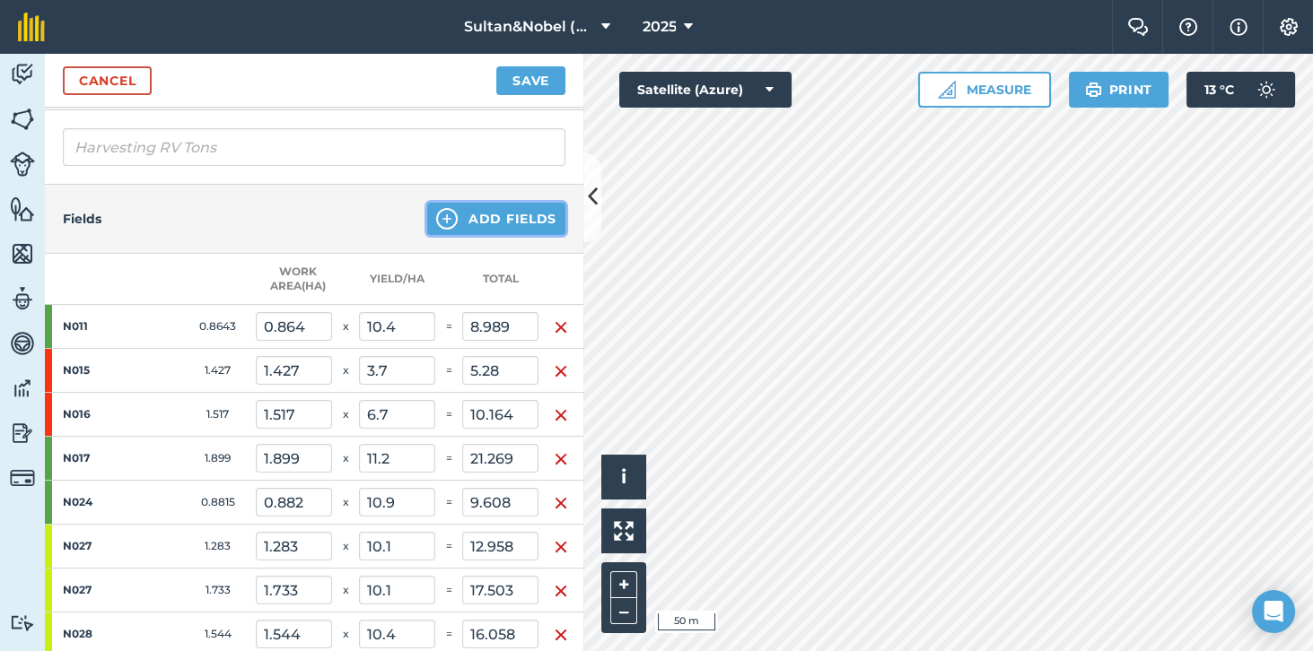
click at [528, 218] on button "Add Fields" at bounding box center [496, 219] width 138 height 32
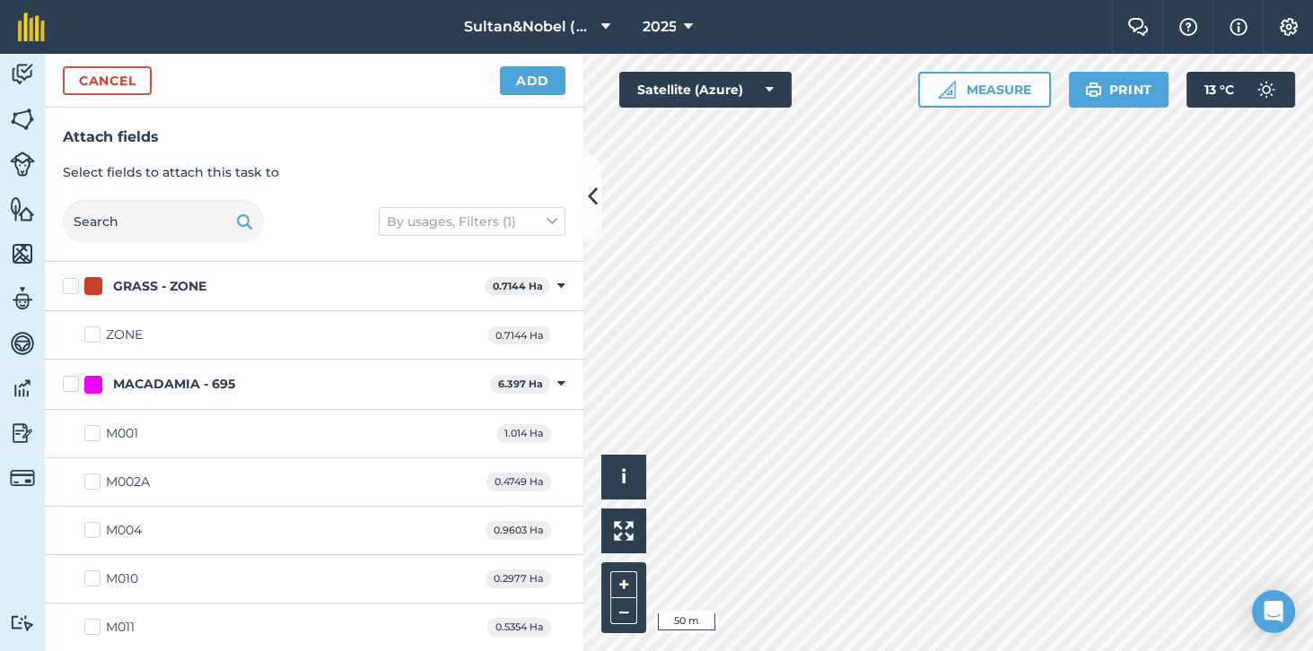
checkbox input "true"
click at [534, 87] on button "Add" at bounding box center [532, 80] width 65 height 29
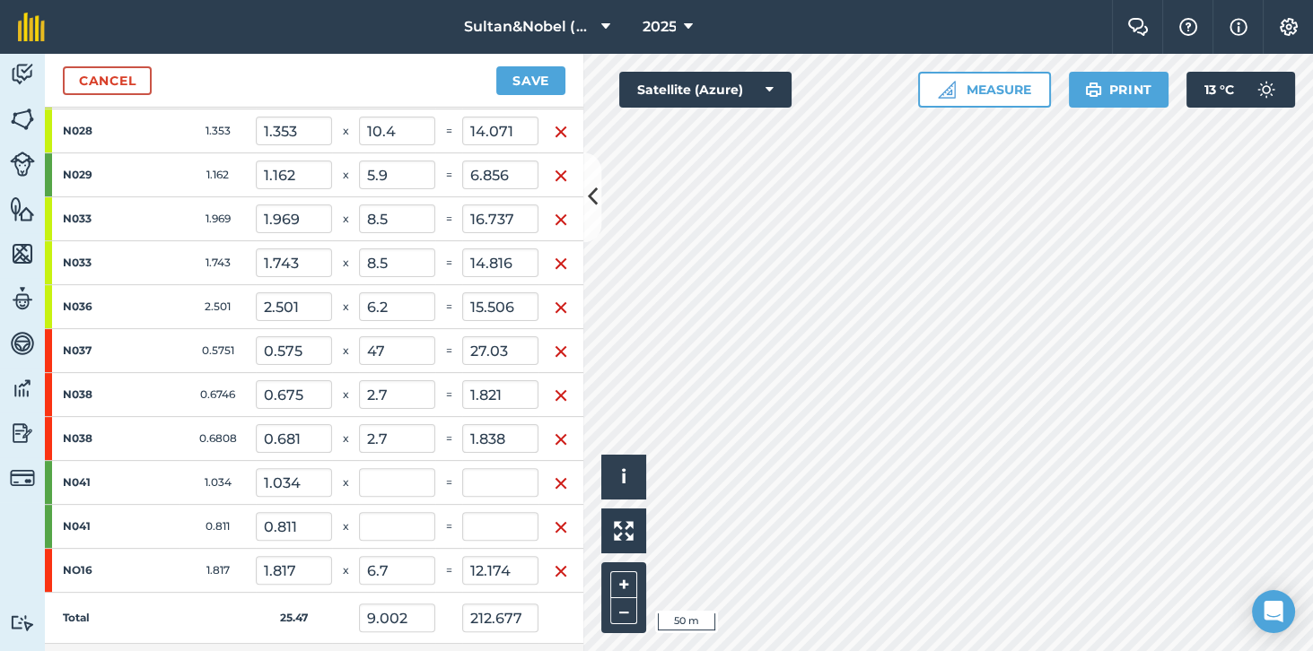
scroll to position [804, 0]
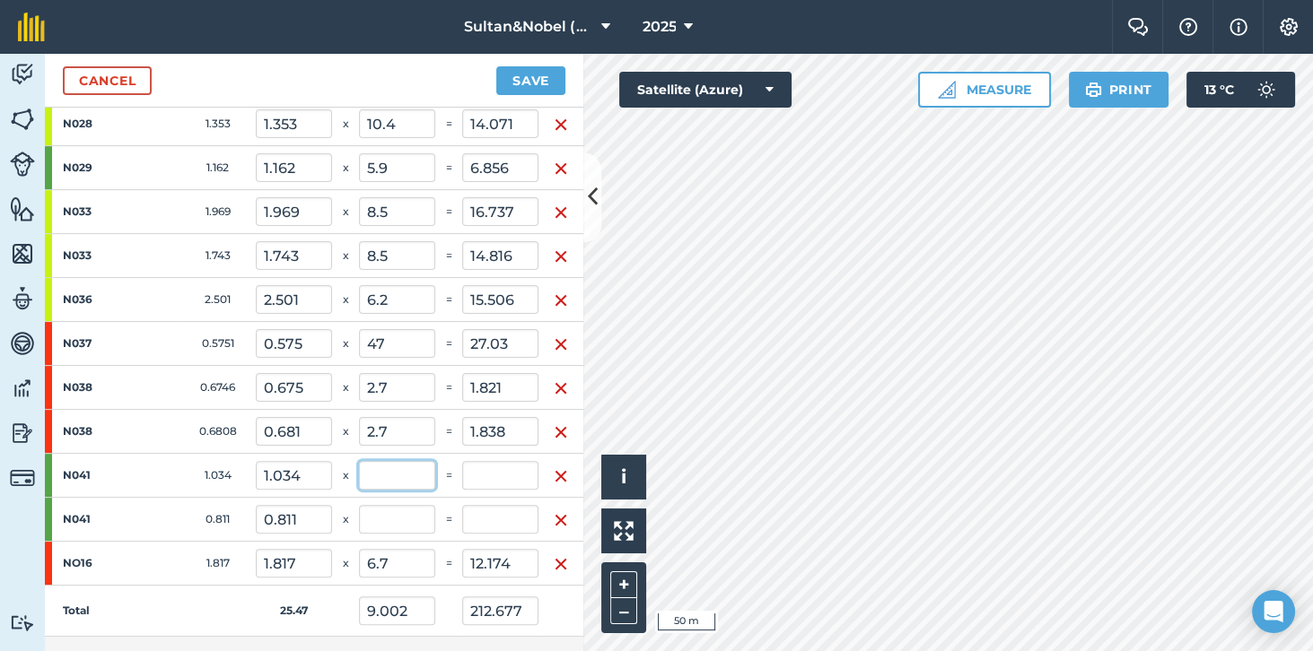
click at [406, 474] on input "text" at bounding box center [397, 475] width 76 height 29
type input "8.3"
click at [406, 511] on input "text" at bounding box center [397, 517] width 76 height 29
type input "8.687"
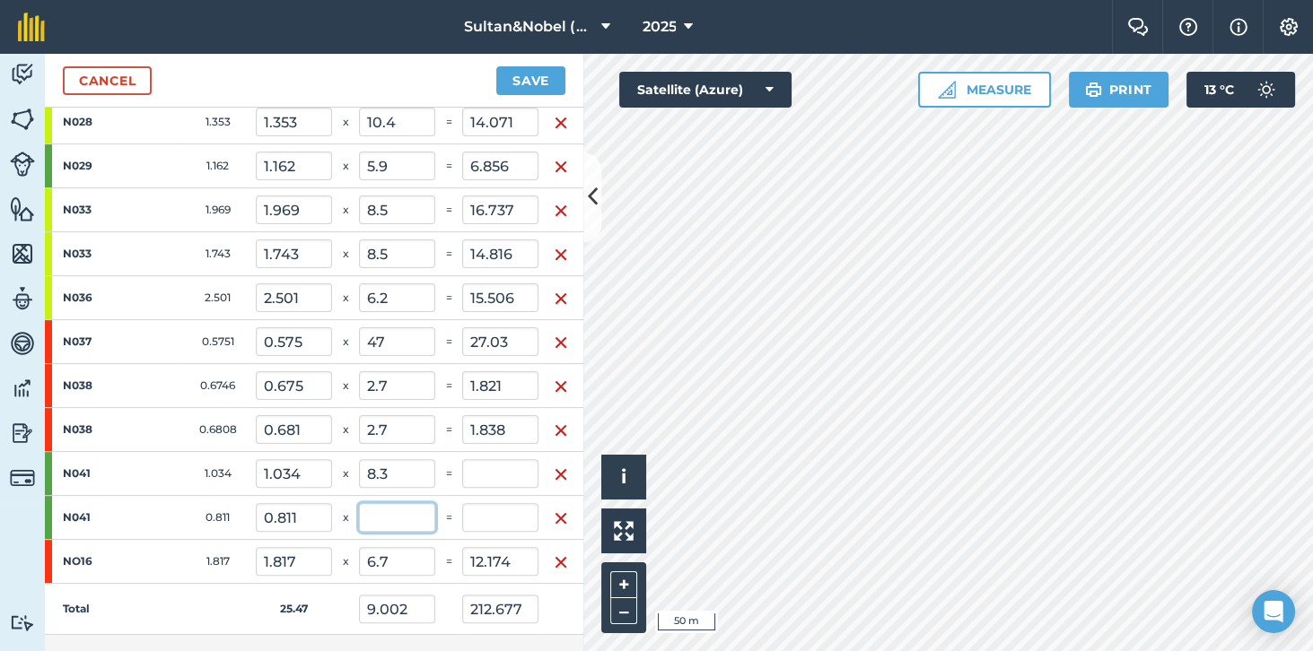
type input "221.259"
type input "8.582"
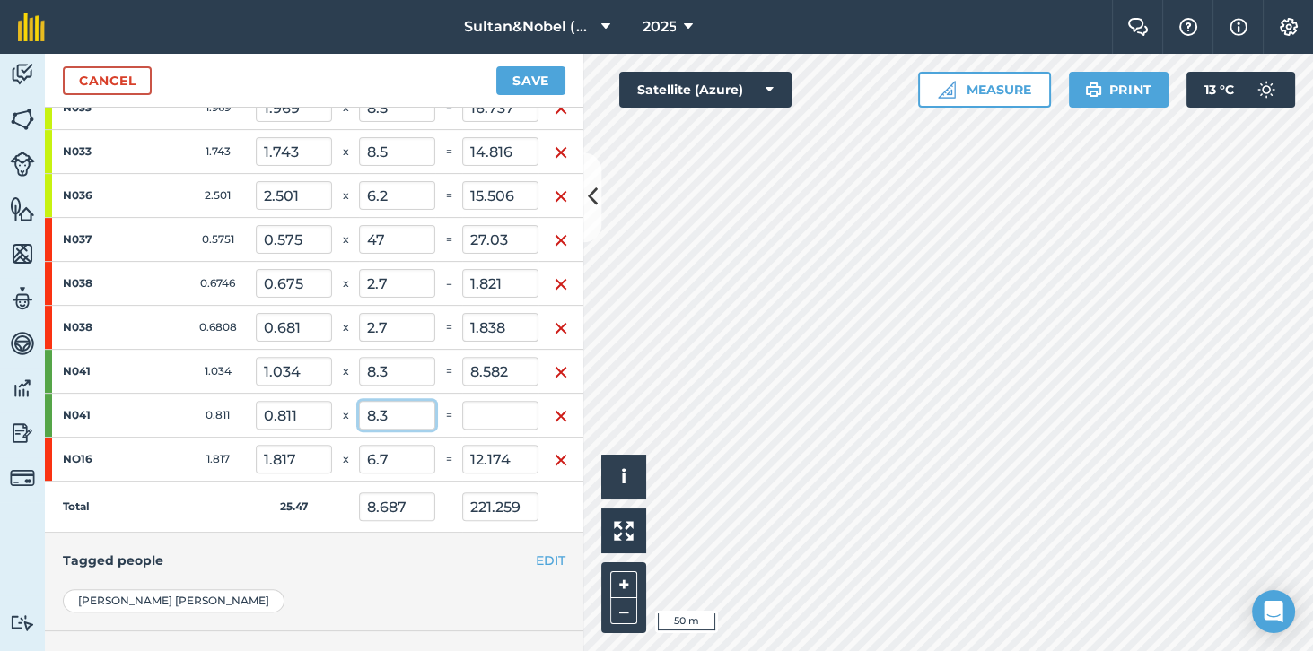
scroll to position [912, 0]
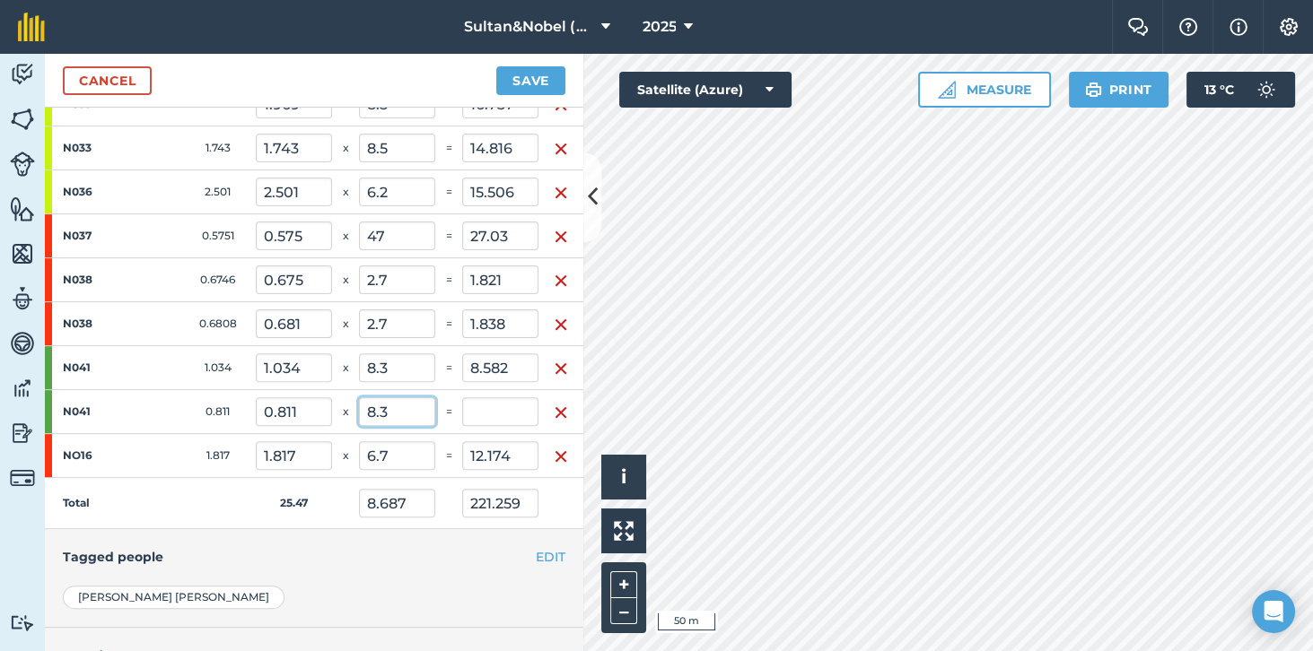
type input "8.3"
click at [178, 502] on td "Total" at bounding box center [150, 503] width 211 height 51
type input "8.952"
type input "227.991"
type input "6.731"
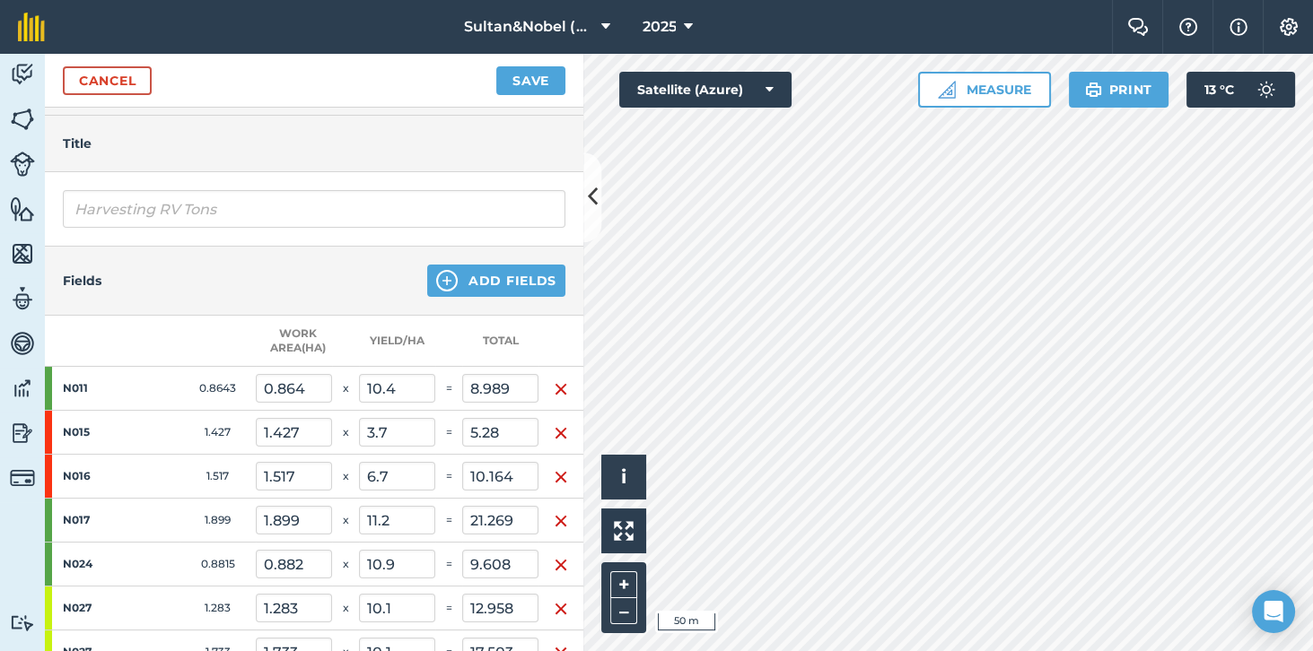
scroll to position [179, 0]
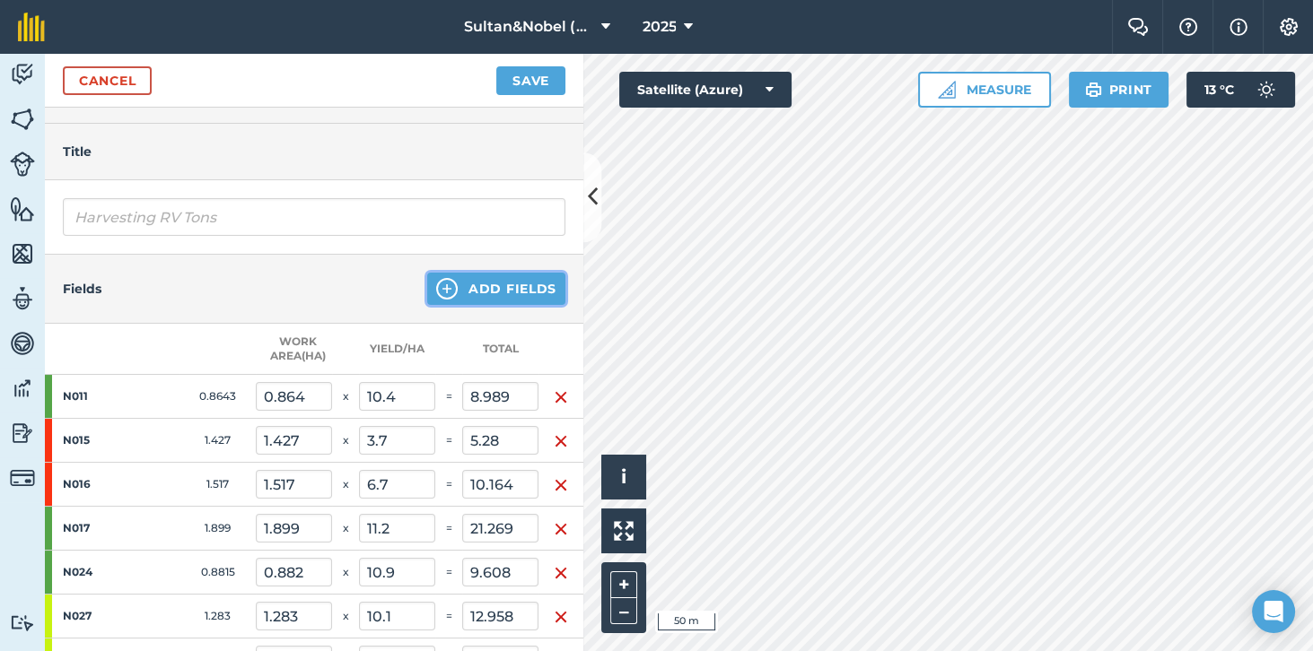
click at [531, 288] on button "Add Fields" at bounding box center [496, 289] width 138 height 32
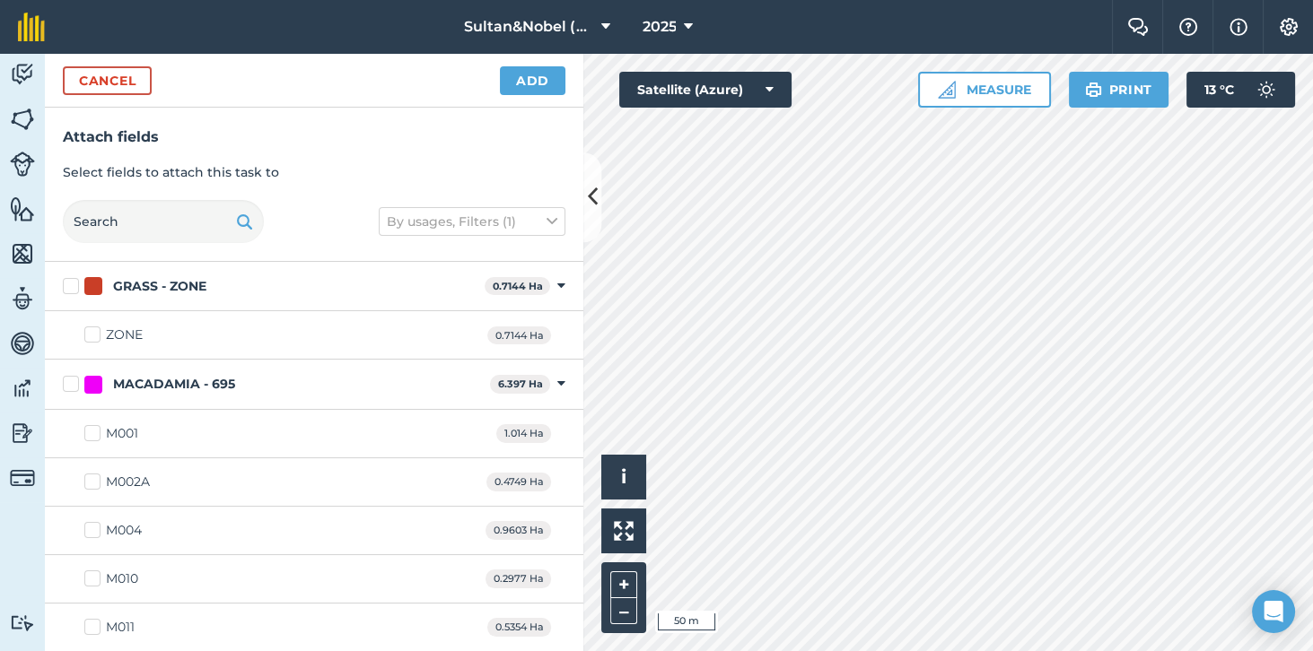
checkbox input "true"
click at [535, 87] on button "Add" at bounding box center [532, 80] width 65 height 29
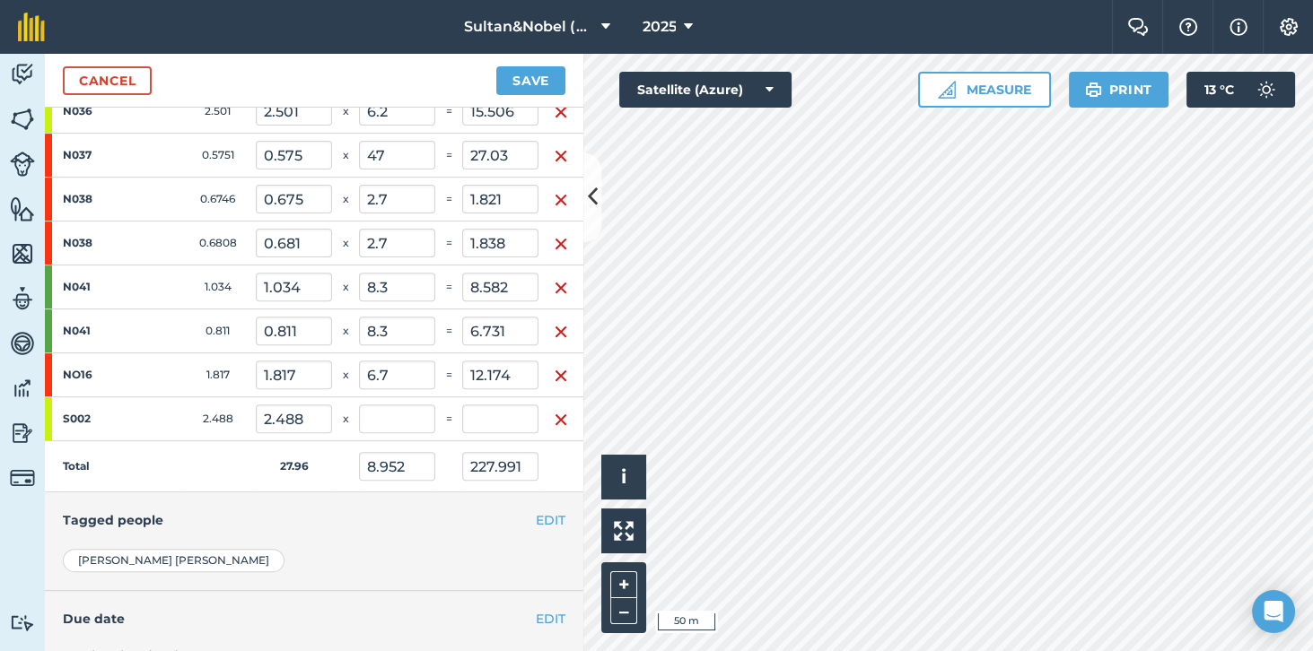
scroll to position [1013, 0]
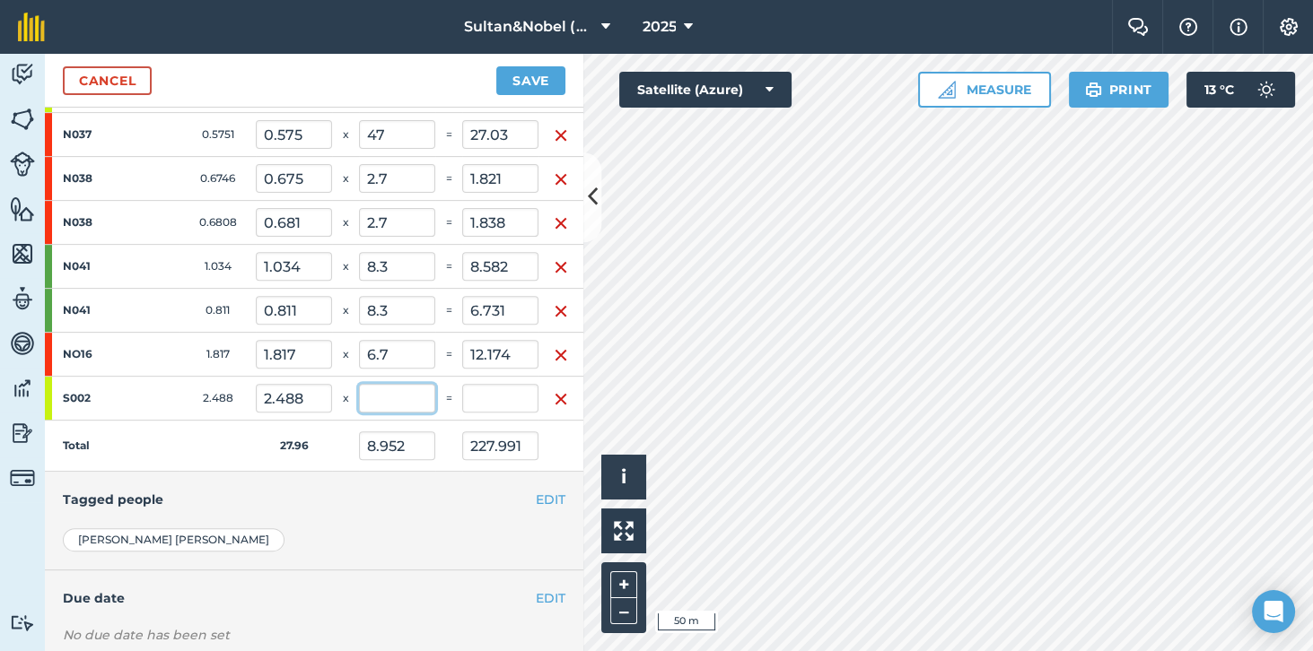
click at [398, 397] on input "text" at bounding box center [397, 398] width 76 height 29
type input "8"
click at [170, 431] on td "Total" at bounding box center [150, 446] width 211 height 51
type input "8.867"
type input "247.895"
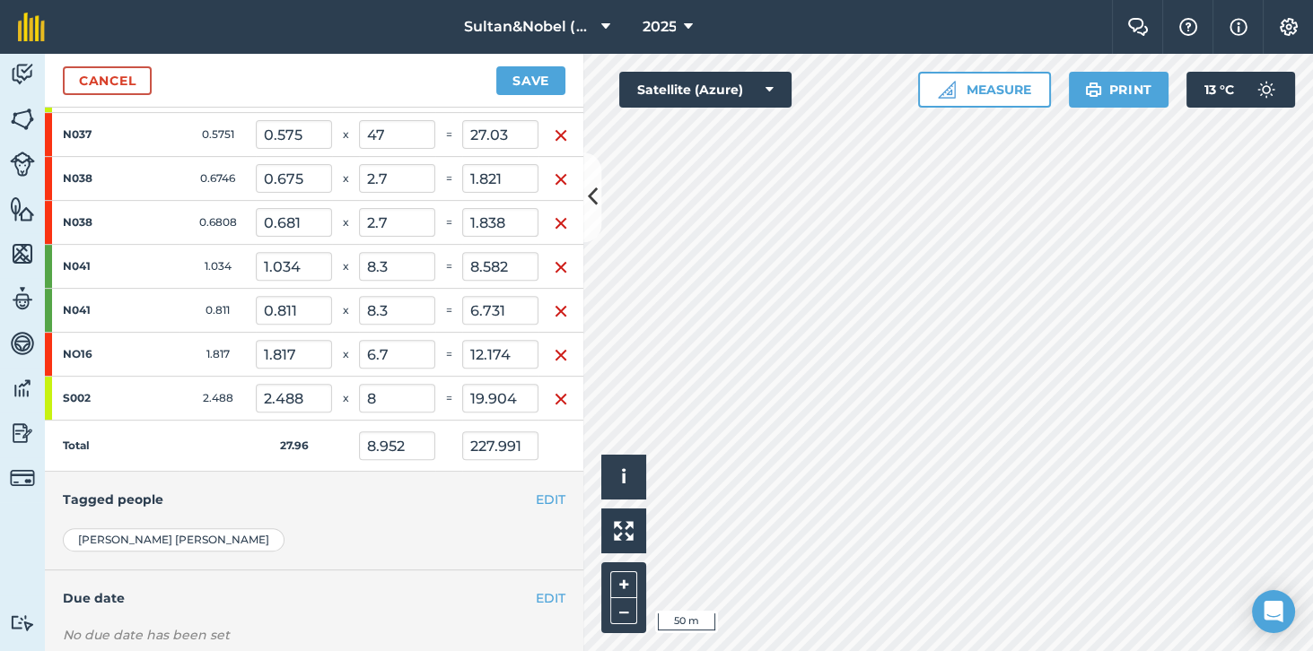
type input "19.904"
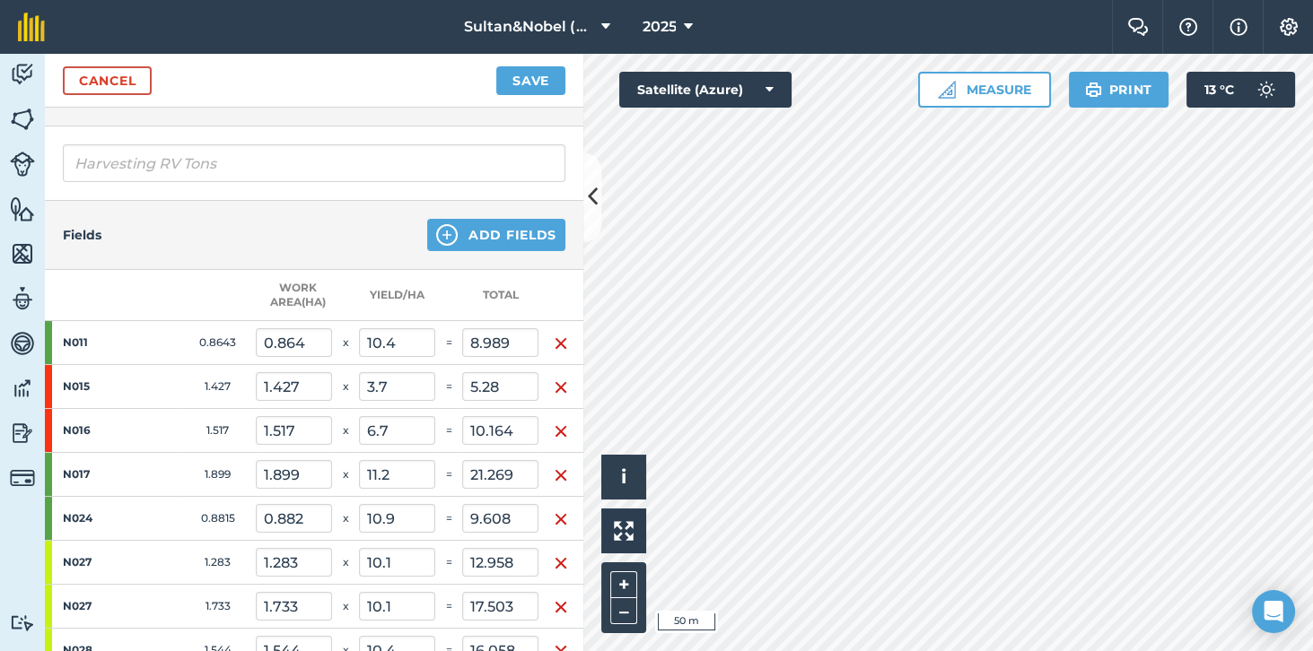
scroll to position [233, 0]
click at [528, 231] on button "Add Fields" at bounding box center [496, 235] width 138 height 32
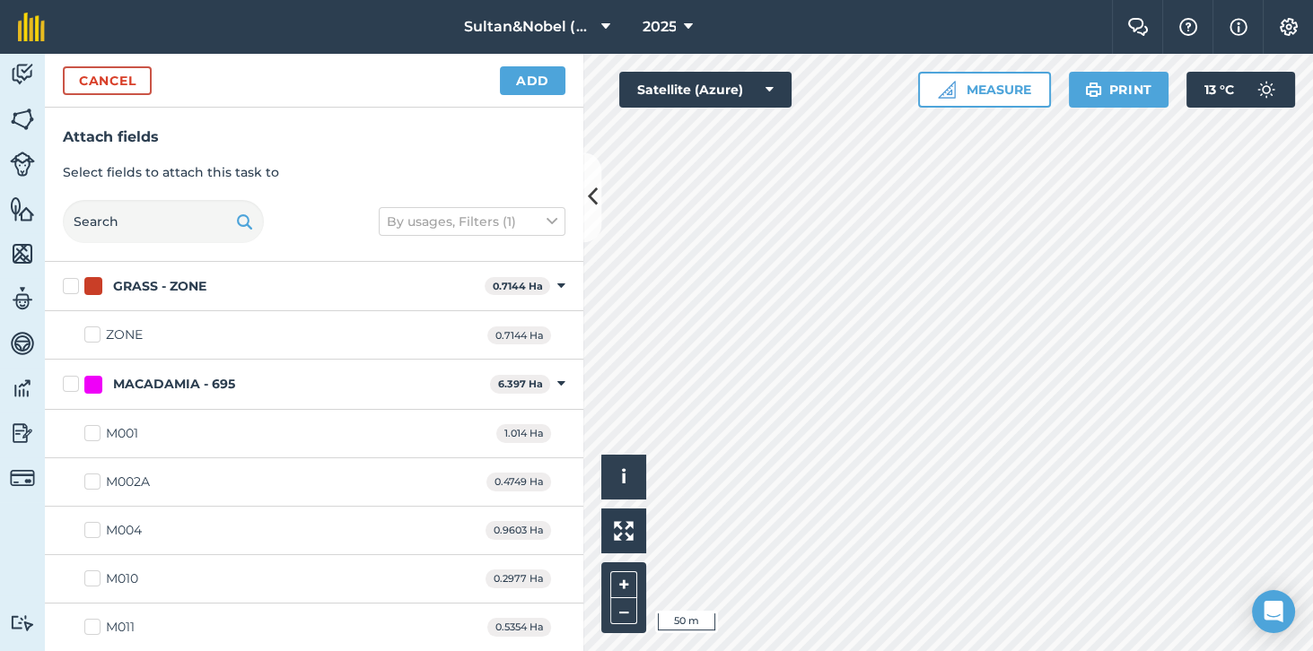
checkbox input "true"
click at [537, 81] on button "Add" at bounding box center [532, 80] width 65 height 29
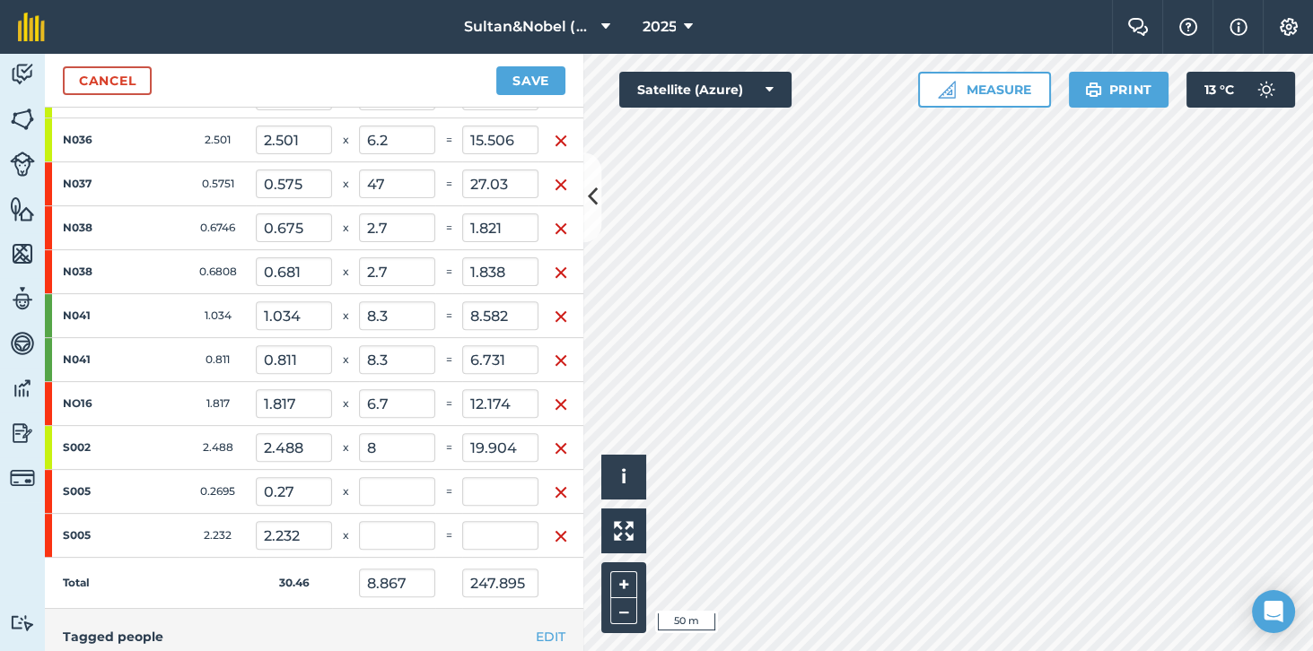
scroll to position [965, 0]
click at [407, 482] on input "text" at bounding box center [397, 490] width 76 height 29
type input "5.1"
click at [409, 529] on input "text" at bounding box center [397, 533] width 76 height 29
type input "8.184"
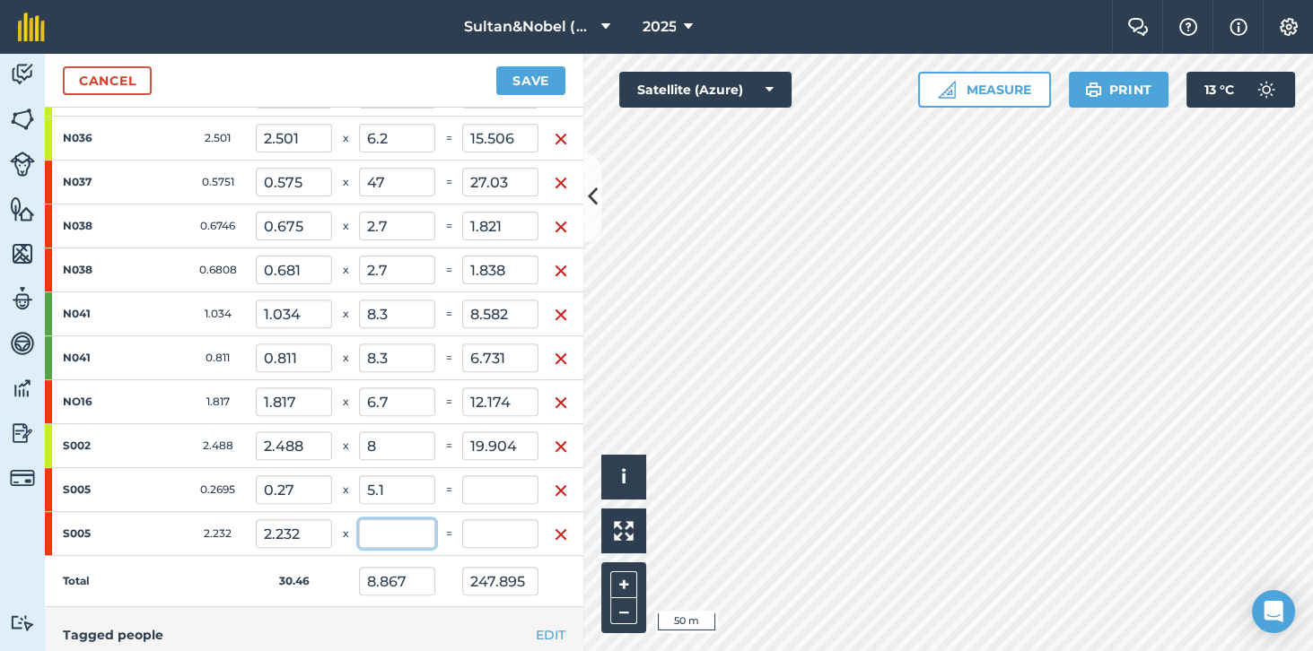
type input "249.269"
type input "1.374"
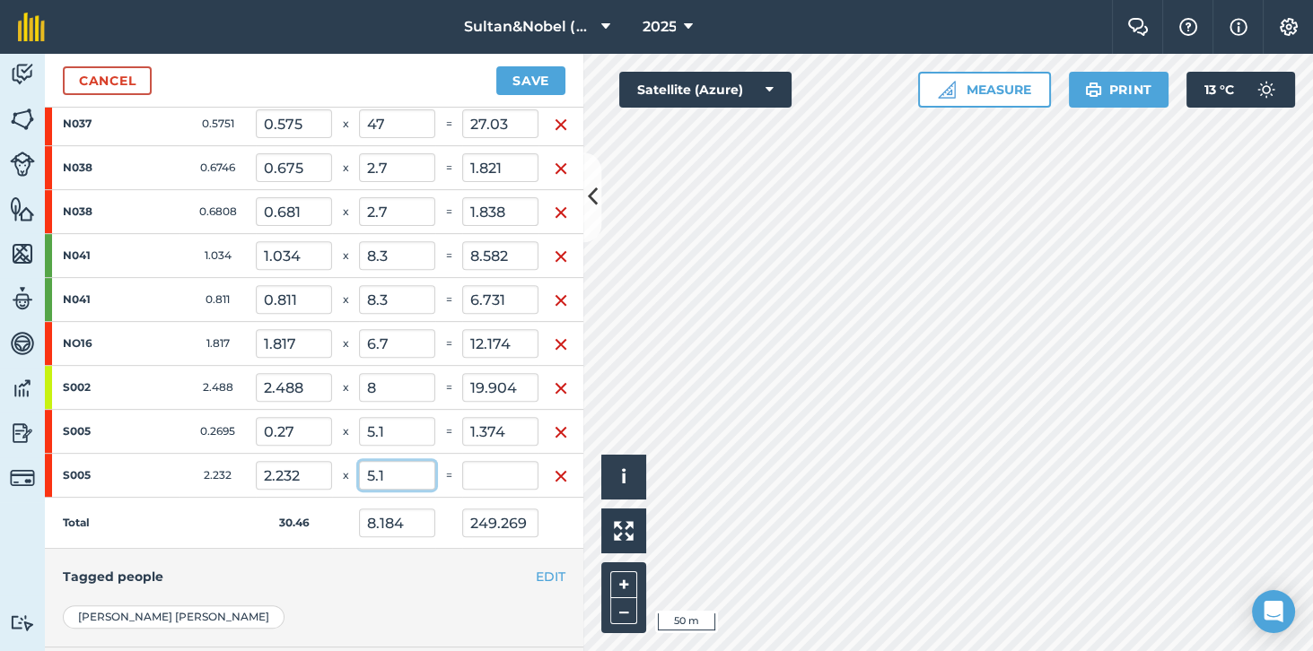
scroll to position [1036, 0]
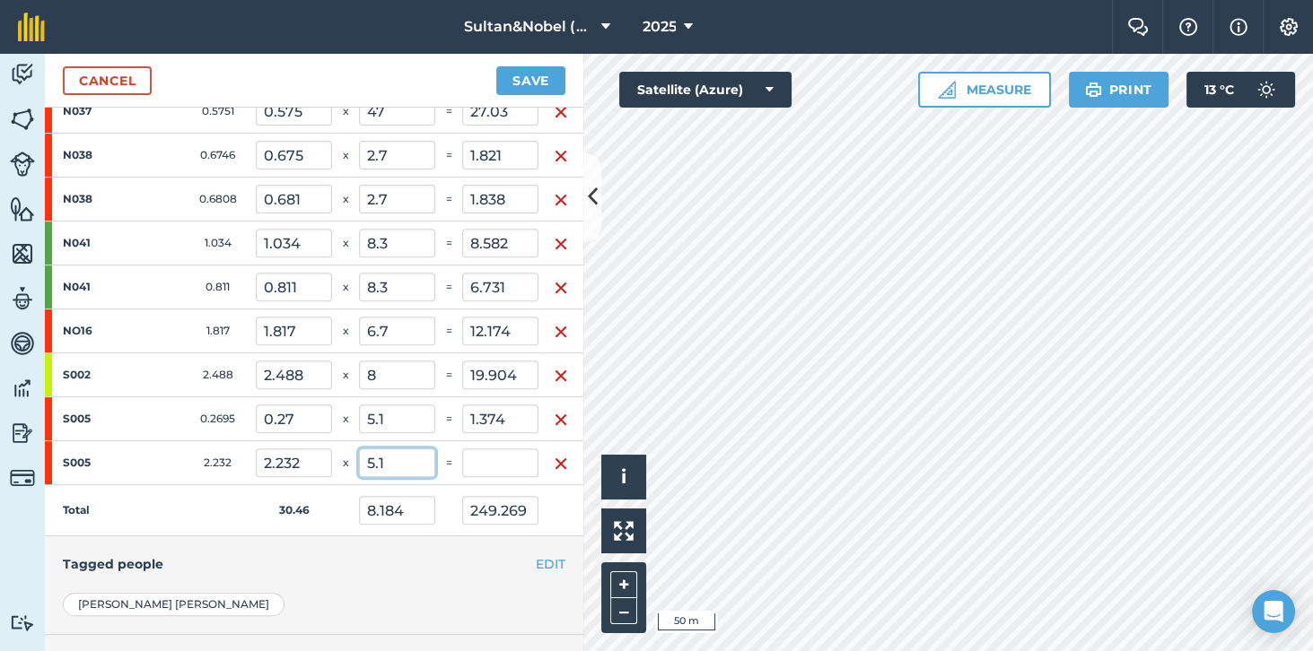
type input "5.1"
click at [163, 504] on td "Total" at bounding box center [150, 510] width 211 height 51
type input "8.558"
type input "260.652"
type input "11.383"
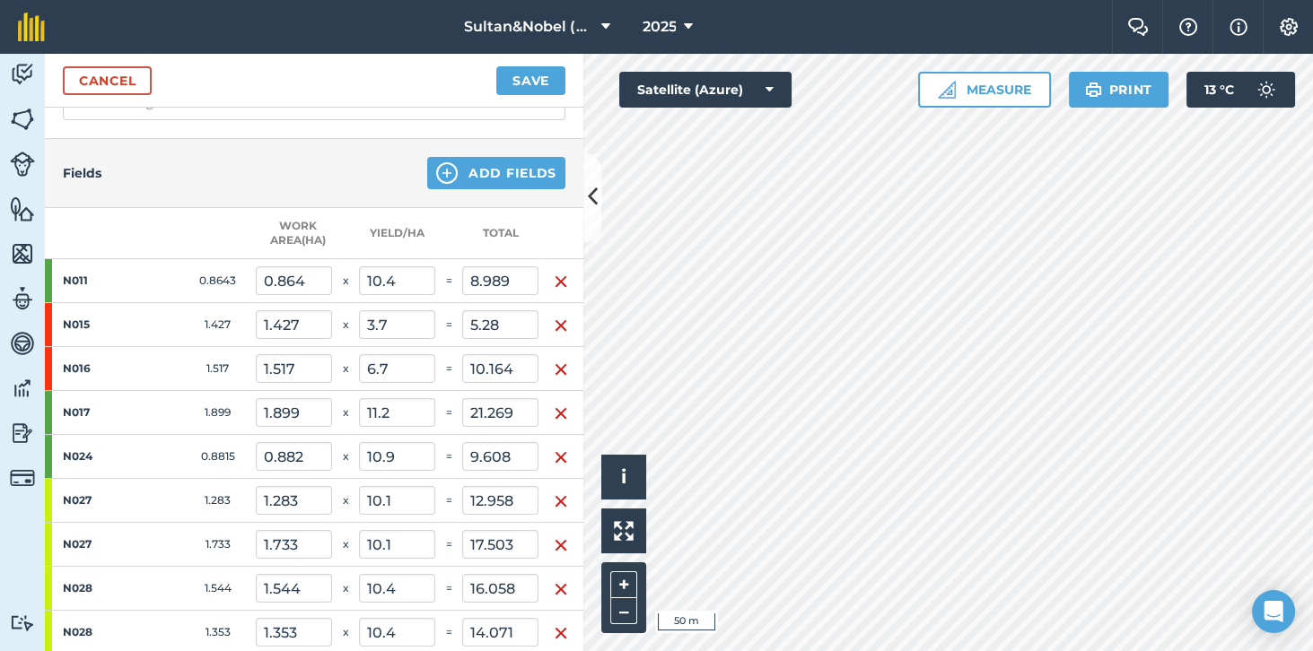
scroll to position [290, 0]
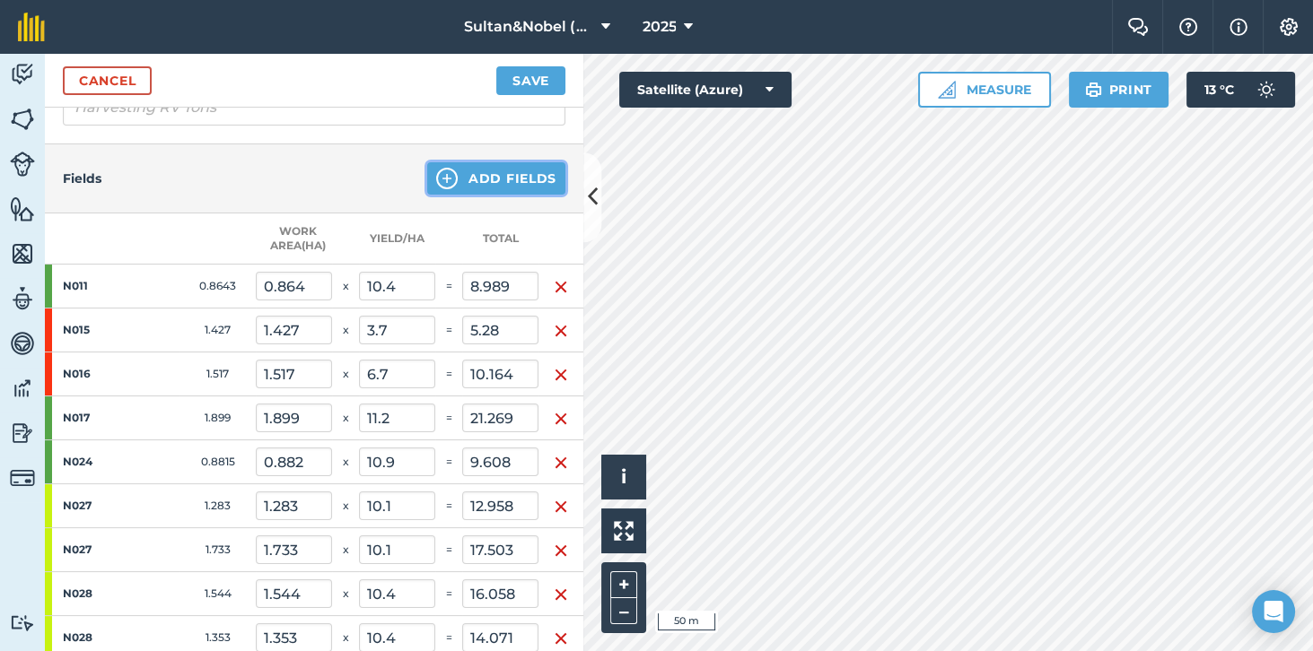
click at [536, 178] on button "Add Fields" at bounding box center [496, 178] width 138 height 32
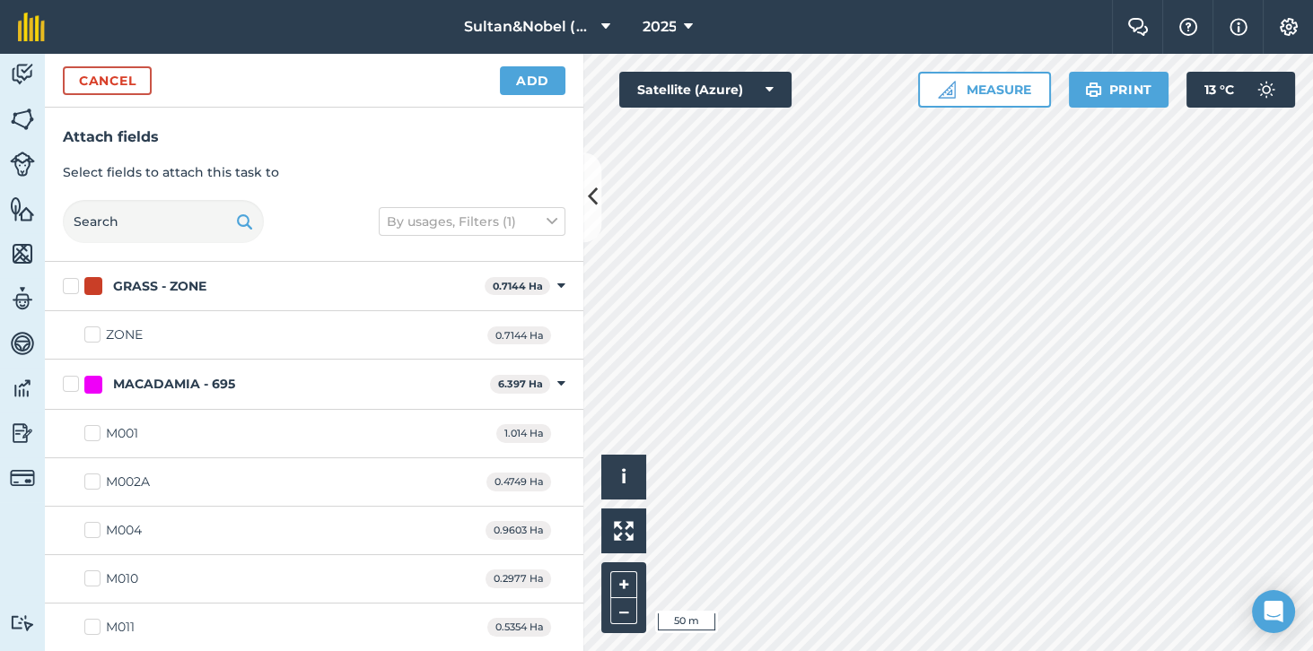
checkbox input "true"
click at [533, 81] on button "Add" at bounding box center [532, 80] width 65 height 29
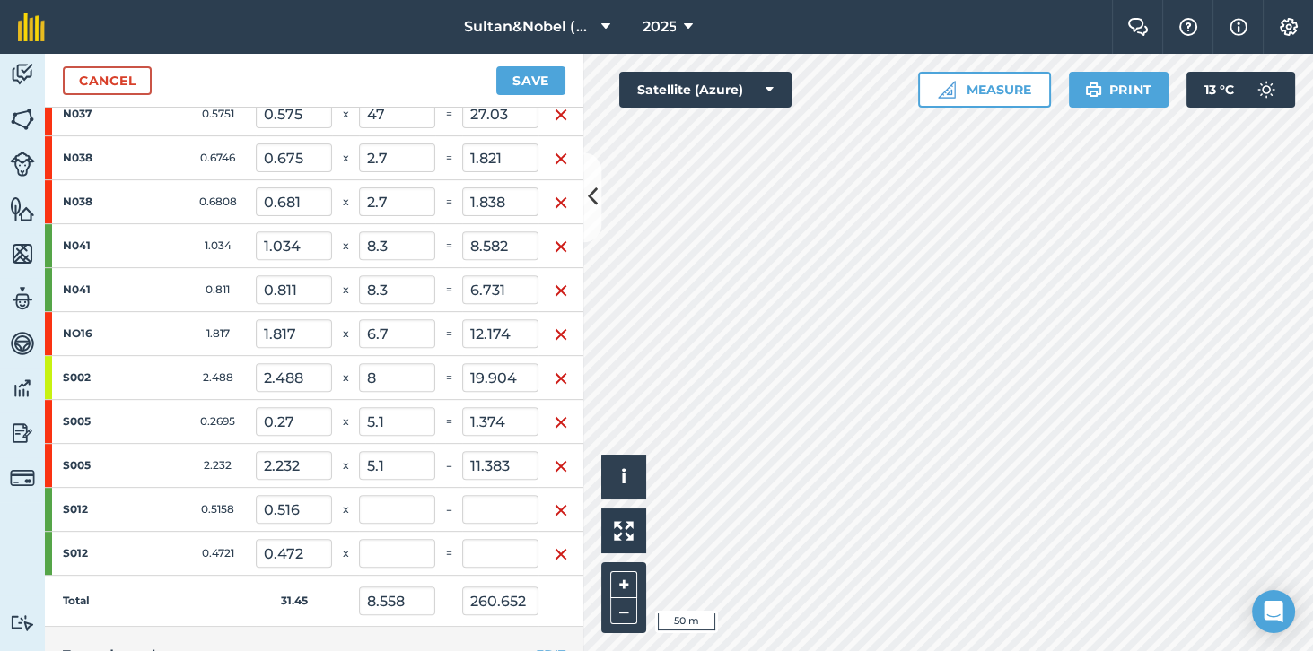
scroll to position [1035, 0]
click at [402, 495] on input "text" at bounding box center [397, 507] width 76 height 29
type input "11.3"
click at [397, 538] on input "text" at bounding box center [397, 551] width 76 height 29
type input "8.474"
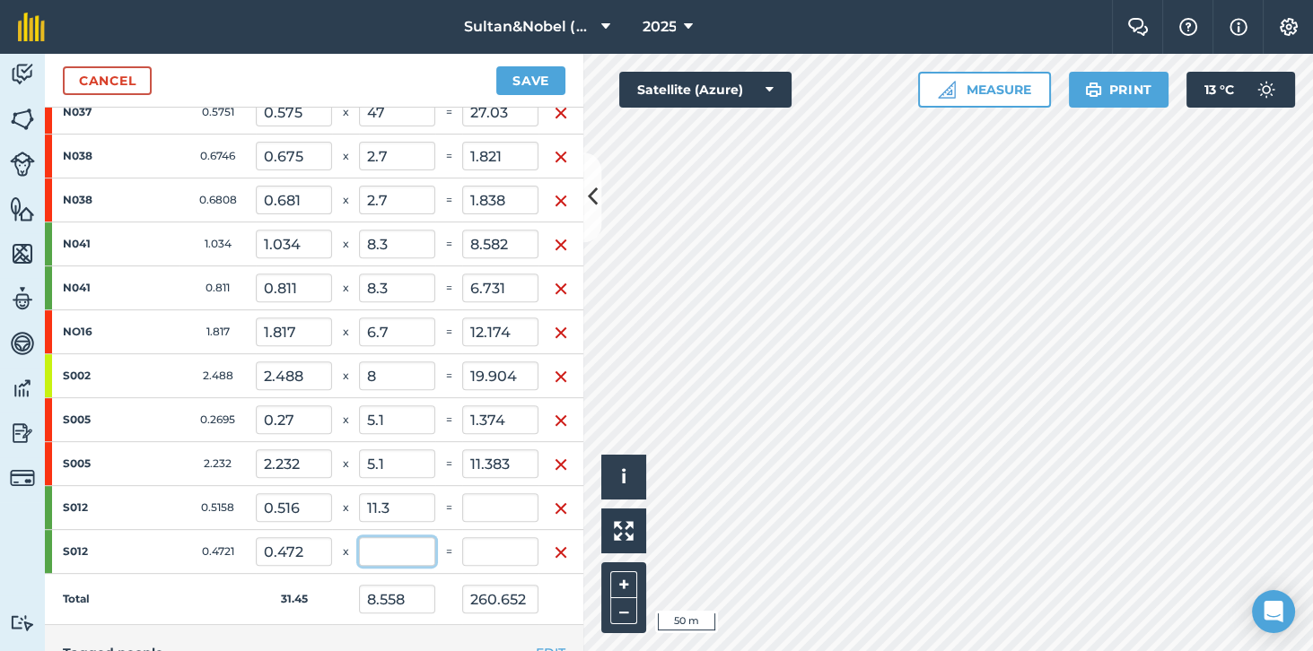
type input "266.481"
type input "5.829"
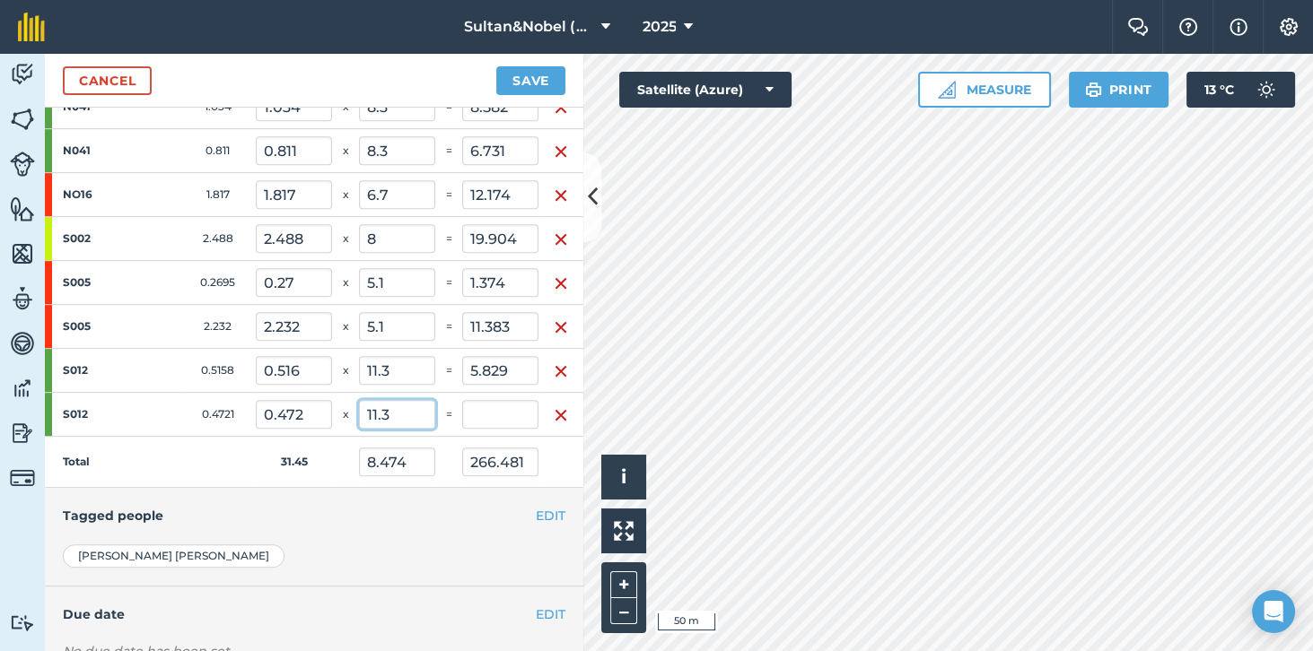
scroll to position [1174, 0]
type input "11.3"
click at [191, 454] on td "Total" at bounding box center [150, 461] width 211 height 51
type input "8.644"
type input "271.816"
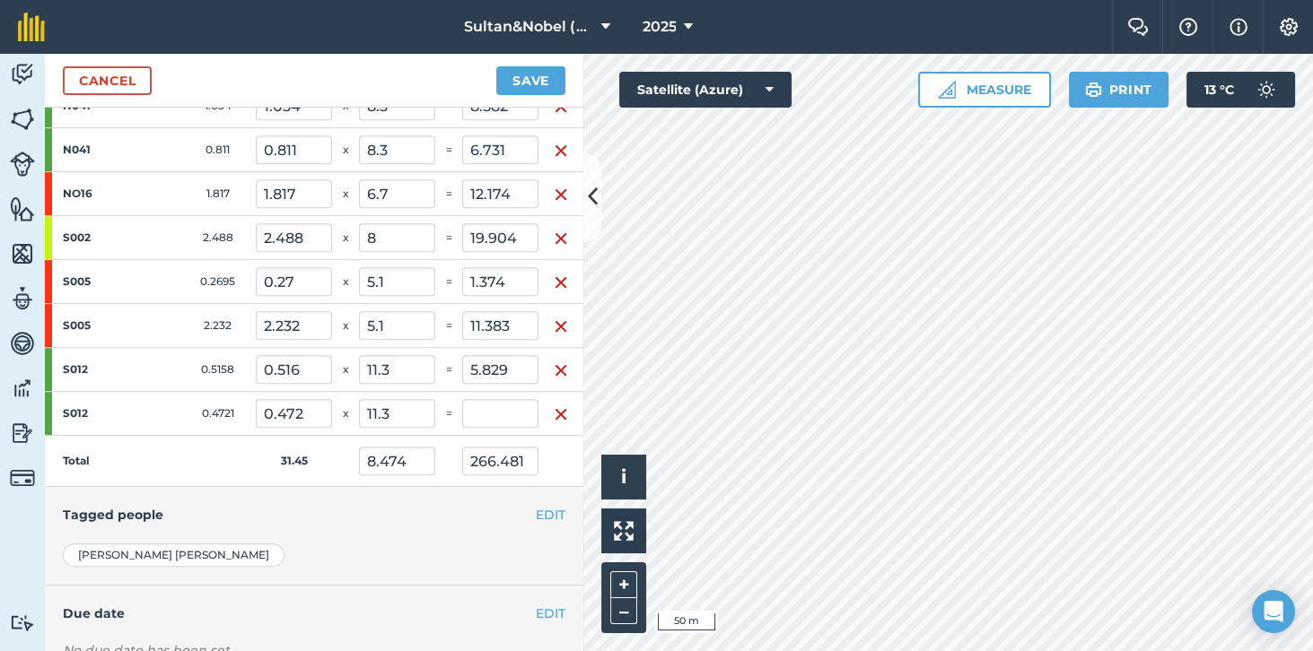
type input "5.335"
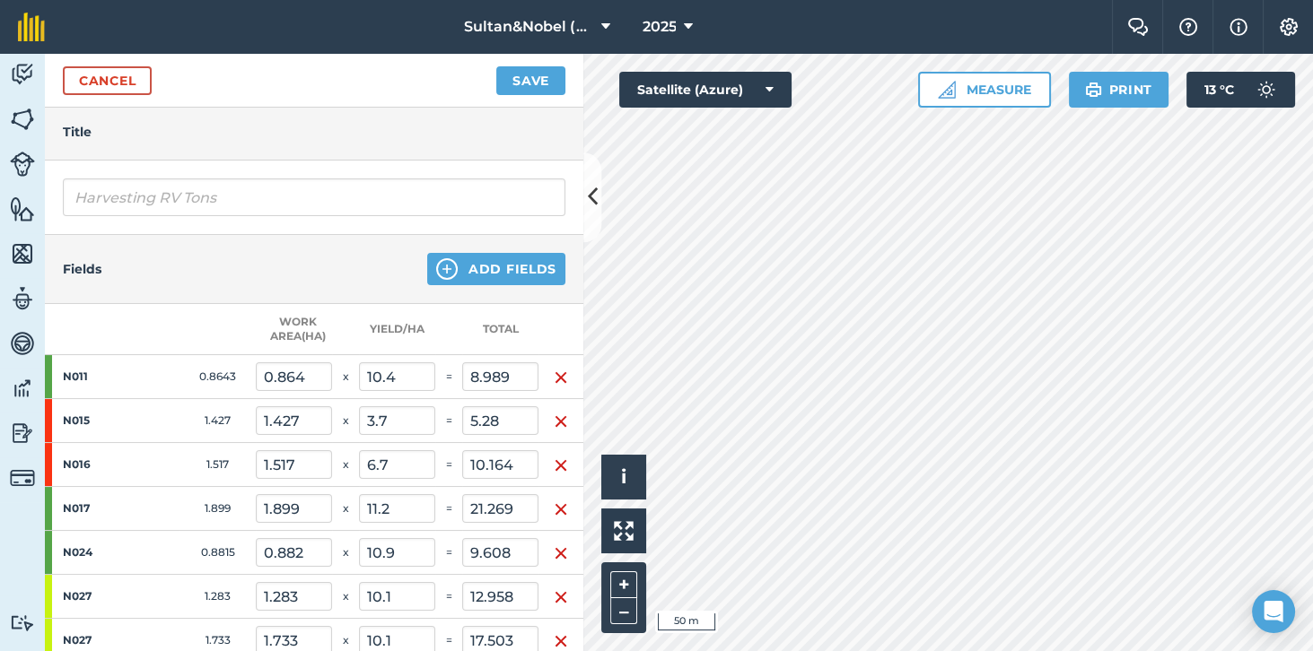
scroll to position [188, 0]
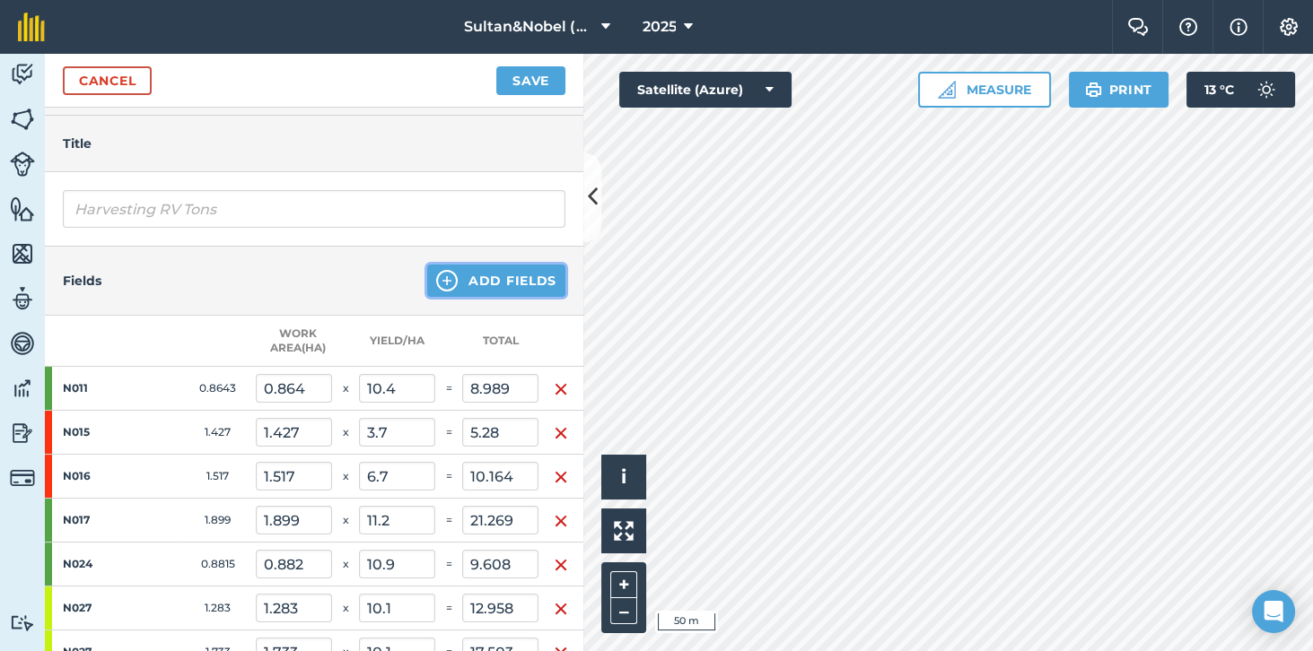
click at [531, 283] on button "Add Fields" at bounding box center [496, 281] width 138 height 32
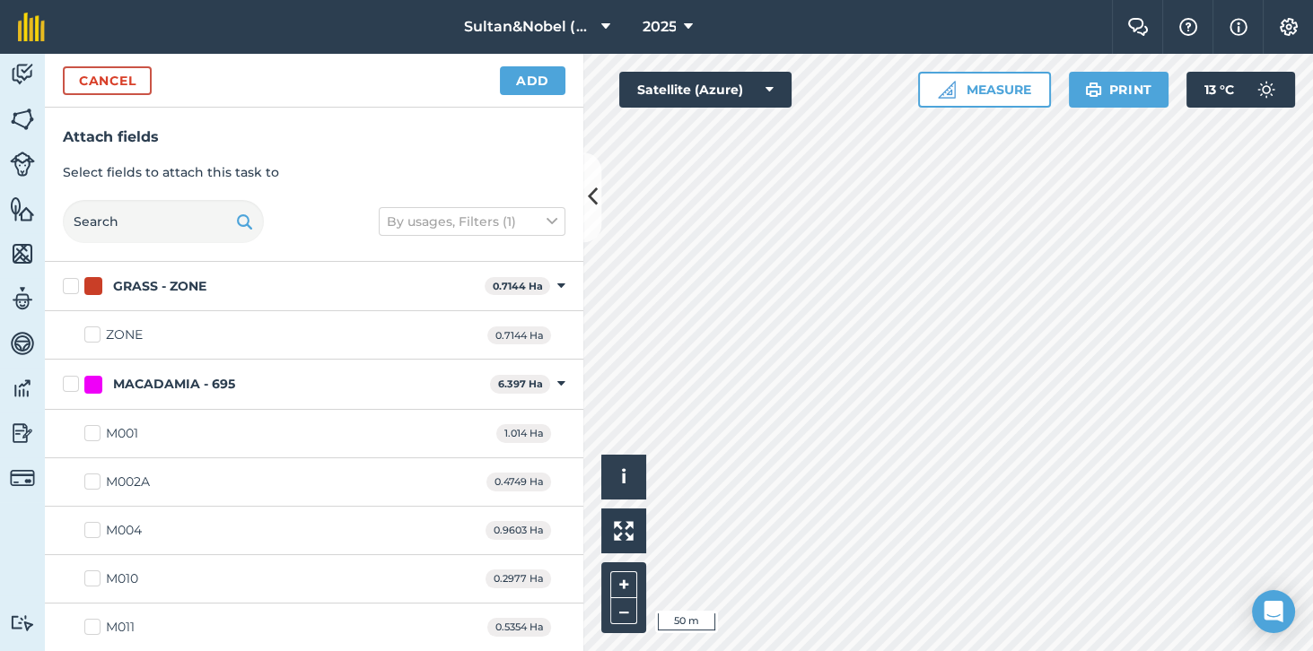
checkbox input "true"
click at [537, 77] on button "Add" at bounding box center [532, 80] width 65 height 29
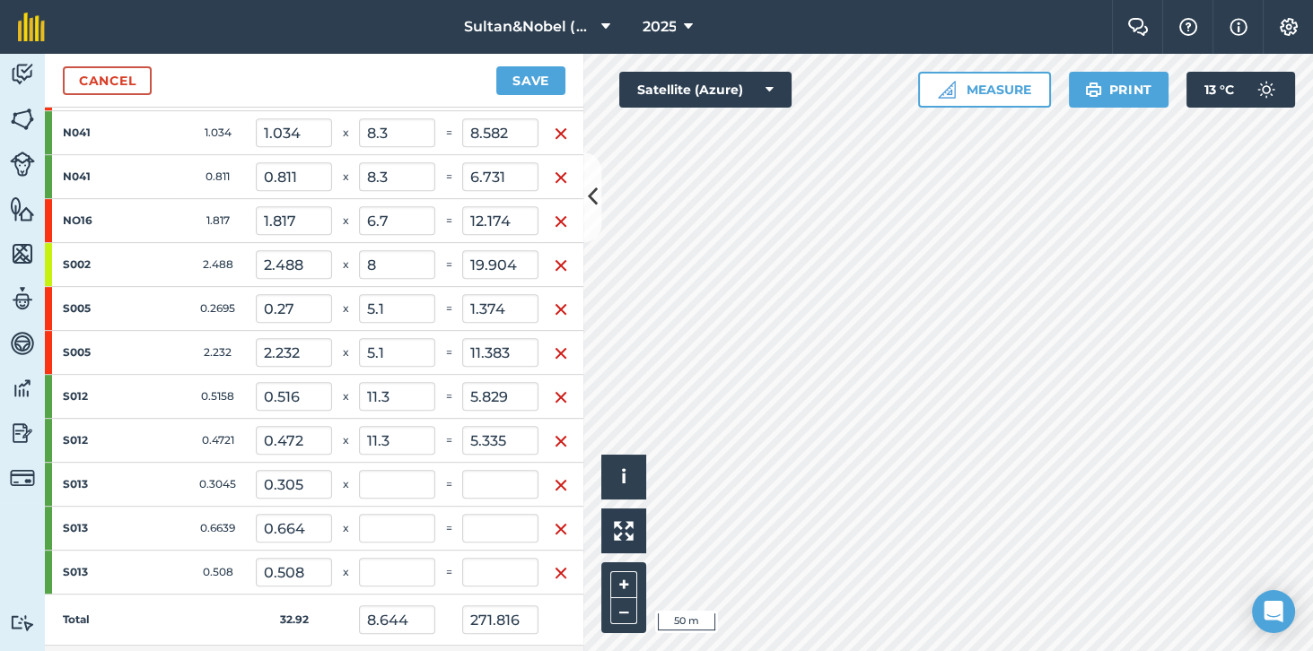
scroll to position [1148, 0]
click at [416, 468] on input "text" at bounding box center [397, 482] width 76 height 29
type input "11.3"
click at [403, 512] on input "text" at bounding box center [397, 526] width 76 height 29
type input "8.361"
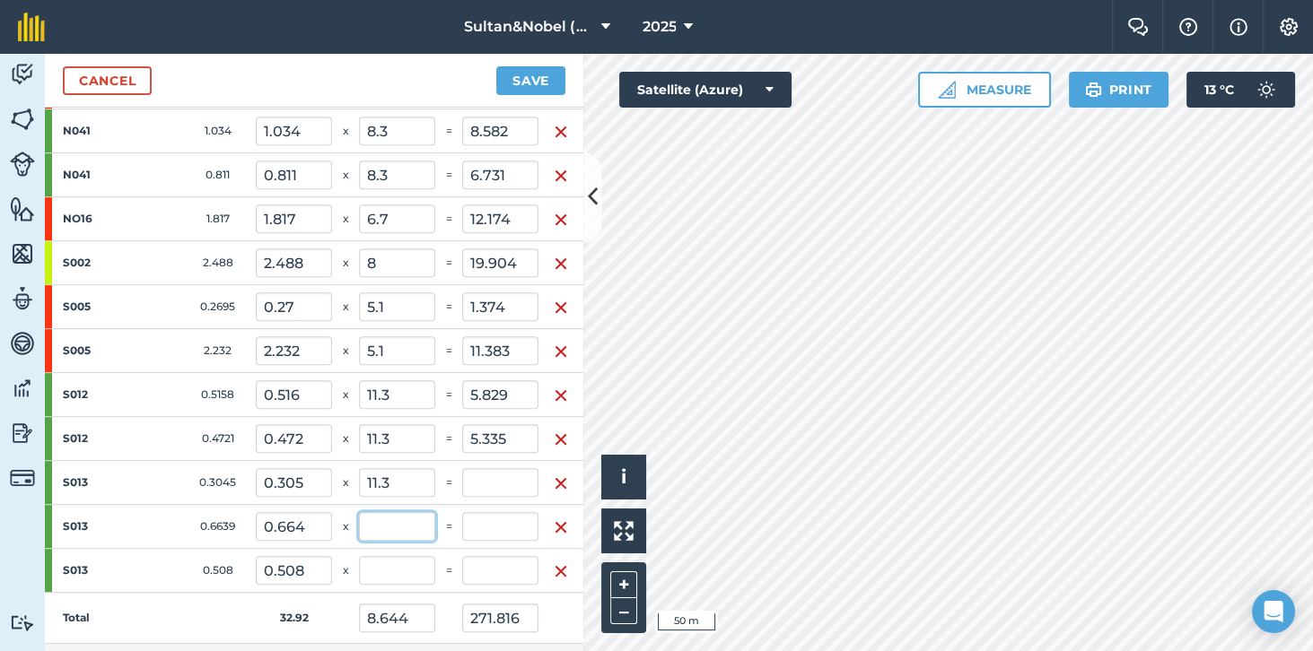
type input "275.257"
type input "3.441"
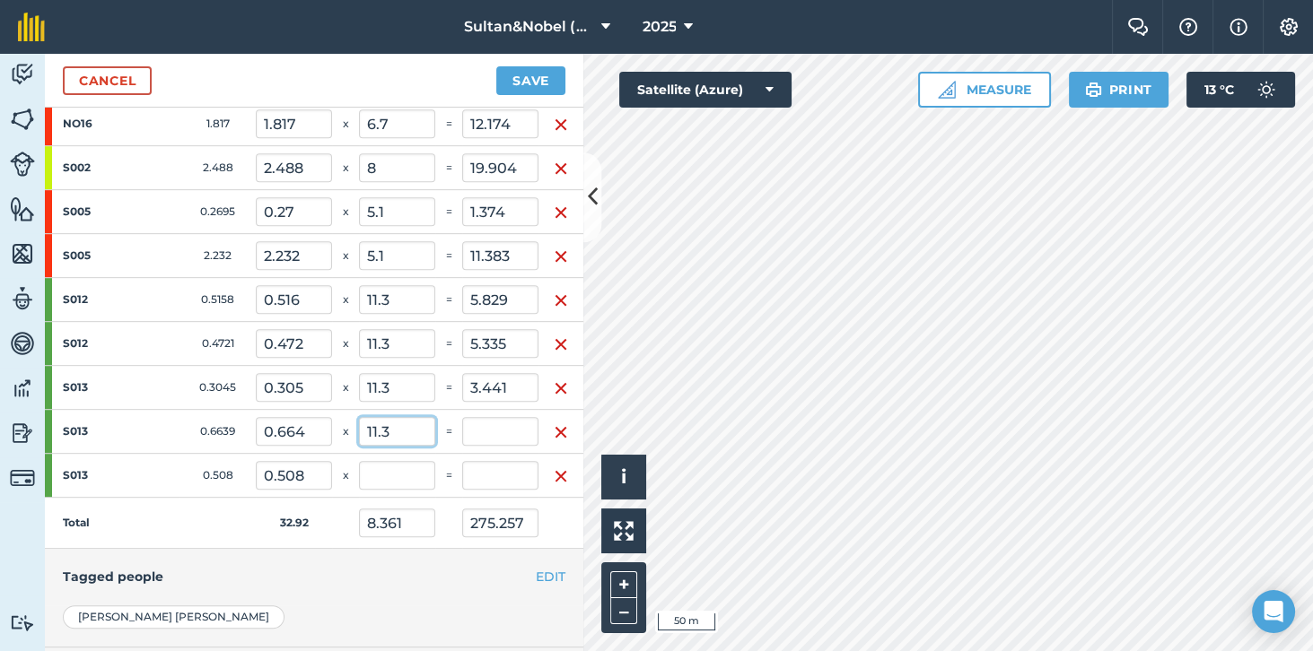
scroll to position [1251, 0]
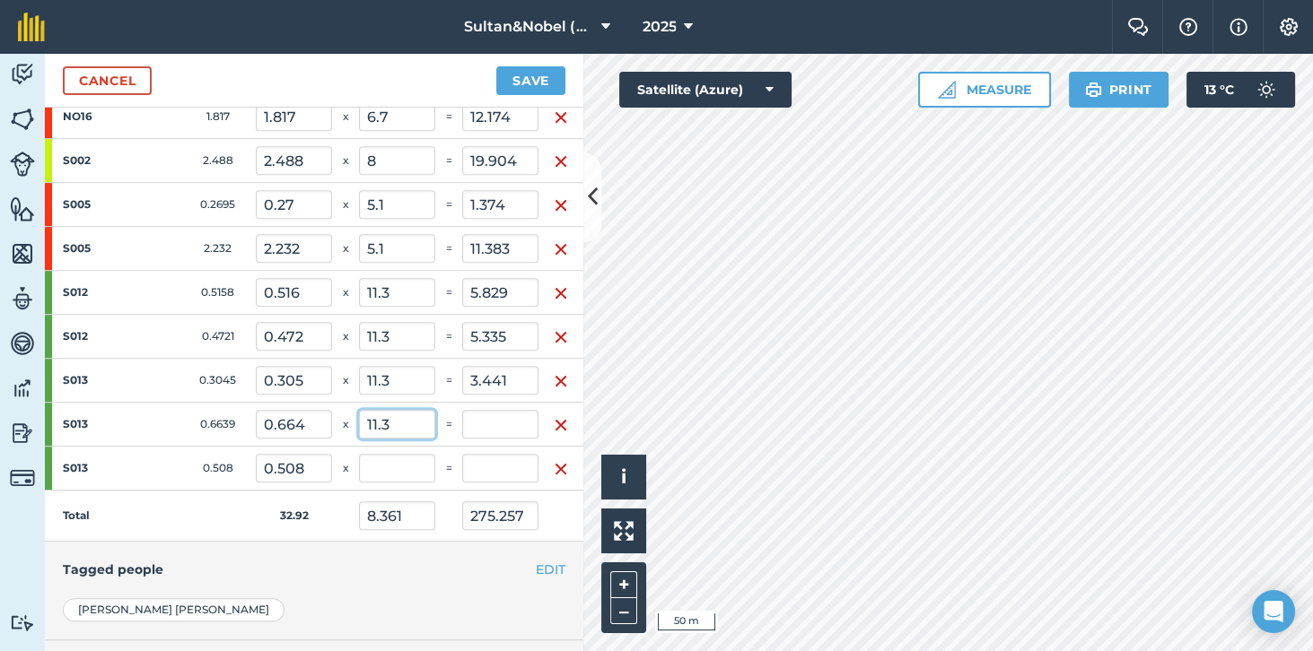
type input "11.3"
click at [402, 457] on input "text" at bounding box center [397, 468] width 76 height 29
click at [192, 503] on td "Total" at bounding box center [150, 516] width 211 height 51
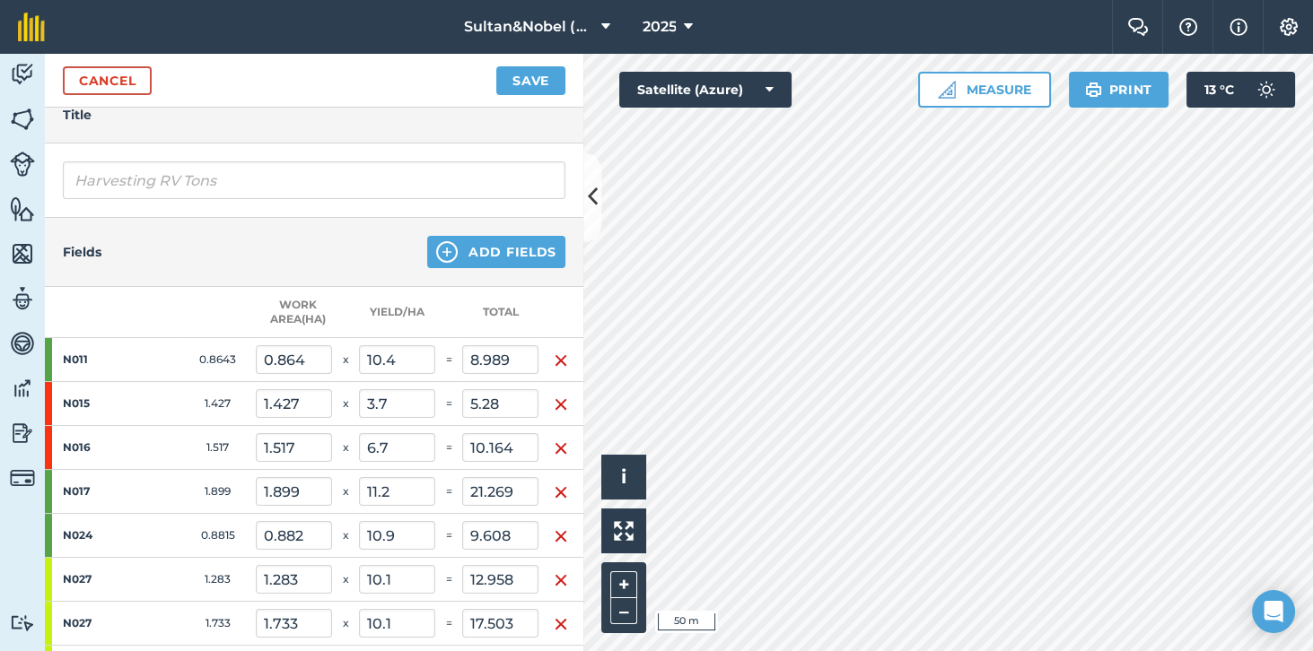
scroll to position [203, 0]
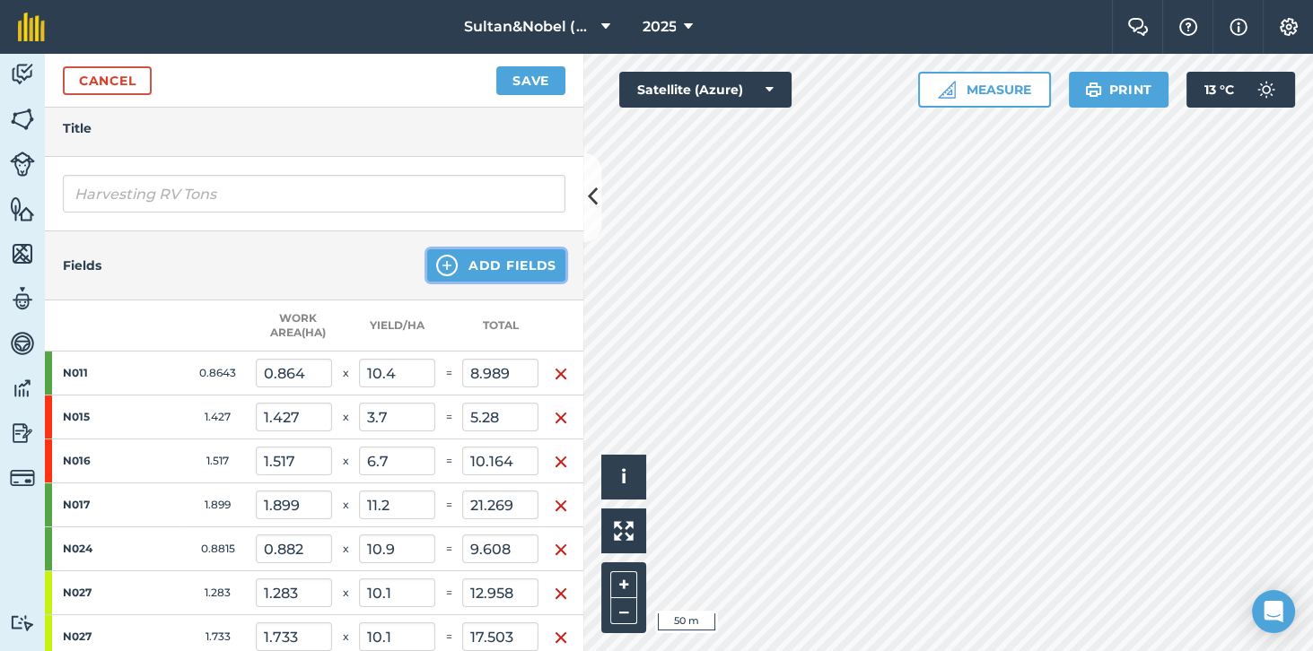
click at [536, 264] on button "Add Fields" at bounding box center [496, 265] width 138 height 32
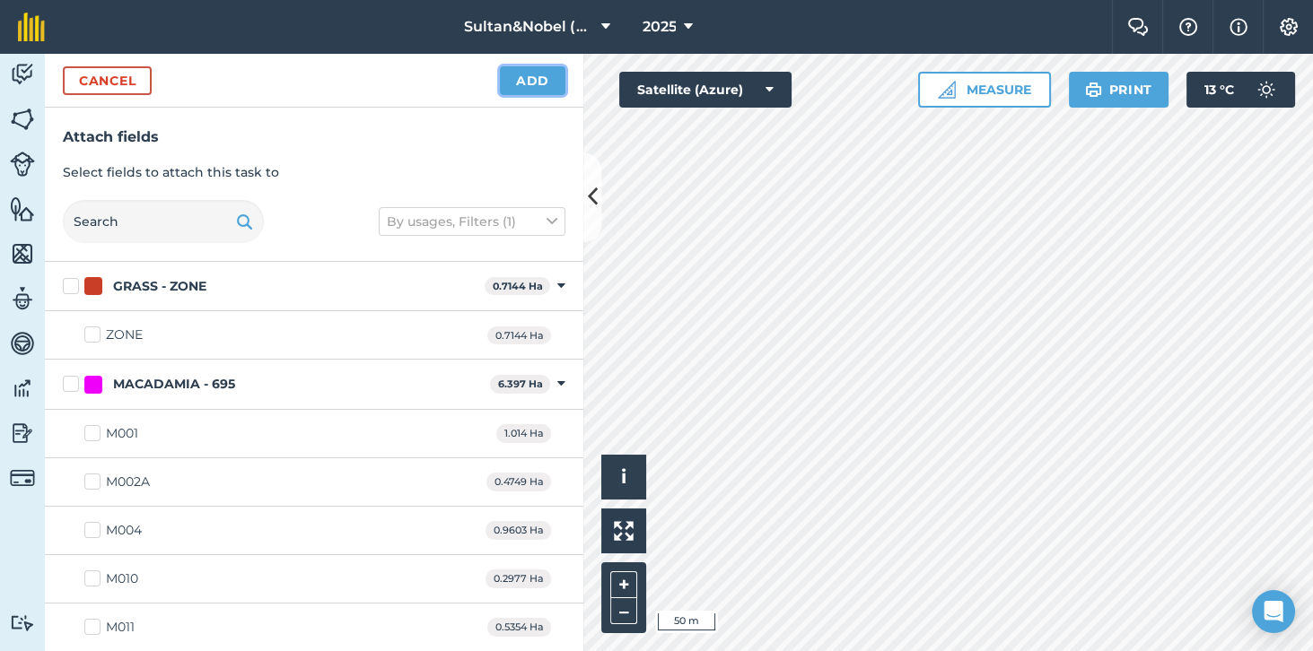
click at [538, 86] on button "Add" at bounding box center [532, 80] width 65 height 29
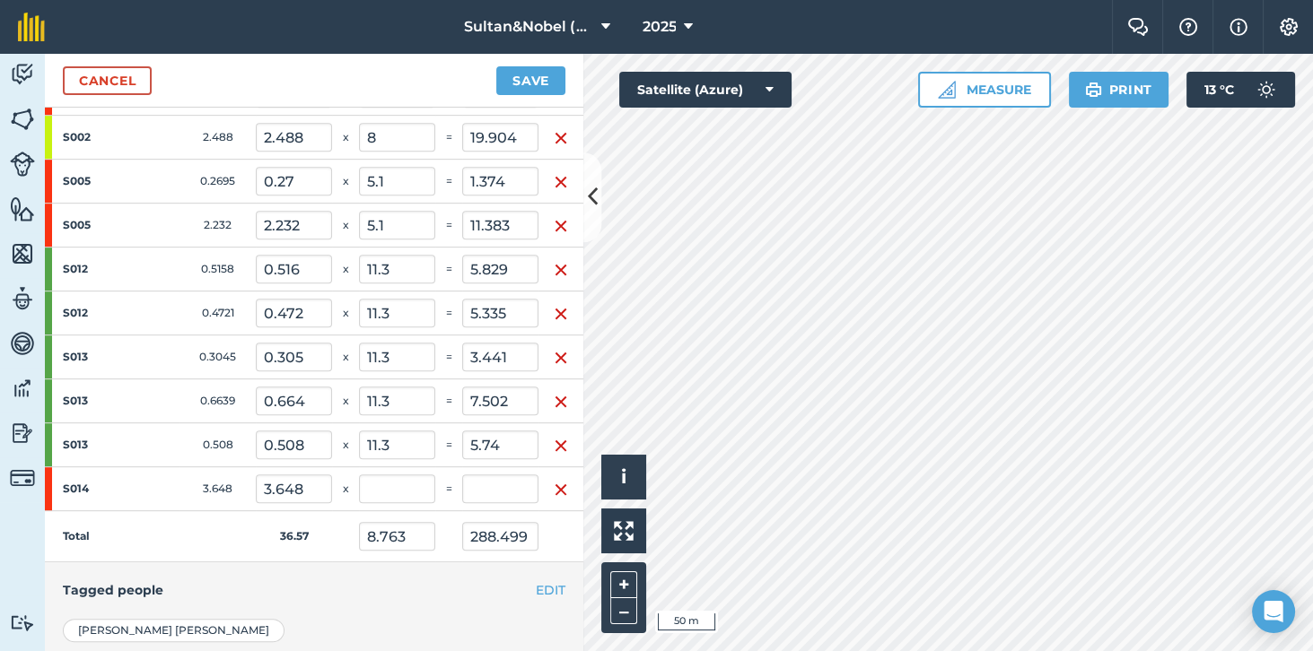
scroll to position [1281, 0]
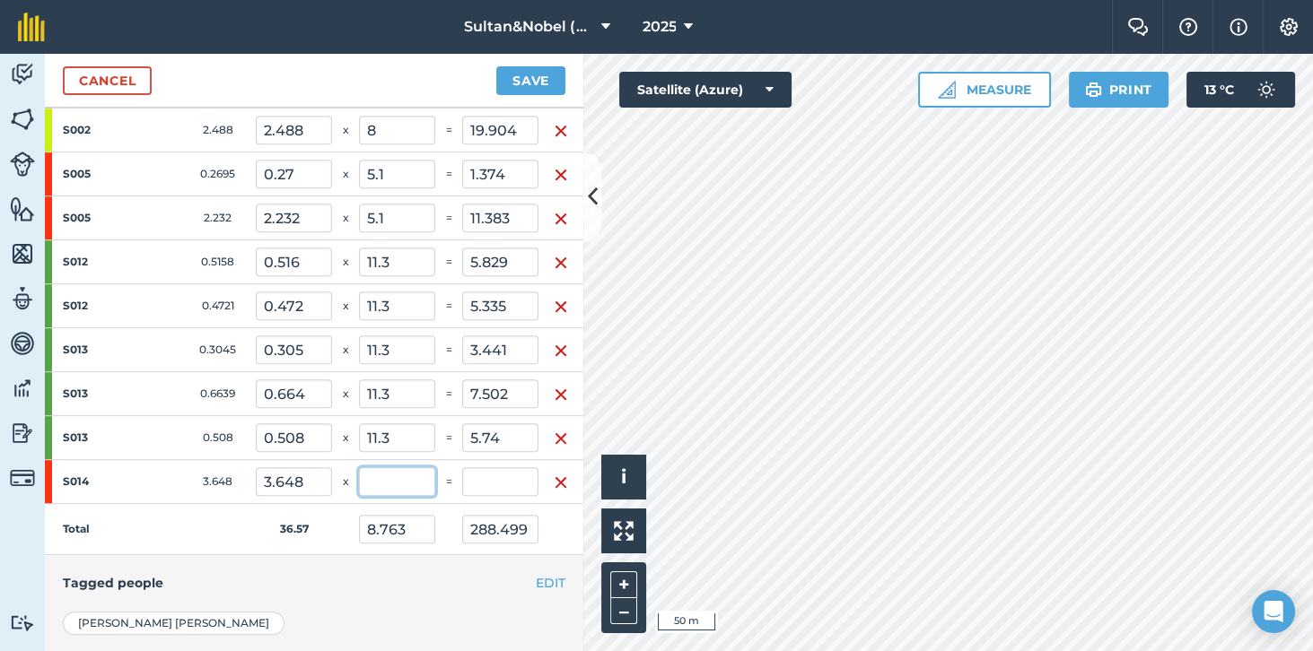
click at [397, 469] on input "text" at bounding box center [397, 481] width 76 height 29
click at [198, 518] on td "Total" at bounding box center [150, 529] width 211 height 51
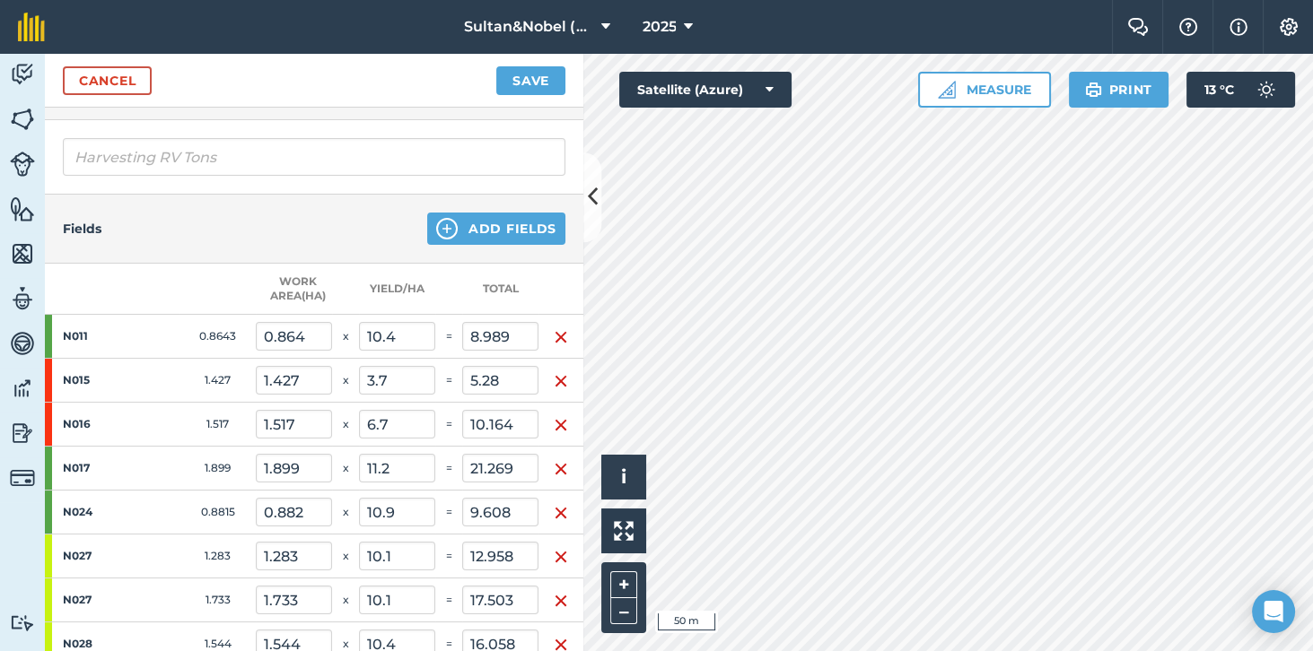
scroll to position [235, 0]
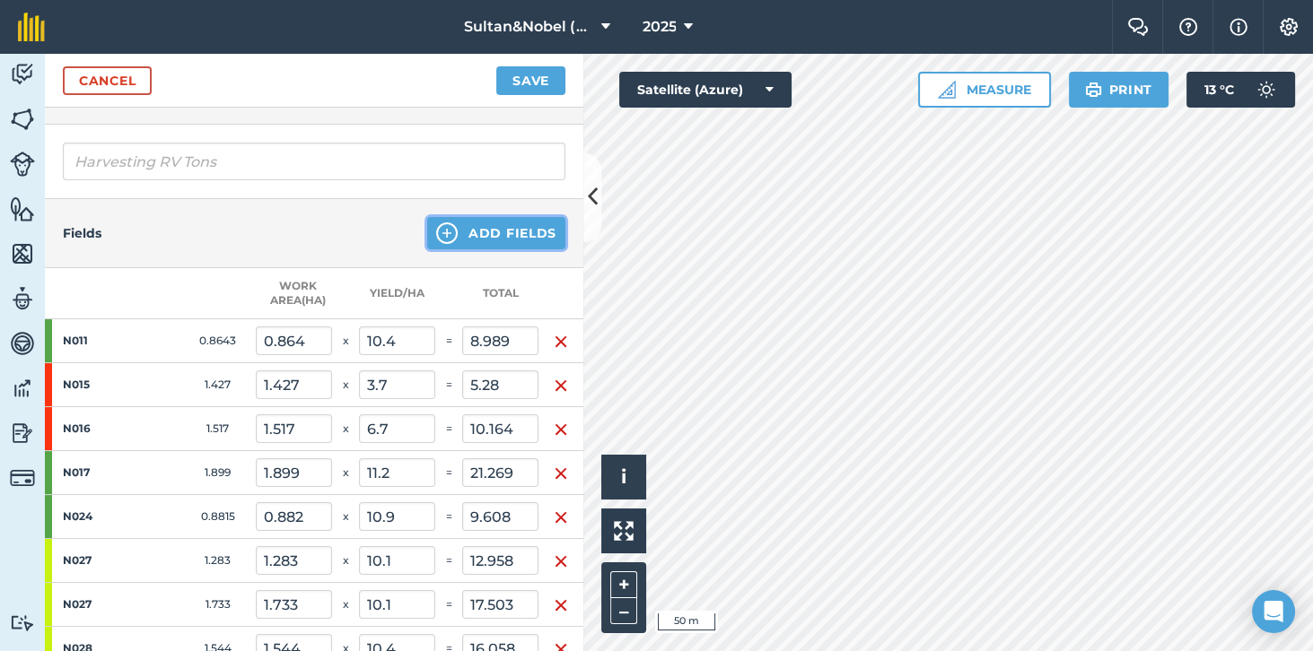
click at [528, 230] on button "Add Fields" at bounding box center [496, 233] width 138 height 32
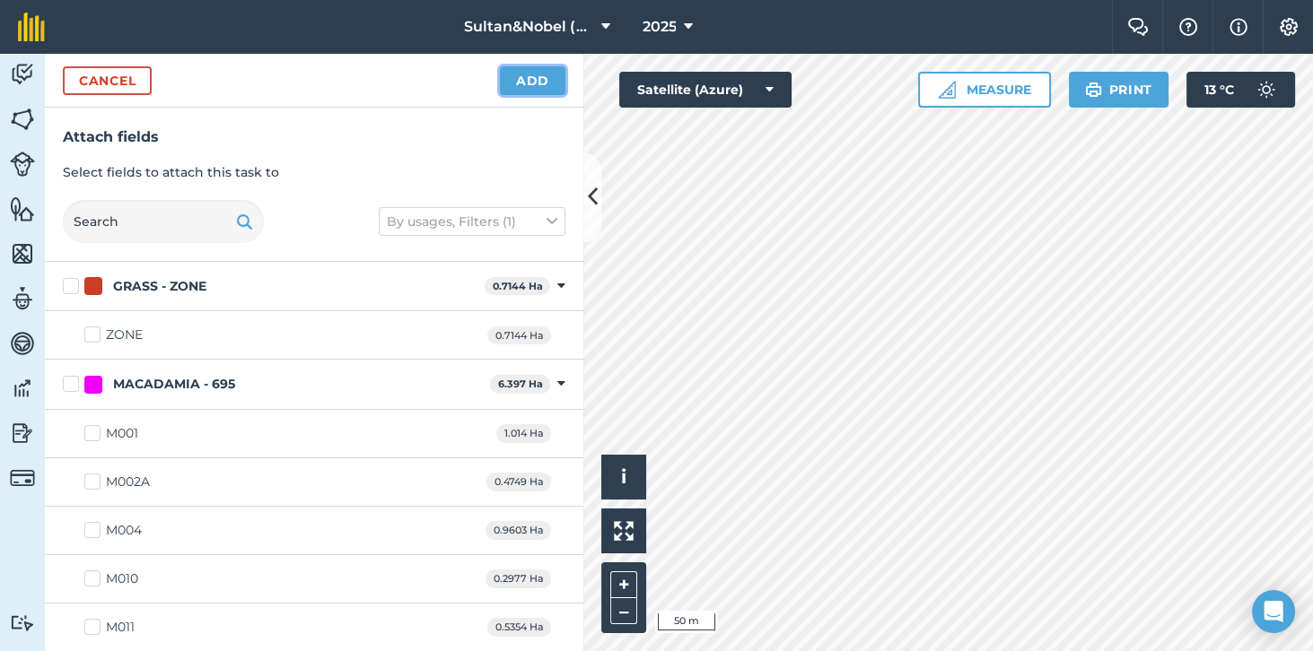
click at [540, 83] on button "Add" at bounding box center [532, 80] width 65 height 29
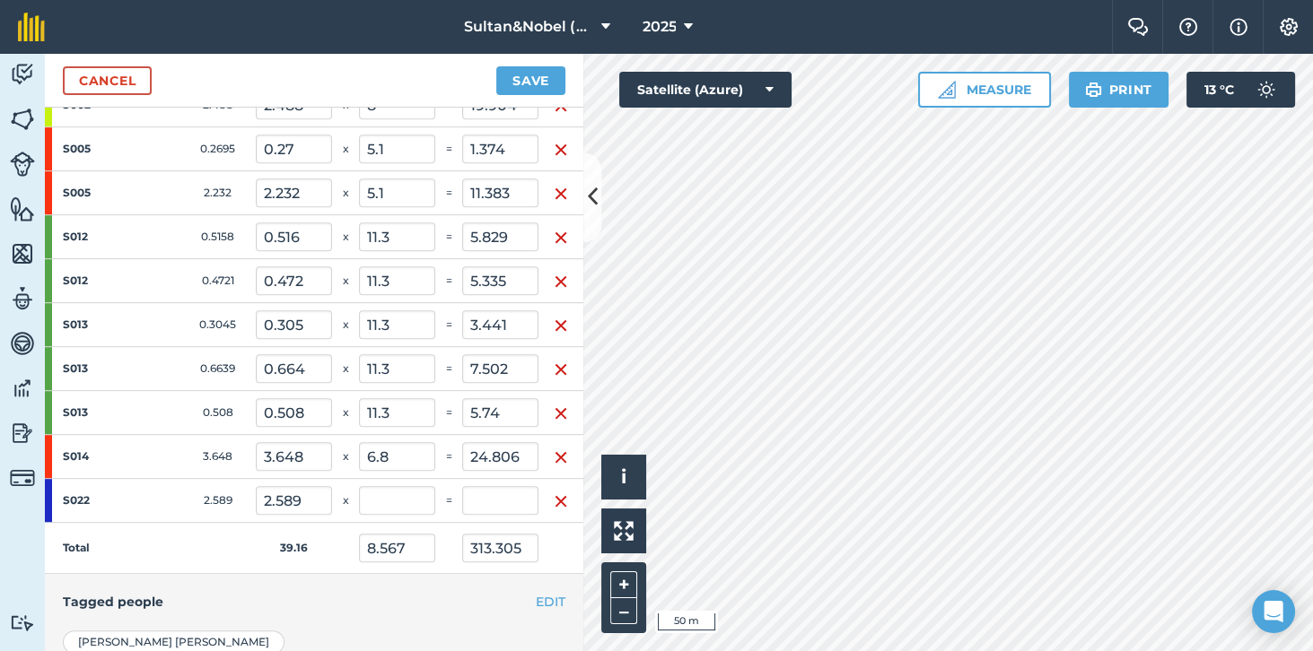
scroll to position [1309, 0]
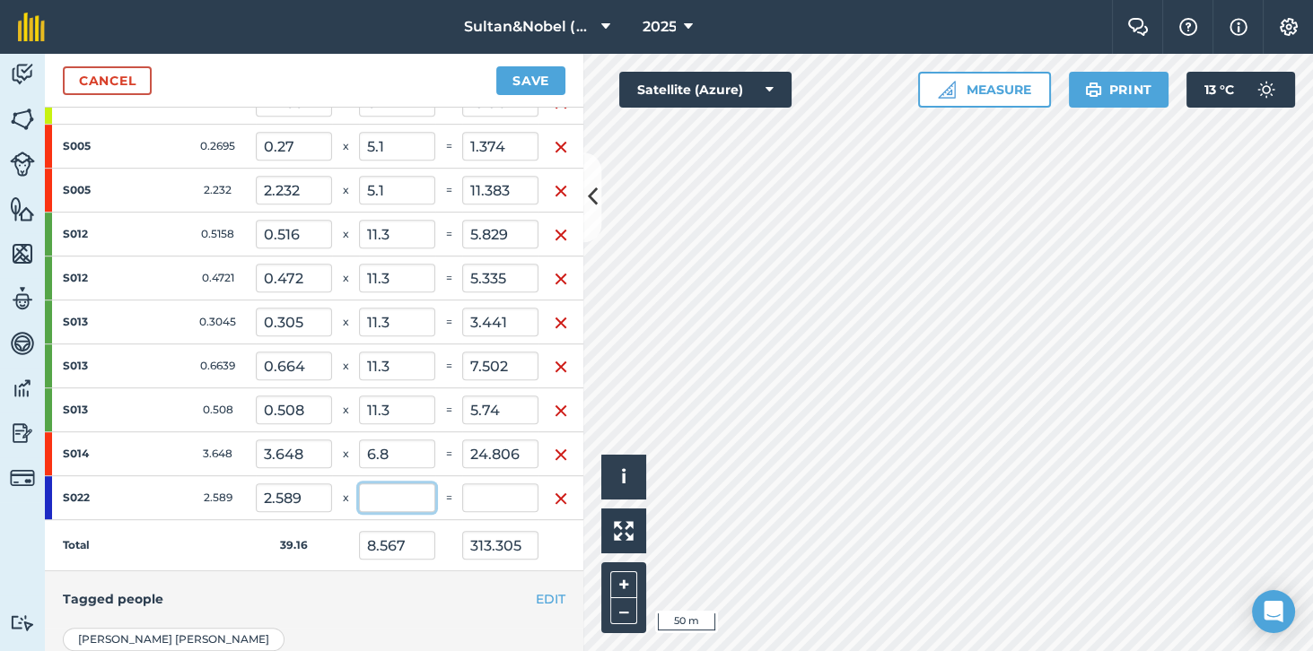
click at [406, 490] on input "text" at bounding box center [397, 498] width 76 height 29
click at [188, 531] on td "Total" at bounding box center [150, 545] width 211 height 51
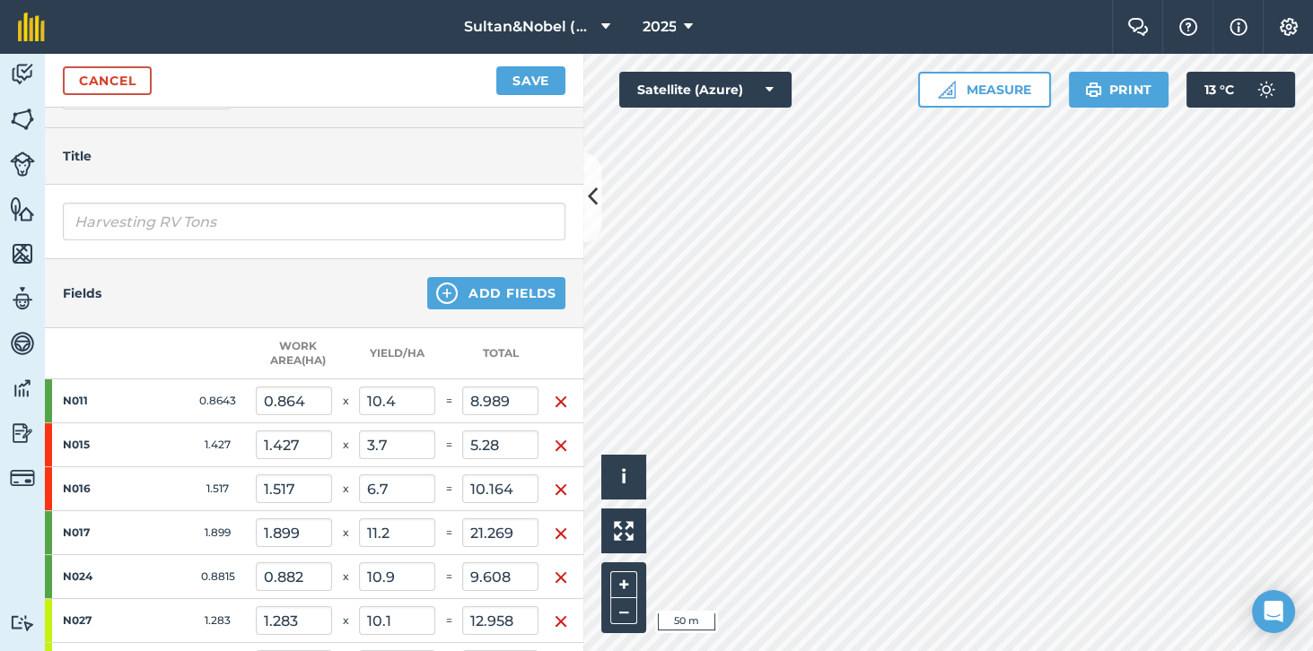
scroll to position [174, 0]
click at [533, 289] on button "Add Fields" at bounding box center [496, 294] width 138 height 32
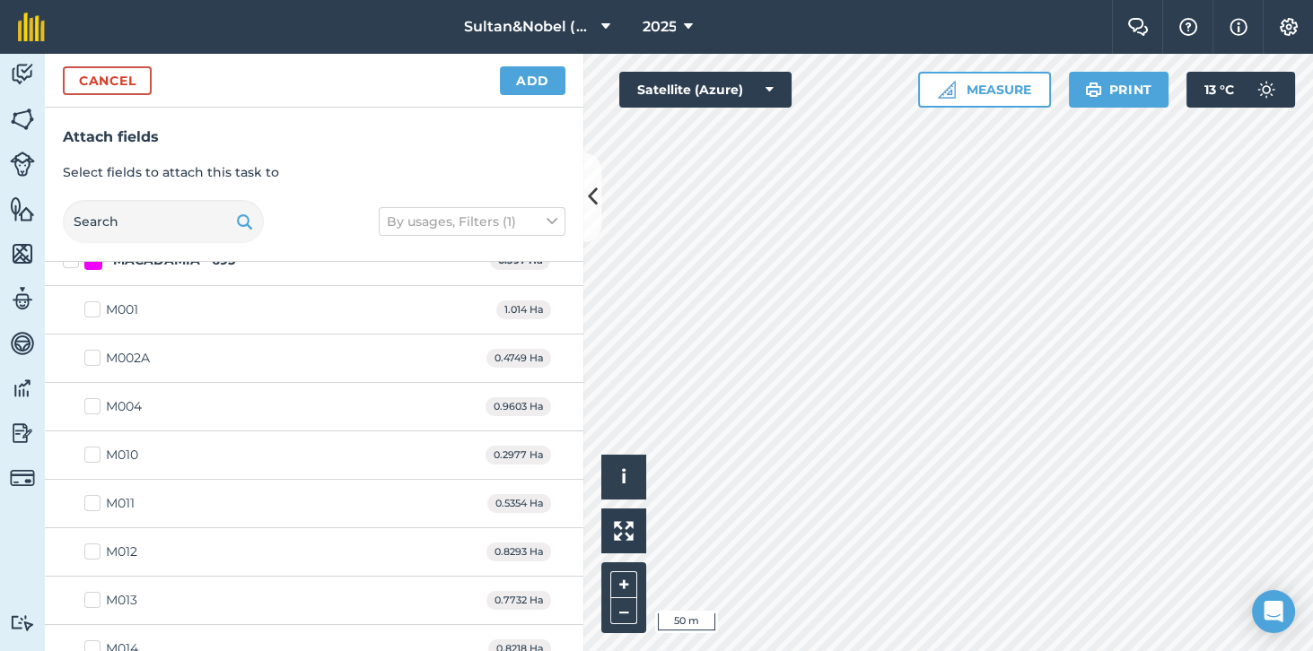
scroll to position [0, 0]
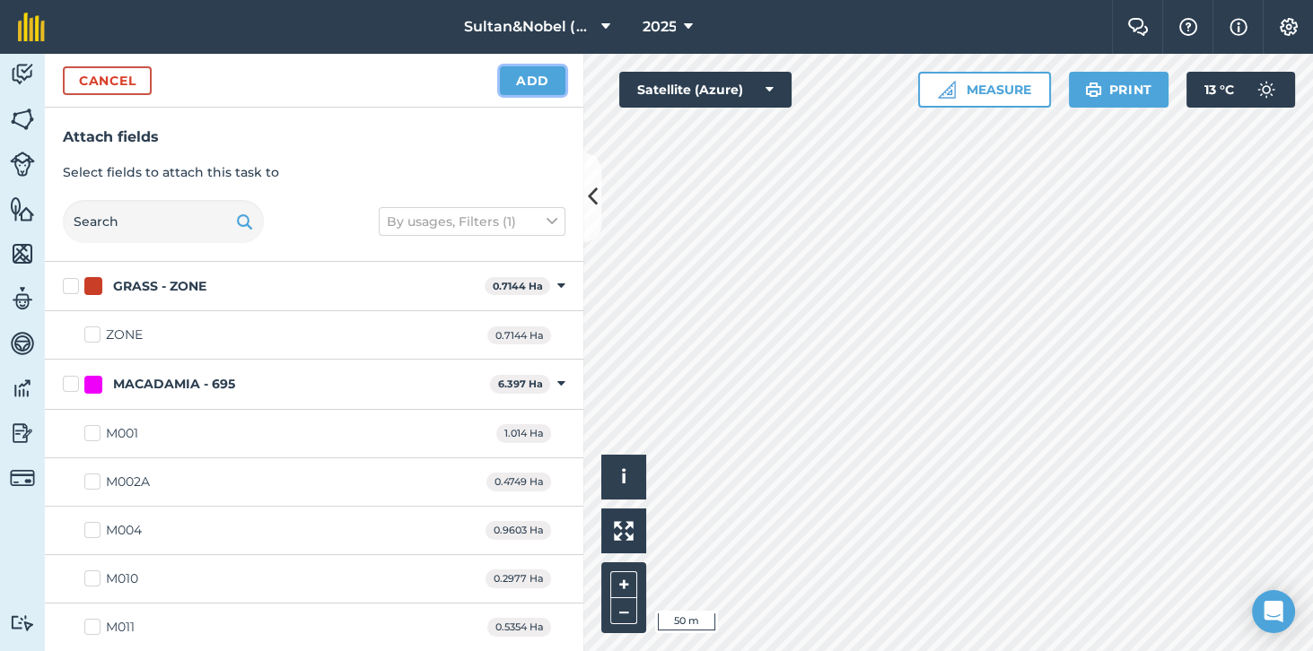
click at [545, 77] on button "Add" at bounding box center [532, 80] width 65 height 29
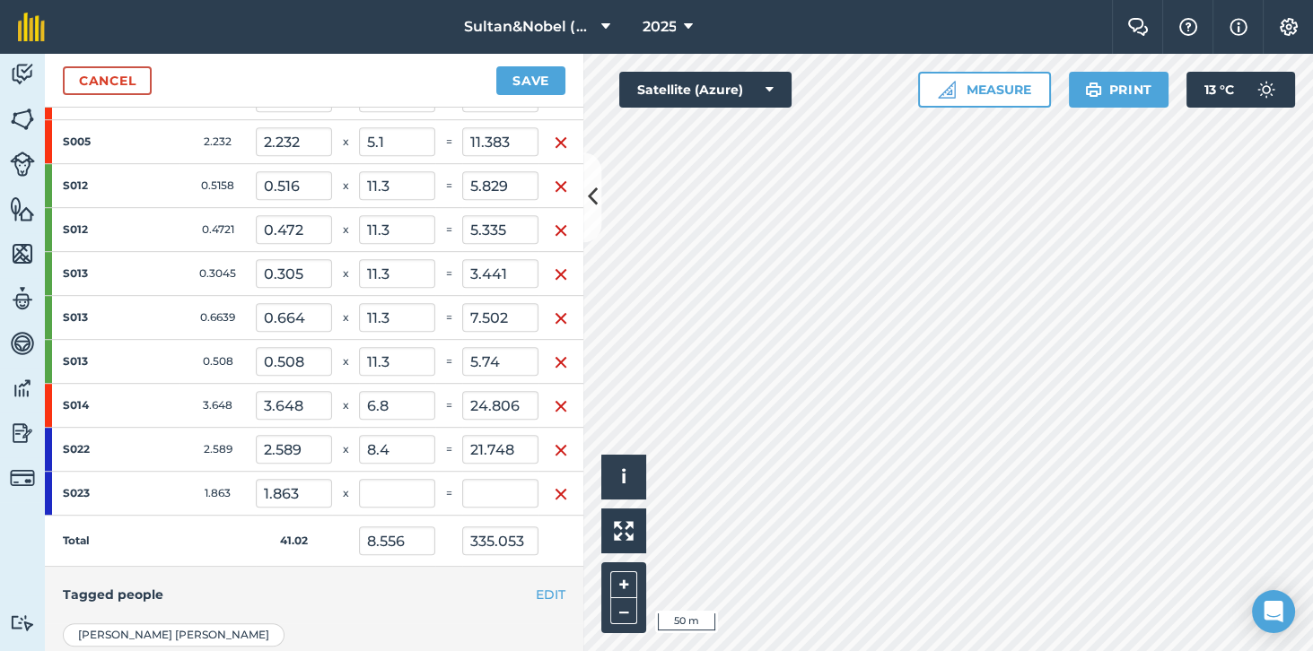
scroll to position [1365, 0]
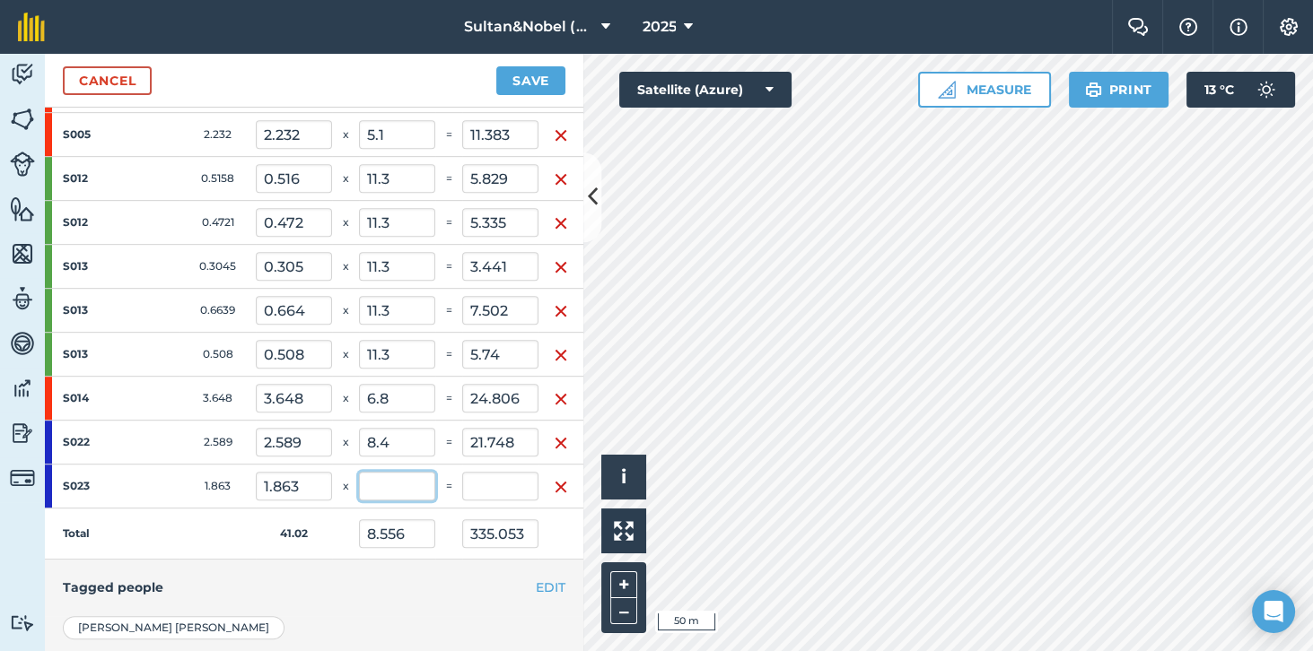
click at [397, 473] on input "text" at bounding box center [397, 486] width 76 height 29
click at [162, 529] on td "Total" at bounding box center [150, 534] width 211 height 51
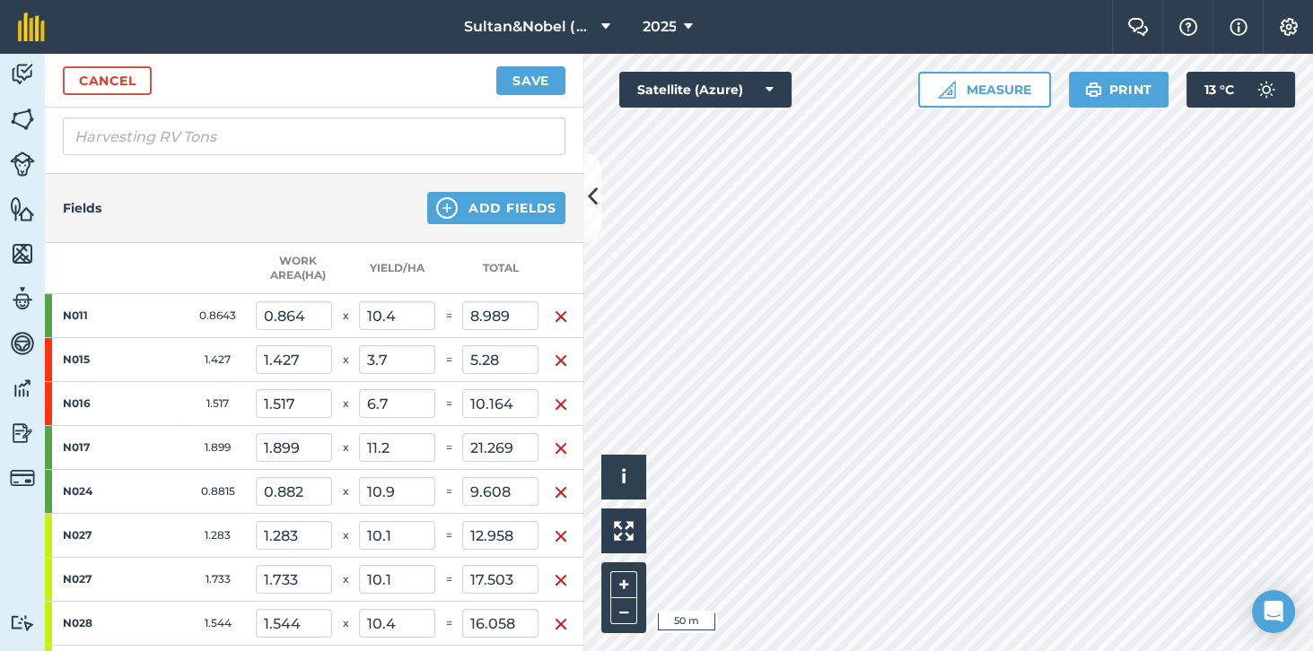
scroll to position [0, 0]
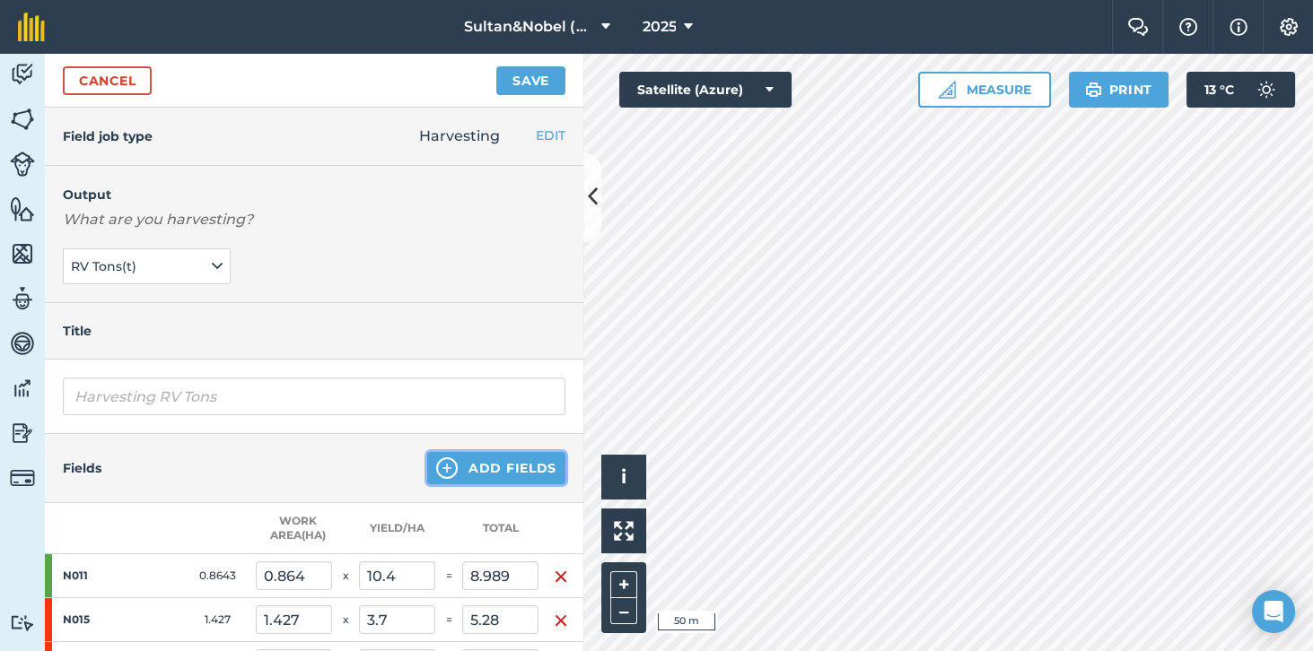
click at [521, 468] on button "Add Fields" at bounding box center [496, 468] width 138 height 32
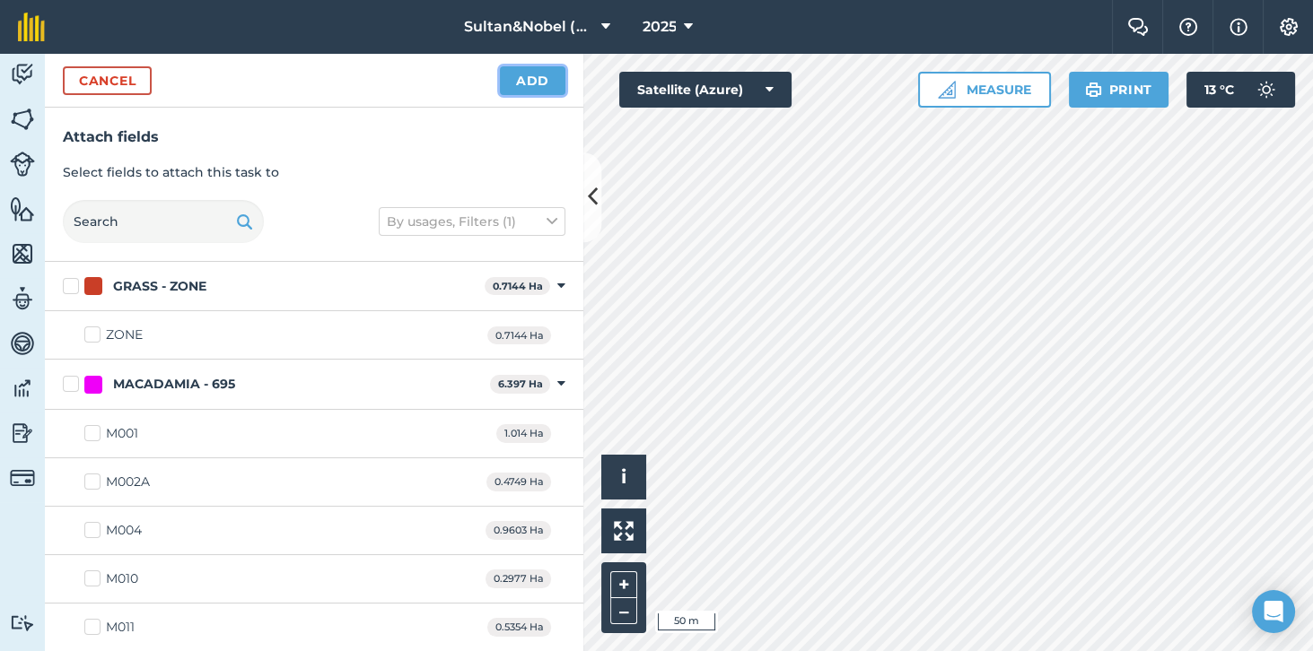
click at [539, 80] on button "Add" at bounding box center [532, 80] width 65 height 29
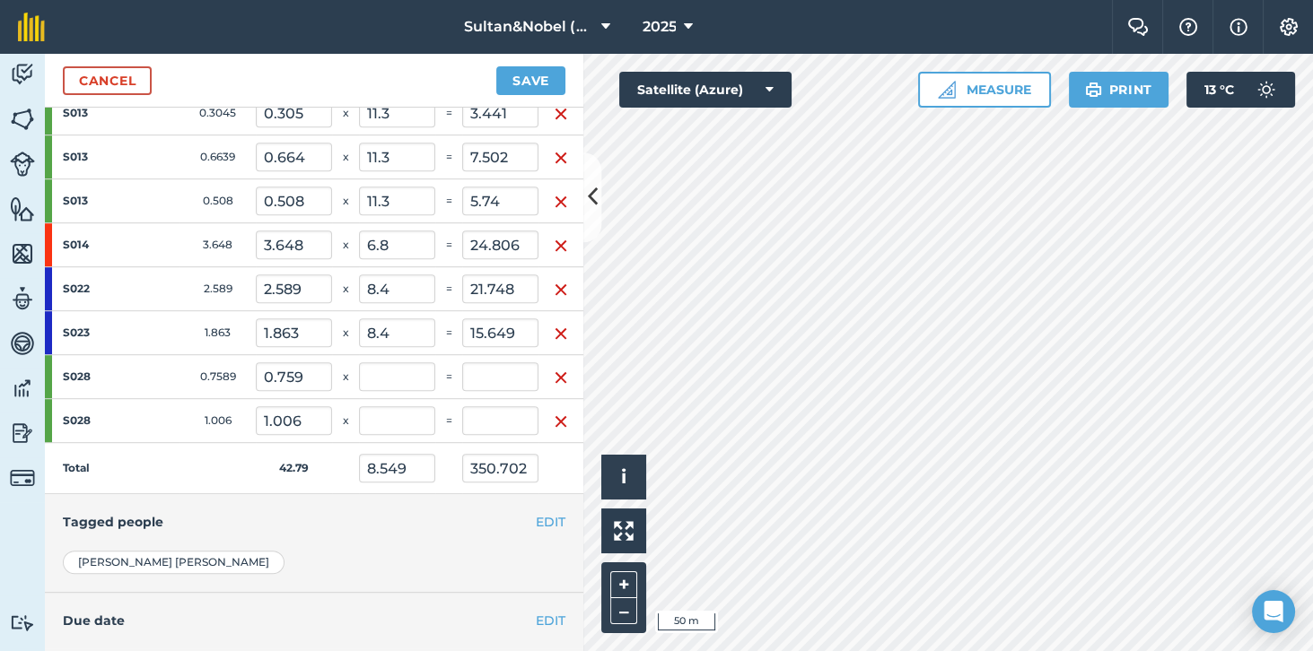
scroll to position [1543, 0]
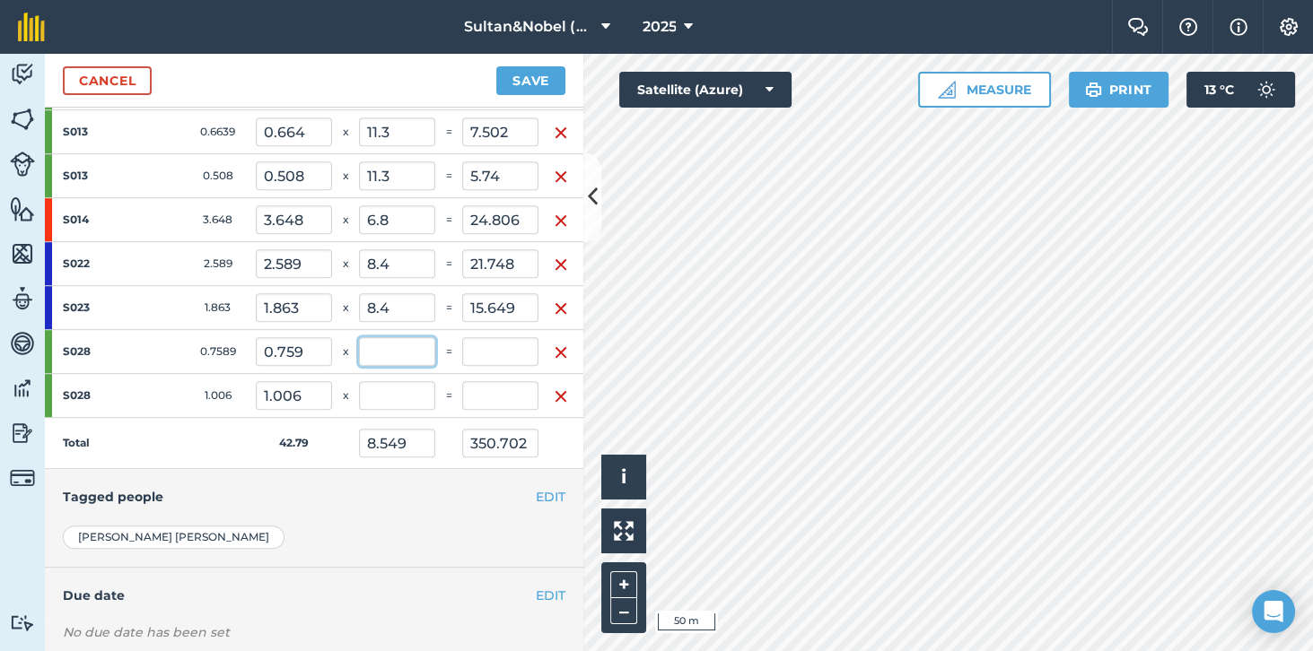
click at [404, 344] on input "text" at bounding box center [397, 351] width 76 height 29
click at [405, 382] on input "text" at bounding box center [397, 395] width 76 height 29
click at [257, 493] on div "EDIT Tagged people" at bounding box center [314, 497] width 538 height 56
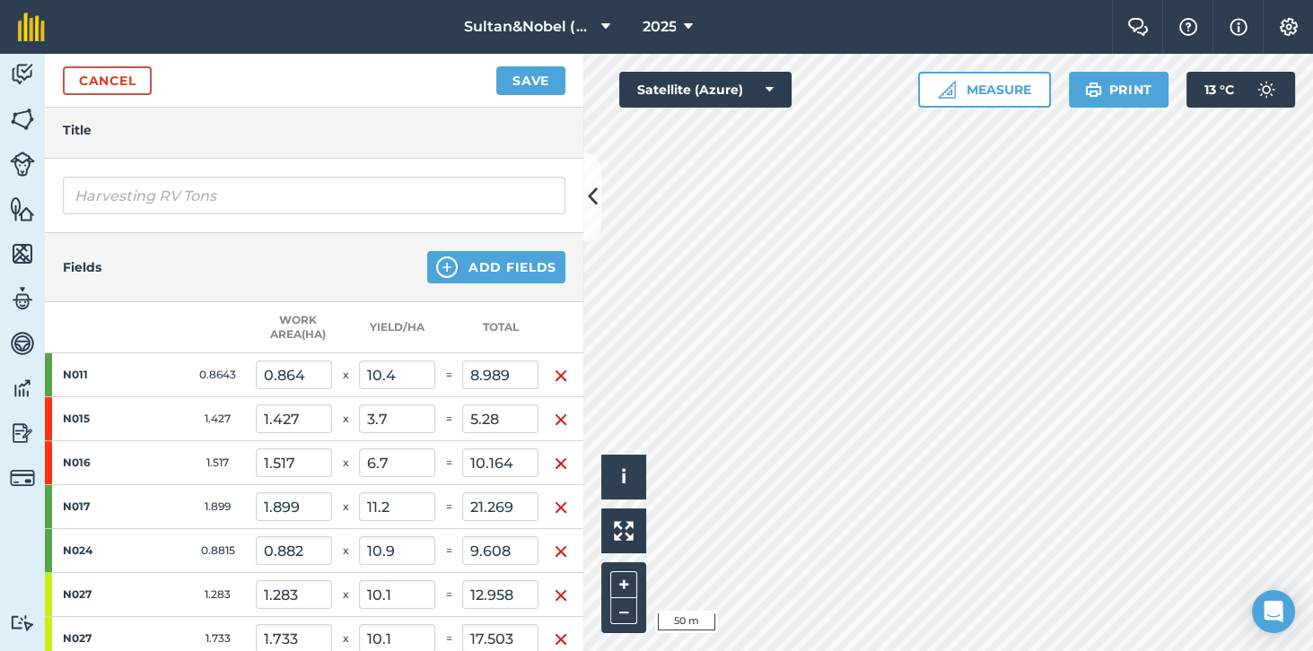
scroll to position [187, 0]
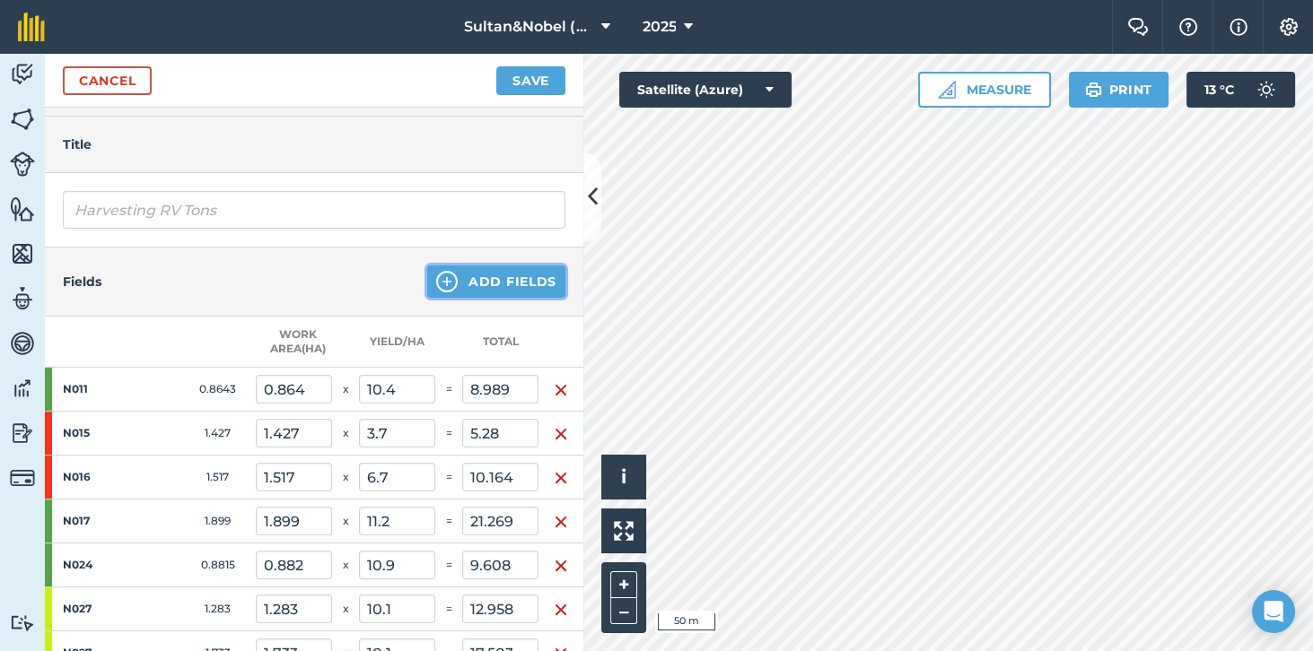
click at [527, 281] on button "Add Fields" at bounding box center [496, 282] width 138 height 32
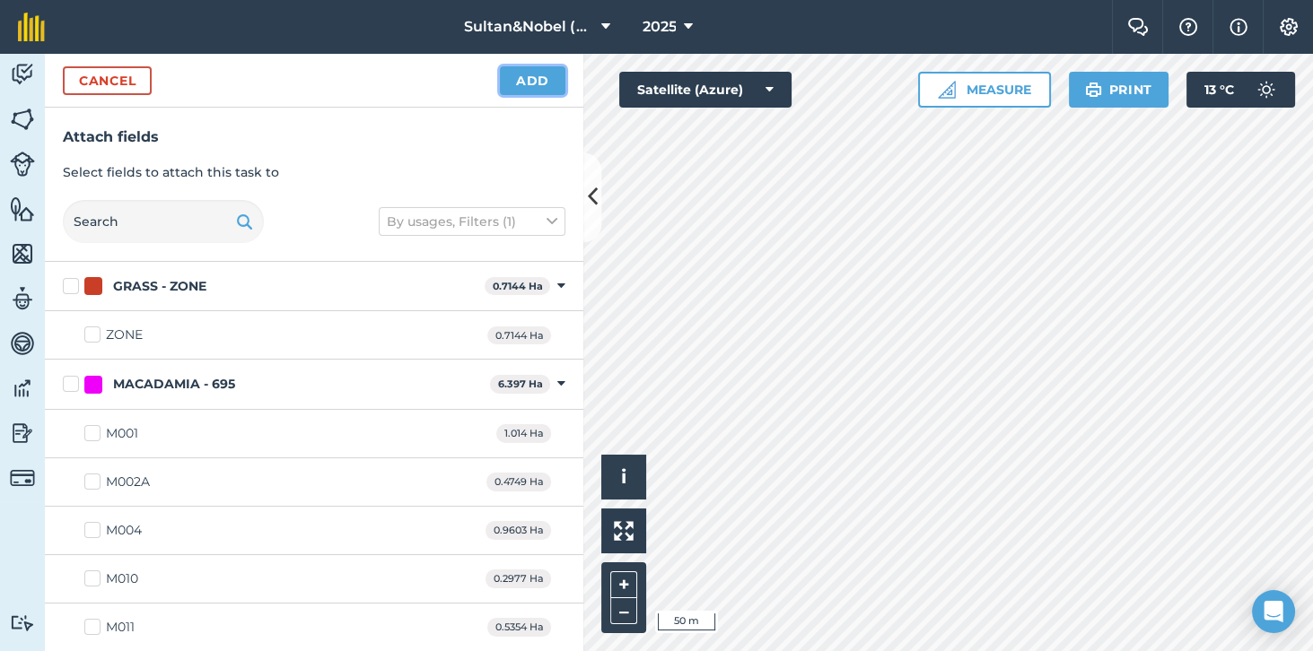
click at [543, 77] on button "Add" at bounding box center [532, 80] width 65 height 29
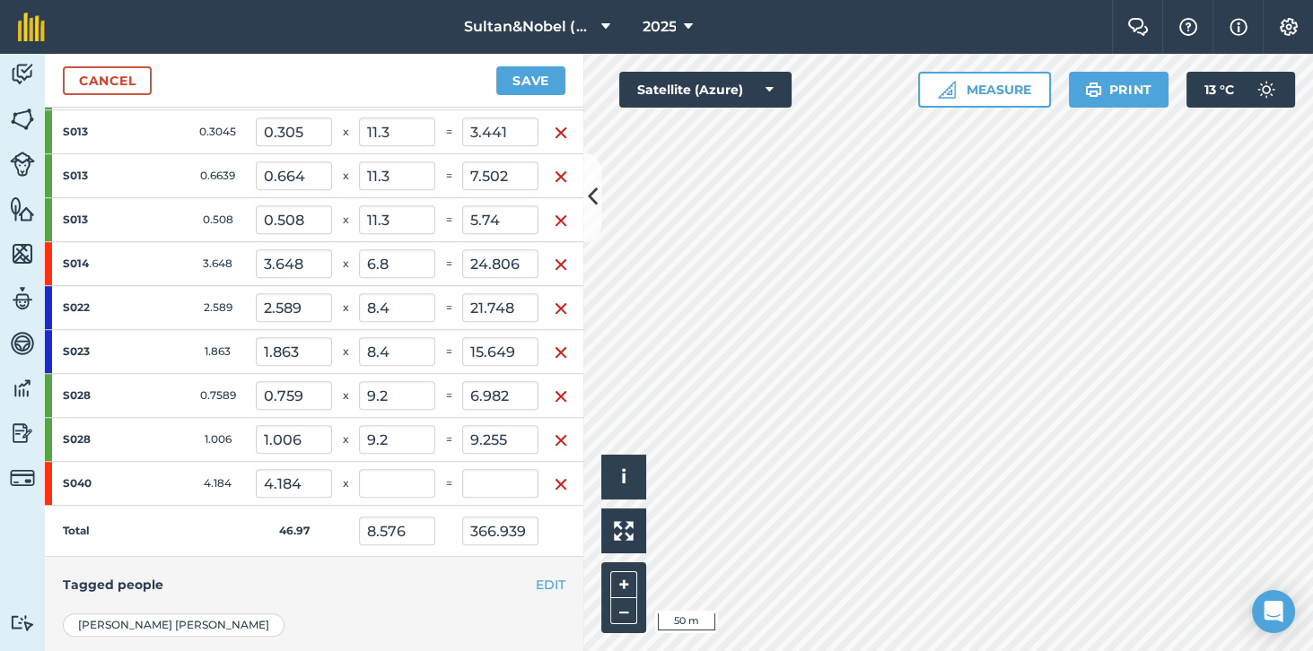
scroll to position [1498, 0]
click at [413, 470] on input "text" at bounding box center [397, 484] width 76 height 29
click at [188, 527] on td "Total" at bounding box center [150, 532] width 211 height 51
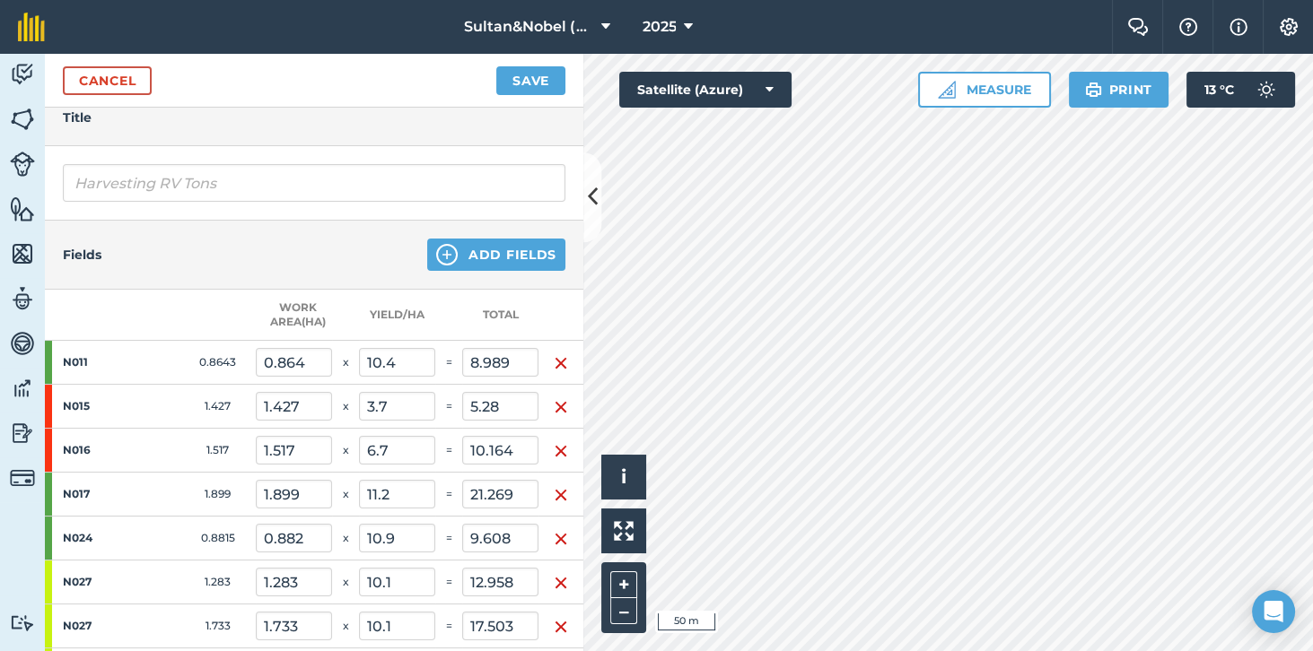
scroll to position [206, 0]
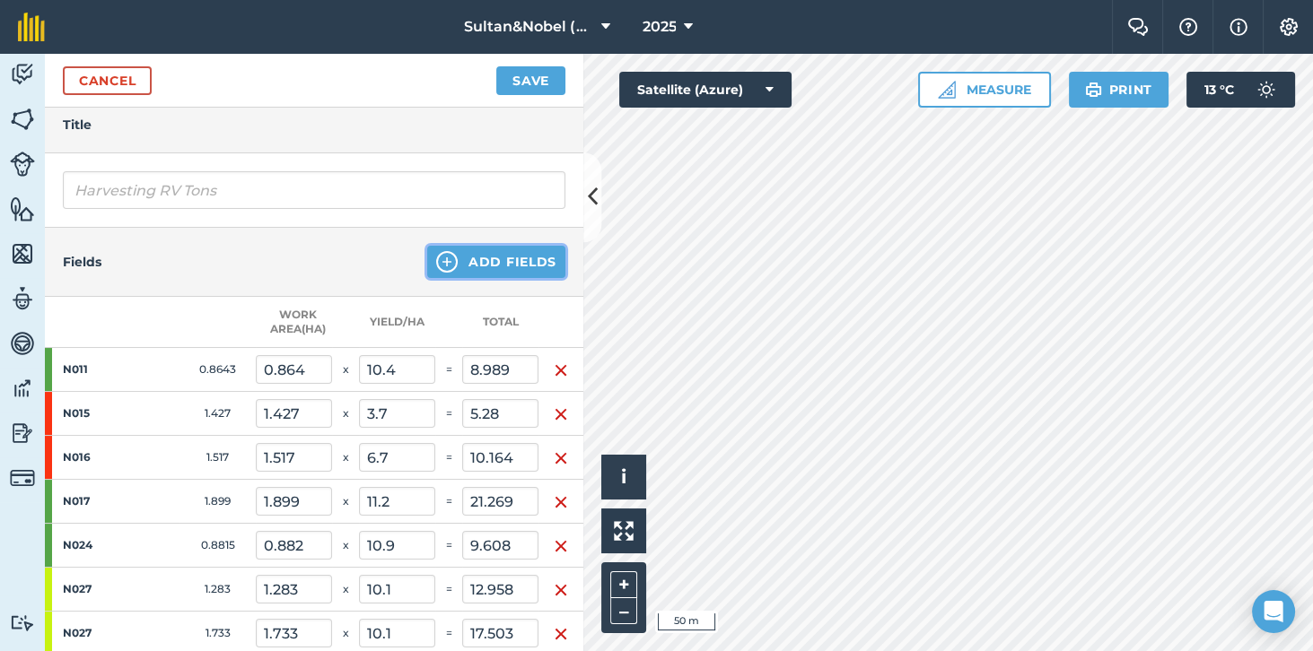
click at [533, 264] on button "Add Fields" at bounding box center [496, 262] width 138 height 32
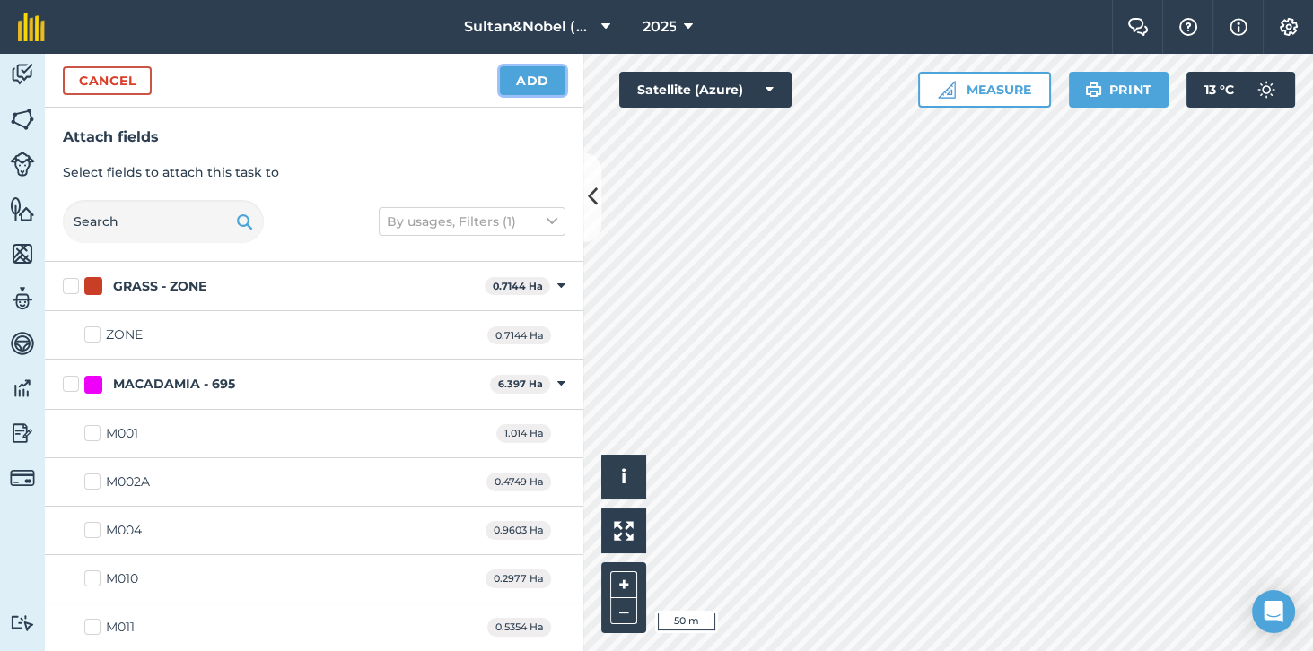
click at [537, 77] on button "Add" at bounding box center [532, 80] width 65 height 29
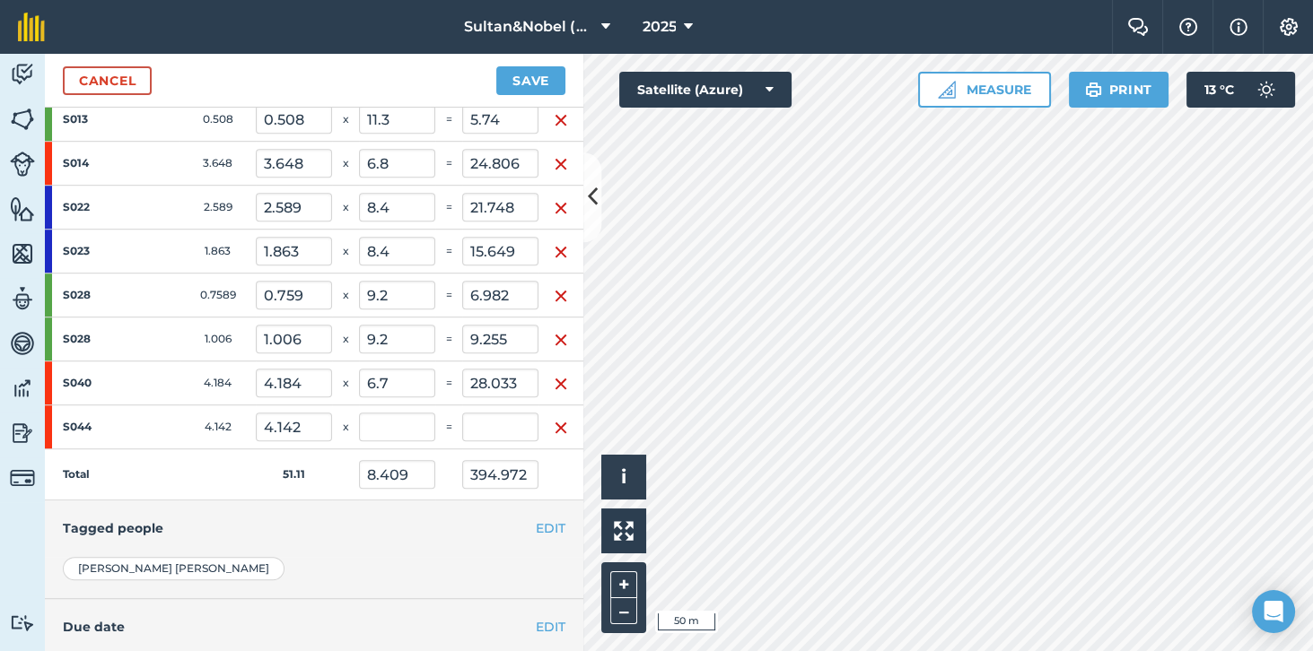
scroll to position [1630, 0]
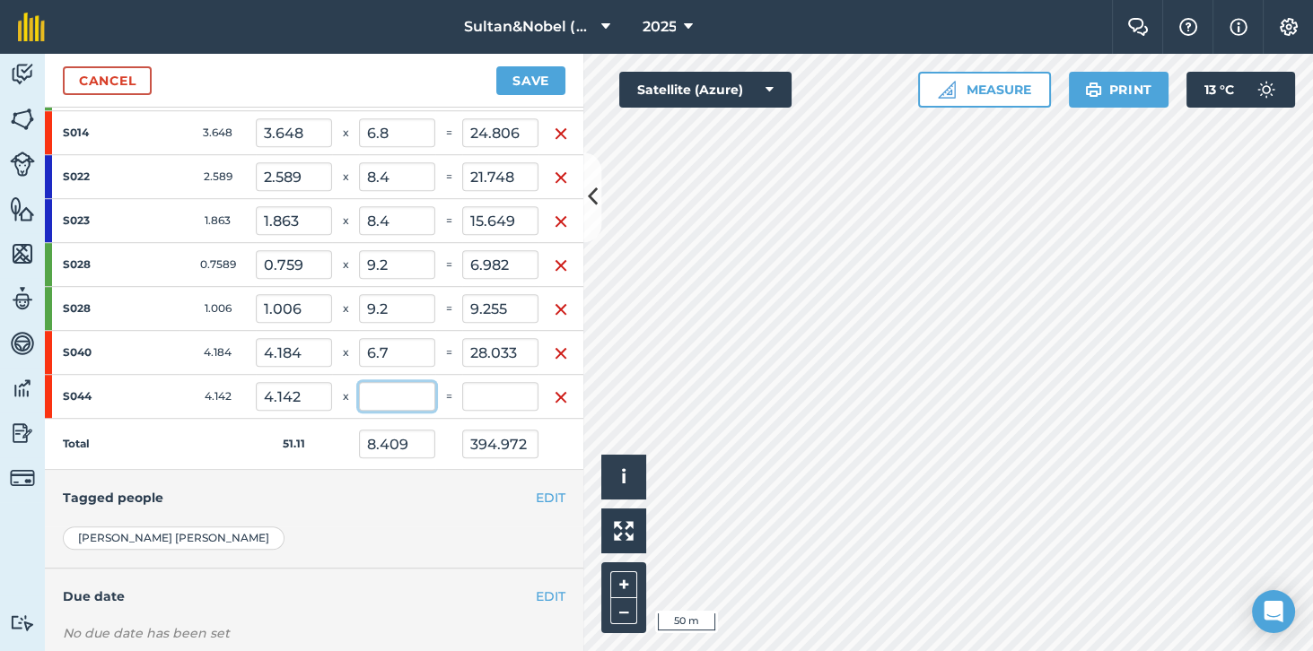
click at [406, 382] on input "text" at bounding box center [397, 396] width 76 height 29
click at [193, 432] on td "Total" at bounding box center [150, 444] width 211 height 51
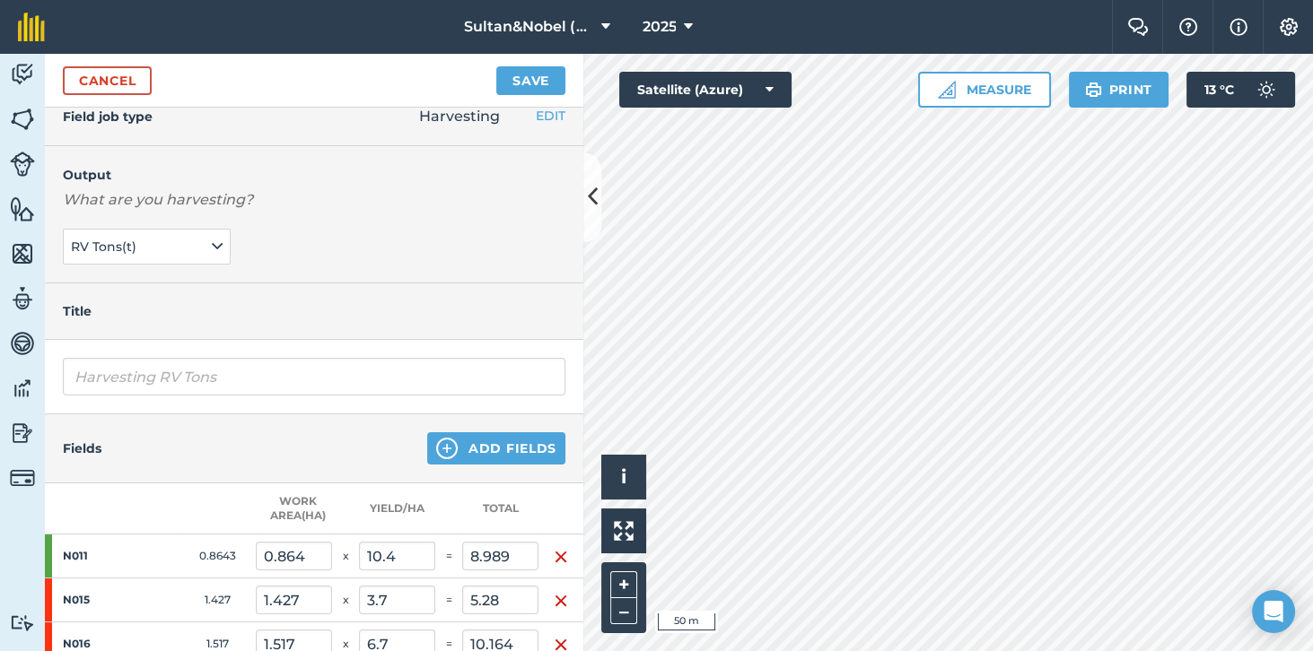
scroll to position [0, 0]
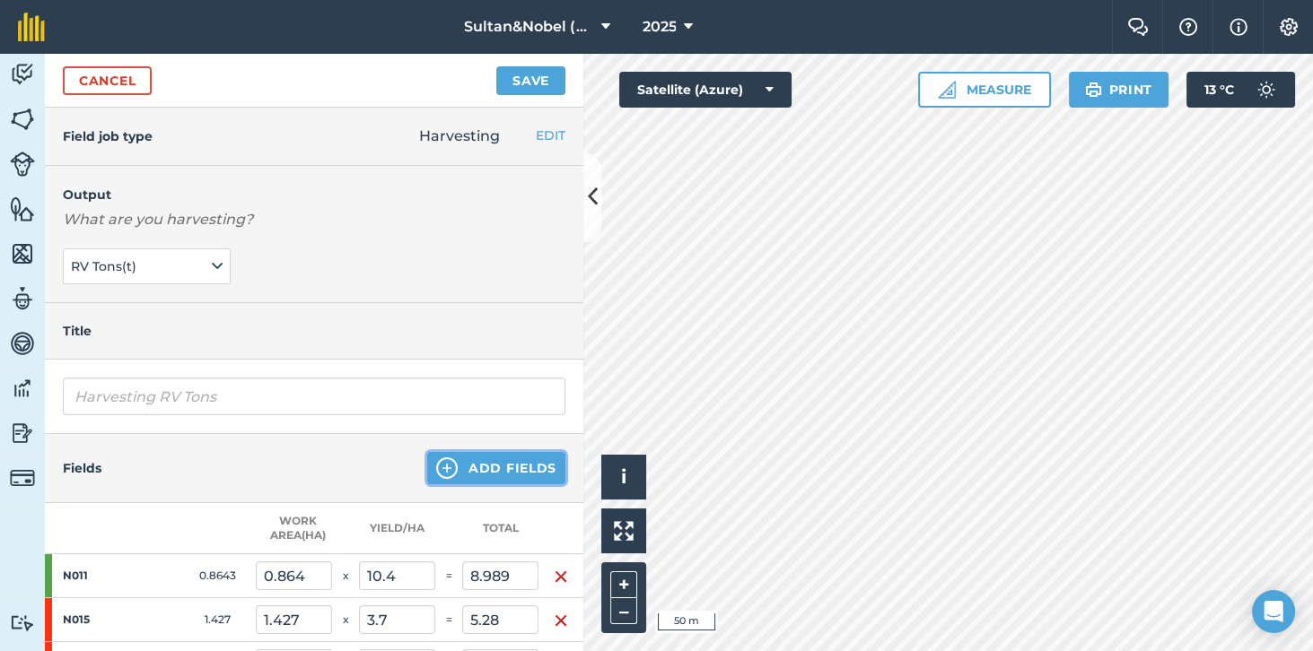
click at [529, 467] on button "Add Fields" at bounding box center [496, 468] width 138 height 32
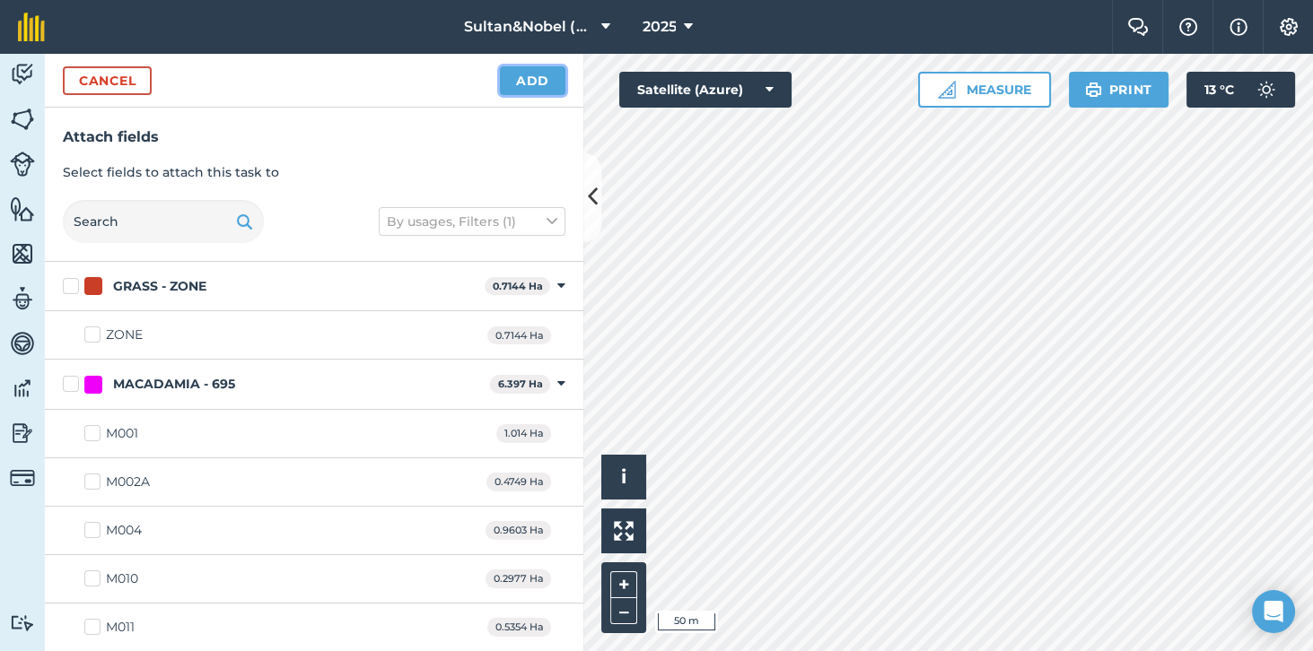
click at [540, 86] on button "Add" at bounding box center [532, 80] width 65 height 29
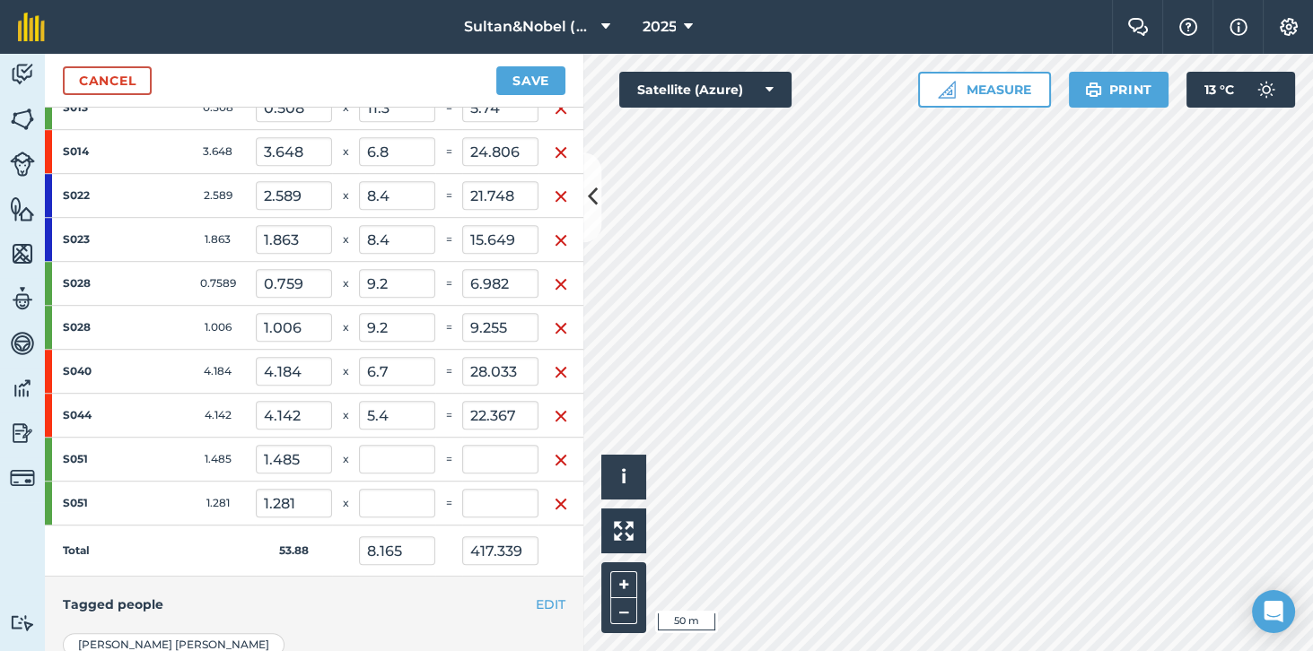
scroll to position [1615, 0]
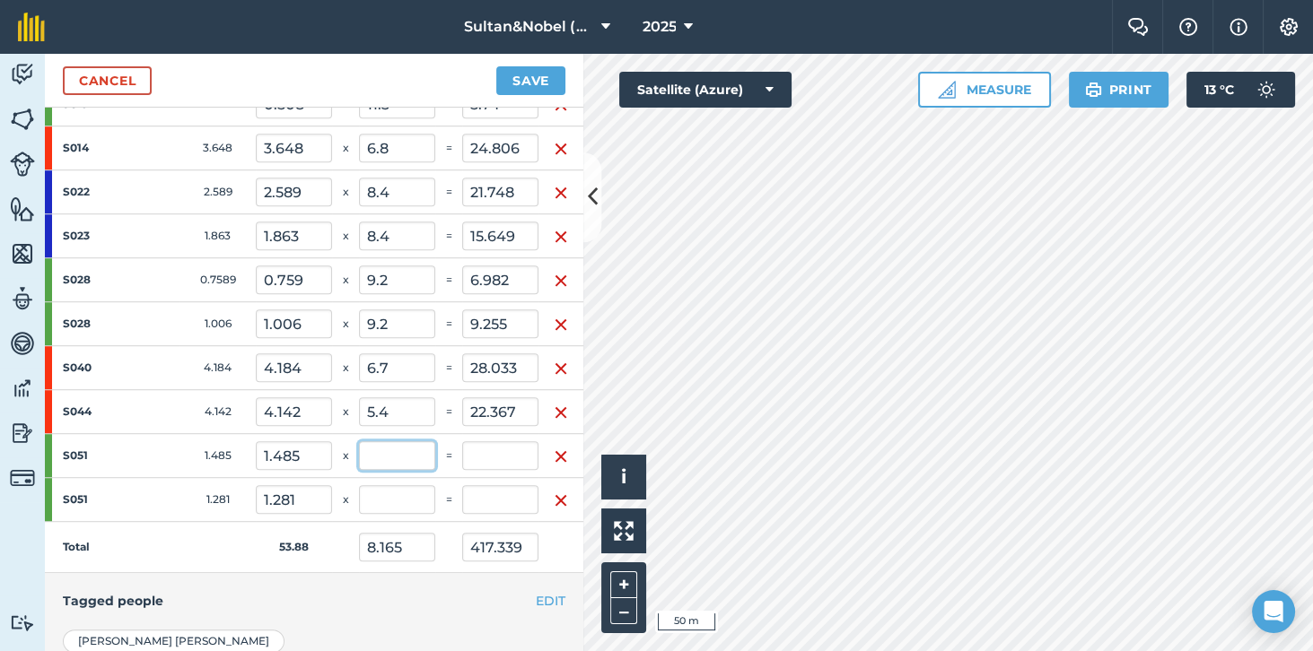
click at [391, 441] on input "text" at bounding box center [397, 455] width 76 height 29
click at [414, 488] on input "text" at bounding box center [397, 499] width 76 height 29
click at [185, 529] on td "Total" at bounding box center [150, 547] width 211 height 51
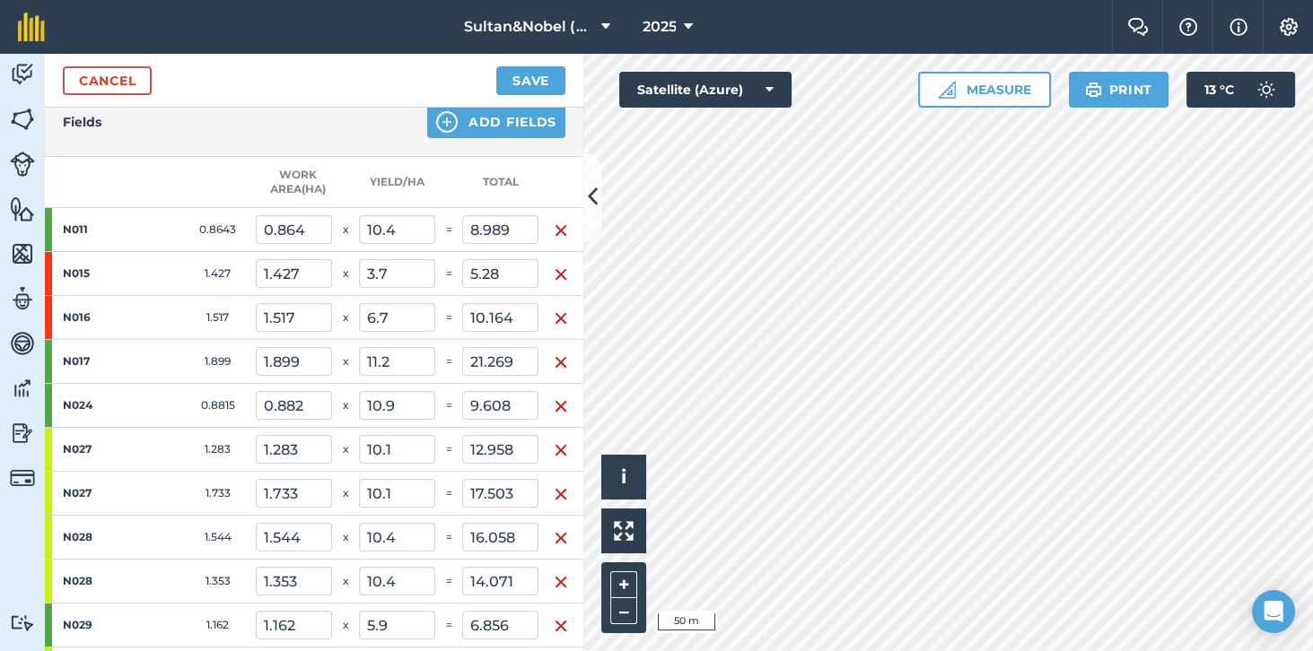
scroll to position [0, 0]
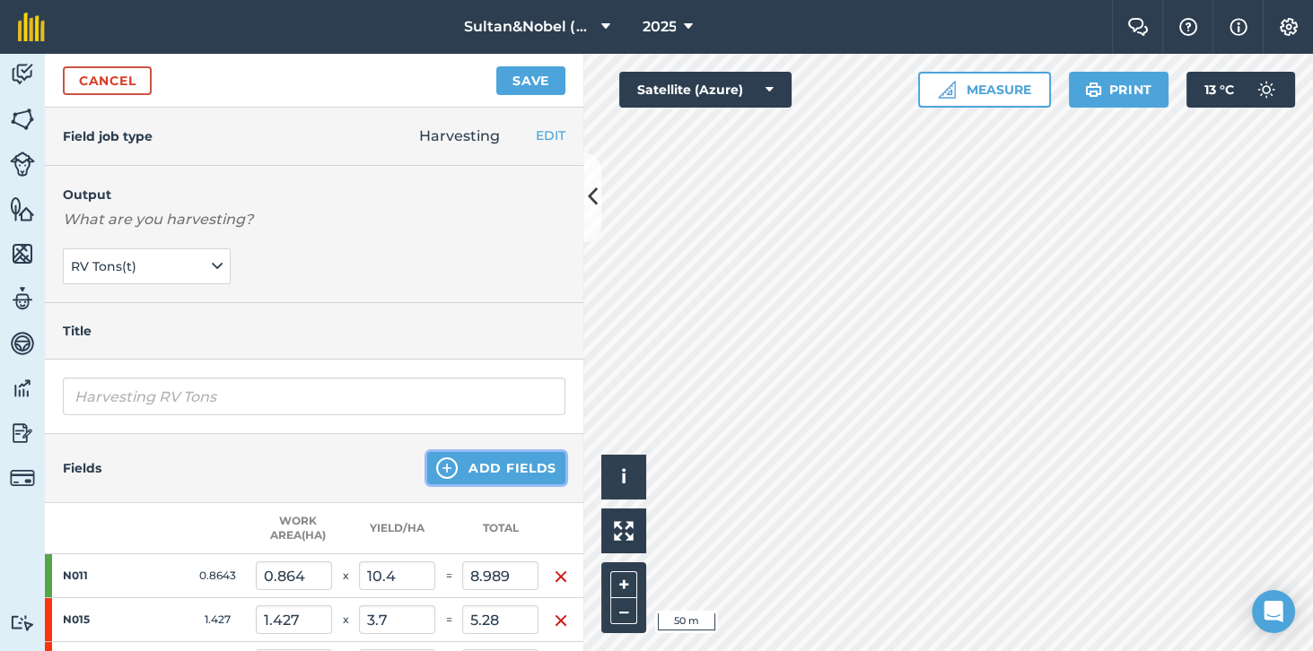
click at [525, 461] on button "Add Fields" at bounding box center [496, 468] width 138 height 32
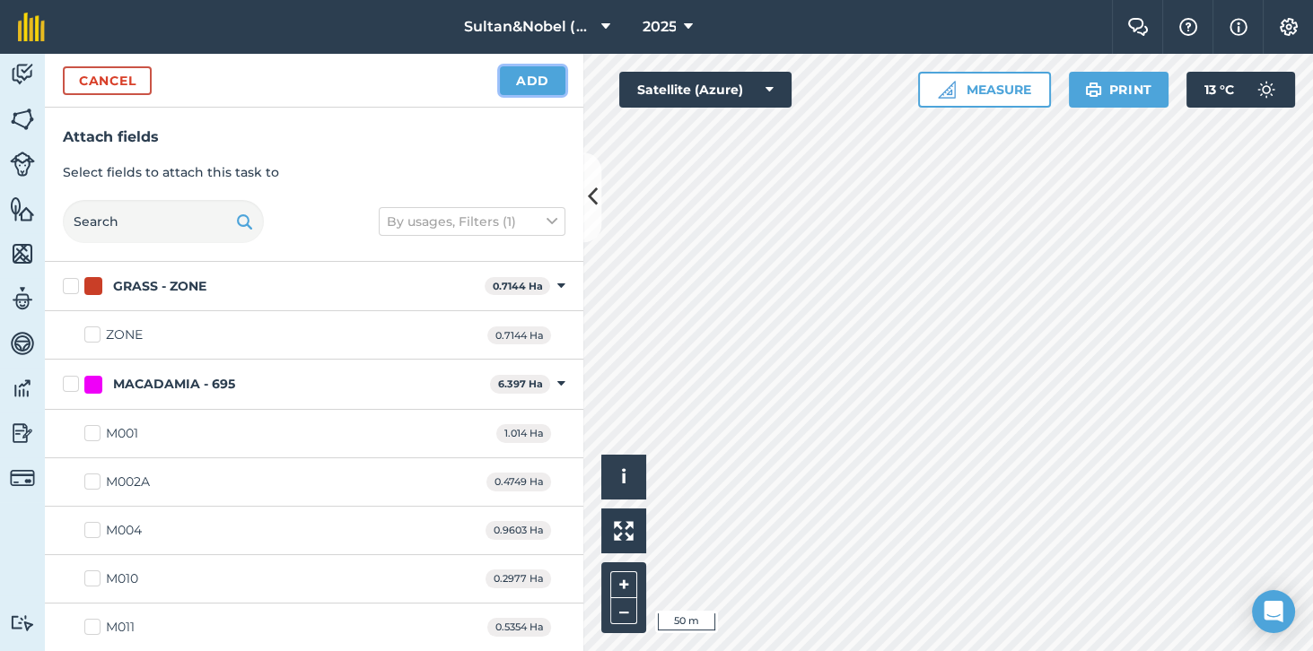
click at [536, 85] on button "Add" at bounding box center [532, 80] width 65 height 29
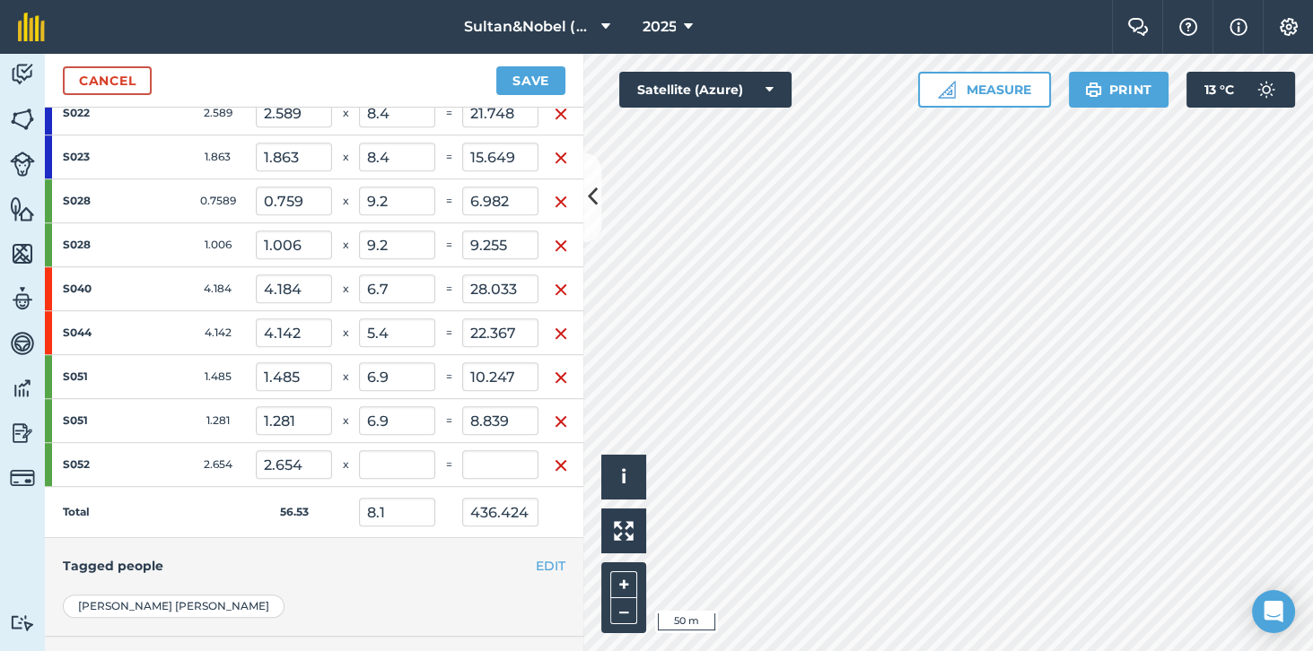
scroll to position [1761, 0]
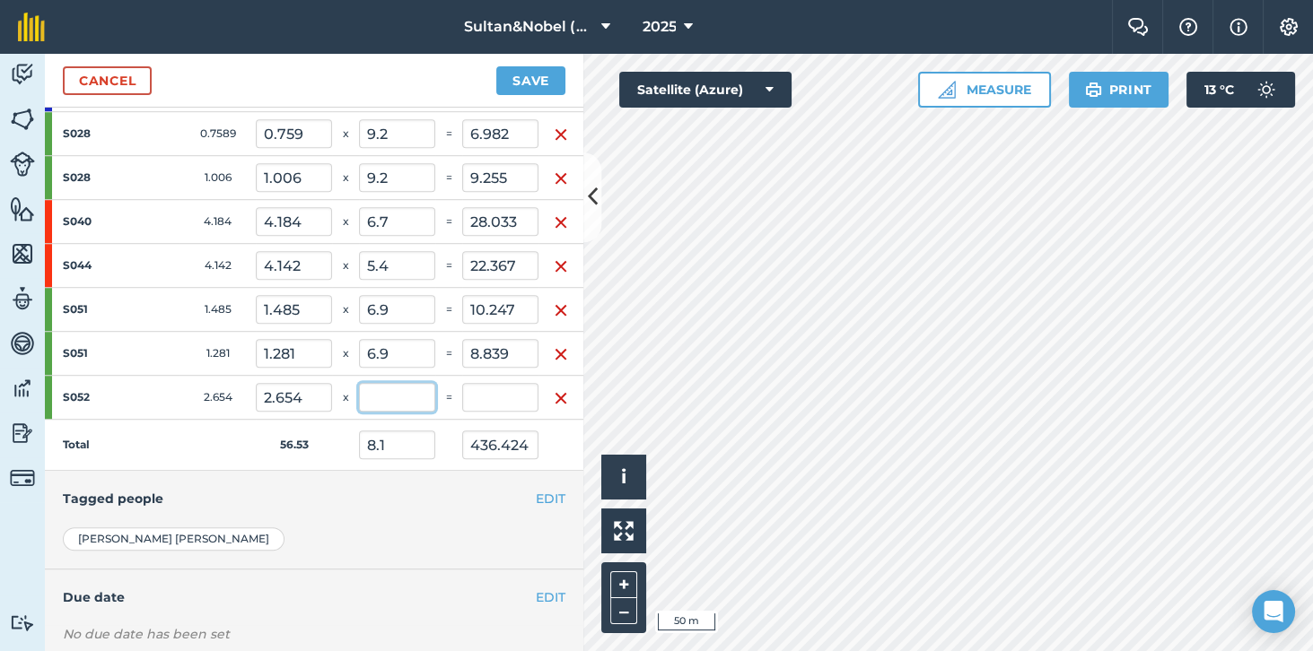
click at [402, 384] on input "text" at bounding box center [397, 397] width 76 height 29
click at [279, 499] on div "EDIT Tagged people" at bounding box center [314, 499] width 538 height 56
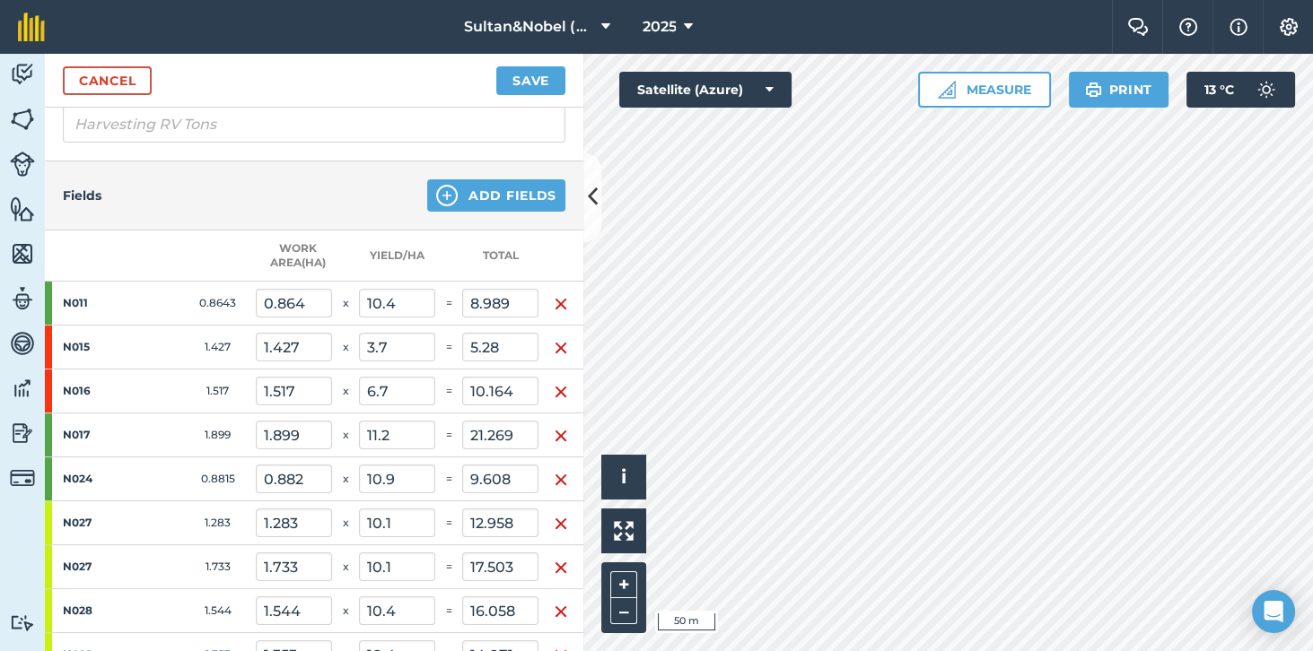
scroll to position [269, 0]
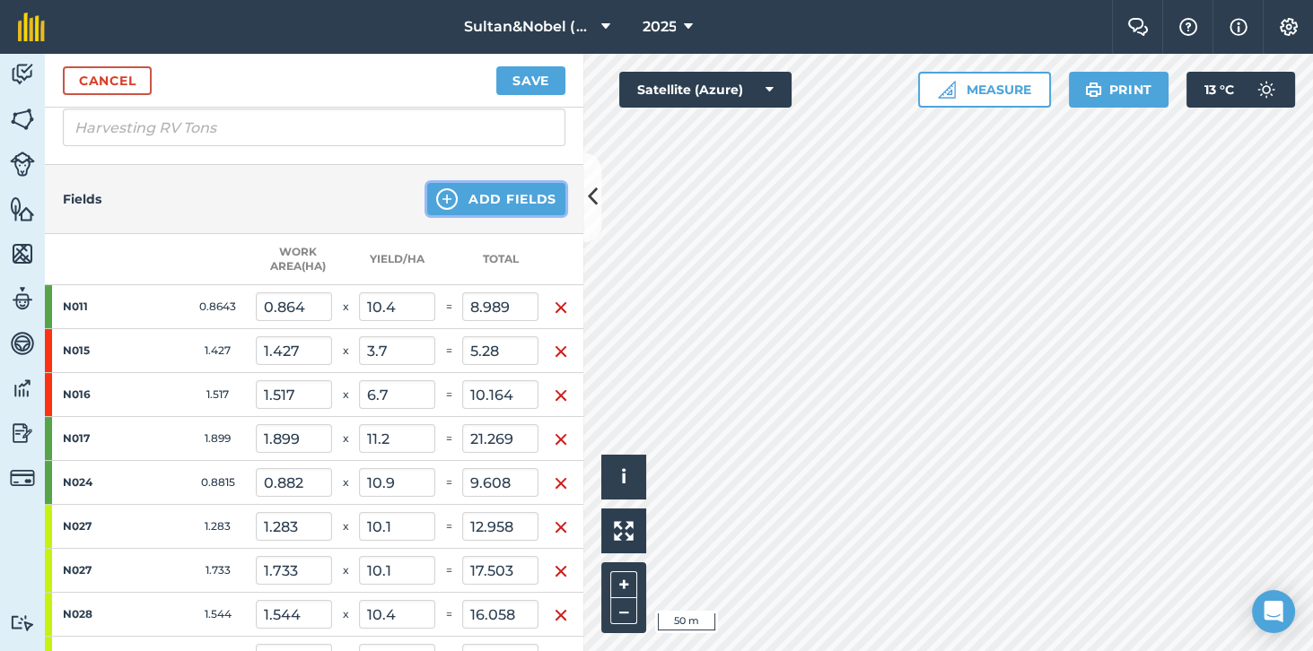
click at [531, 200] on button "Add Fields" at bounding box center [496, 199] width 138 height 32
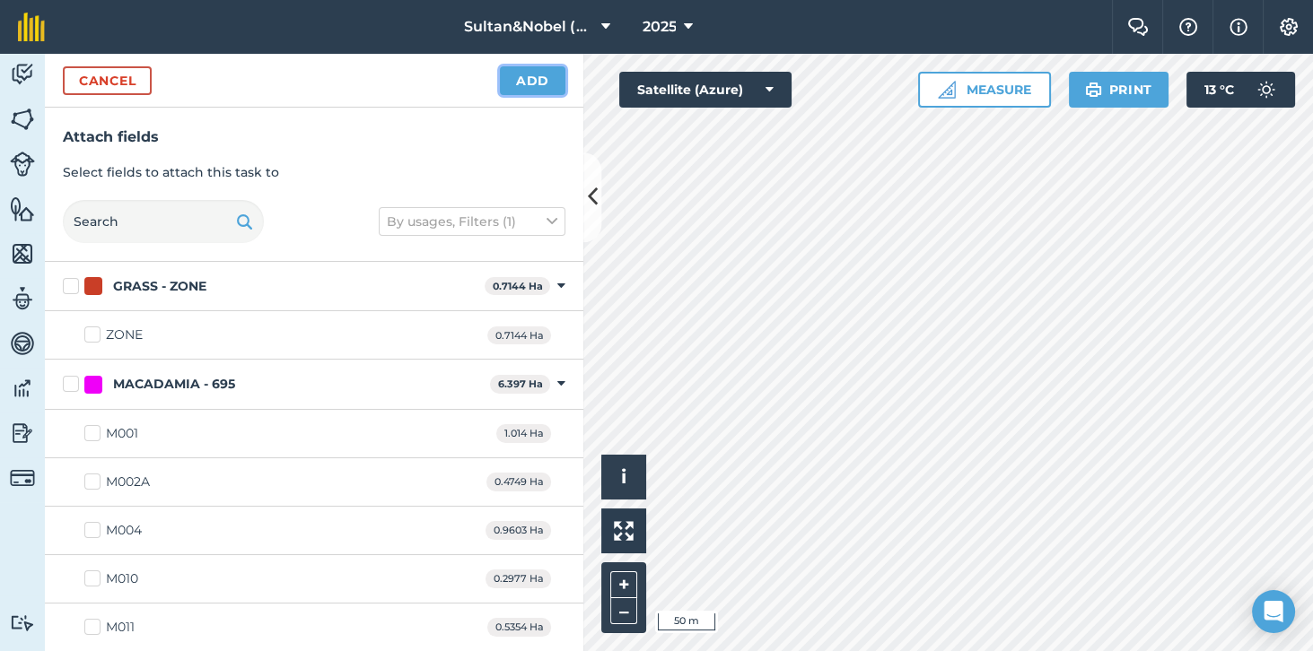
click at [532, 80] on button "Add" at bounding box center [532, 80] width 65 height 29
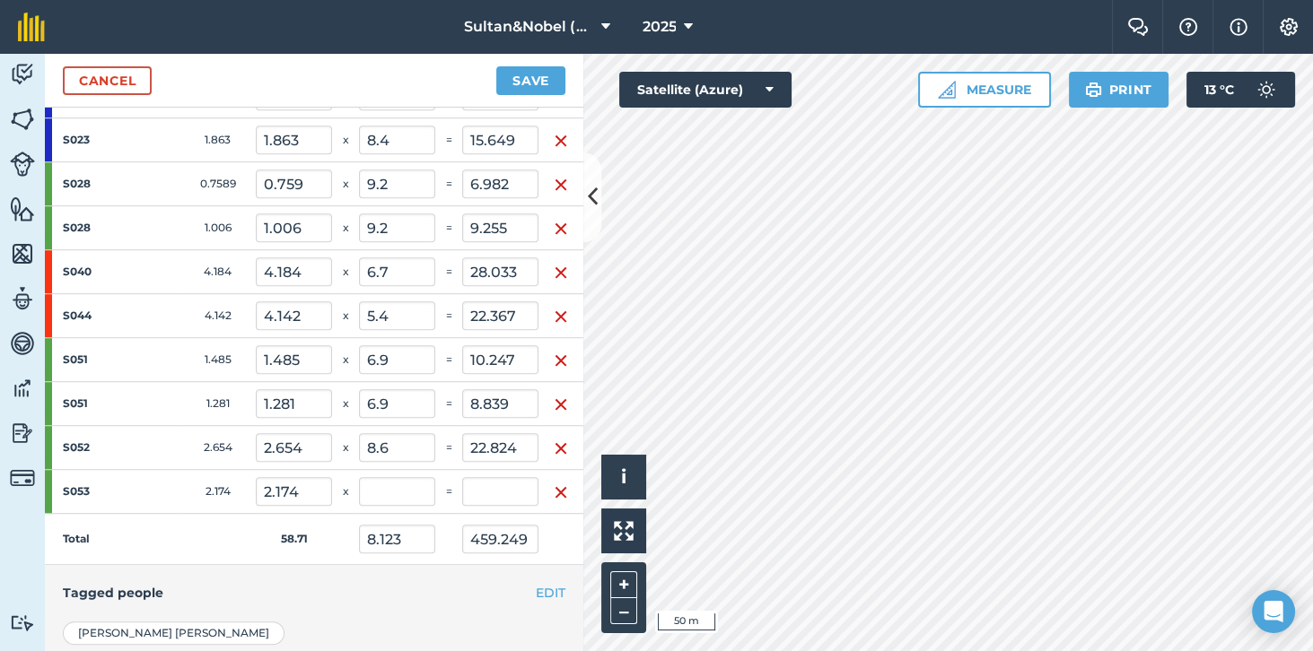
scroll to position [1710, 0]
click at [400, 478] on input "text" at bounding box center [397, 492] width 76 height 29
click at [199, 516] on td "Total" at bounding box center [150, 540] width 211 height 51
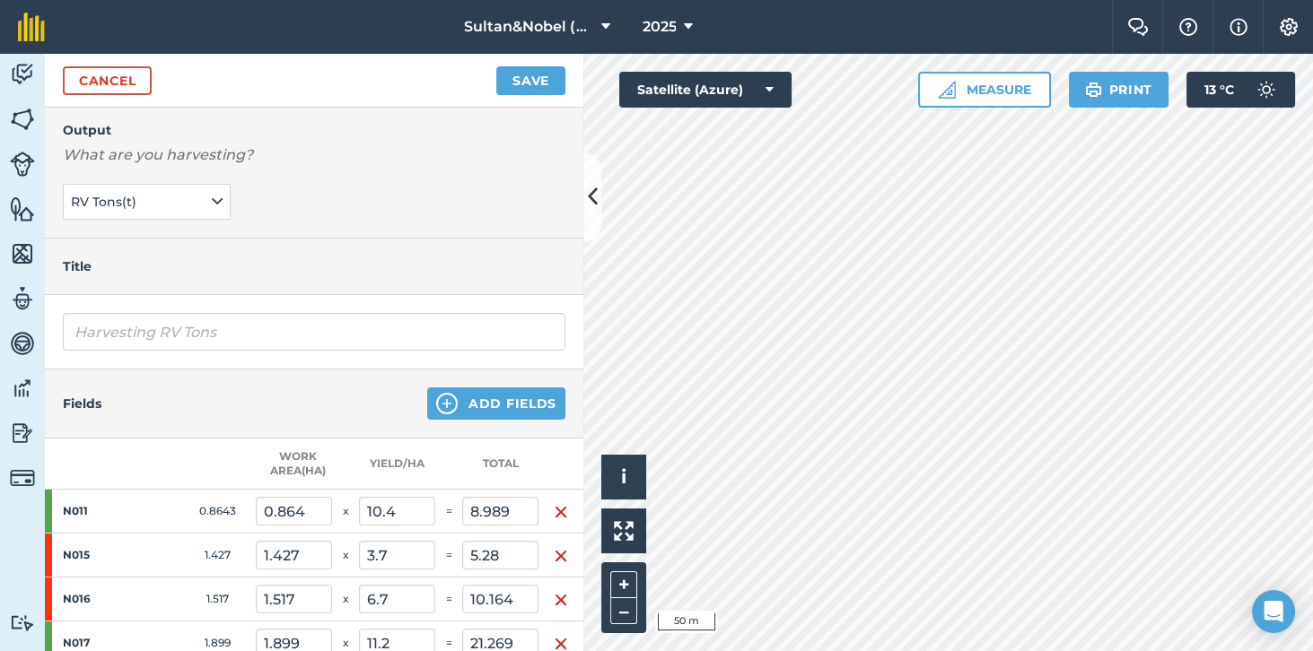
scroll to position [60, 0]
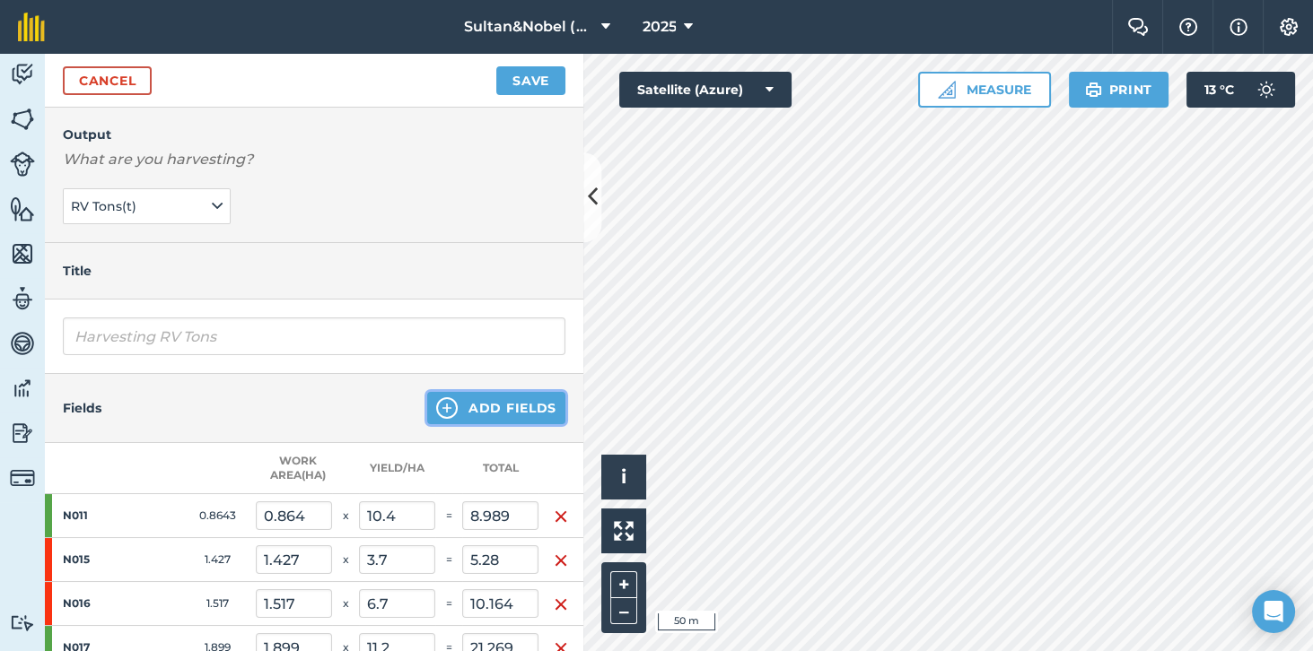
click at [518, 408] on button "Add Fields" at bounding box center [496, 408] width 138 height 32
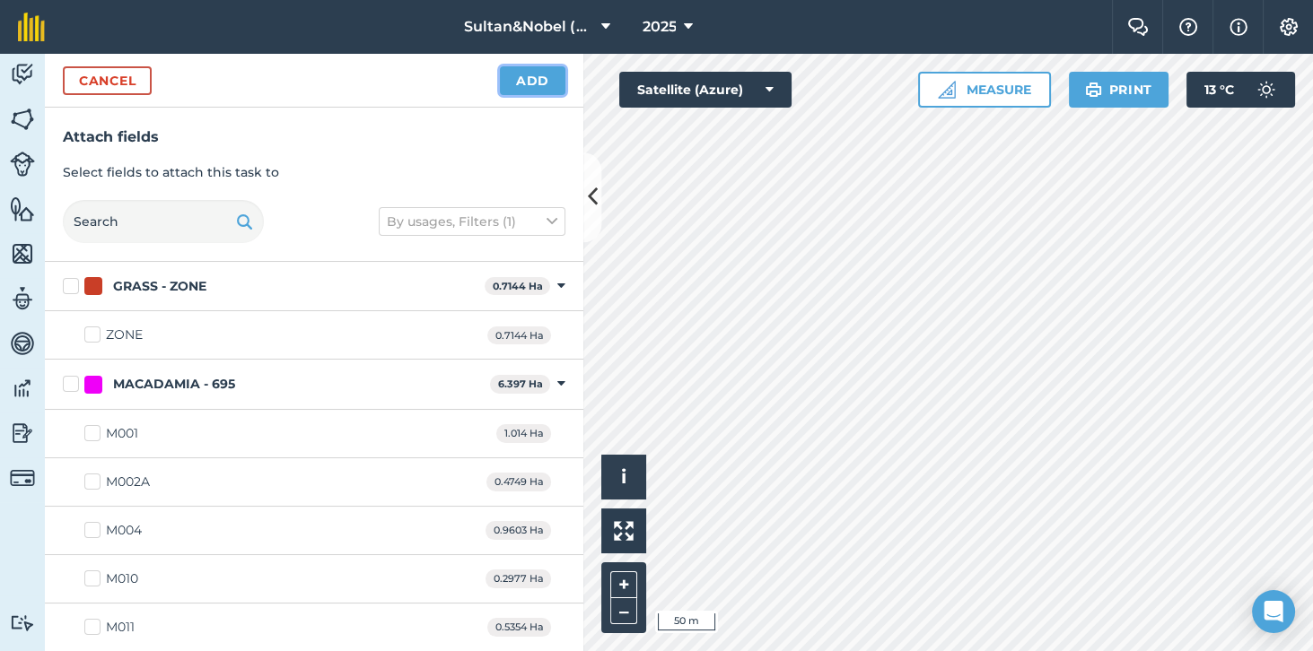
click at [542, 83] on button "Add" at bounding box center [532, 80] width 65 height 29
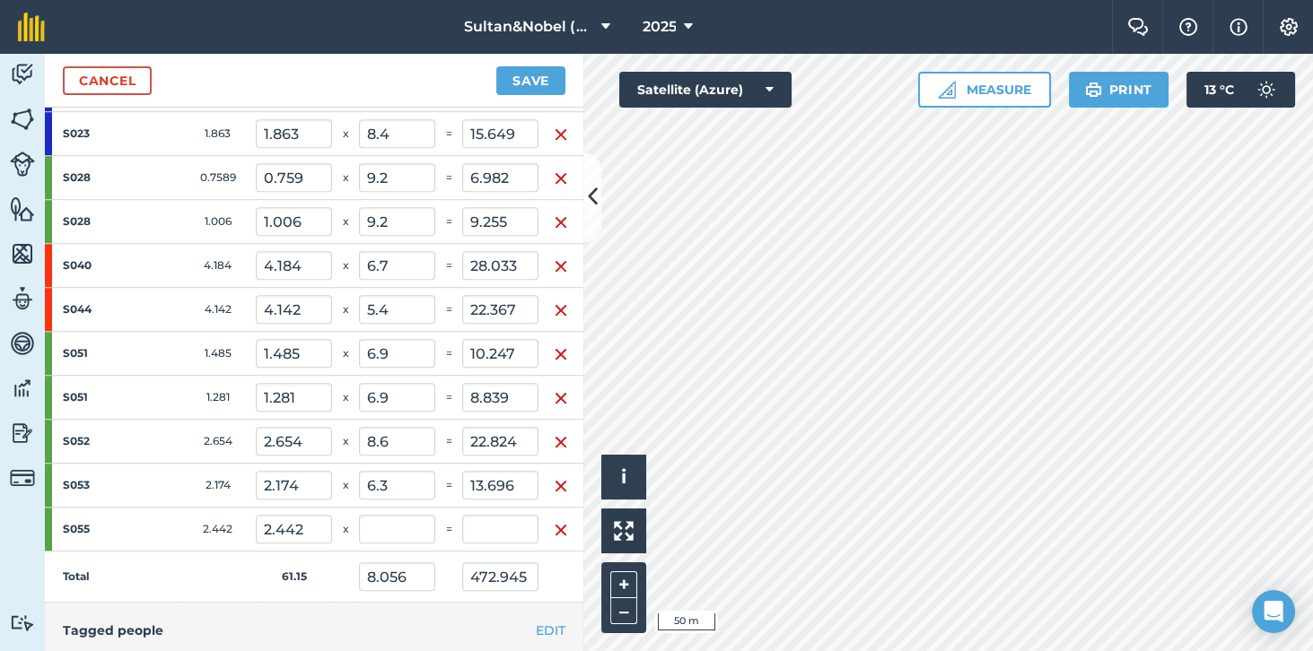
scroll to position [1734, 0]
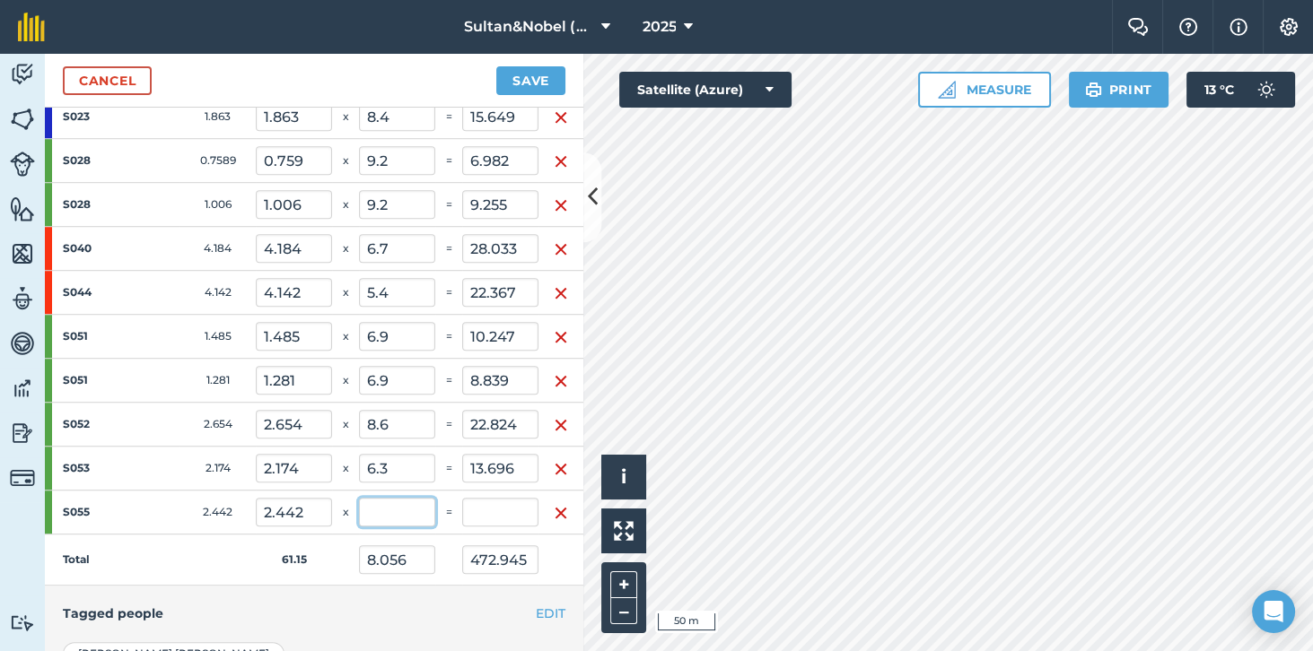
click at [398, 498] on input "text" at bounding box center [397, 512] width 76 height 29
click at [169, 544] on td "Total" at bounding box center [150, 560] width 211 height 51
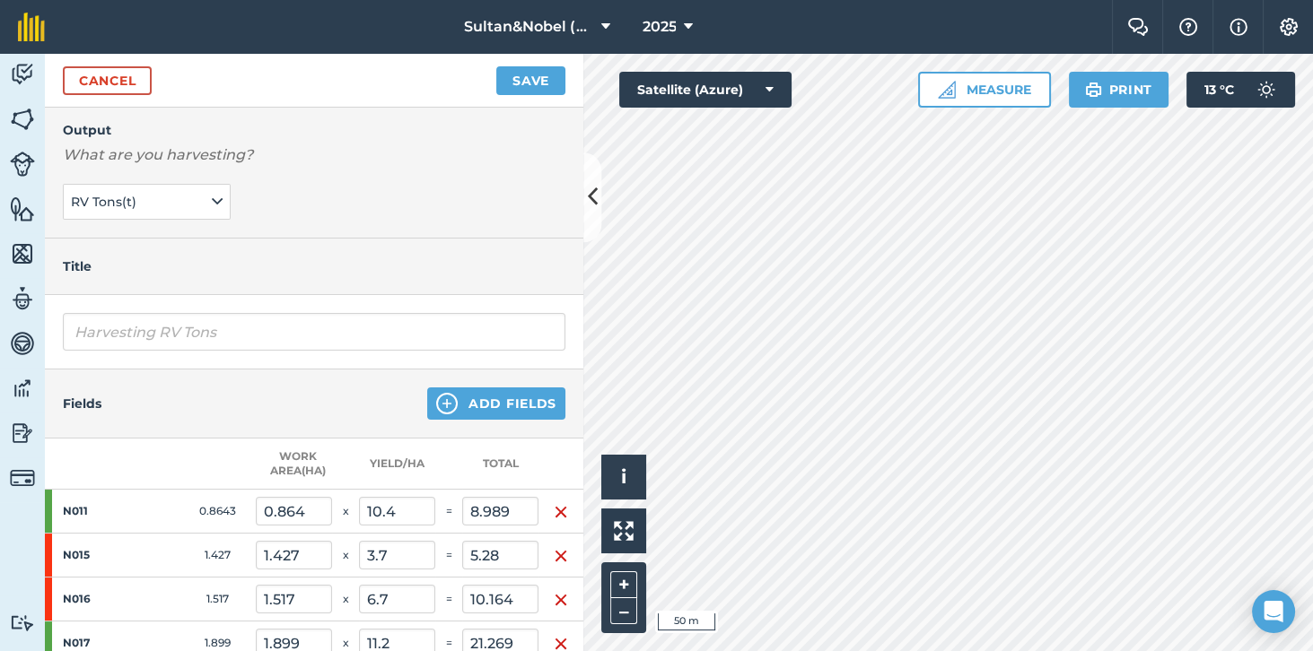
scroll to position [0, 0]
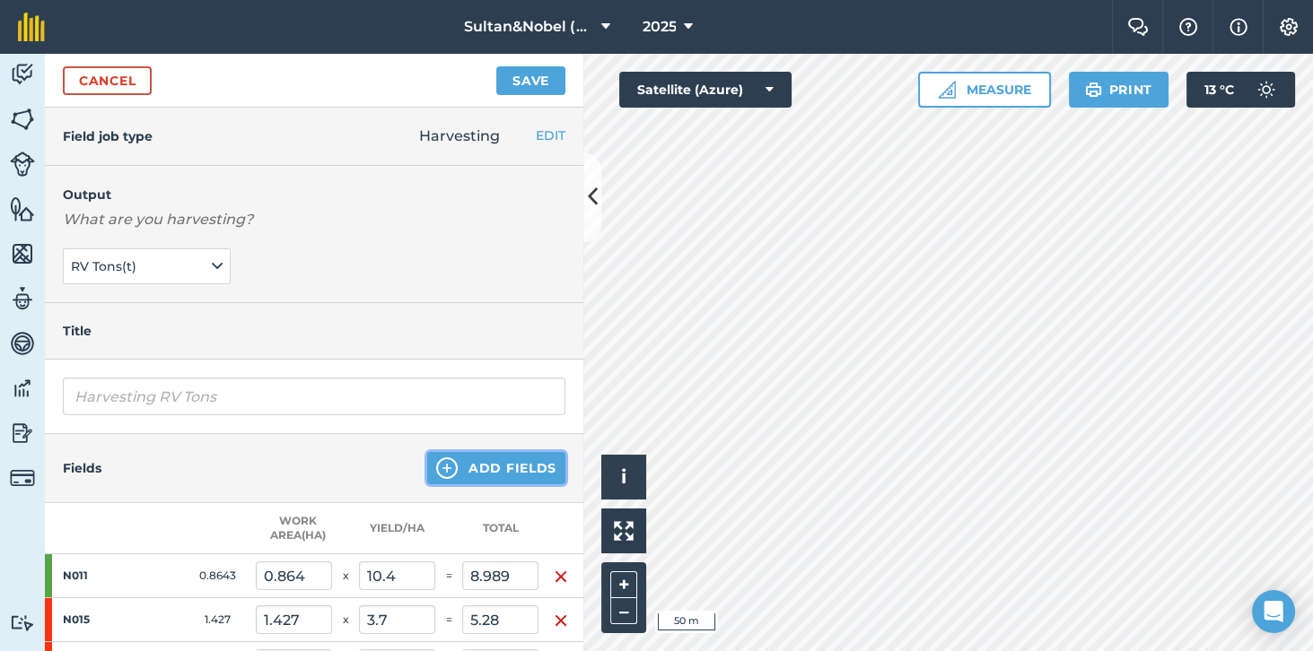
click at [521, 468] on button "Add Fields" at bounding box center [496, 468] width 138 height 32
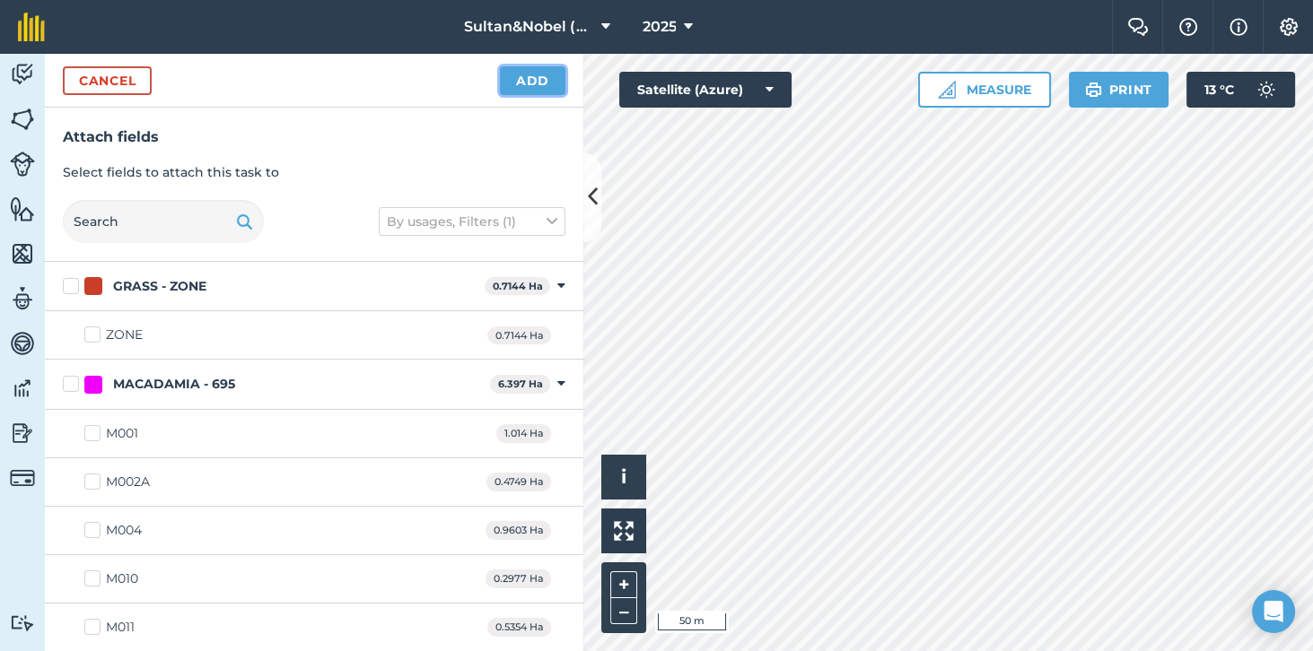
click at [540, 83] on button "Add" at bounding box center [532, 80] width 65 height 29
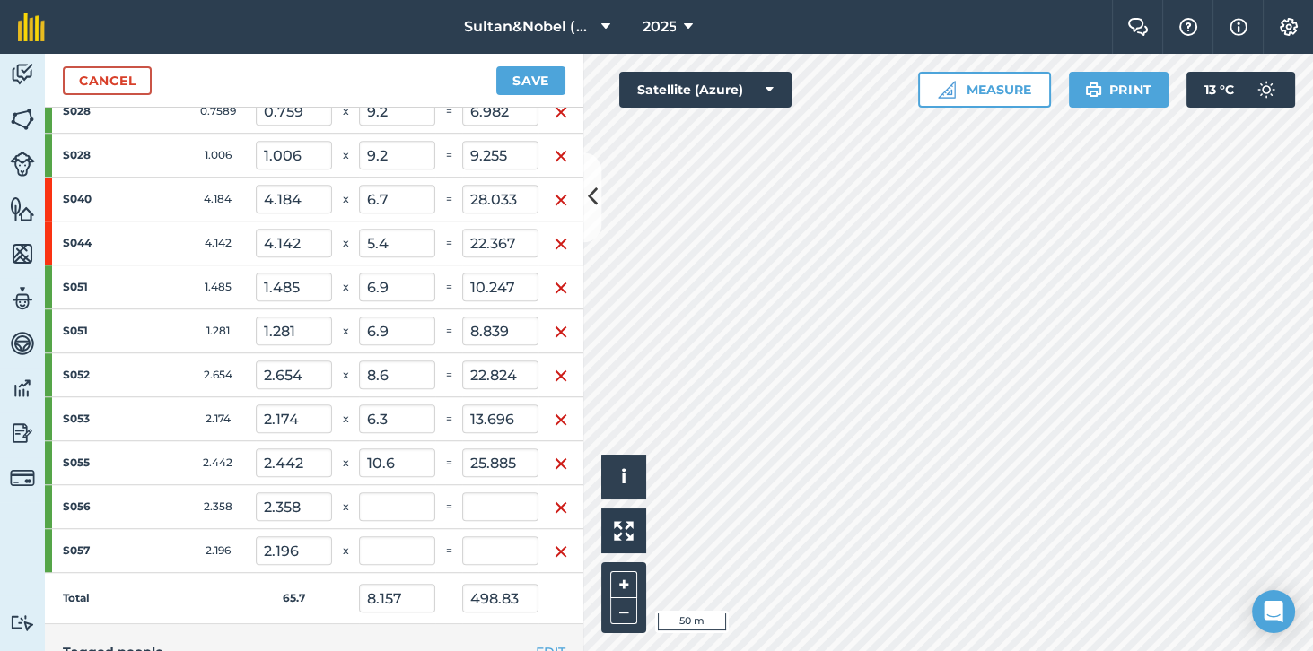
scroll to position [1792, 0]
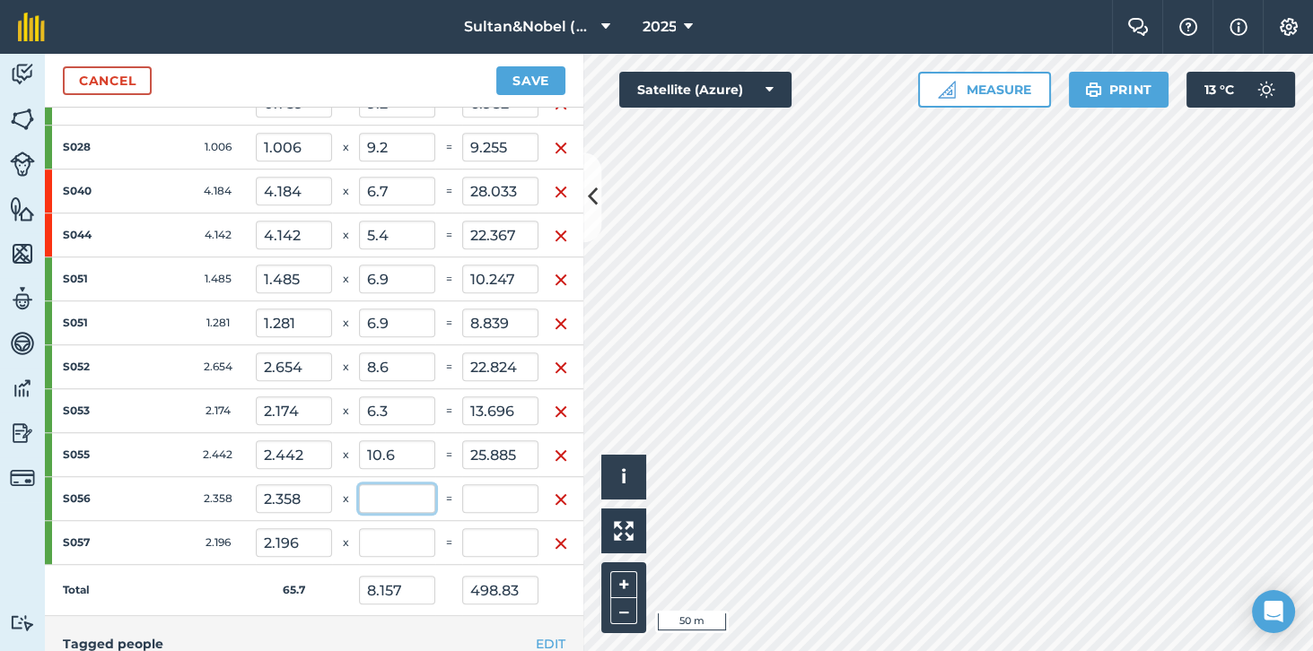
click at [396, 484] on input "text" at bounding box center [397, 498] width 76 height 29
click at [400, 532] on input "text" at bounding box center [397, 542] width 76 height 29
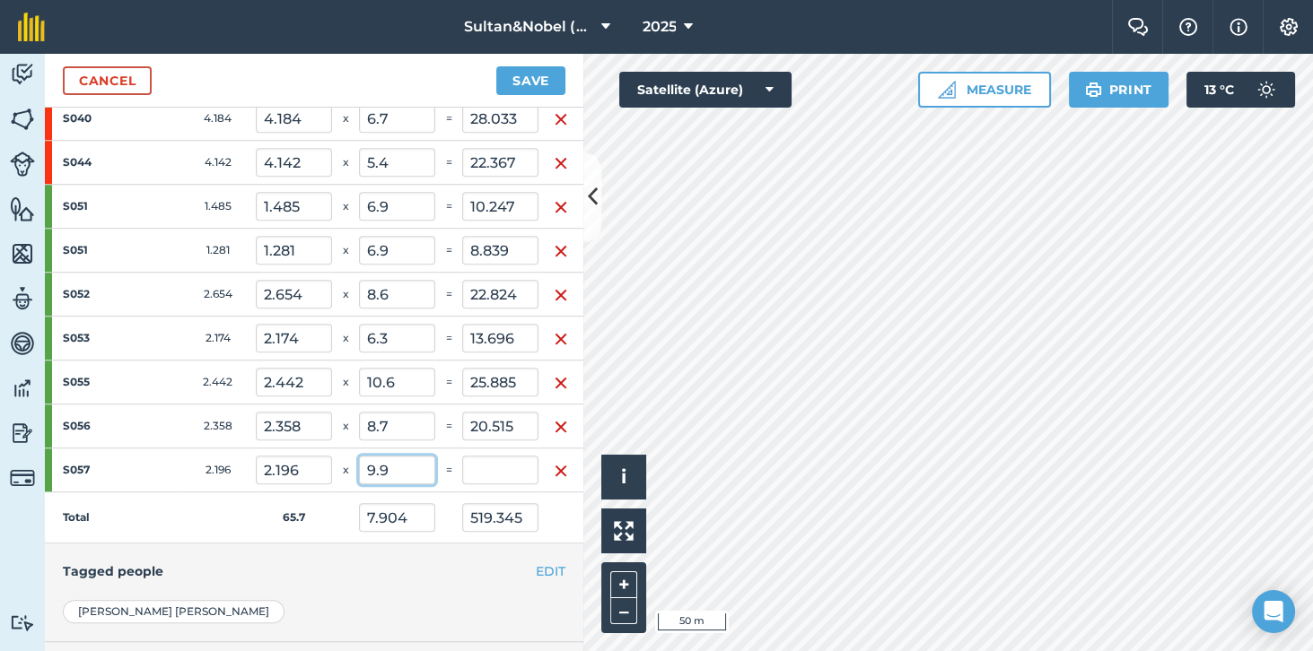
scroll to position [1867, 0]
click at [191, 495] on td "Total" at bounding box center [150, 515] width 211 height 51
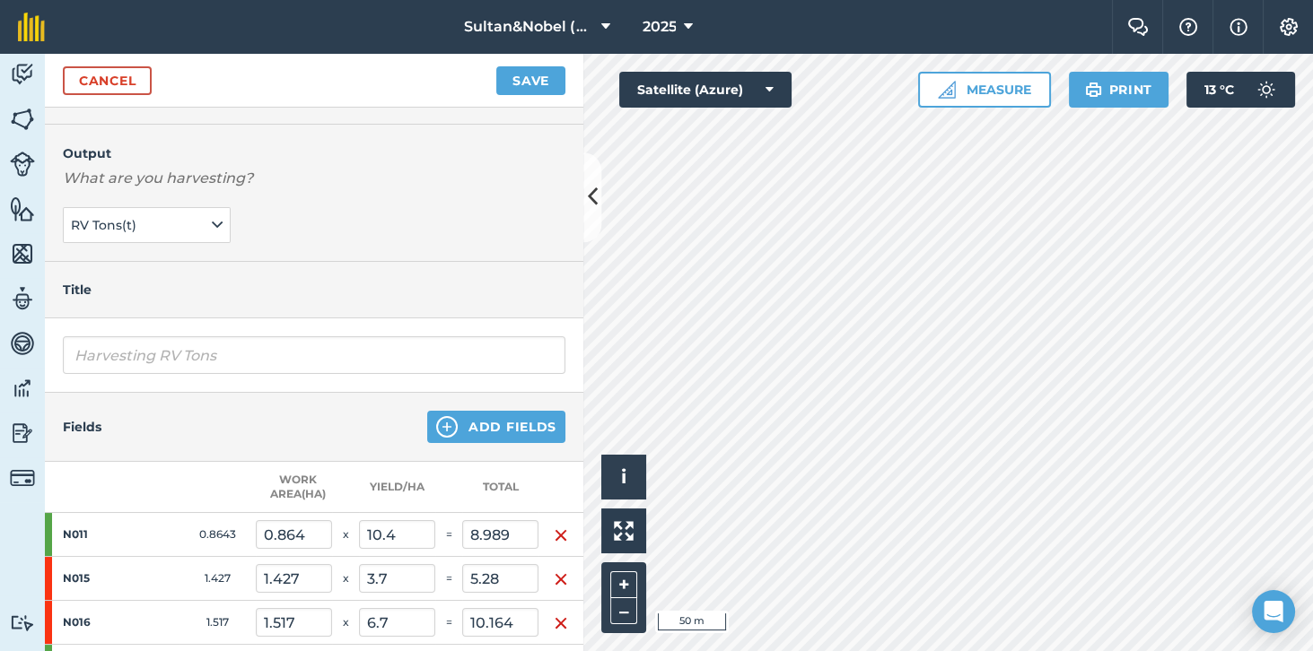
scroll to position [36, 0]
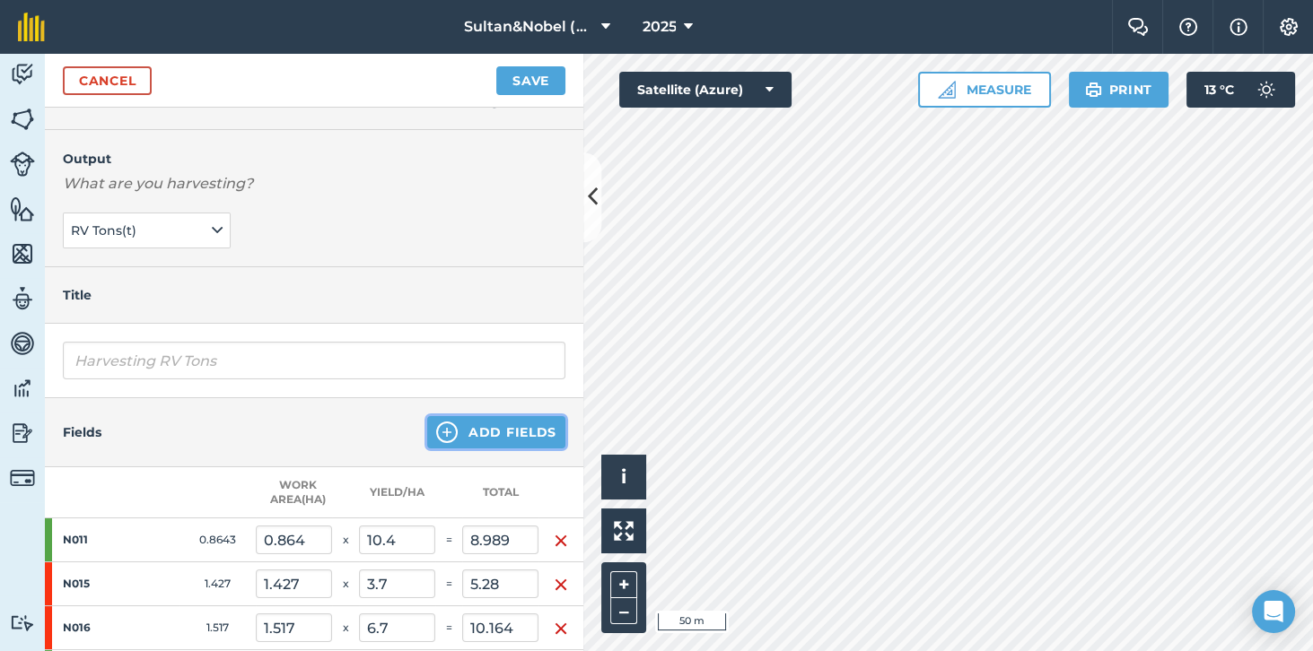
click at [524, 428] on button "Add Fields" at bounding box center [496, 432] width 138 height 32
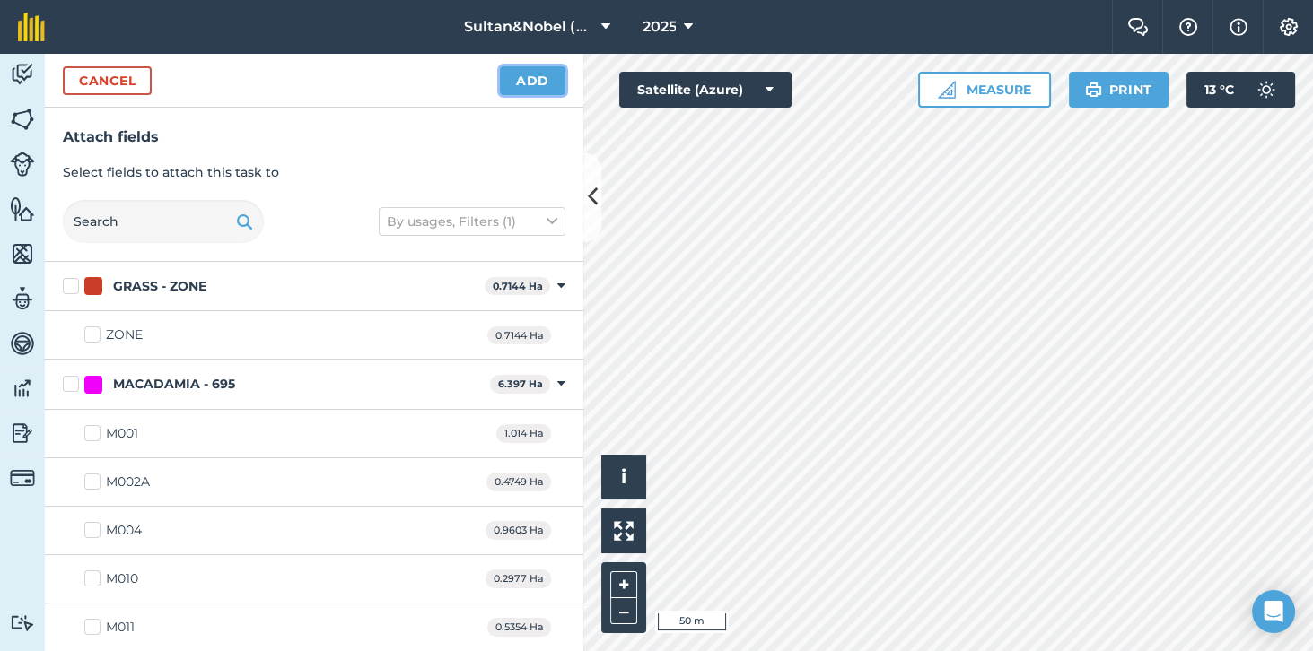
click at [533, 86] on button "Add" at bounding box center [532, 80] width 65 height 29
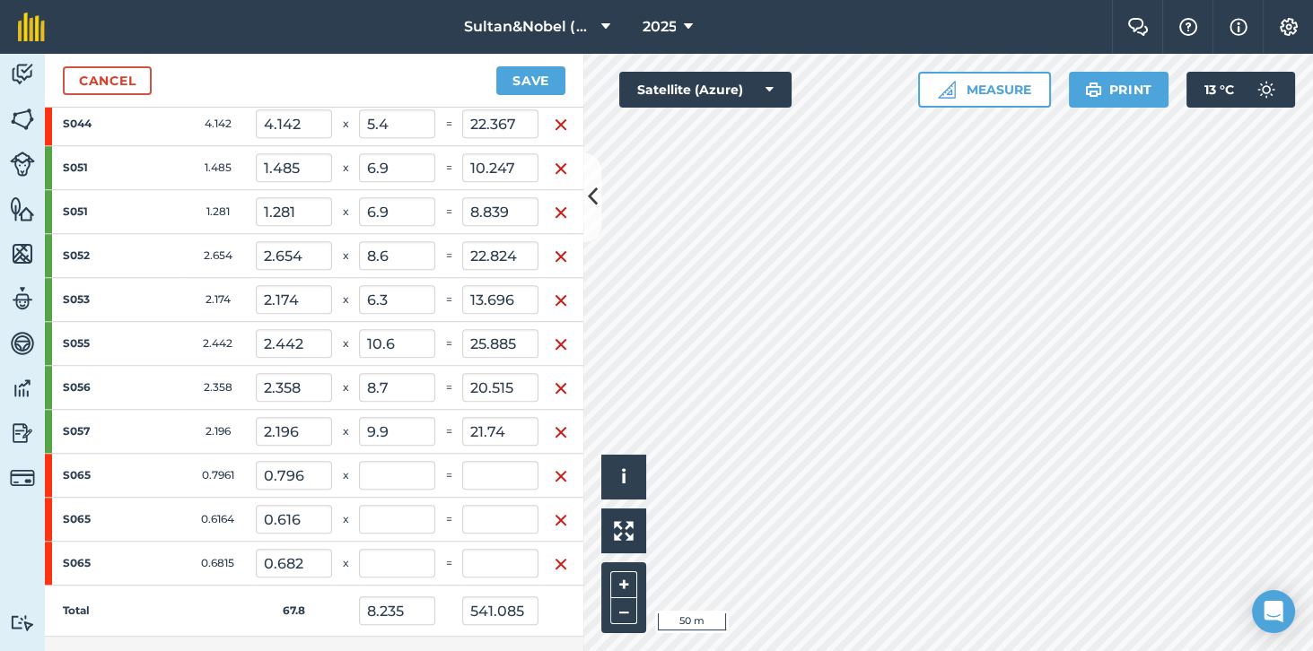
scroll to position [1949, 0]
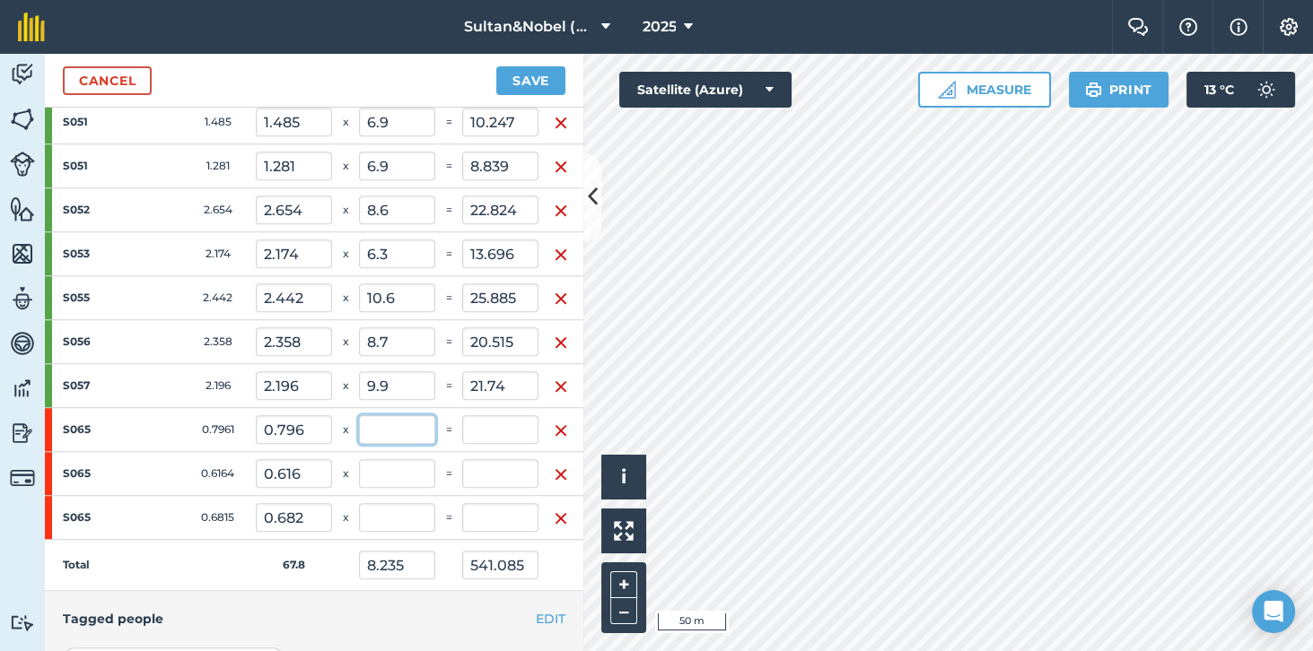
click at [403, 415] on input "text" at bounding box center [397, 429] width 76 height 29
click at [414, 459] on input "text" at bounding box center [397, 473] width 76 height 29
click at [405, 503] on input "text" at bounding box center [397, 517] width 76 height 29
click at [178, 549] on td "Total" at bounding box center [150, 565] width 211 height 51
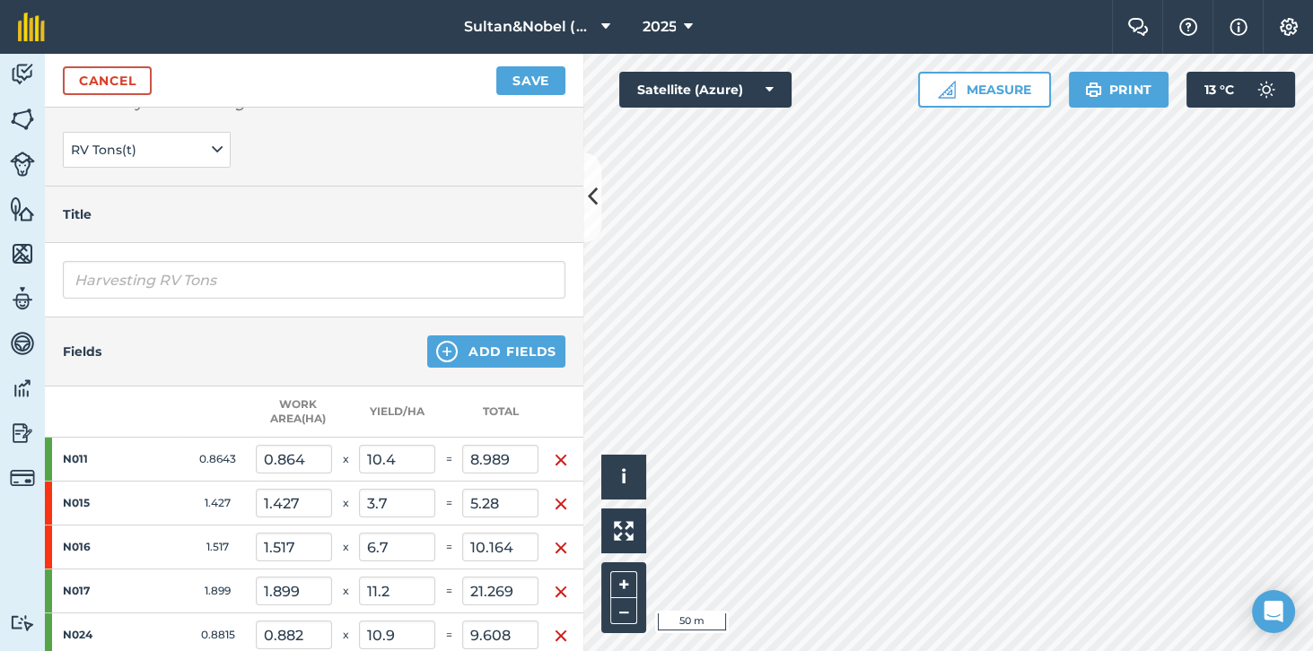
scroll to position [109, 0]
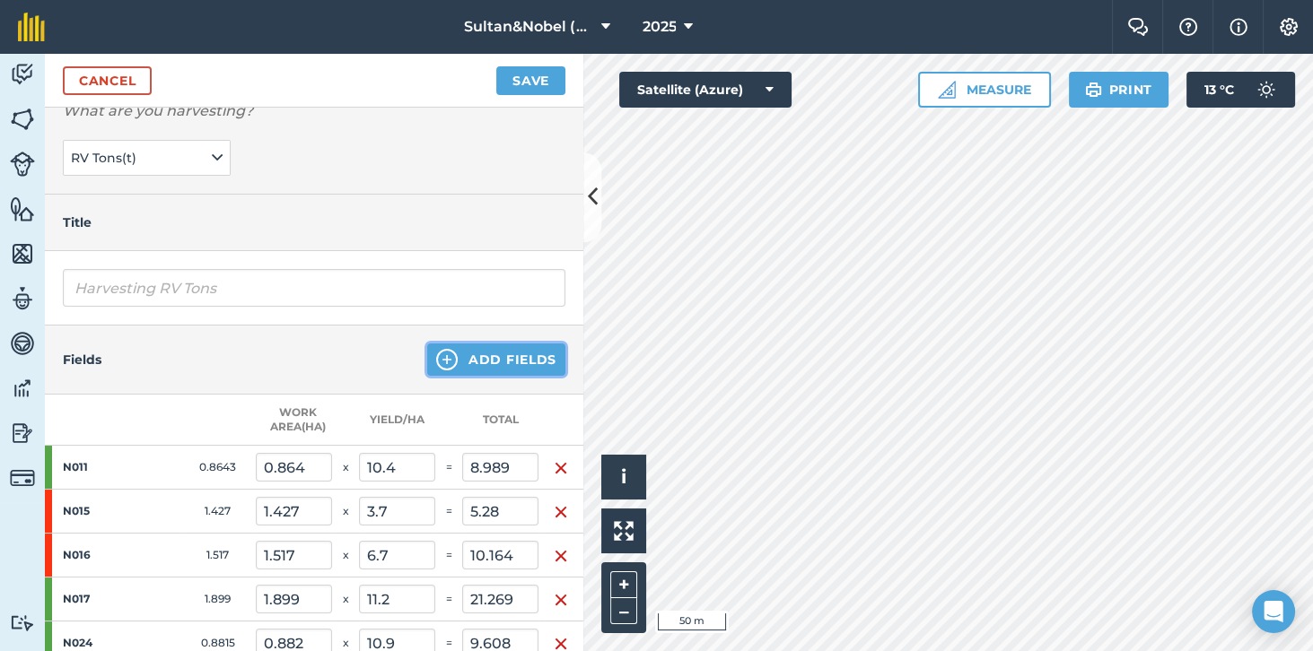
click at [526, 361] on button "Add Fields" at bounding box center [496, 360] width 138 height 32
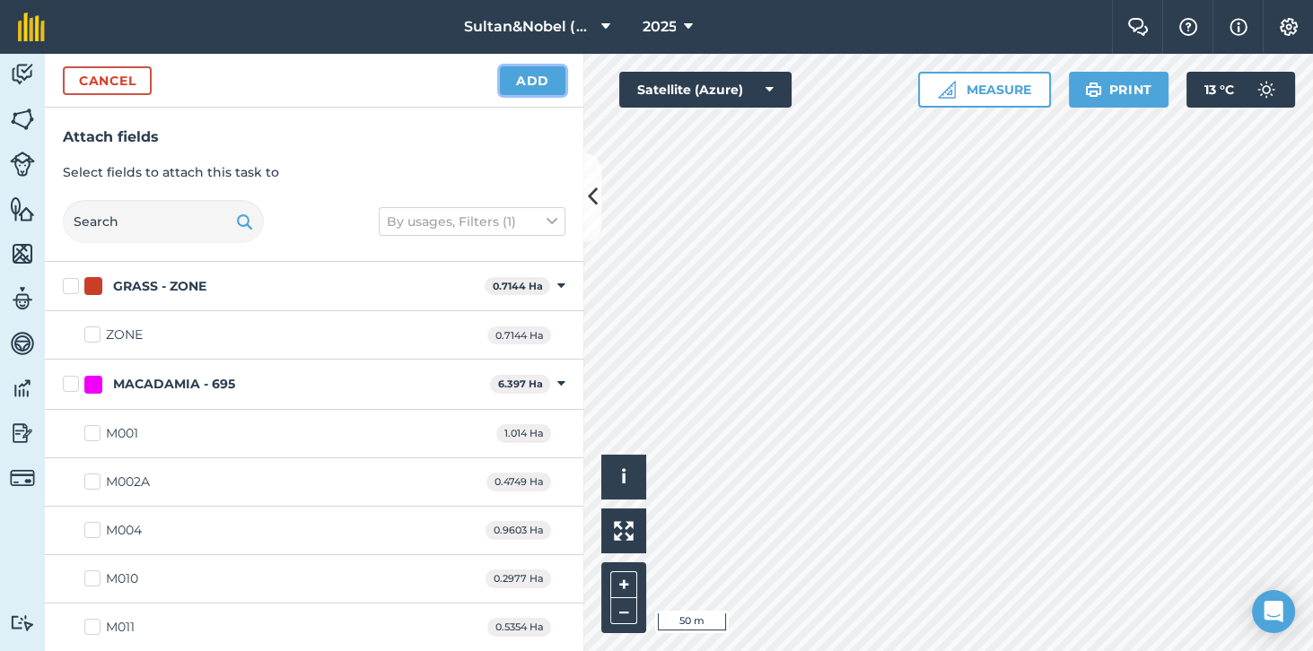
click at [532, 73] on button "Add" at bounding box center [532, 80] width 65 height 29
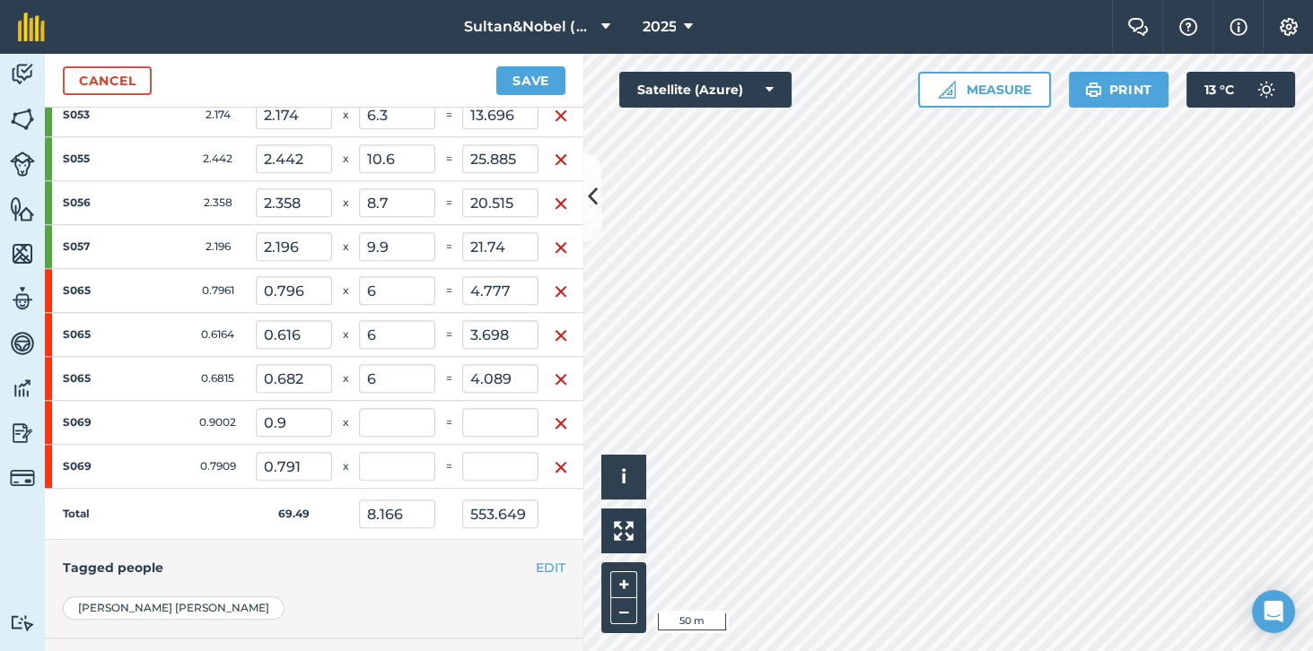
scroll to position [2153, 0]
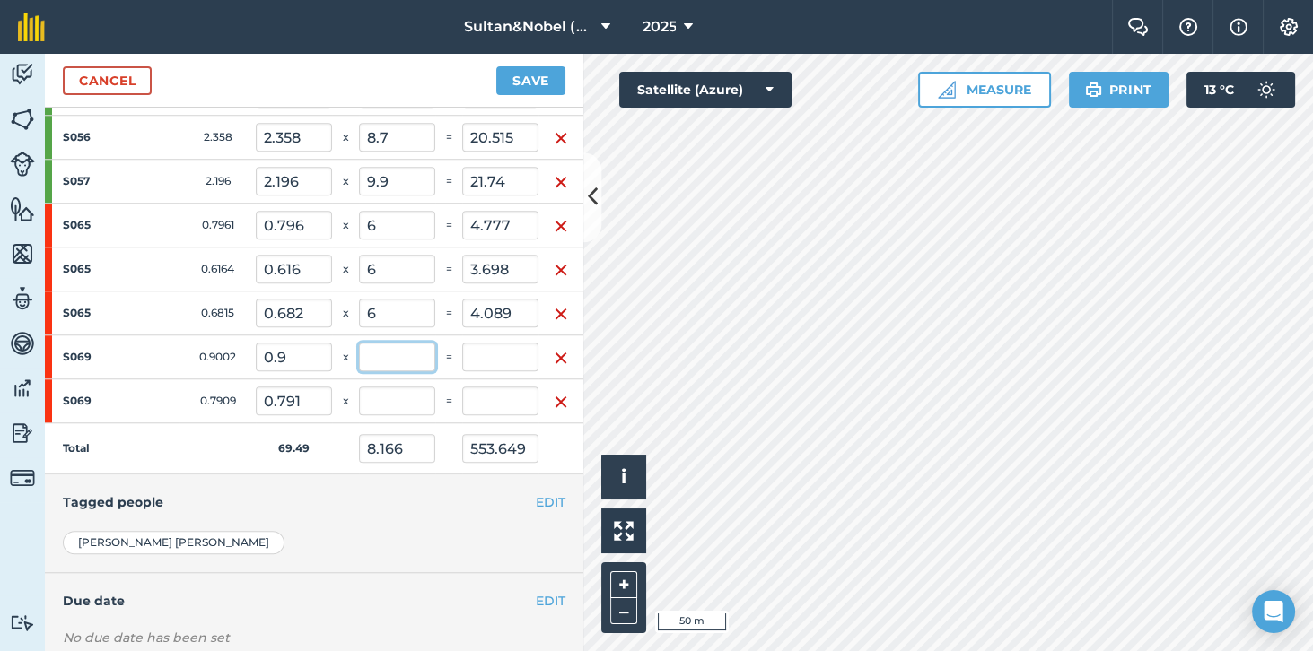
click at [399, 343] on input "text" at bounding box center [397, 357] width 76 height 29
click at [407, 388] on input "text" at bounding box center [397, 401] width 76 height 29
click at [255, 493] on div "EDIT Tagged people" at bounding box center [314, 503] width 538 height 56
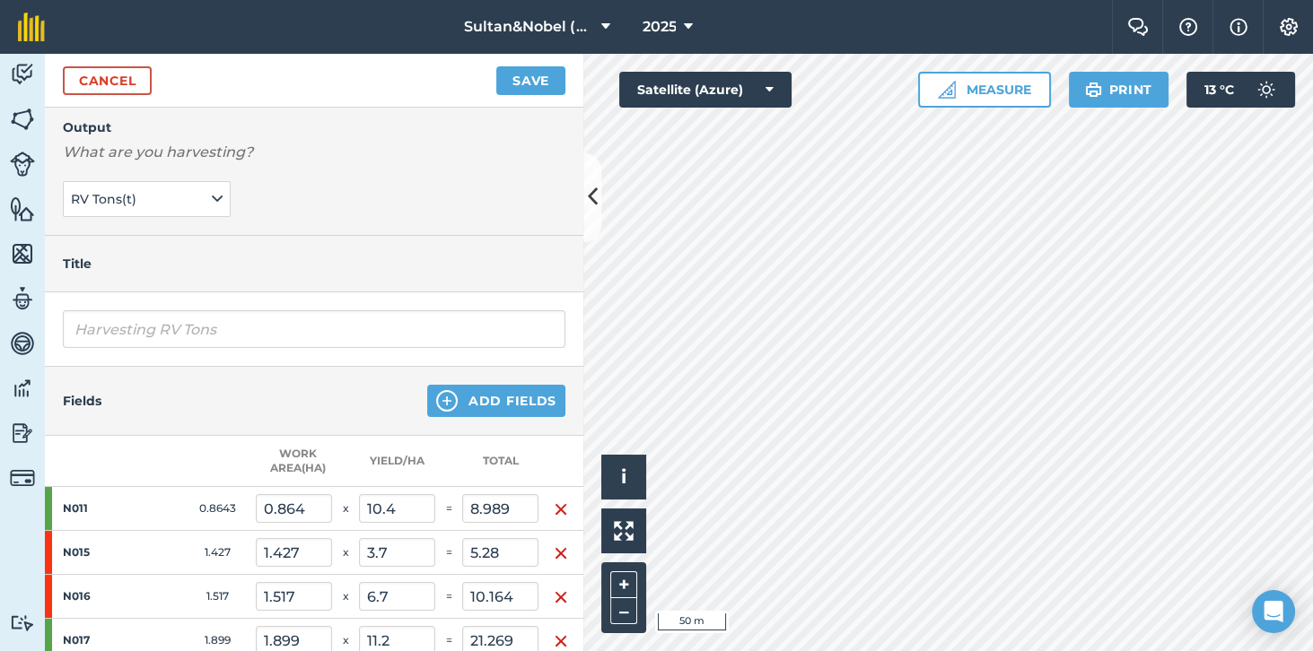
scroll to position [0, 0]
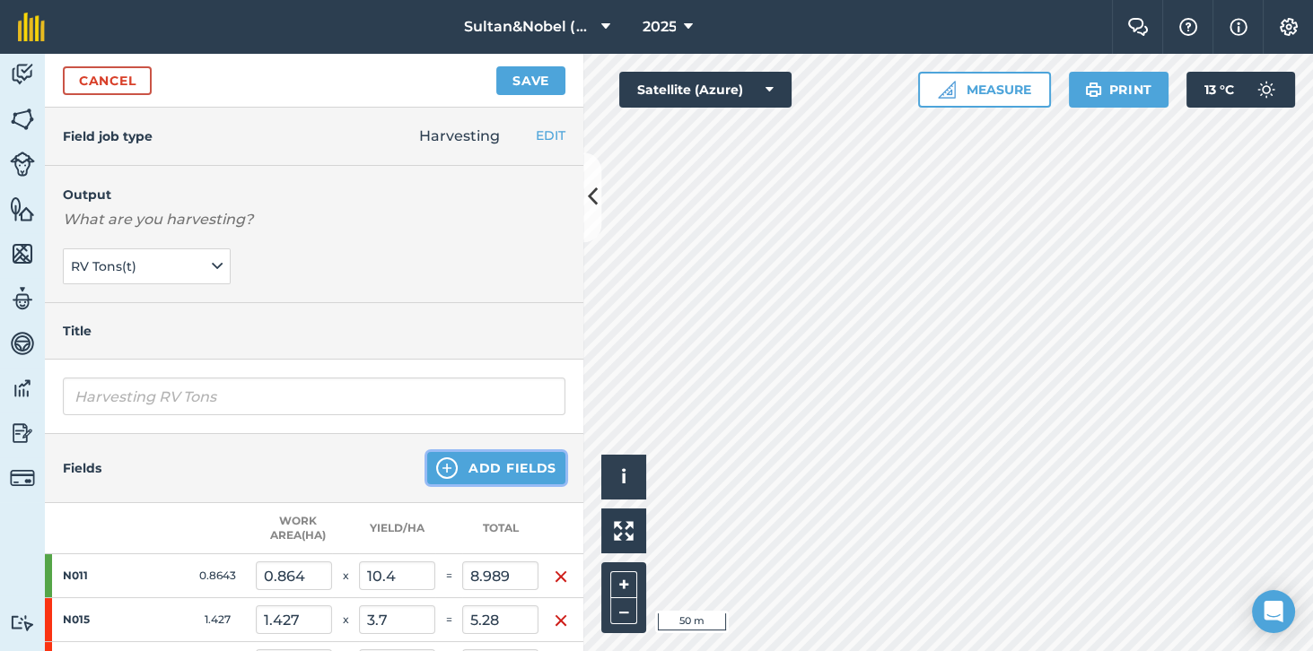
click at [532, 467] on button "Add Fields" at bounding box center [496, 468] width 138 height 32
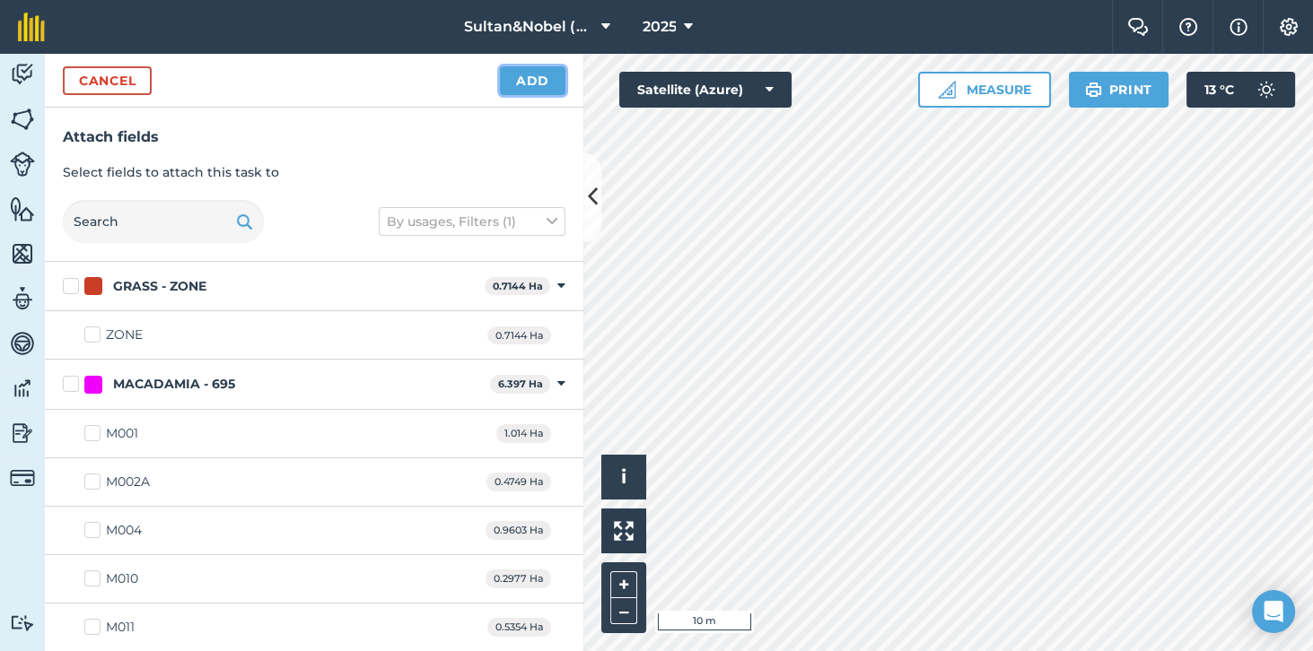
click at [538, 78] on button "Add" at bounding box center [532, 80] width 65 height 29
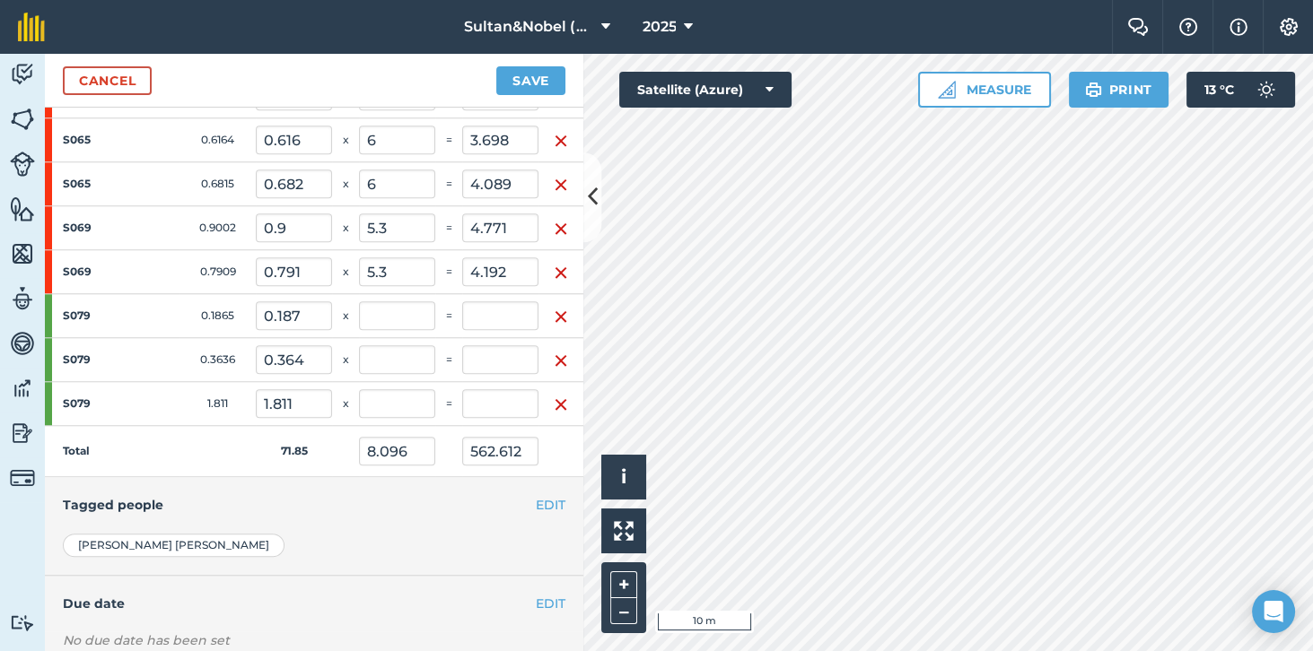
scroll to position [2283, 0]
click at [410, 301] on input "text" at bounding box center [397, 315] width 76 height 29
click at [413, 345] on input "text" at bounding box center [397, 359] width 76 height 29
click at [413, 388] on input "text" at bounding box center [397, 402] width 76 height 29
click at [192, 427] on td "Total" at bounding box center [150, 450] width 211 height 51
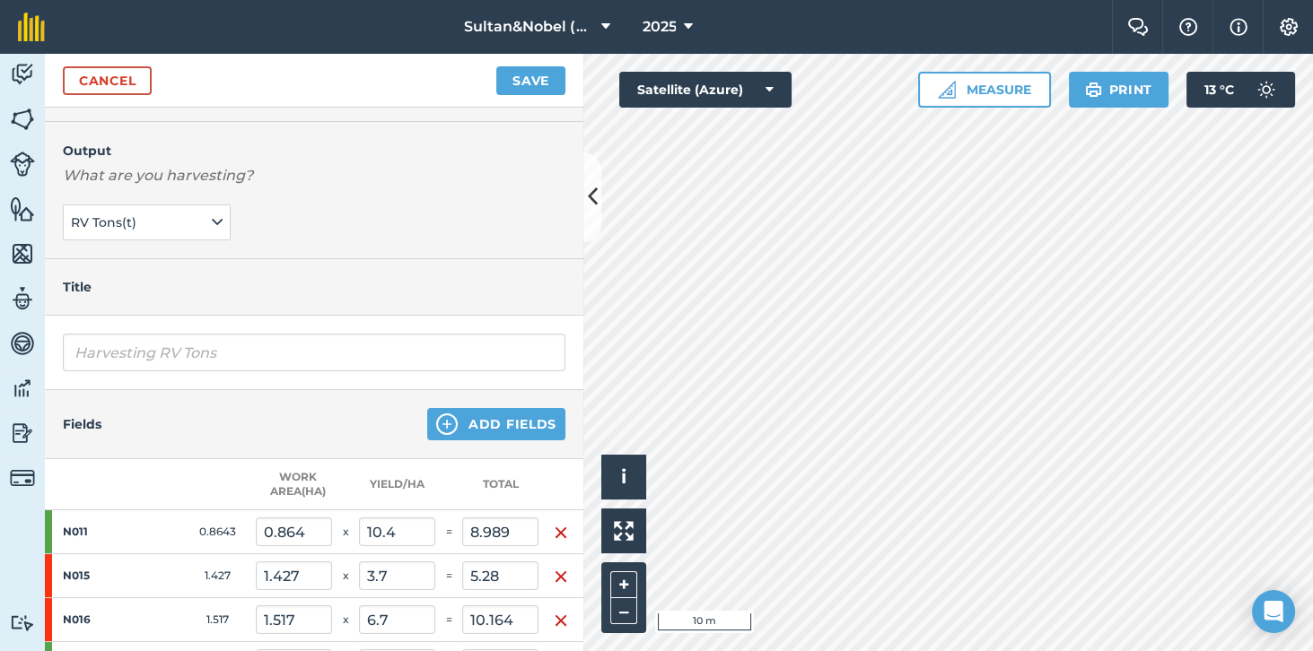
scroll to position [32, 0]
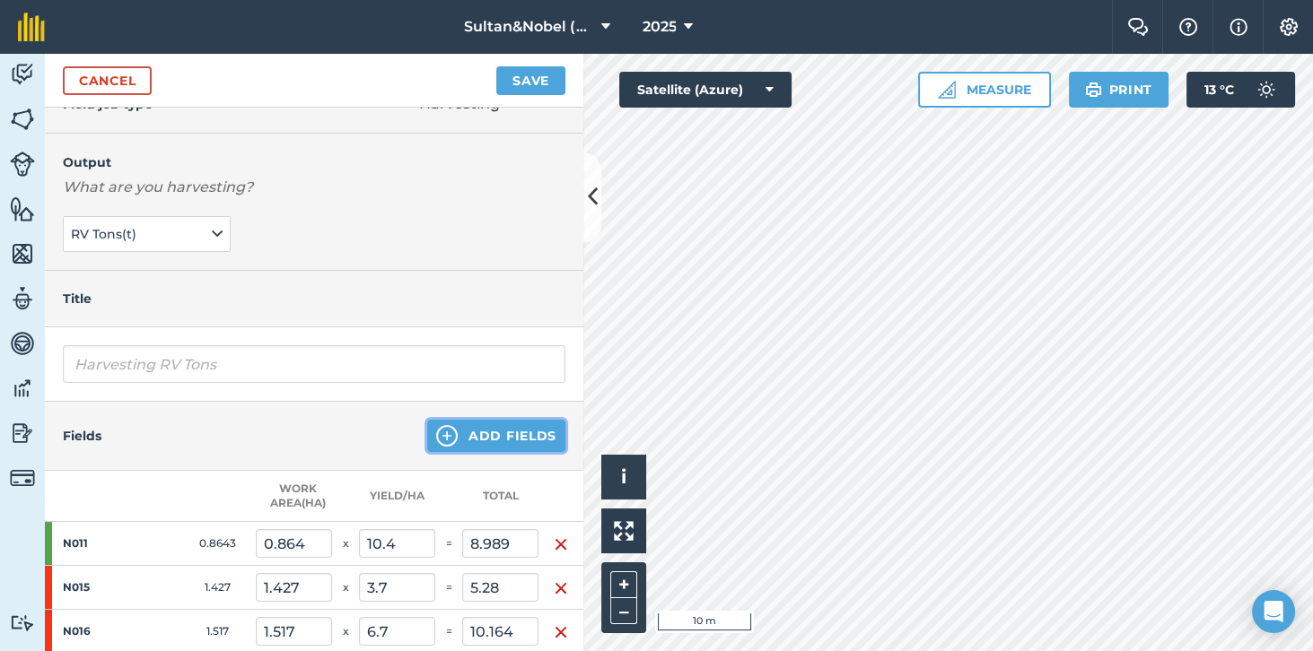
click at [520, 435] on button "Add Fields" at bounding box center [496, 436] width 138 height 32
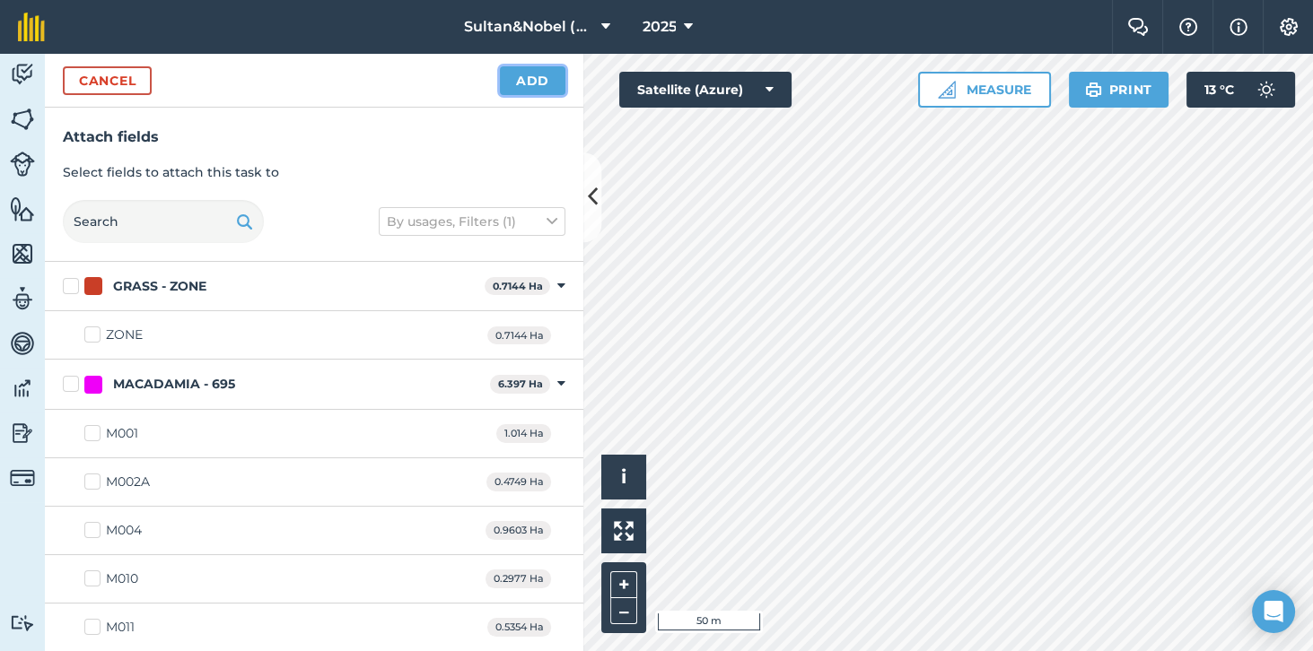
click at [530, 84] on button "Add" at bounding box center [532, 80] width 65 height 29
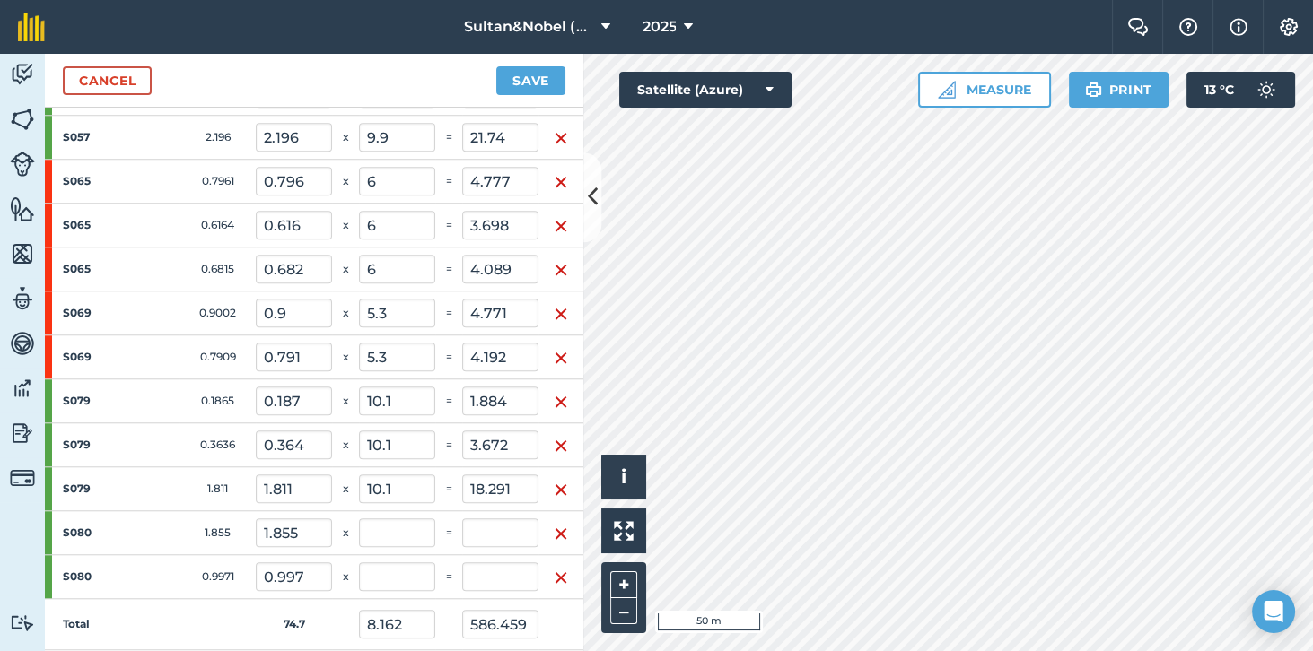
scroll to position [2198, 0]
click at [398, 518] on input "text" at bounding box center [397, 532] width 76 height 29
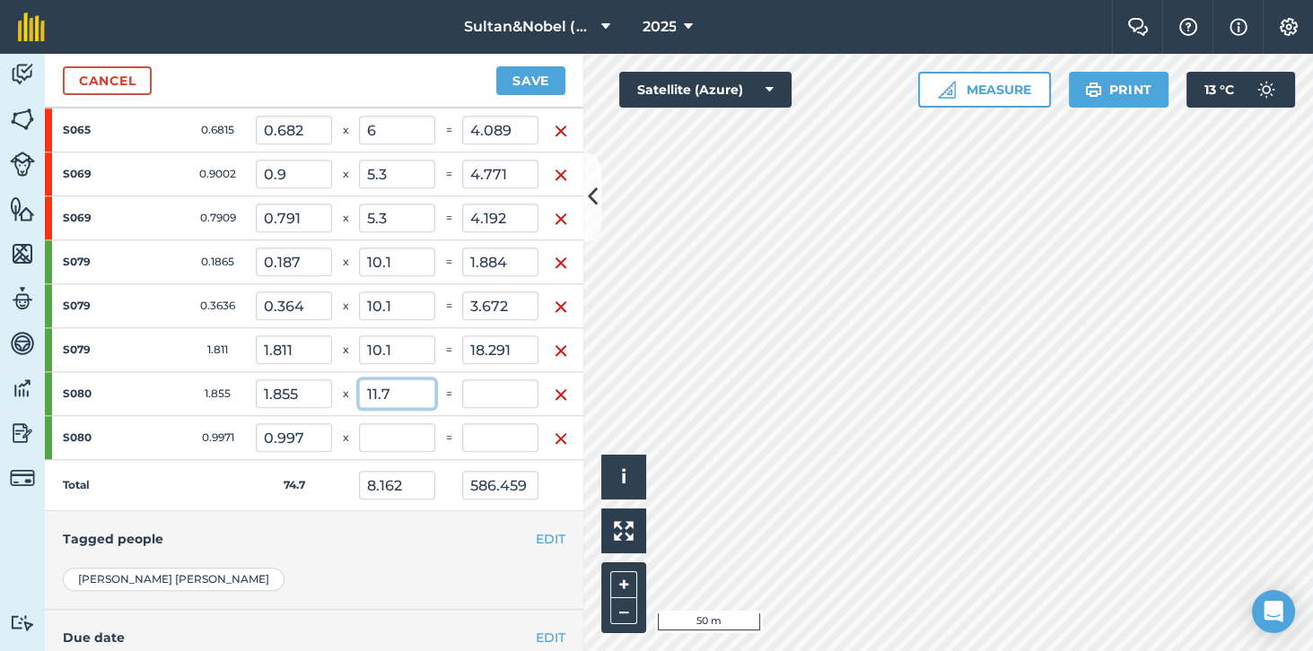
scroll to position [2336, 0]
click at [409, 423] on input "text" at bounding box center [397, 437] width 76 height 29
click at [187, 466] on td "Total" at bounding box center [150, 485] width 211 height 51
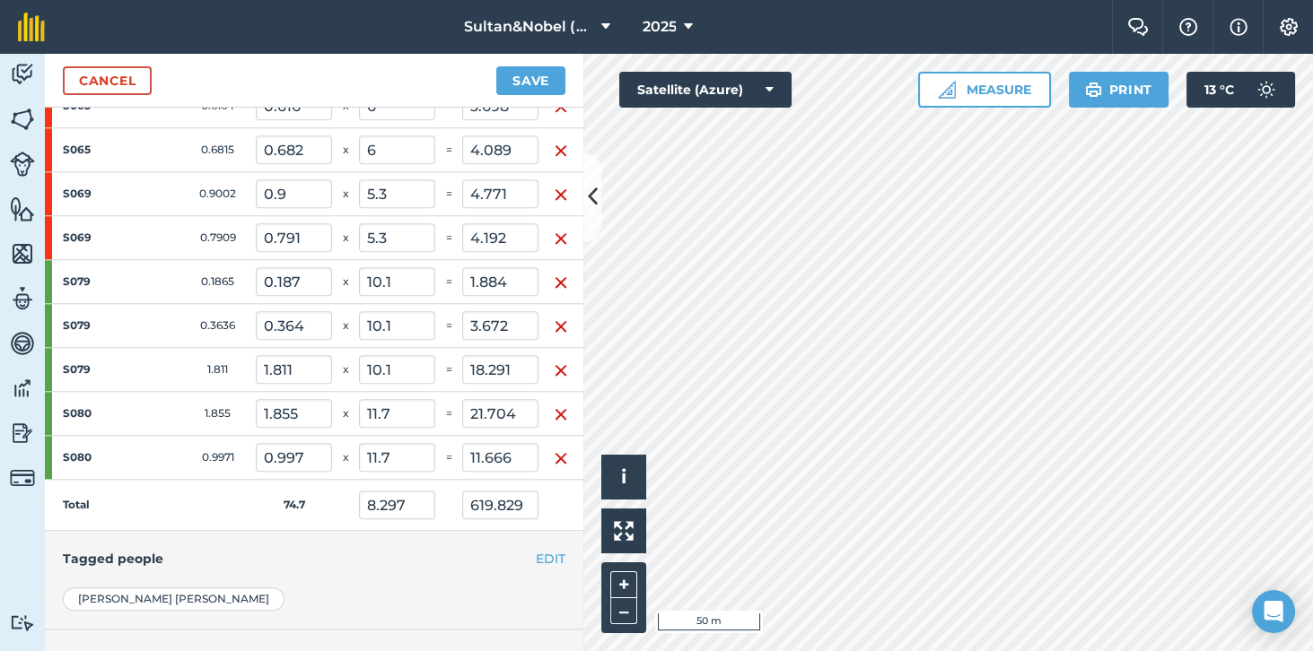
scroll to position [2371, 0]
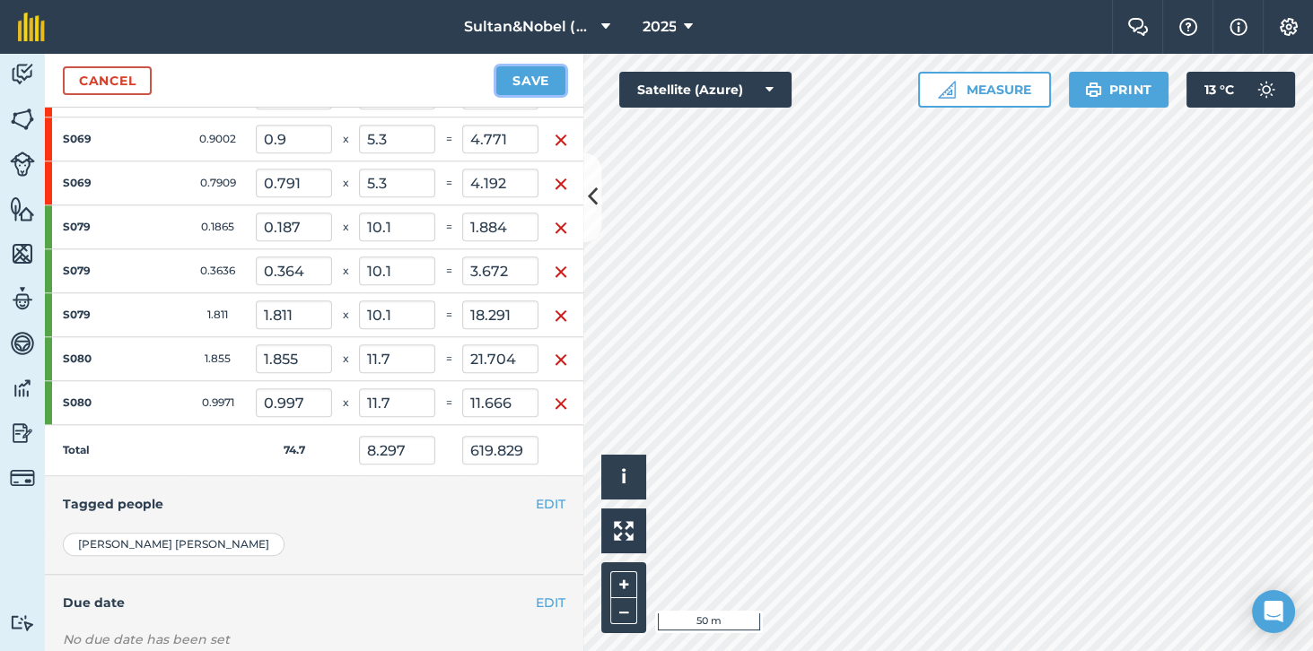
click at [540, 83] on button "Save" at bounding box center [530, 80] width 69 height 29
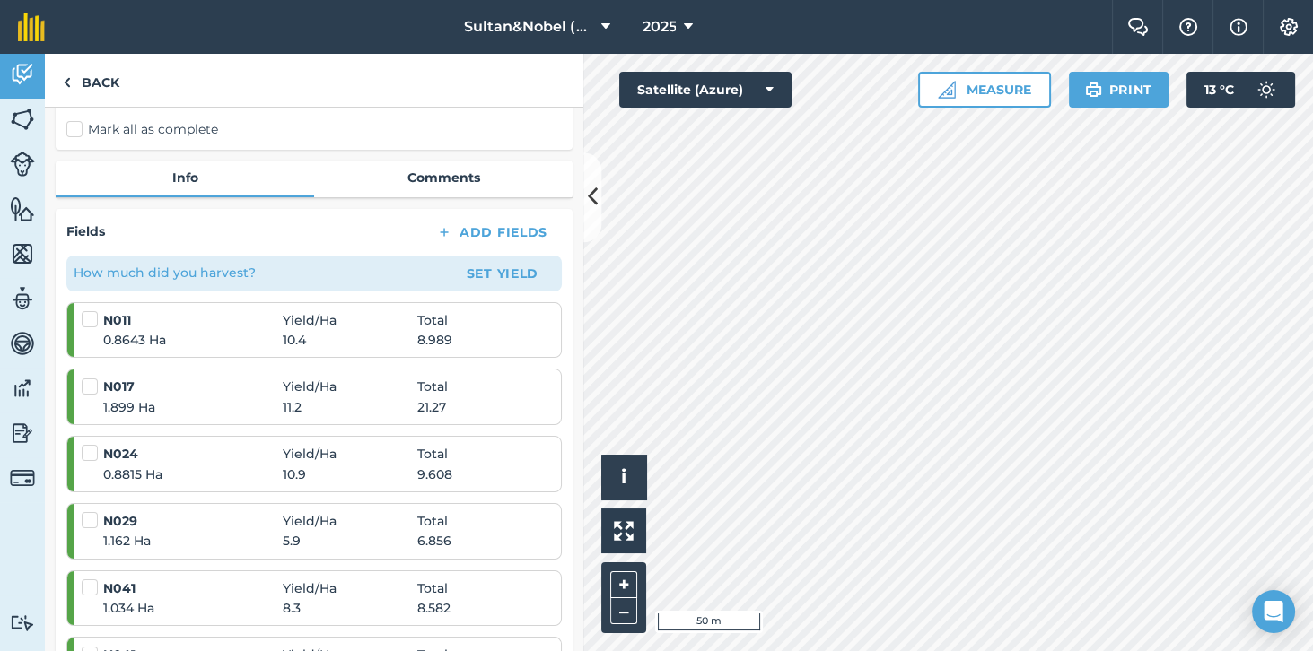
scroll to position [191, 0]
click at [94, 310] on label at bounding box center [93, 310] width 22 height 0
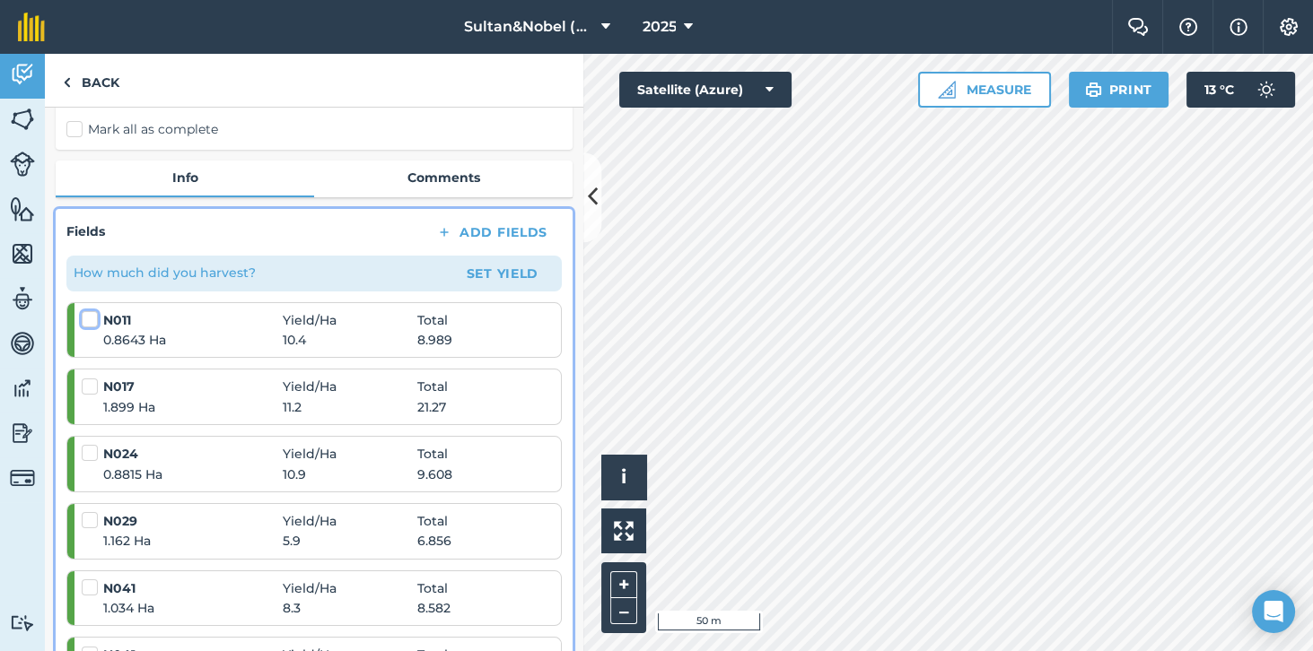
click at [93, 321] on input "checkbox" at bounding box center [88, 316] width 12 height 12
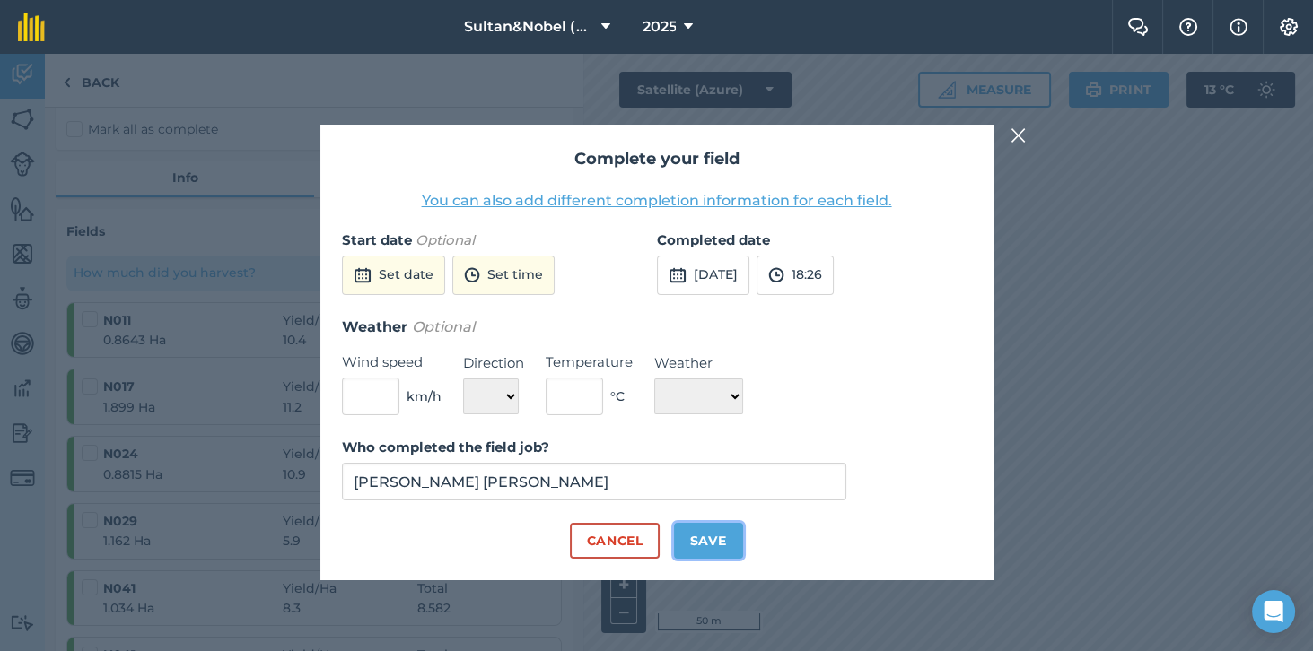
click at [729, 559] on button "Save" at bounding box center [708, 541] width 69 height 36
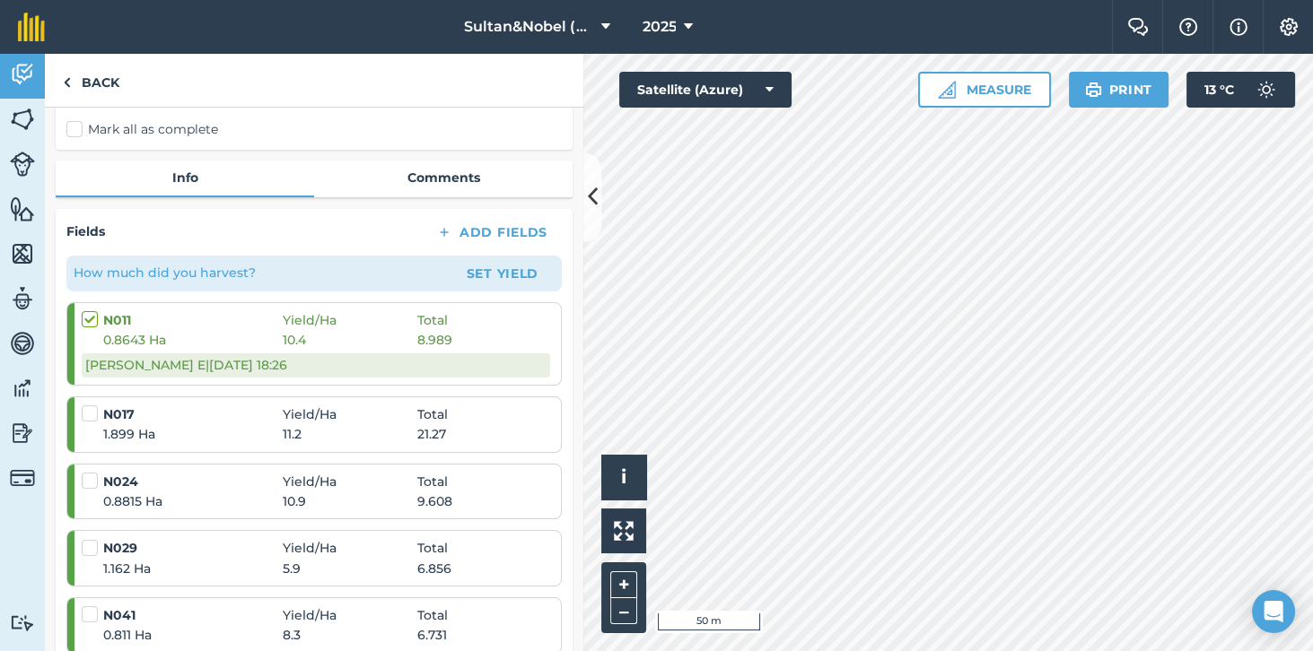
click at [93, 405] on label at bounding box center [93, 405] width 22 height 0
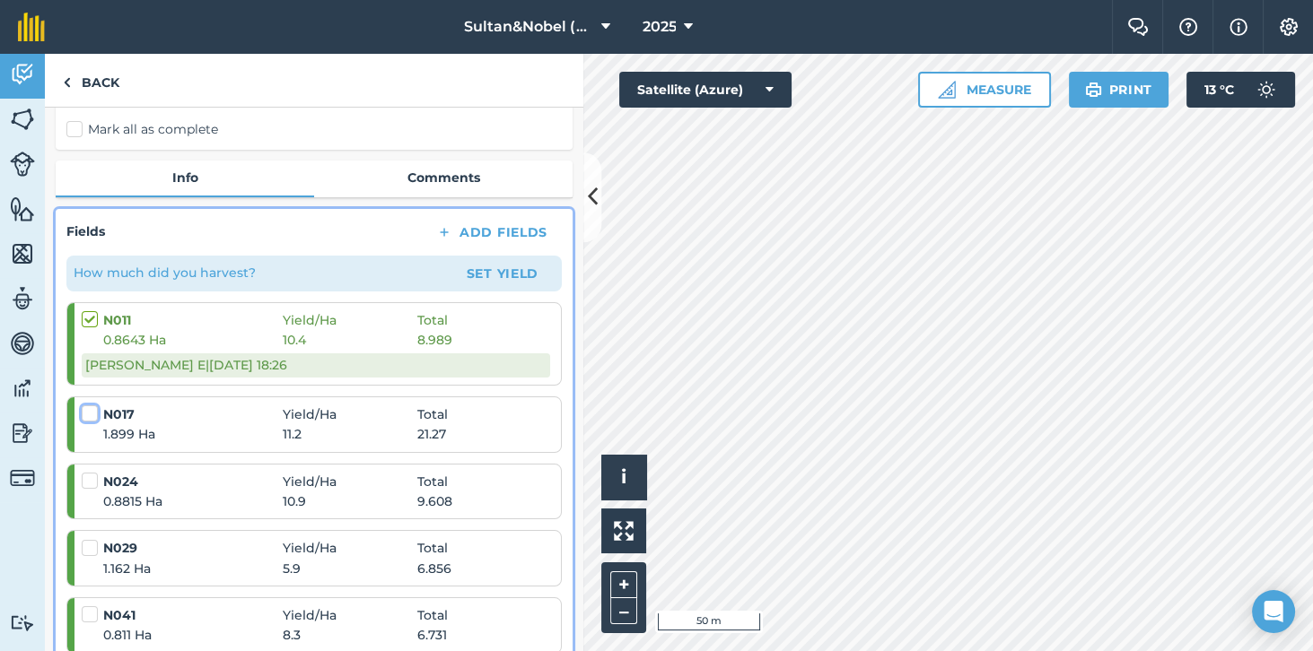
click at [93, 414] on input "checkbox" at bounding box center [88, 411] width 12 height 12
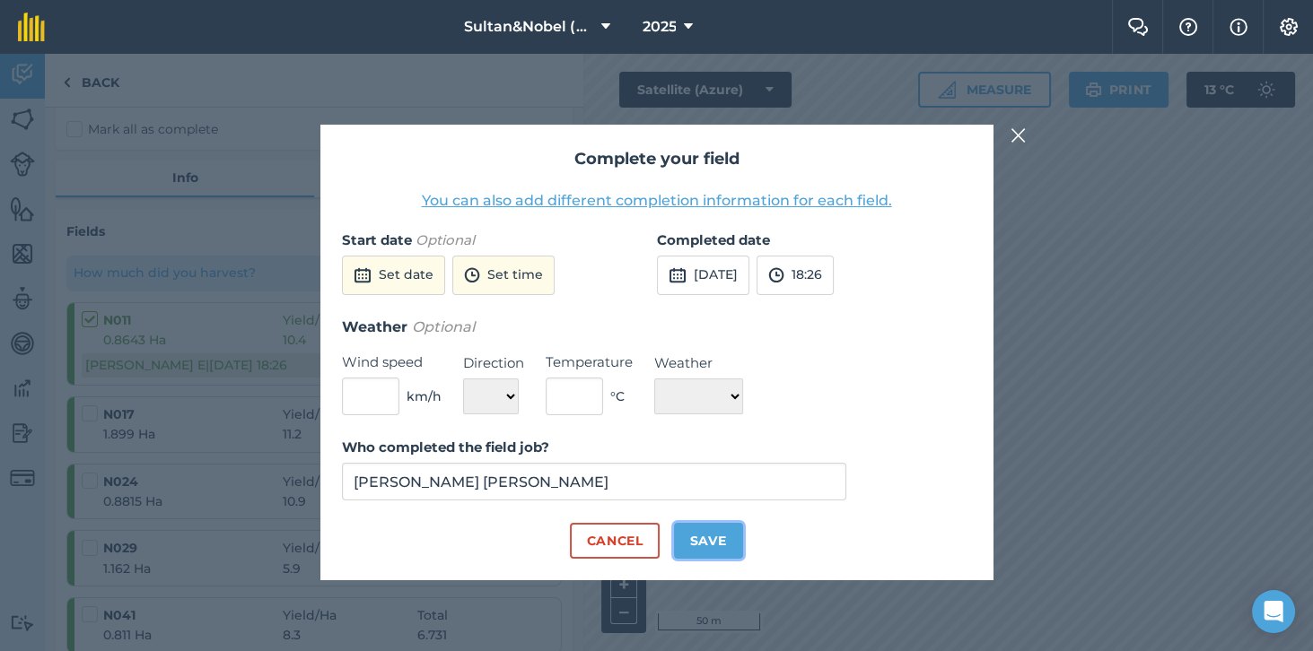
click at [734, 559] on button "Save" at bounding box center [708, 541] width 69 height 36
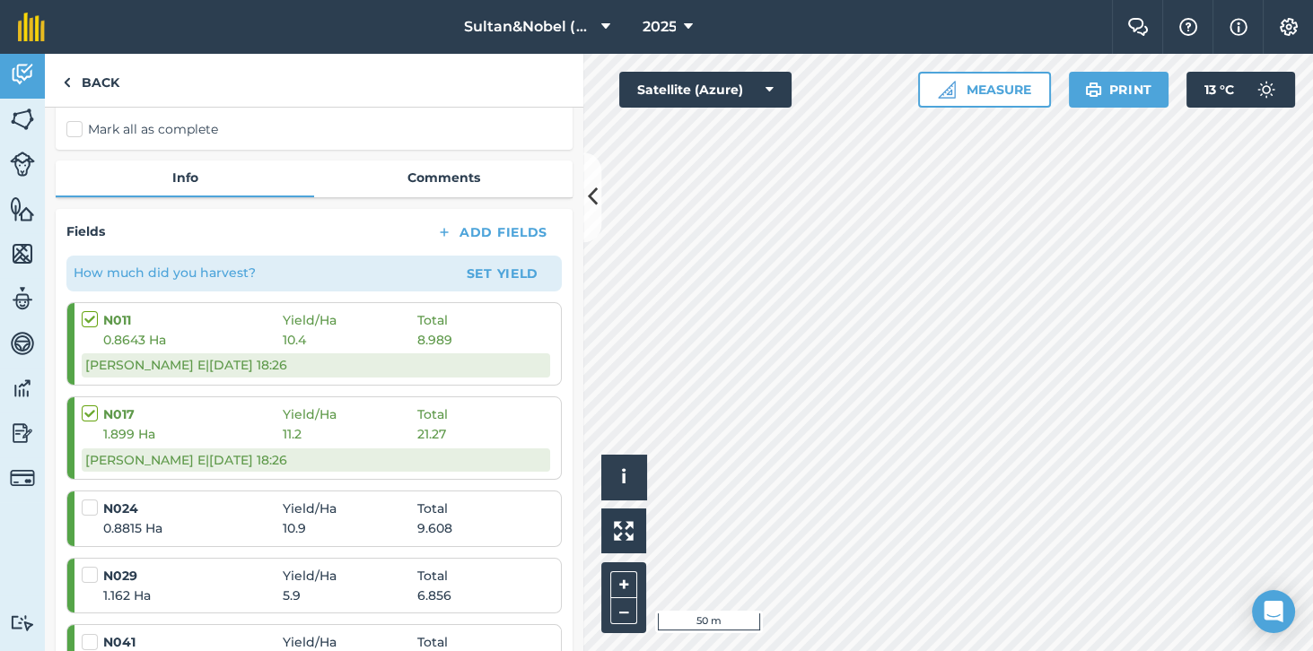
click at [93, 499] on label at bounding box center [93, 499] width 22 height 0
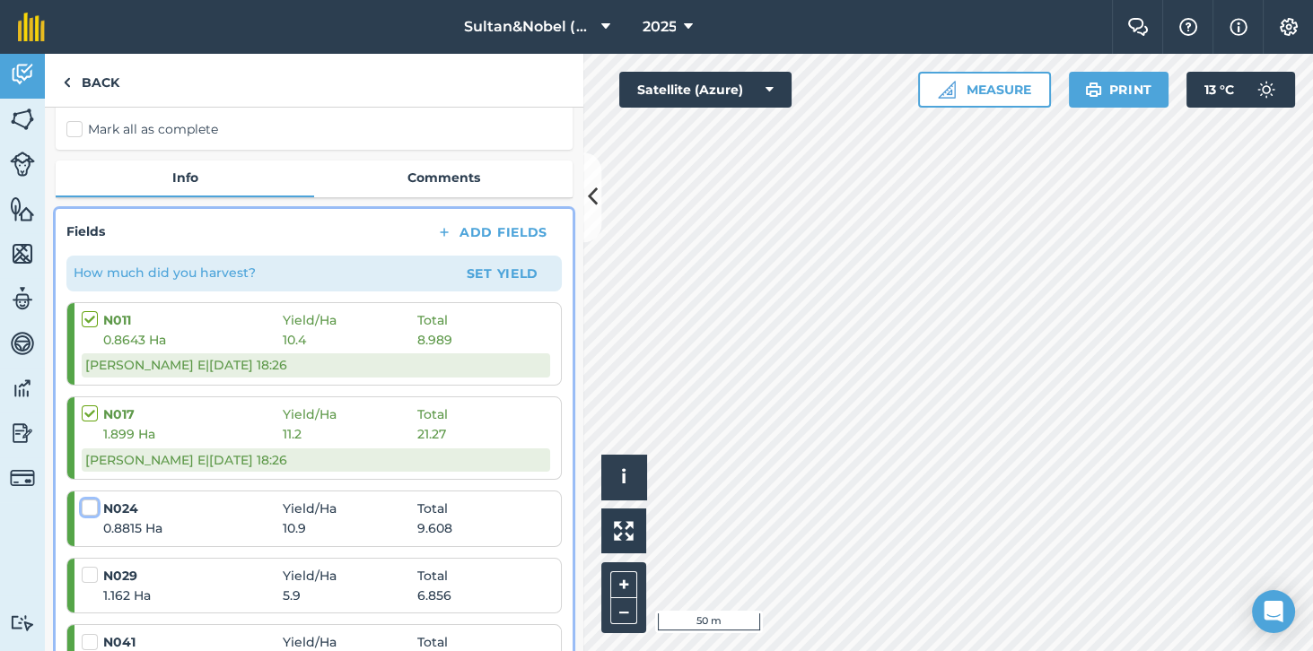
click at [93, 501] on input "checkbox" at bounding box center [88, 505] width 12 height 12
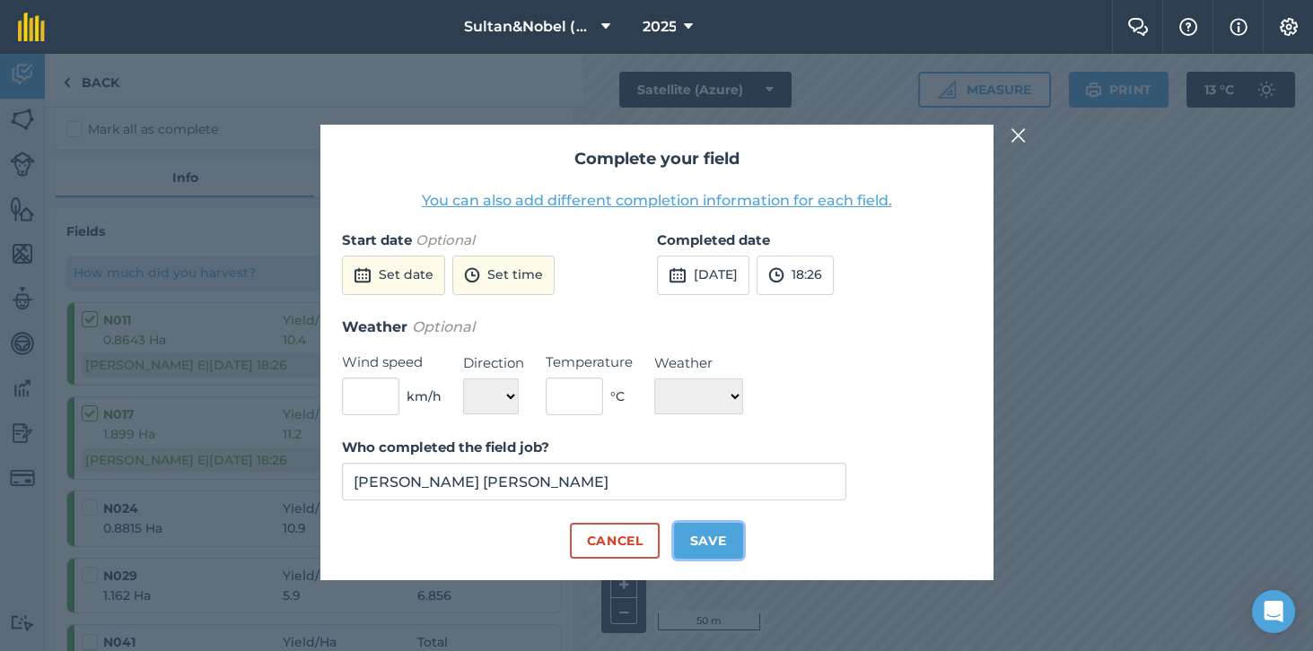
click at [729, 559] on button "Save" at bounding box center [708, 541] width 69 height 36
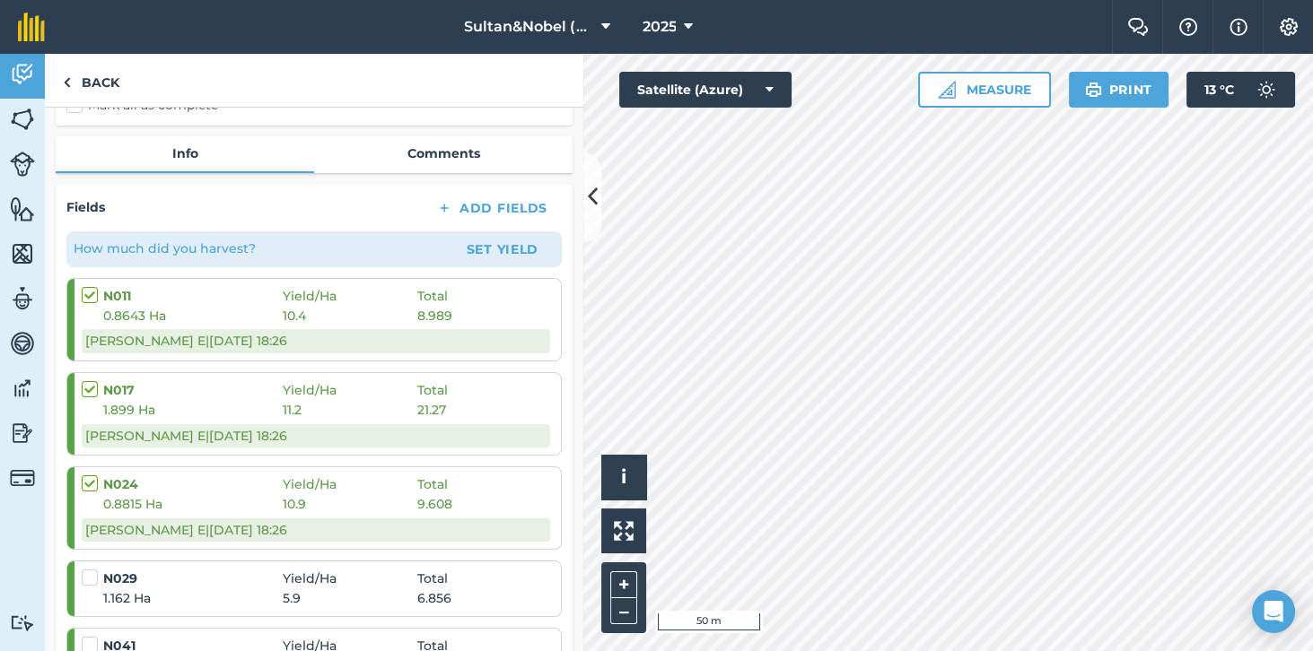
scroll to position [212, 0]
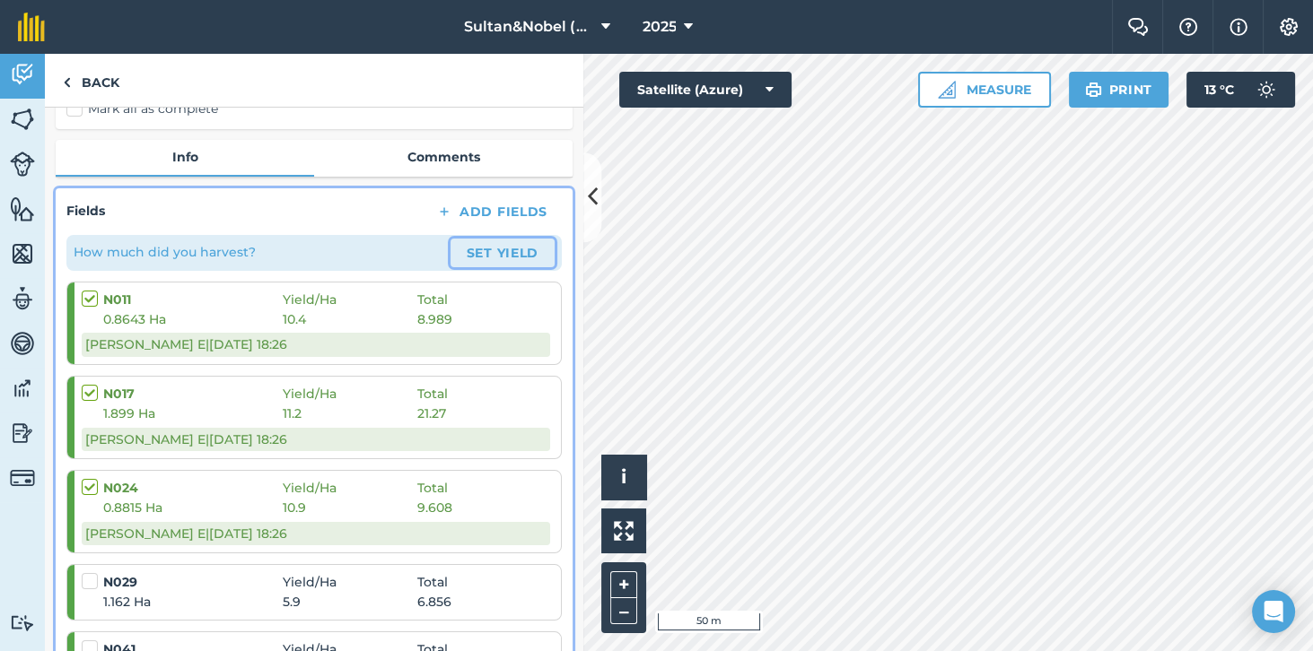
click at [528, 262] on button "Set Yield" at bounding box center [502, 253] width 104 height 29
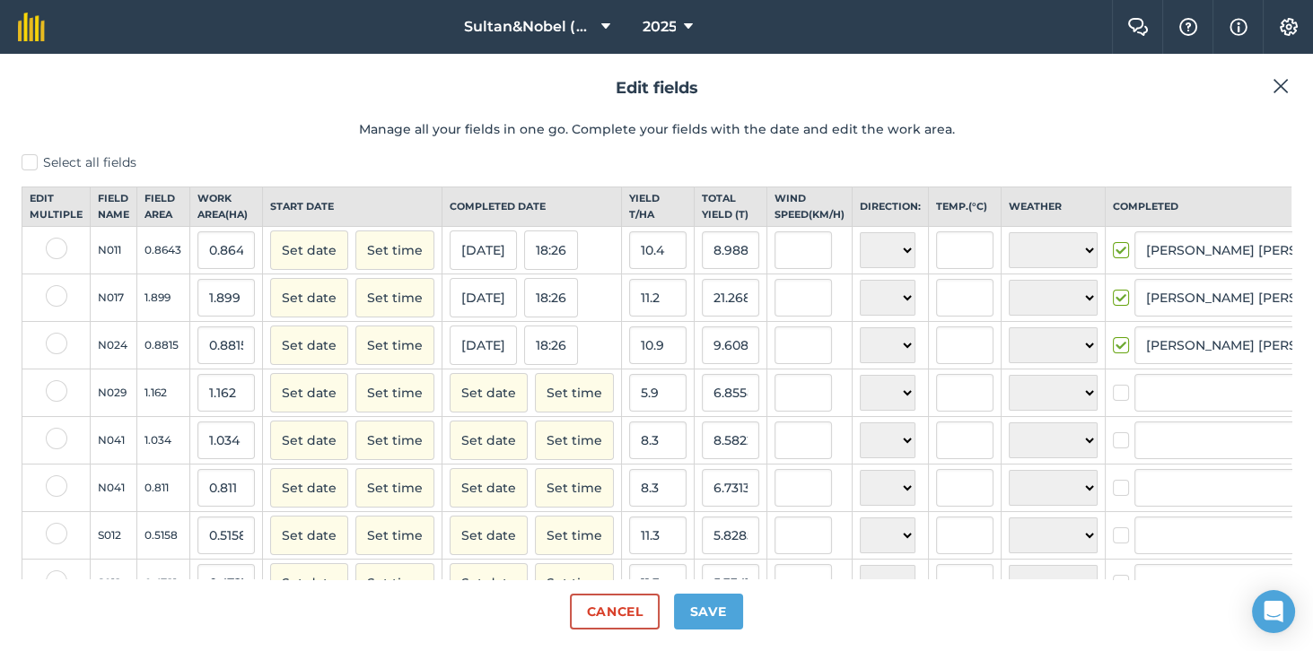
click at [1113, 384] on label at bounding box center [1124, 384] width 22 height 0
click at [1113, 396] on input "checkbox" at bounding box center [1119, 390] width 12 height 12
click at [1113, 432] on label at bounding box center [1124, 432] width 22 height 0
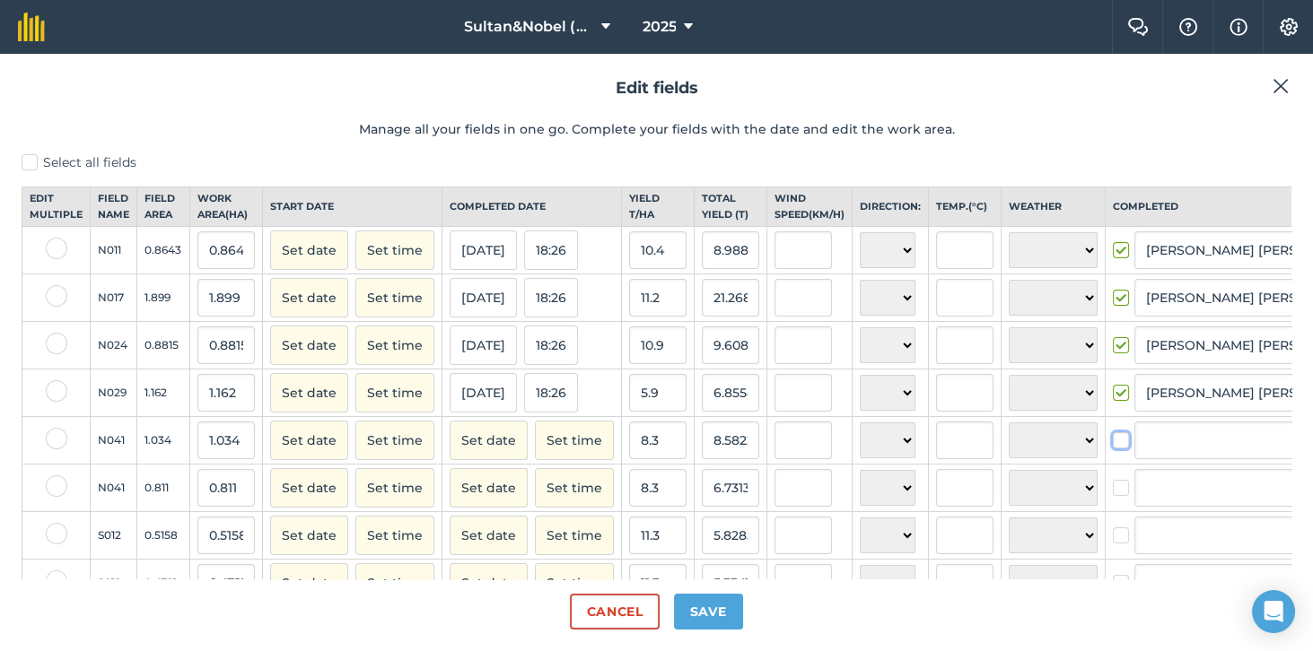
click at [1113, 443] on input "checkbox" at bounding box center [1119, 438] width 12 height 12
click at [1113, 479] on label at bounding box center [1124, 479] width 22 height 0
click at [1113, 491] on input "checkbox" at bounding box center [1119, 485] width 12 height 12
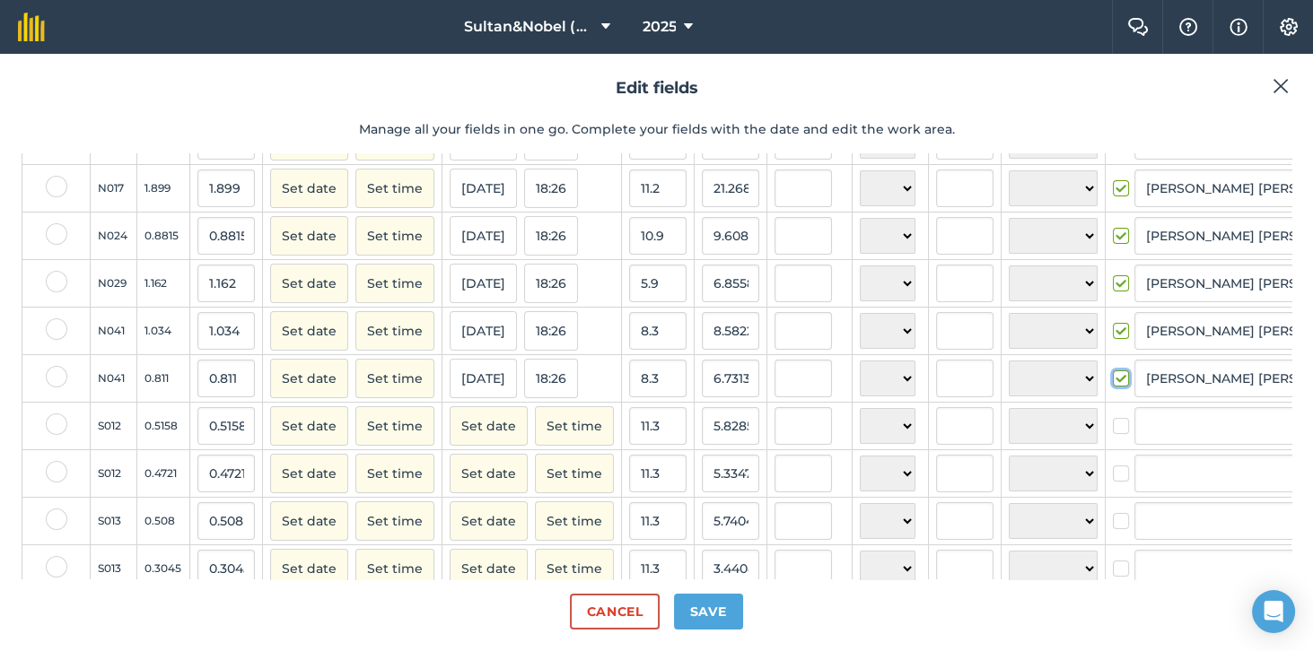
scroll to position [116, 0]
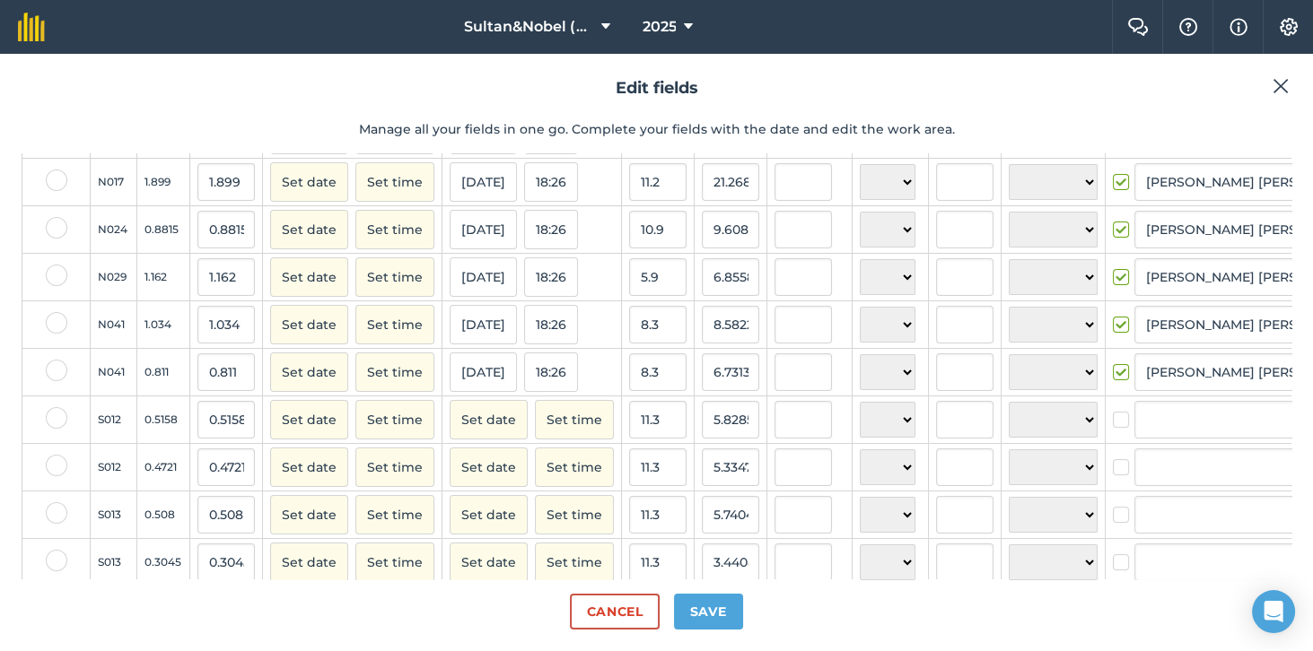
click at [1113, 411] on label at bounding box center [1124, 411] width 22 height 0
click at [1113, 423] on input "checkbox" at bounding box center [1119, 417] width 12 height 12
click at [1113, 458] on label at bounding box center [1124, 458] width 22 height 0
click at [1113, 470] on input "checkbox" at bounding box center [1119, 464] width 12 height 12
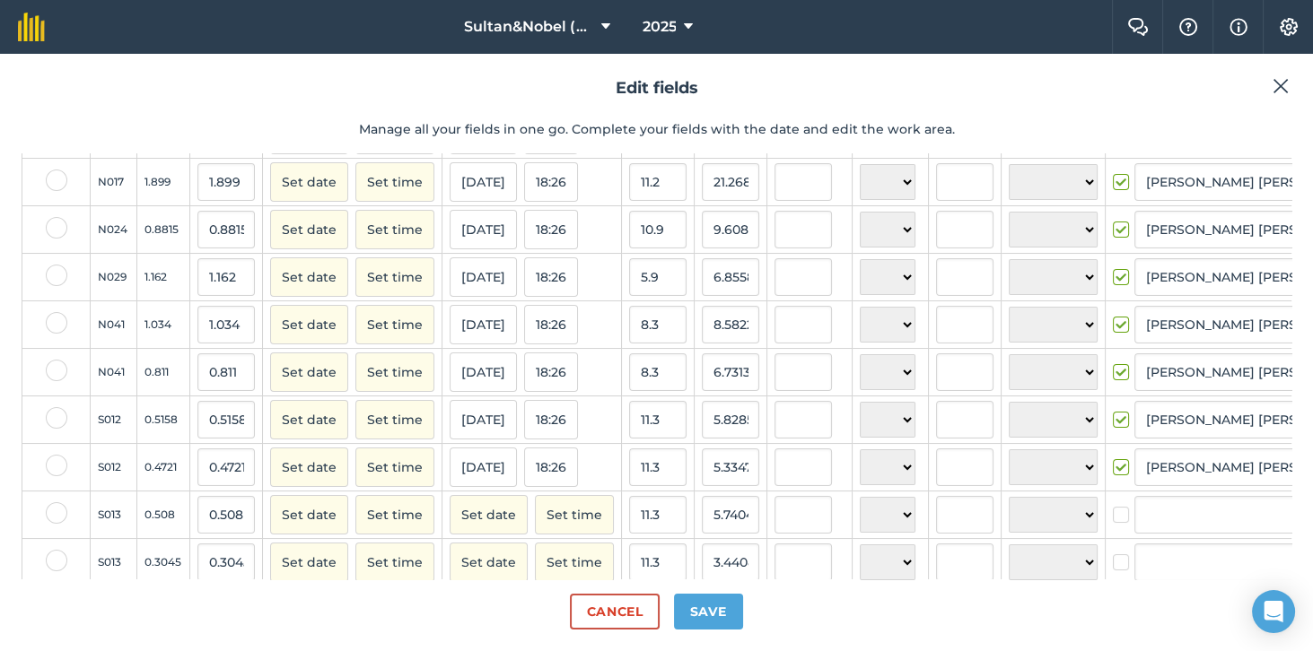
click at [1113, 506] on label at bounding box center [1124, 506] width 22 height 0
click at [1113, 518] on input "checkbox" at bounding box center [1119, 512] width 12 height 12
click at [1113, 554] on label at bounding box center [1124, 554] width 22 height 0
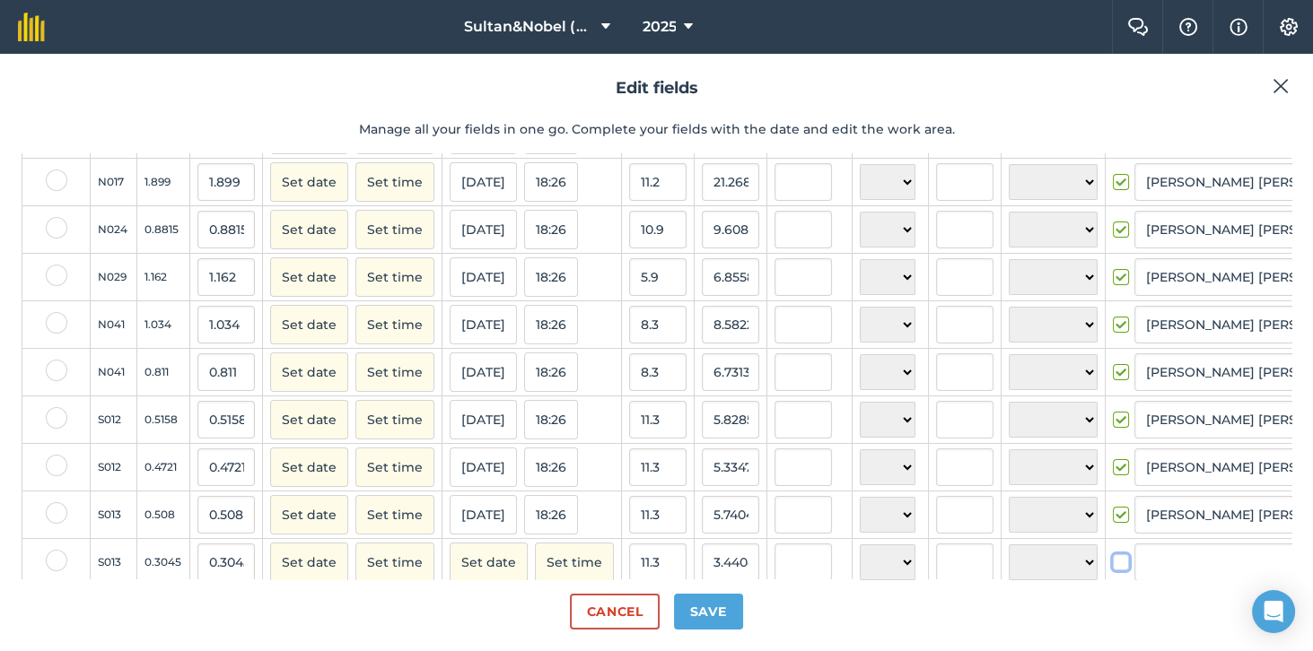
click at [1113, 565] on input "checkbox" at bounding box center [1119, 560] width 12 height 12
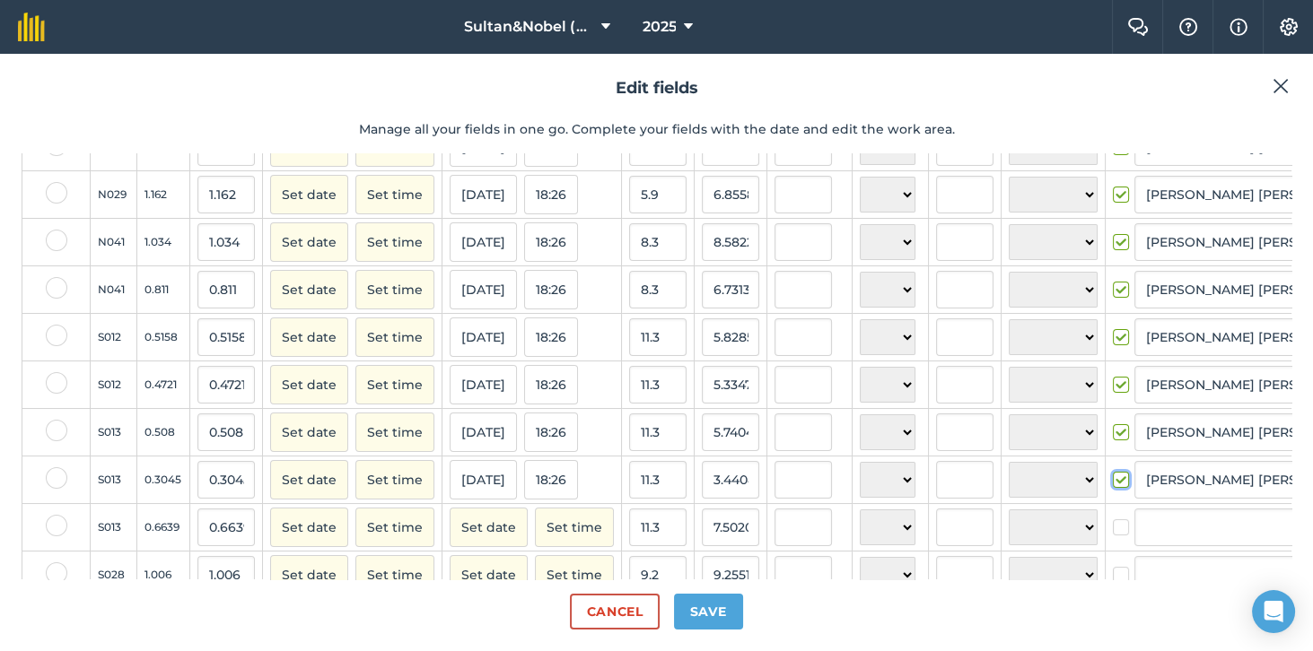
scroll to position [258, 0]
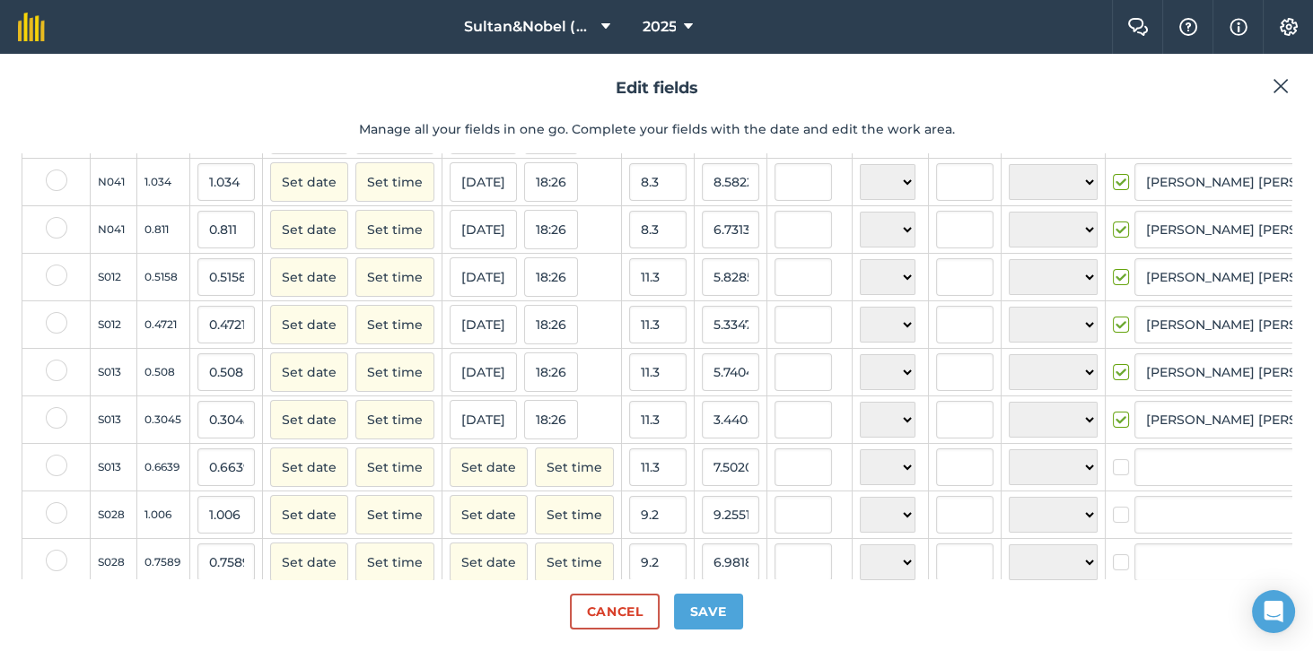
click at [1113, 458] on label at bounding box center [1124, 458] width 22 height 0
click at [1113, 470] on input "checkbox" at bounding box center [1119, 464] width 12 height 12
click at [1113, 506] on label at bounding box center [1124, 506] width 22 height 0
click at [1113, 518] on input "checkbox" at bounding box center [1119, 512] width 12 height 12
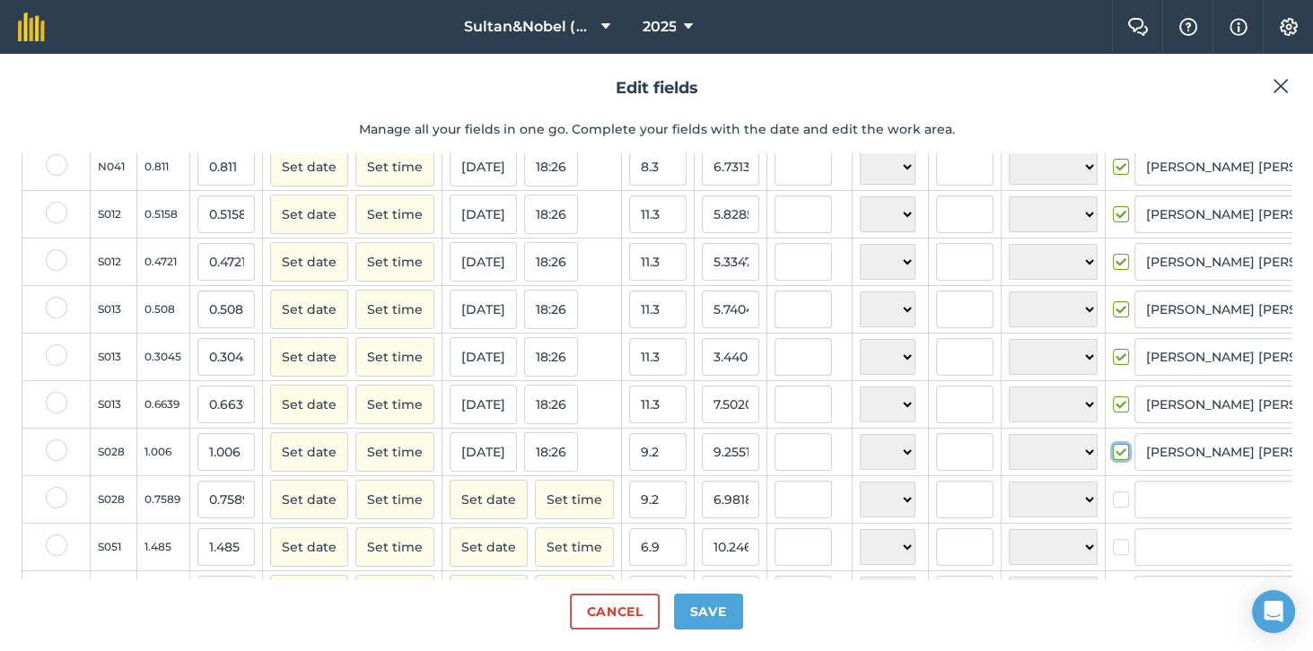
scroll to position [350, 0]
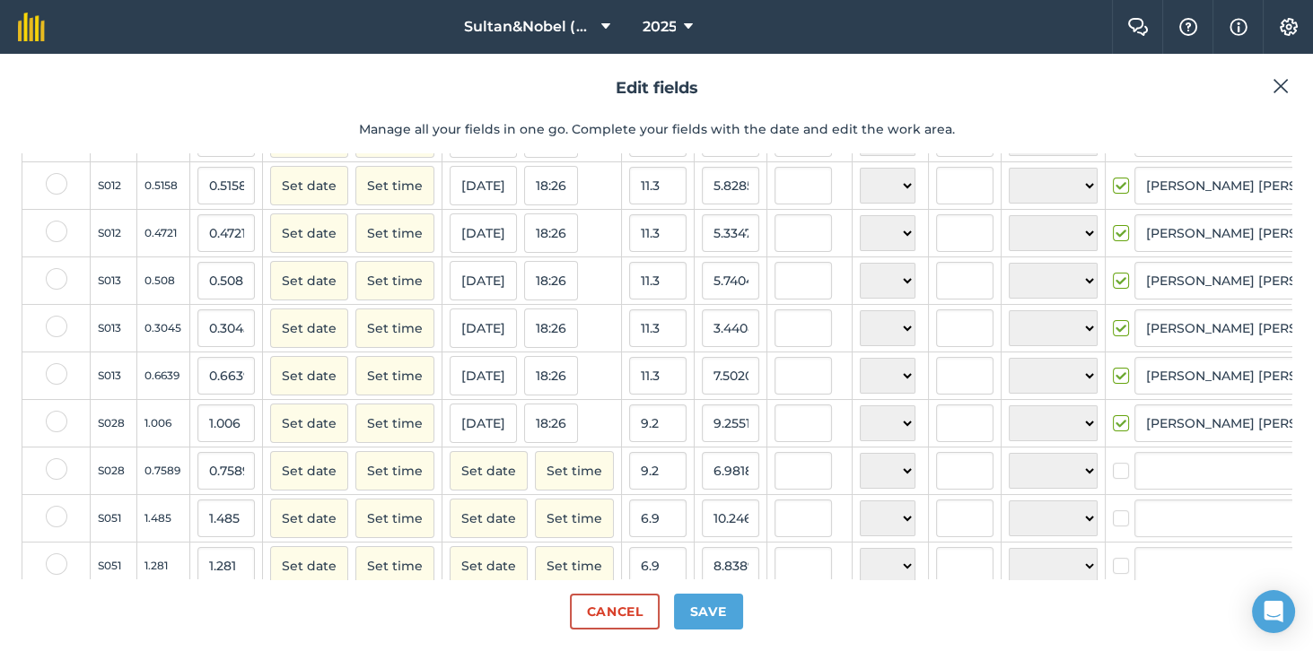
click at [1113, 462] on label at bounding box center [1124, 462] width 22 height 0
click at [1113, 474] on input "checkbox" at bounding box center [1119, 468] width 12 height 12
click at [1113, 510] on label at bounding box center [1124, 510] width 22 height 0
click at [1113, 521] on input "checkbox" at bounding box center [1119, 516] width 12 height 12
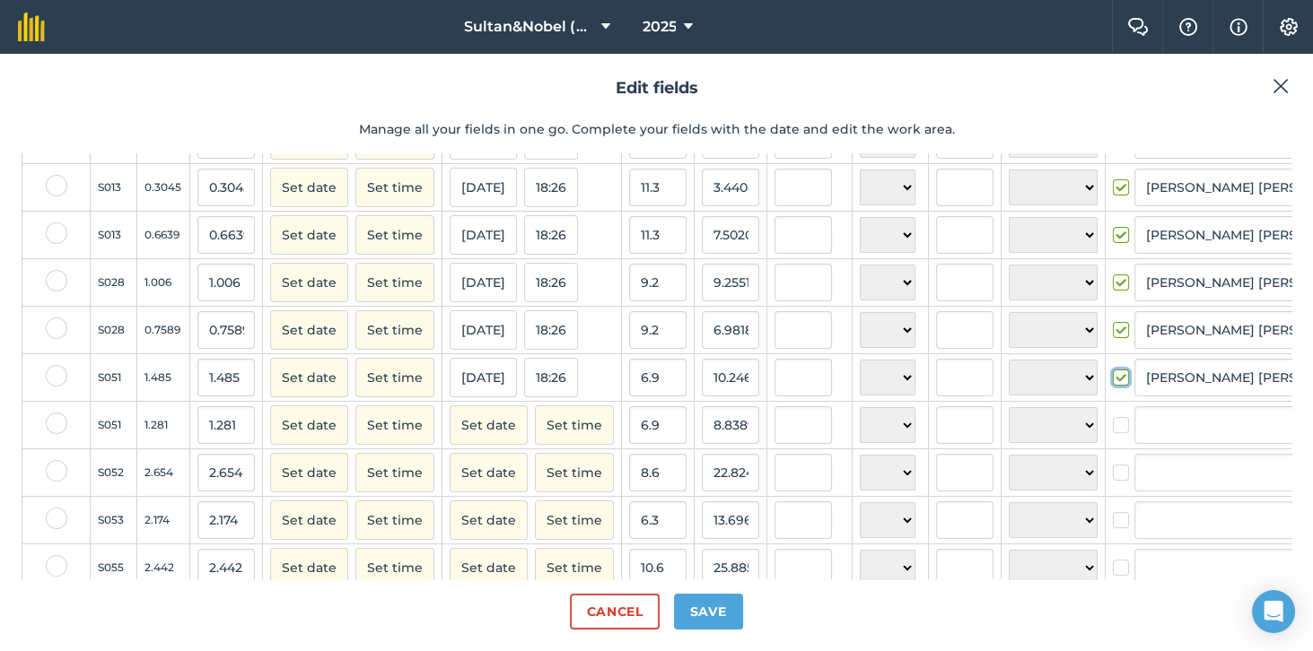
scroll to position [493, 0]
click at [1113, 414] on label at bounding box center [1124, 414] width 22 height 0
click at [1113, 425] on input "checkbox" at bounding box center [1119, 420] width 12 height 12
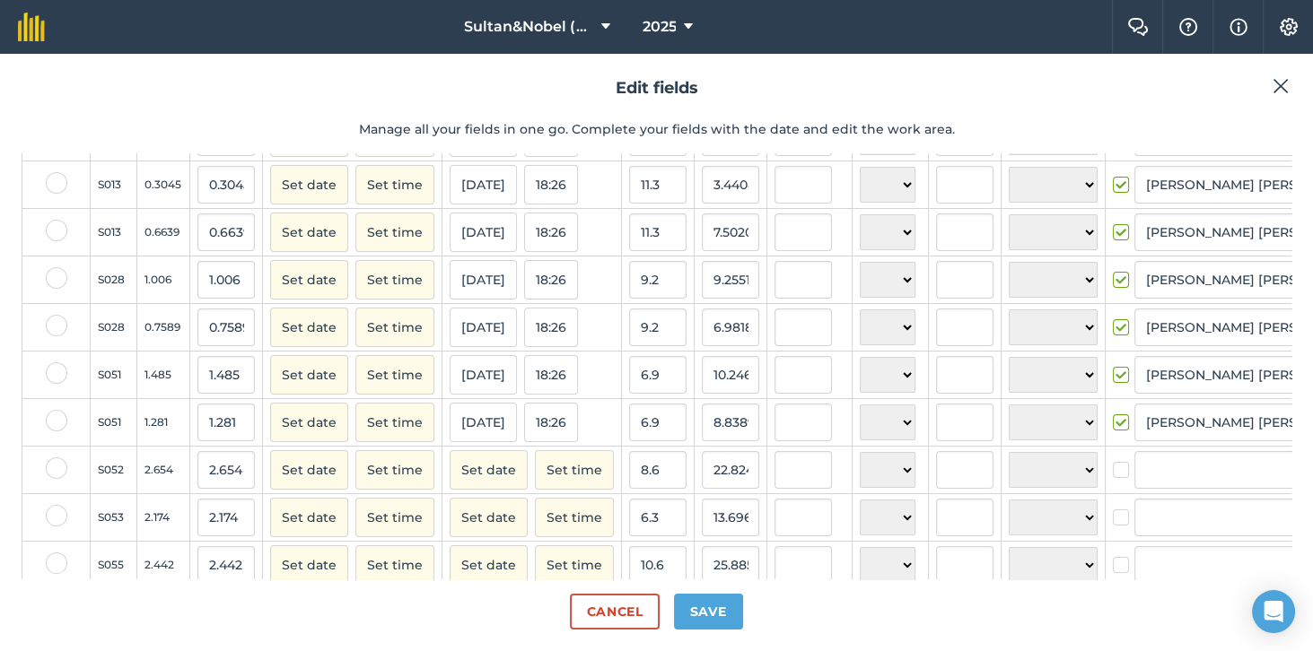
click at [1113, 461] on label at bounding box center [1124, 461] width 22 height 0
click at [1113, 473] on input "checkbox" at bounding box center [1119, 467] width 12 height 12
click at [1113, 509] on label at bounding box center [1124, 509] width 22 height 0
click at [1113, 520] on input "checkbox" at bounding box center [1119, 515] width 12 height 12
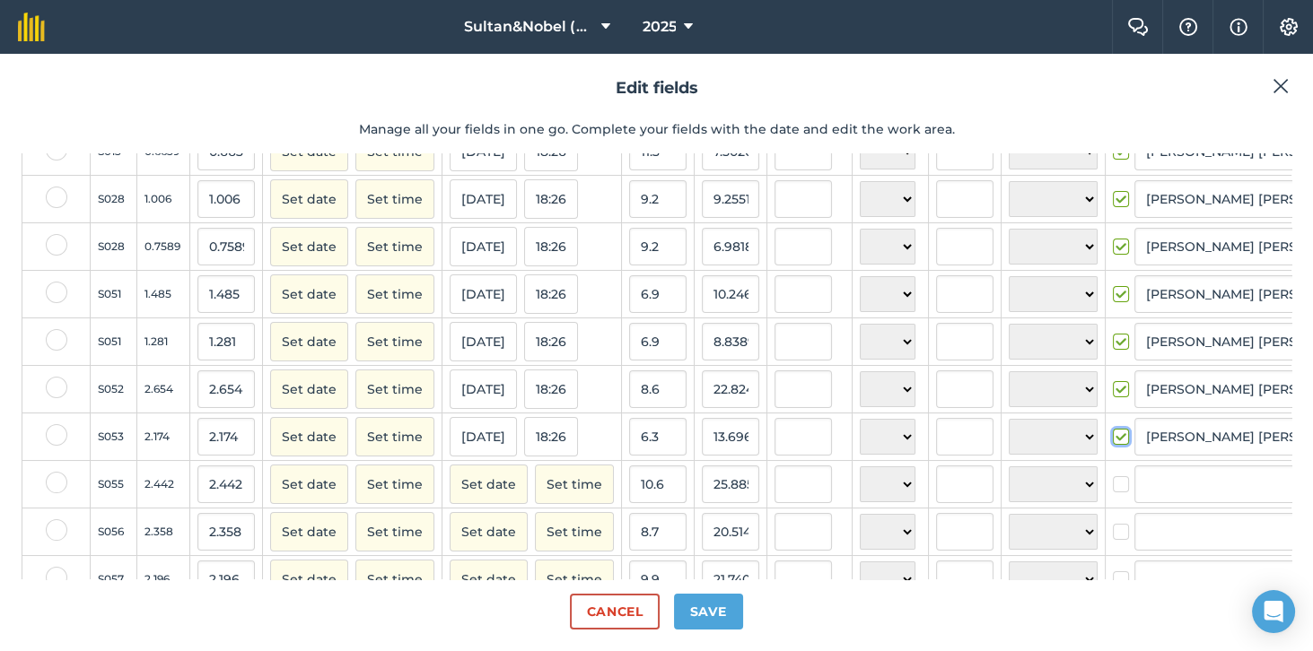
scroll to position [636, 0]
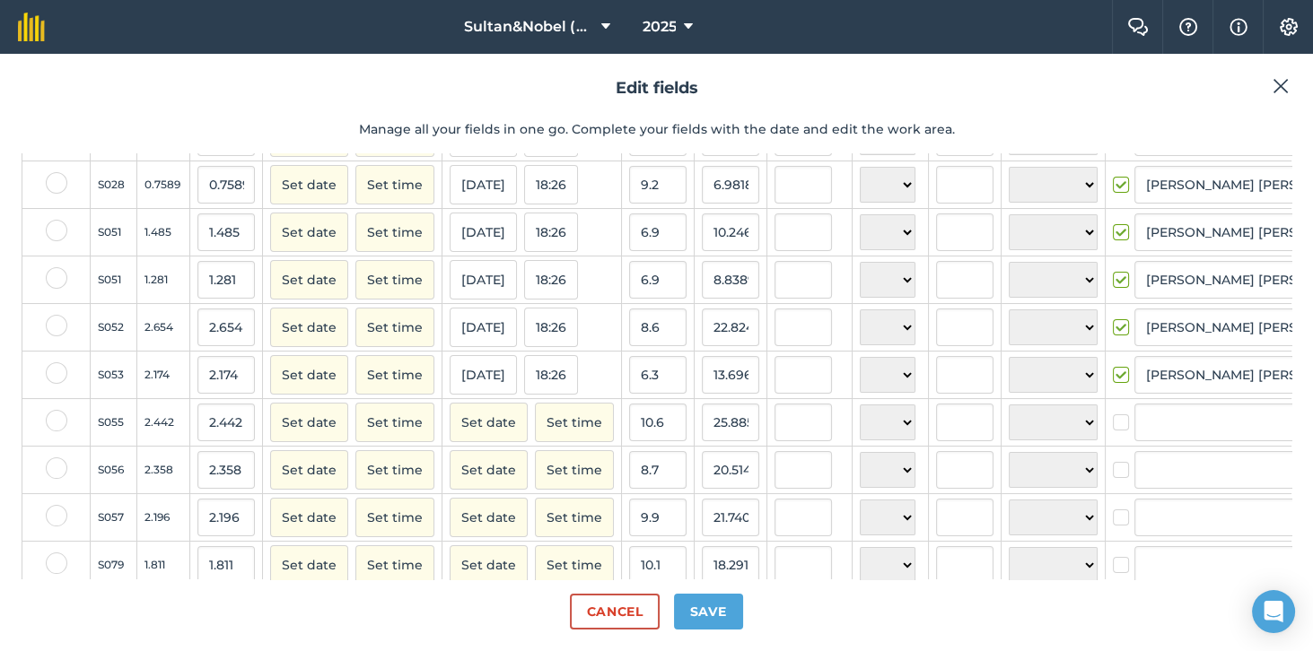
click at [1113, 414] on label at bounding box center [1124, 414] width 22 height 0
click at [1113, 425] on input "checkbox" at bounding box center [1119, 420] width 12 height 12
click at [1113, 461] on label at bounding box center [1124, 461] width 22 height 0
click at [1113, 473] on input "checkbox" at bounding box center [1119, 467] width 12 height 12
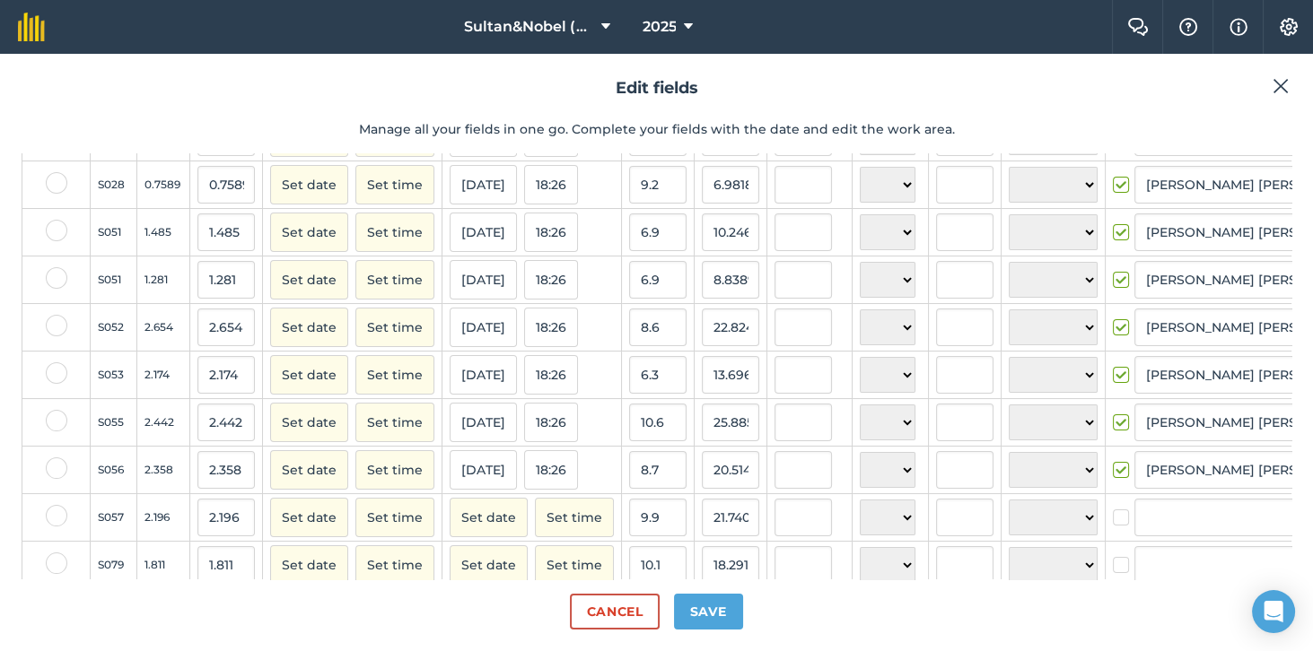
click at [1113, 509] on label at bounding box center [1124, 509] width 22 height 0
click at [1113, 520] on input "checkbox" at bounding box center [1119, 515] width 12 height 12
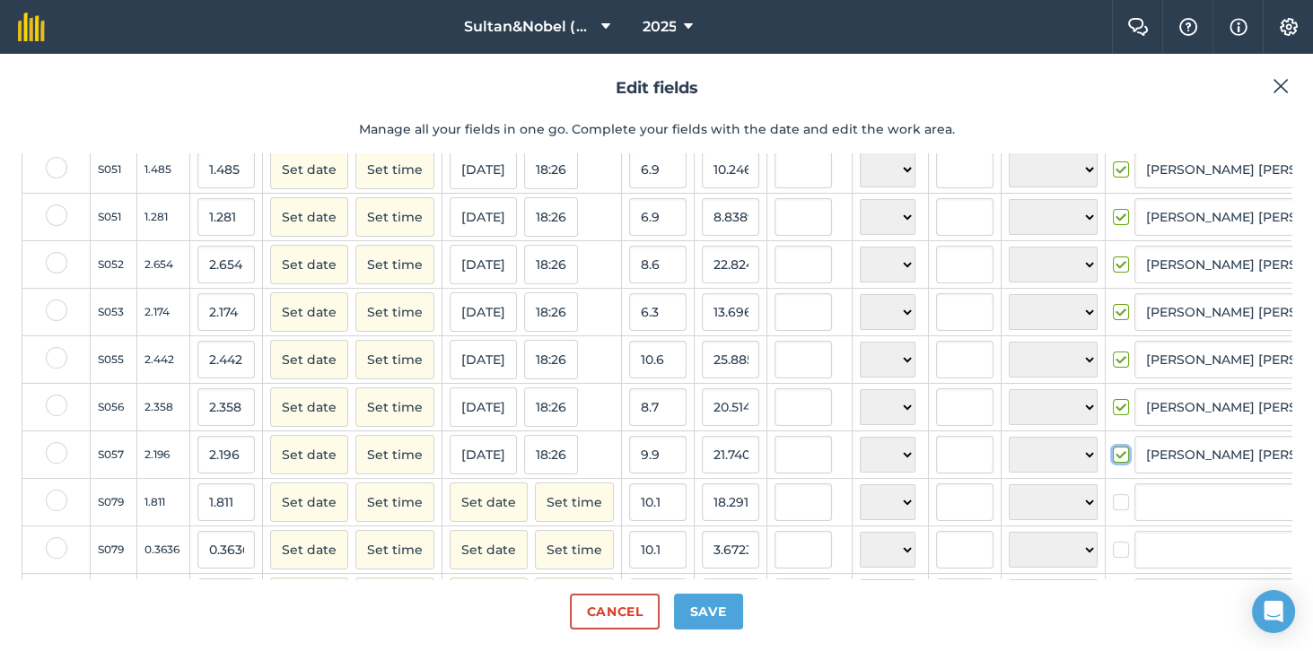
scroll to position [757, 0]
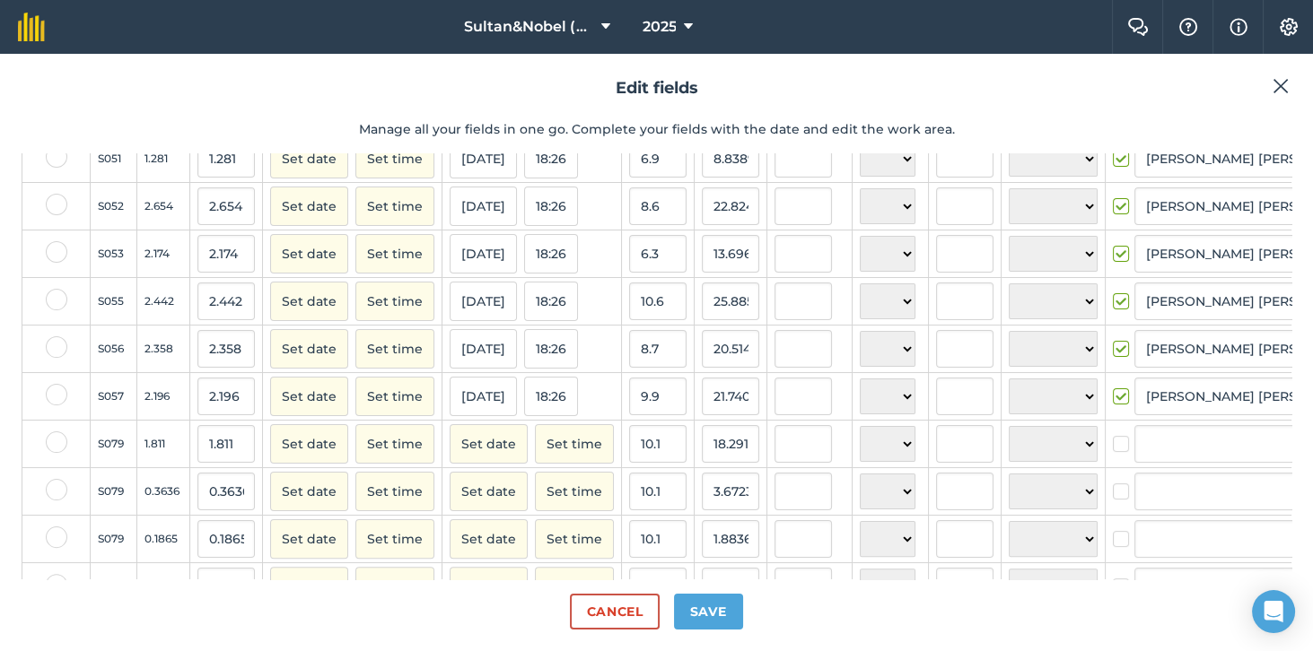
click at [1113, 435] on label at bounding box center [1124, 435] width 22 height 0
click at [1113, 447] on input "checkbox" at bounding box center [1119, 441] width 12 height 12
click at [1113, 483] on label at bounding box center [1124, 483] width 22 height 0
click at [1113, 494] on input "checkbox" at bounding box center [1119, 489] width 12 height 12
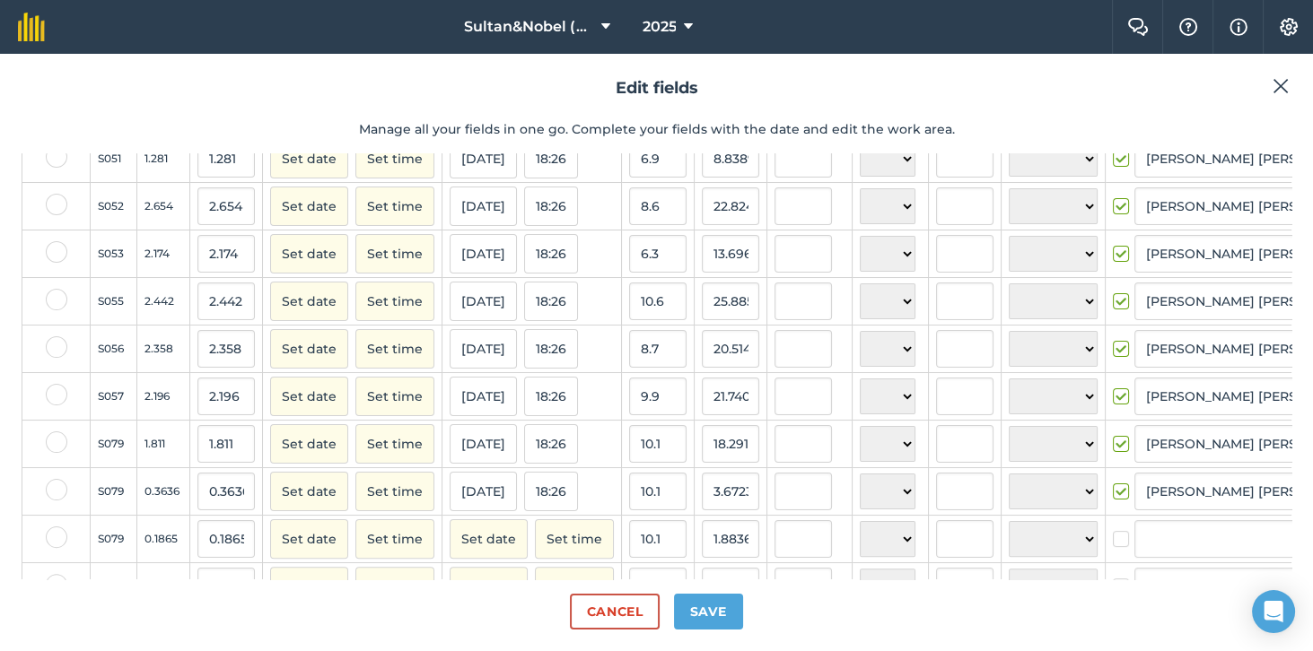
click at [1113, 530] on label at bounding box center [1124, 530] width 22 height 0
click at [1113, 542] on input "checkbox" at bounding box center [1119, 536] width 12 height 12
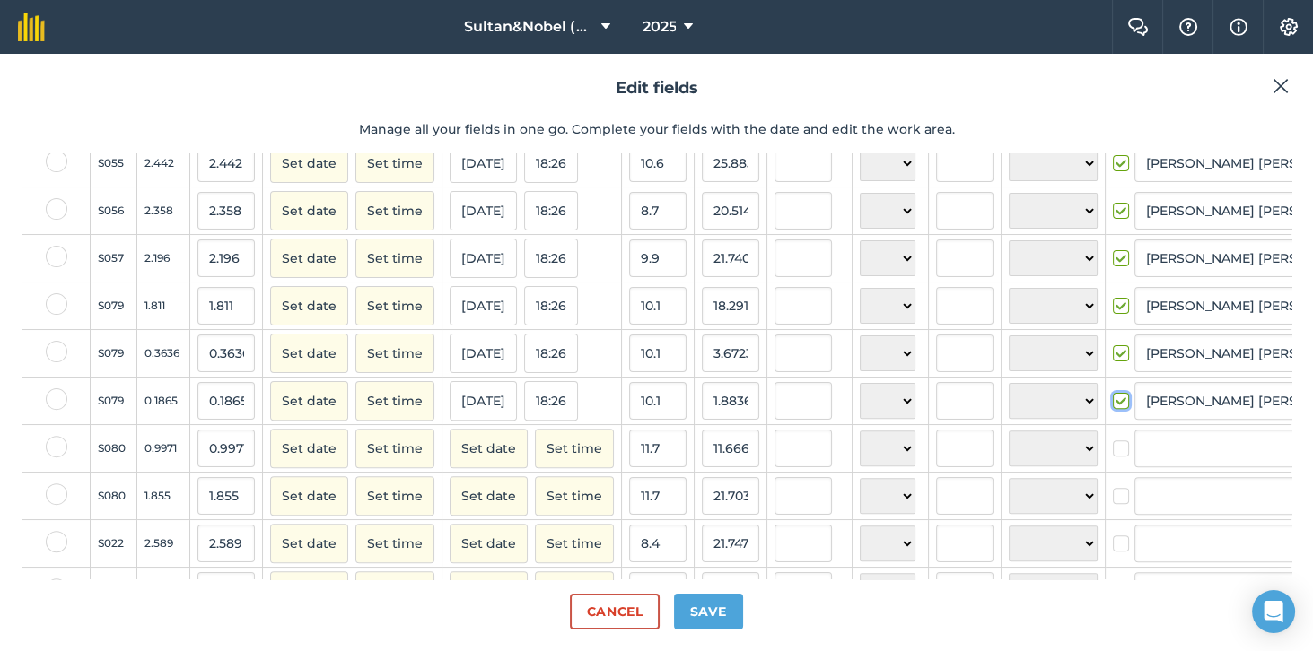
scroll to position [906, 0]
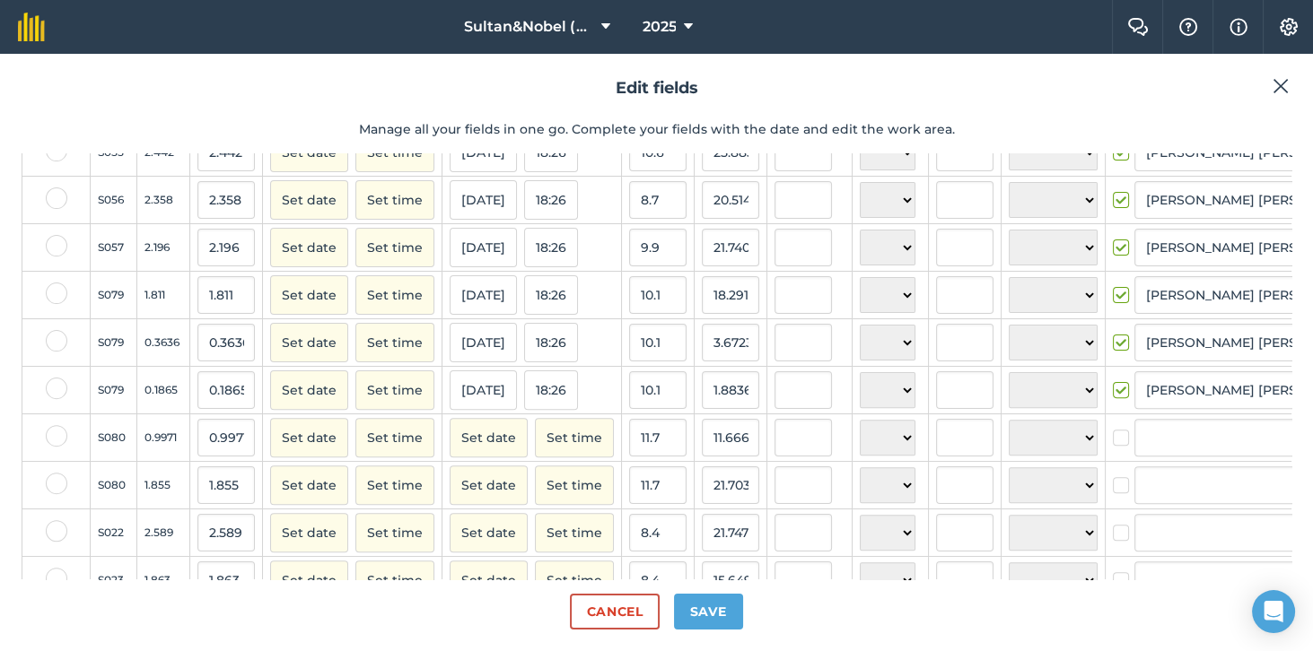
click at [1113, 429] on label at bounding box center [1124, 429] width 22 height 0
click at [1113, 441] on input "checkbox" at bounding box center [1119, 435] width 12 height 12
click at [1113, 476] on label at bounding box center [1124, 476] width 22 height 0
click at [1113, 486] on input "checkbox" at bounding box center [1119, 482] width 12 height 12
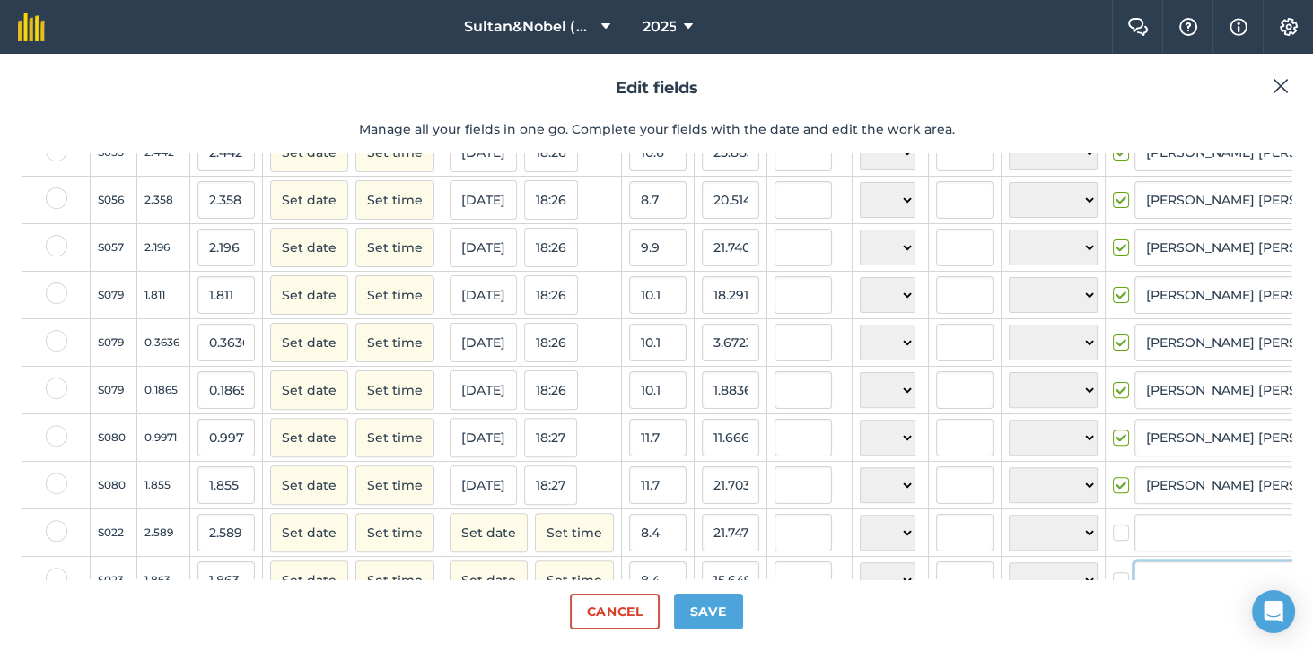
click at [1134, 568] on input "text" at bounding box center [1222, 581] width 176 height 38
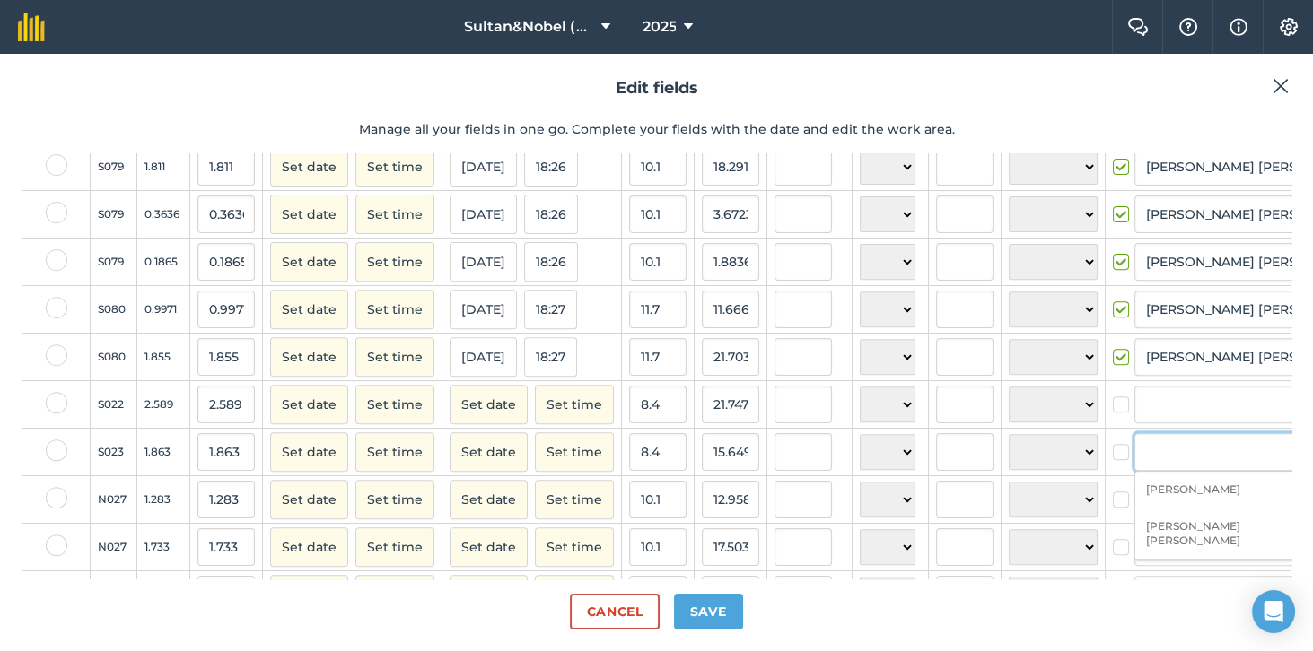
scroll to position [1039, 0]
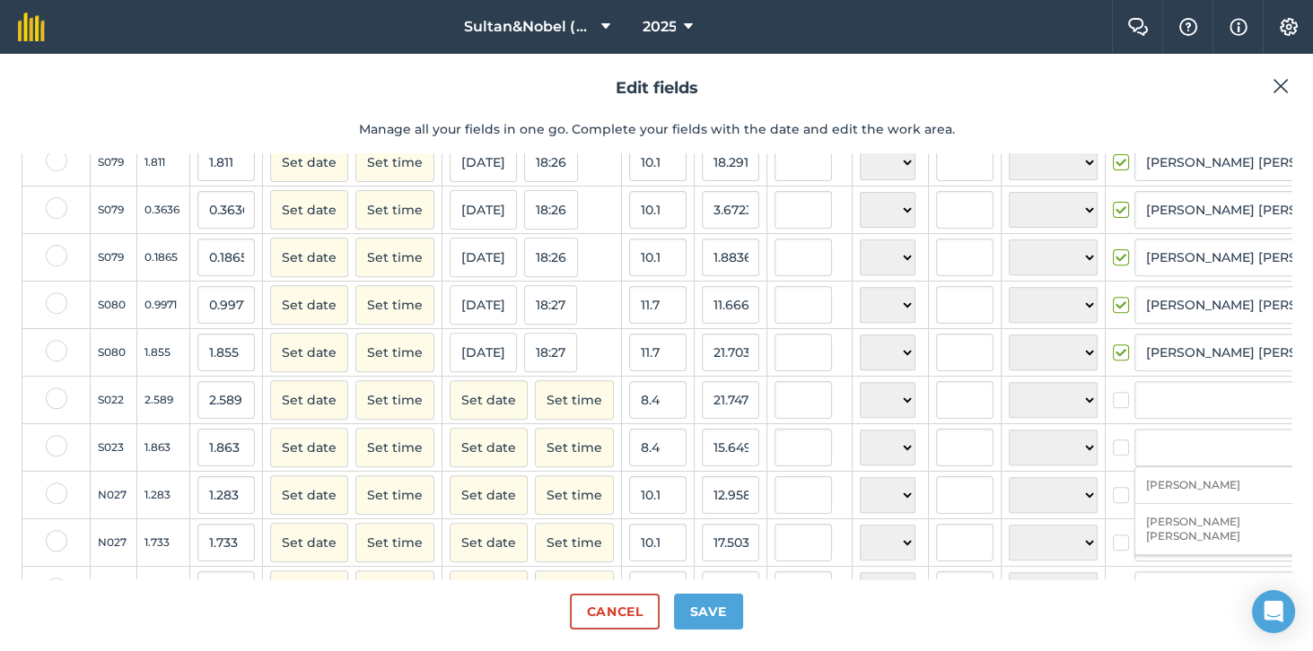
click at [1113, 391] on label at bounding box center [1124, 391] width 22 height 0
click at [1113, 403] on input "checkbox" at bounding box center [1119, 397] width 12 height 12
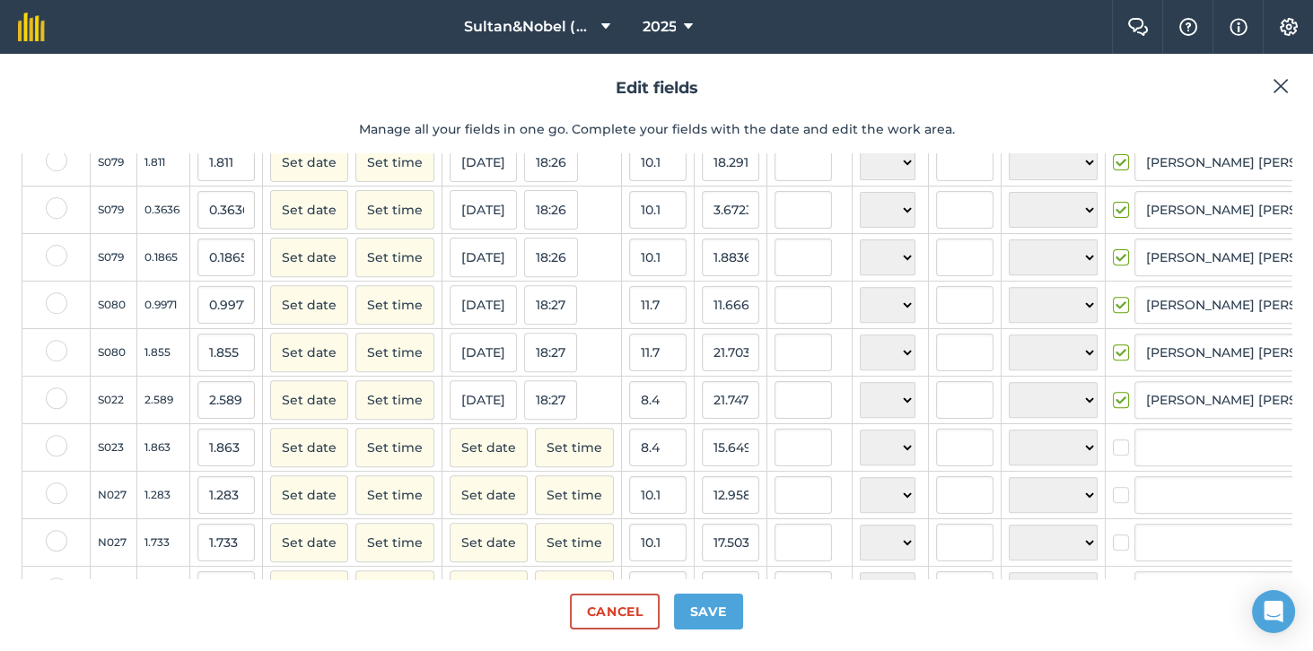
click at [1113, 439] on label at bounding box center [1124, 439] width 22 height 0
click at [1113, 445] on input "checkbox" at bounding box center [1119, 445] width 12 height 12
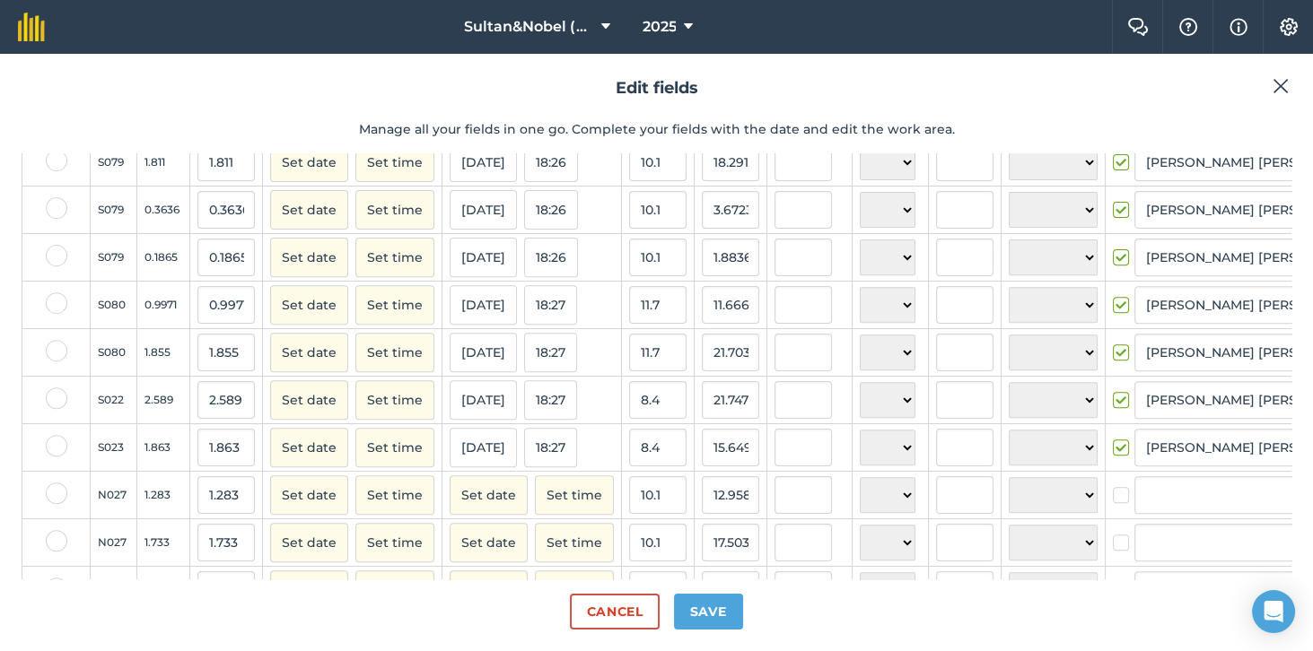
click at [1113, 486] on label at bounding box center [1124, 486] width 22 height 0
click at [1113, 492] on input "checkbox" at bounding box center [1119, 492] width 12 height 12
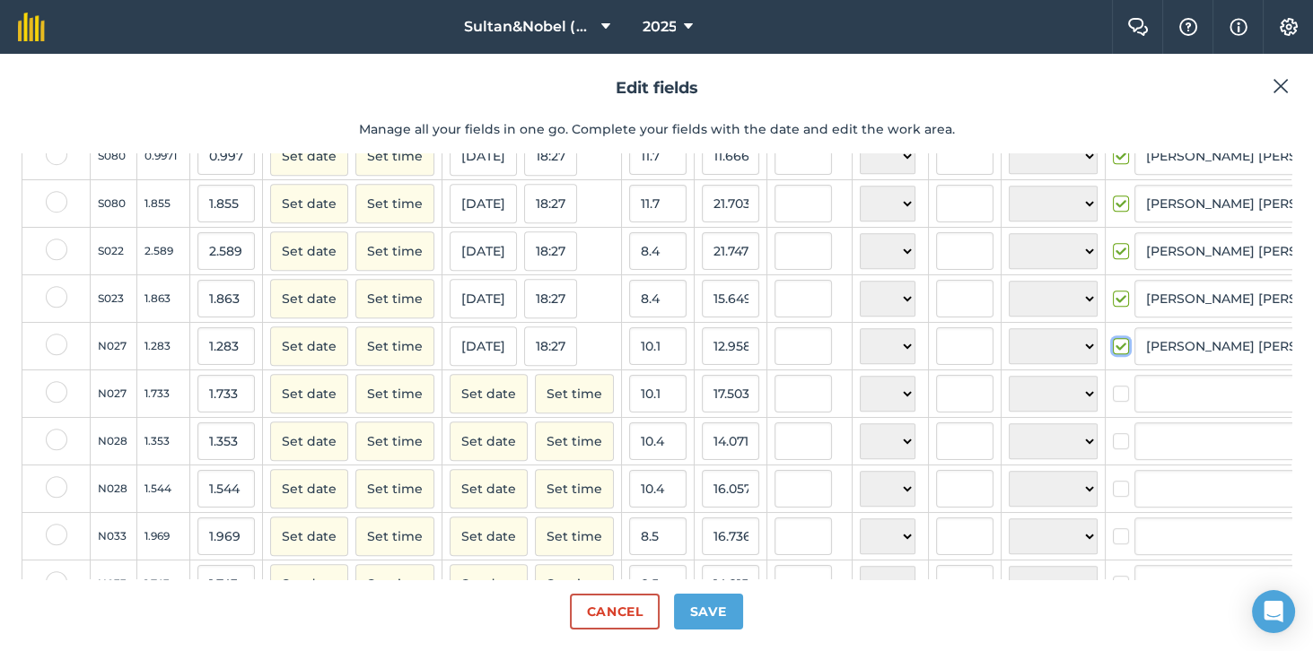
scroll to position [1205, 0]
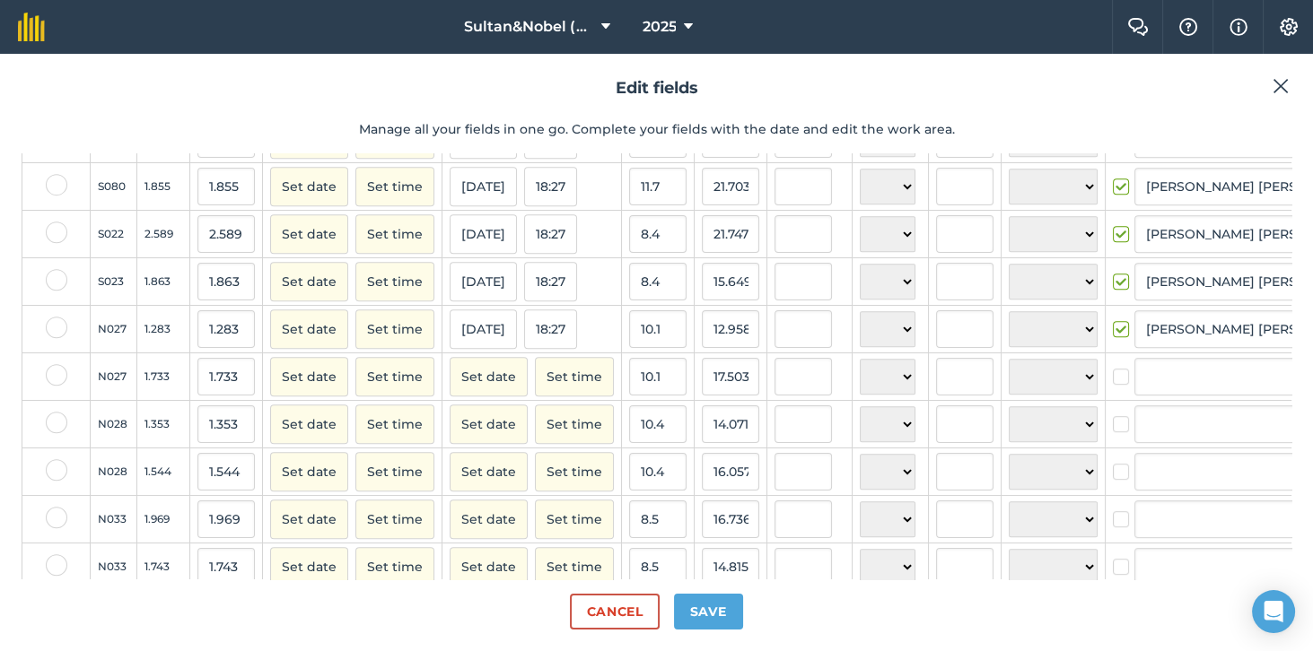
click at [1113, 368] on label at bounding box center [1124, 368] width 22 height 0
click at [1113, 380] on input "checkbox" at bounding box center [1119, 374] width 12 height 12
click at [1113, 415] on label at bounding box center [1124, 415] width 22 height 0
click at [1113, 427] on input "checkbox" at bounding box center [1119, 421] width 12 height 12
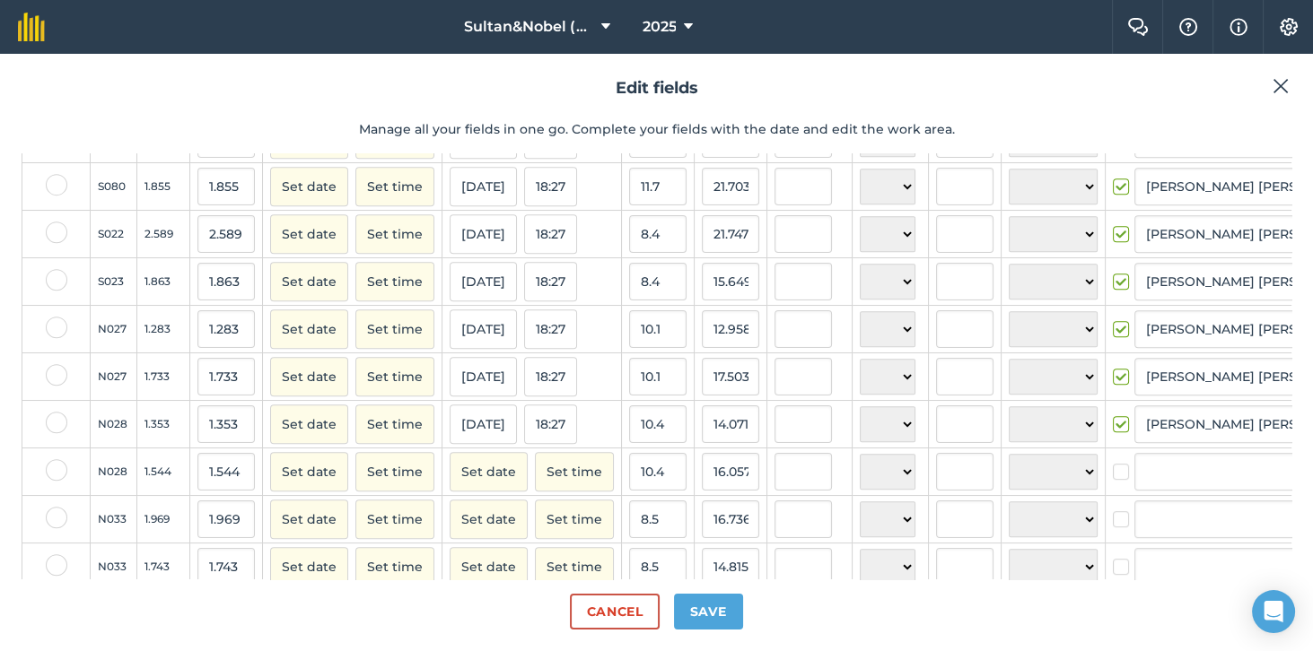
click at [1113, 463] on label at bounding box center [1124, 463] width 22 height 0
click at [1113, 475] on input "checkbox" at bounding box center [1119, 469] width 12 height 12
click at [1113, 510] on label at bounding box center [1124, 510] width 22 height 0
click at [1113, 522] on input "checkbox" at bounding box center [1119, 516] width 12 height 12
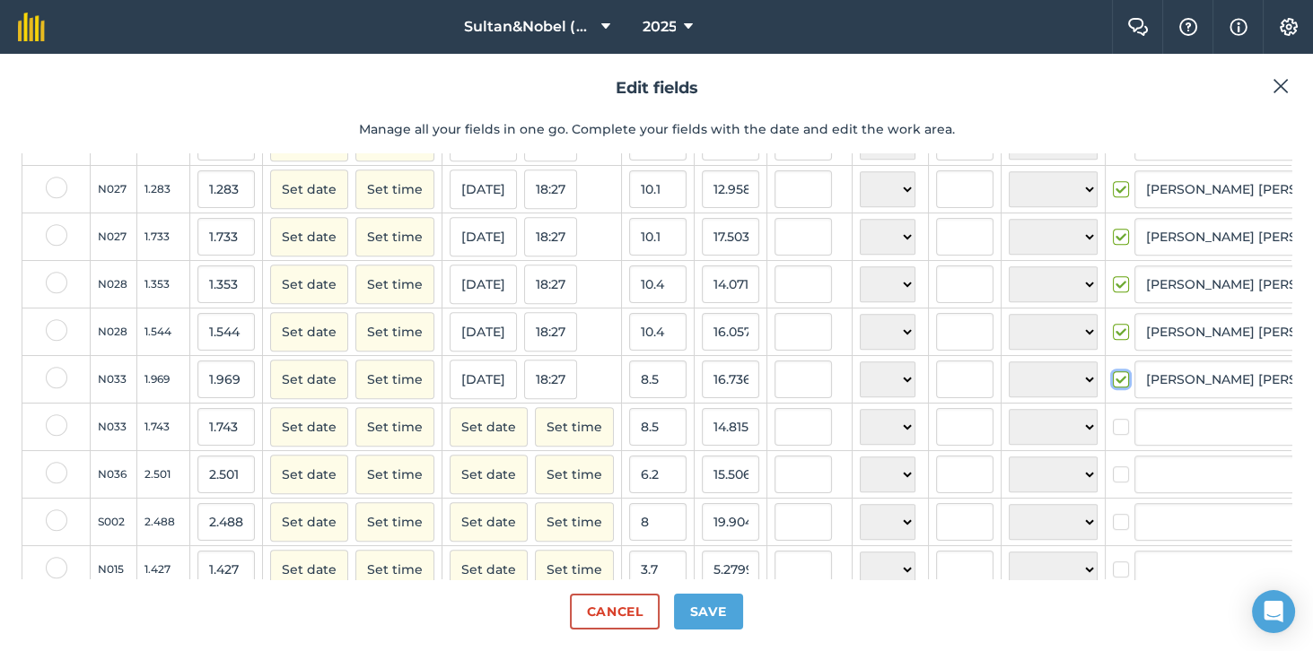
scroll to position [1348, 0]
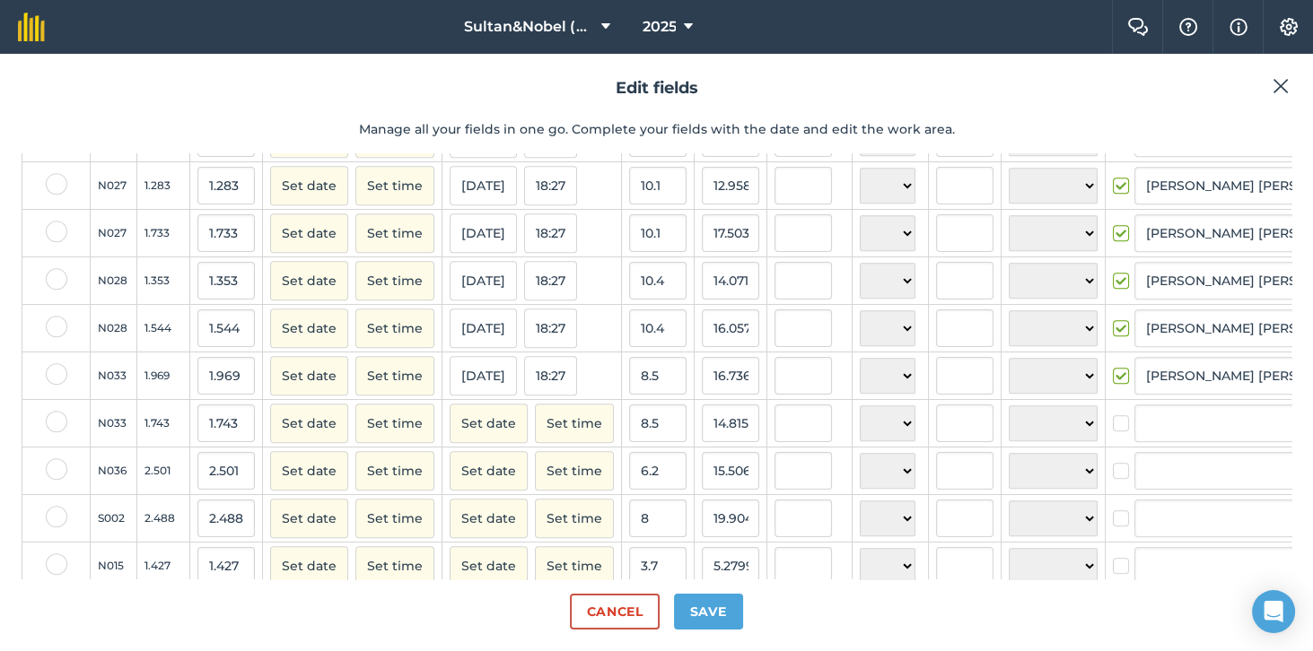
click at [1113, 414] on label at bounding box center [1124, 414] width 22 height 0
click at [1113, 421] on input "checkbox" at bounding box center [1119, 420] width 12 height 12
click at [1113, 462] on label at bounding box center [1124, 462] width 22 height 0
click at [1113, 470] on input "checkbox" at bounding box center [1119, 468] width 12 height 12
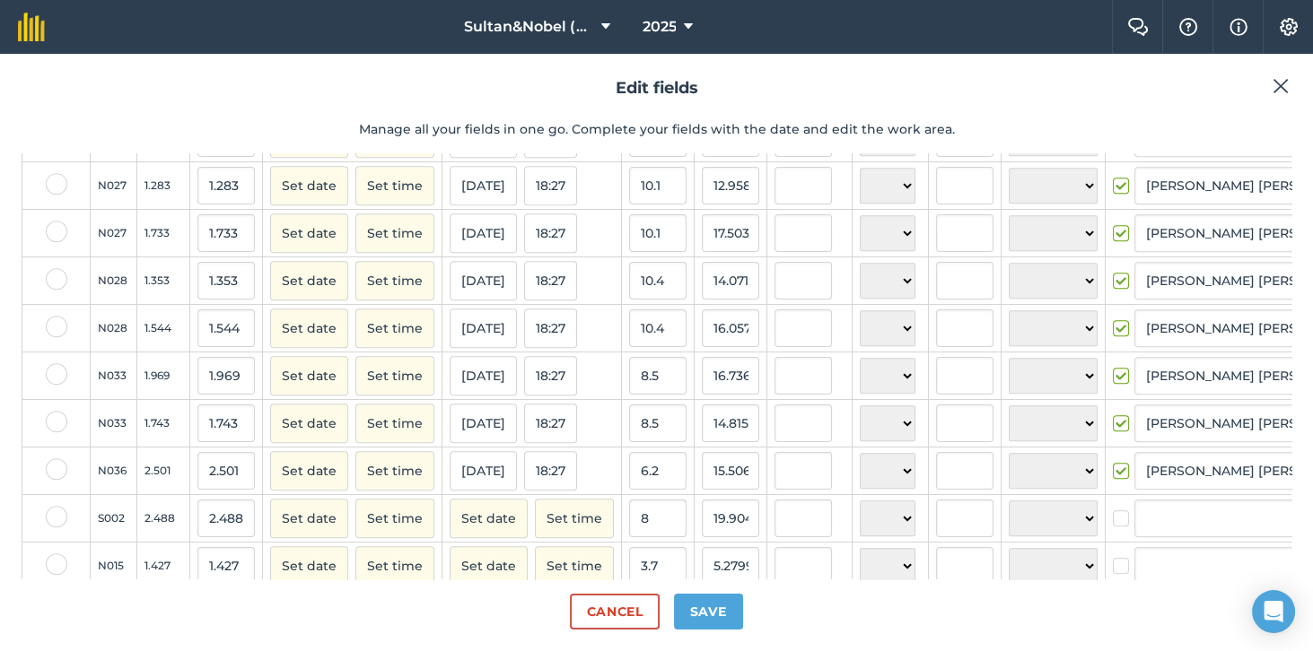
click at [1113, 510] on label at bounding box center [1124, 510] width 22 height 0
click at [1113, 521] on input "checkbox" at bounding box center [1119, 516] width 12 height 12
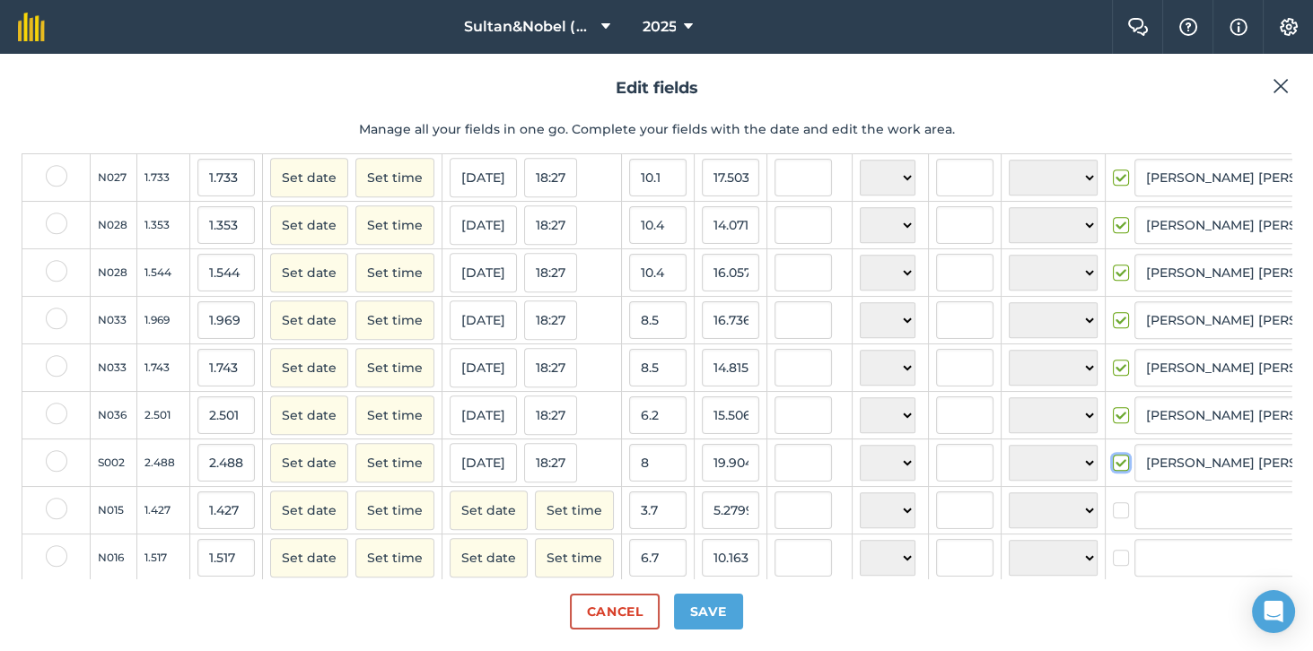
scroll to position [1458, 0]
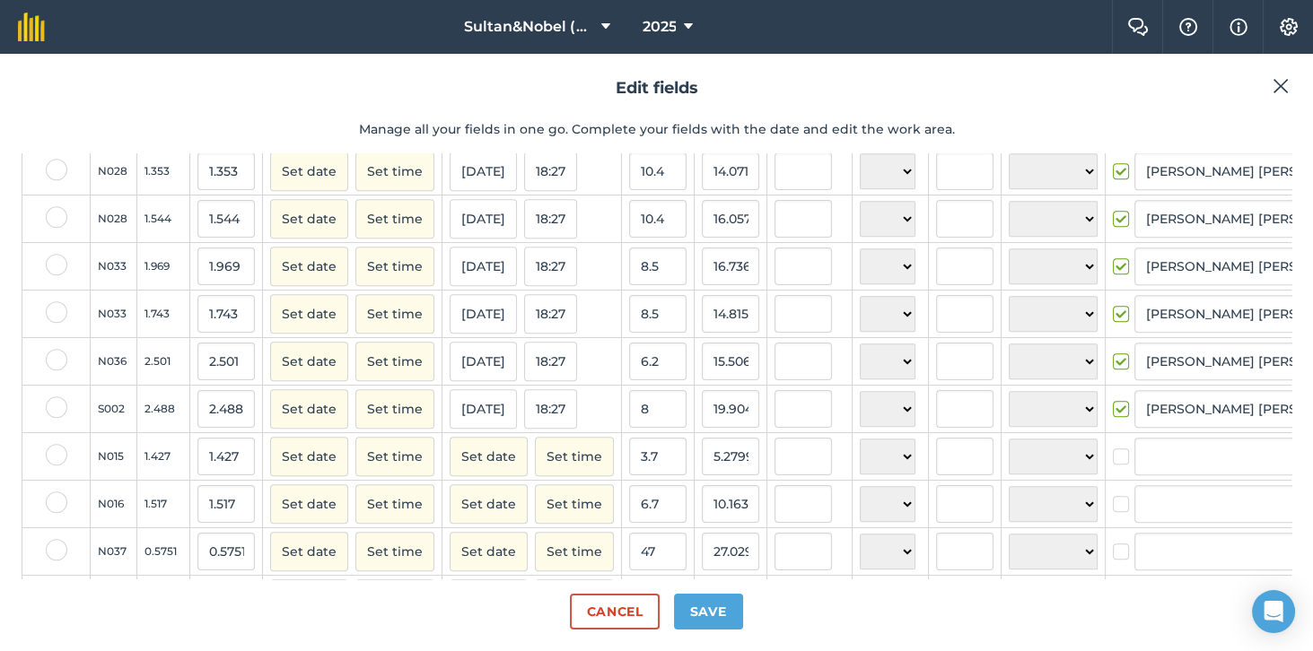
click at [1113, 448] on label at bounding box center [1124, 448] width 22 height 0
click at [1113, 457] on input "checkbox" at bounding box center [1119, 454] width 12 height 12
click at [1113, 495] on label at bounding box center [1124, 495] width 22 height 0
click at [1113, 507] on input "checkbox" at bounding box center [1119, 501] width 12 height 12
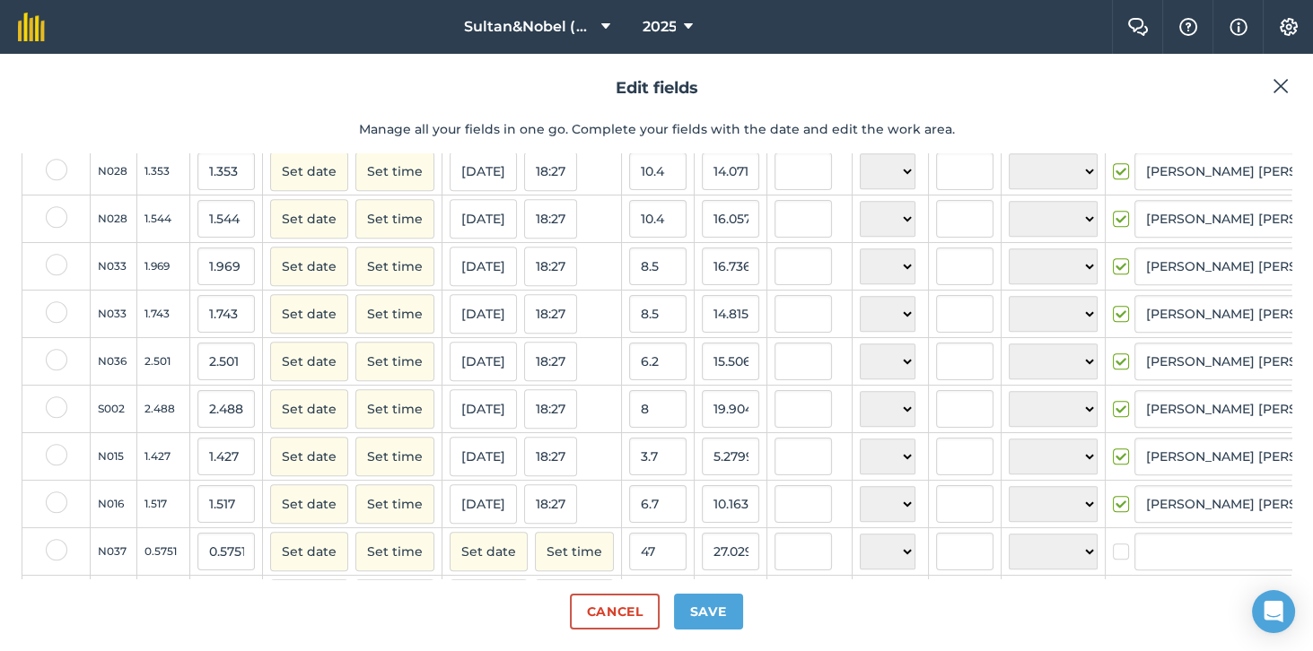
click at [1113, 543] on label at bounding box center [1124, 543] width 22 height 0
click at [1113, 554] on input "checkbox" at bounding box center [1119, 549] width 12 height 12
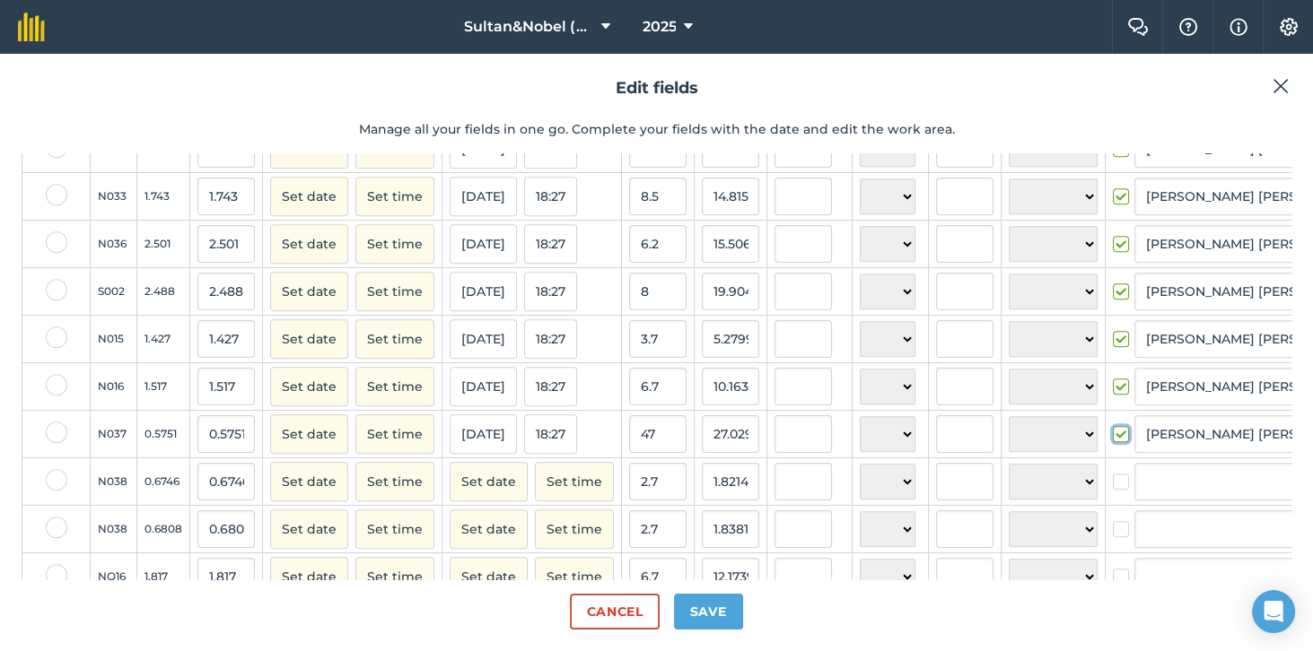
scroll to position [1603, 0]
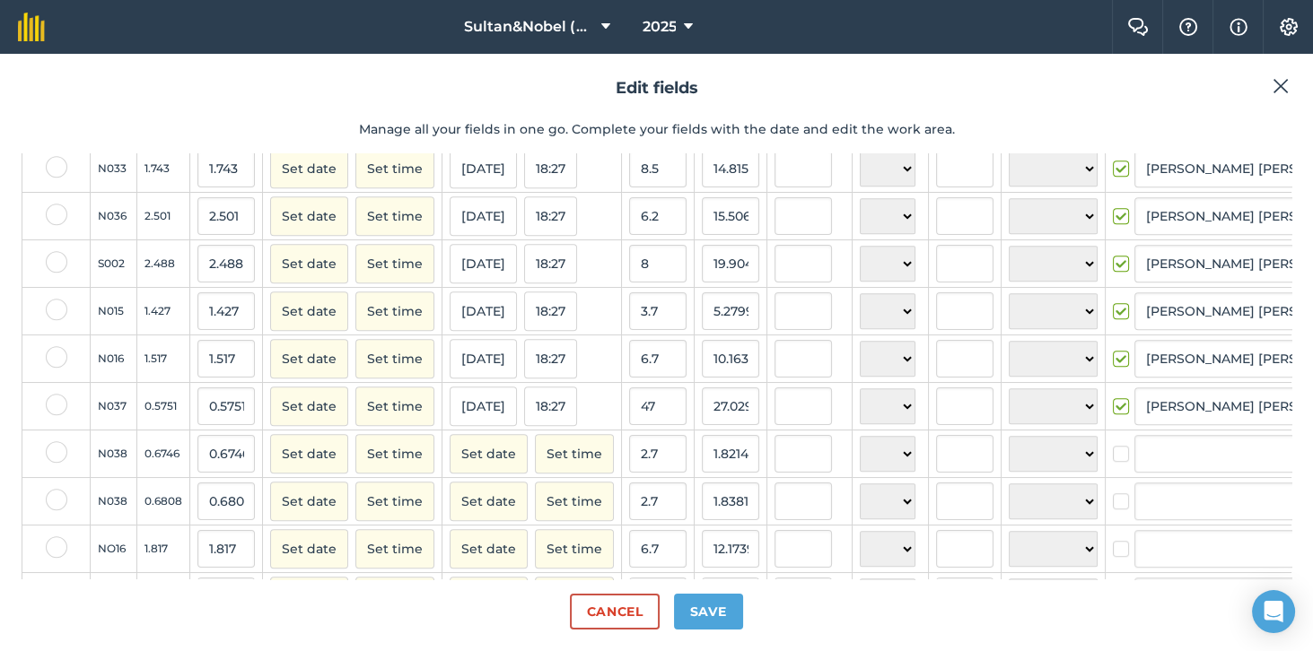
click at [1113, 445] on label at bounding box center [1124, 445] width 22 height 0
click at [1113, 457] on input "checkbox" at bounding box center [1119, 451] width 12 height 12
click at [1113, 493] on label at bounding box center [1124, 493] width 22 height 0
click at [1113, 504] on input "checkbox" at bounding box center [1119, 499] width 12 height 12
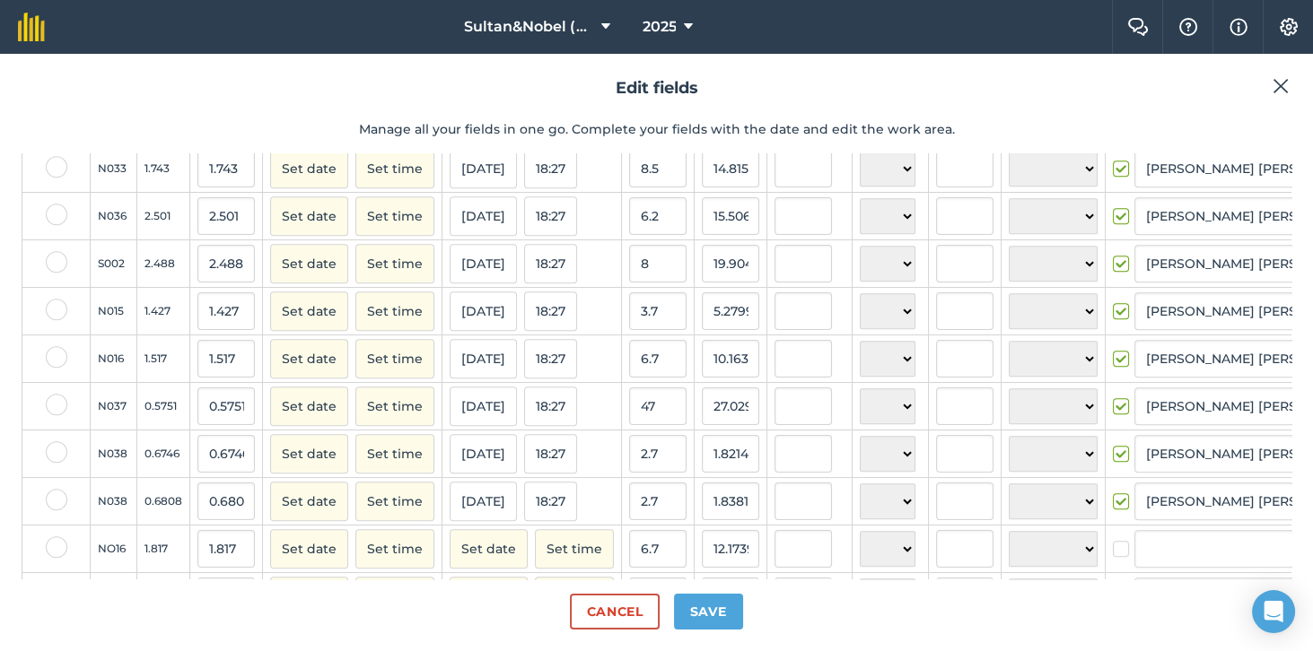
click at [1113, 567] on div at bounding box center [1211, 549] width 197 height 38
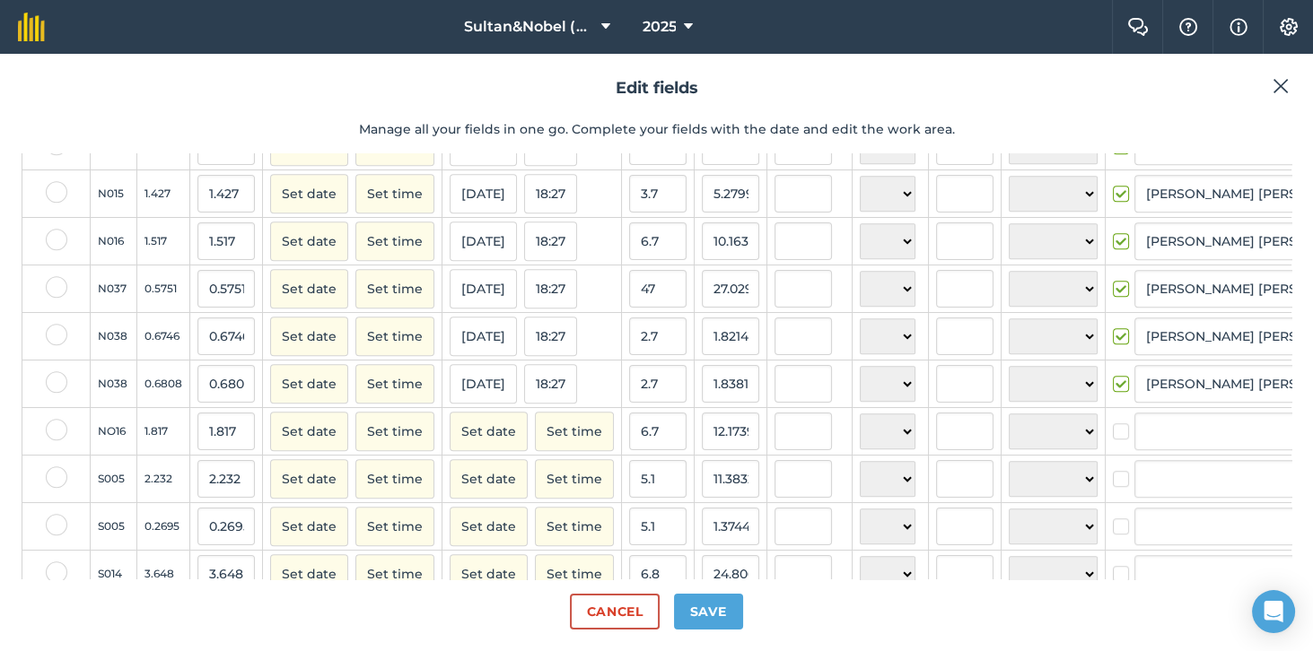
scroll to position [1723, 0]
click at [1113, 421] on label at bounding box center [1124, 421] width 22 height 0
click at [1113, 432] on input "checkbox" at bounding box center [1119, 427] width 12 height 12
click at [1113, 468] on label at bounding box center [1124, 468] width 22 height 0
click at [1113, 477] on input "checkbox" at bounding box center [1119, 474] width 12 height 12
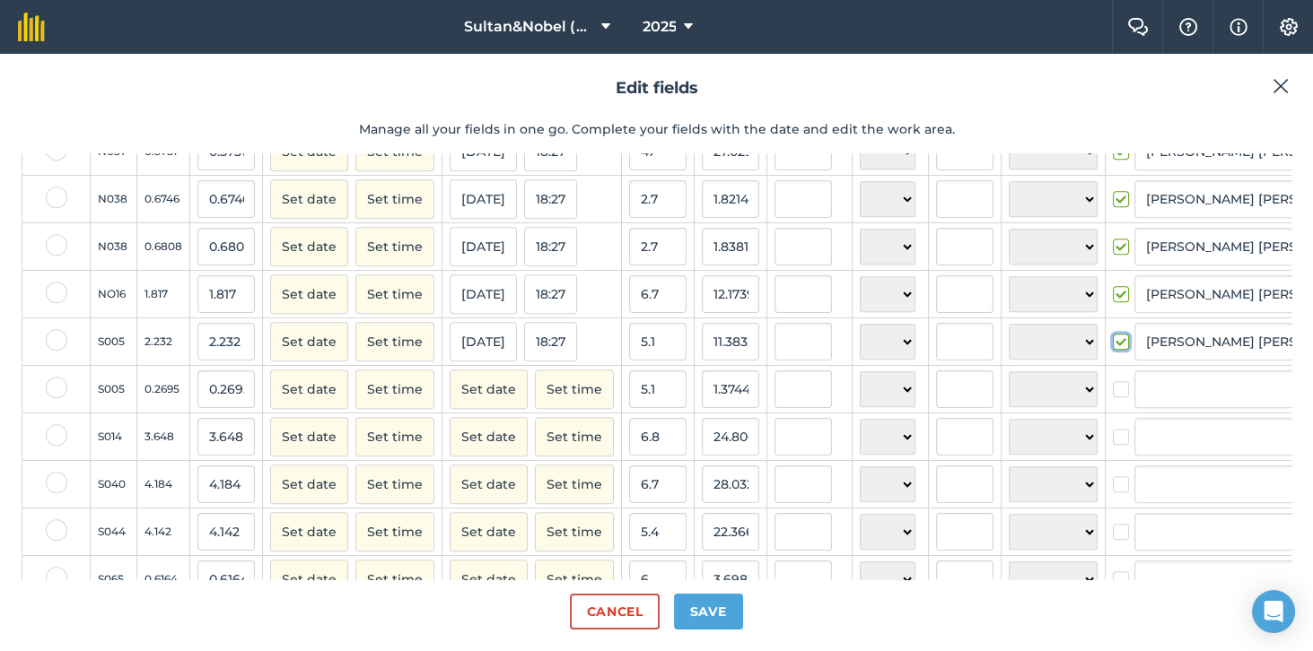
scroll to position [1886, 0]
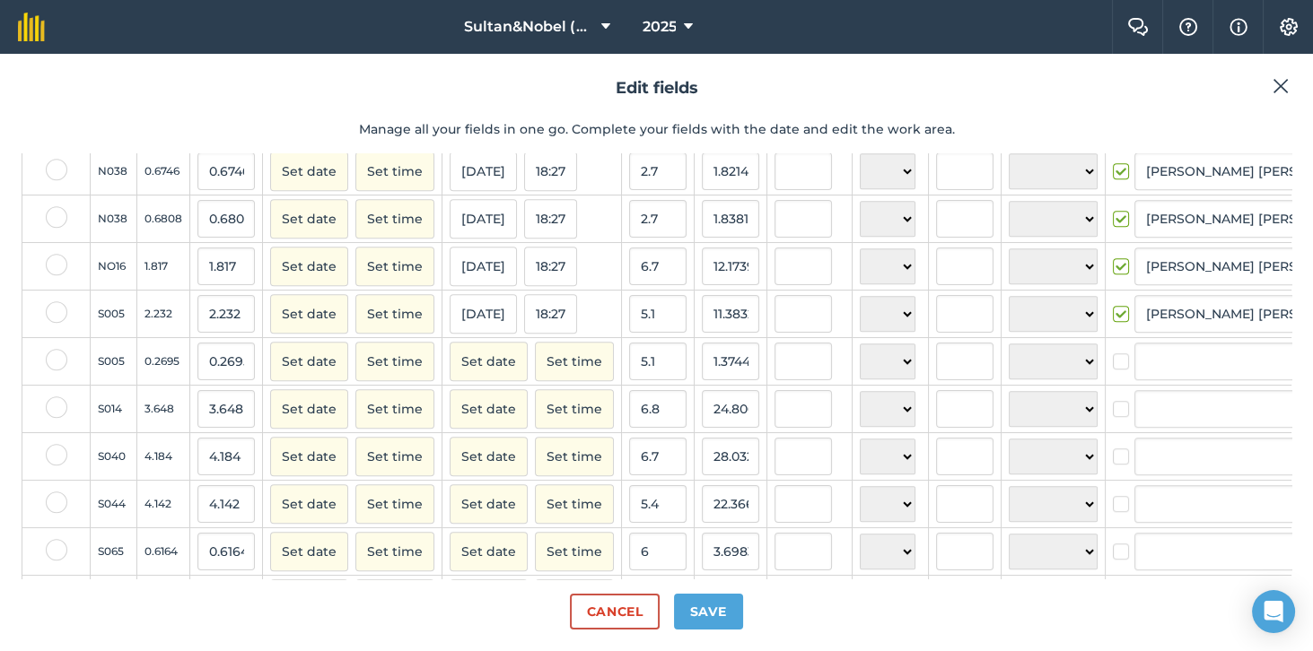
click at [1113, 353] on label at bounding box center [1124, 353] width 22 height 0
click at [1113, 357] on input "checkbox" at bounding box center [1119, 359] width 12 height 12
click at [1113, 400] on label at bounding box center [1124, 400] width 22 height 0
click at [1113, 404] on input "checkbox" at bounding box center [1119, 406] width 12 height 12
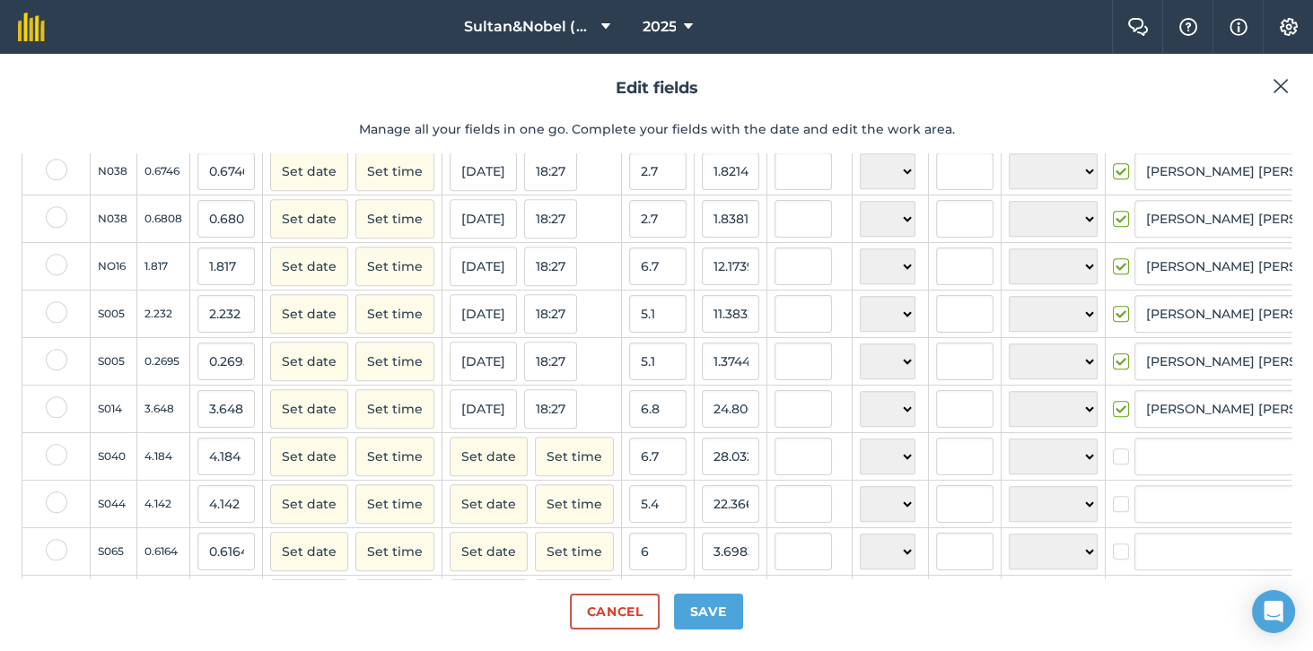
click at [1113, 448] on label at bounding box center [1124, 448] width 22 height 0
click at [1113, 459] on input "checkbox" at bounding box center [1119, 454] width 12 height 12
click at [1113, 495] on label at bounding box center [1124, 495] width 22 height 0
click at [1113, 506] on input "checkbox" at bounding box center [1119, 501] width 12 height 12
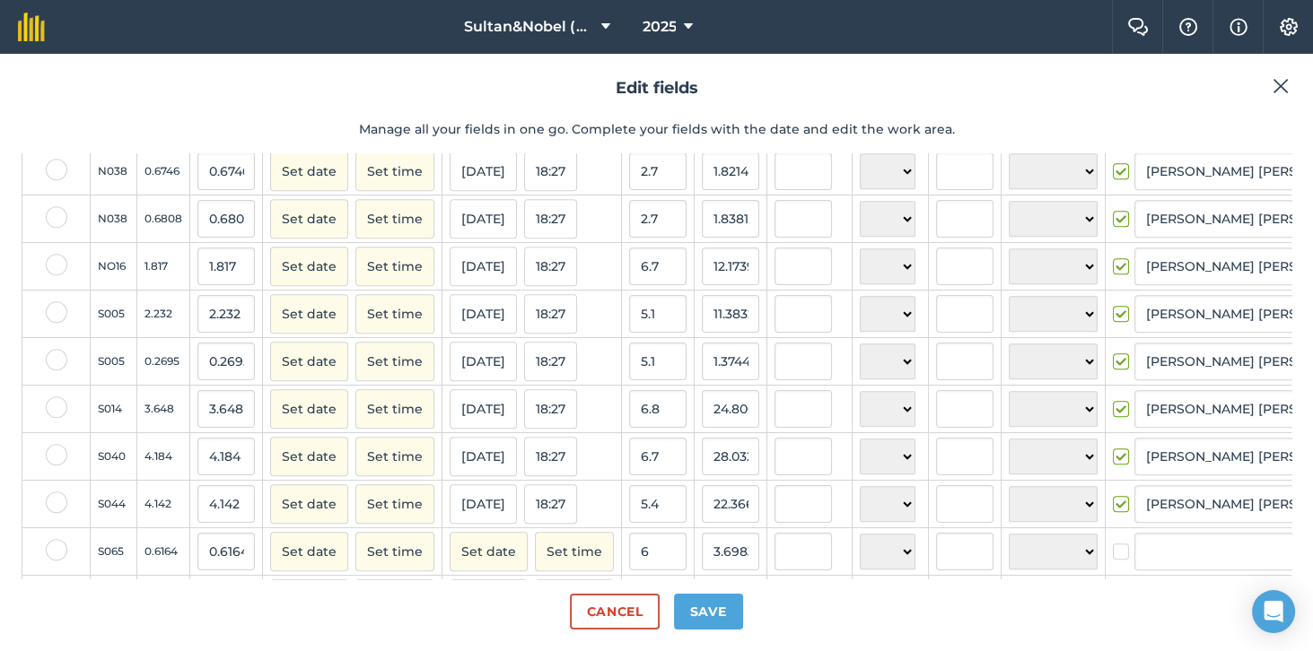
click at [1105, 568] on td at bounding box center [1211, 552] width 213 height 48
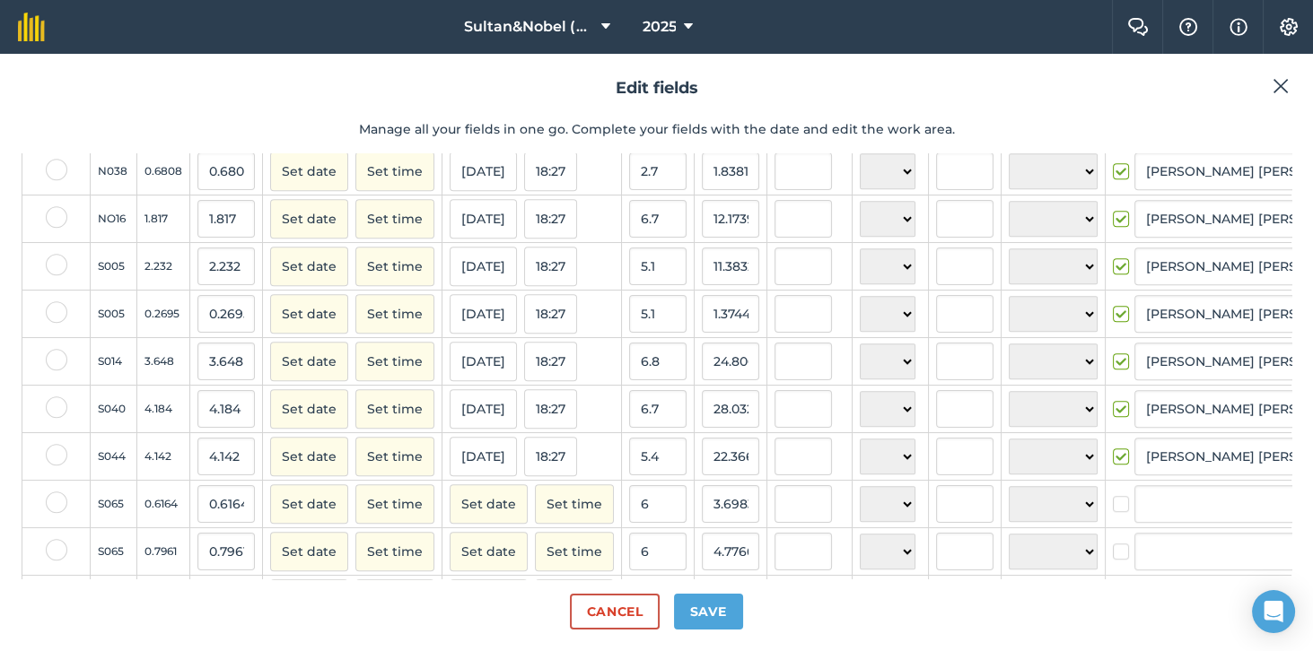
scroll to position [2003, 0]
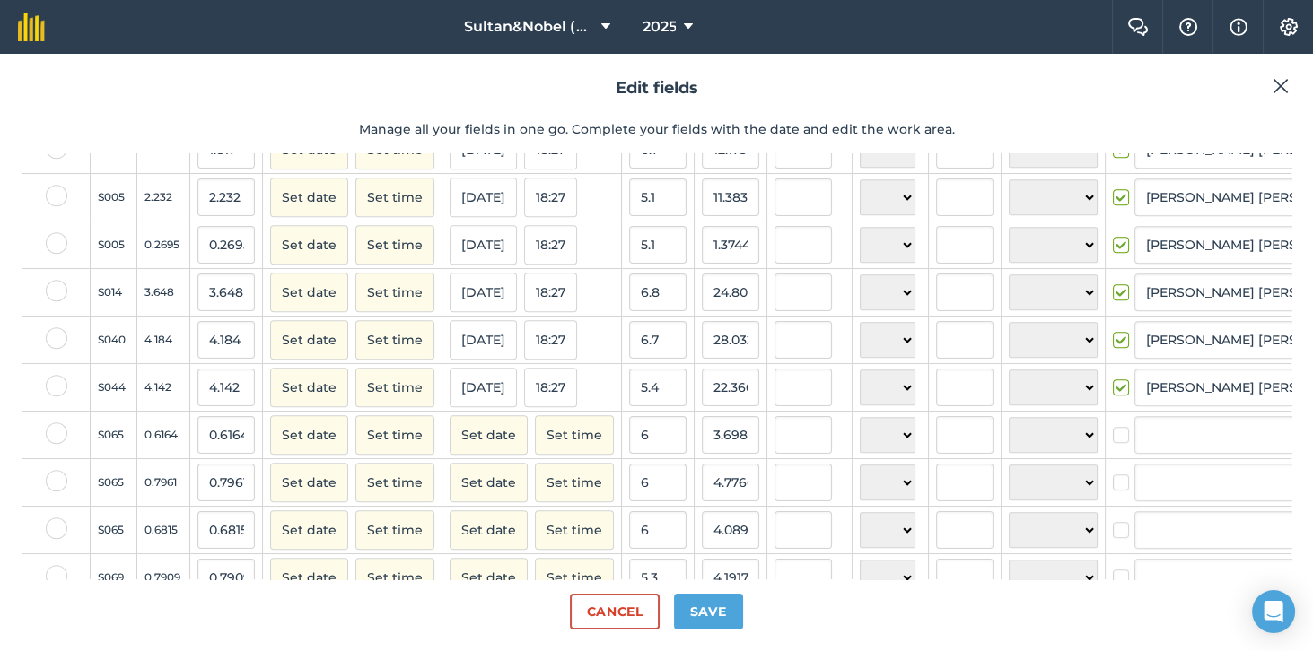
click at [1113, 426] on label at bounding box center [1124, 426] width 22 height 0
click at [1113, 434] on input "checkbox" at bounding box center [1119, 432] width 12 height 12
click at [1113, 474] on label at bounding box center [1124, 474] width 22 height 0
click at [1113, 479] on input "checkbox" at bounding box center [1119, 480] width 12 height 12
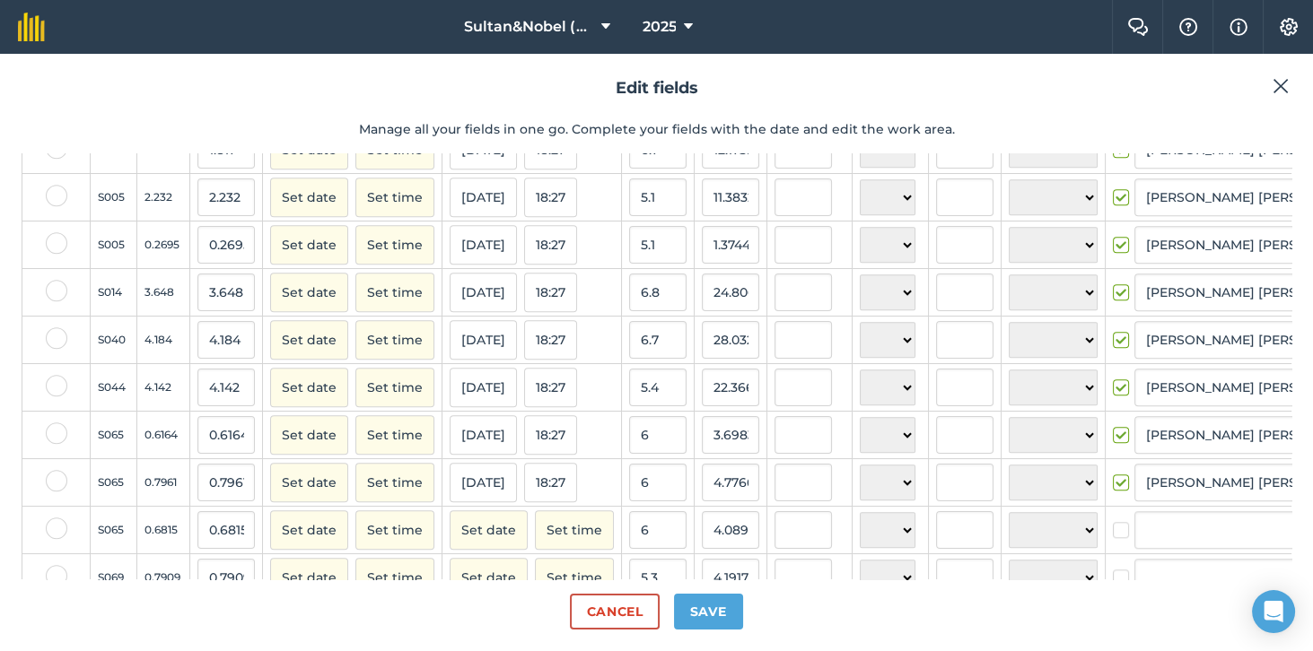
click at [1113, 521] on label at bounding box center [1124, 521] width 22 height 0
click at [1113, 529] on input "checkbox" at bounding box center [1119, 527] width 12 height 12
click at [1113, 569] on label at bounding box center [1124, 569] width 22 height 0
click at [1113, 577] on input "checkbox" at bounding box center [1119, 575] width 12 height 12
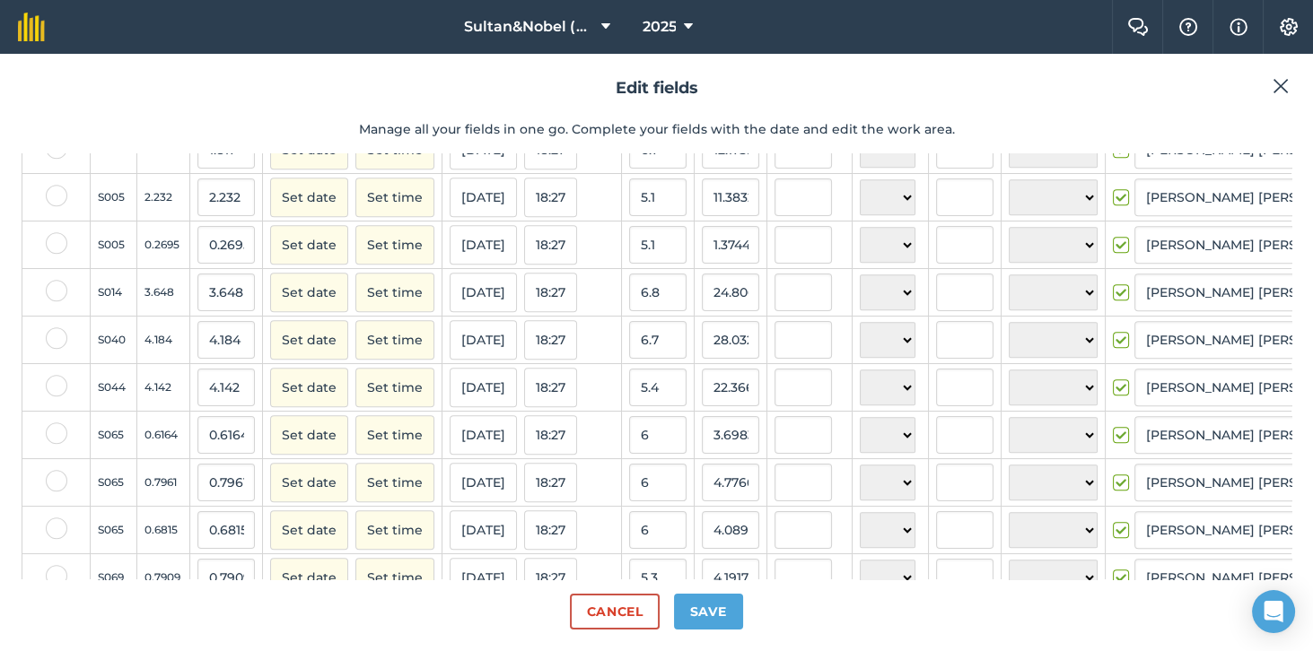
click at [1113, 616] on label at bounding box center [1124, 616] width 22 height 0
click at [1113, 623] on input "checkbox" at bounding box center [1119, 622] width 12 height 12
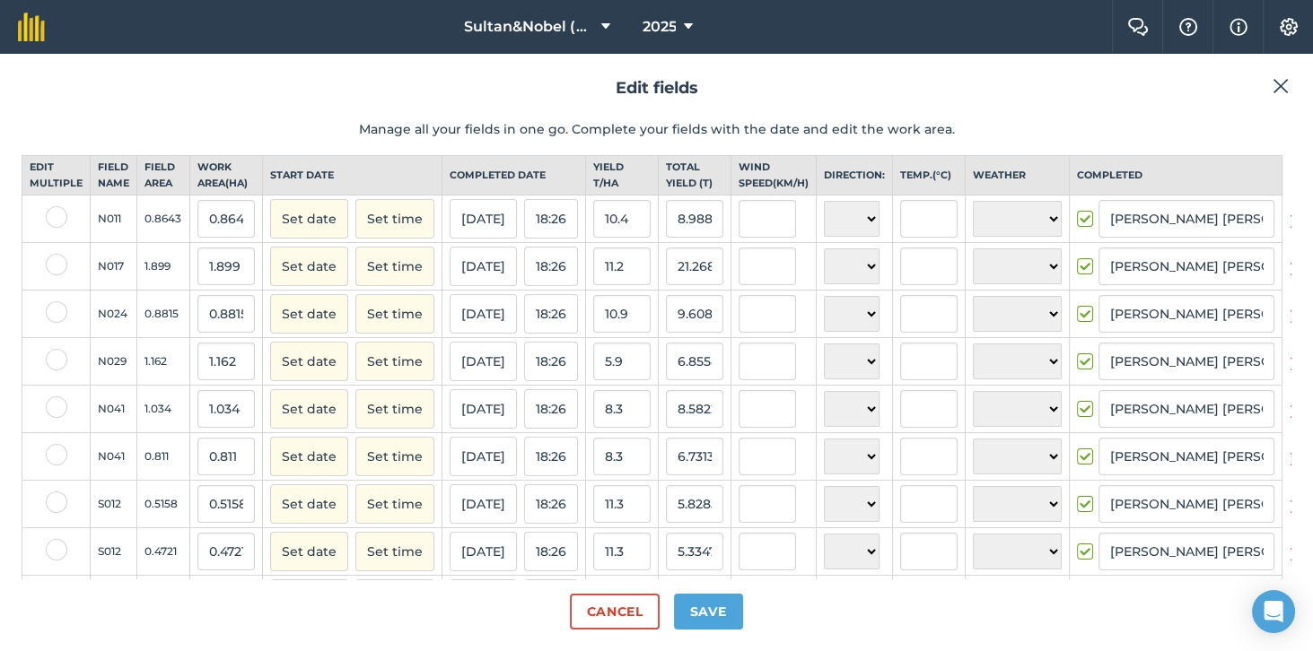
scroll to position [0, 0]
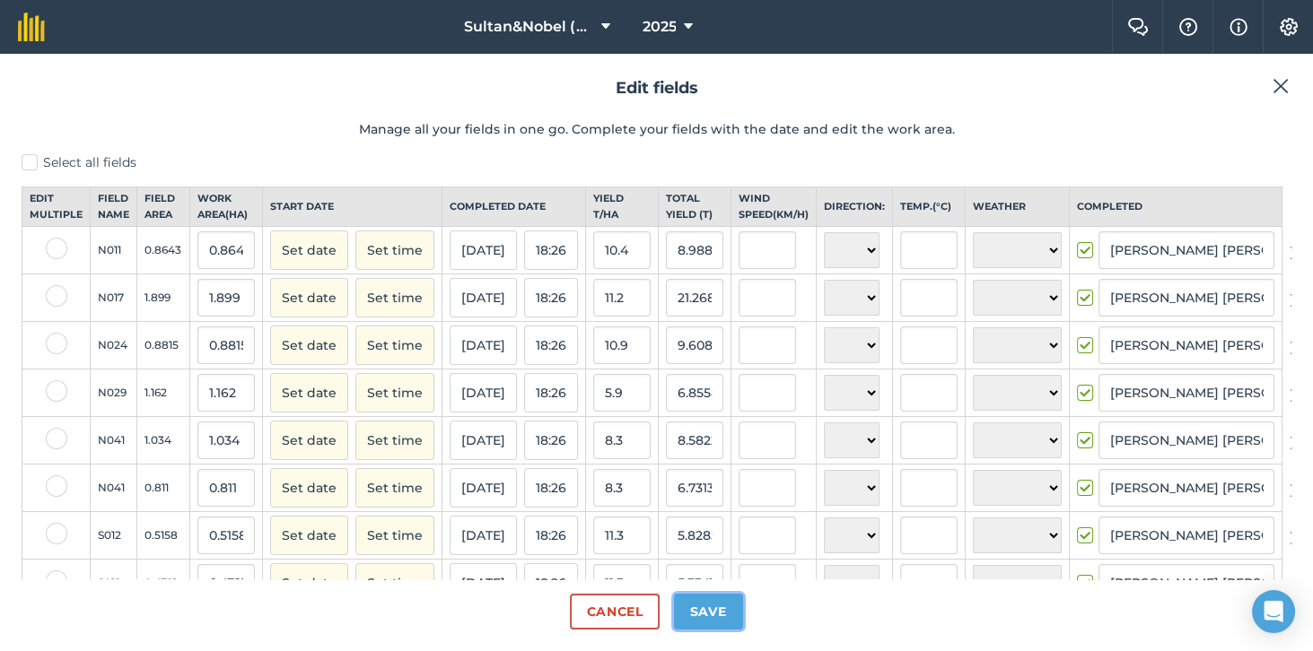
click at [732, 630] on button "Save" at bounding box center [708, 612] width 69 height 36
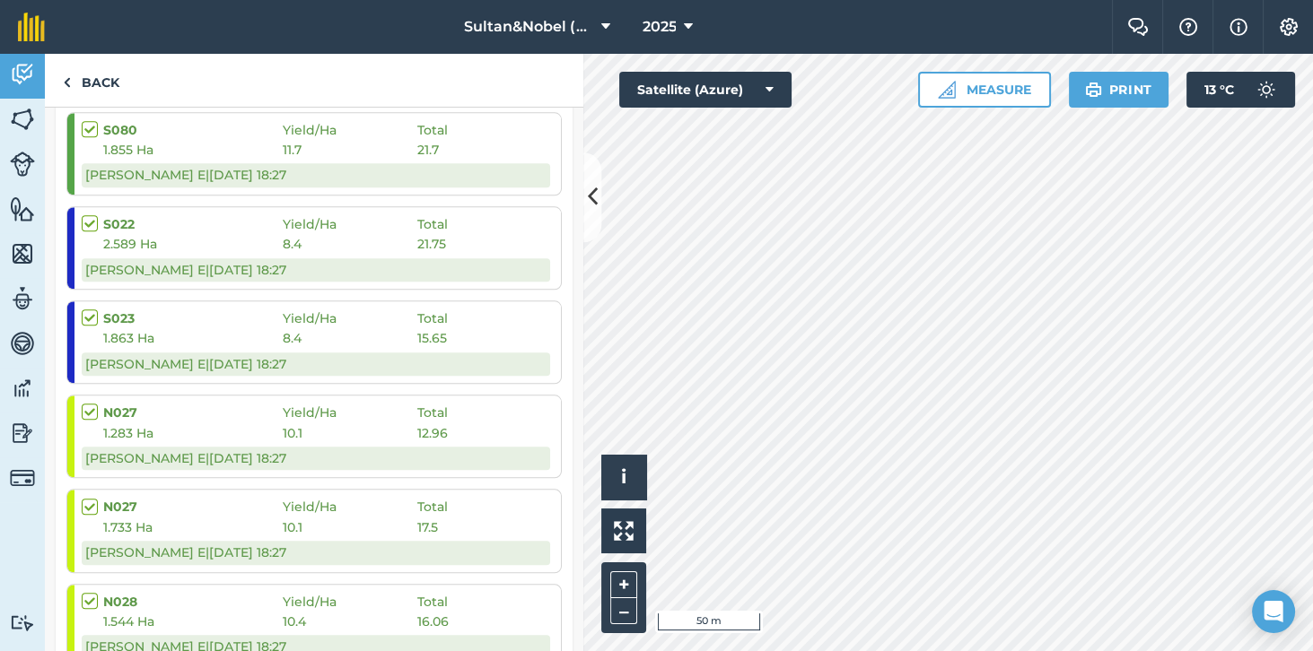
scroll to position [2555, 0]
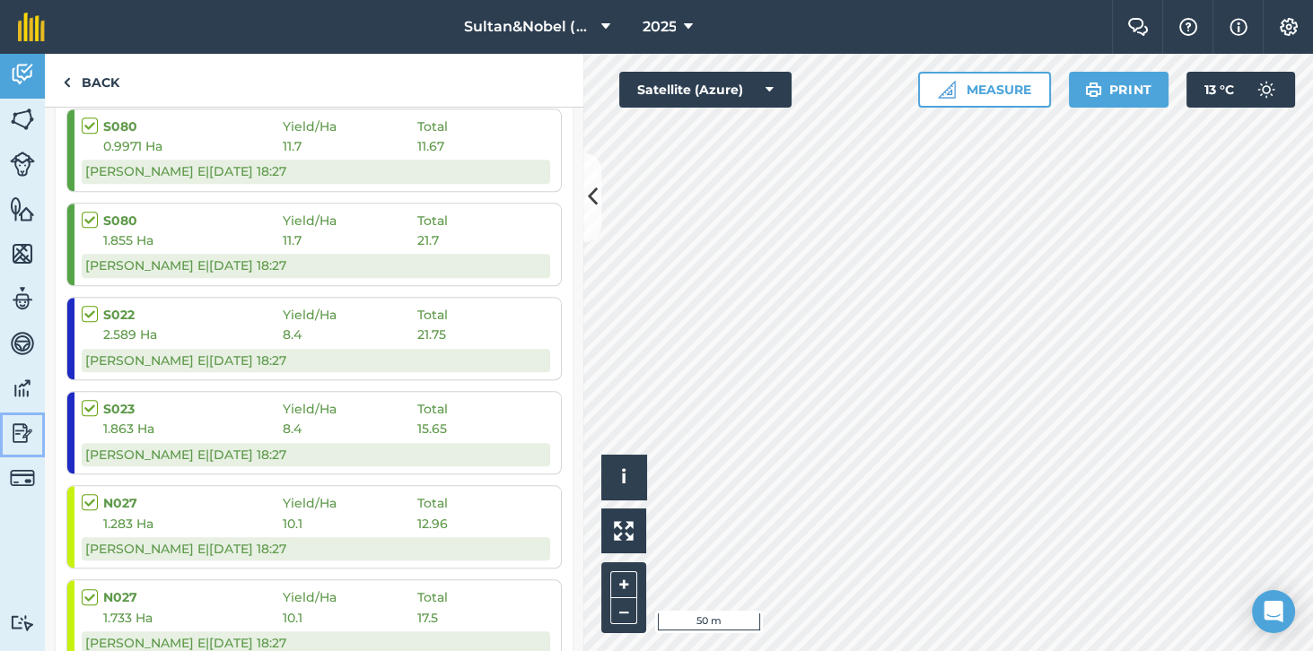
click at [30, 435] on img at bounding box center [22, 433] width 25 height 27
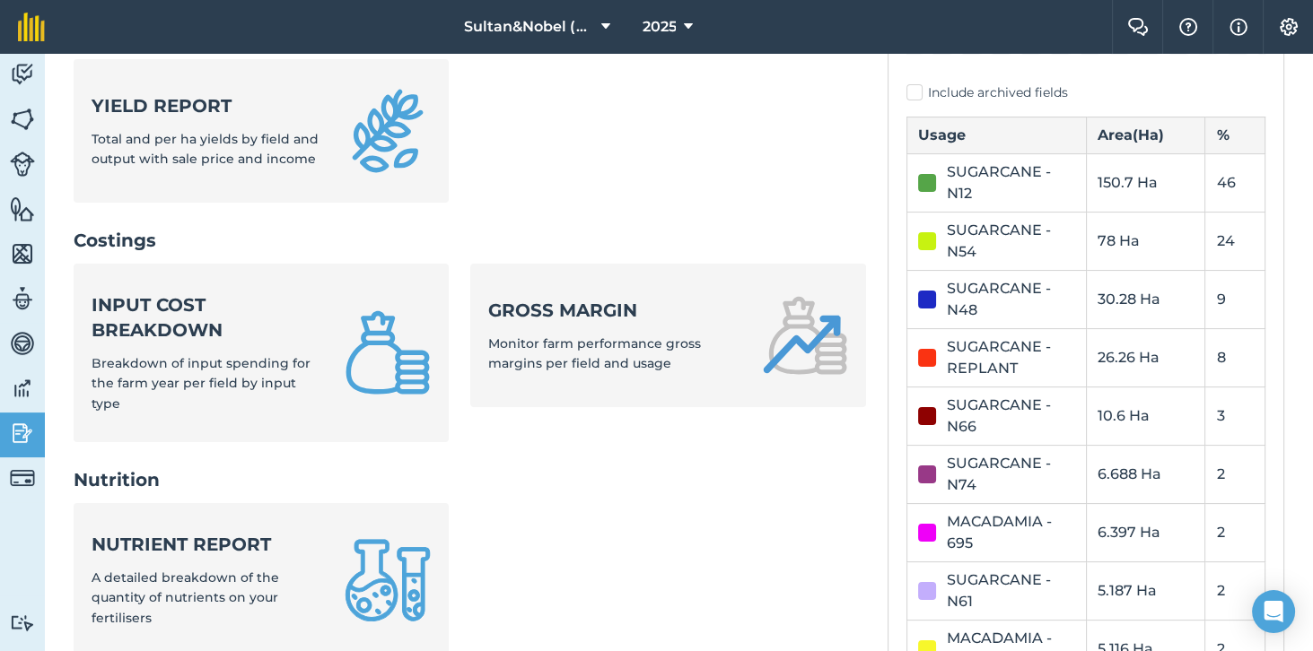
scroll to position [543, 0]
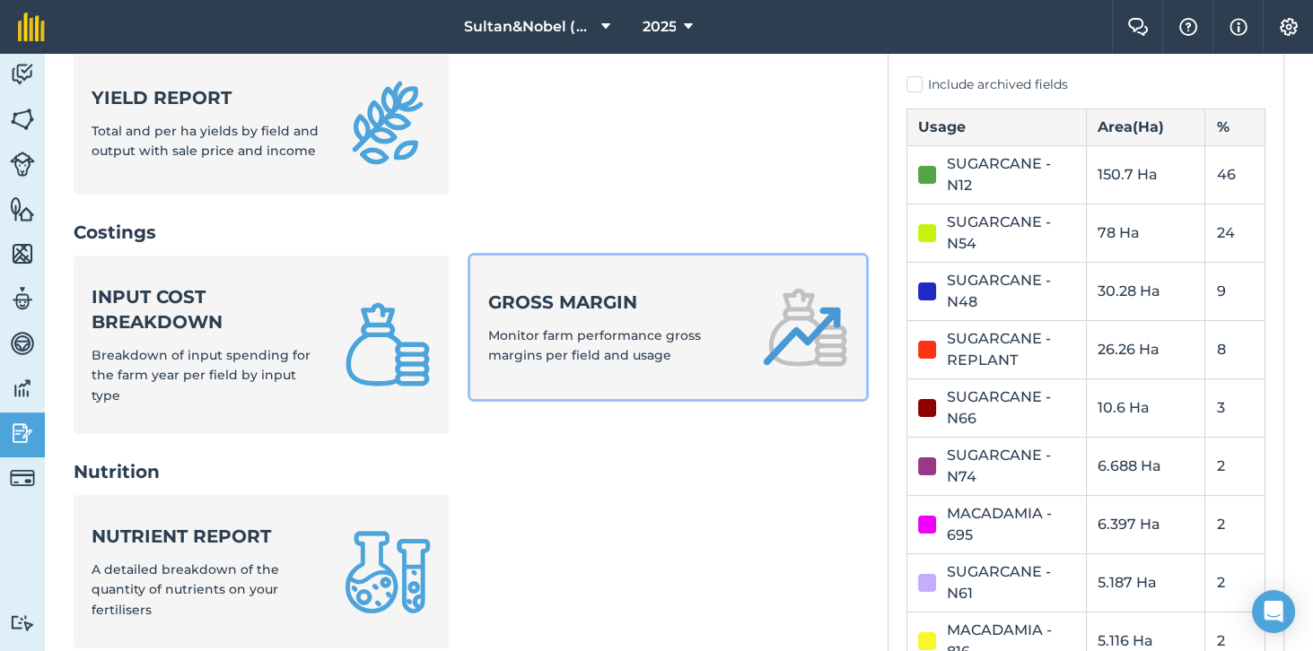
click at [729, 316] on div "Gross margin Monitor farm performance gross margins per field and usage" at bounding box center [614, 328] width 253 height 76
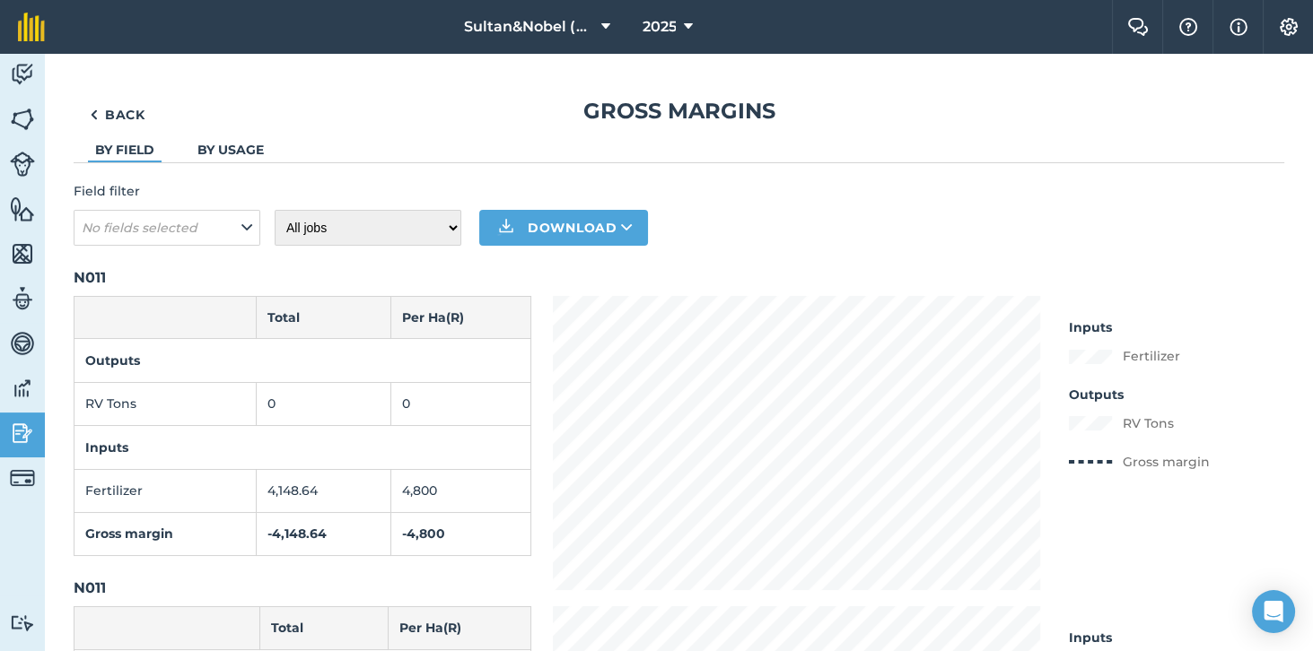
click at [201, 420] on td "RV Tons" at bounding box center [165, 403] width 182 height 43
click at [454, 415] on td "0" at bounding box center [460, 403] width 139 height 43
click at [460, 423] on td "0" at bounding box center [460, 403] width 139 height 43
click at [344, 425] on td "0" at bounding box center [324, 403] width 135 height 43
click at [245, 150] on link "By usage" at bounding box center [230, 150] width 66 height 16
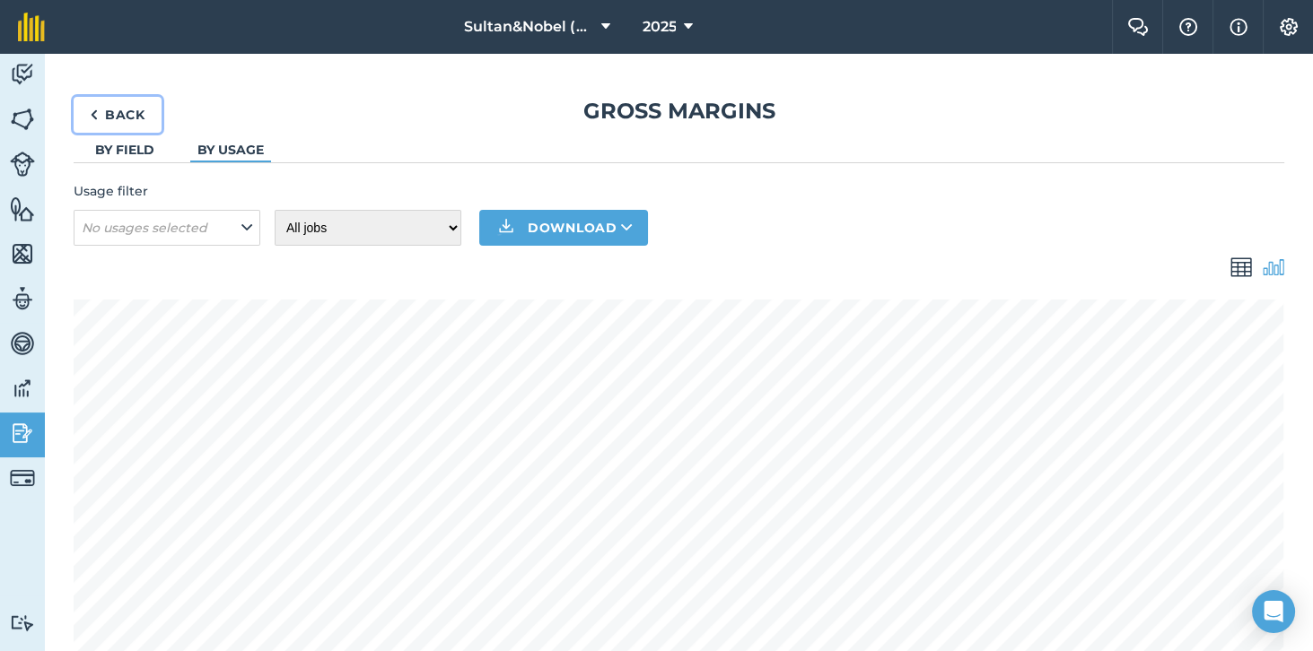
click at [135, 106] on link "Back" at bounding box center [118, 115] width 88 height 36
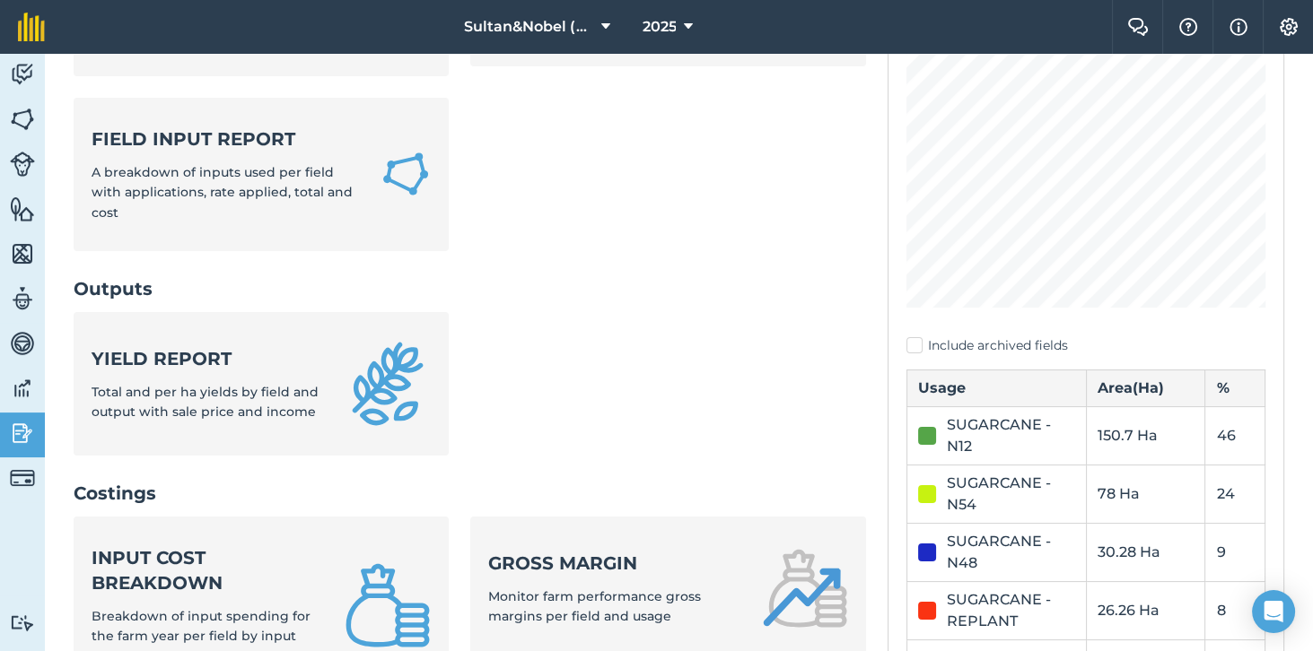
scroll to position [284, 0]
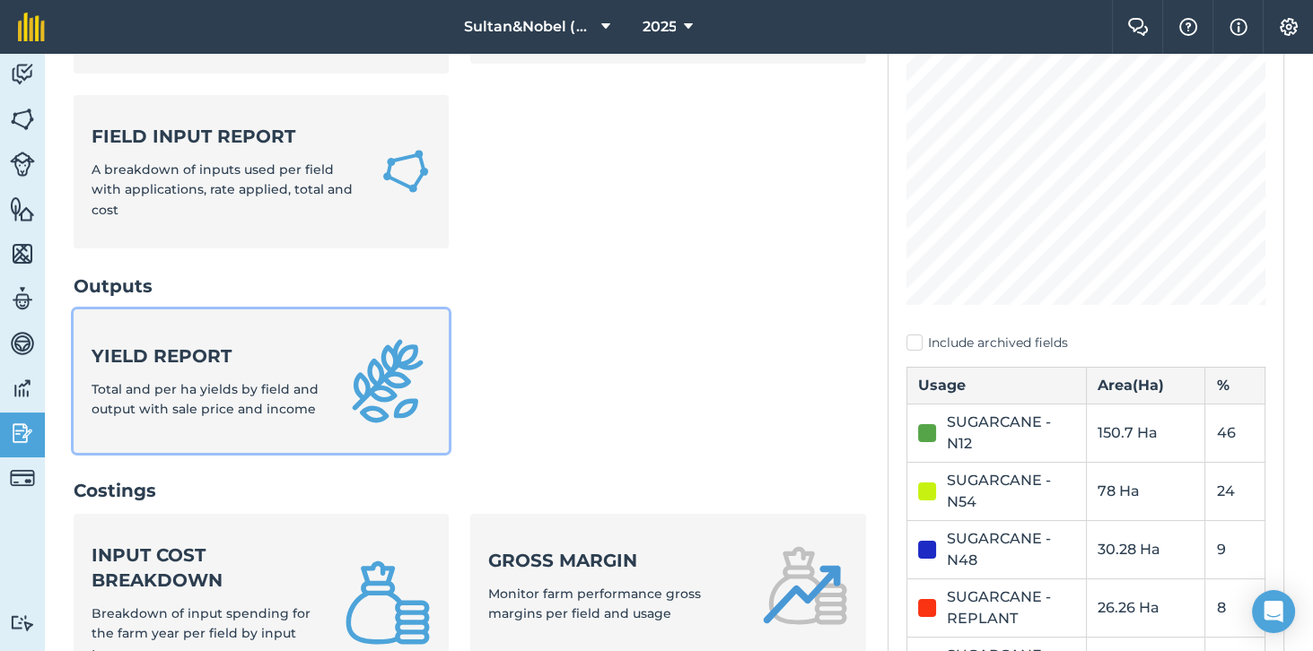
click at [335, 356] on link "Yield report Total and per ha yields by field and output with sale price and in…" at bounding box center [261, 382] width 375 height 144
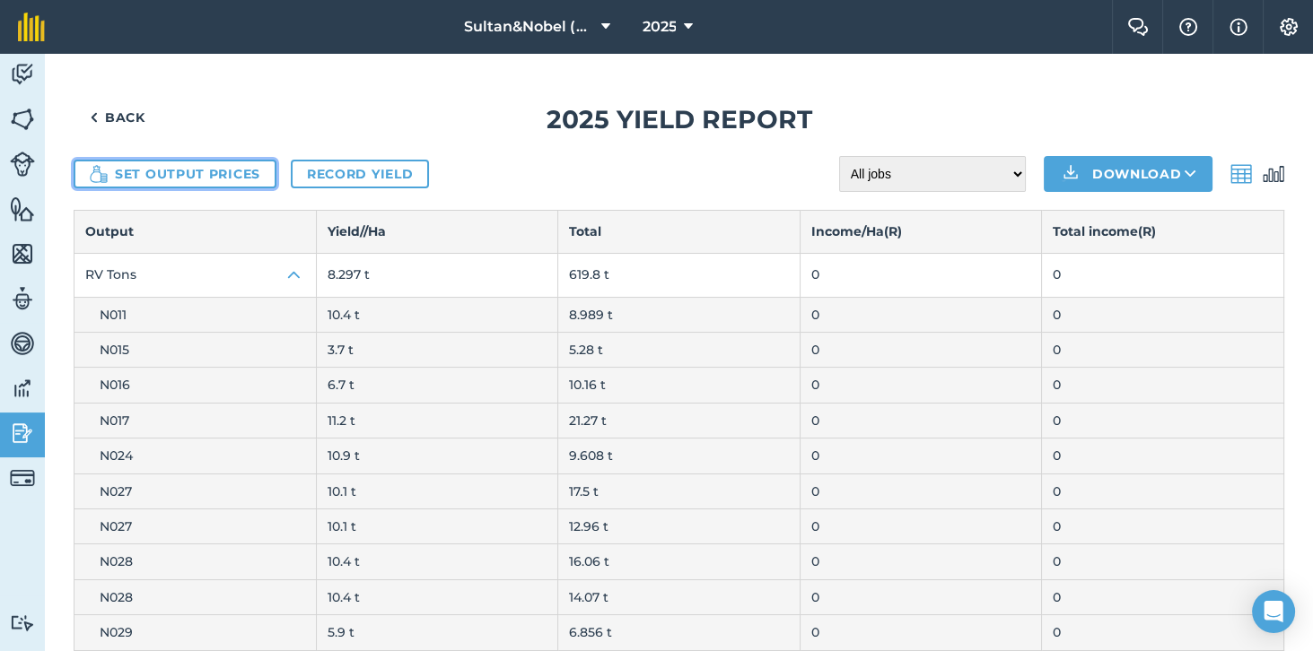
click at [234, 173] on button "Set output prices" at bounding box center [175, 174] width 203 height 29
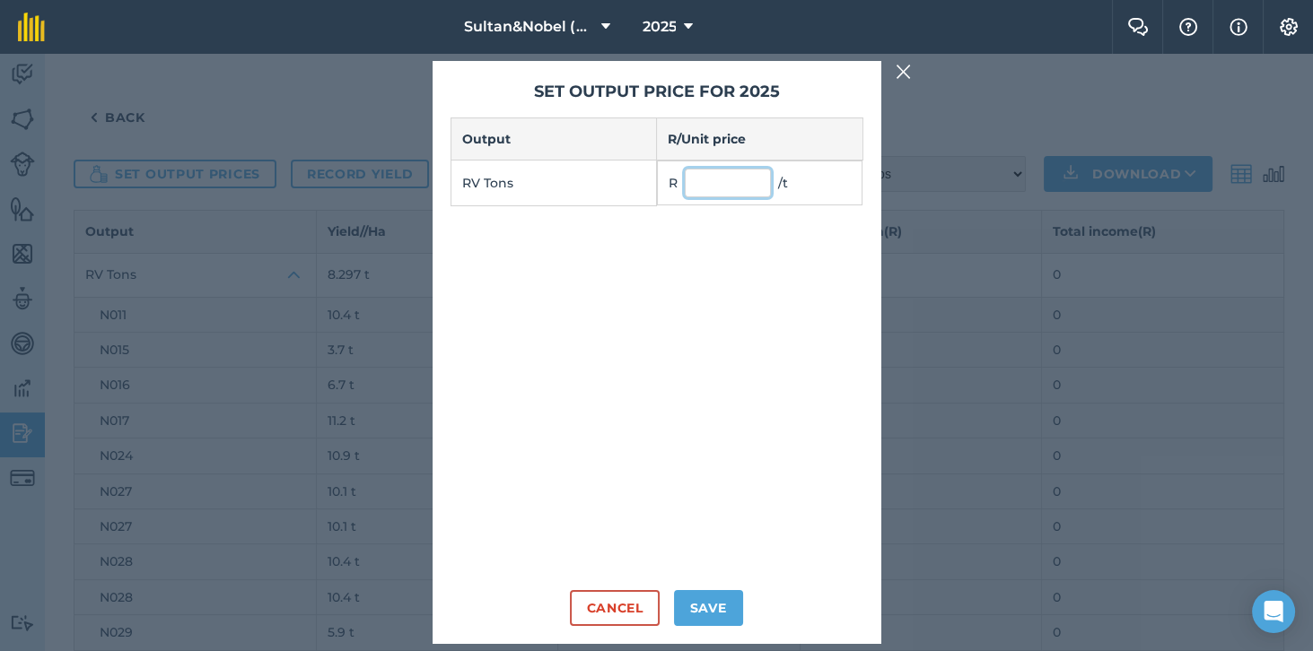
click at [725, 197] on input "text" at bounding box center [728, 183] width 86 height 29
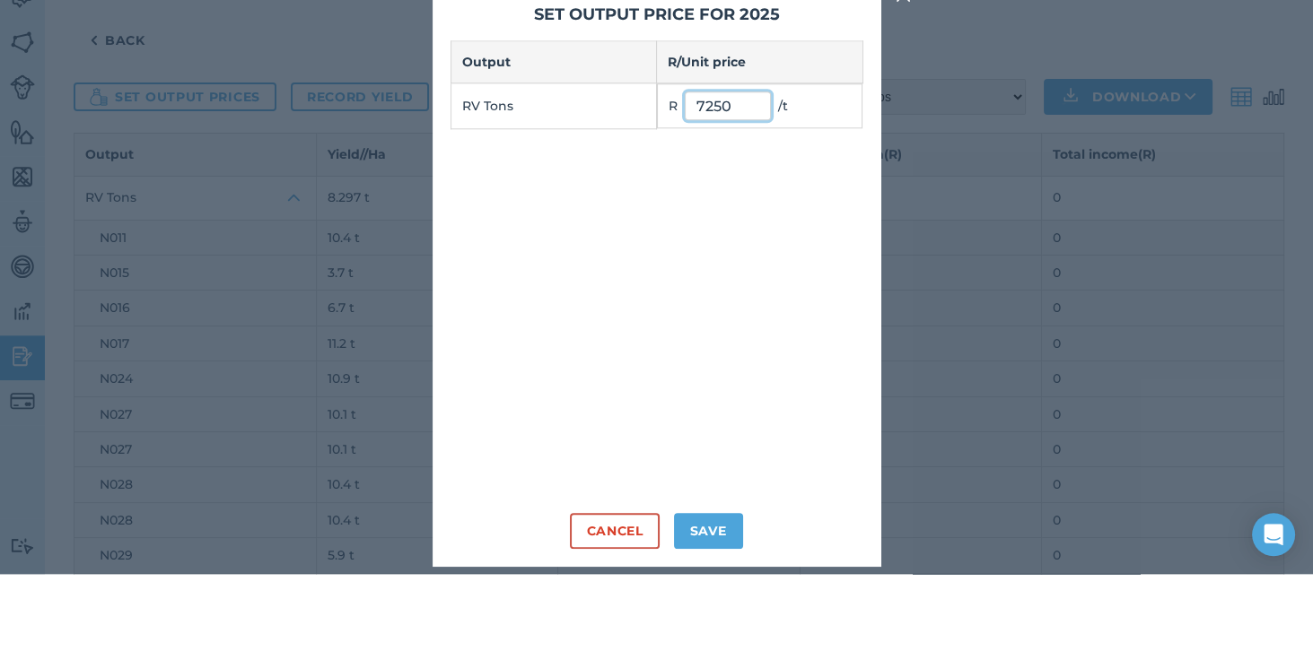
scroll to position [58, 0]
click at [727, 597] on button "Save" at bounding box center [708, 608] width 69 height 36
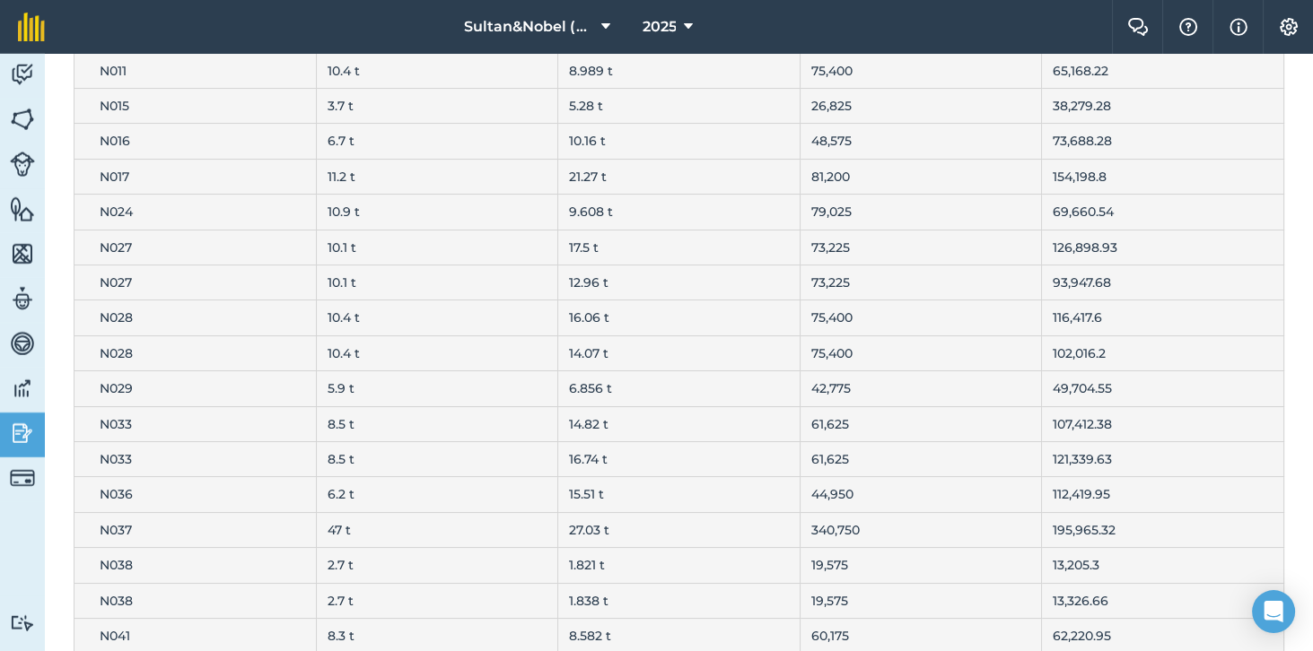
scroll to position [243, 0]
click at [1192, 513] on td "195,965.32" at bounding box center [1163, 530] width 242 height 35
click at [255, 513] on td "N037" at bounding box center [195, 530] width 242 height 35
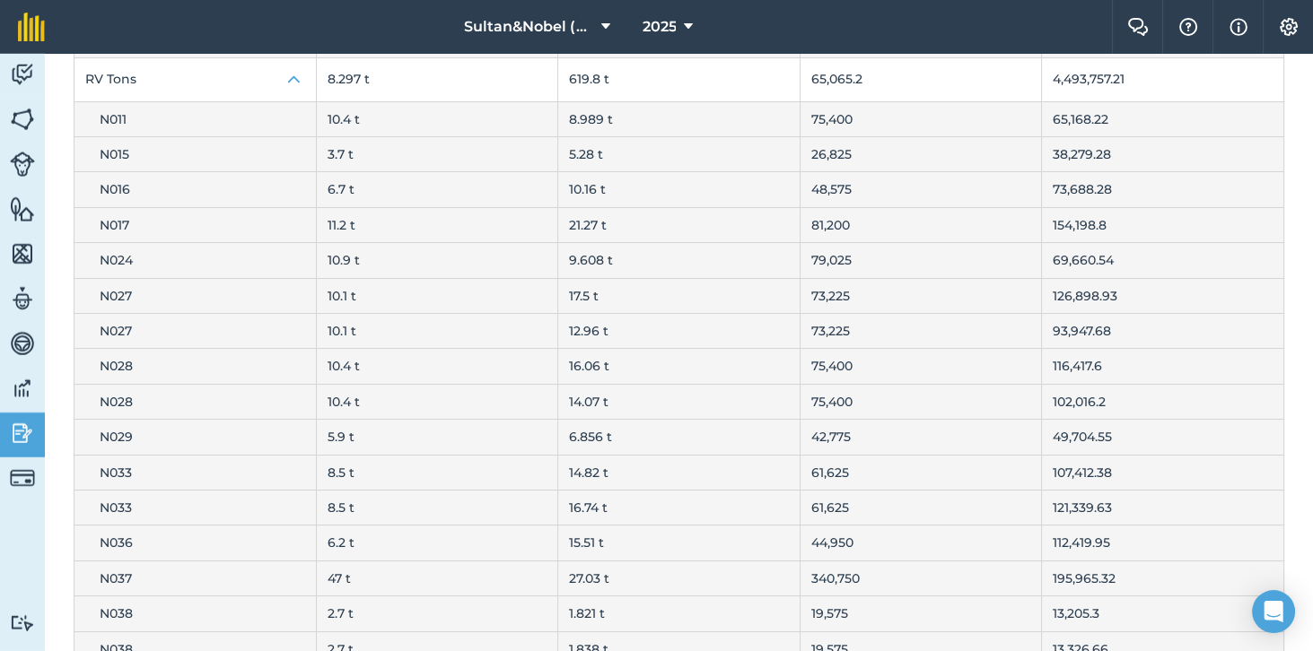
scroll to position [0, 0]
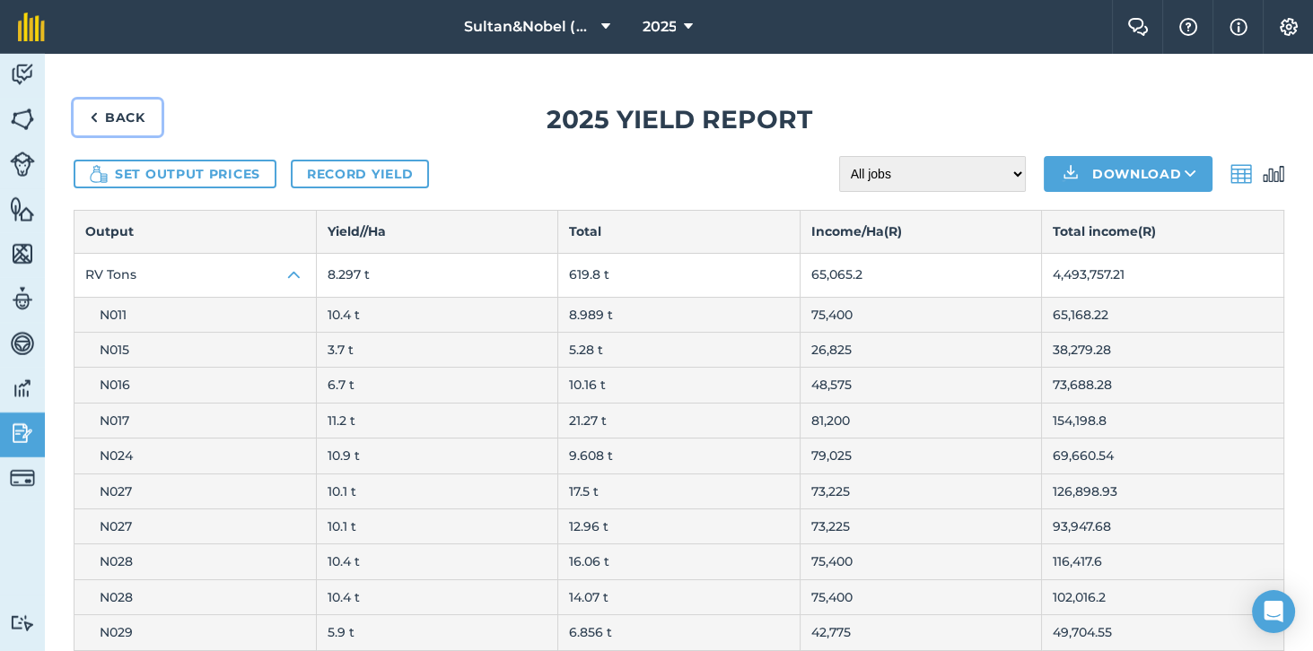
click at [99, 100] on link "Back" at bounding box center [118, 118] width 88 height 36
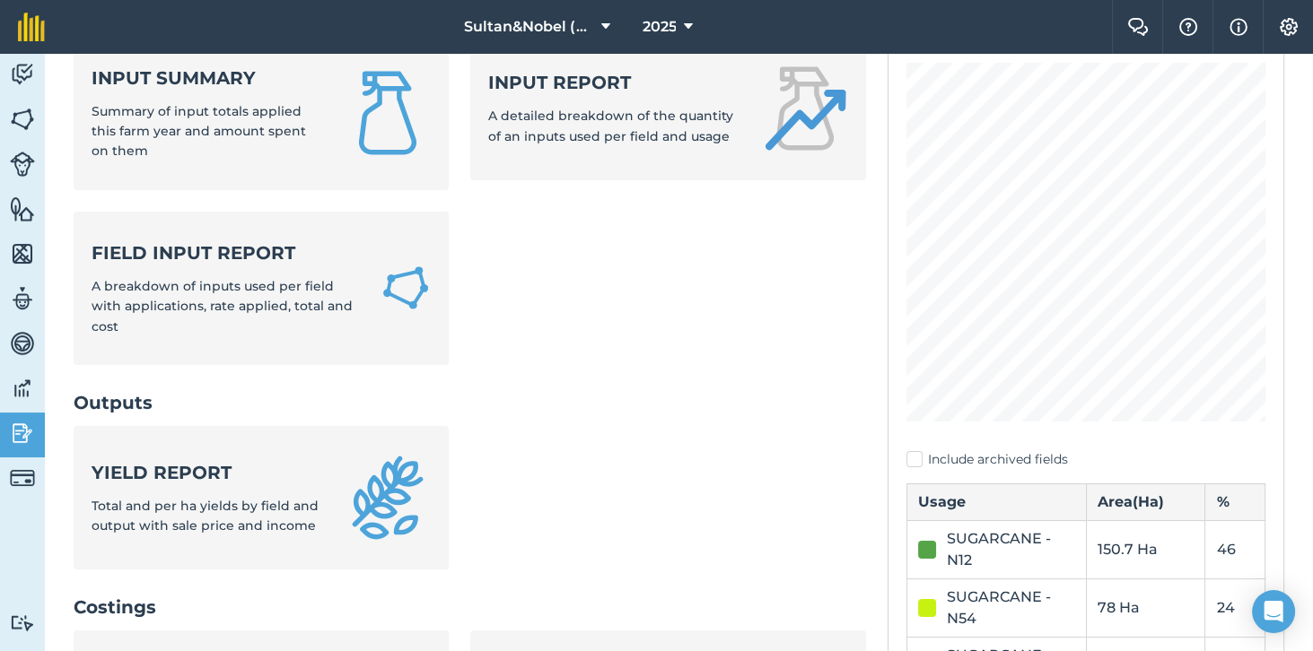
scroll to position [172, 0]
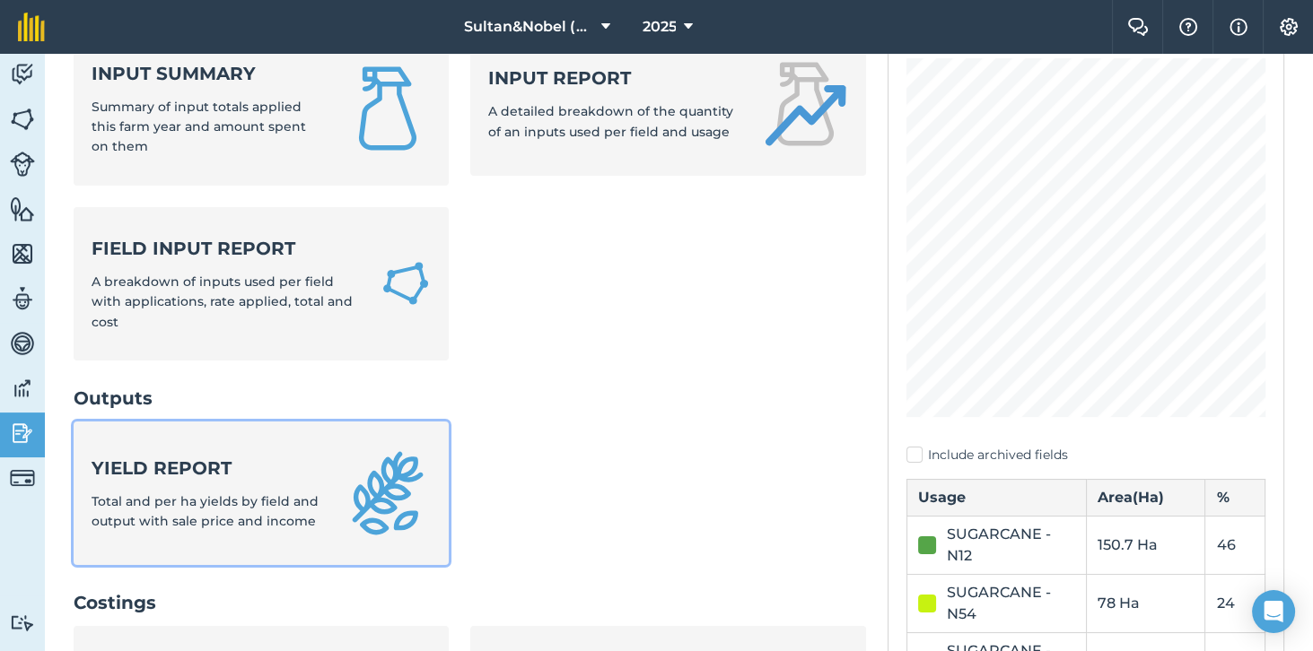
click at [307, 493] on span "Total and per ha yields by field and output with sale price and income" at bounding box center [205, 511] width 227 height 36
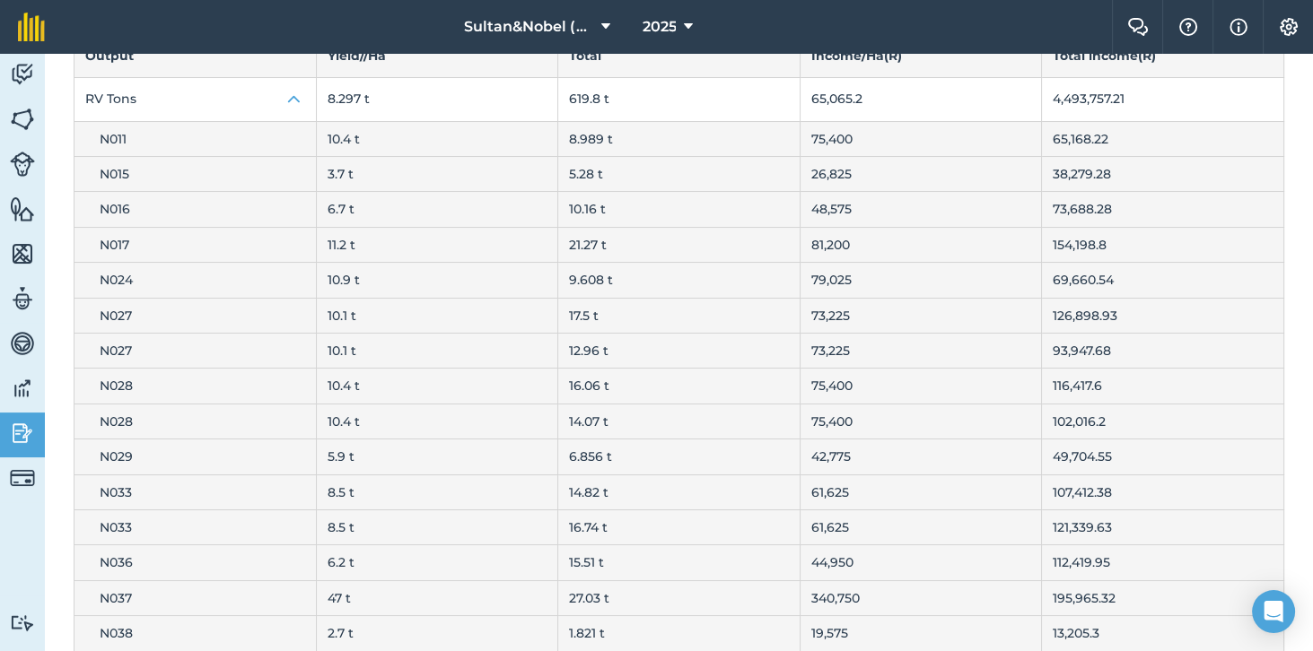
scroll to position [177, 0]
click at [436, 580] on td "47 t" at bounding box center [437, 597] width 242 height 35
click at [275, 580] on td "N037" at bounding box center [195, 597] width 242 height 35
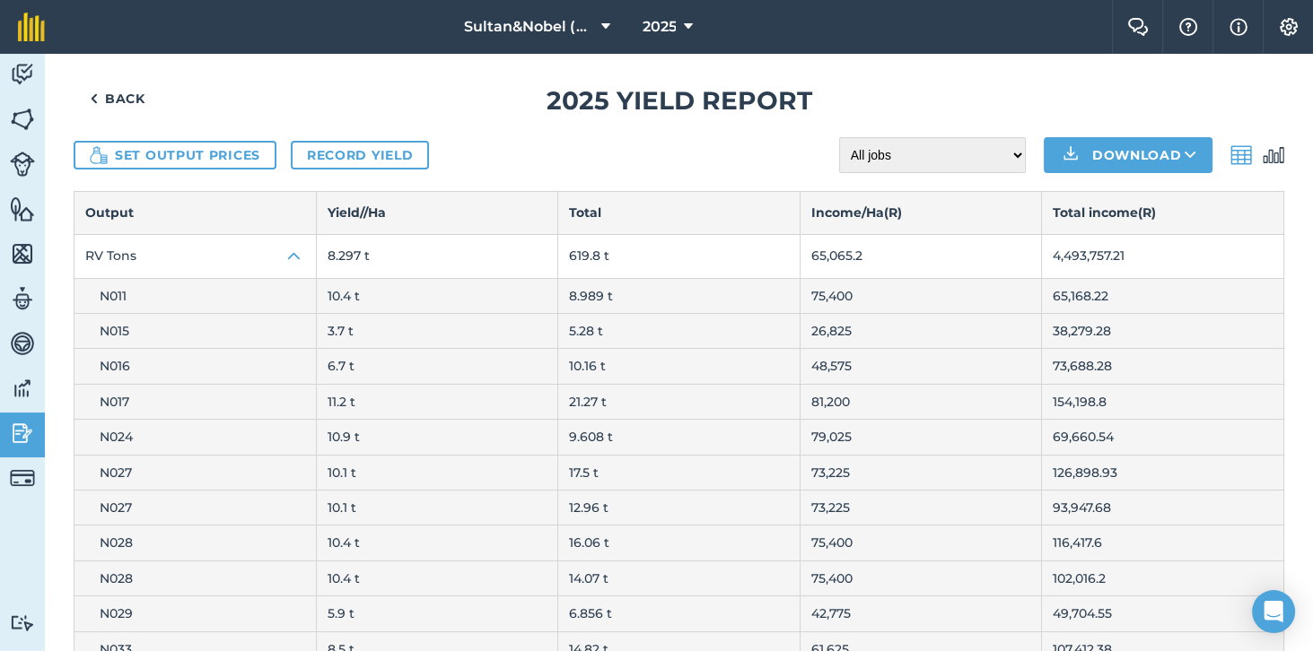
scroll to position [0, 0]
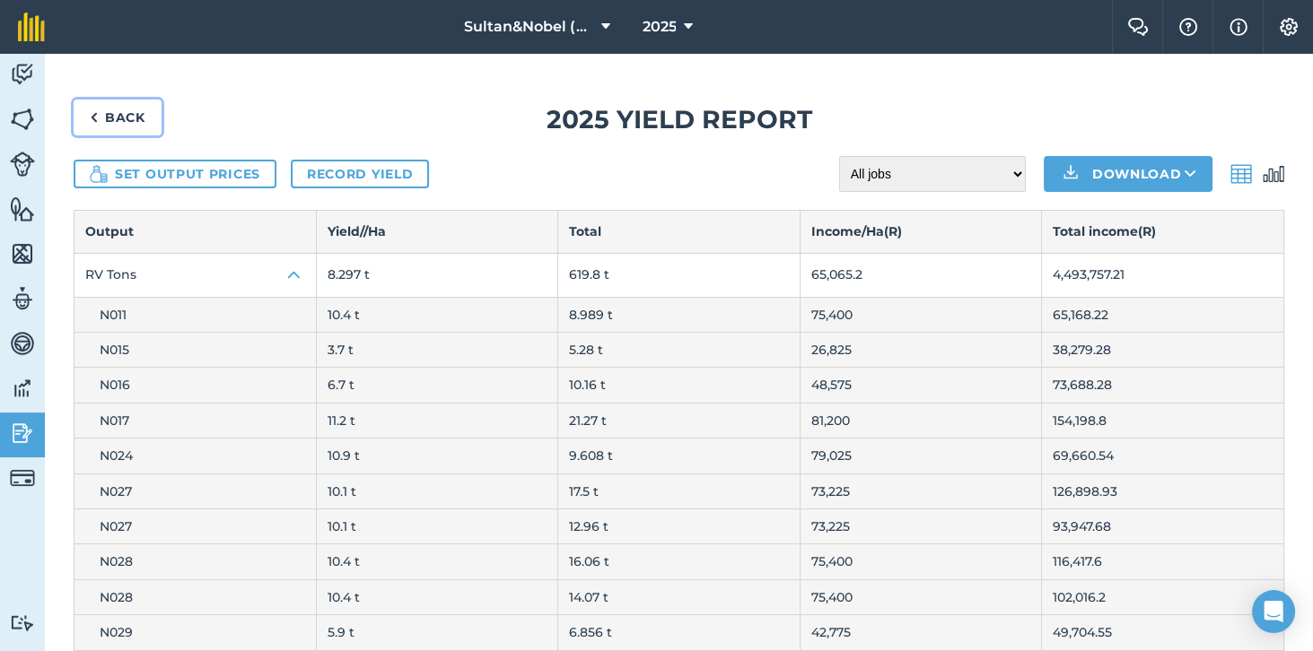
click at [122, 100] on link "Back" at bounding box center [118, 118] width 88 height 36
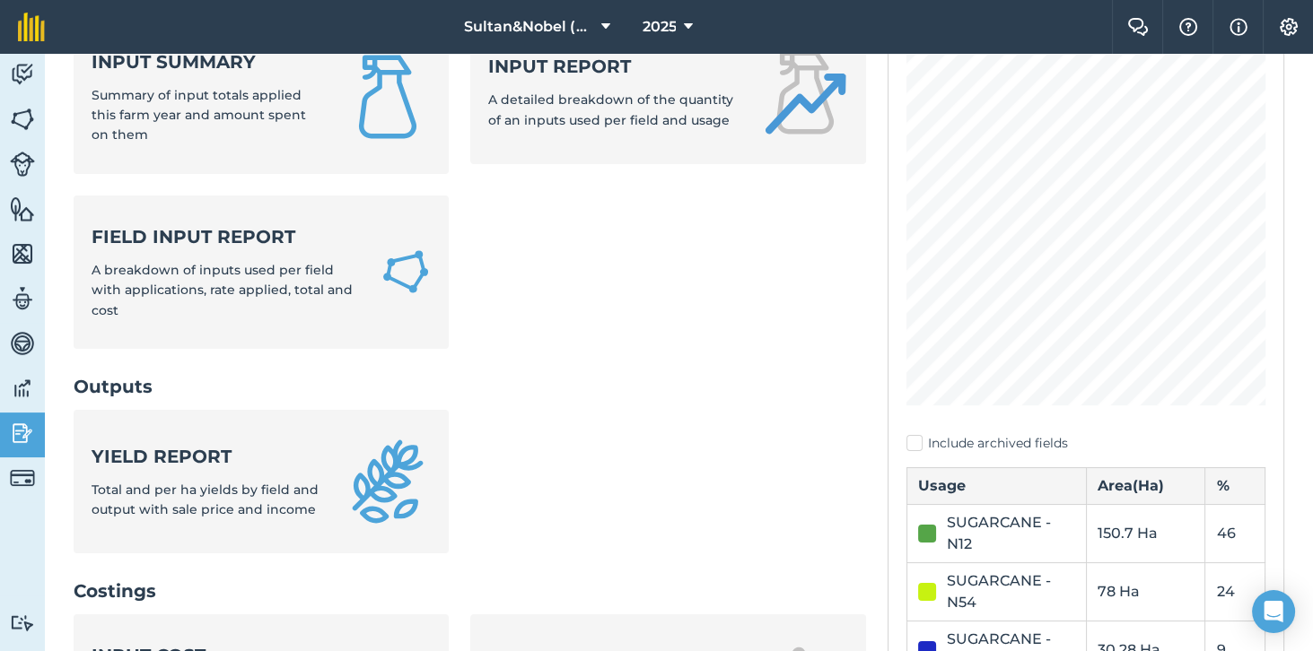
scroll to position [187, 0]
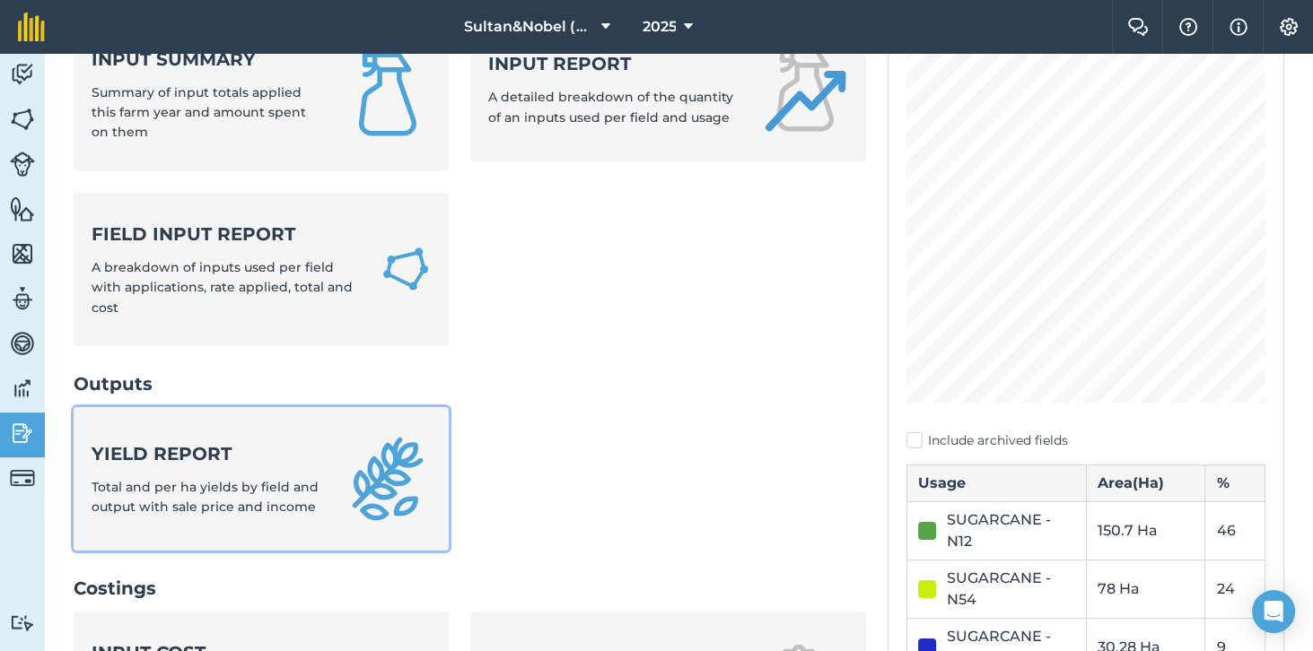
click at [318, 441] on div "Yield report Total and per ha yields by field and output with sale price and in…" at bounding box center [207, 479] width 231 height 76
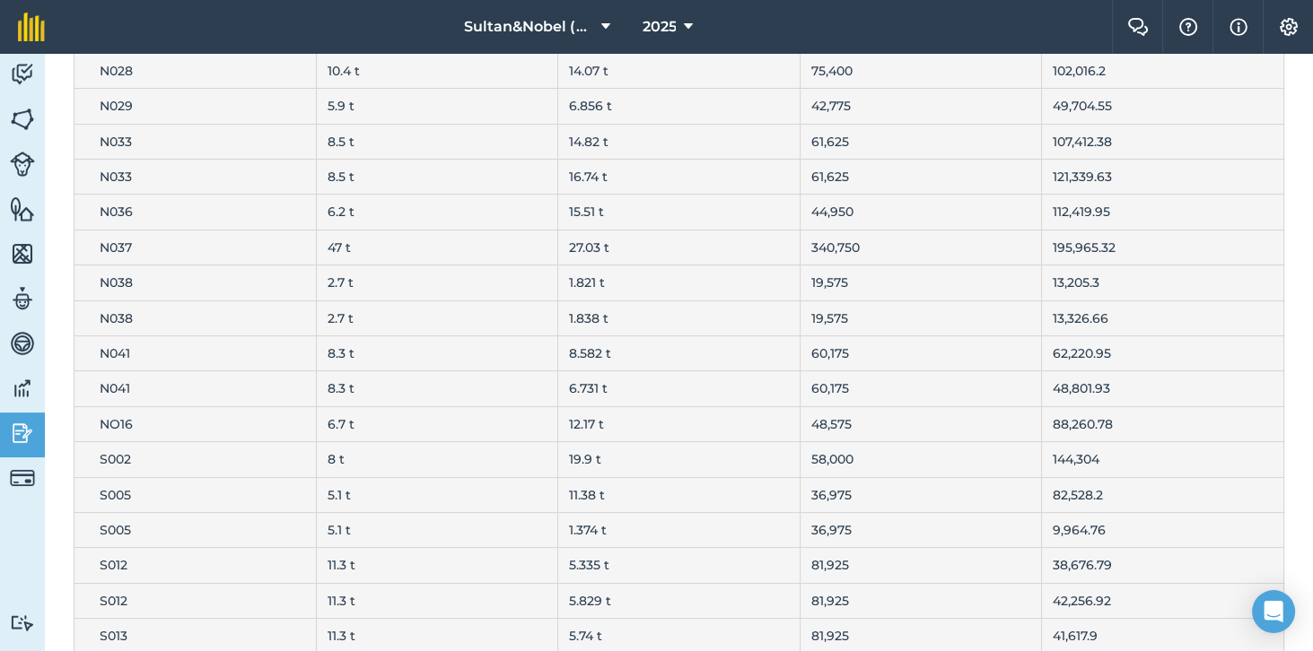
scroll to position [526, 0]
click at [467, 236] on td "47 t" at bounding box center [437, 248] width 242 height 35
click at [231, 247] on td "N037" at bounding box center [195, 248] width 242 height 35
click at [233, 241] on td "N037" at bounding box center [195, 248] width 242 height 35
click at [248, 244] on td "N037" at bounding box center [195, 248] width 242 height 35
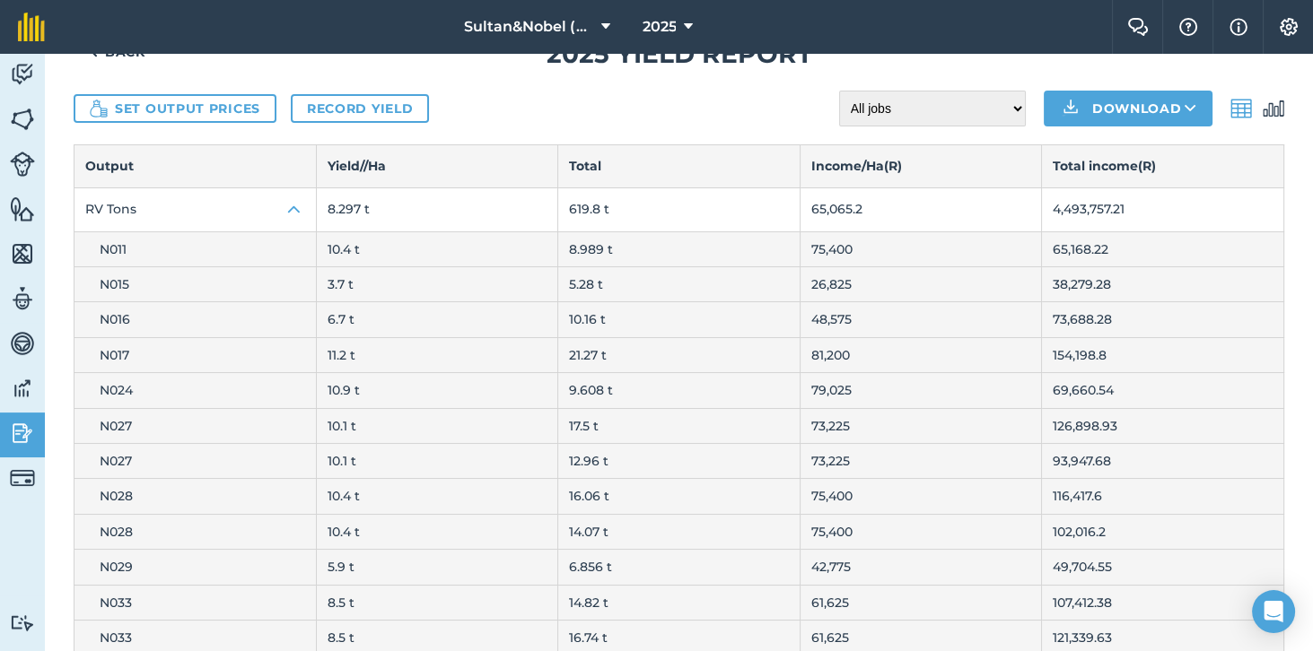
scroll to position [0, 0]
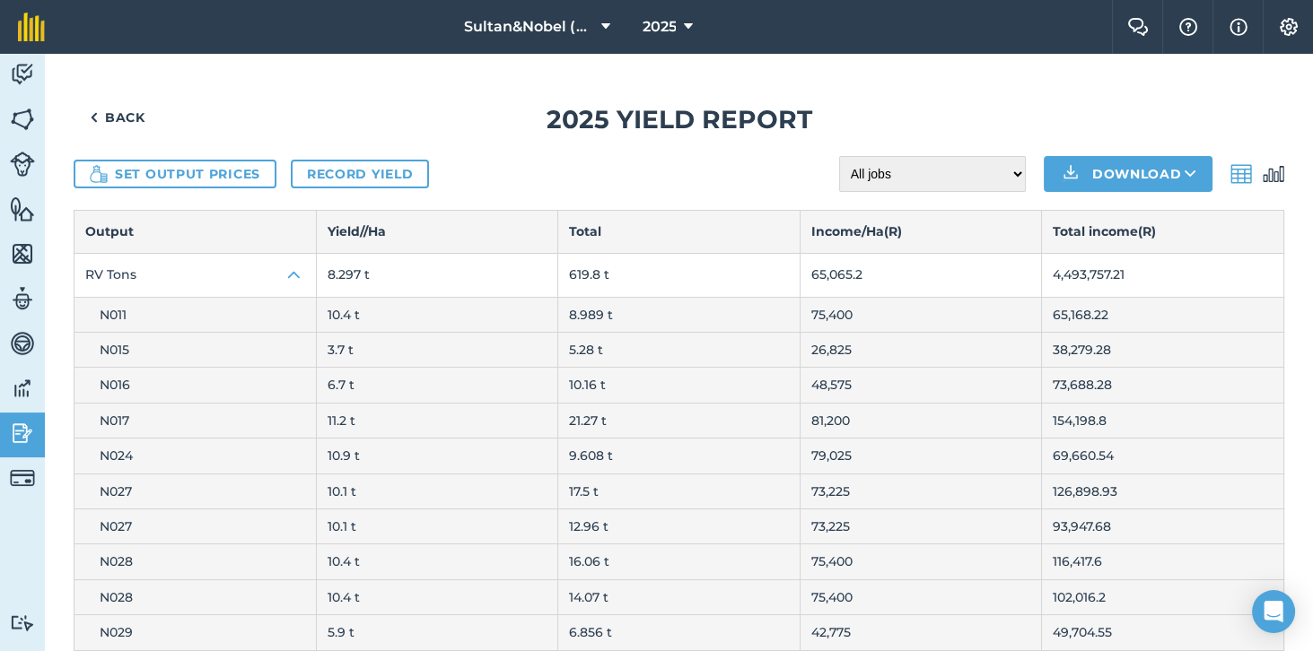
click at [1247, 180] on img at bounding box center [1241, 174] width 22 height 22
click at [1276, 179] on img at bounding box center [1273, 174] width 22 height 22
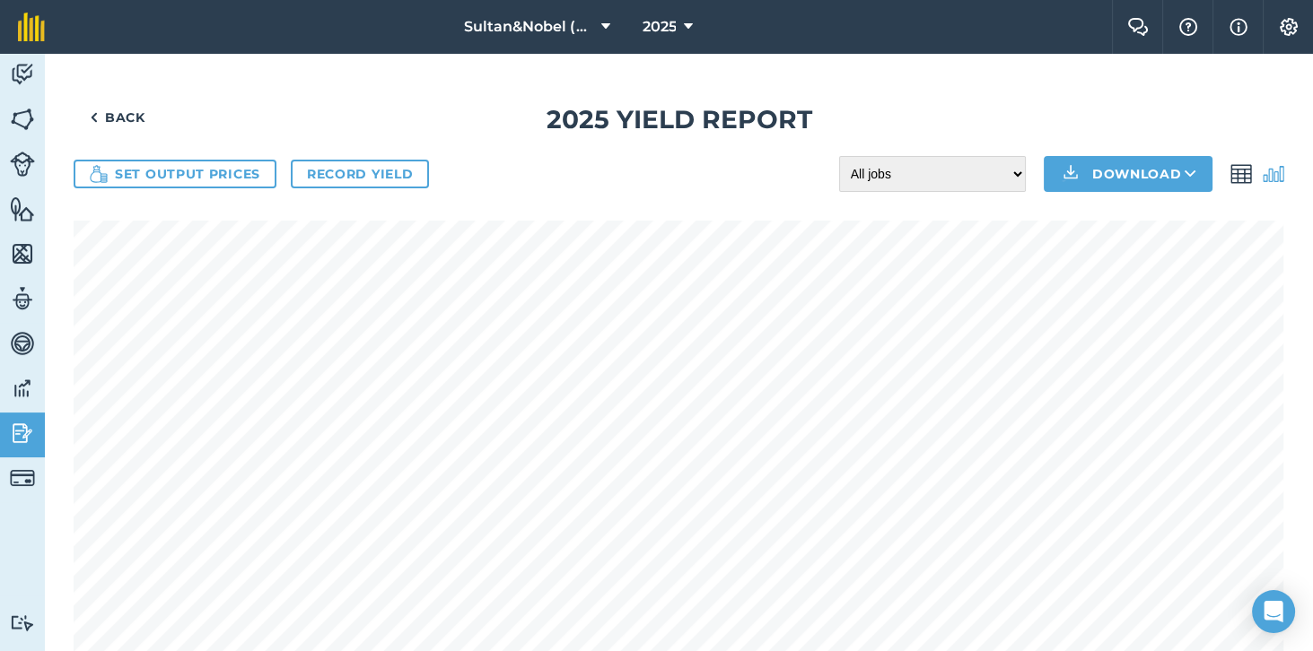
click at [1241, 173] on img at bounding box center [1241, 174] width 22 height 22
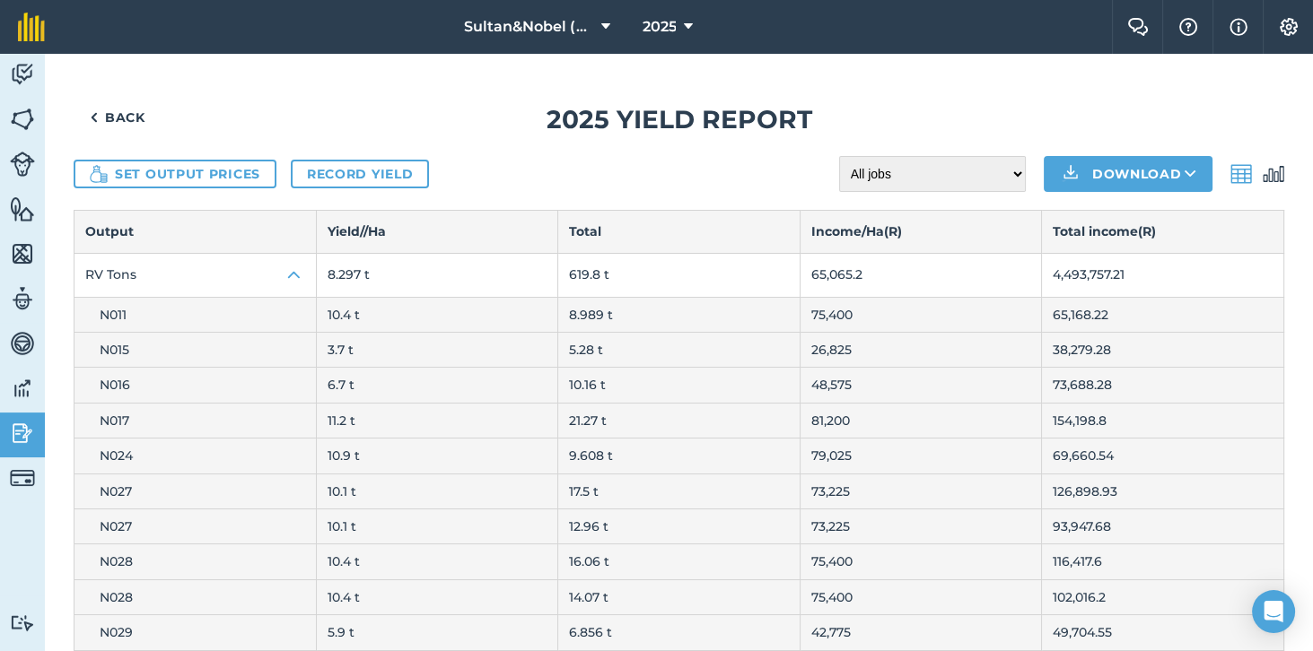
click at [696, 129] on h1 "2025 Yield report" at bounding box center [679, 120] width 1210 height 40
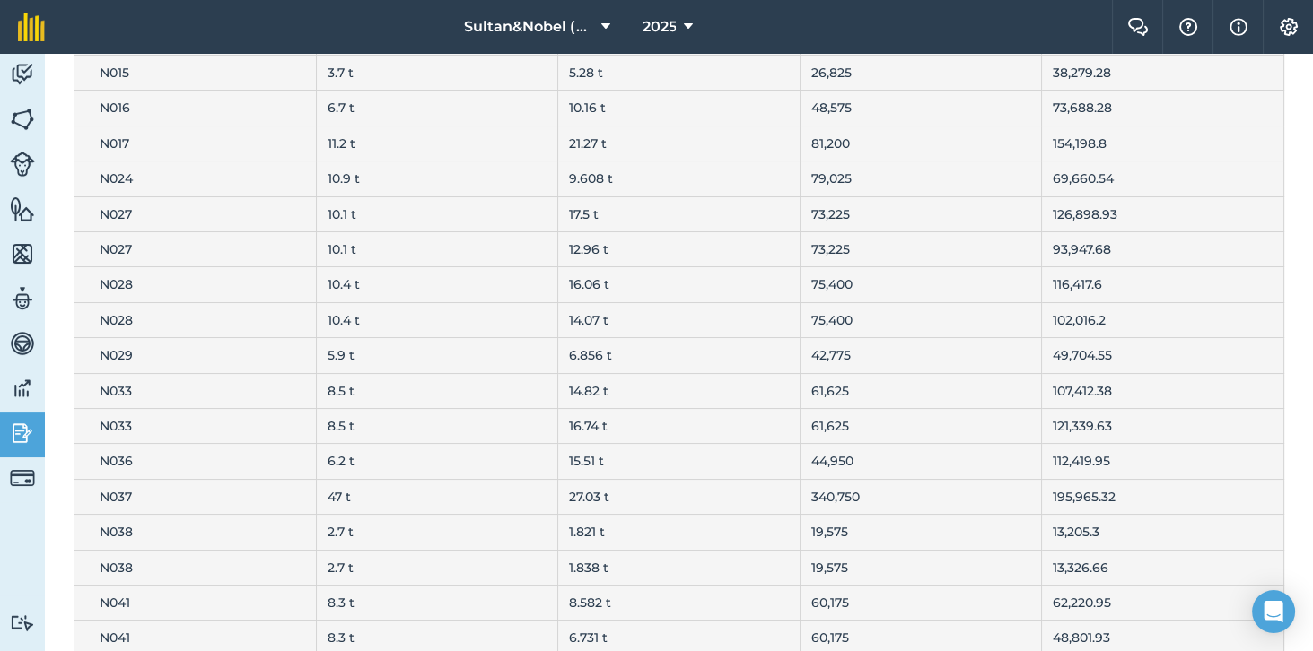
scroll to position [290, 0]
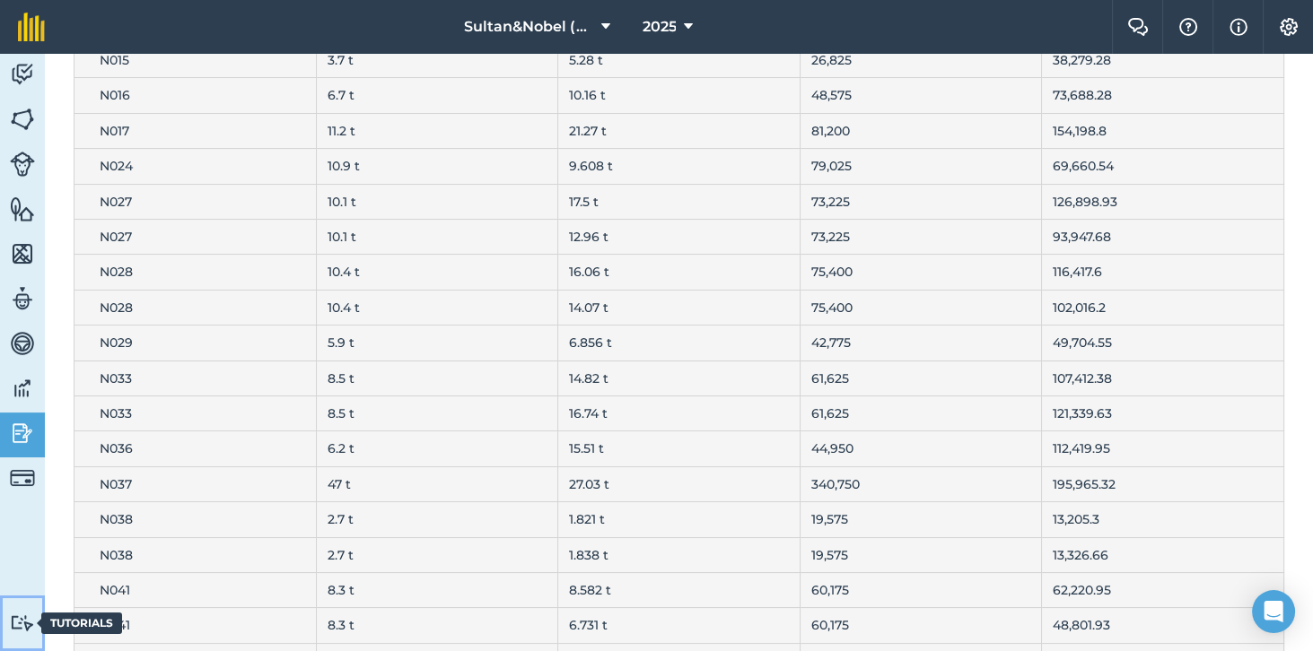
click at [26, 632] on img at bounding box center [22, 623] width 25 height 17
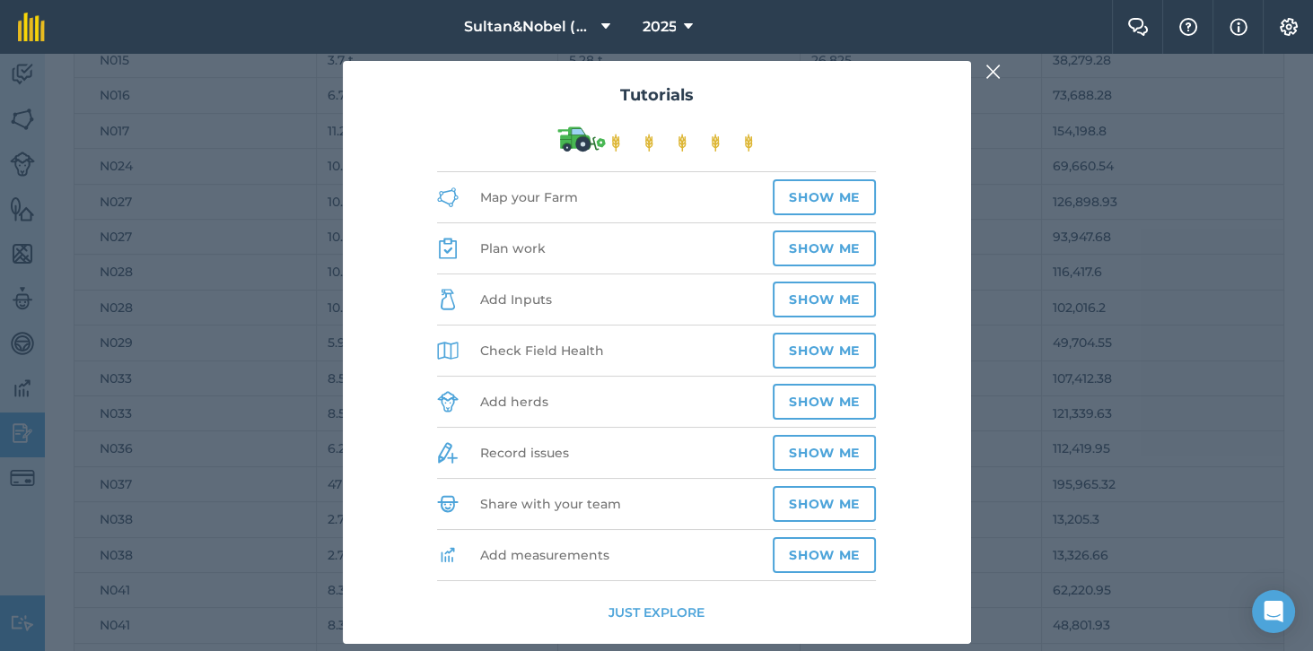
click at [63, 598] on div "Tutorials Map your Farm Show me Plan work Show me Add Inputs Show me Check Fiel…" at bounding box center [656, 353] width 1313 height 598
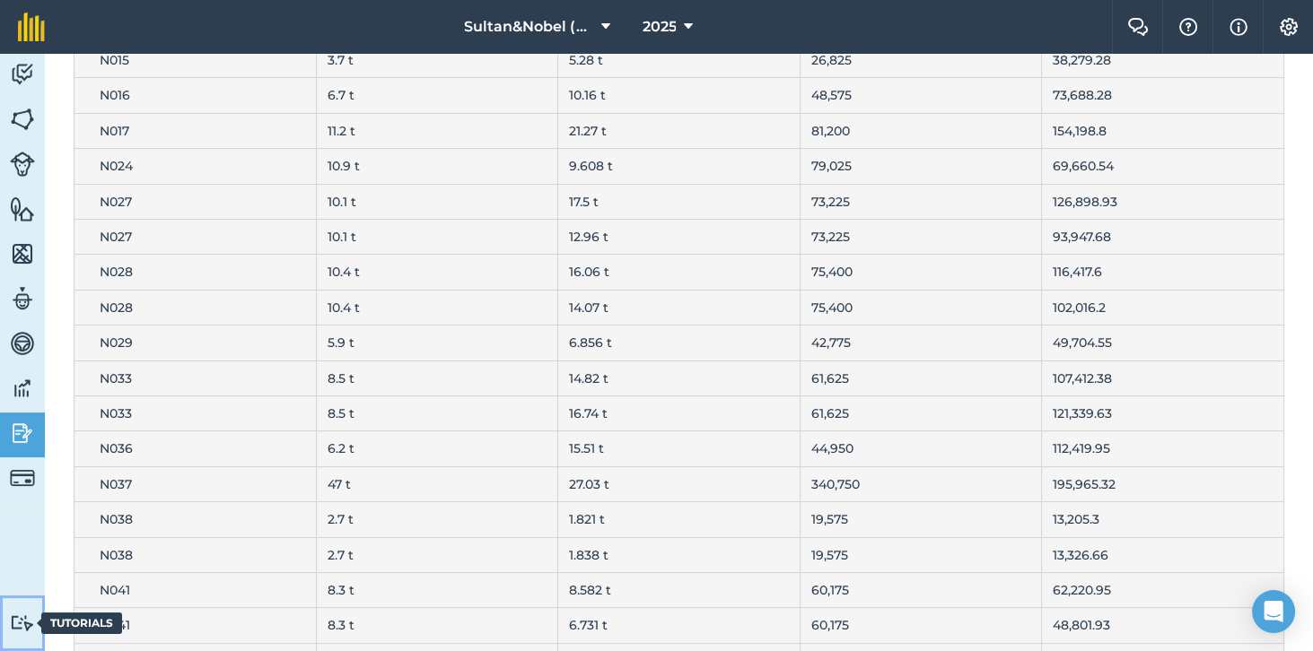
click at [30, 650] on link "Tutorials Tutorials" at bounding box center [22, 624] width 45 height 56
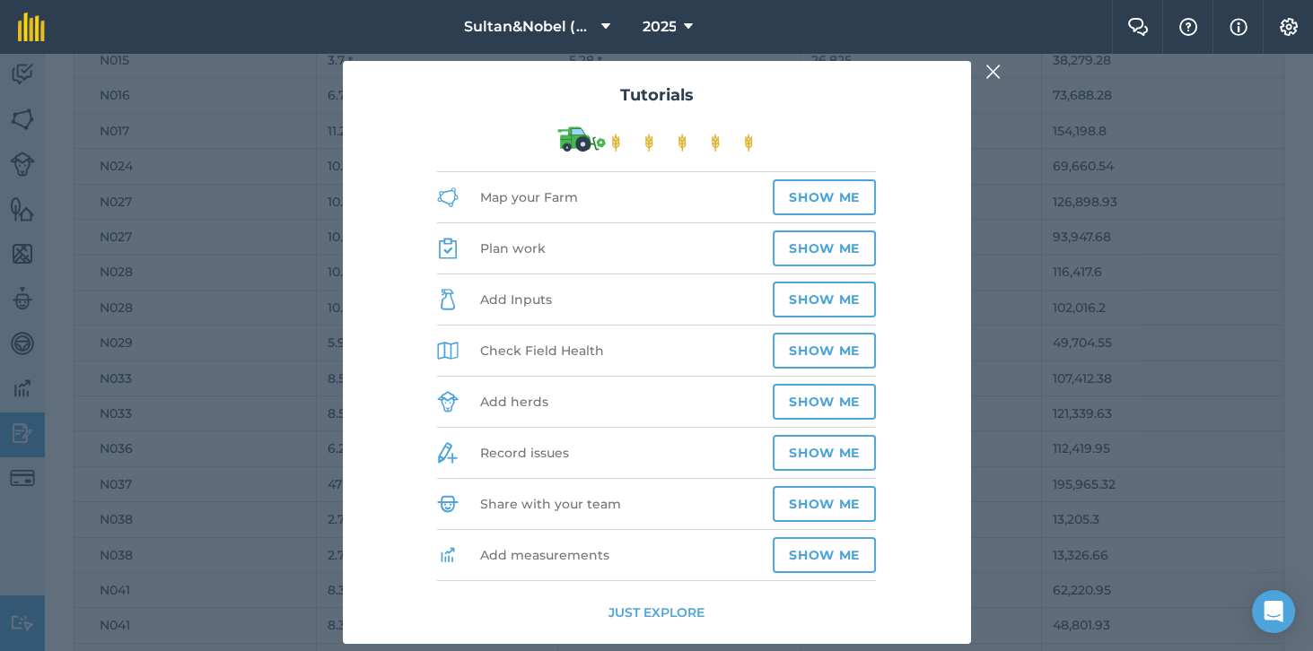
click at [33, 616] on div "Tutorials Map your Farm Show me Plan work Show me Add Inputs Show me Check Fiel…" at bounding box center [656, 353] width 1313 height 598
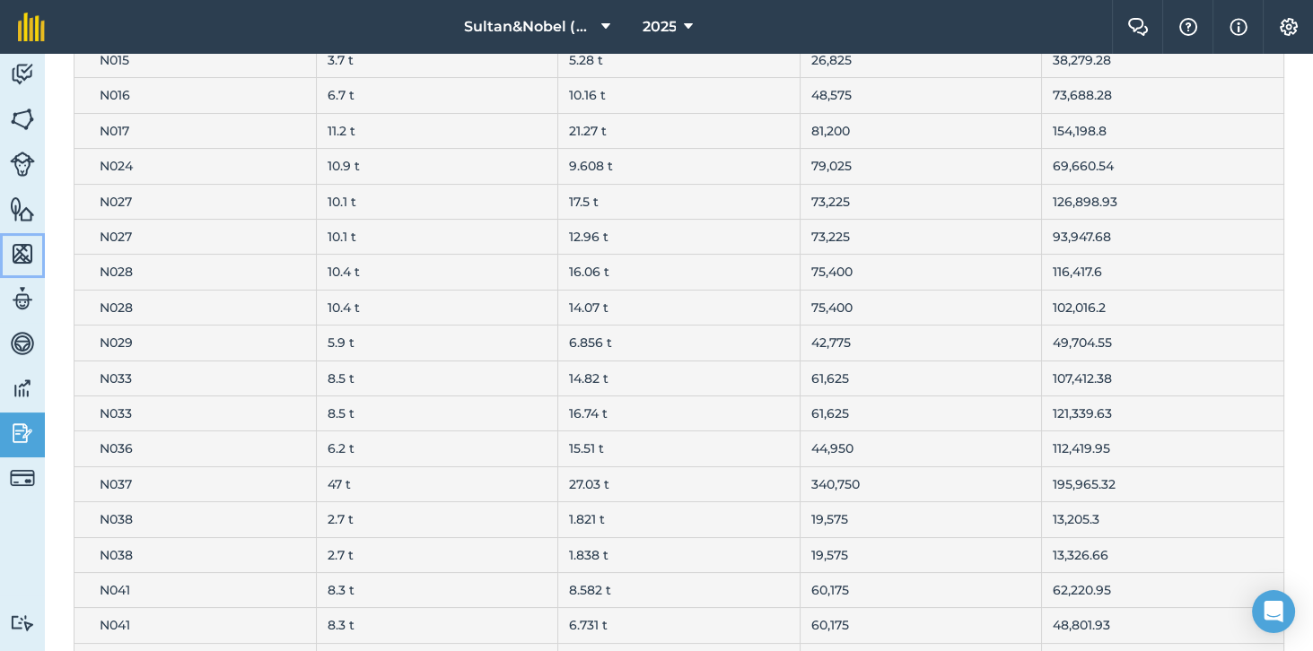
click at [22, 262] on img at bounding box center [22, 253] width 25 height 27
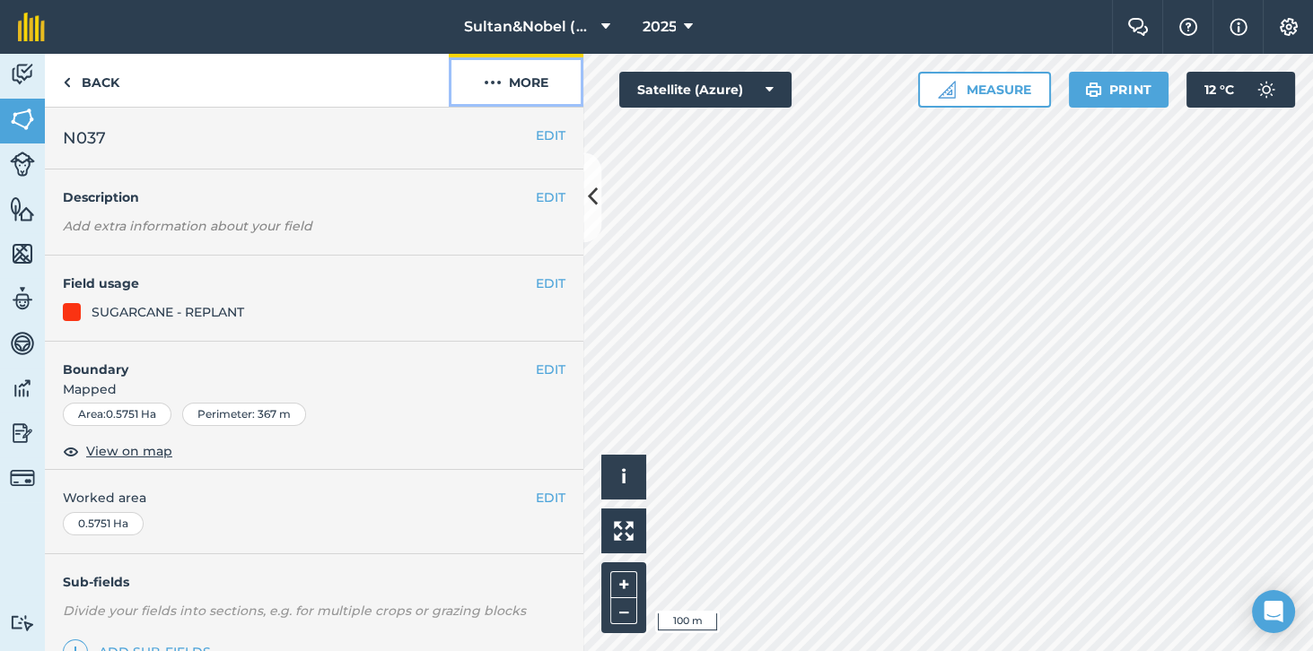
click at [537, 83] on button "More" at bounding box center [516, 80] width 135 height 53
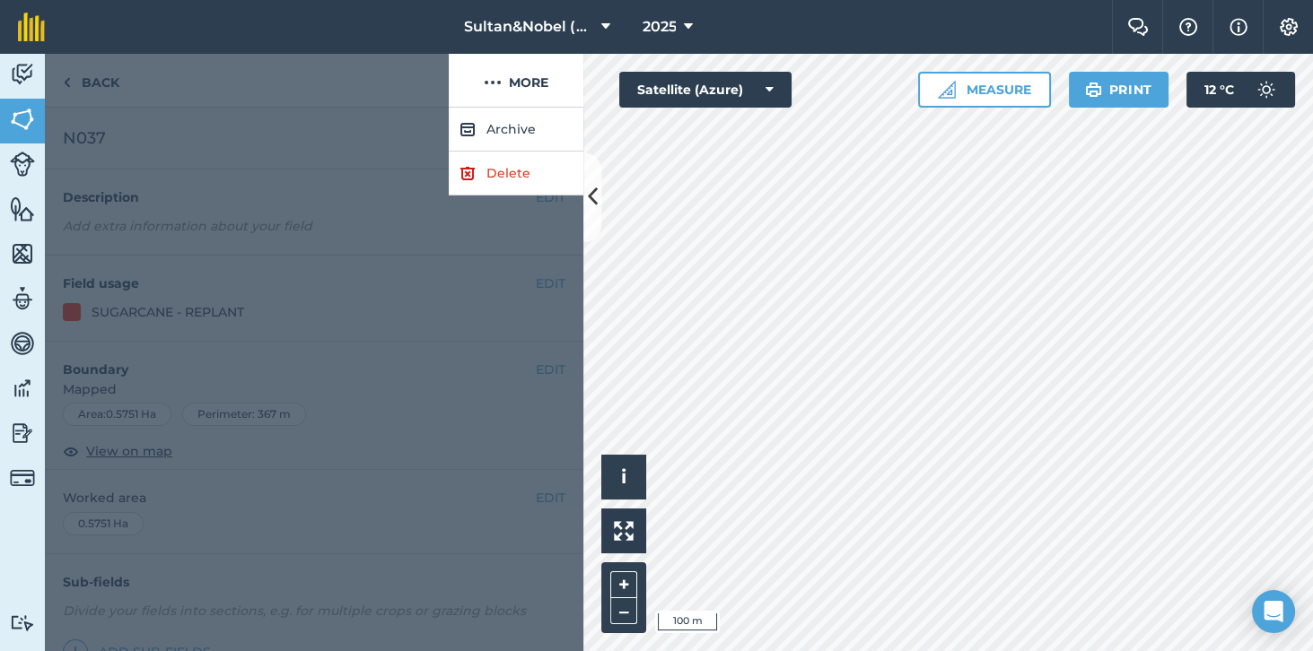
click at [488, 308] on div at bounding box center [314, 380] width 538 height 544
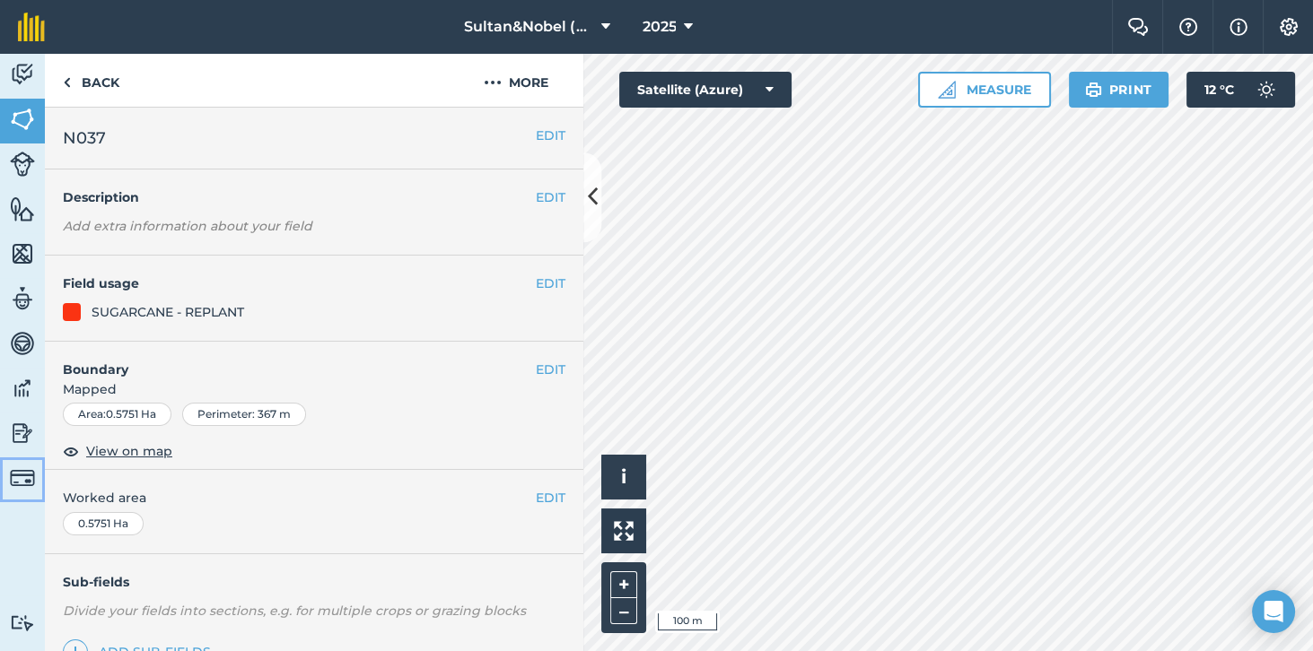
click at [26, 475] on img at bounding box center [22, 478] width 25 height 25
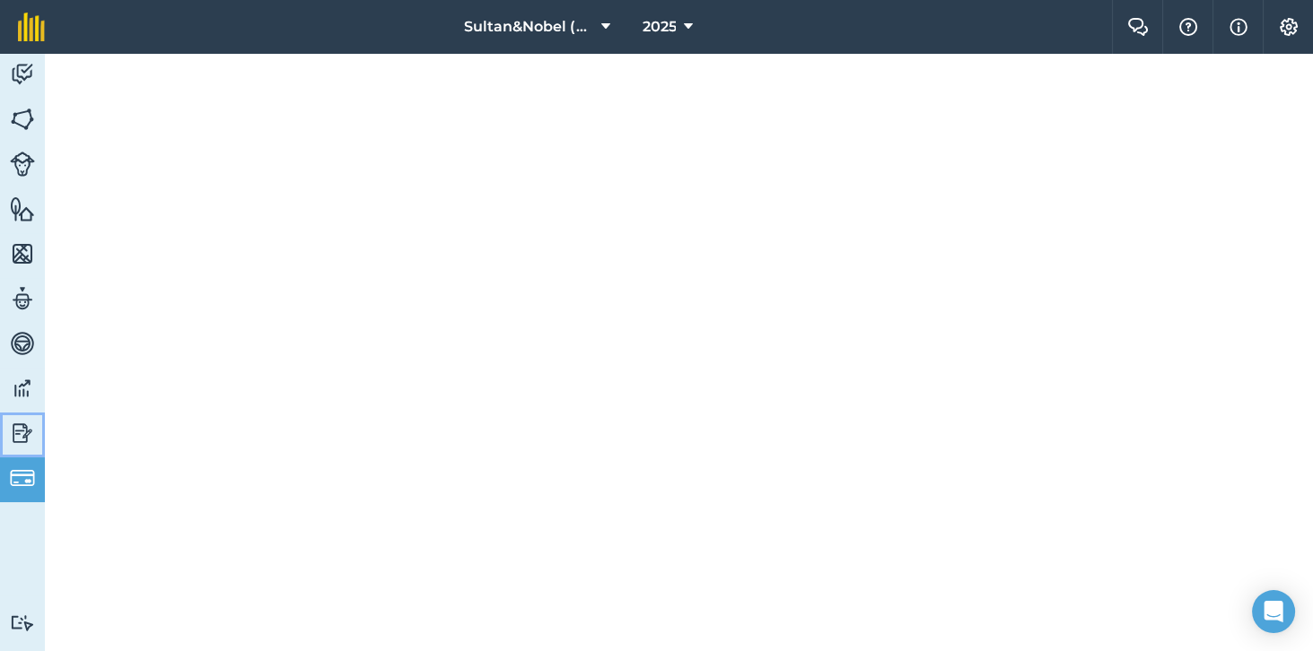
click at [32, 440] on img at bounding box center [22, 433] width 25 height 27
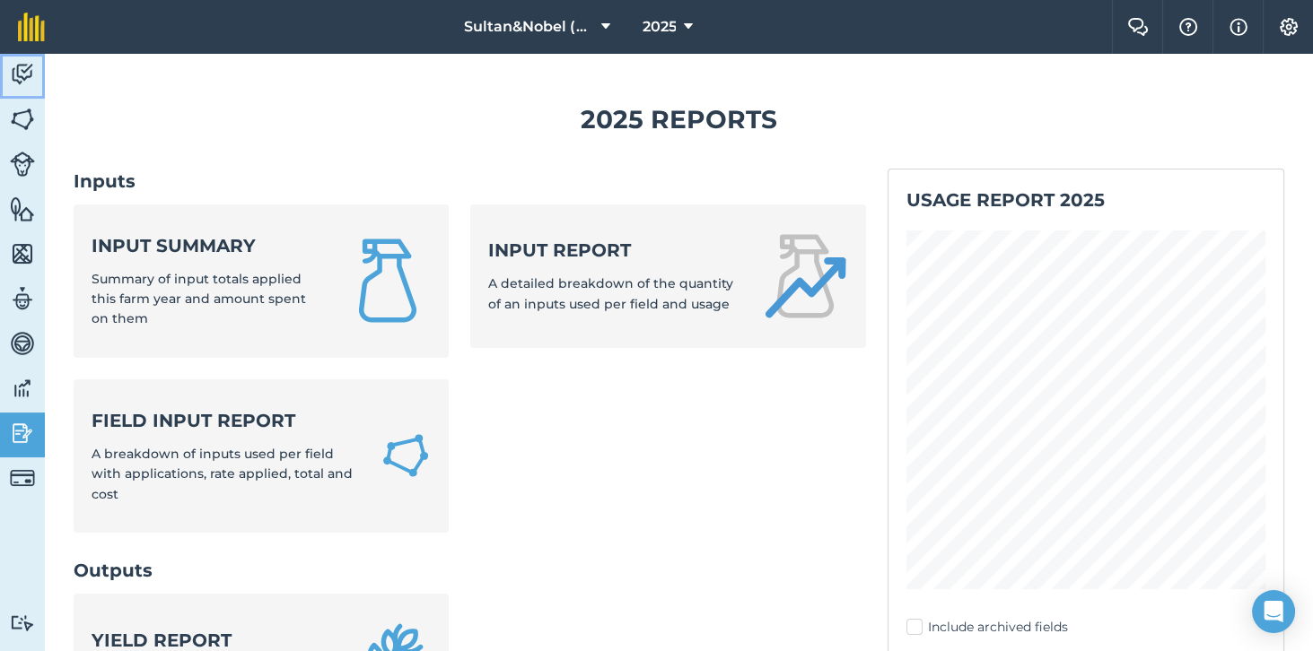
click at [13, 84] on img at bounding box center [22, 74] width 25 height 27
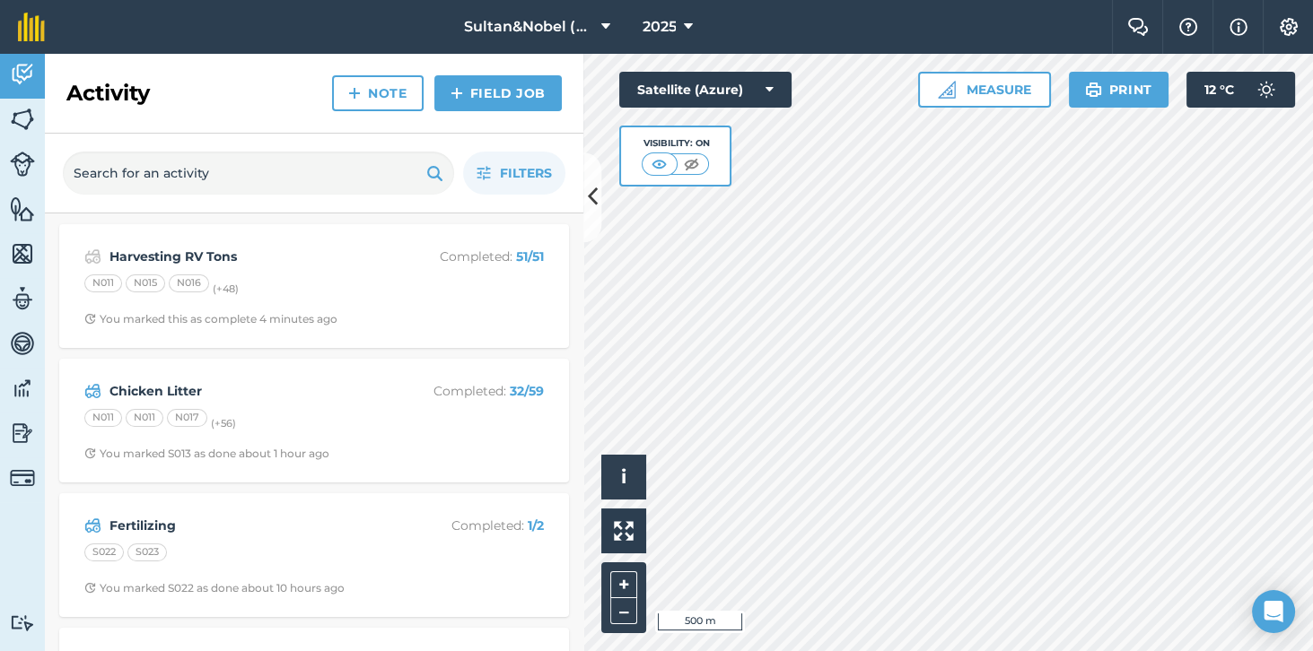
scroll to position [13, 0]
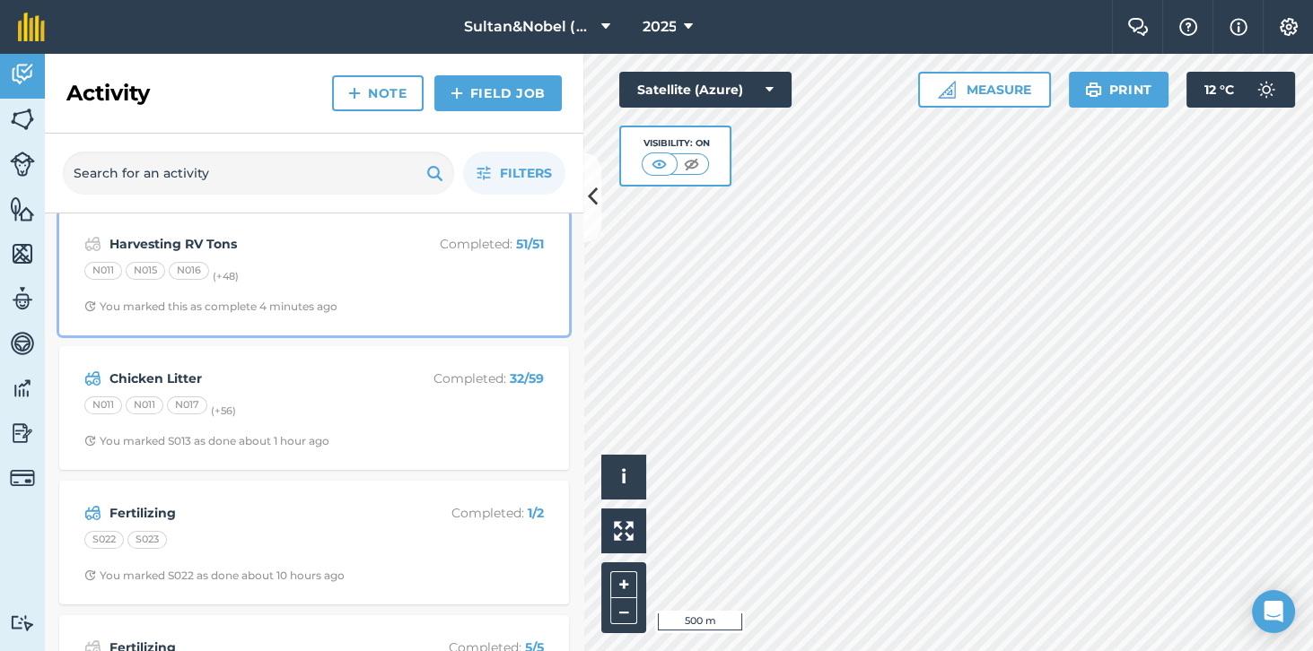
click at [363, 269] on div "N011 N015 N016 (+ 48 )" at bounding box center [313, 273] width 459 height 23
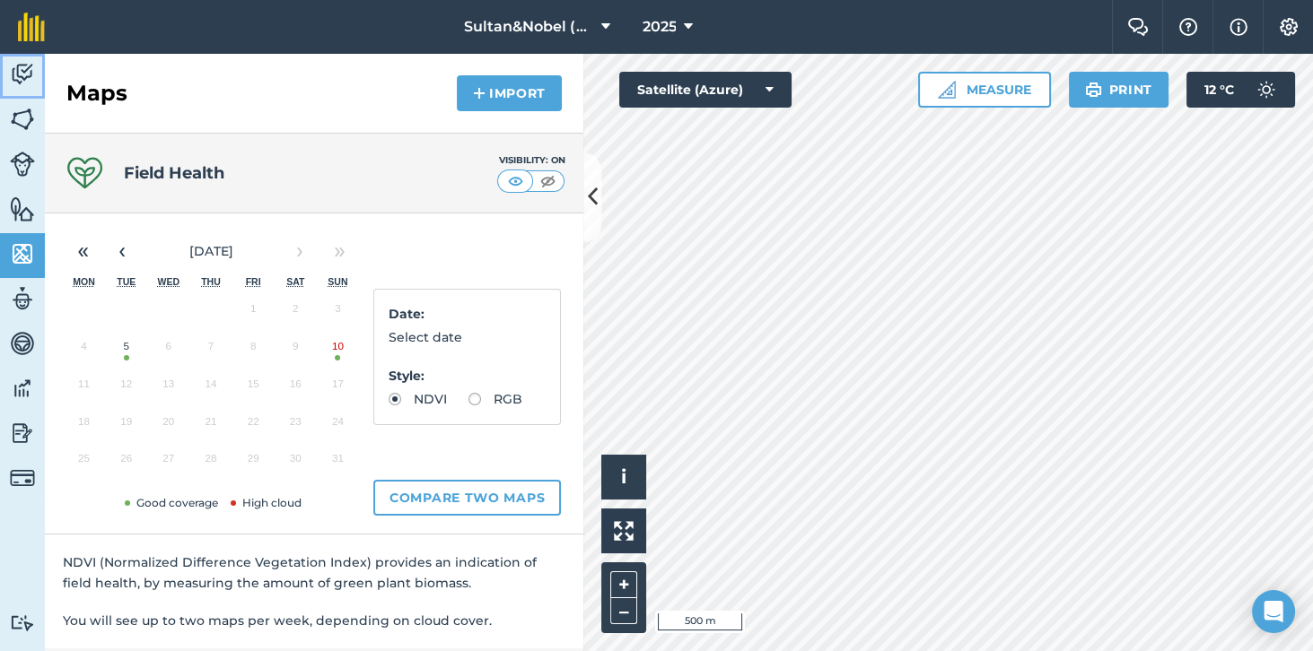
click at [23, 65] on img at bounding box center [22, 74] width 25 height 27
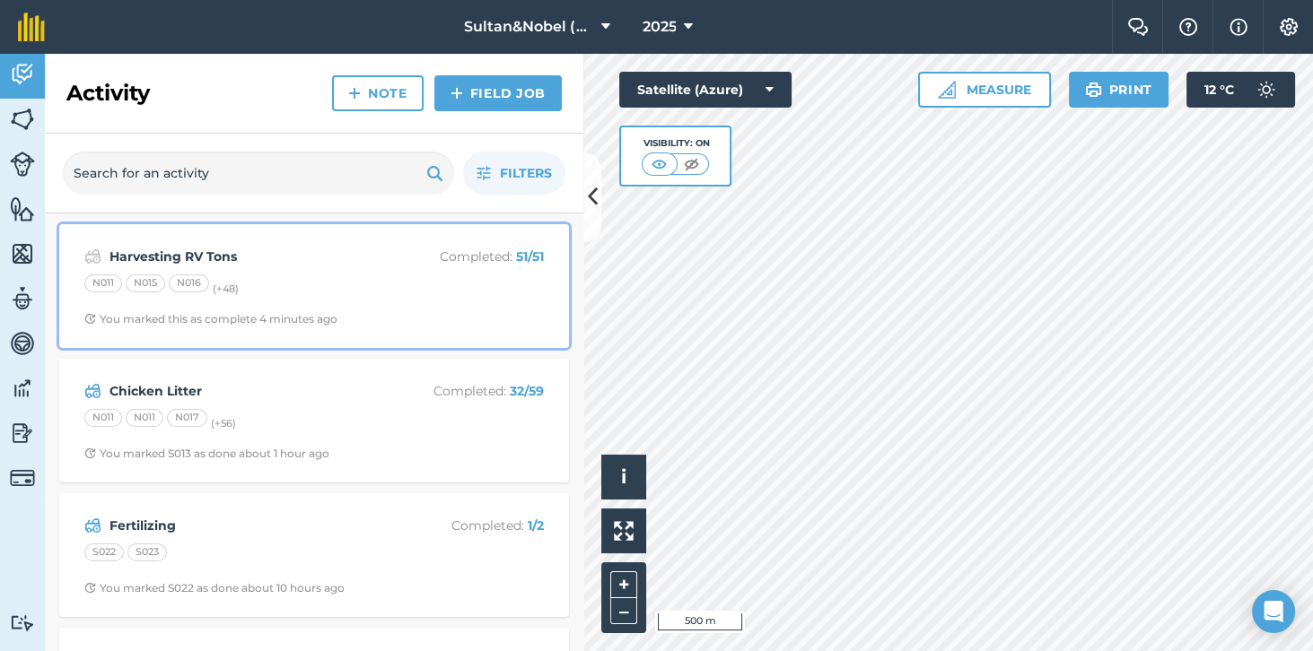
click at [295, 276] on div "N011 N015 N016 (+ 48 )" at bounding box center [313, 286] width 459 height 23
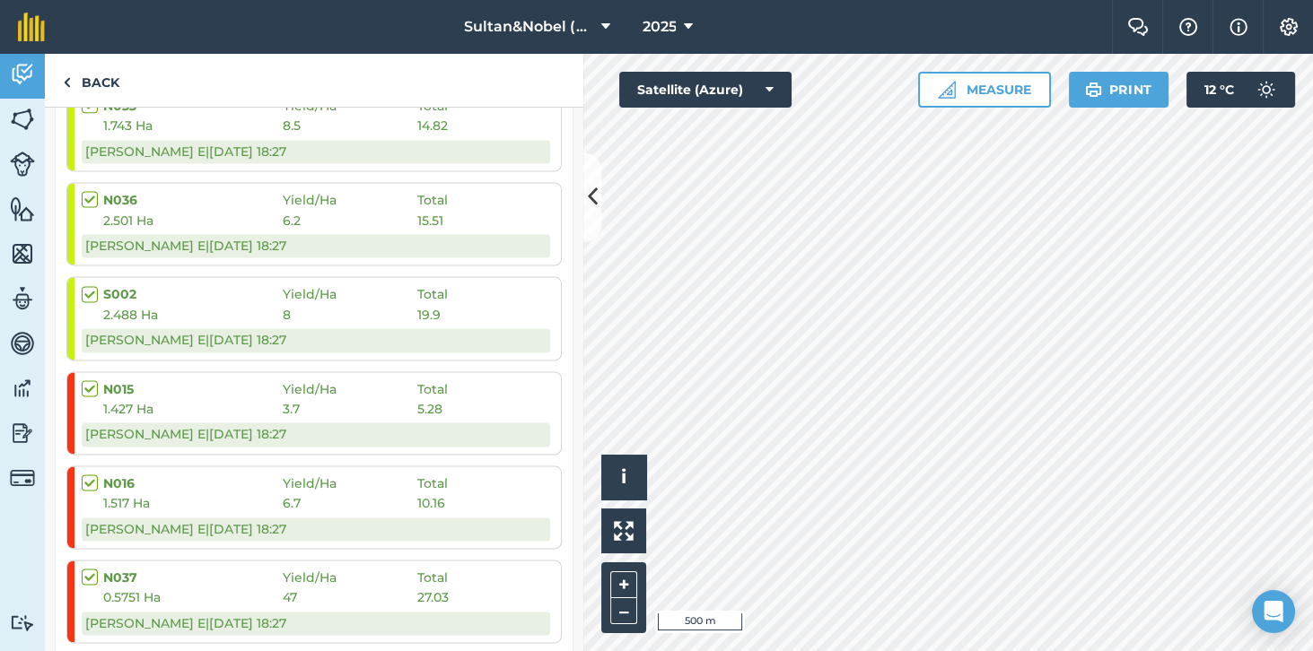
scroll to position [3424, 0]
click at [92, 569] on label at bounding box center [93, 569] width 22 height 0
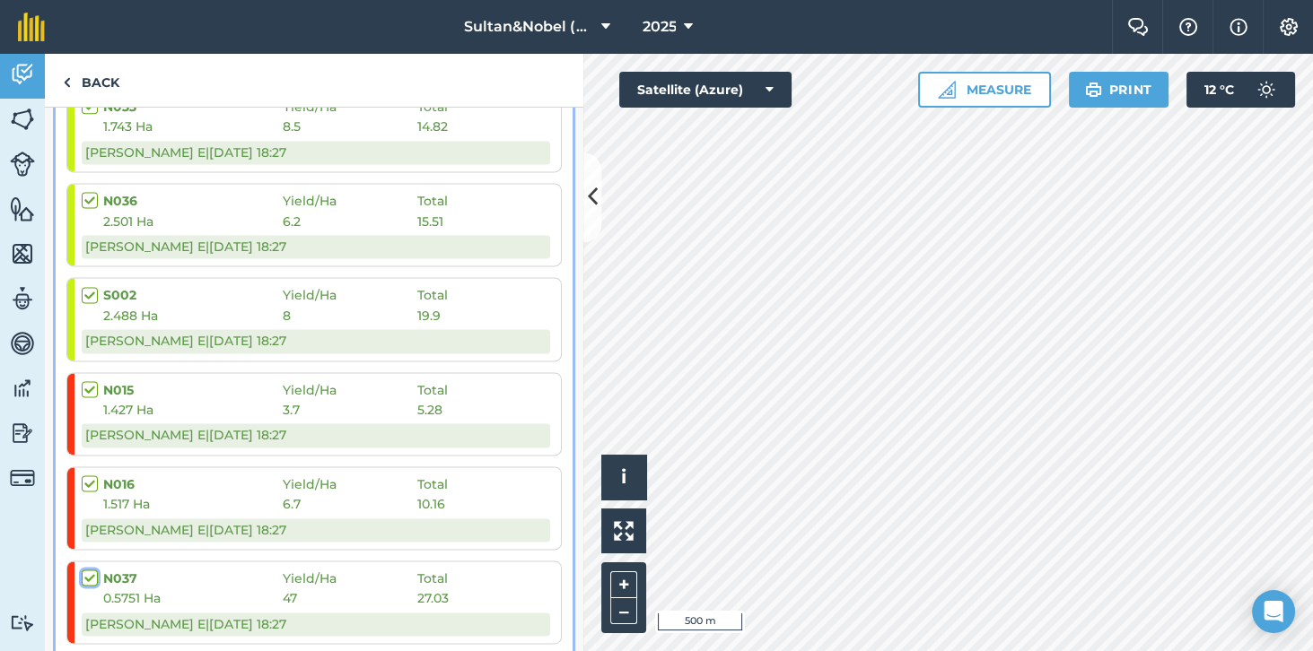
click at [92, 569] on input "checkbox" at bounding box center [88, 575] width 12 height 12
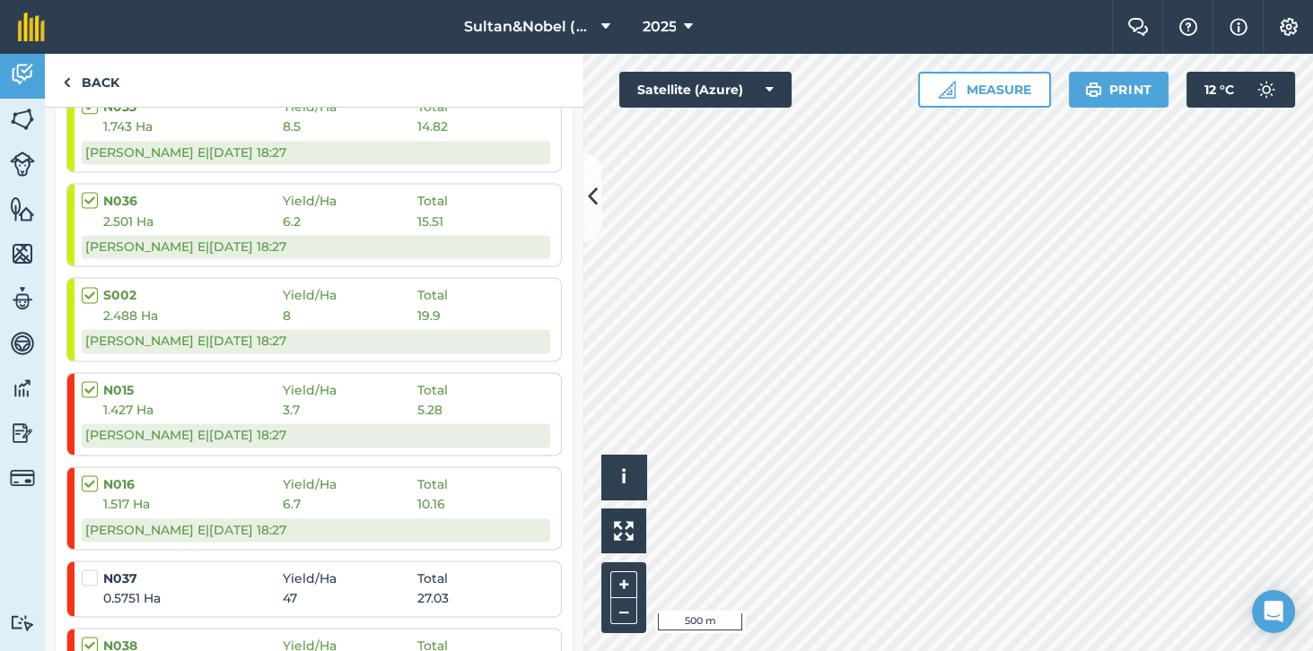
click at [252, 589] on span "0.5751 Ha" at bounding box center [192, 599] width 179 height 20
click at [352, 589] on span "47" at bounding box center [350, 599] width 135 height 20
click at [439, 589] on span "27.03" at bounding box center [432, 599] width 31 height 20
click at [464, 589] on div "0.5751 Ha 47 27.03" at bounding box center [316, 599] width 468 height 20
click at [466, 589] on div "0.5751 Ha 47 27.03" at bounding box center [316, 599] width 468 height 20
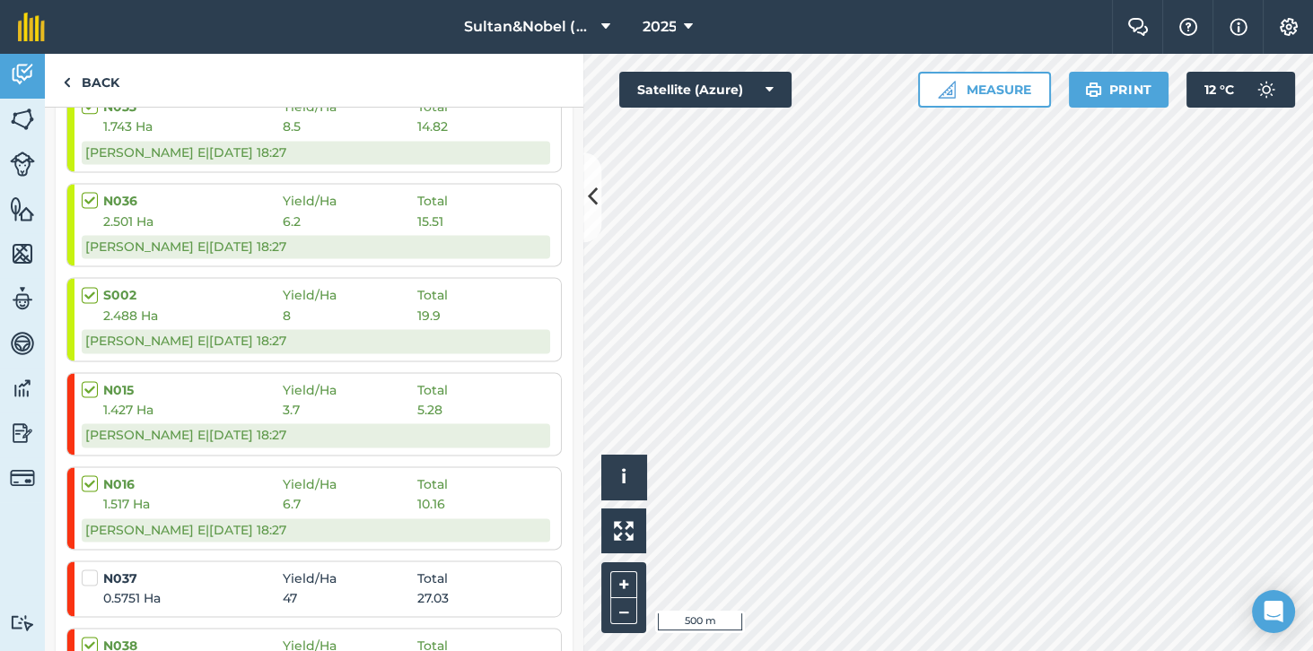
click at [359, 589] on span "47" at bounding box center [350, 599] width 135 height 20
click at [357, 589] on span "47" at bounding box center [350, 599] width 135 height 20
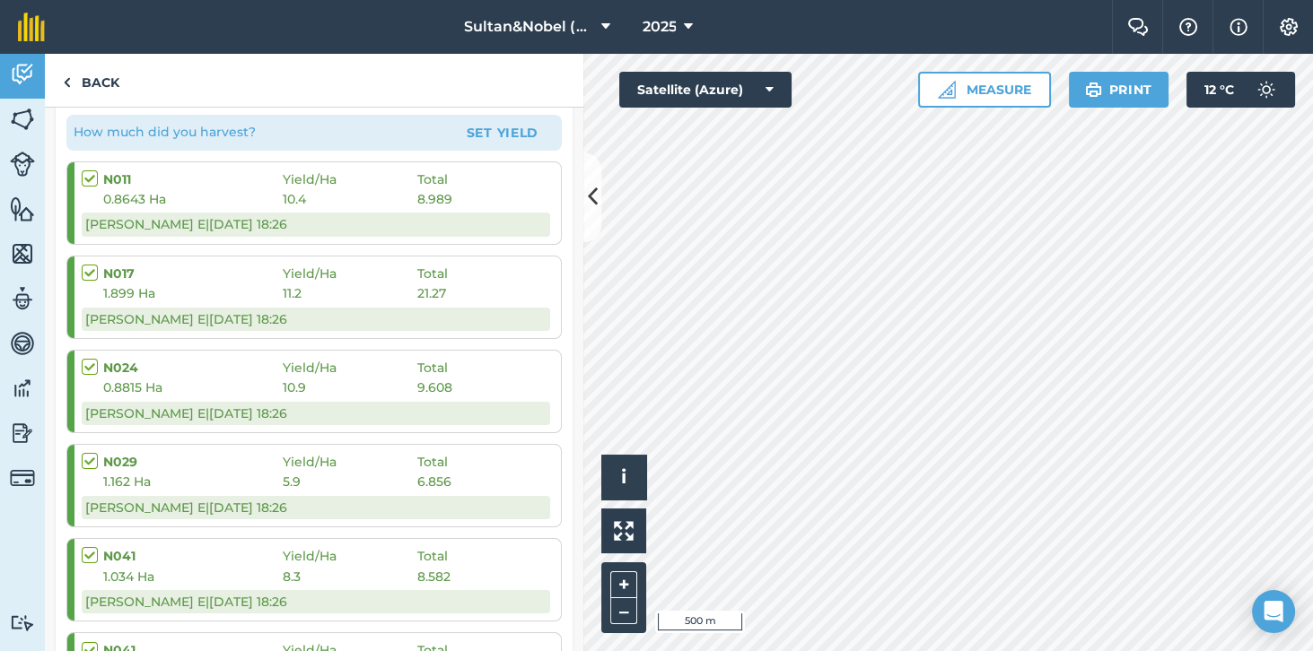
scroll to position [302, 0]
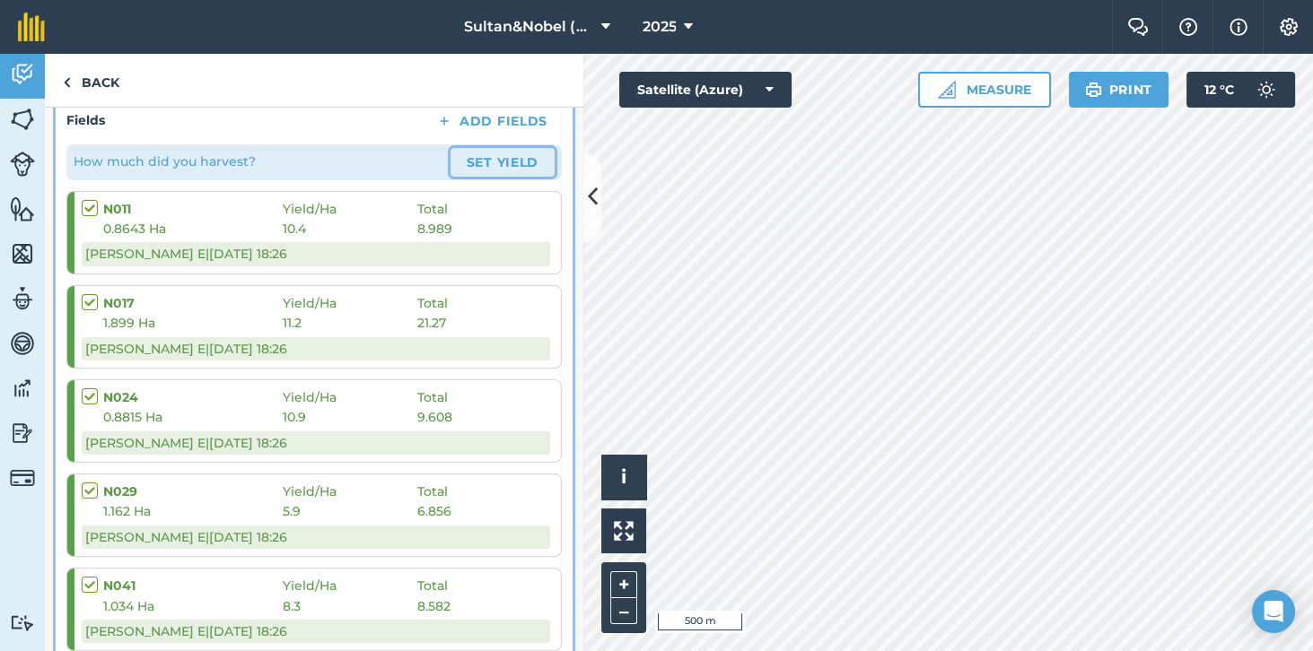
click at [517, 169] on button "Set Yield" at bounding box center [502, 162] width 104 height 29
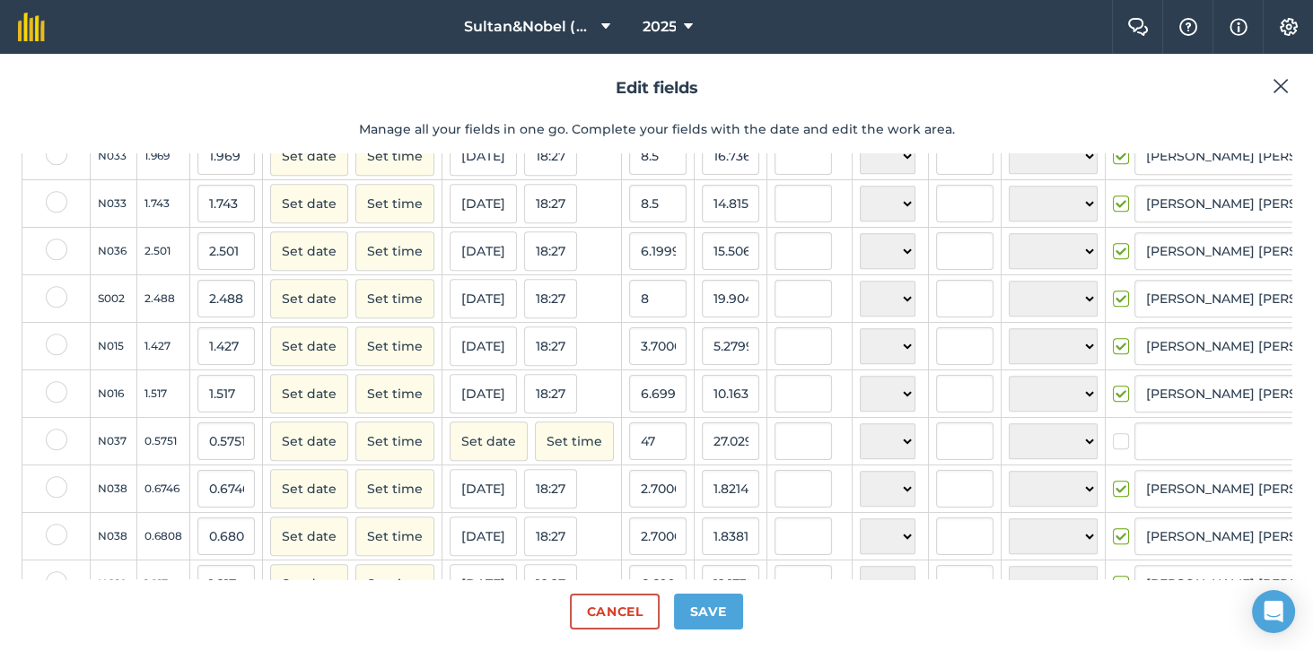
scroll to position [1577, 0]
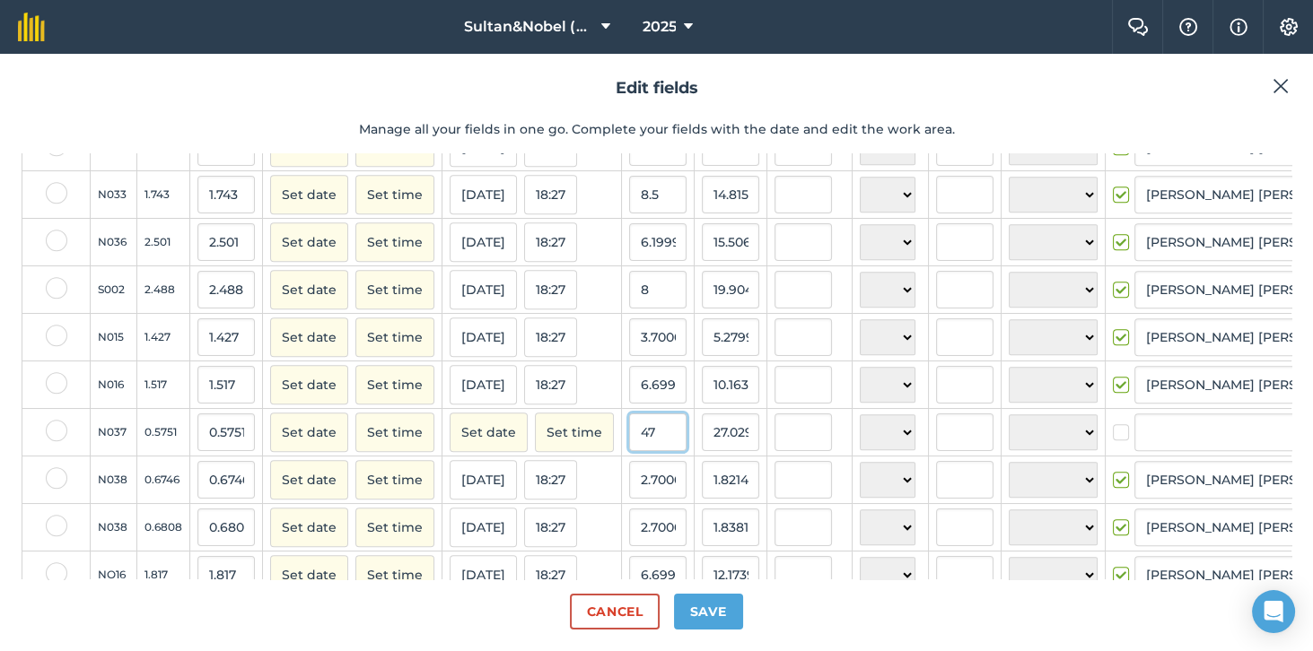
click at [646, 438] on input "47" at bounding box center [657, 433] width 57 height 38
click at [1113, 423] on label at bounding box center [1124, 423] width 22 height 0
click at [1113, 435] on input "checkbox" at bounding box center [1119, 429] width 12 height 12
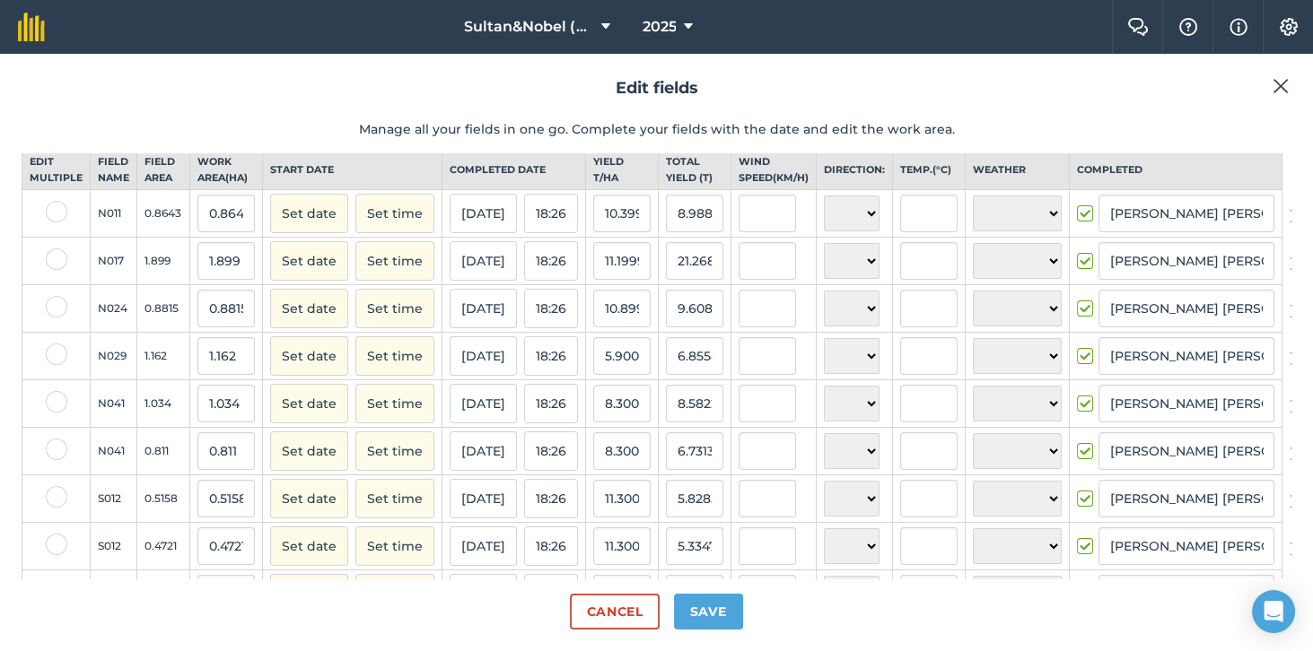
scroll to position [0, 0]
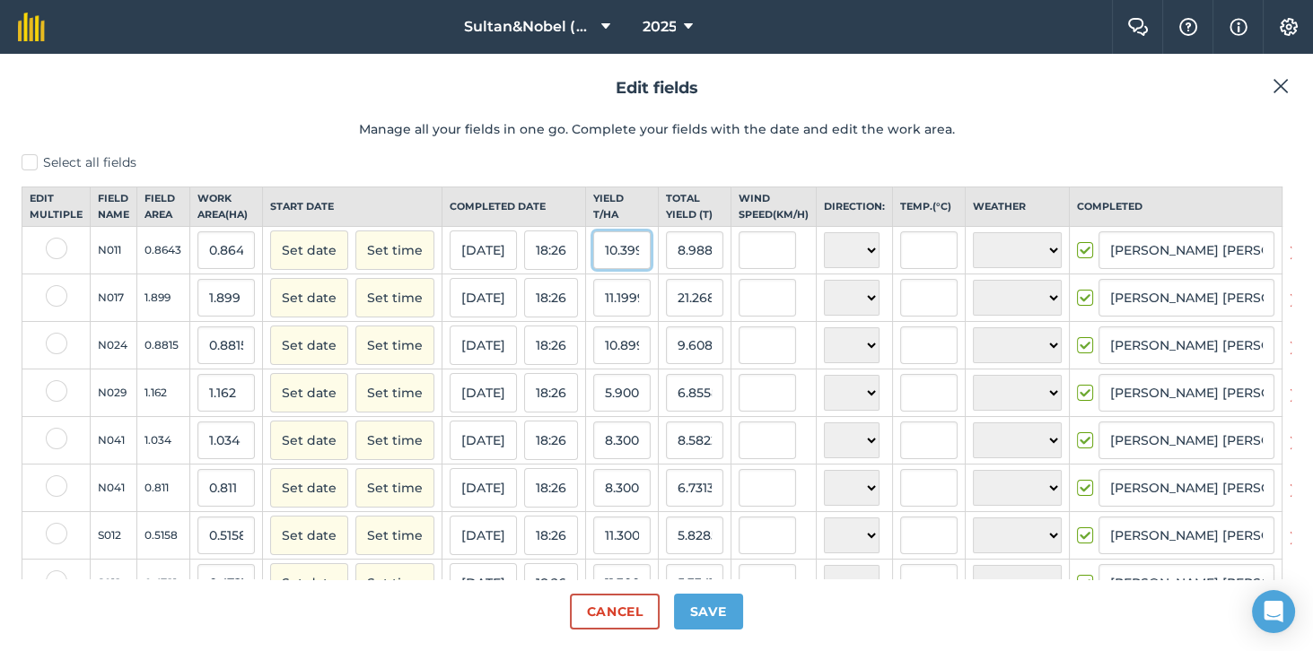
click at [618, 264] on input "10.399999618530273" at bounding box center [621, 250] width 57 height 38
click at [614, 317] on input "11.199999809265137" at bounding box center [621, 298] width 57 height 38
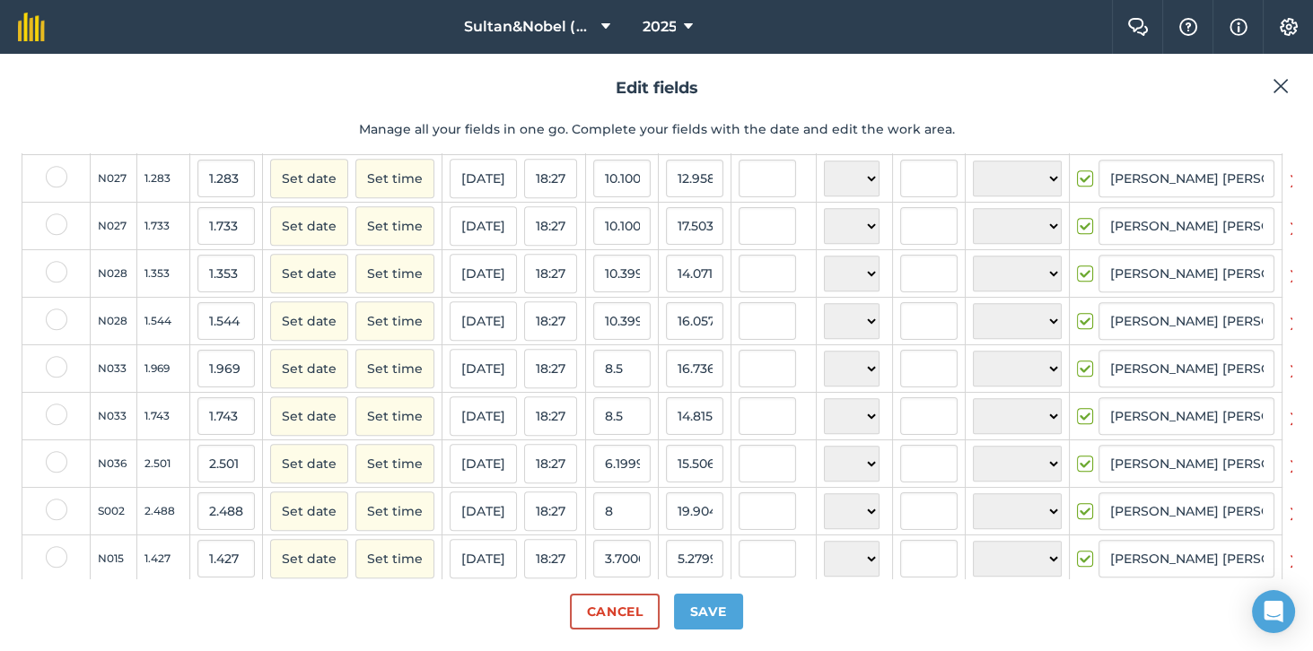
scroll to position [1359, 0]
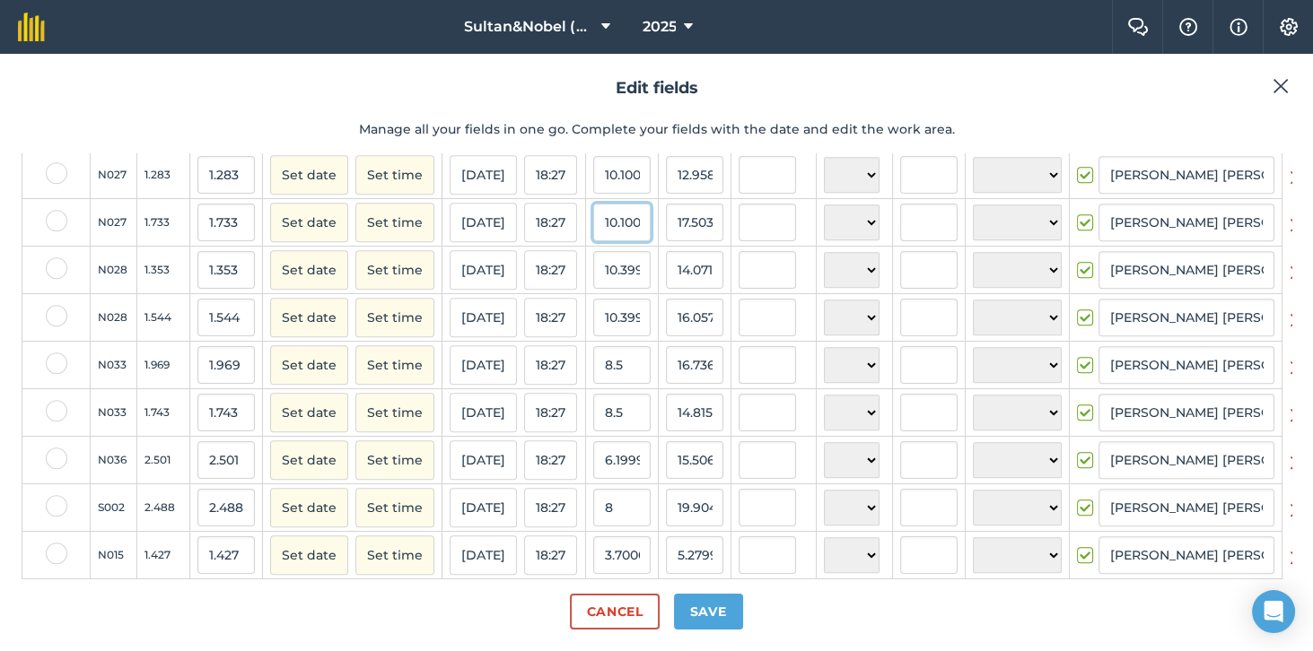
click at [611, 230] on input "10.100000381469727" at bounding box center [621, 223] width 57 height 38
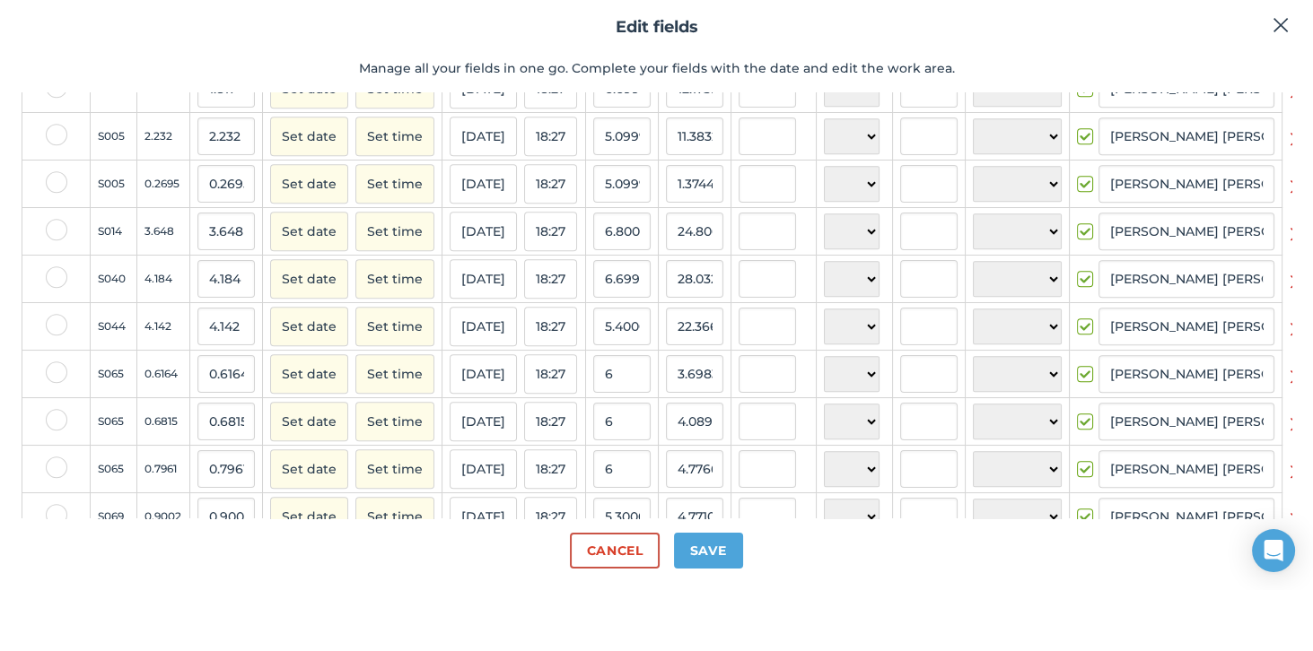
scroll to position [85, 0]
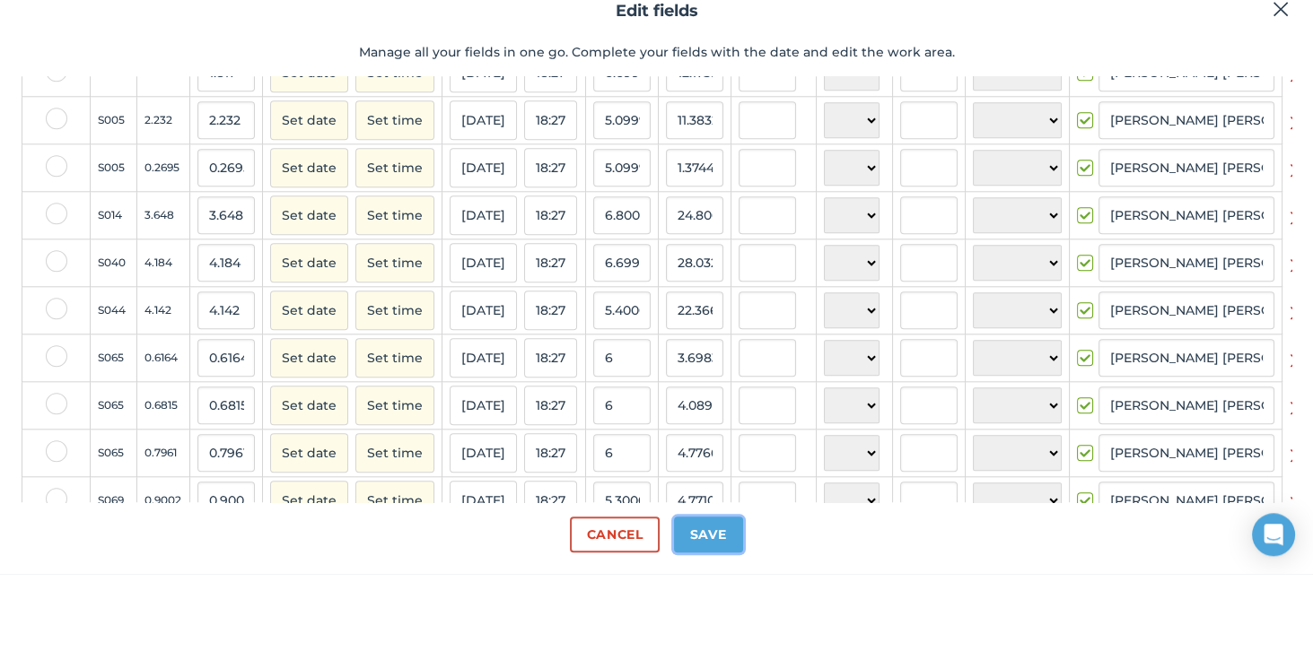
click at [727, 610] on button "Save" at bounding box center [708, 612] width 69 height 36
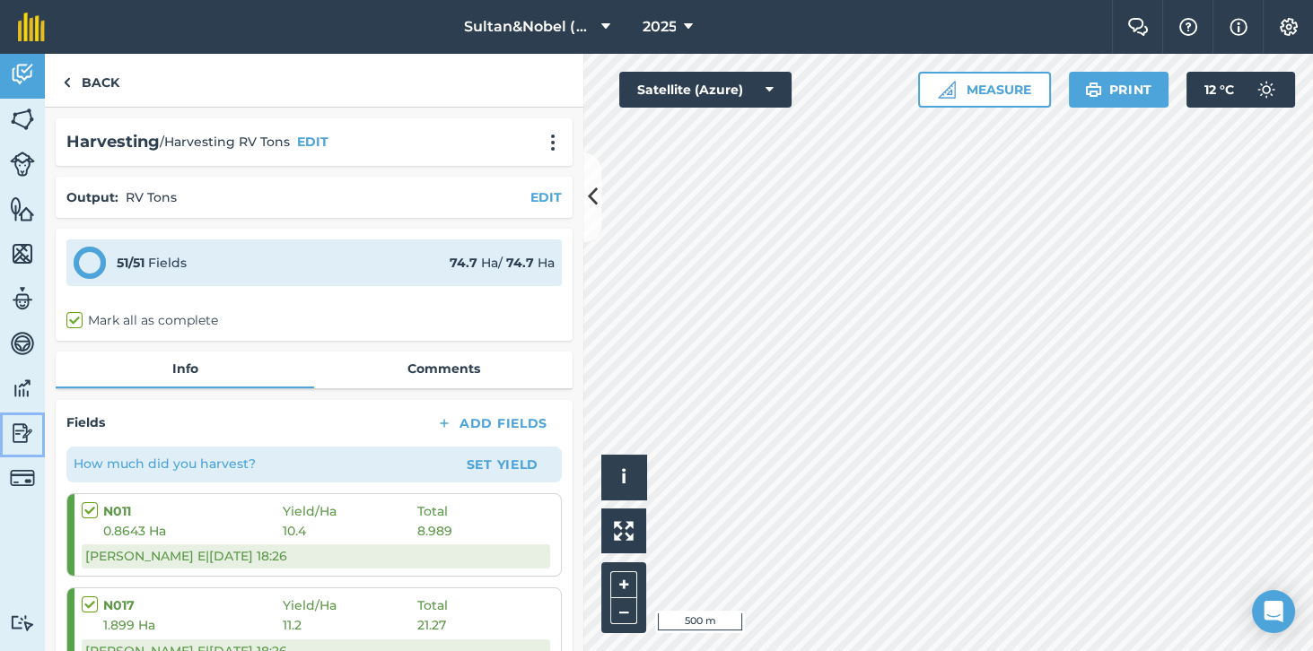
click at [21, 431] on img at bounding box center [22, 433] width 25 height 27
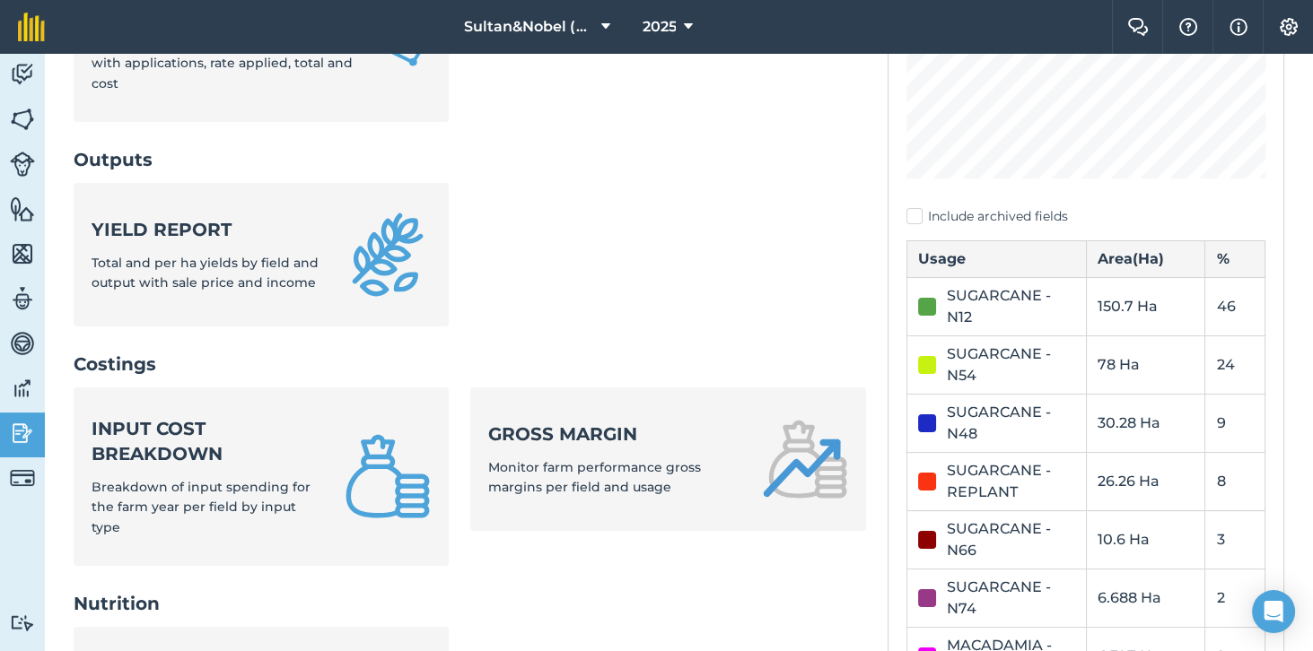
scroll to position [421, 0]
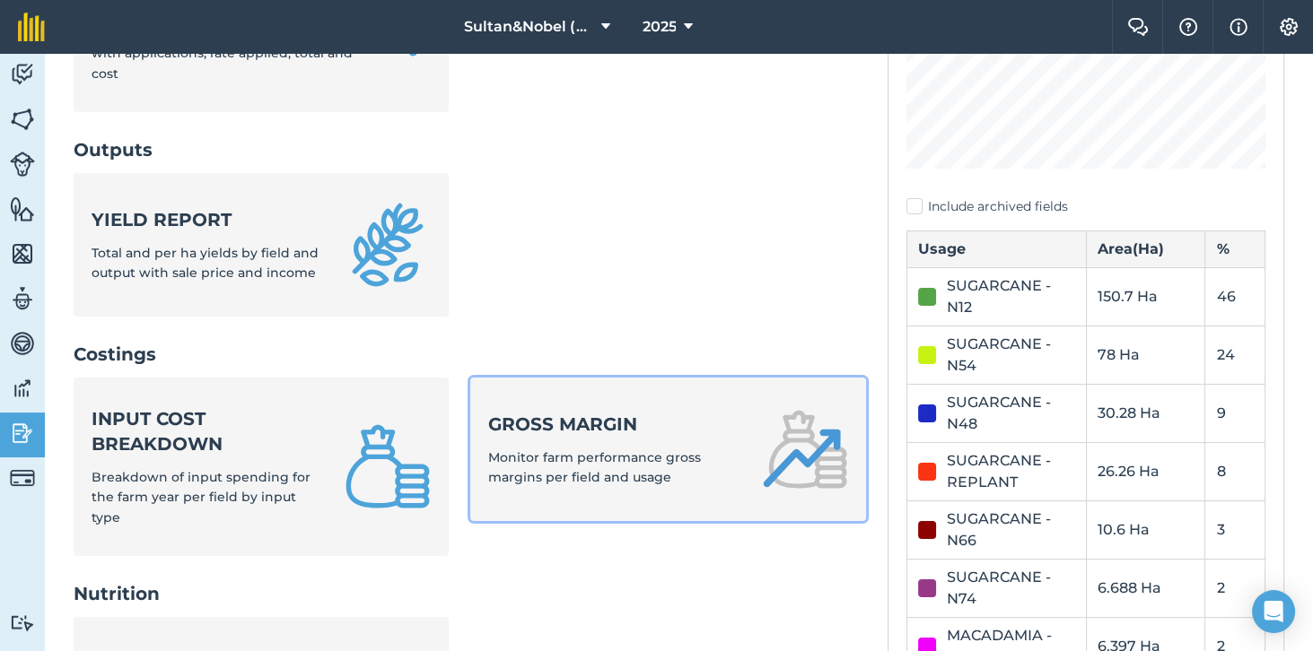
click at [788, 434] on img at bounding box center [805, 449] width 86 height 86
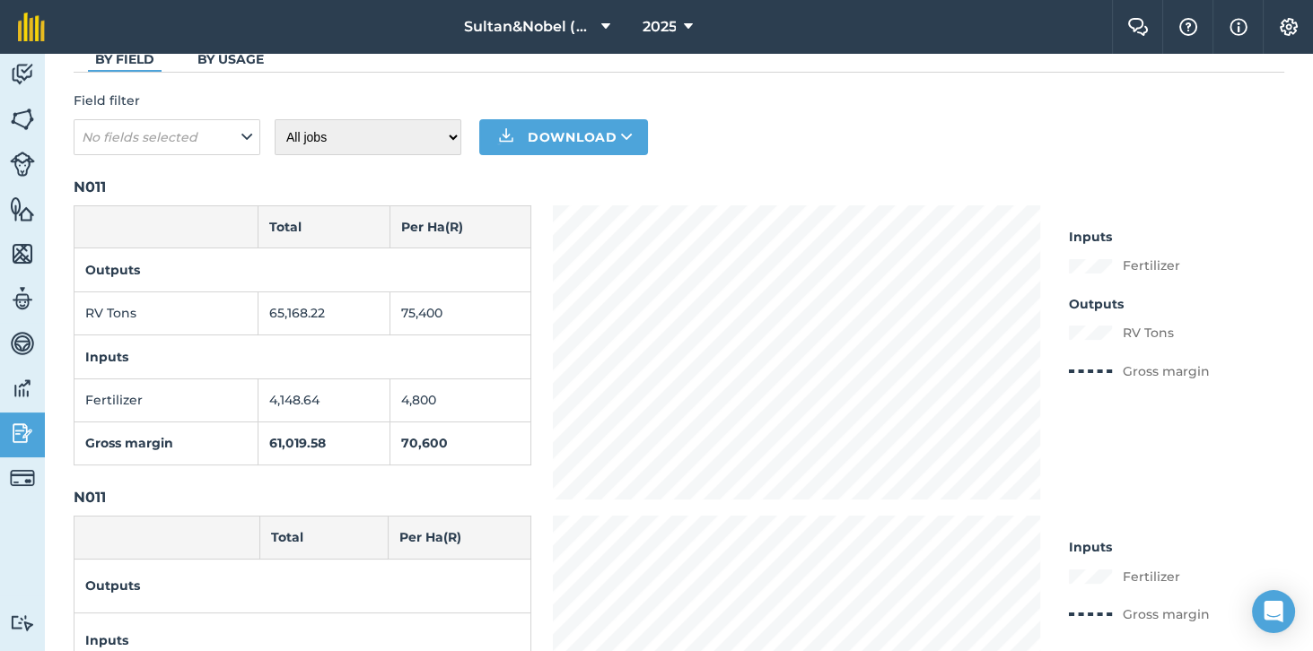
scroll to position [93, 0]
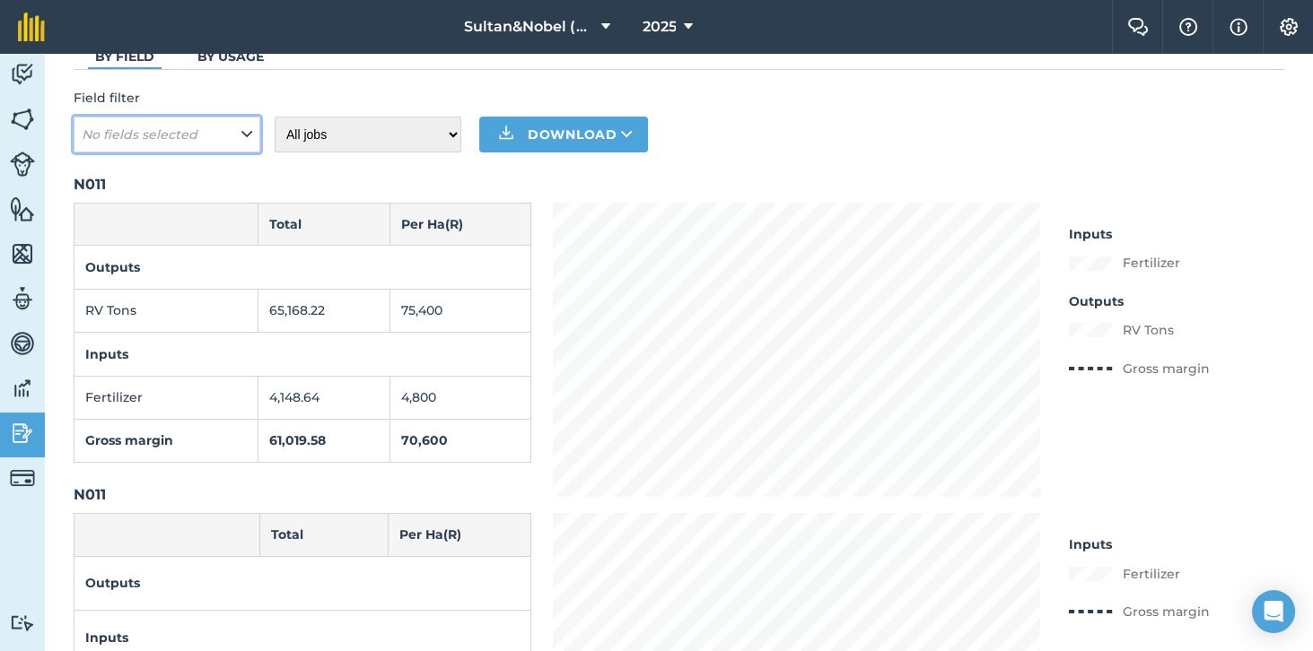
click at [231, 147] on button "No fields selected" at bounding box center [167, 135] width 187 height 36
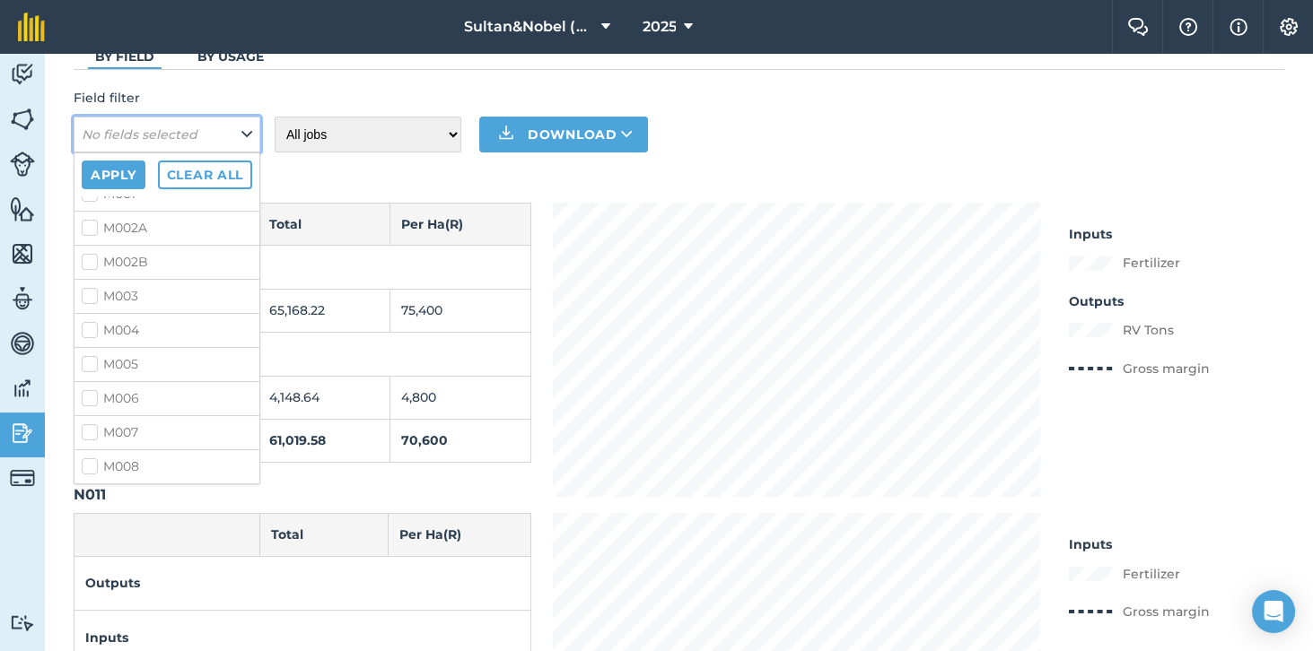
scroll to position [0, 0]
click at [777, 147] on div "Field filter No fields selected Apply Clear all M001 M002A M002B M003 M004 M005…" at bounding box center [679, 120] width 1210 height 65
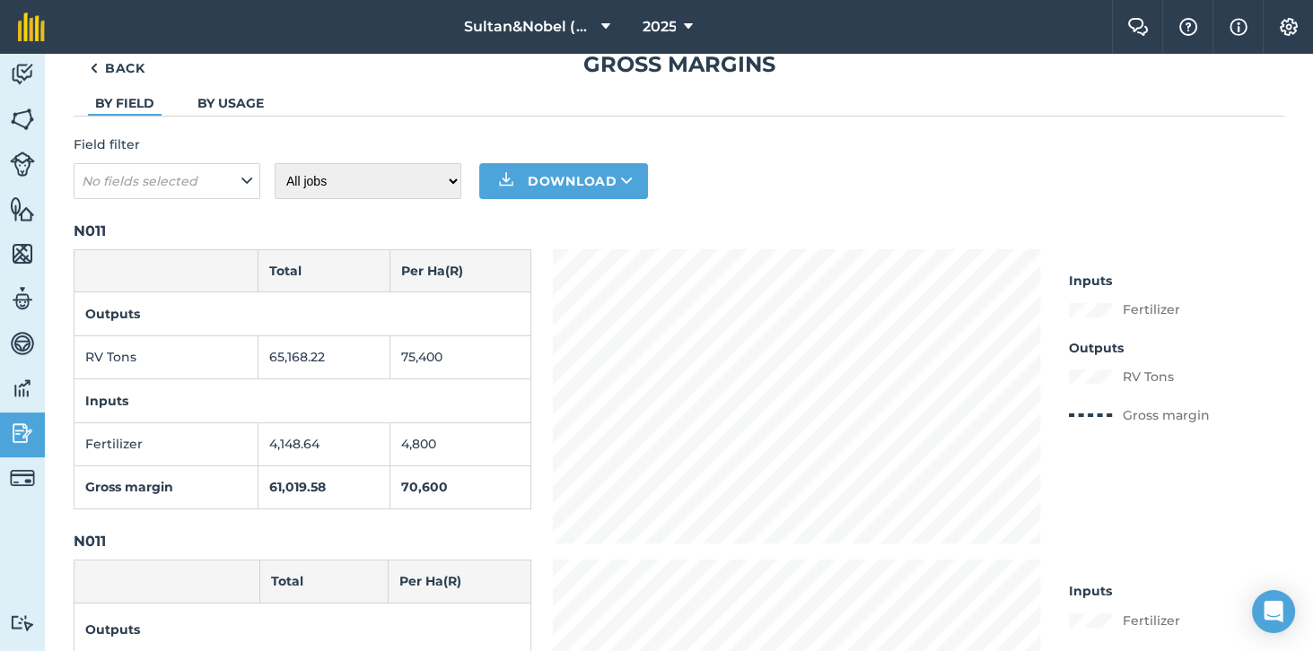
scroll to position [12, 0]
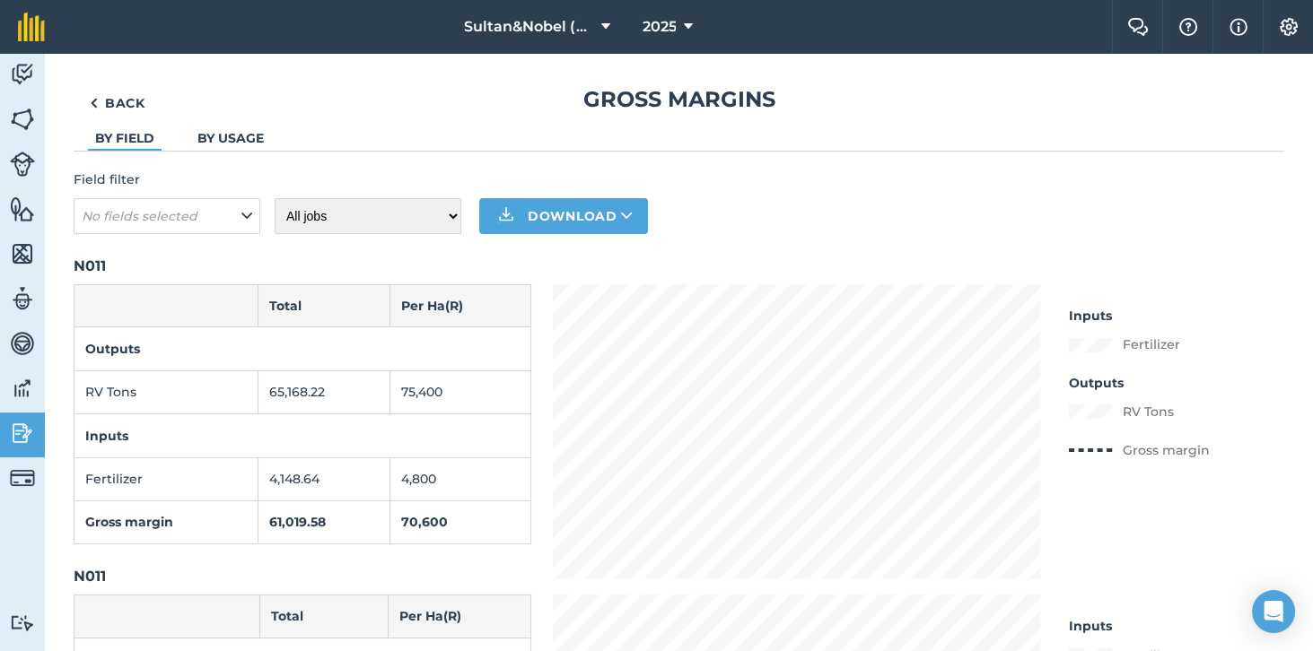
click at [221, 137] on link "By usage" at bounding box center [230, 138] width 66 height 16
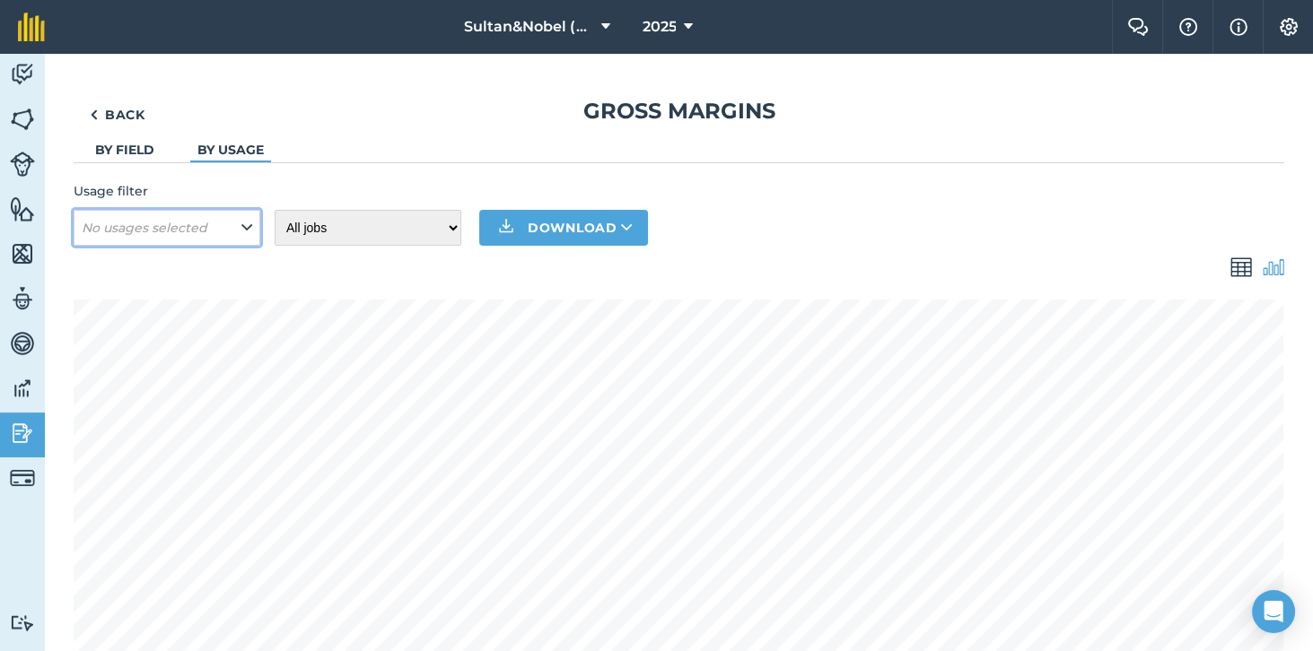
click at [238, 241] on button "No usages selected" at bounding box center [167, 228] width 187 height 36
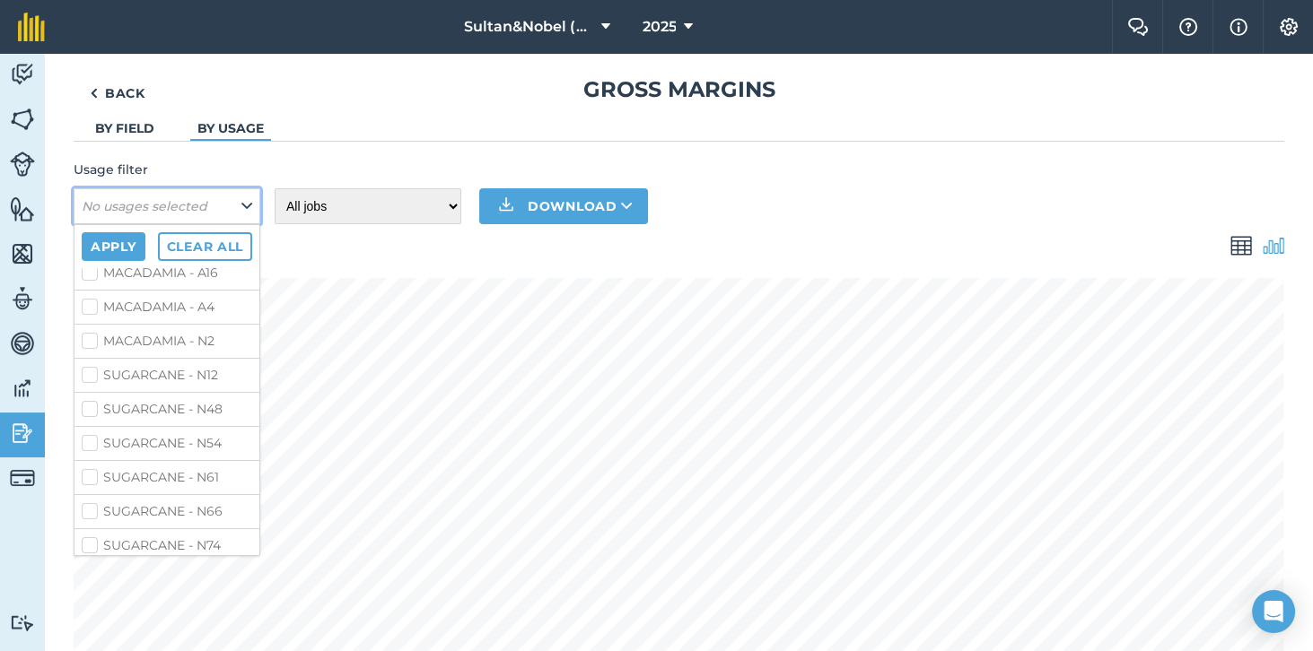
scroll to position [215, 0]
click at [91, 370] on label "SUGARCANE - N12" at bounding box center [167, 377] width 170 height 19
click at [91, 370] on input "SUGARCANE - N12" at bounding box center [88, 374] width 12 height 12
click at [89, 402] on label "SUGARCANE - N48" at bounding box center [167, 411] width 170 height 19
click at [89, 402] on input "SUGARCANE - N48" at bounding box center [88, 408] width 12 height 12
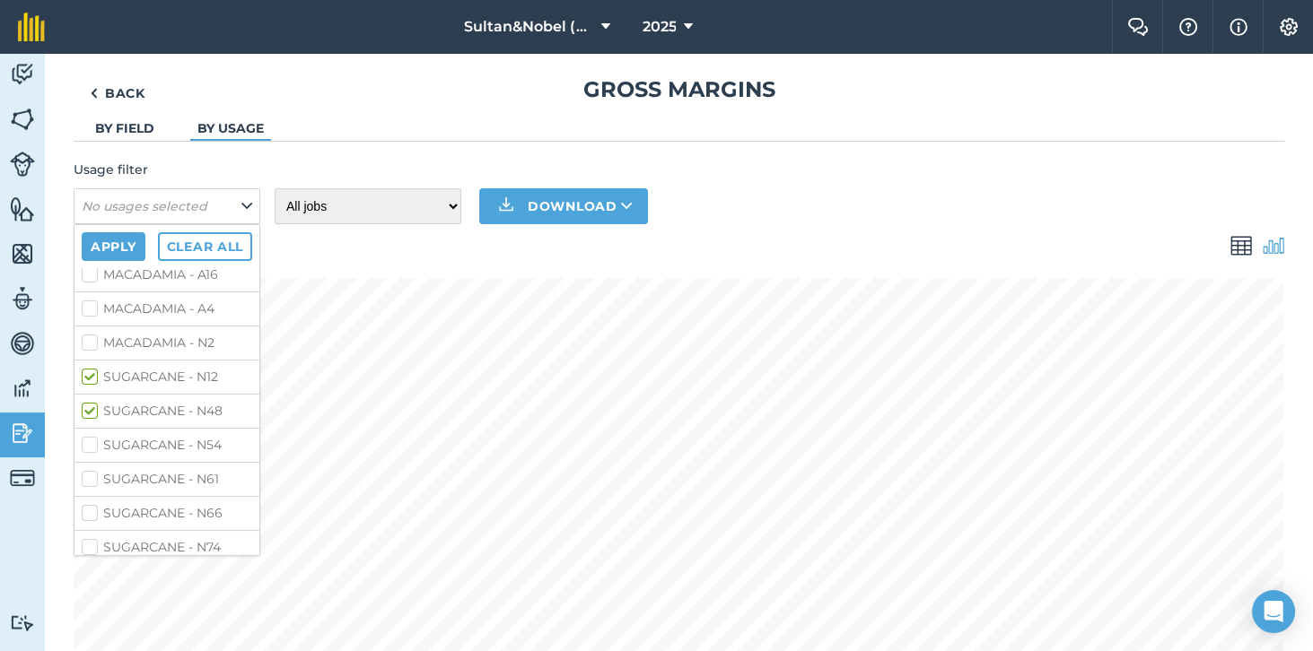
click at [92, 441] on label "SUGARCANE - N54" at bounding box center [167, 445] width 170 height 19
click at [92, 441] on input "SUGARCANE - N54" at bounding box center [88, 442] width 12 height 12
click at [87, 470] on label "SUGARCANE - N61" at bounding box center [167, 479] width 170 height 19
click at [87, 470] on input "SUGARCANE - N61" at bounding box center [88, 476] width 12 height 12
click at [94, 504] on label "SUGARCANE - N66" at bounding box center [167, 513] width 170 height 19
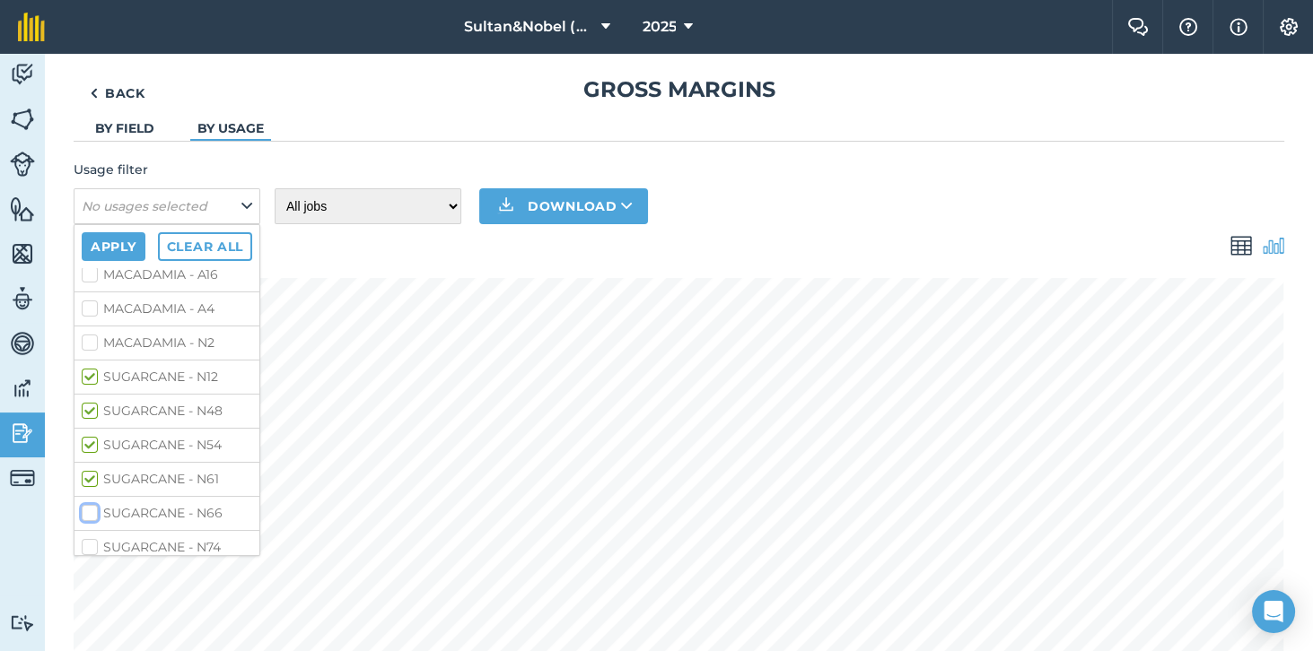
click at [93, 504] on input "SUGARCANE - N66" at bounding box center [88, 510] width 12 height 12
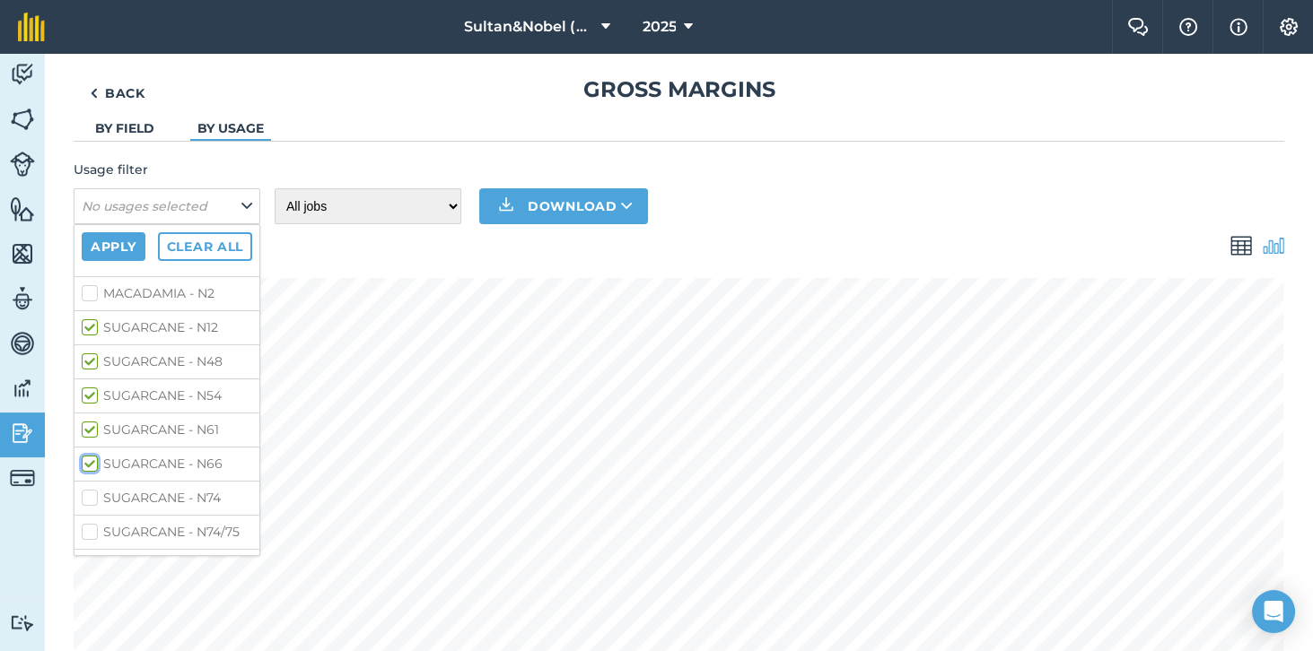
scroll to position [287, 0]
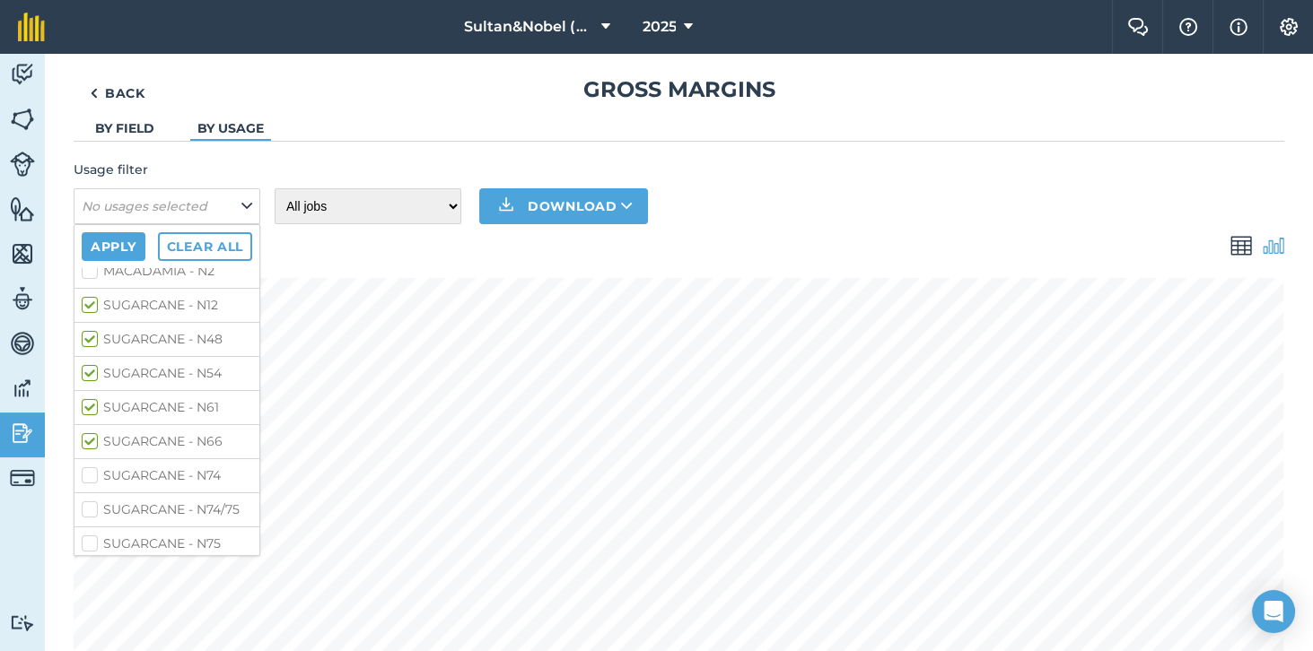
click at [96, 473] on label "SUGARCANE - N74" at bounding box center [167, 476] width 170 height 19
click at [93, 473] on input "SUGARCANE - N74" at bounding box center [88, 473] width 12 height 12
click at [106, 510] on label "SUGARCANE - N74/75" at bounding box center [167, 510] width 170 height 19
click at [93, 510] on input "SUGARCANE - N74/75" at bounding box center [88, 507] width 12 height 12
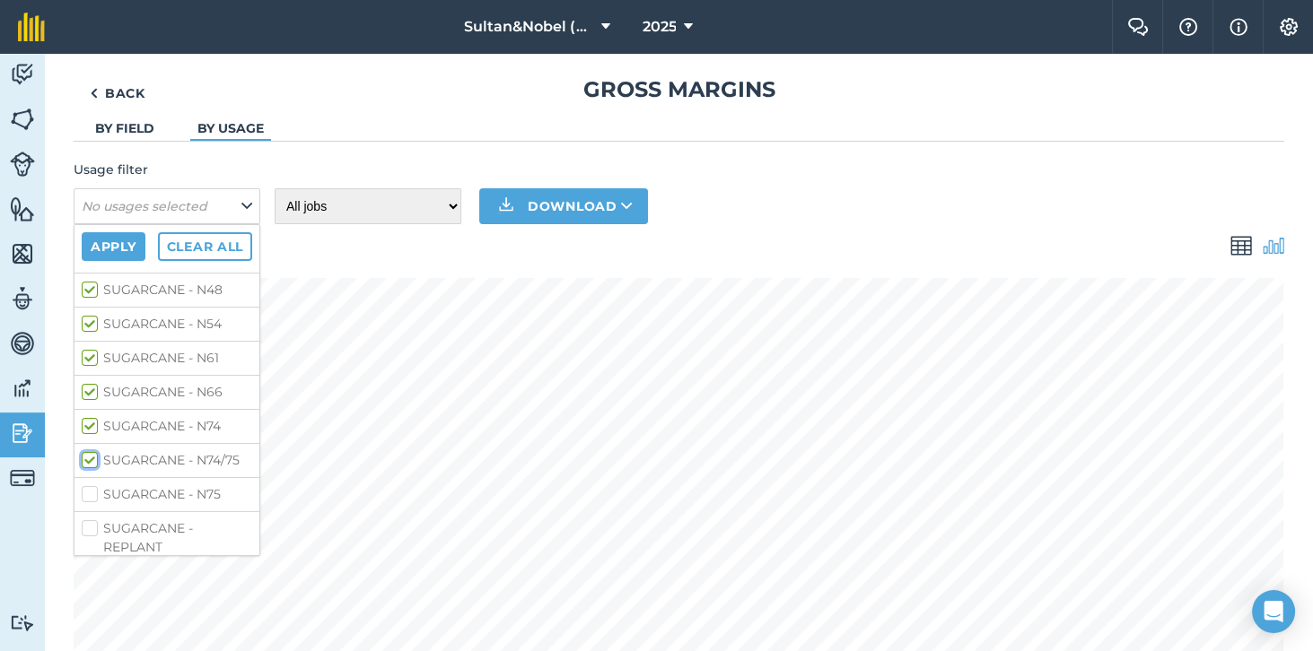
scroll to position [338, 0]
click at [97, 487] on label "SUGARCANE - N75" at bounding box center [167, 493] width 170 height 19
click at [93, 487] on input "SUGARCANE - N75" at bounding box center [88, 490] width 12 height 12
click at [122, 240] on button "Apply" at bounding box center [114, 246] width 64 height 29
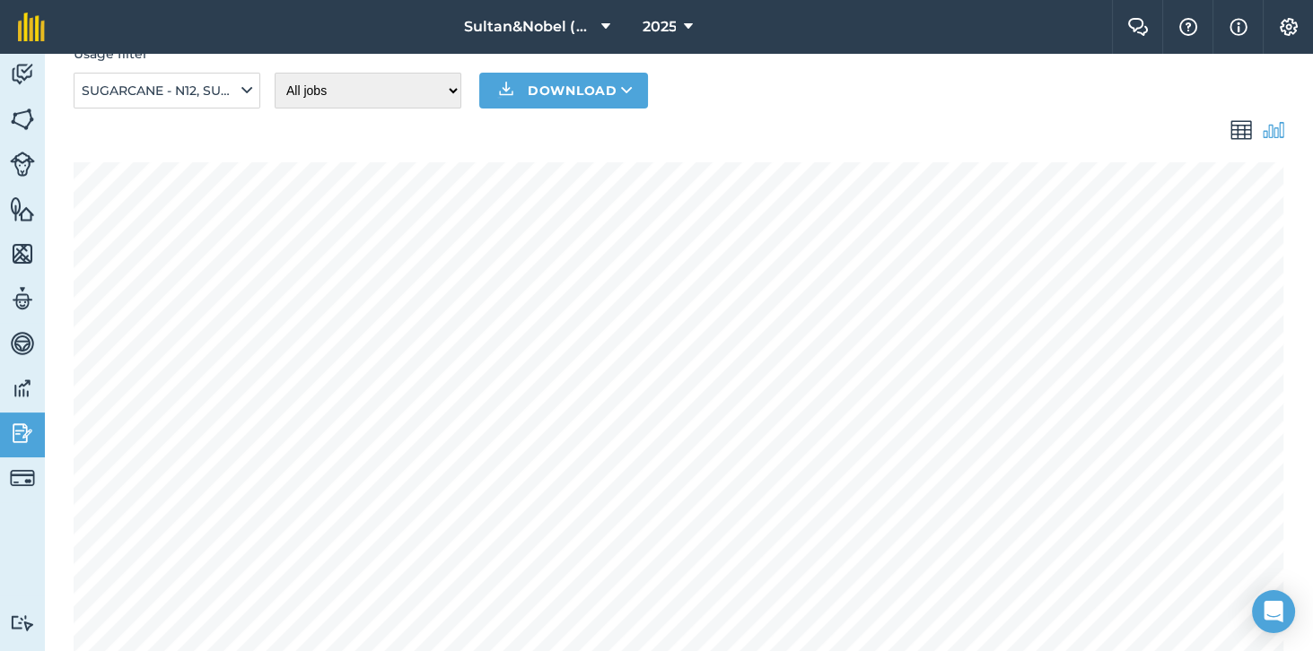
scroll to position [0, 0]
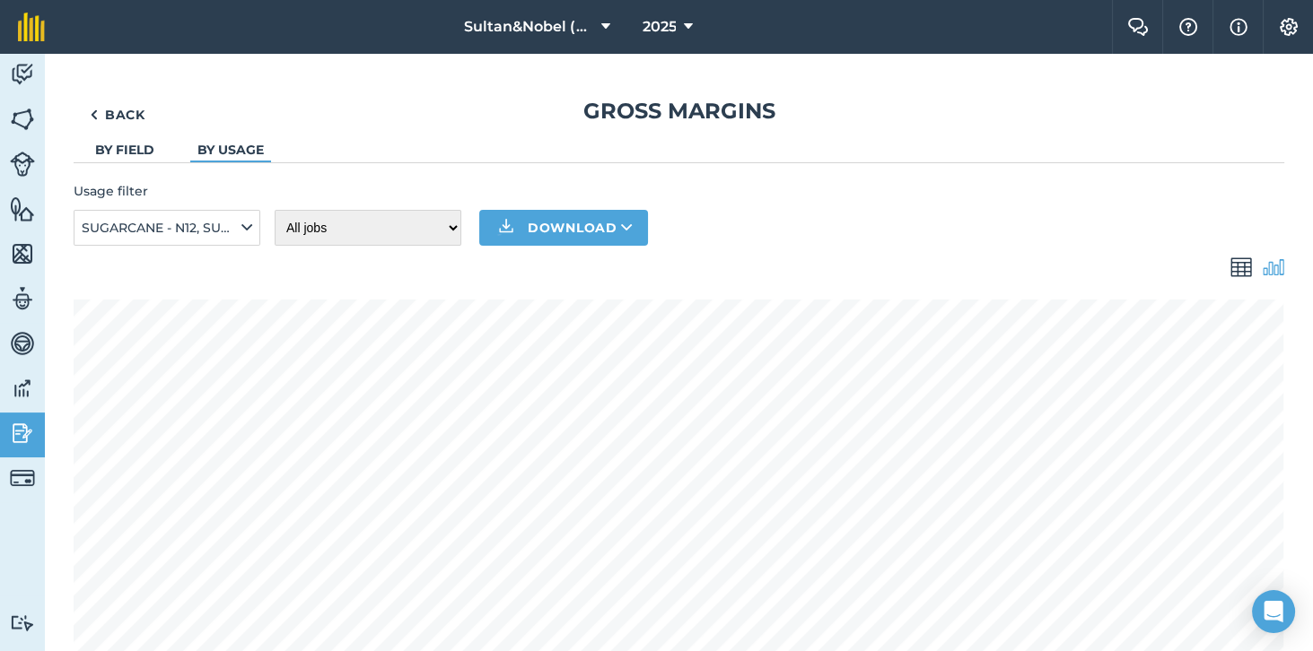
click at [1236, 262] on img at bounding box center [1241, 268] width 22 height 22
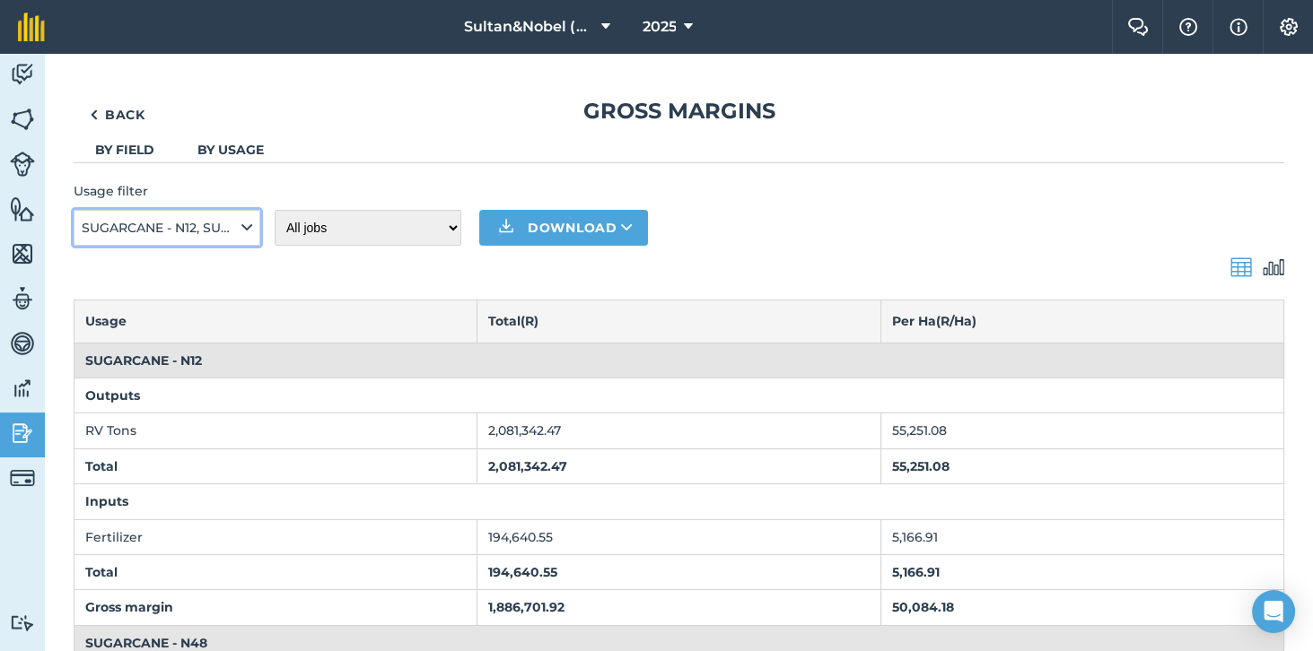
click at [241, 223] on icon at bounding box center [246, 228] width 11 height 20
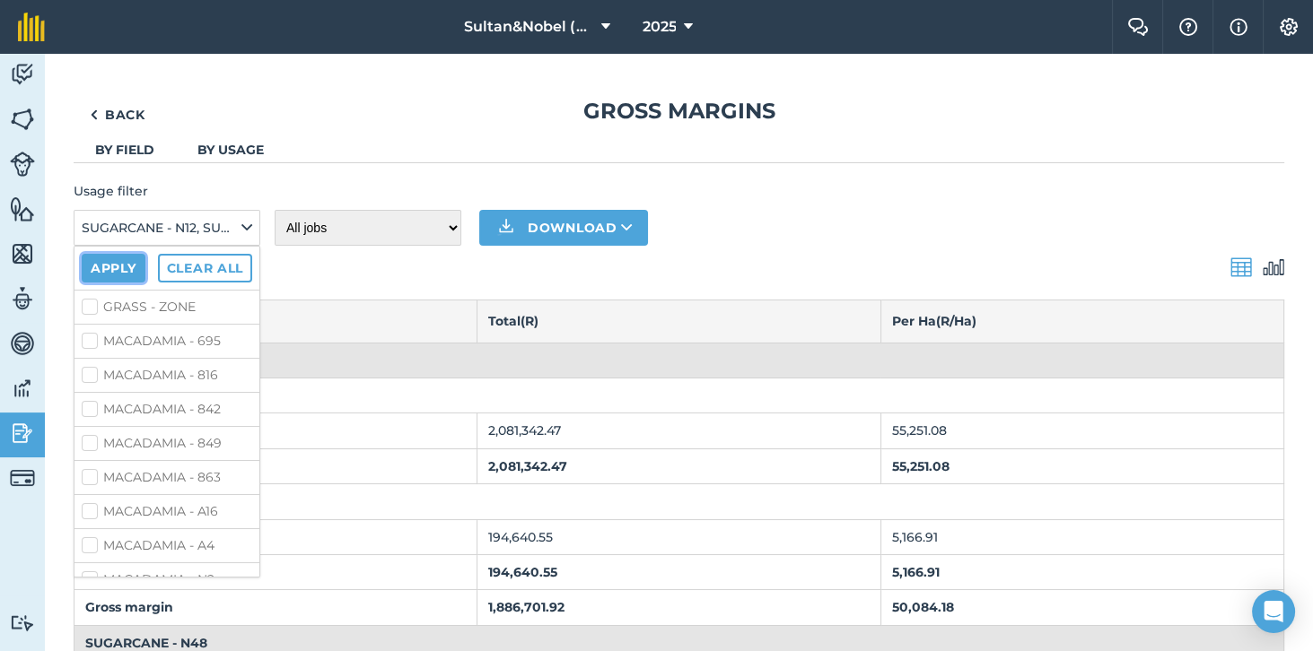
click at [112, 265] on button "Apply" at bounding box center [114, 268] width 64 height 29
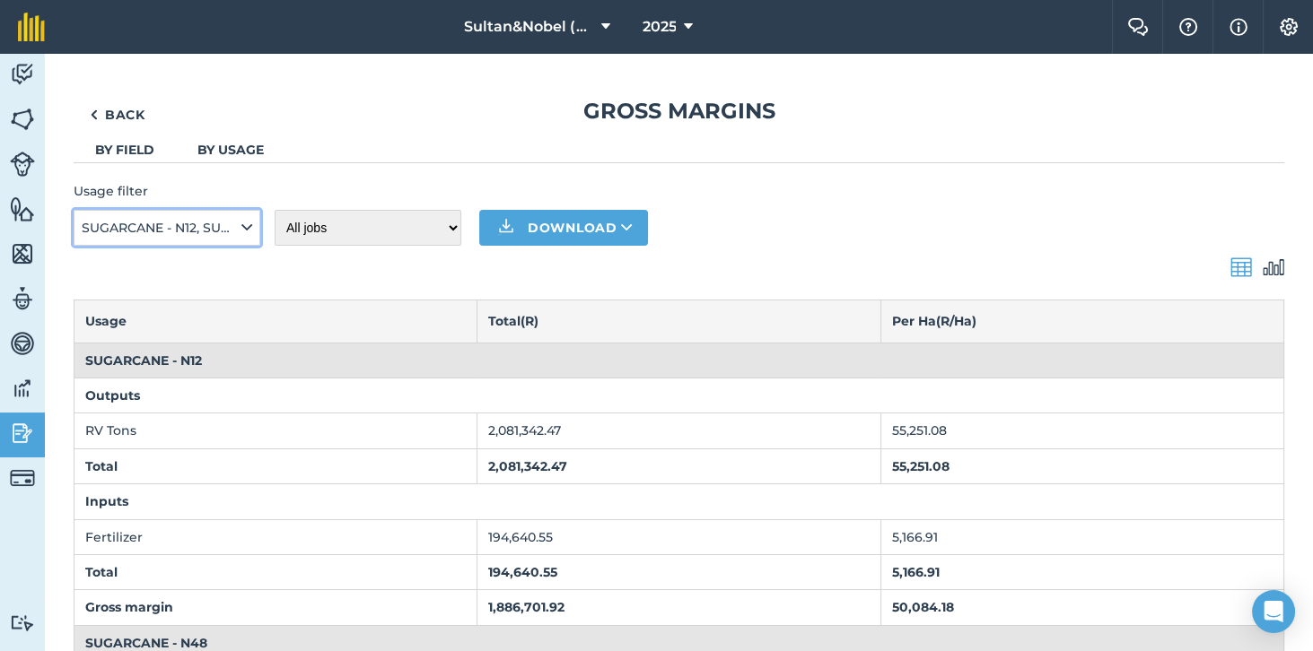
click at [258, 222] on button "SUGARCANE - N12, SUGARCANE - N48, SUGARCANE - N54, SUGARCANE - N61, SUGARCANE -…" at bounding box center [167, 228] width 187 height 36
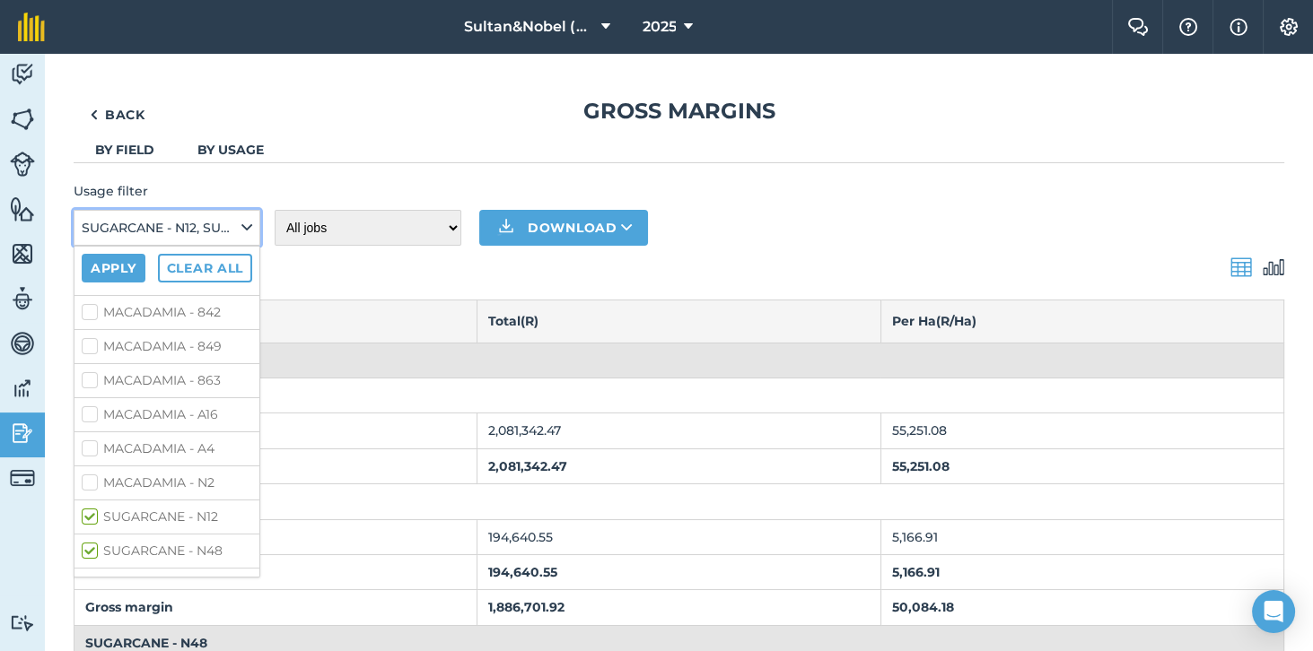
scroll to position [338, 0]
click at [90, 556] on label "SUGARCANE - REPLANT" at bounding box center [167, 558] width 170 height 38
click at [90, 551] on input "SUGARCANE - REPLANT" at bounding box center [88, 545] width 12 height 12
click at [100, 271] on button "Apply" at bounding box center [114, 268] width 64 height 29
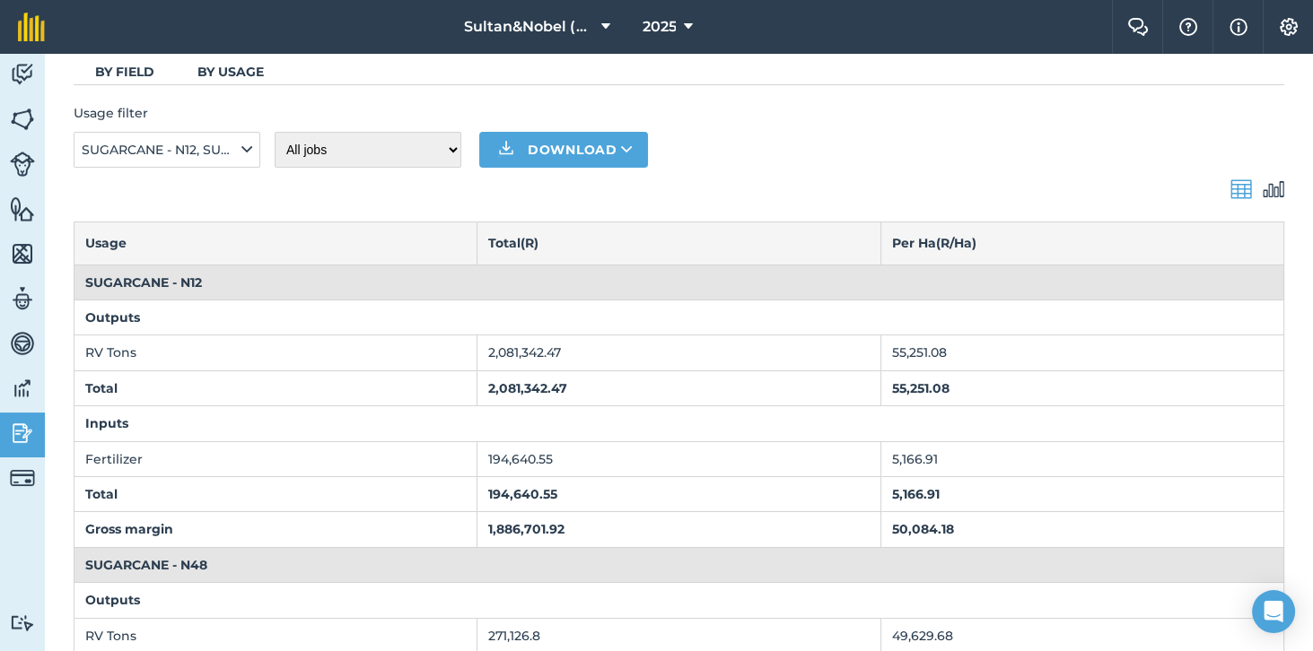
scroll to position [0, 0]
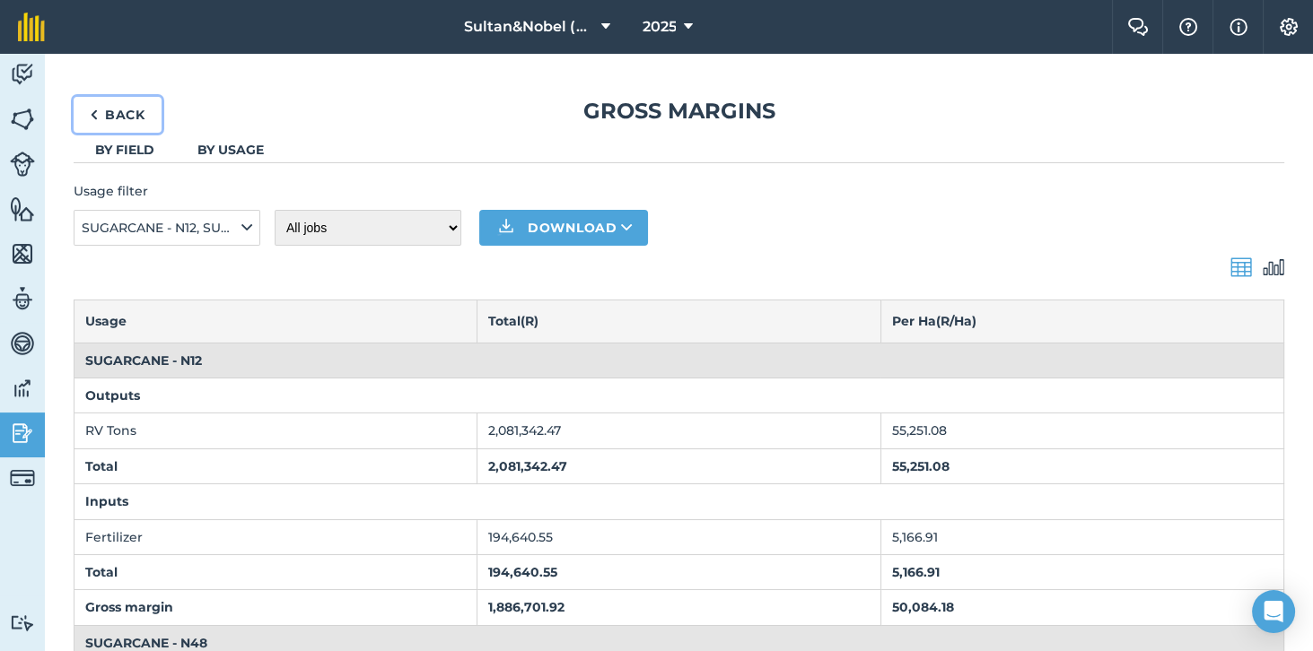
click at [114, 109] on link "Back" at bounding box center [118, 115] width 88 height 36
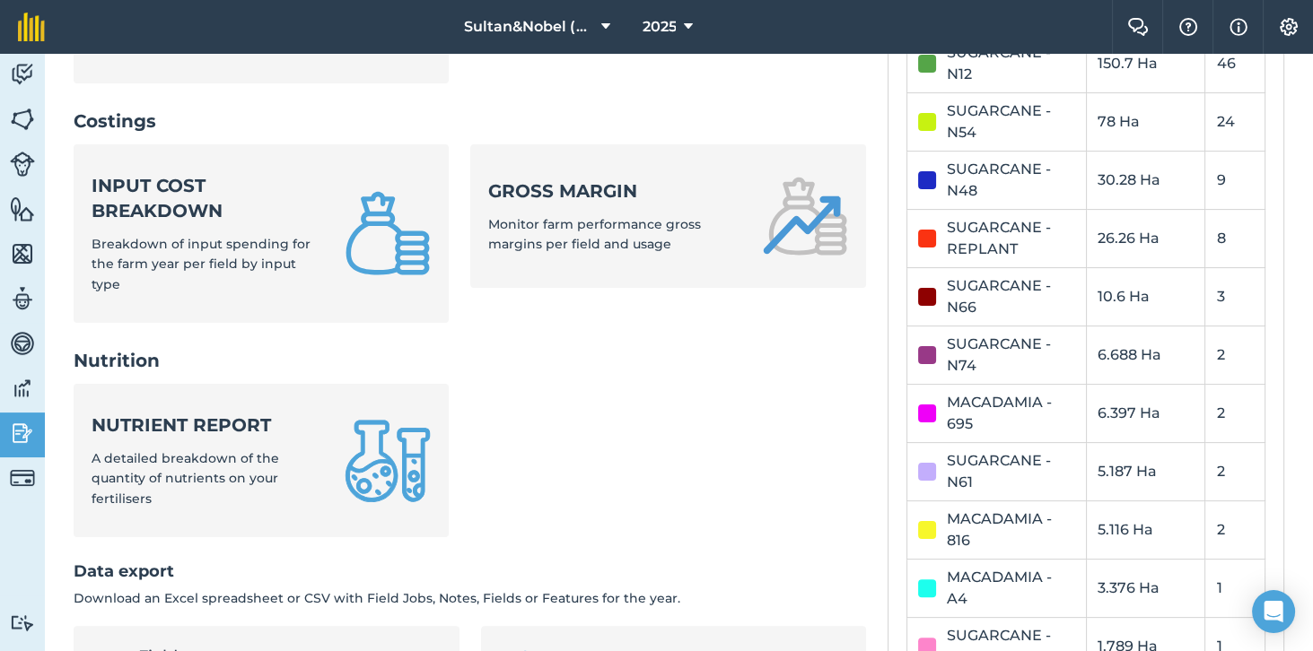
scroll to position [650, 0]
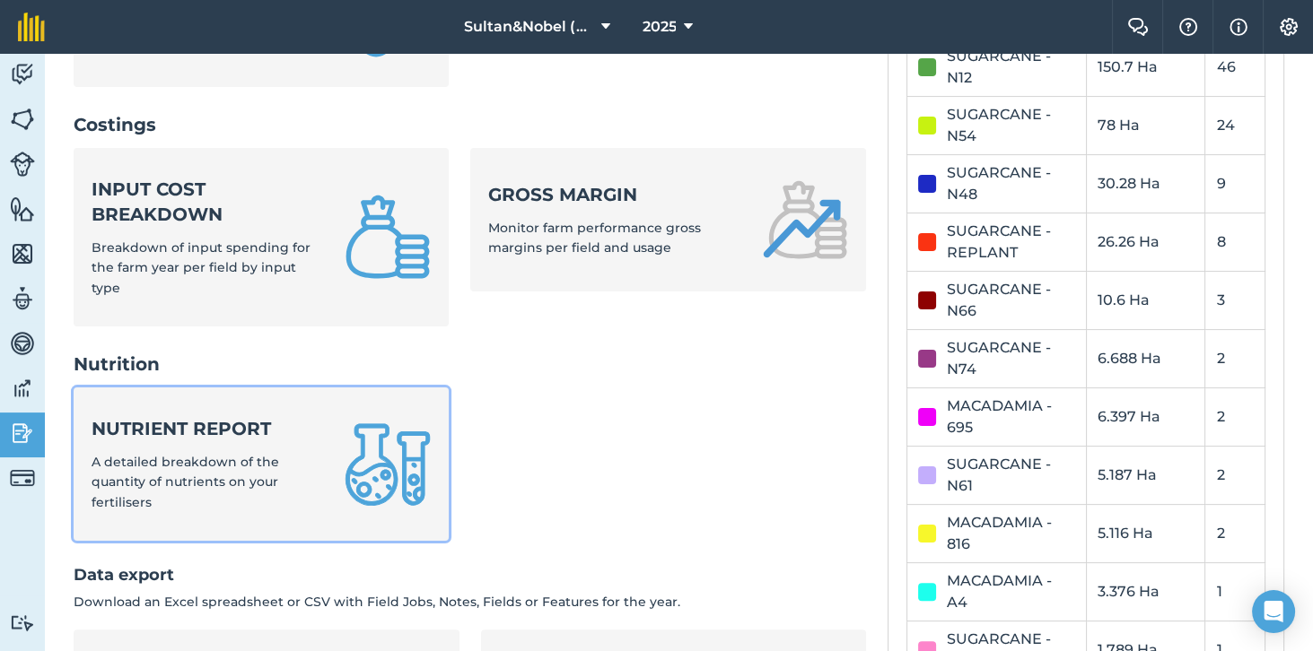
click at [215, 454] on span "A detailed breakdown of the quantity of nutrients on your fertilisers" at bounding box center [186, 482] width 188 height 57
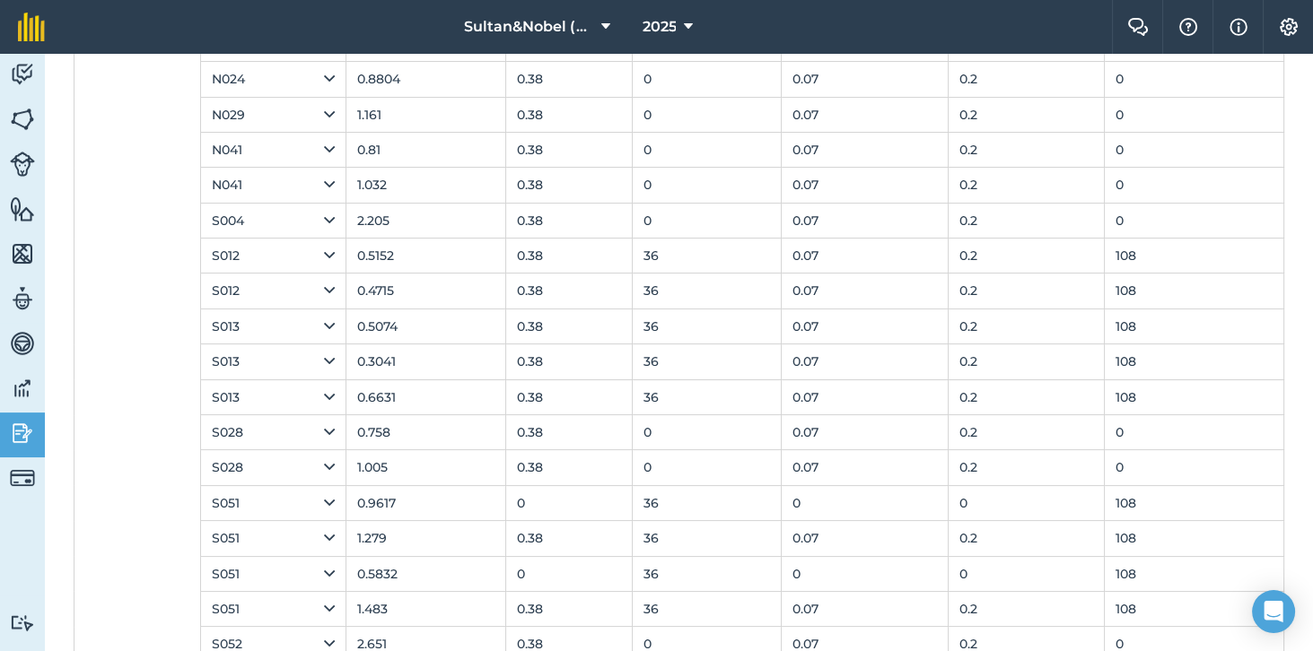
scroll to position [294, 0]
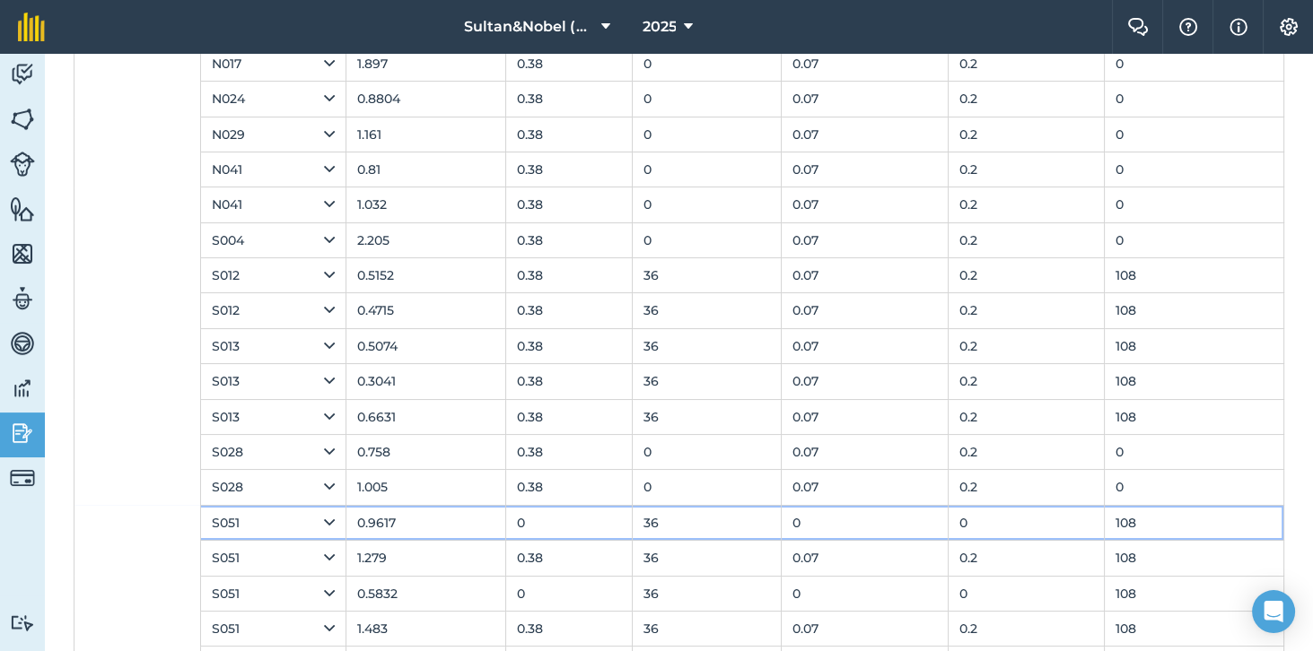
click at [324, 513] on icon at bounding box center [329, 523] width 11 height 20
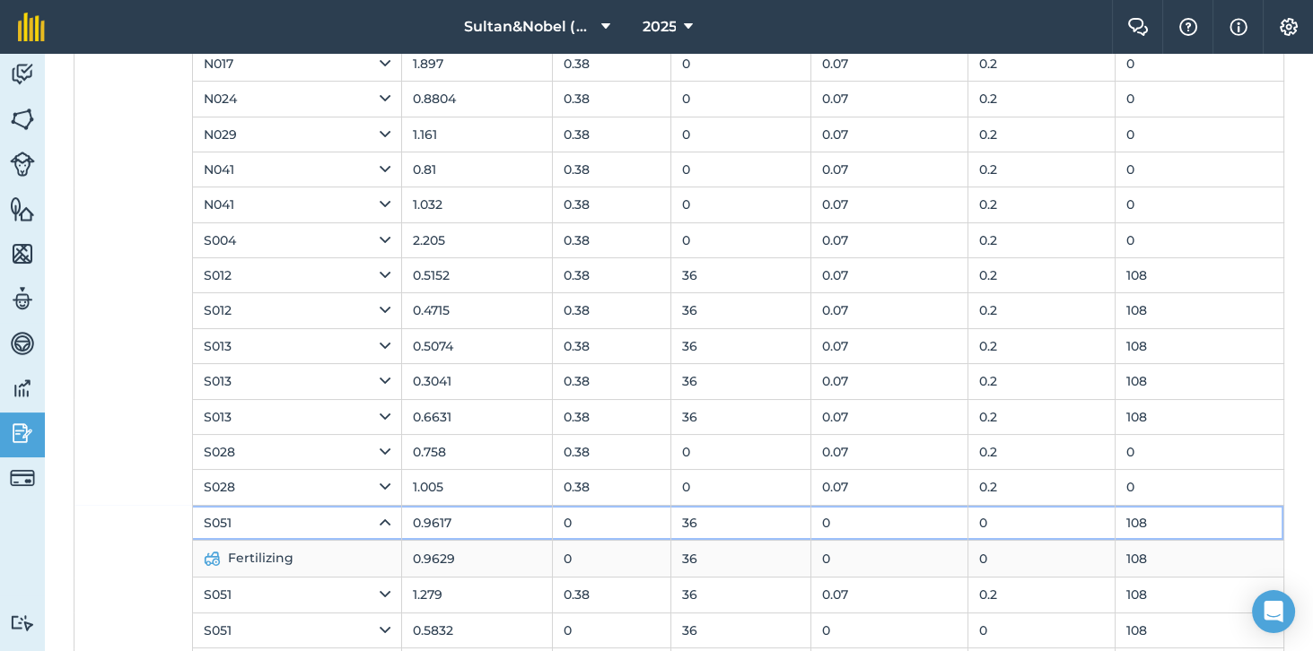
click at [371, 505] on td "S051" at bounding box center [297, 522] width 209 height 35
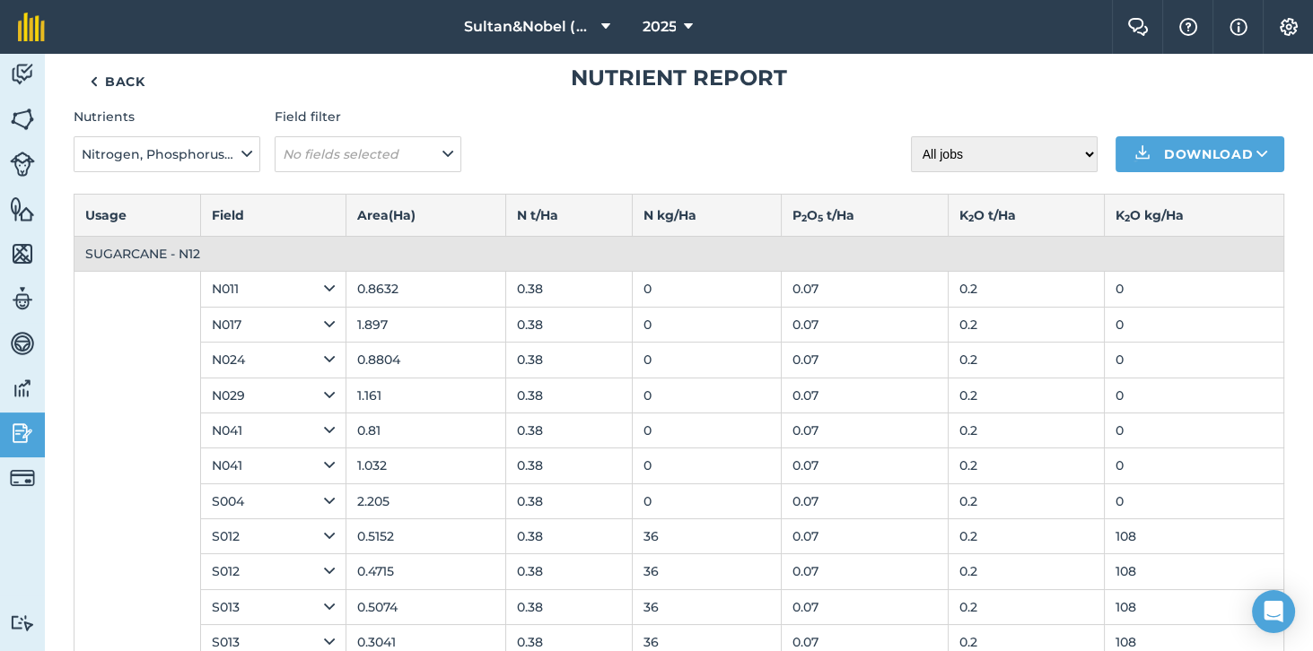
scroll to position [0, 0]
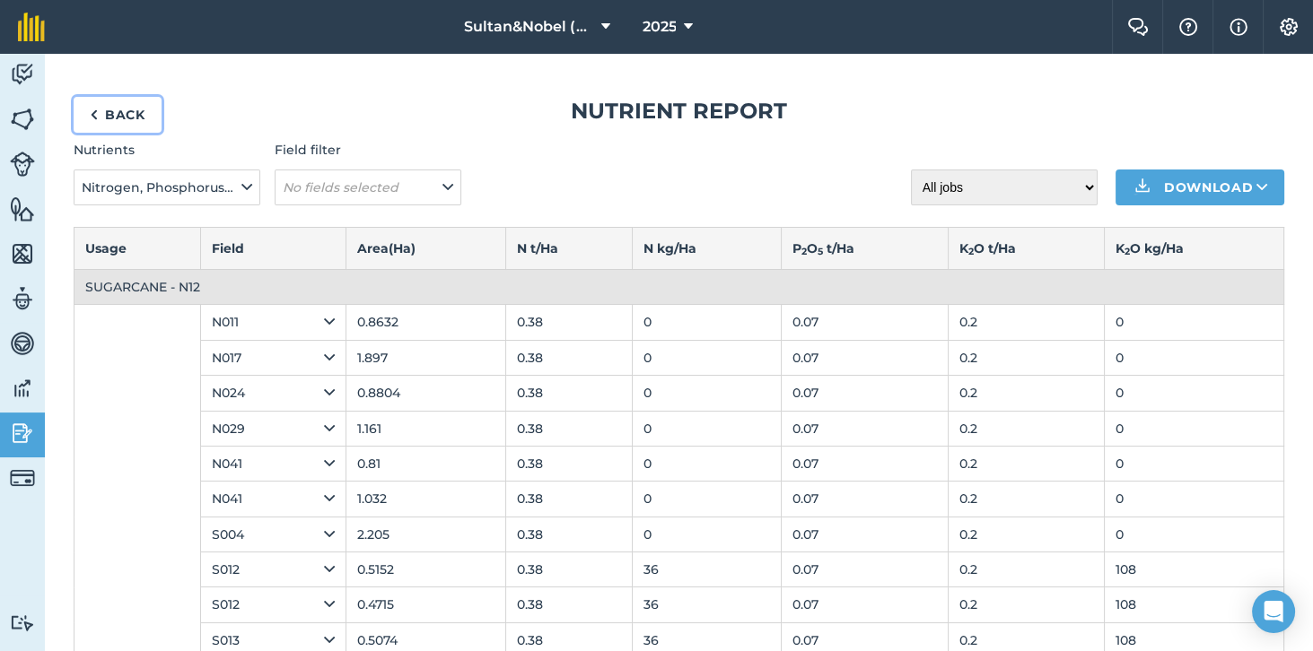
click at [106, 117] on link "Back" at bounding box center [118, 115] width 88 height 36
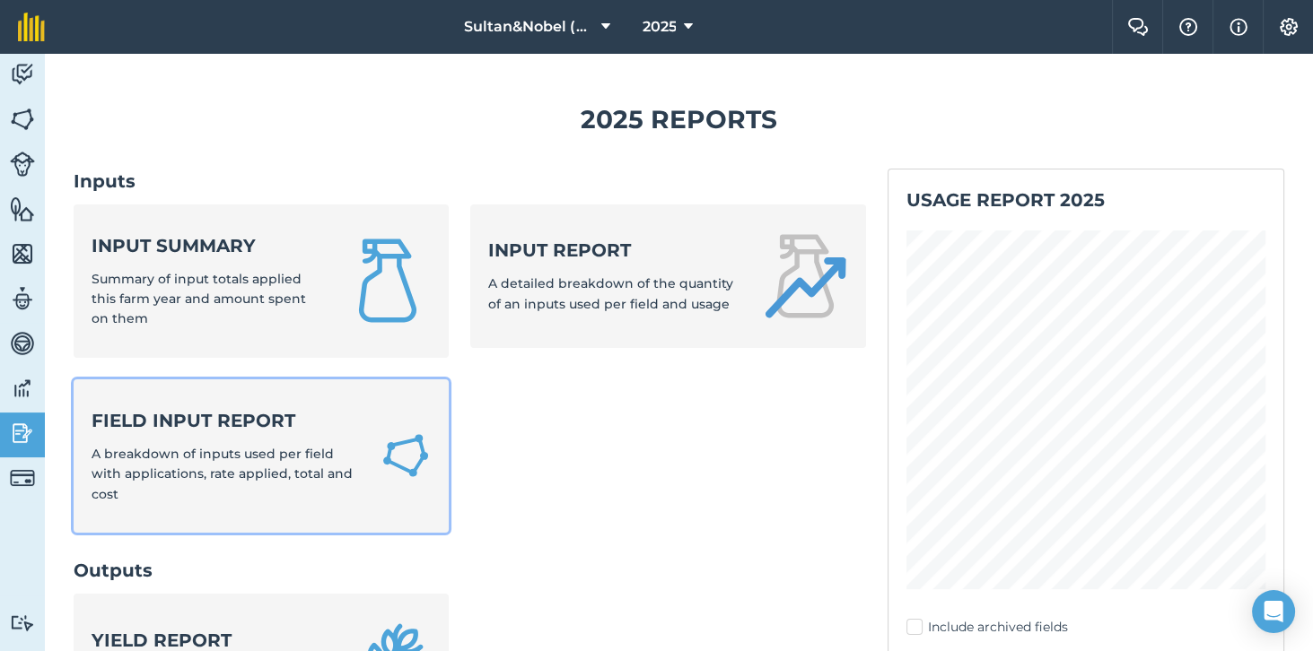
click at [179, 443] on div "Field Input Report A breakdown of inputs used per field with applications, rate…" at bounding box center [225, 456] width 267 height 96
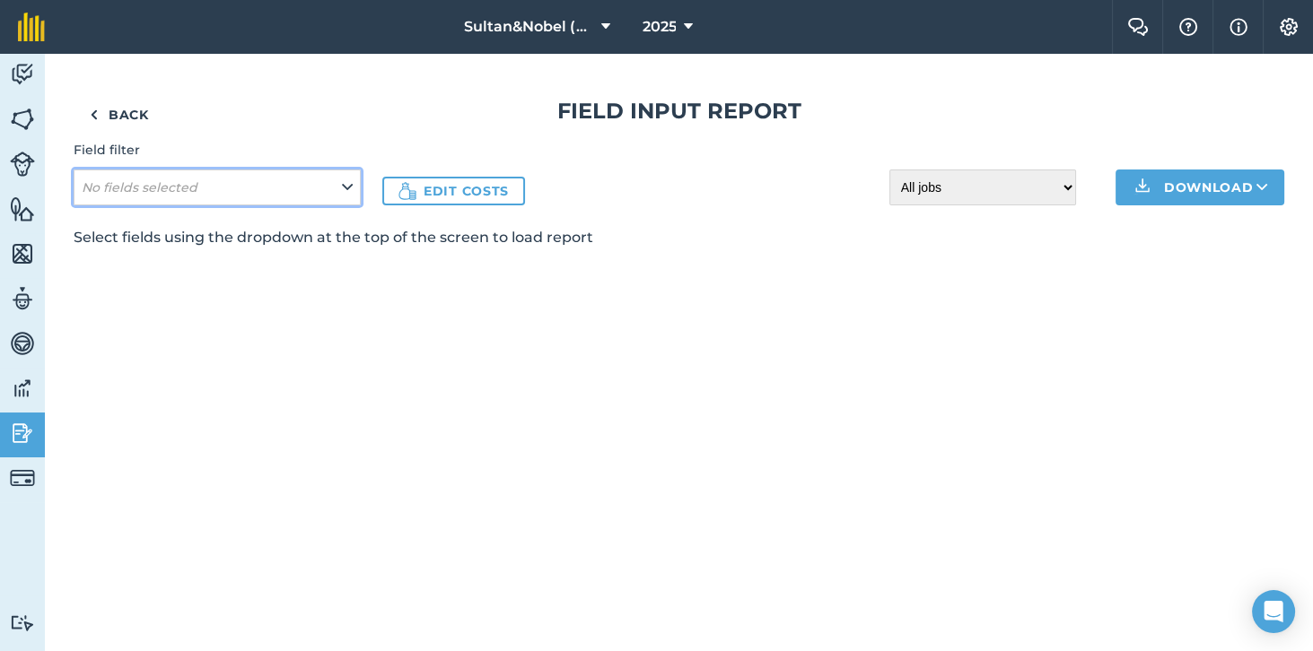
click at [183, 184] on em "No fields selected" at bounding box center [140, 187] width 116 height 16
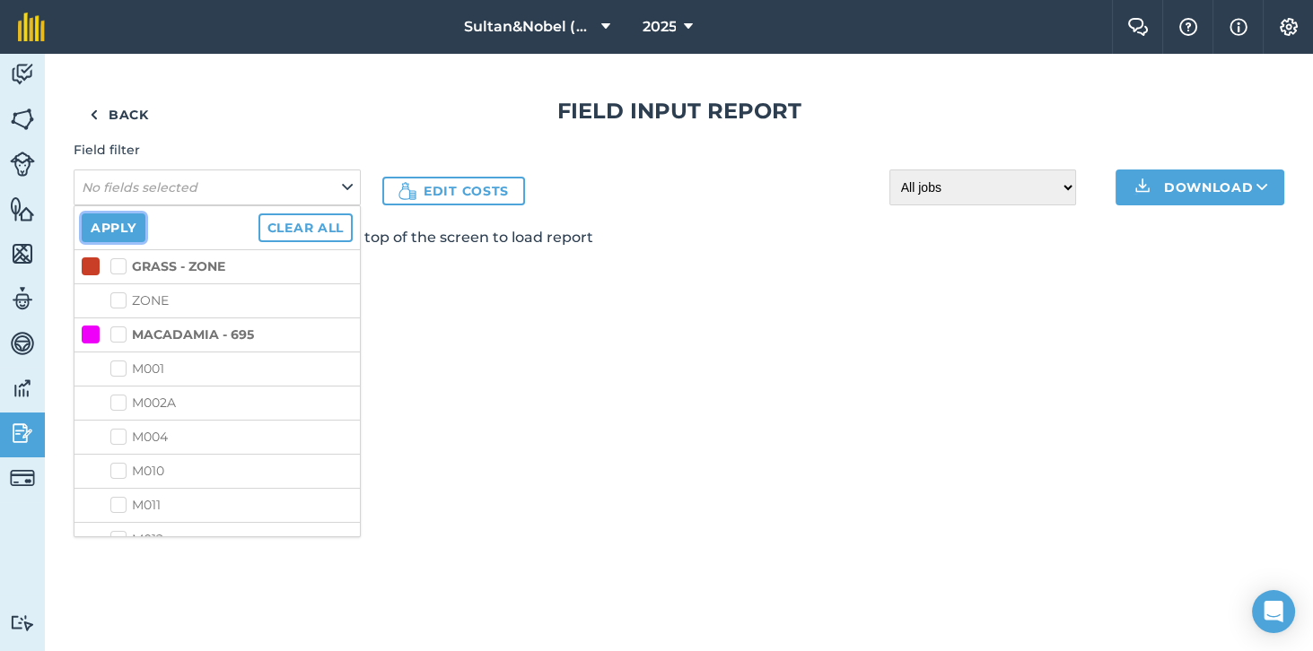
click at [86, 223] on button "Apply" at bounding box center [114, 228] width 64 height 29
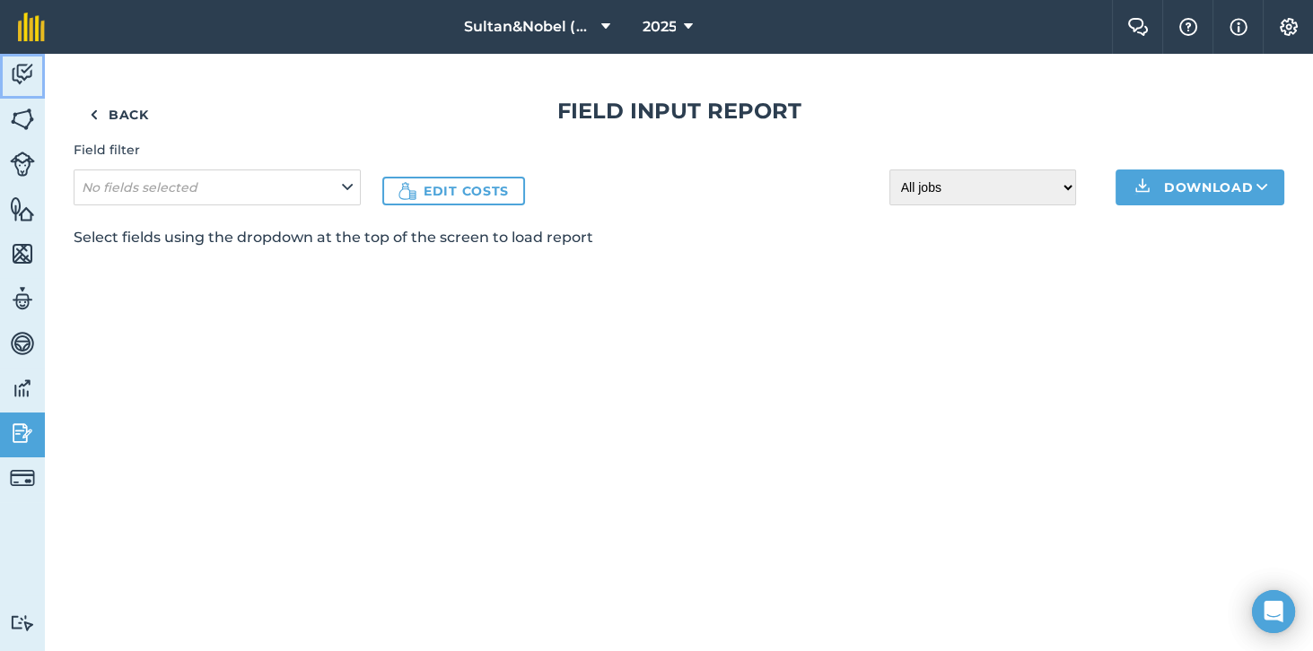
click at [28, 77] on img at bounding box center [22, 74] width 25 height 27
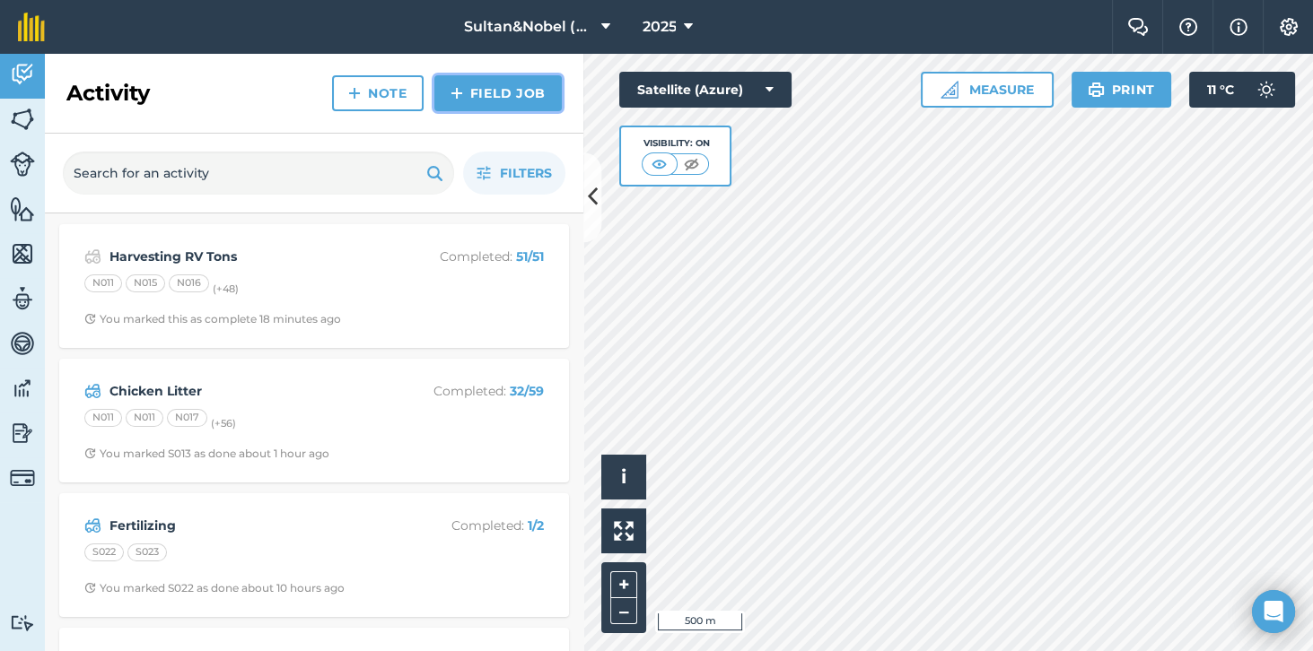
click at [503, 98] on link "Field Job" at bounding box center [497, 93] width 127 height 36
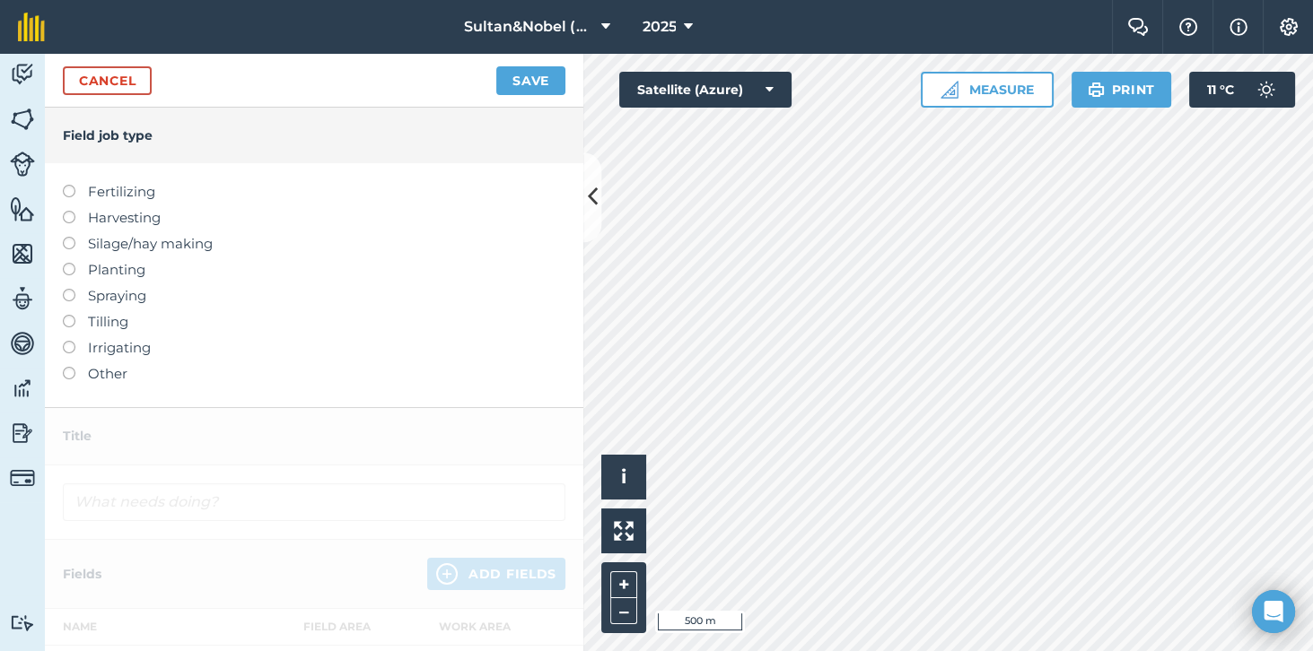
click at [132, 223] on label "Harvesting" at bounding box center [314, 218] width 502 height 22
type input "Harvesting"
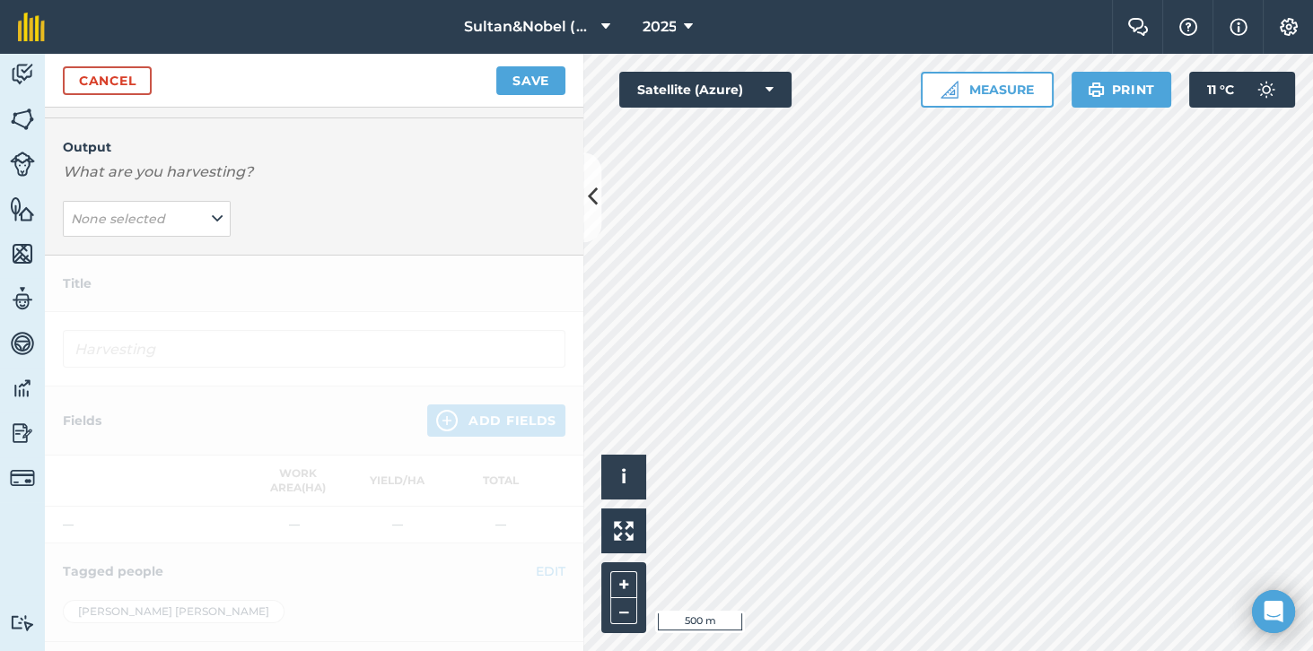
scroll to position [32, 0]
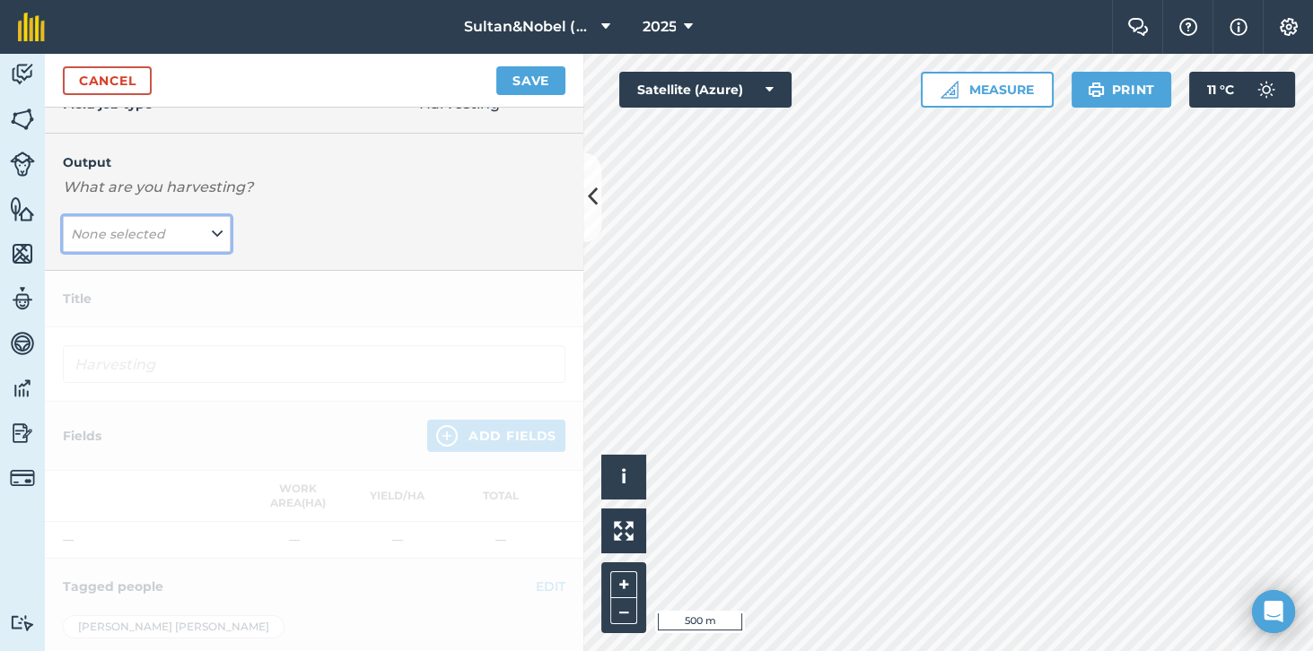
click at [205, 239] on button "None selected" at bounding box center [147, 234] width 168 height 36
click at [334, 214] on div "Output What are you harvesting? None selected RV Tons ( t ) Add Output" at bounding box center [314, 202] width 538 height 137
click at [284, 203] on div "Output What are you harvesting? None selected RV Tons ( t ) Add Output" at bounding box center [314, 202] width 538 height 137
click at [212, 238] on icon at bounding box center [217, 234] width 11 height 20
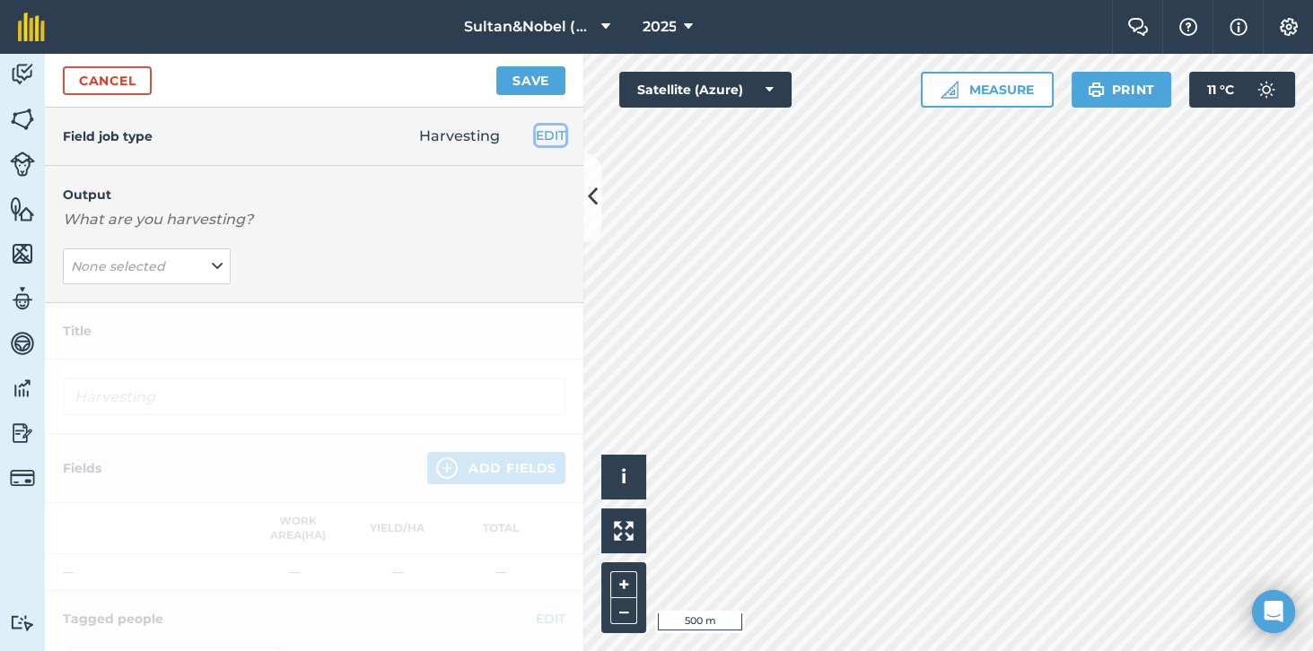
click at [550, 140] on button "EDIT" at bounding box center [551, 136] width 30 height 20
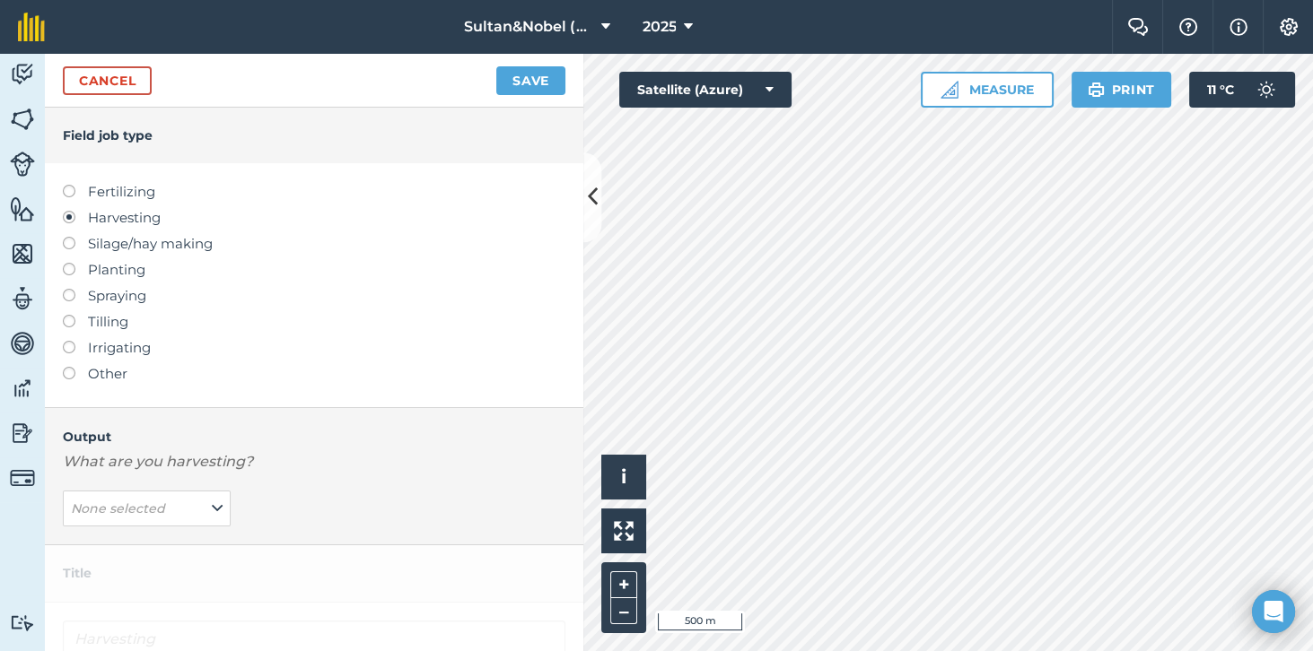
click at [154, 220] on label "Harvesting" at bounding box center [314, 218] width 502 height 22
click at [371, 144] on h4 "Field job type" at bounding box center [314, 136] width 502 height 20
click at [532, 83] on button "Save" at bounding box center [530, 80] width 69 height 29
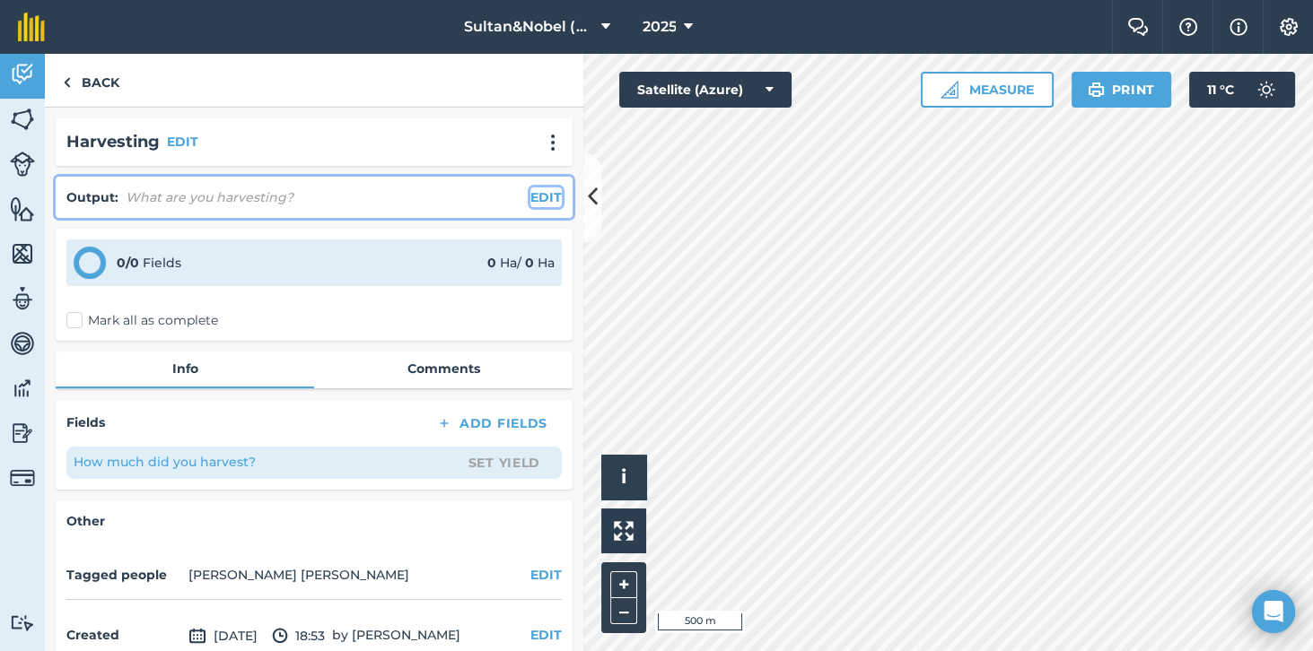
click at [545, 194] on button "EDIT" at bounding box center [545, 198] width 31 height 20
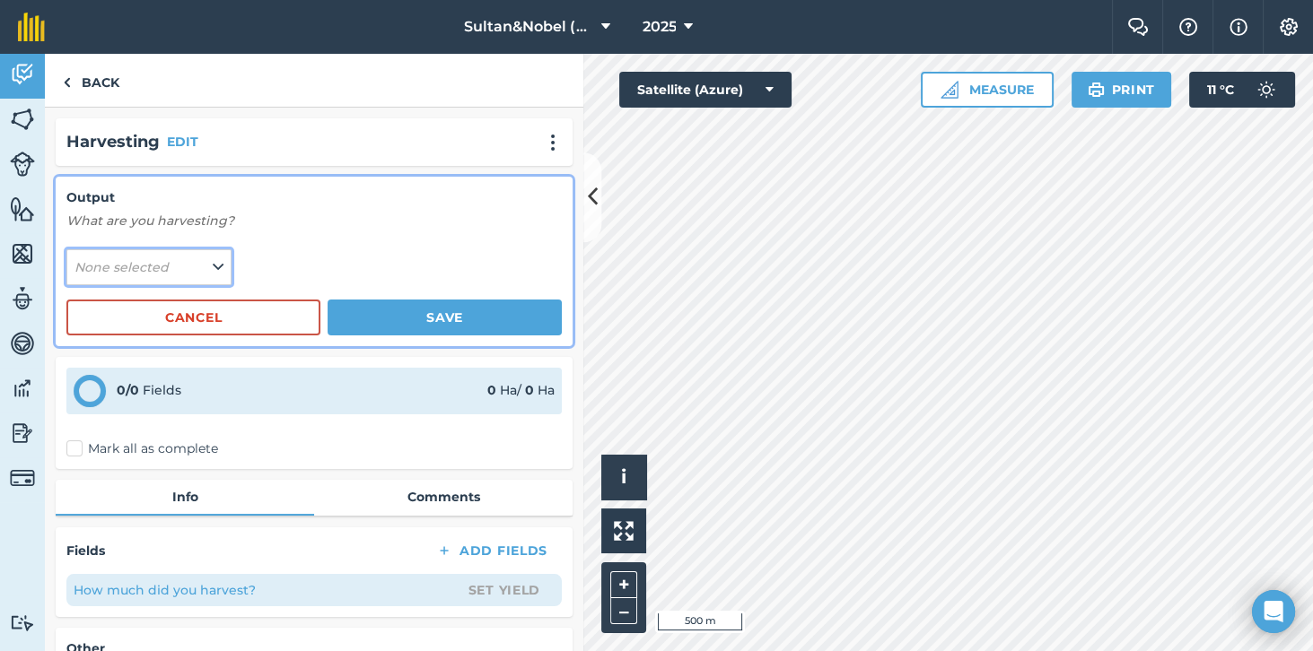
click at [212, 276] on button "None selected" at bounding box center [148, 267] width 165 height 36
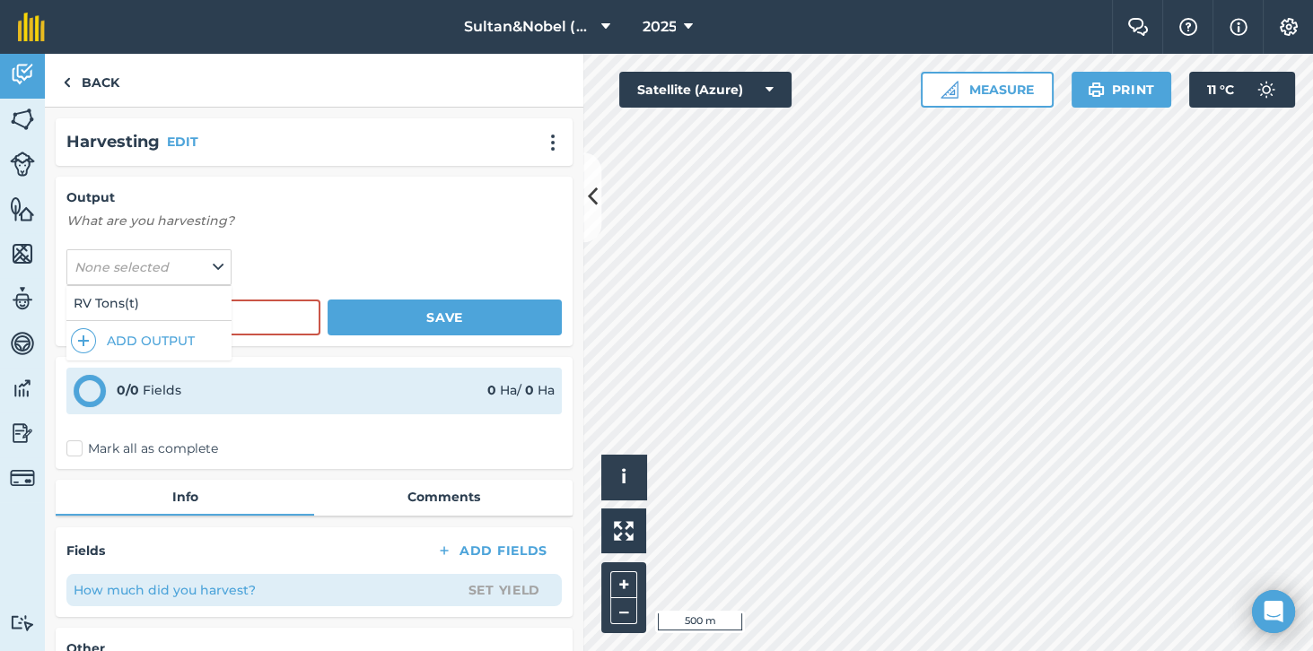
click at [321, 233] on form "Output What are you harvesting? None selected RV Tons ( t ) Add Output Cancel S…" at bounding box center [313, 262] width 495 height 148
click at [338, 216] on p "What are you harvesting?" at bounding box center [313, 221] width 495 height 20
click at [528, 192] on h4 "Output" at bounding box center [313, 198] width 495 height 20
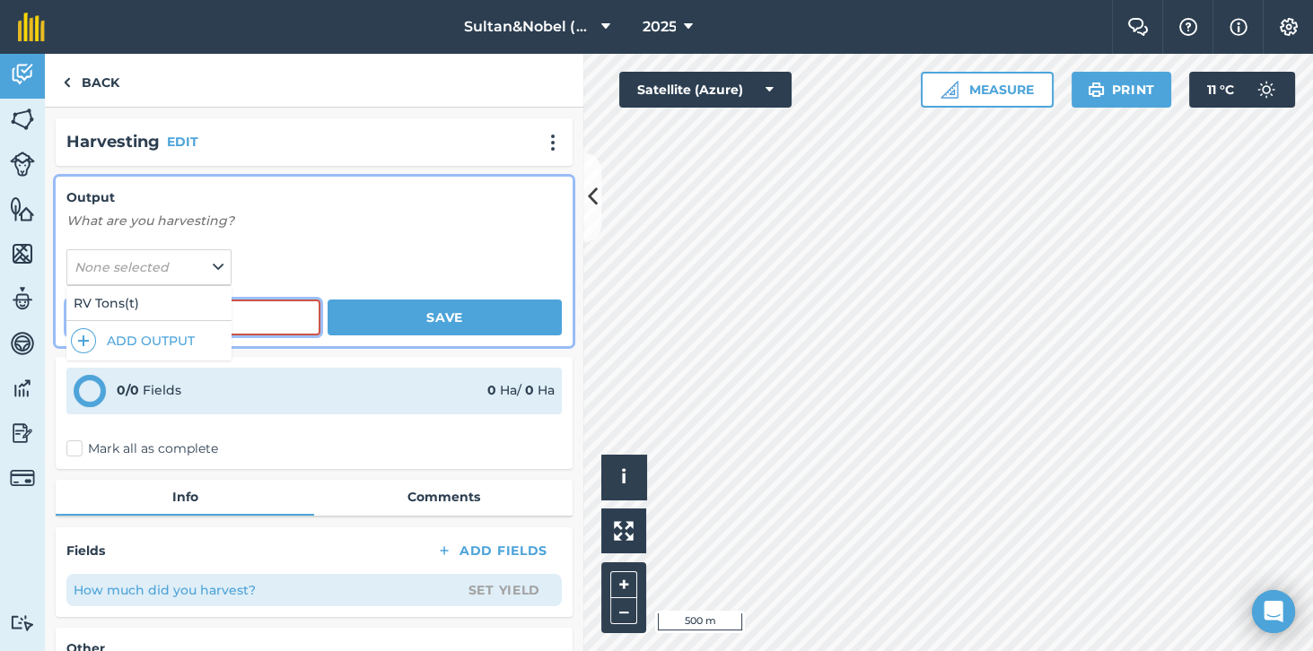
click at [284, 318] on button "Cancel" at bounding box center [193, 318] width 254 height 36
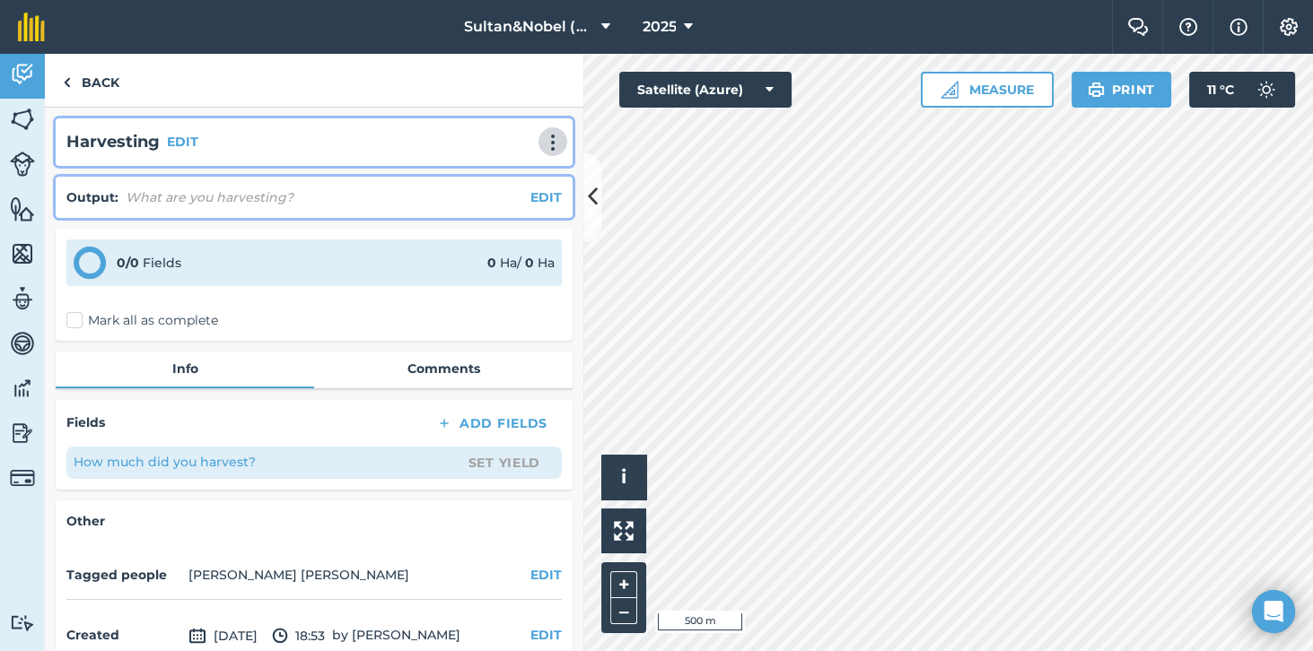
click at [552, 134] on img at bounding box center [553, 143] width 22 height 18
click at [172, 140] on button "EDIT" at bounding box center [182, 142] width 31 height 20
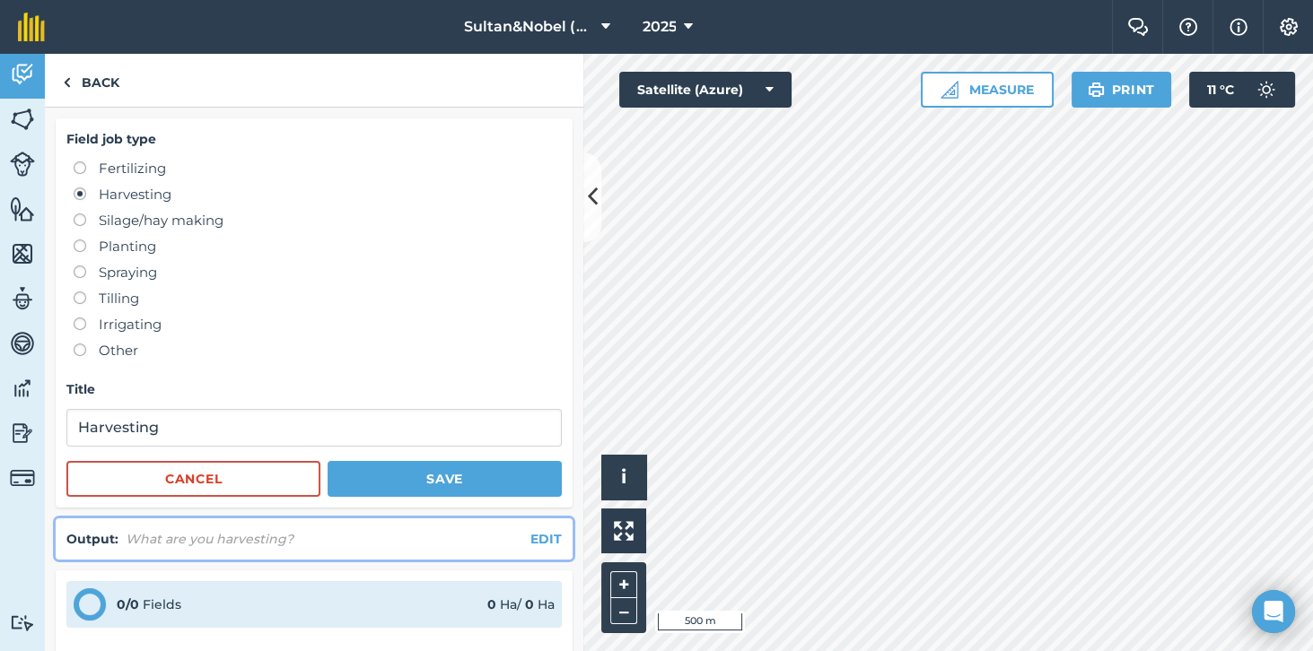
click at [119, 359] on label "Other" at bounding box center [318, 351] width 488 height 22
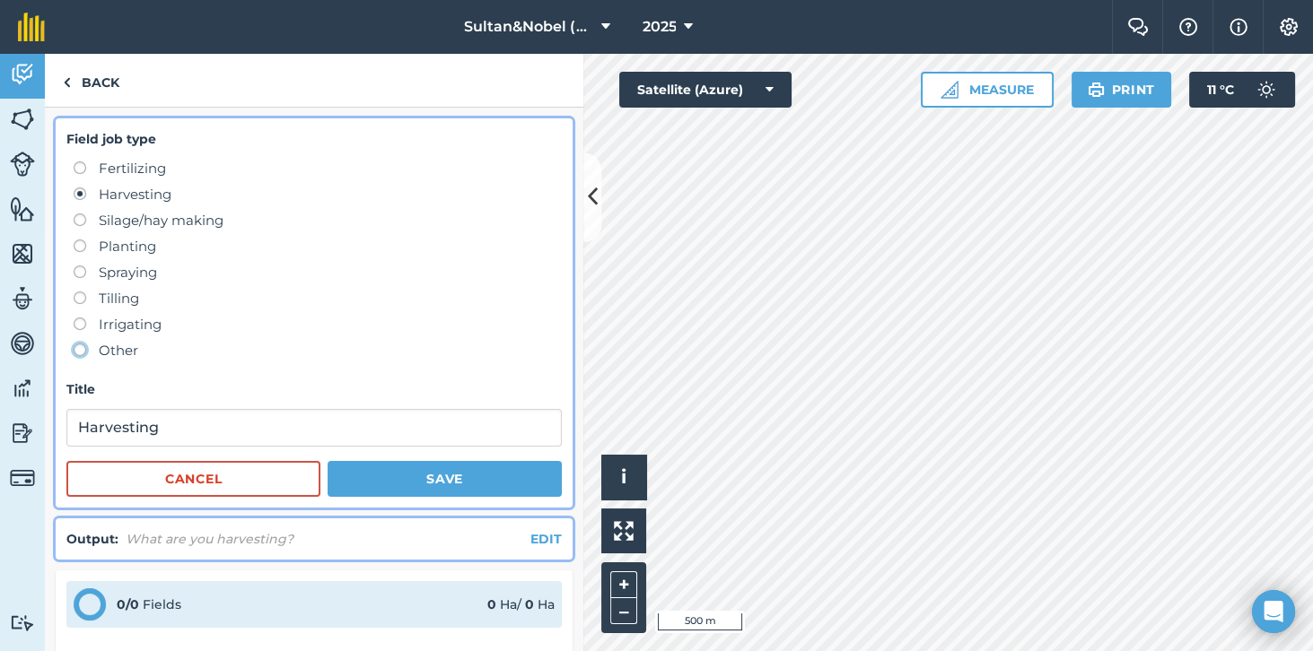
radio input "true"
click at [456, 482] on button "Save" at bounding box center [444, 479] width 234 height 36
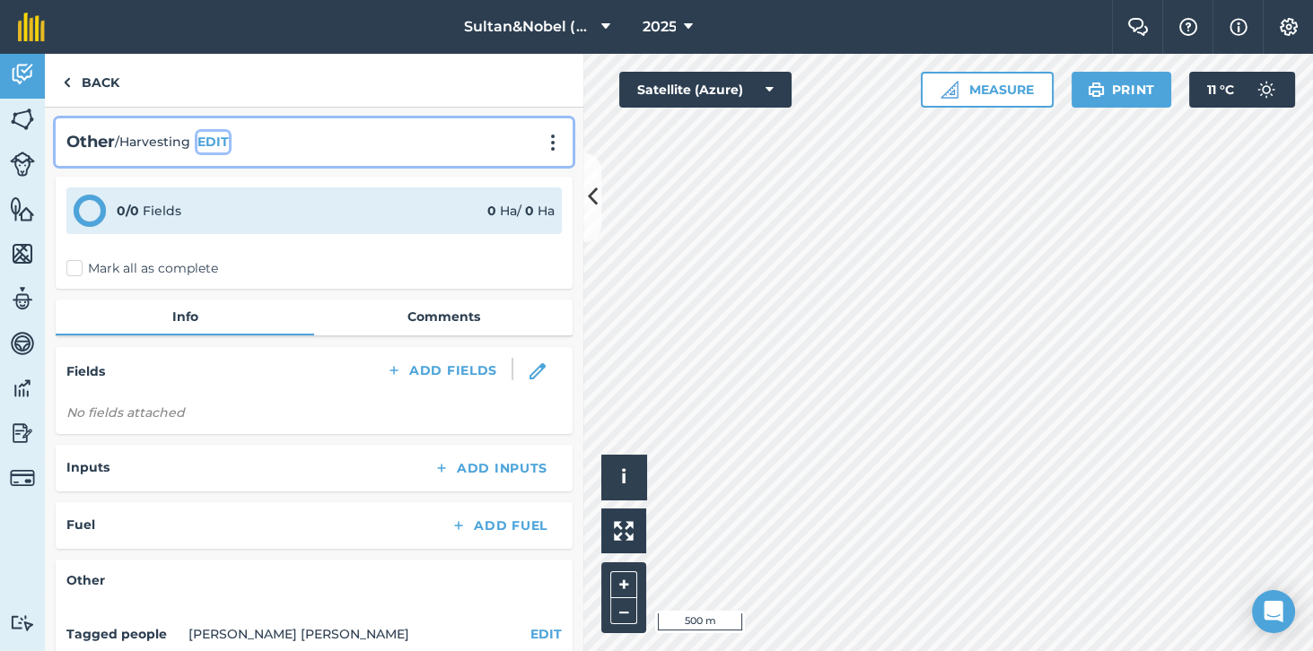
click at [214, 144] on button "EDIT" at bounding box center [212, 142] width 31 height 20
click at [557, 147] on img at bounding box center [553, 143] width 22 height 18
click at [213, 141] on button "EDIT" at bounding box center [212, 142] width 31 height 20
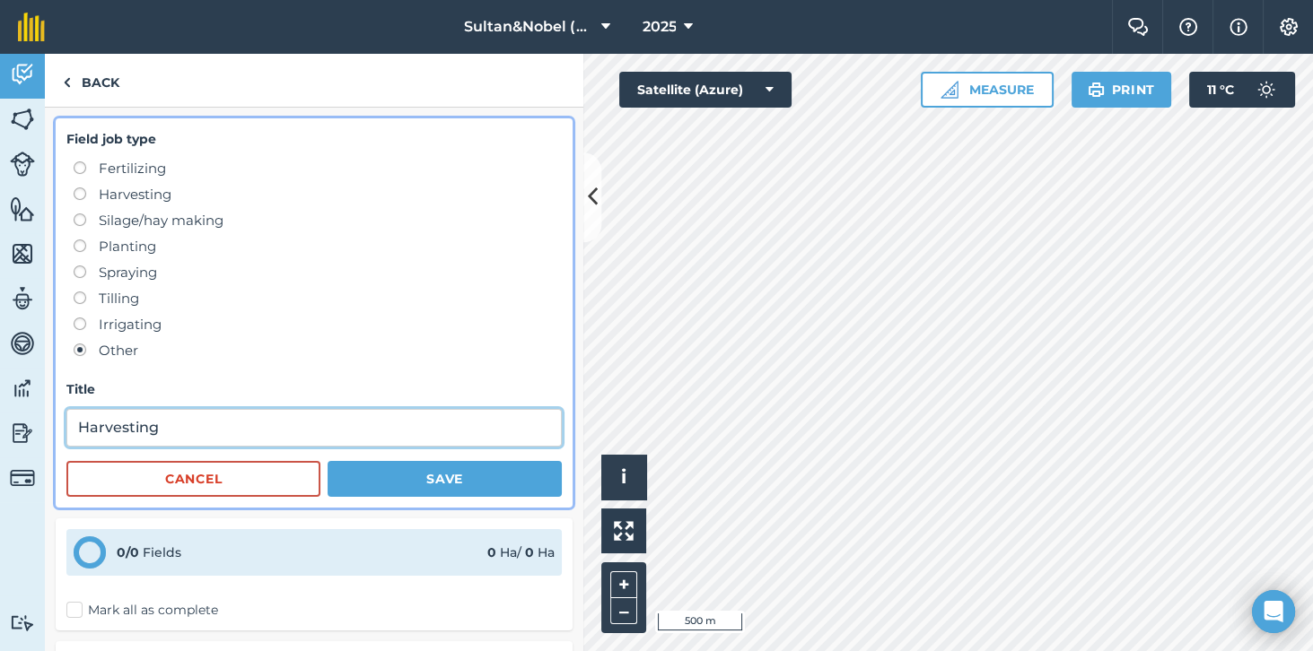
click at [258, 434] on input "Harvesting" at bounding box center [313, 428] width 495 height 38
type input "Harvesting Cane cutting"
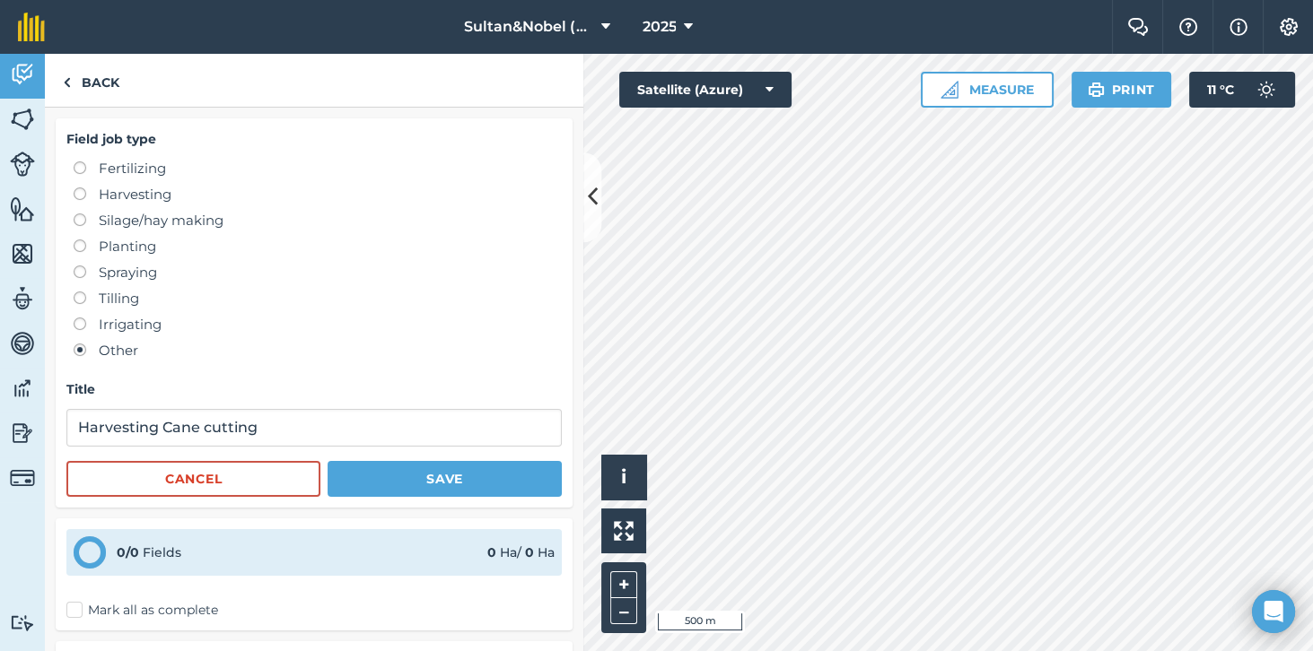
click at [81, 188] on label at bounding box center [86, 188] width 25 height 0
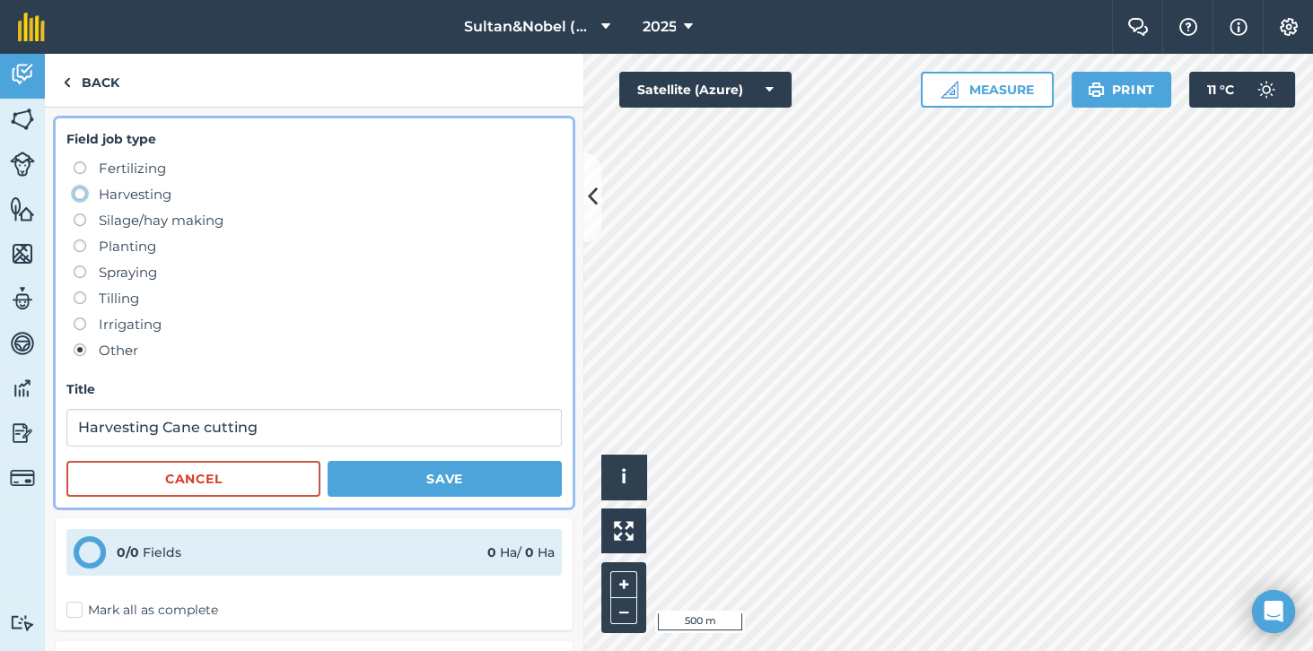
radio input "true"
click at [470, 479] on button "Save" at bounding box center [444, 479] width 234 height 36
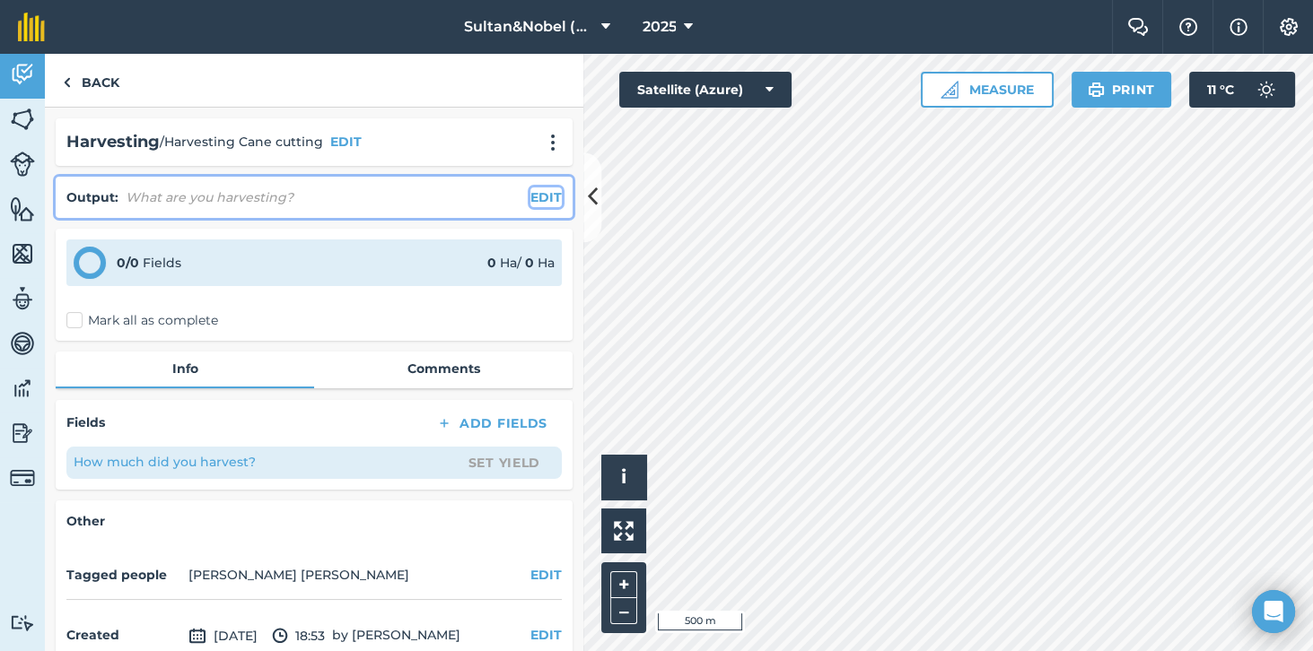
click at [545, 199] on button "EDIT" at bounding box center [545, 198] width 31 height 20
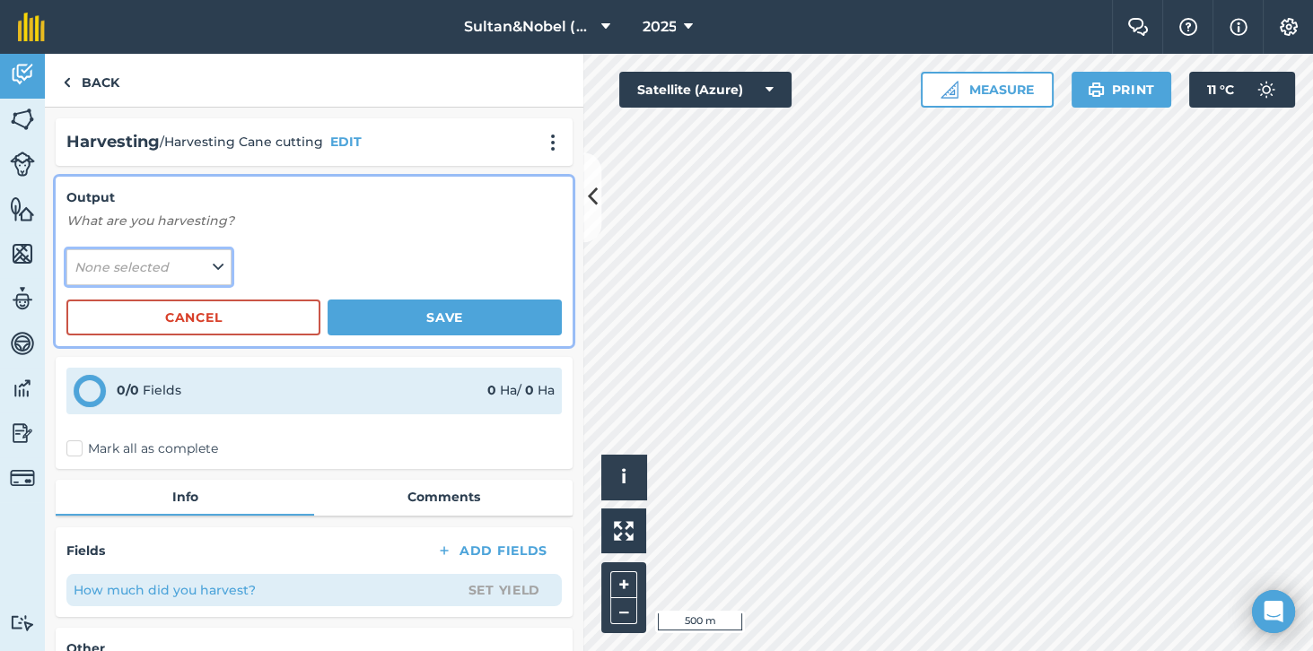
click at [180, 276] on button "None selected" at bounding box center [148, 267] width 165 height 36
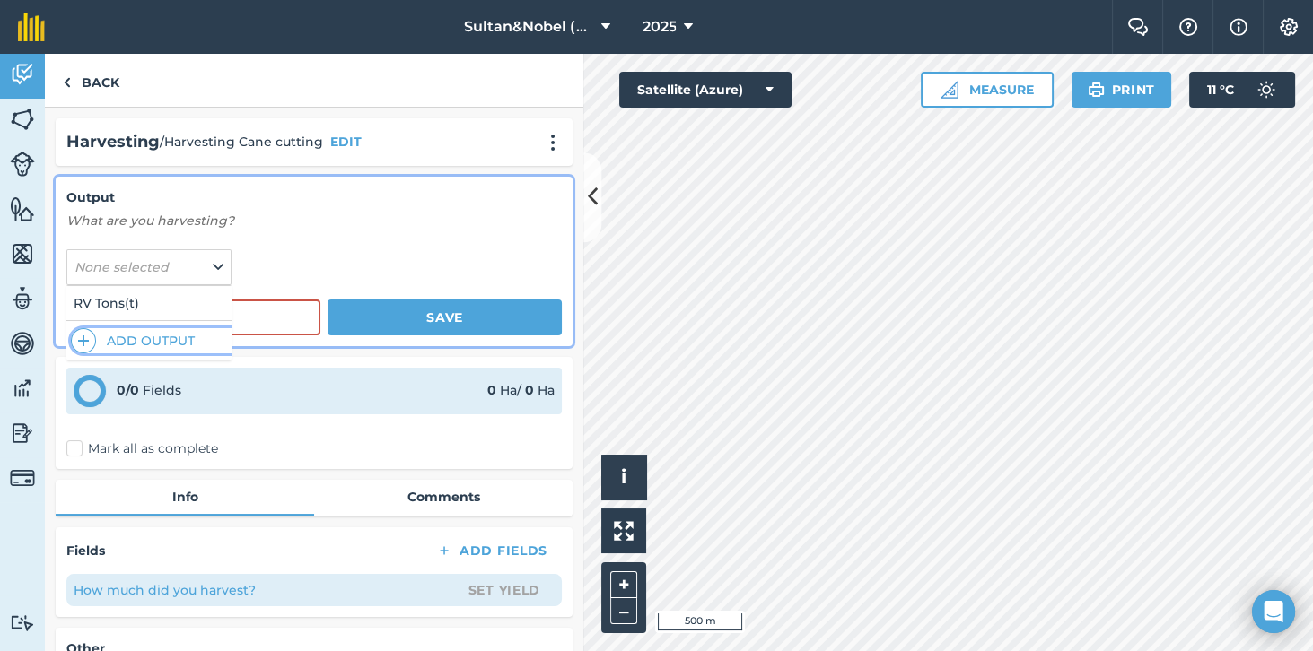
click at [113, 334] on button "Add Output" at bounding box center [151, 340] width 161 height 25
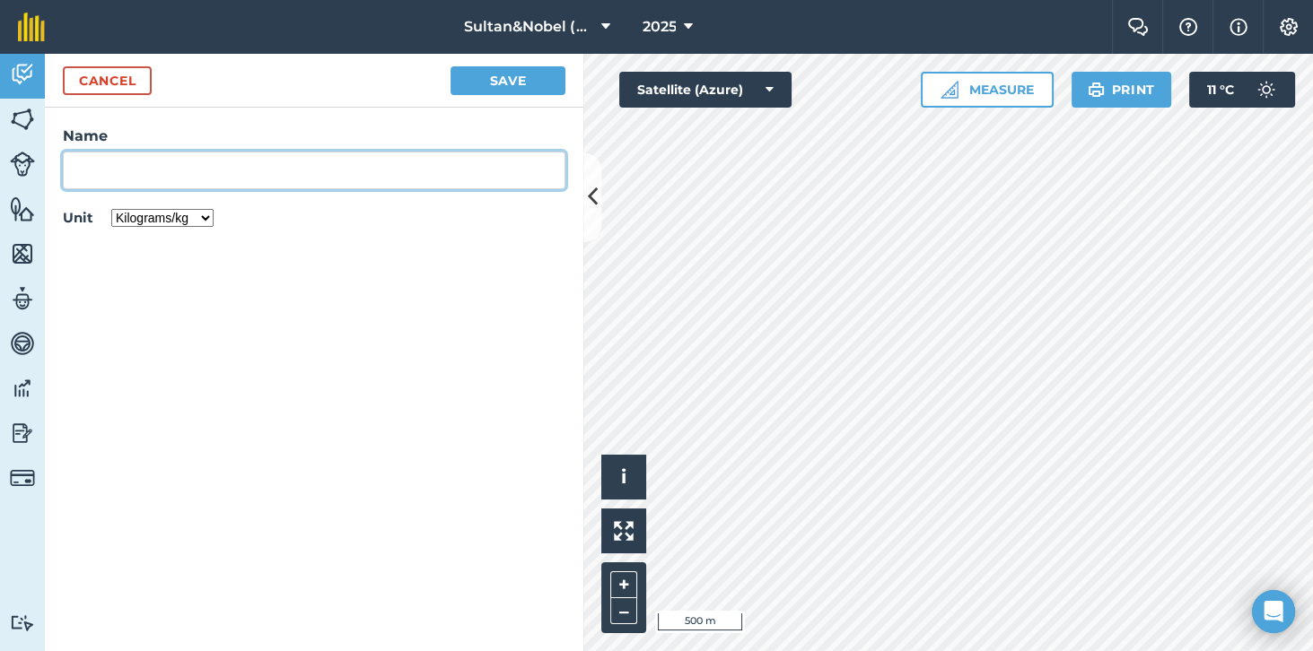
click at [352, 169] on input "Name" at bounding box center [314, 171] width 502 height 38
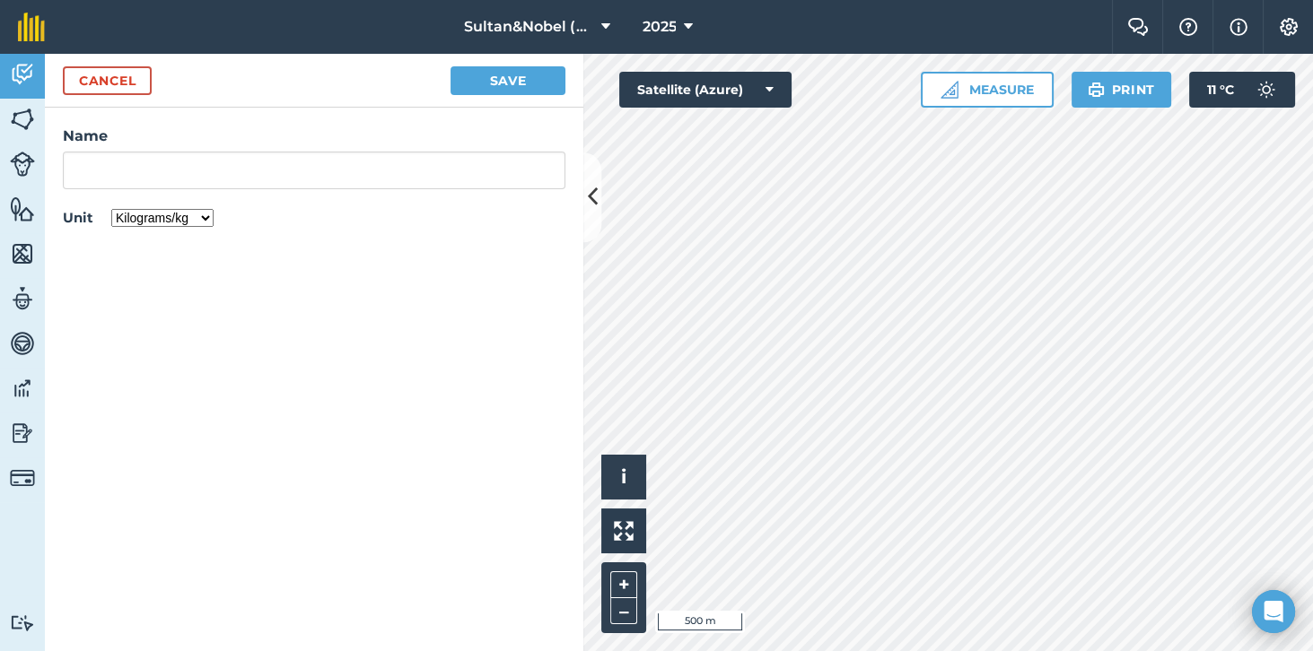
click at [206, 218] on select "Kilograms/kg Metric tonnes/t Litres/L Pounds/lb Imperial tons/t Gallons/gal Bus…" at bounding box center [162, 218] width 102 height 18
select select "METRIC_TONNES"
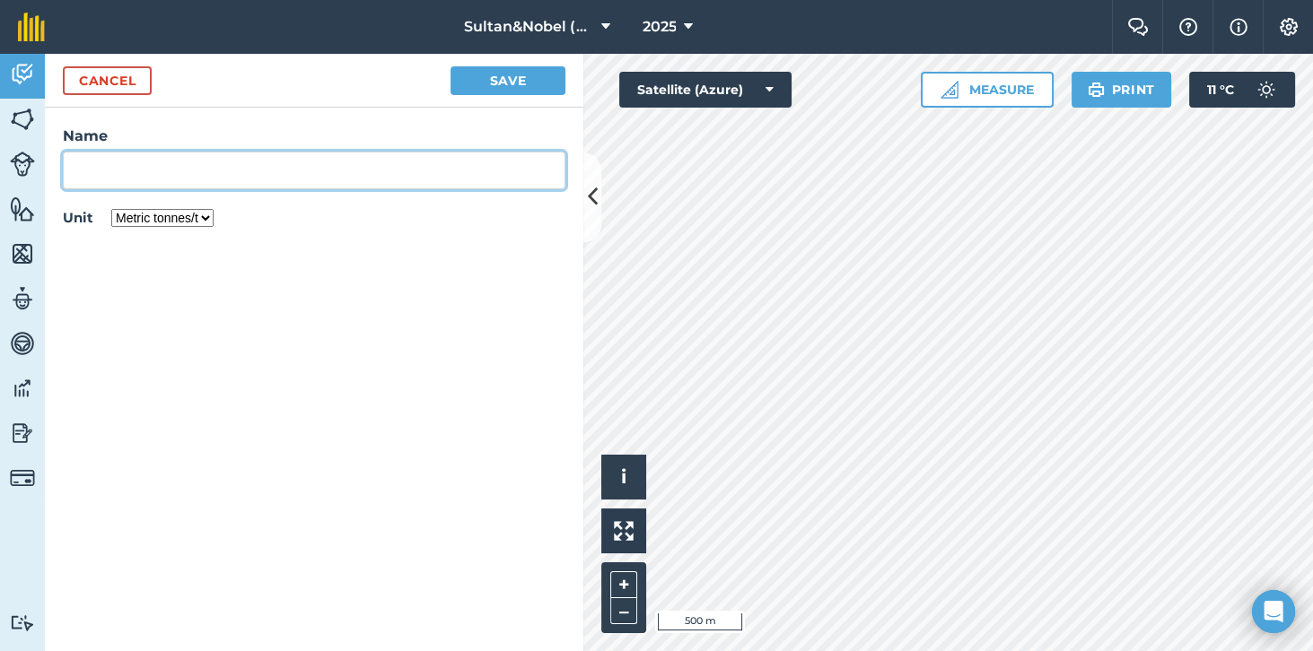
click at [312, 172] on input "Name" at bounding box center [314, 171] width 502 height 38
type input "Labour contractor"
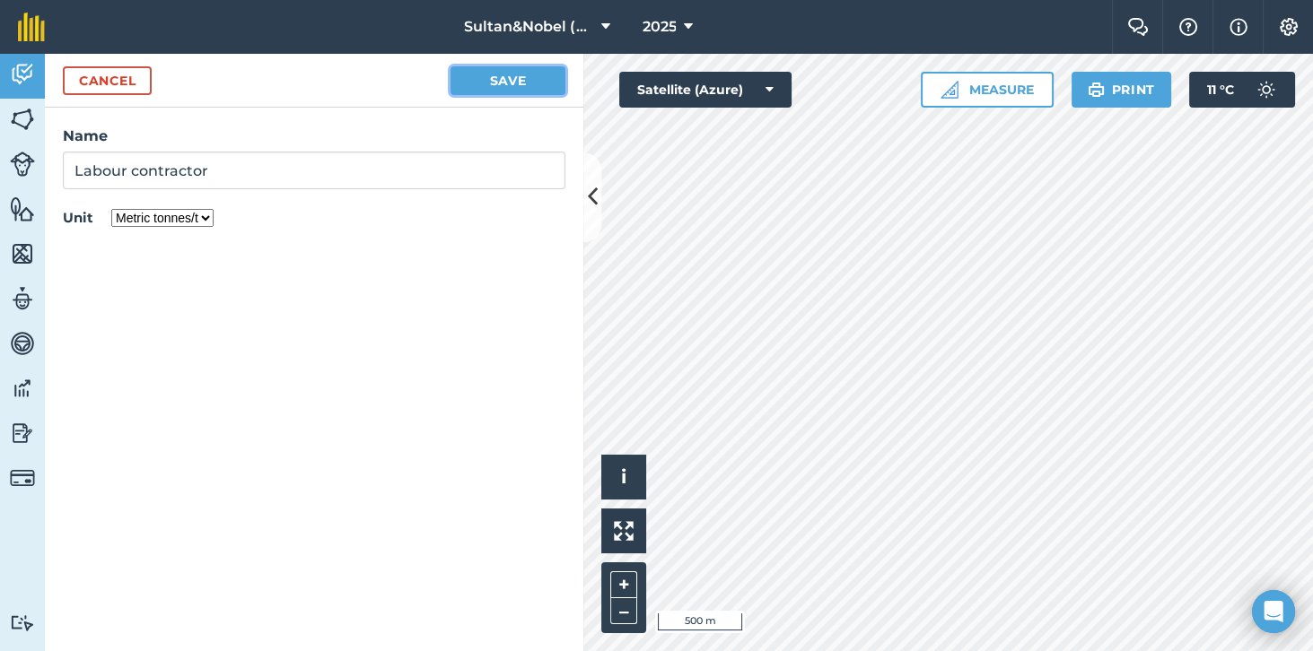
click at [537, 76] on button "Save" at bounding box center [507, 80] width 115 height 29
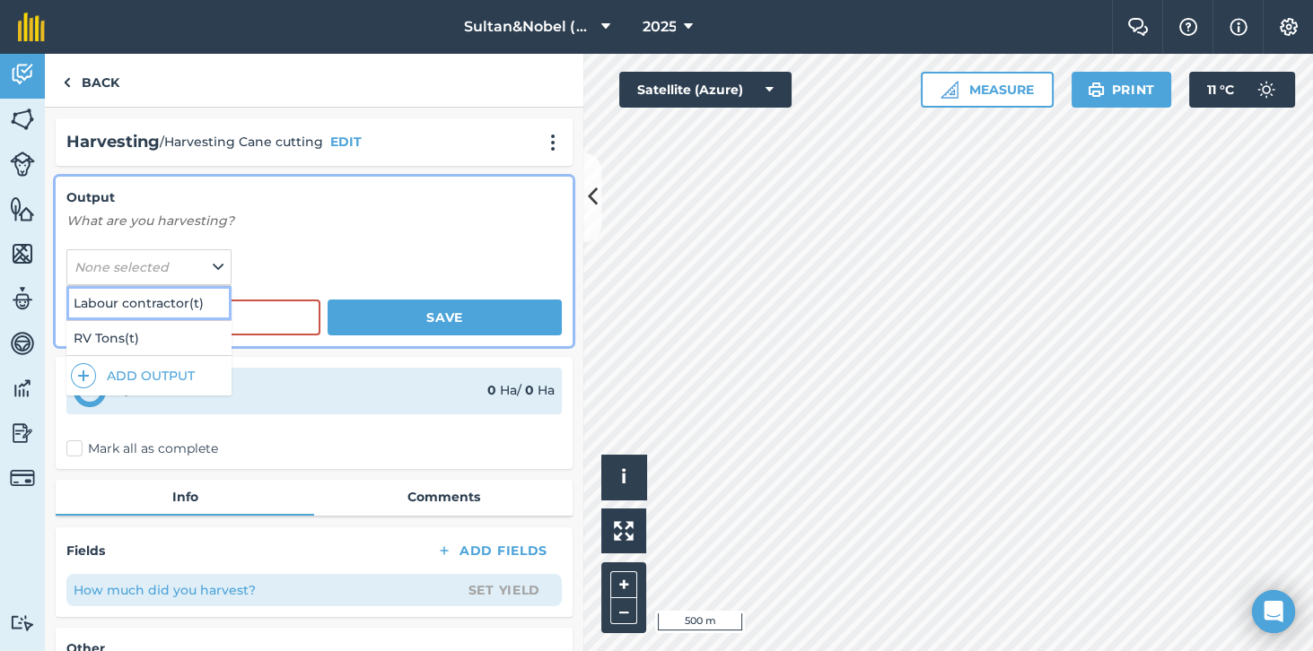
click at [156, 303] on button "Labour contractor ( t )" at bounding box center [148, 303] width 165 height 34
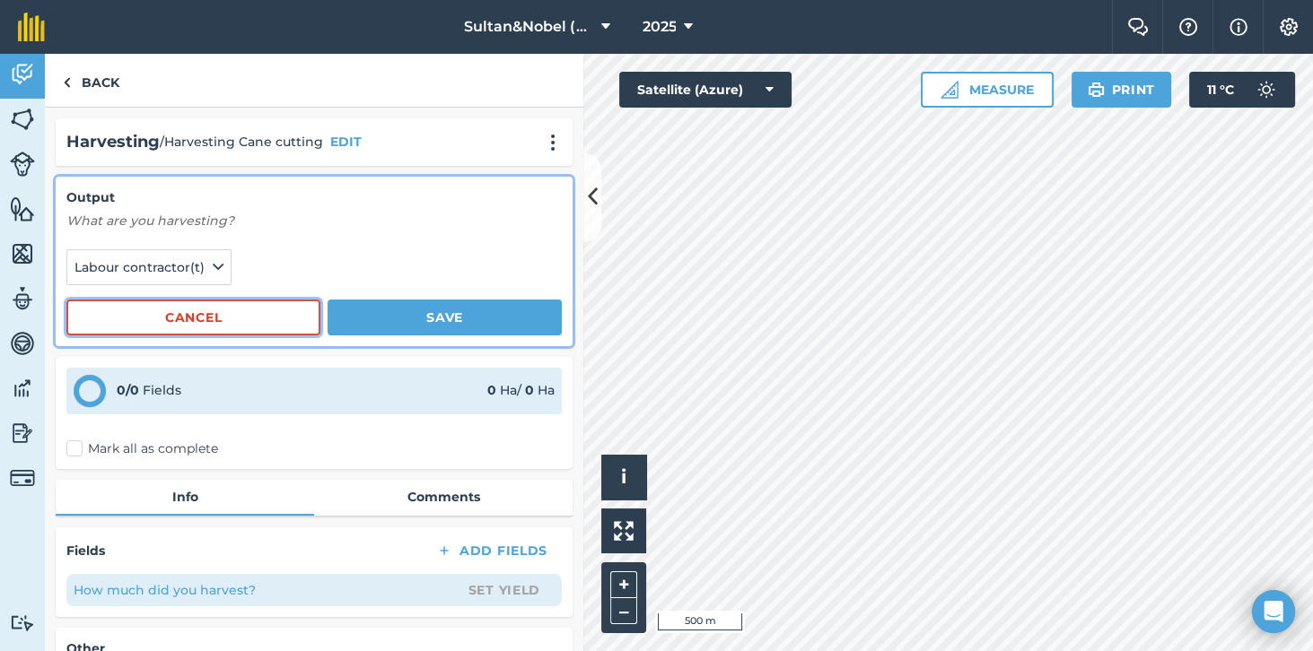
click at [260, 318] on button "Cancel" at bounding box center [193, 318] width 254 height 36
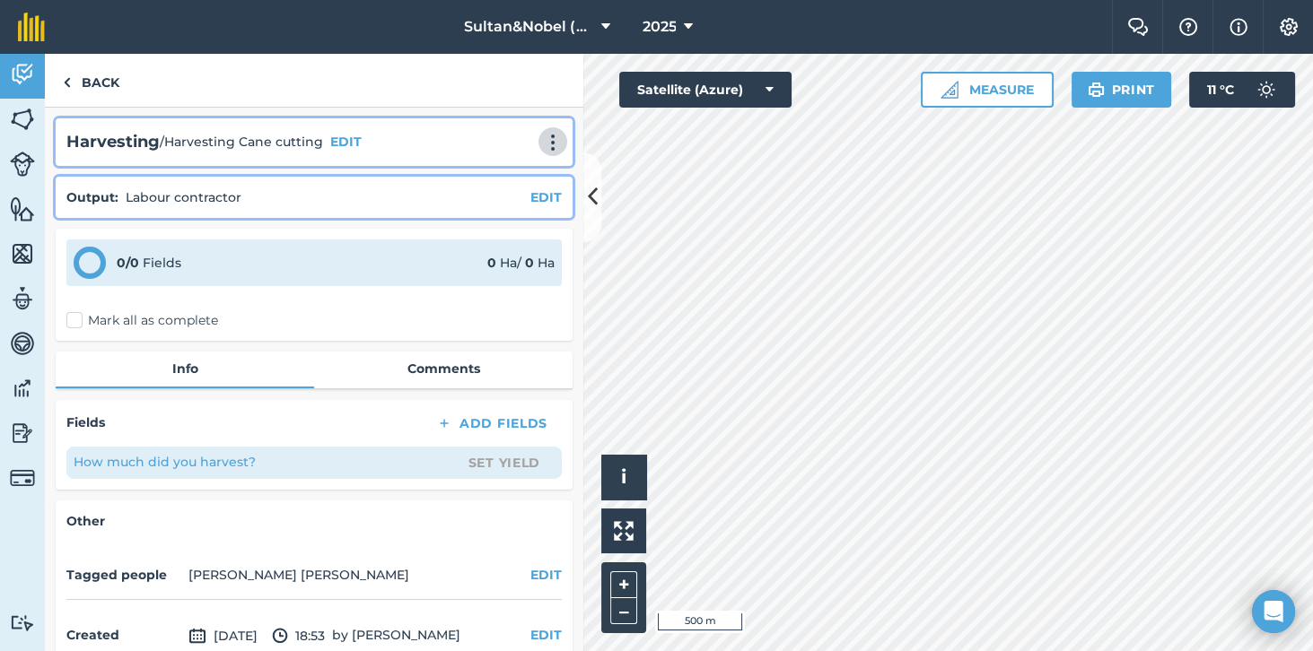
click at [557, 144] on img at bounding box center [553, 143] width 22 height 18
click at [532, 221] on link "Delete" at bounding box center [515, 224] width 115 height 36
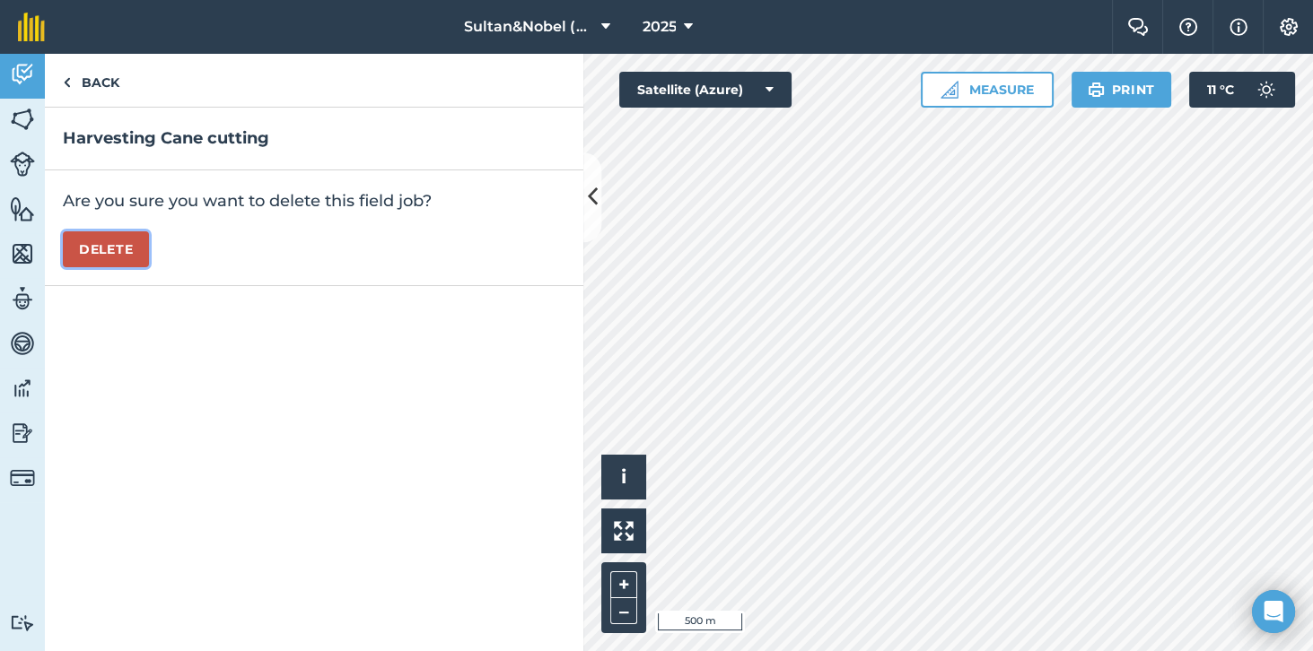
click at [120, 251] on button "Delete" at bounding box center [106, 249] width 86 height 36
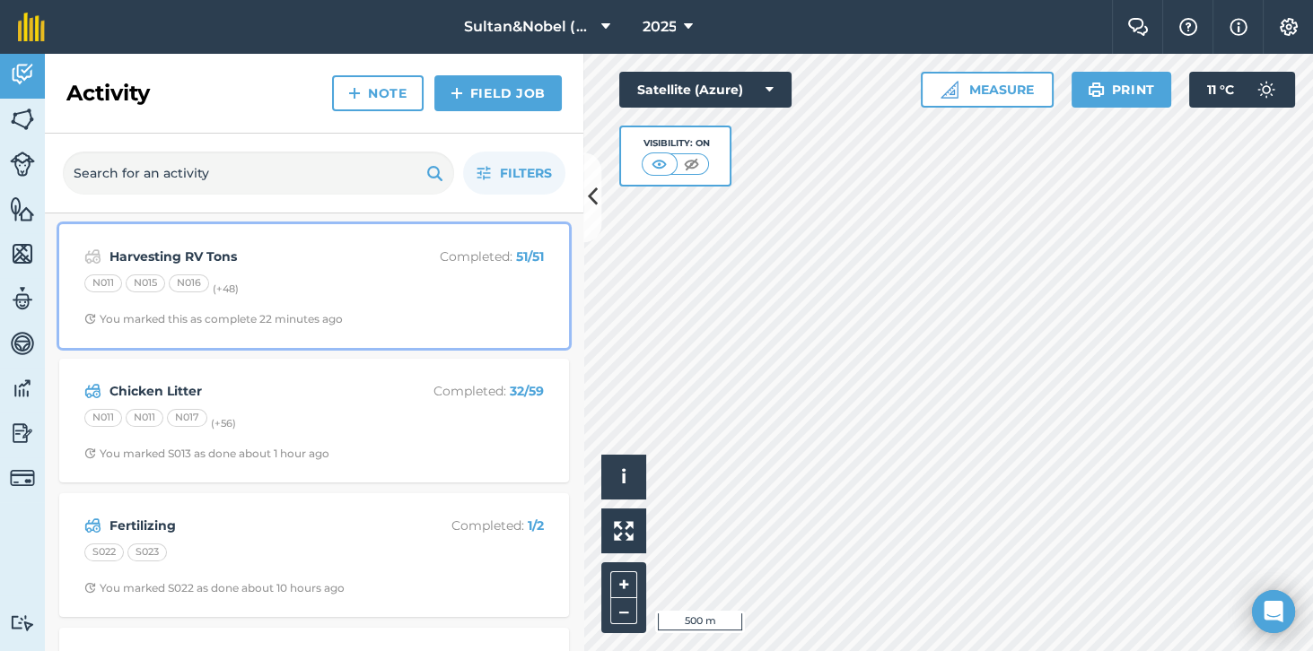
click at [339, 271] on div "Harvesting RV Tons Completed : 51 / 51 N011 N015 N016 (+ 48 ) You marked this a…" at bounding box center [314, 286] width 488 height 102
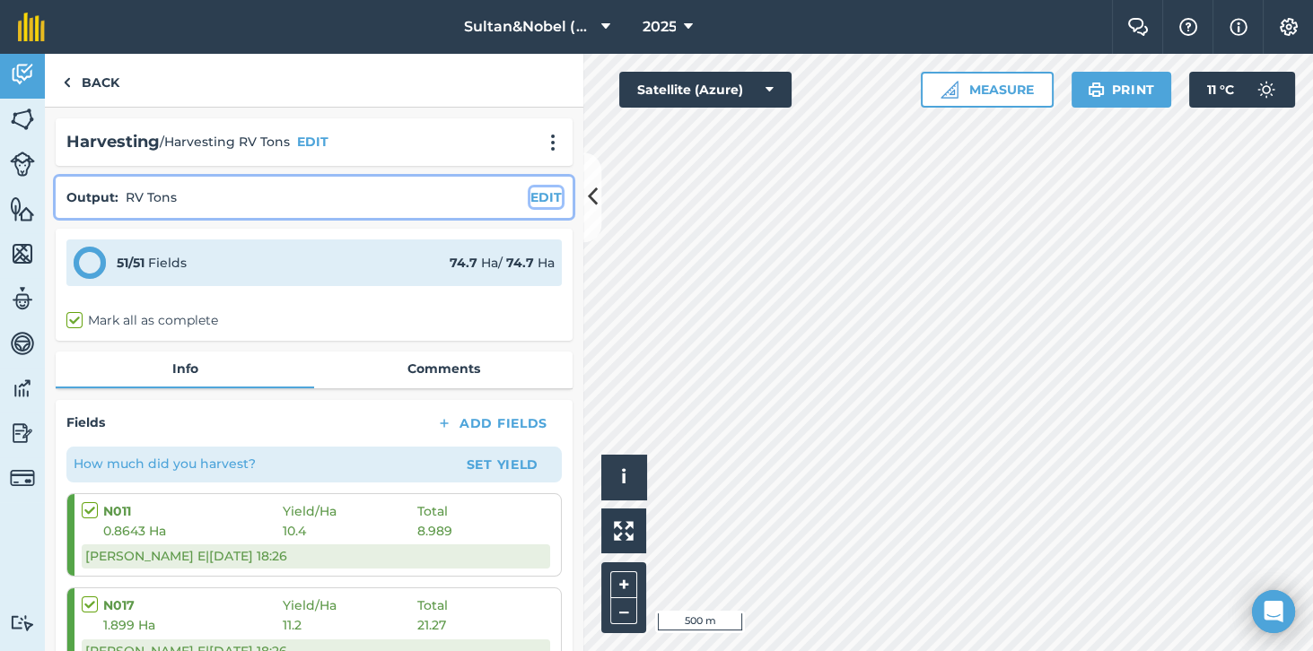
click at [549, 196] on button "EDIT" at bounding box center [545, 198] width 31 height 20
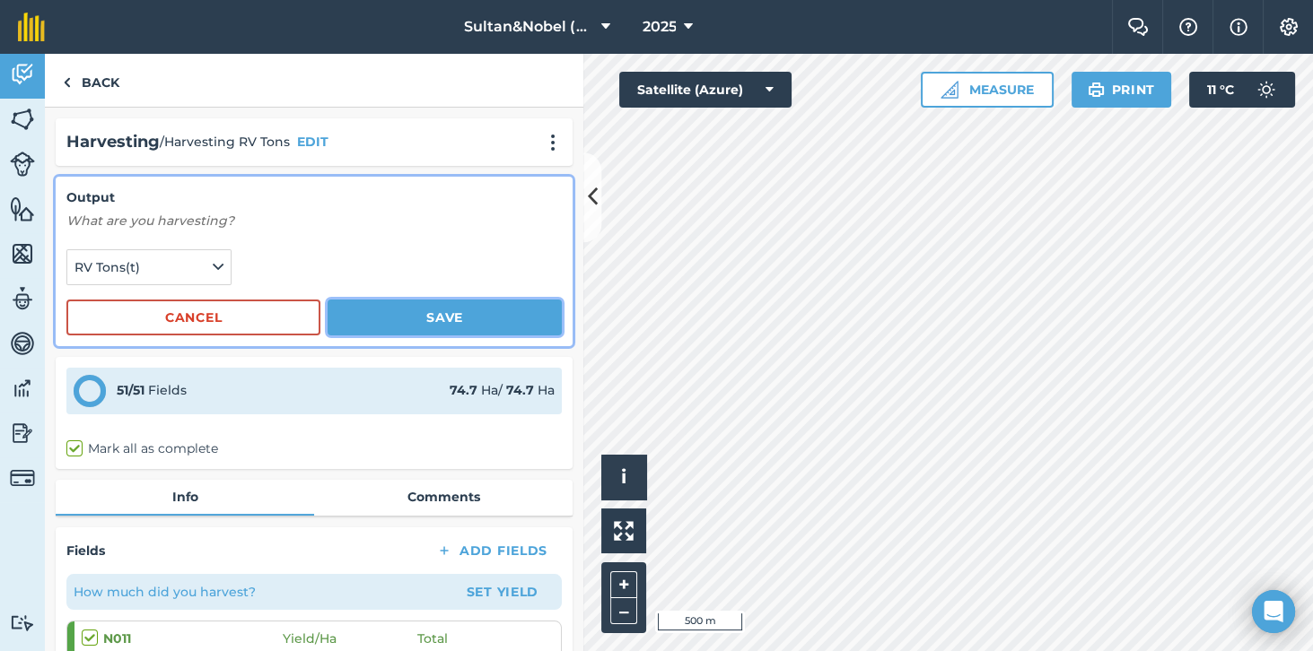
click at [476, 320] on button "Save" at bounding box center [444, 318] width 234 height 36
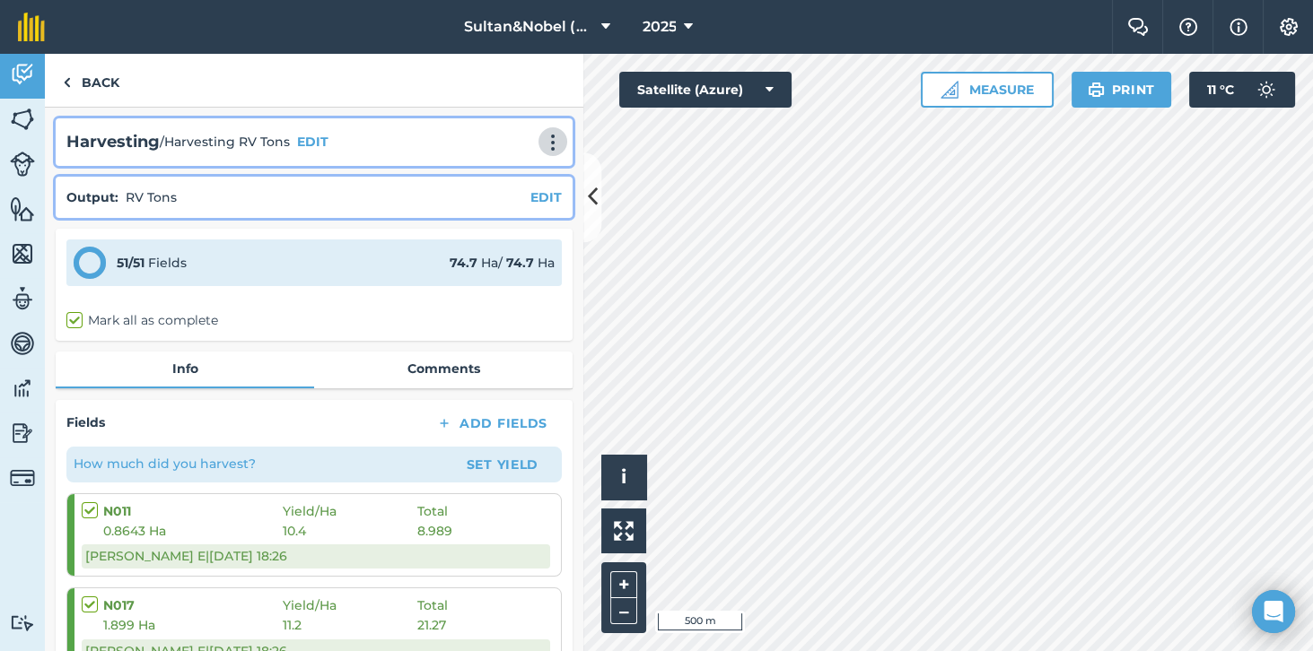
click at [556, 134] on img at bounding box center [553, 143] width 22 height 18
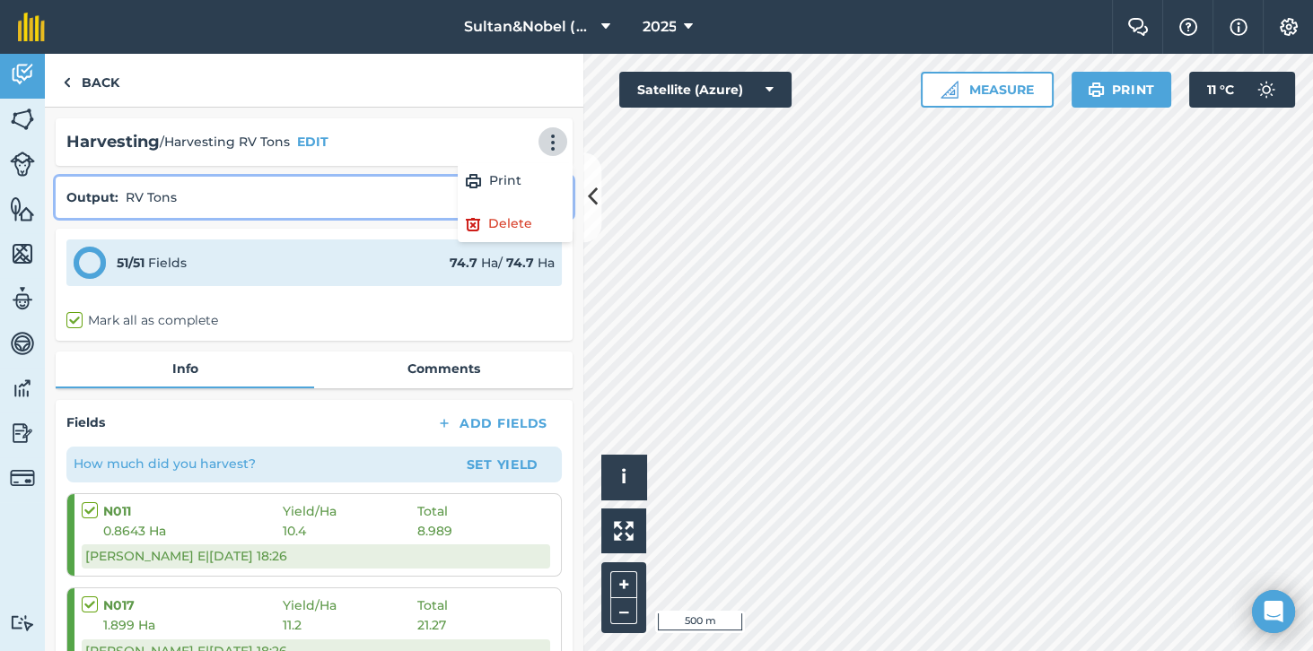
click at [390, 337] on div "51 / 51 Fields 74.7 Ha / 74.7 Ha Mark all as complete" at bounding box center [314, 285] width 517 height 112
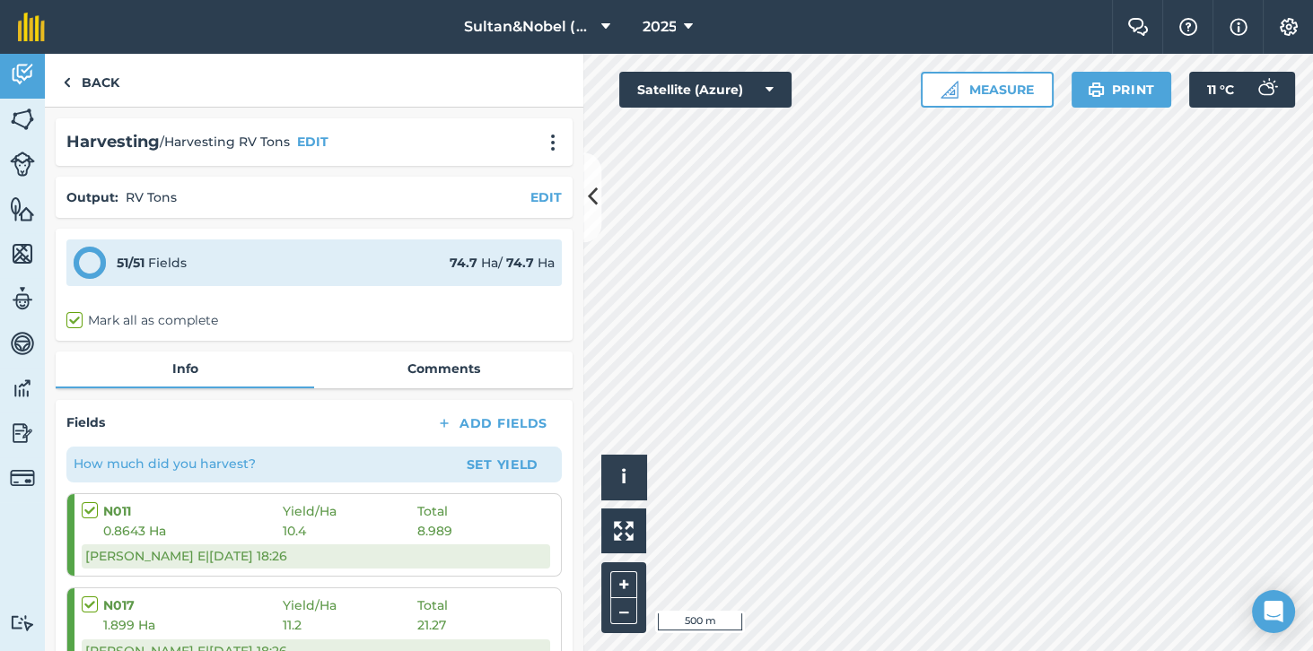
click at [348, 458] on div "How much did you harvest? Set Yield" at bounding box center [313, 465] width 495 height 36
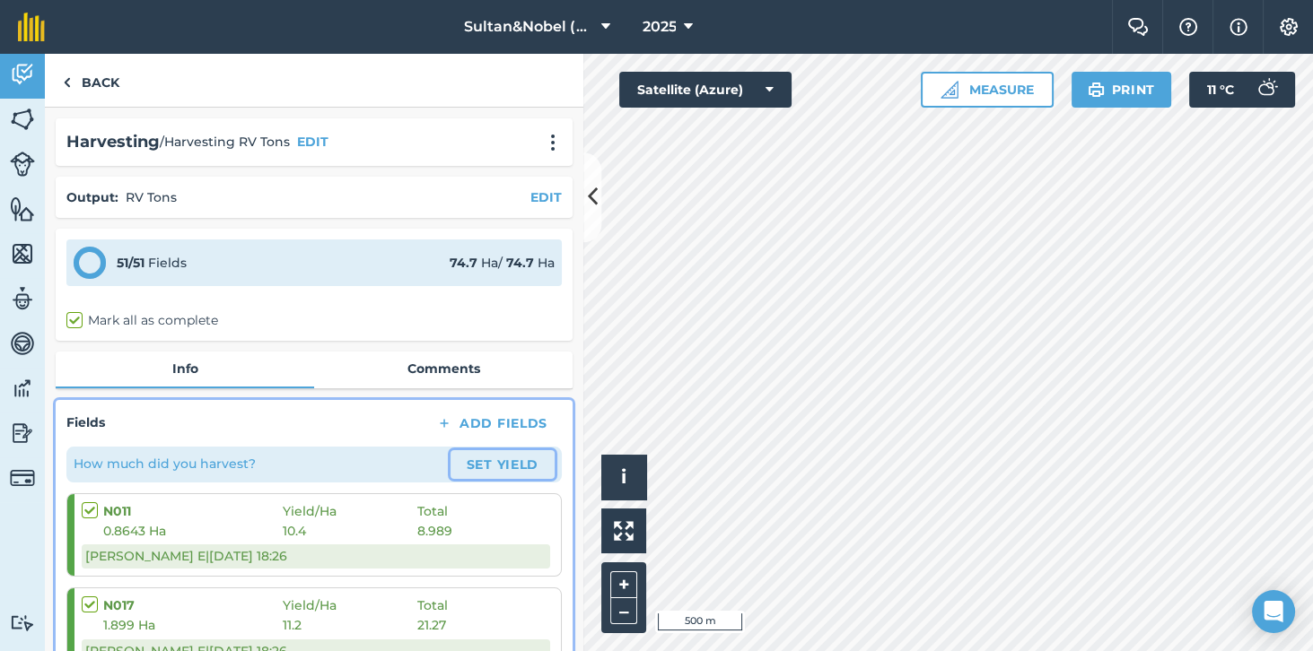
click at [521, 468] on button "Set Yield" at bounding box center [502, 464] width 104 height 29
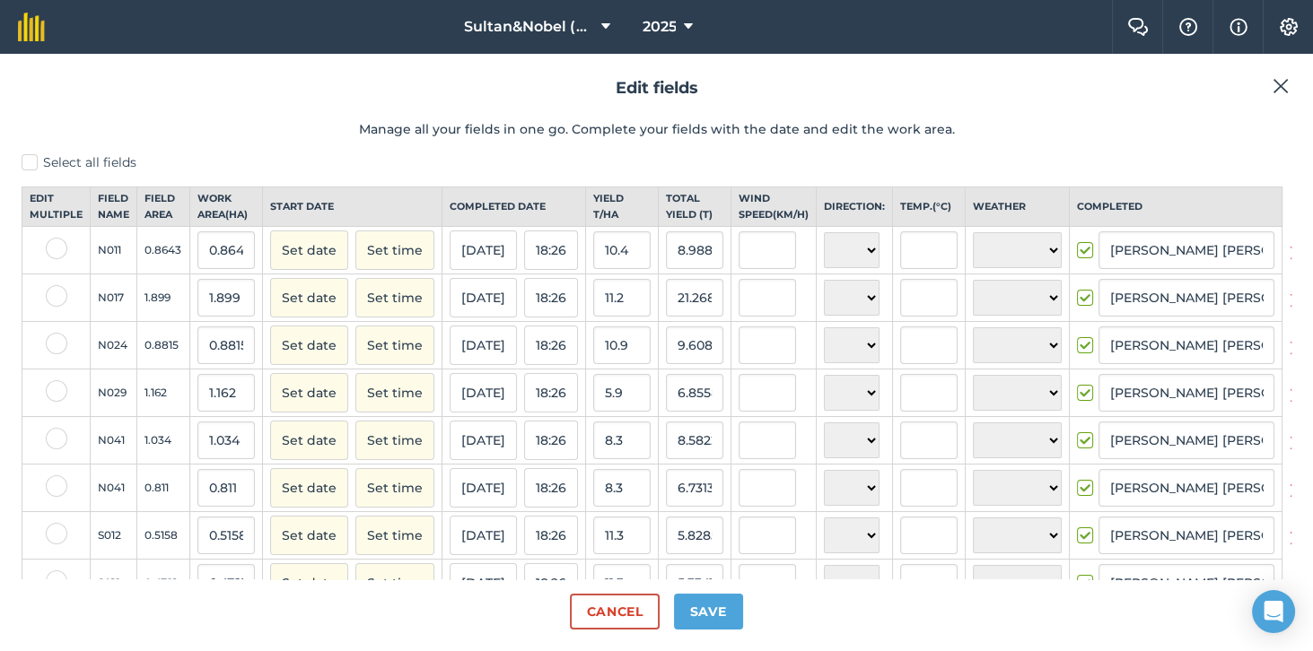
click at [1281, 80] on img at bounding box center [1280, 86] width 16 height 22
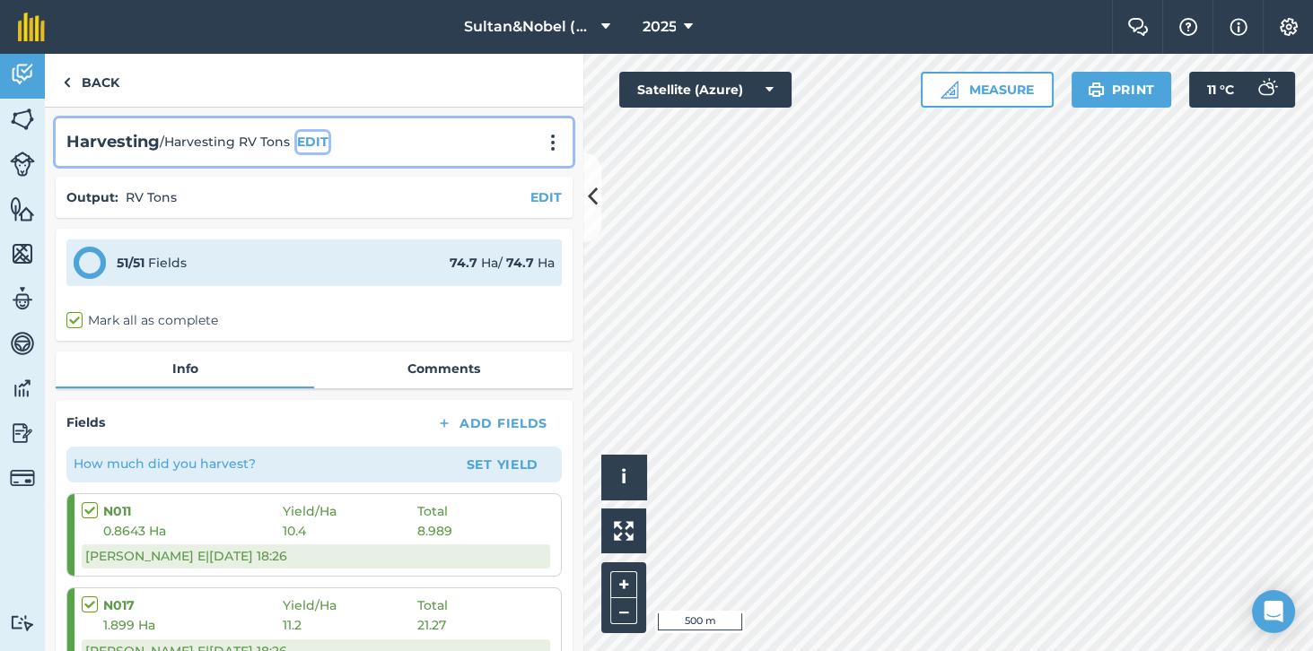
click at [317, 138] on button "EDIT" at bounding box center [312, 142] width 31 height 20
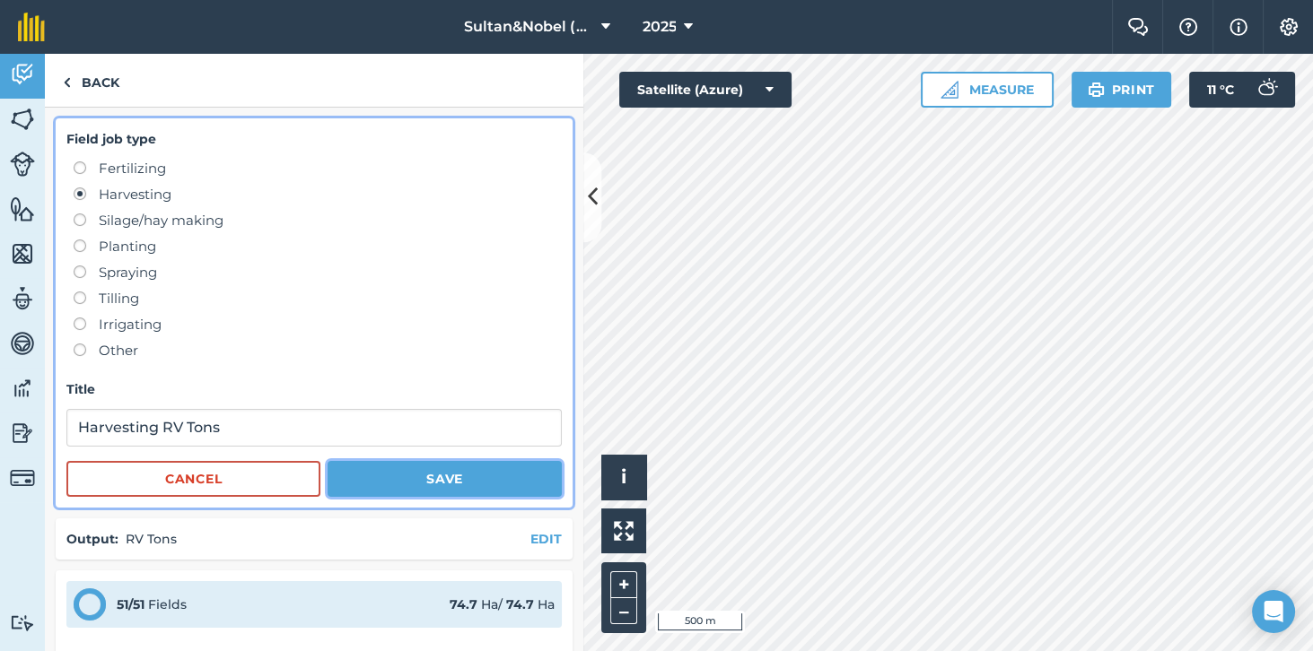
click at [479, 475] on button "Save" at bounding box center [444, 479] width 234 height 36
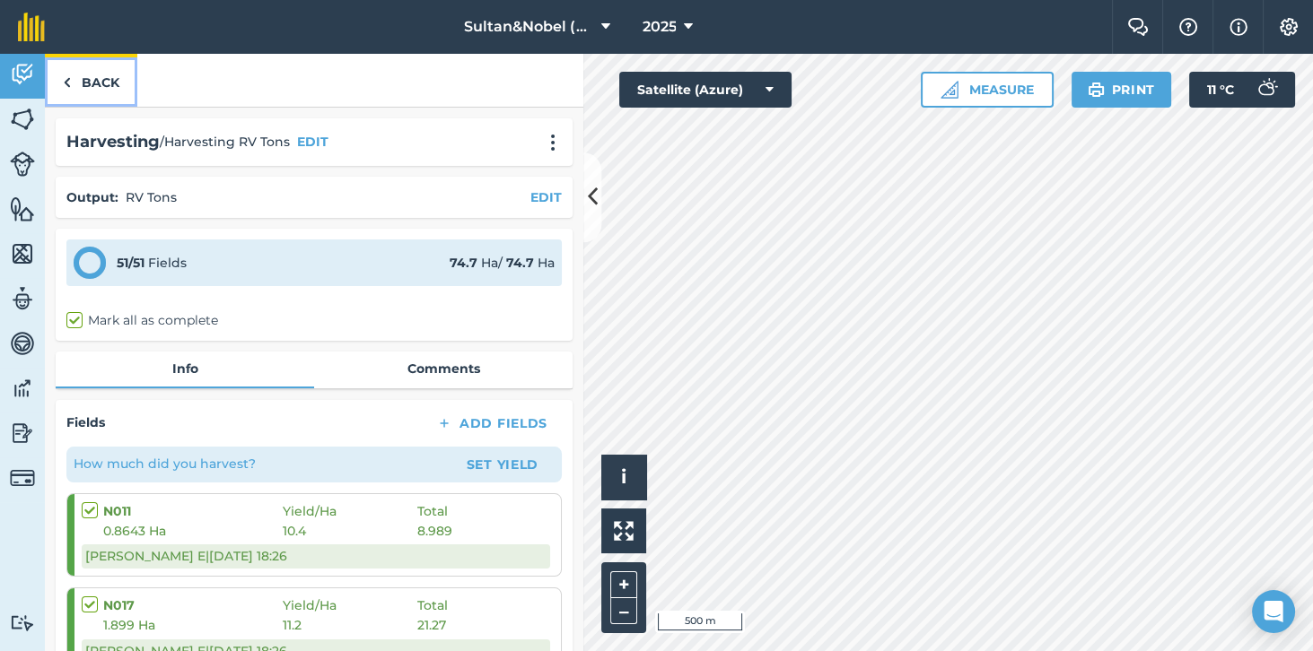
click at [98, 80] on link "Back" at bounding box center [91, 80] width 92 height 53
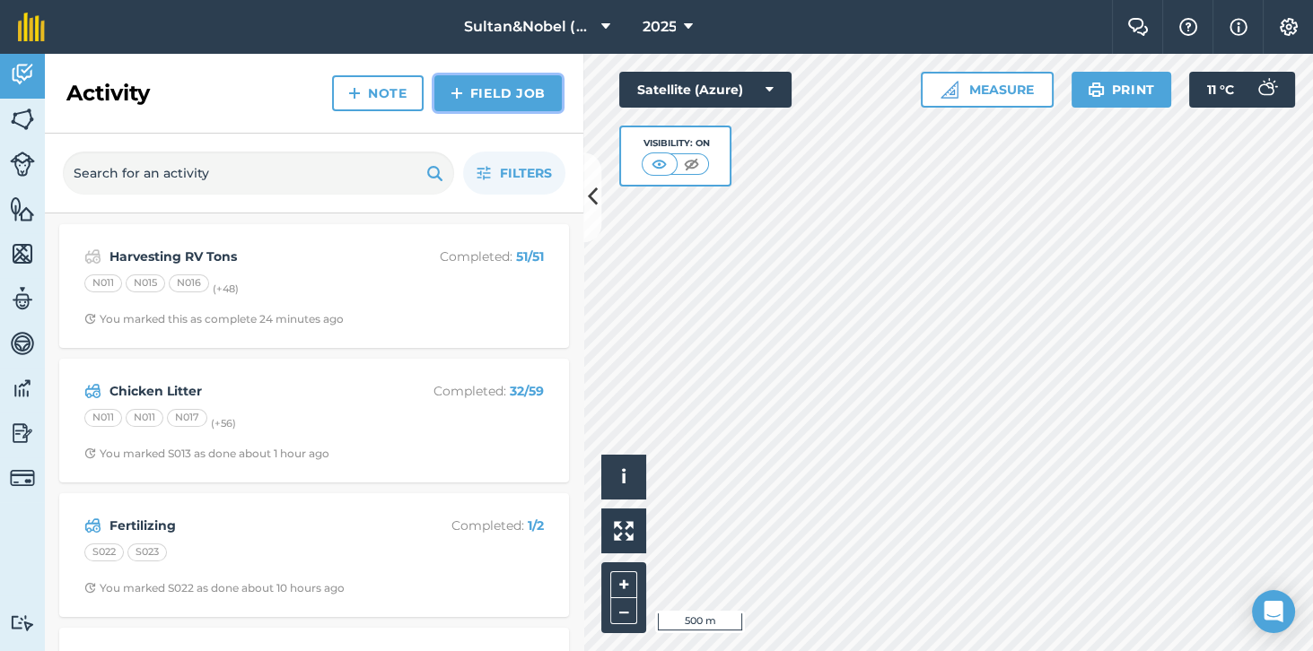
click at [513, 100] on link "Field Job" at bounding box center [497, 93] width 127 height 36
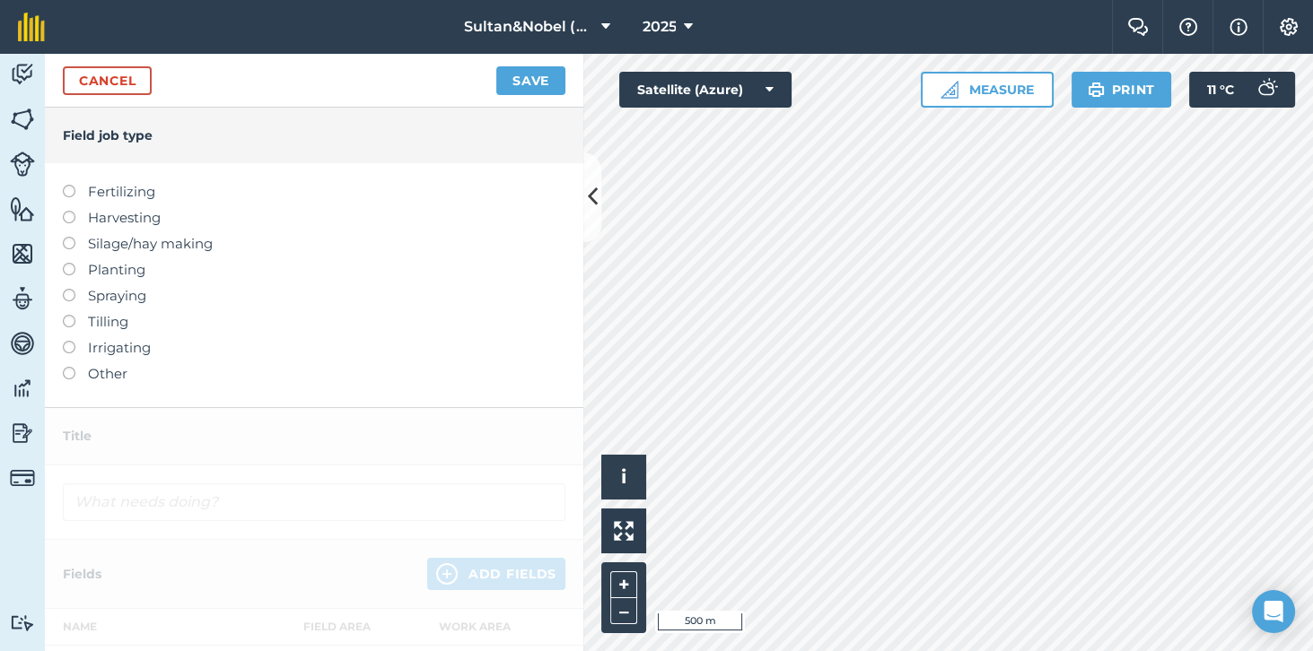
click at [151, 223] on label "Harvesting" at bounding box center [314, 218] width 502 height 22
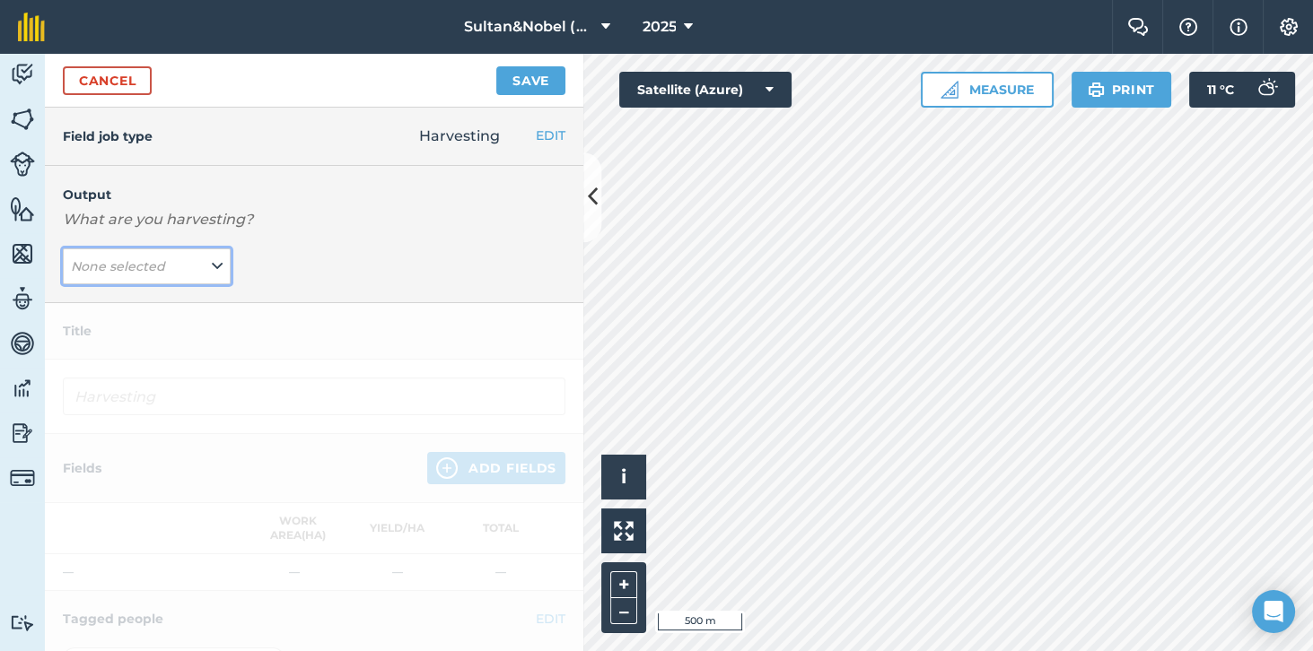
click at [203, 273] on button "None selected" at bounding box center [147, 267] width 168 height 36
click at [173, 301] on button "Labour contractor ( t )" at bounding box center [147, 302] width 168 height 34
type input "Harvesting Labour contractor"
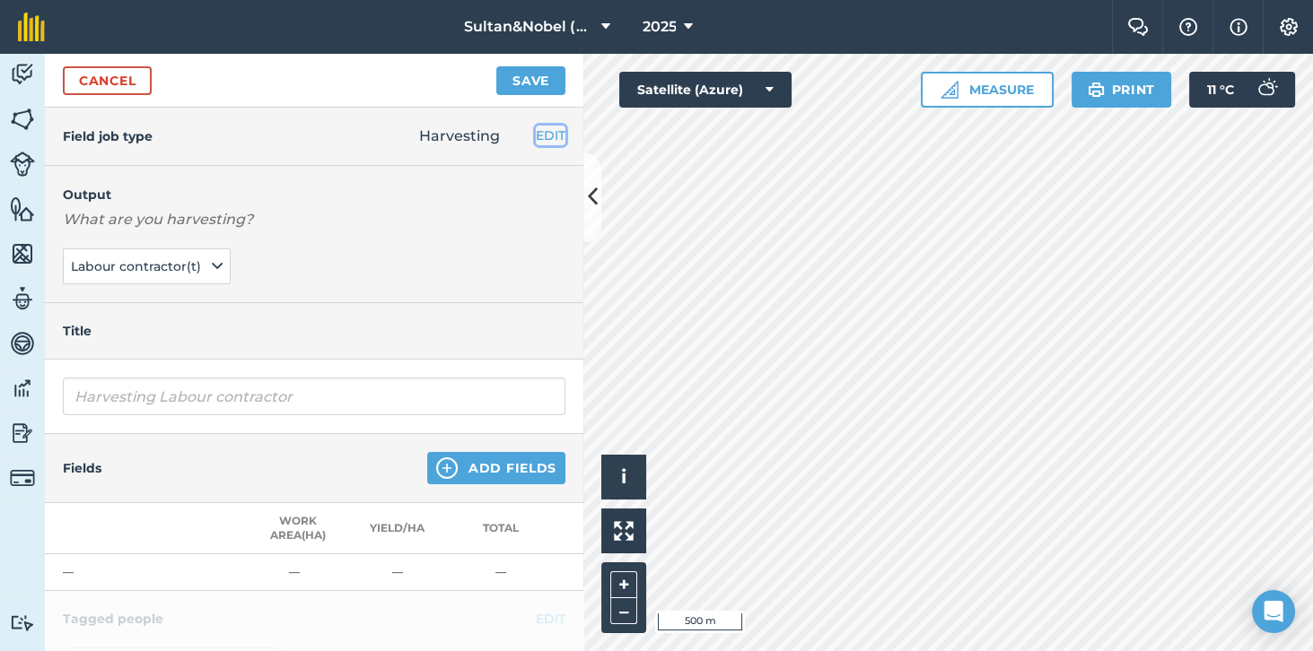
click at [549, 135] on button "EDIT" at bounding box center [551, 136] width 30 height 20
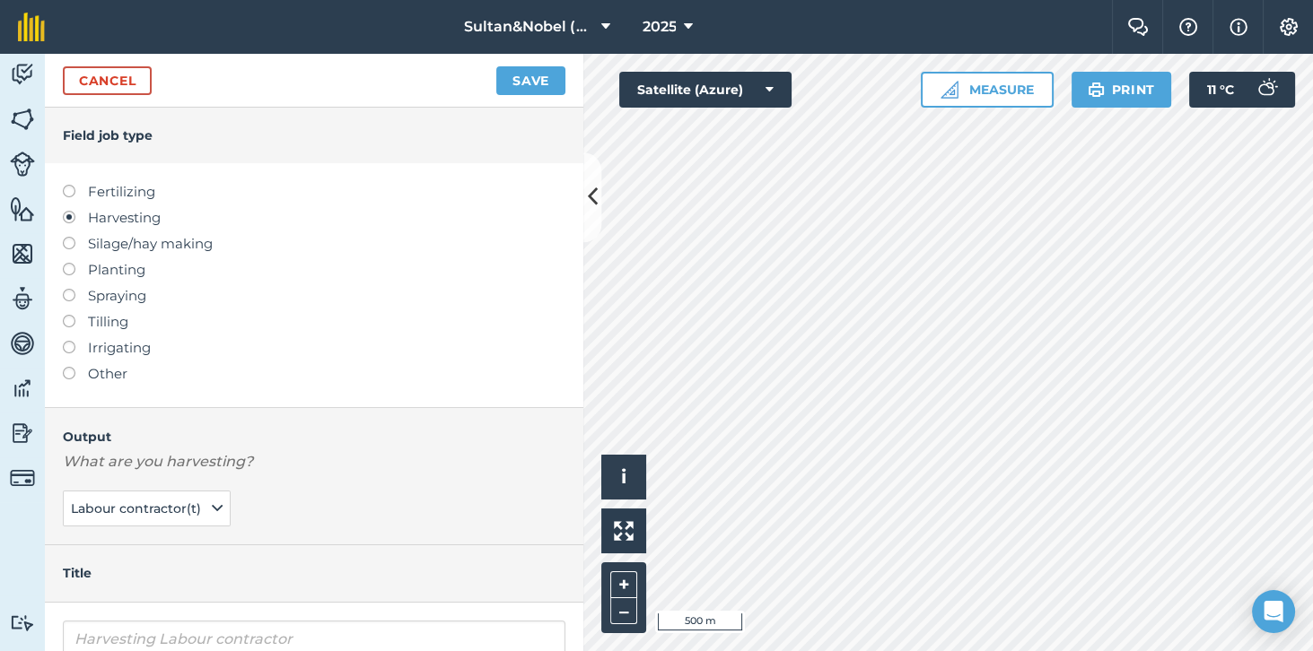
click at [91, 378] on label "Other" at bounding box center [314, 374] width 502 height 22
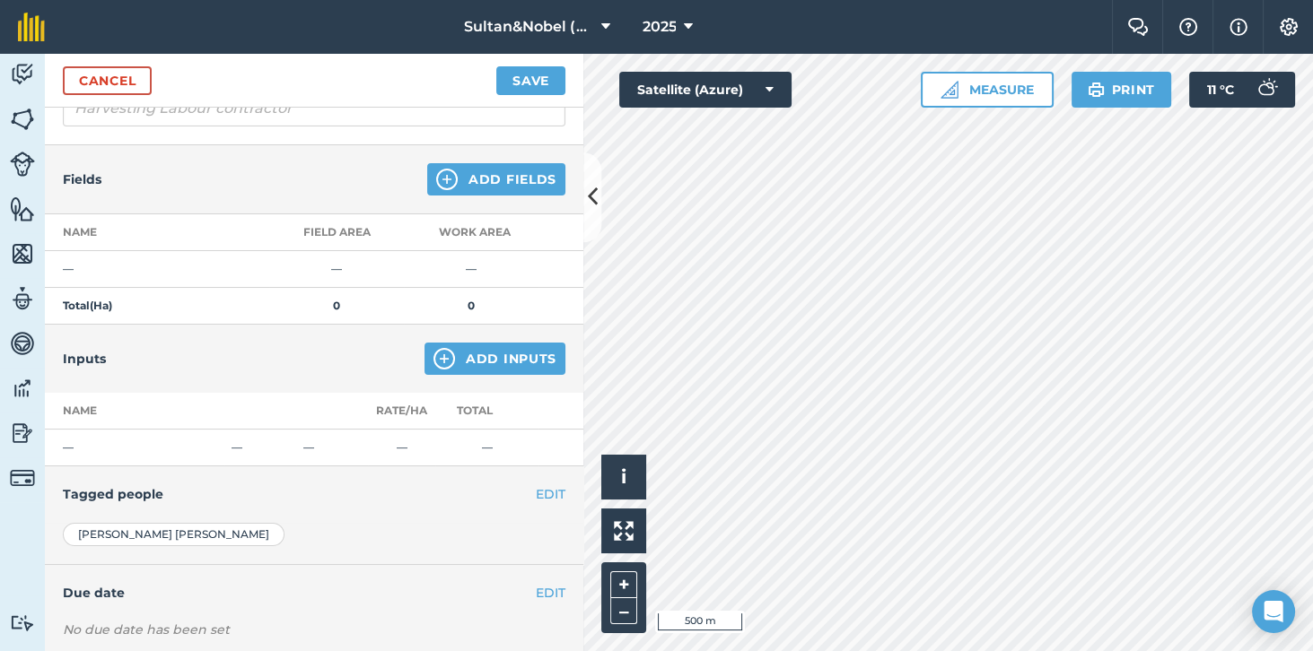
scroll to position [160, 0]
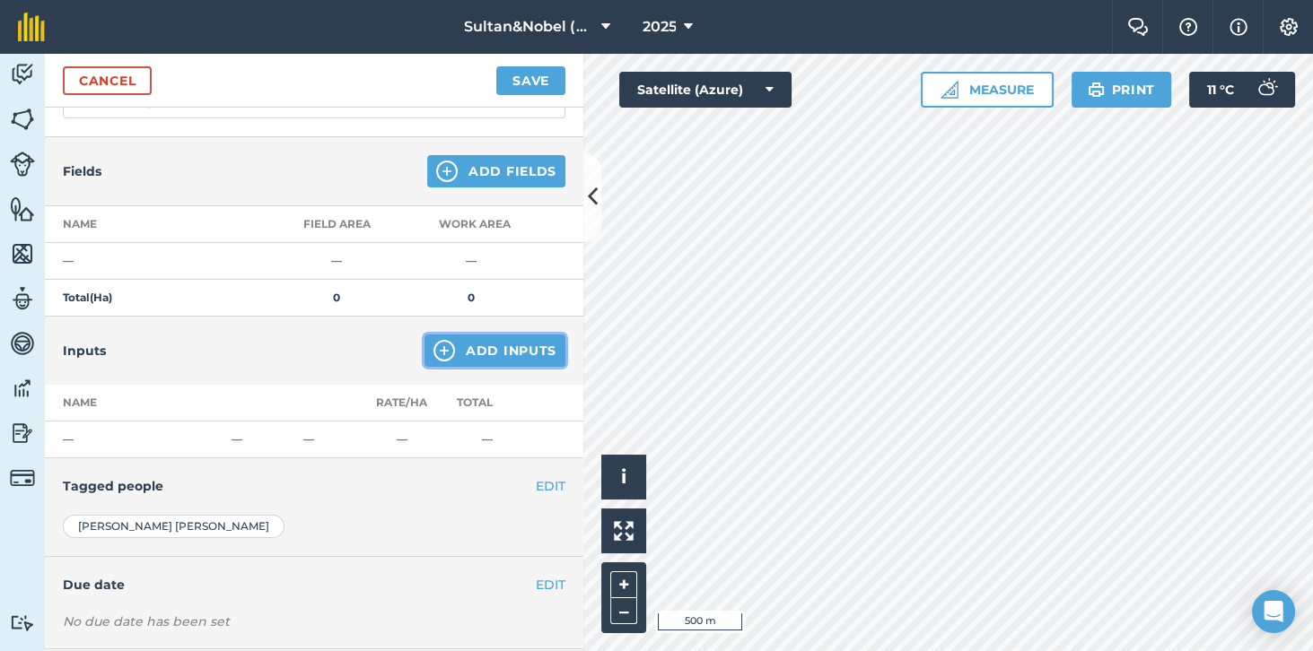
click at [508, 353] on button "Add Inputs" at bounding box center [494, 351] width 141 height 32
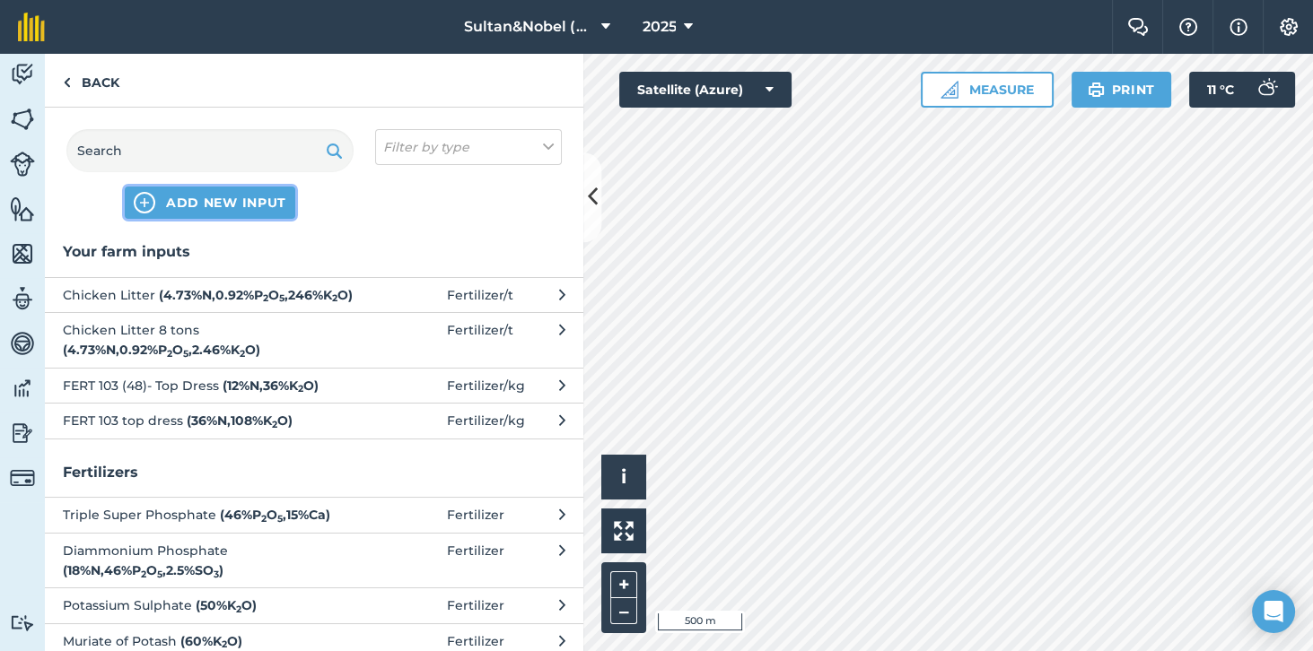
click at [226, 208] on span "ADD NEW INPUT" at bounding box center [226, 203] width 120 height 18
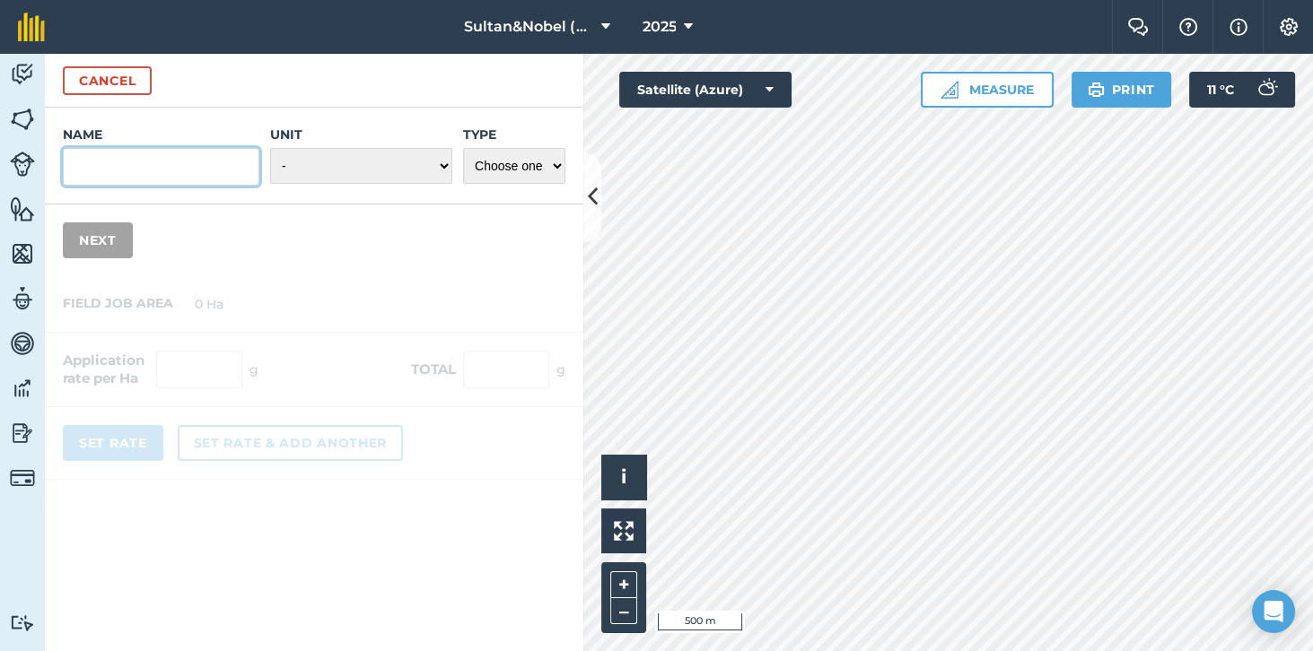
click at [185, 171] on input "Name" at bounding box center [161, 167] width 196 height 38
type input "Cutting contractor"
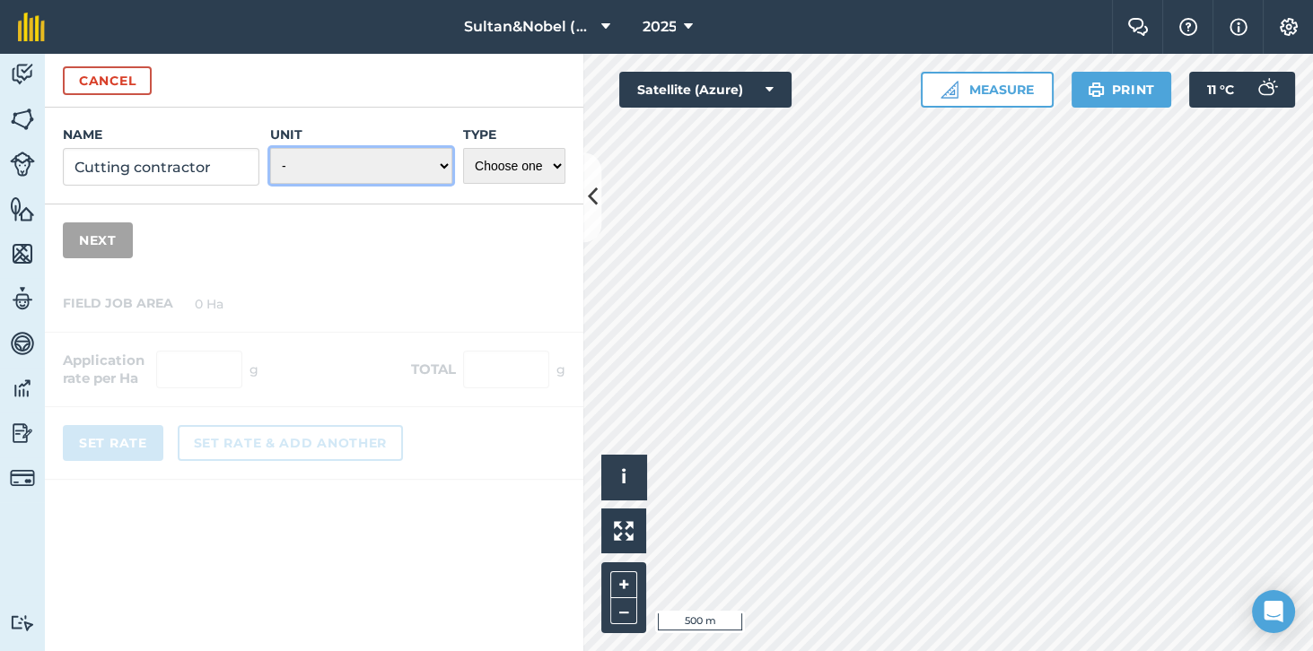
click at [435, 170] on select "- Grams/g Kilograms/kg Metric tonnes/t Millilitres/ml Litres/L Ounces/oz Pounds…" at bounding box center [361, 166] width 182 height 36
select select "METRIC_TONNES"
click at [538, 170] on select "Choose one Fertilizer Seed Spray Fuel Other" at bounding box center [514, 166] width 102 height 36
select select "OTHER"
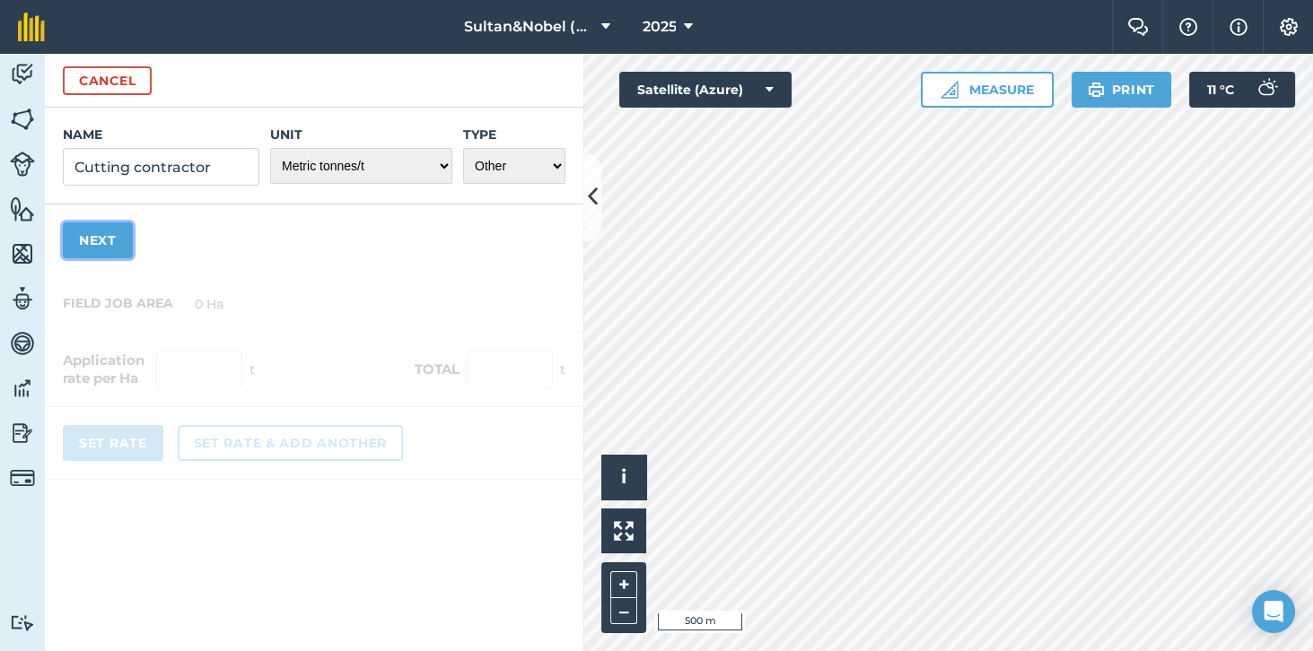
click at [108, 242] on button "Next" at bounding box center [98, 241] width 70 height 36
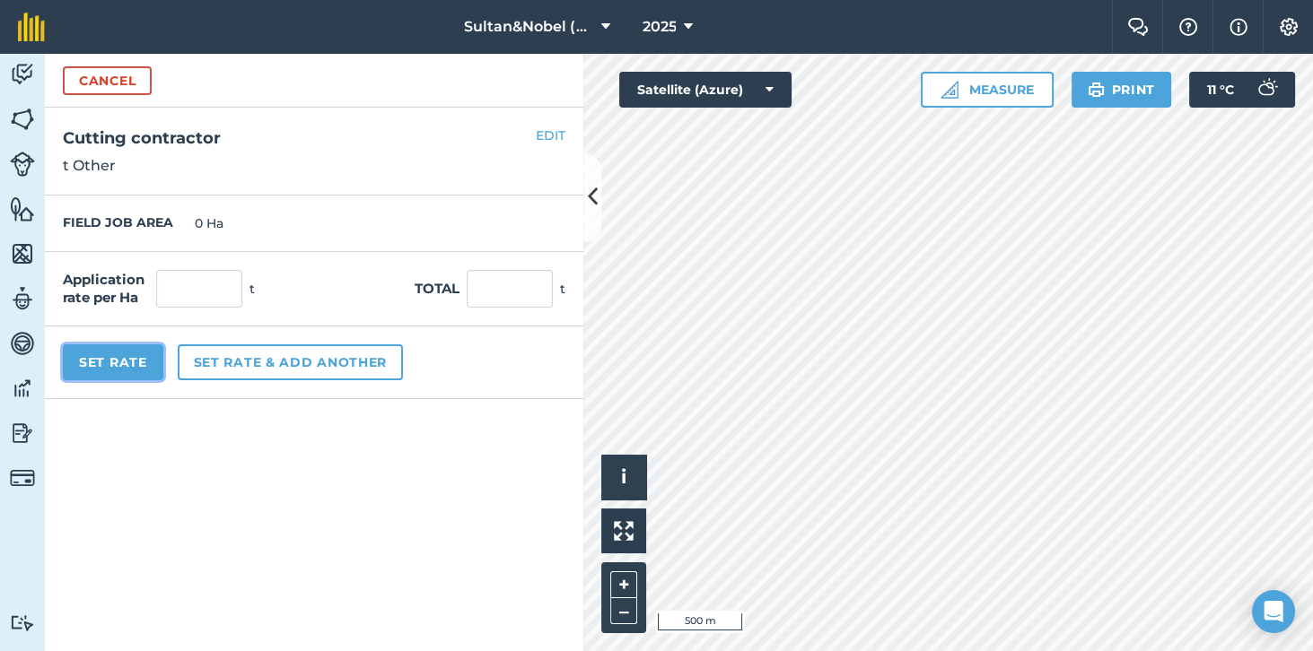
click at [125, 359] on button "Set Rate" at bounding box center [113, 363] width 100 height 36
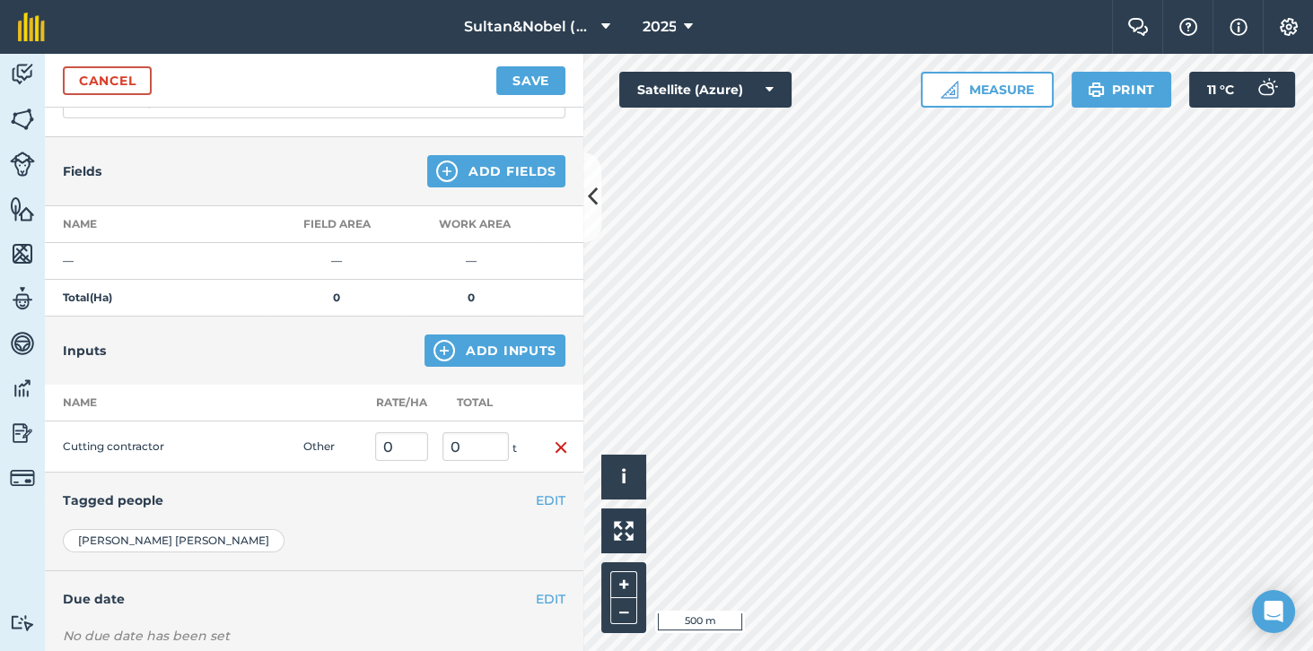
click at [564, 447] on img "button" at bounding box center [561, 448] width 14 height 22
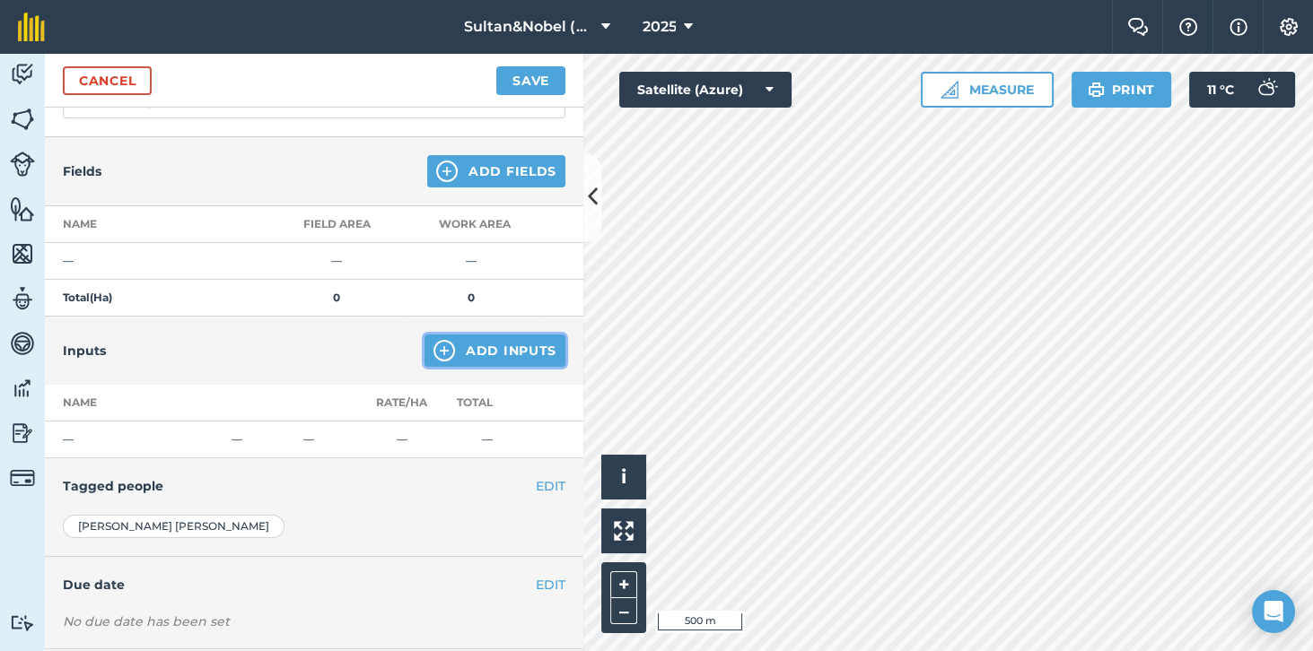
click at [525, 348] on button "Add Inputs" at bounding box center [494, 351] width 141 height 32
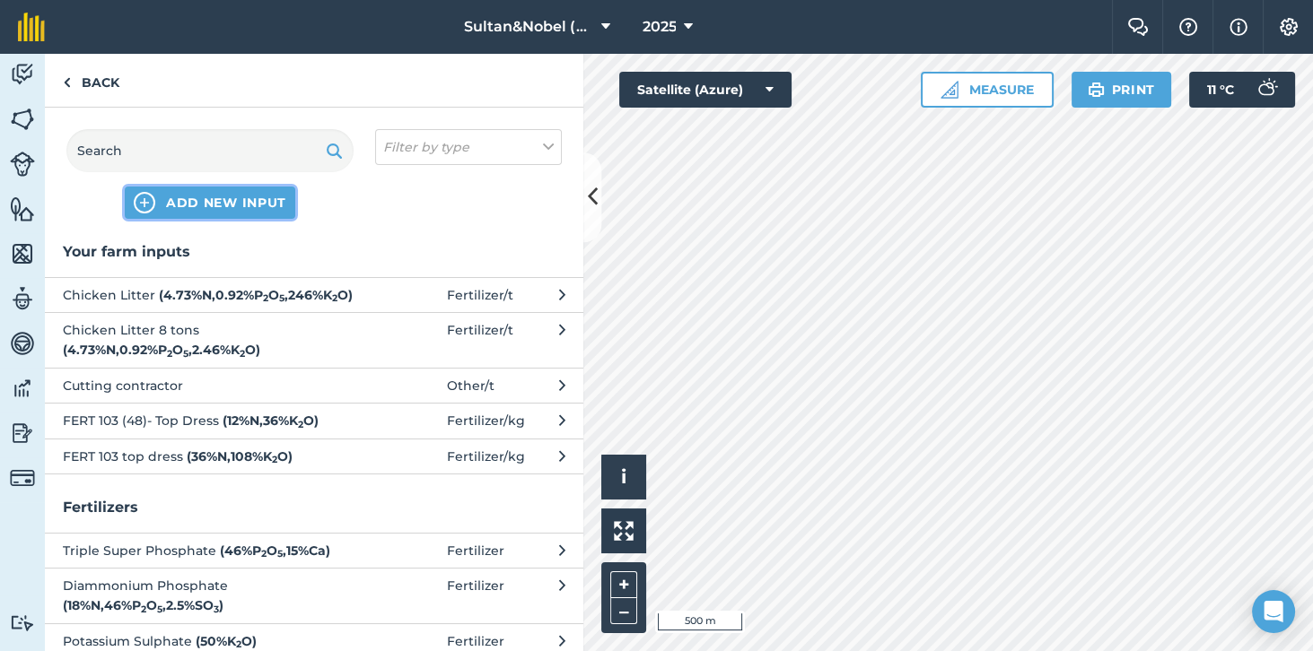
click at [231, 209] on span "ADD NEW INPUT" at bounding box center [226, 203] width 120 height 18
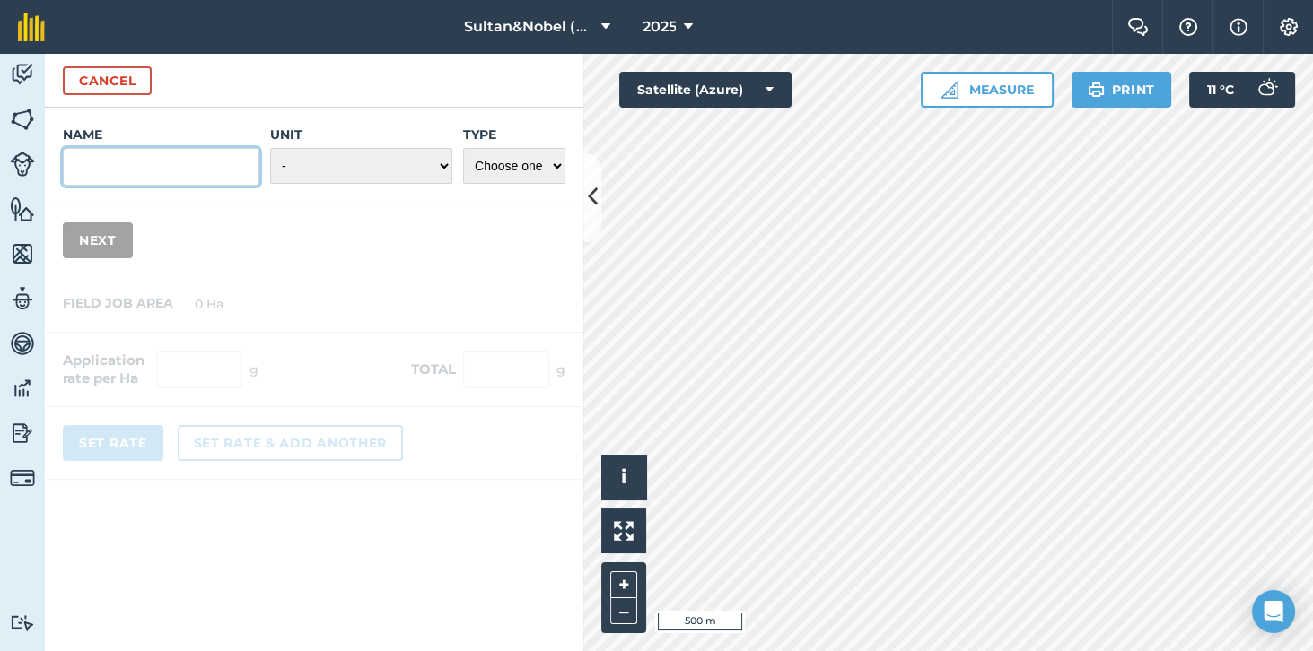
click at [190, 161] on input "Name" at bounding box center [161, 167] width 196 height 38
click at [79, 162] on input "cutting contractor" at bounding box center [161, 167] width 196 height 38
type input "Cutting contractor"
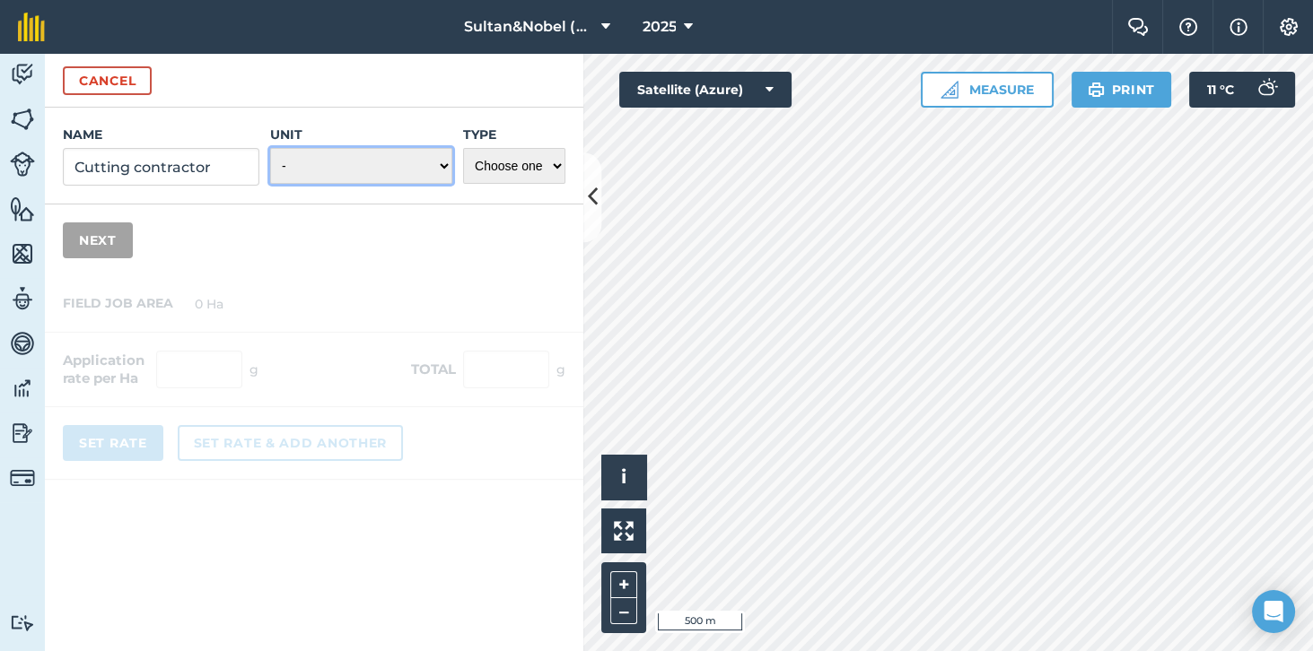
click at [422, 176] on select "- Grams/g Kilograms/kg Metric tonnes/t Millilitres/ml Litres/L Ounces/oz Pounds…" at bounding box center [361, 166] width 182 height 36
select select "METRIC_TONNES"
click at [550, 162] on select "Choose one Fertilizer Seed Spray Fuel Other" at bounding box center [514, 166] width 102 height 36
select select "OTHER"
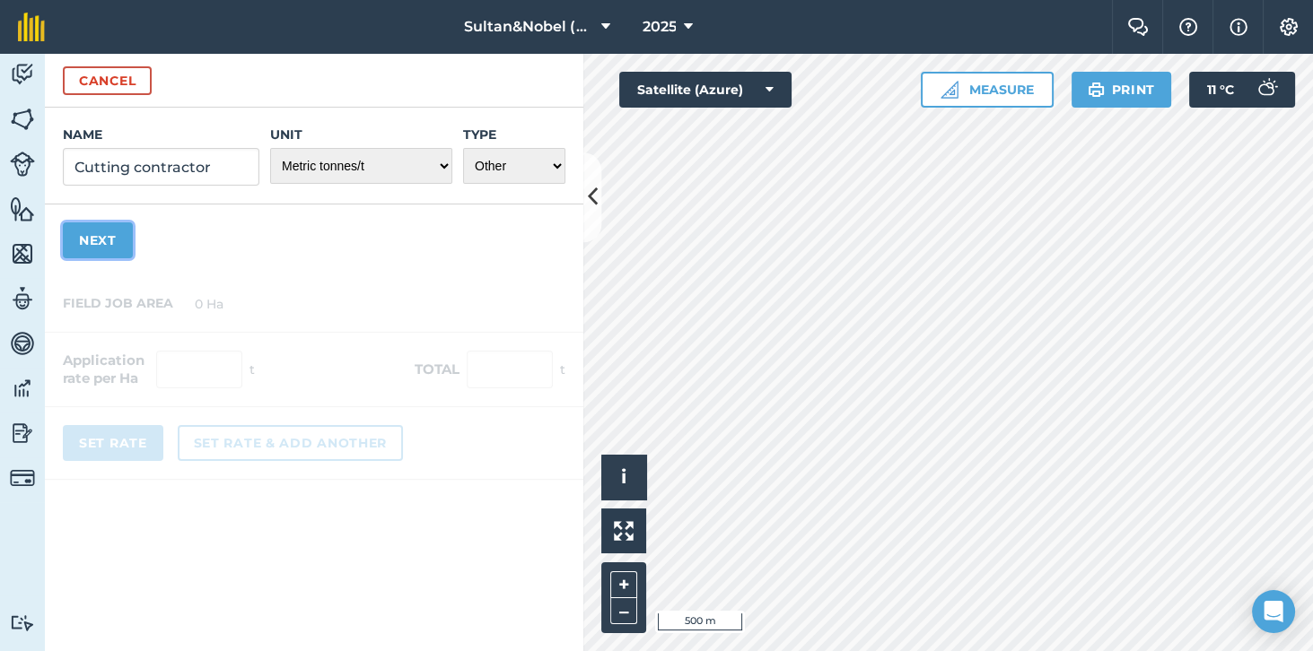
click at [100, 248] on button "Next" at bounding box center [98, 241] width 70 height 36
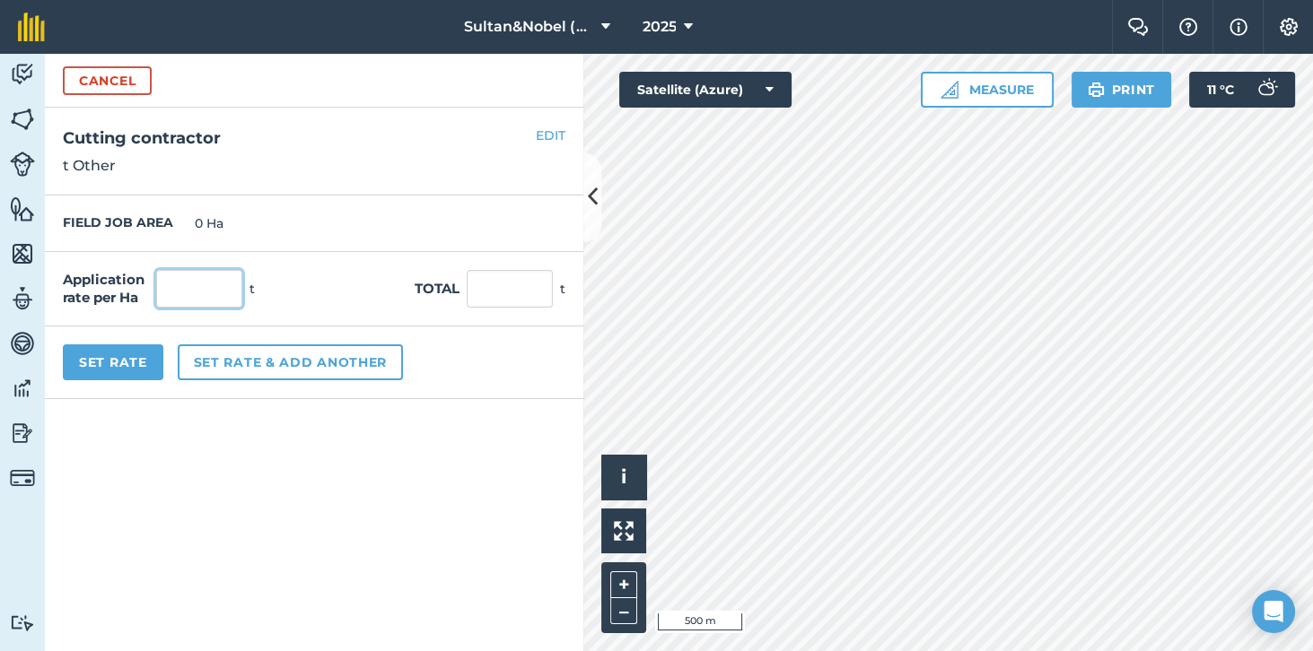
click at [188, 294] on input "text" at bounding box center [199, 289] width 86 height 38
type input "58"
click at [361, 289] on div "Application rate per Ha 58 t Total t" at bounding box center [314, 289] width 538 height 74
click at [343, 278] on div "Application rate per Ha 58 t Total t" at bounding box center [314, 289] width 538 height 74
click at [120, 90] on button "Cancel" at bounding box center [107, 80] width 89 height 29
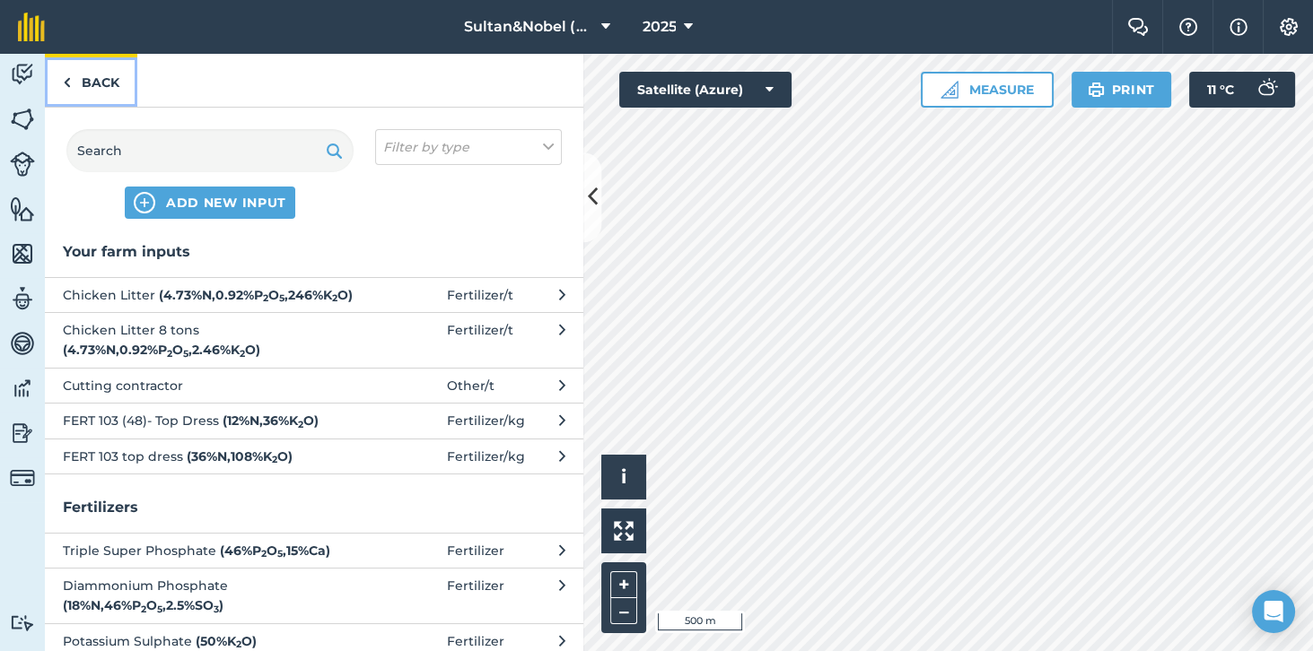
click at [94, 98] on link "Back" at bounding box center [91, 80] width 92 height 53
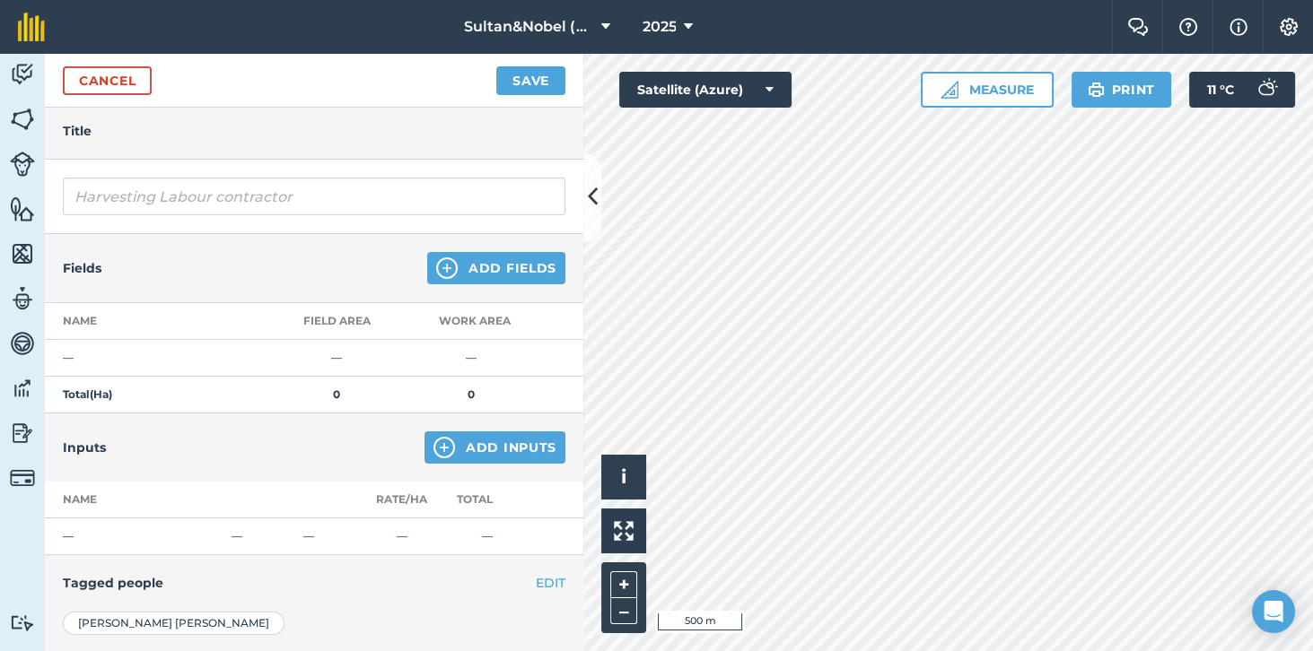
scroll to position [0, 0]
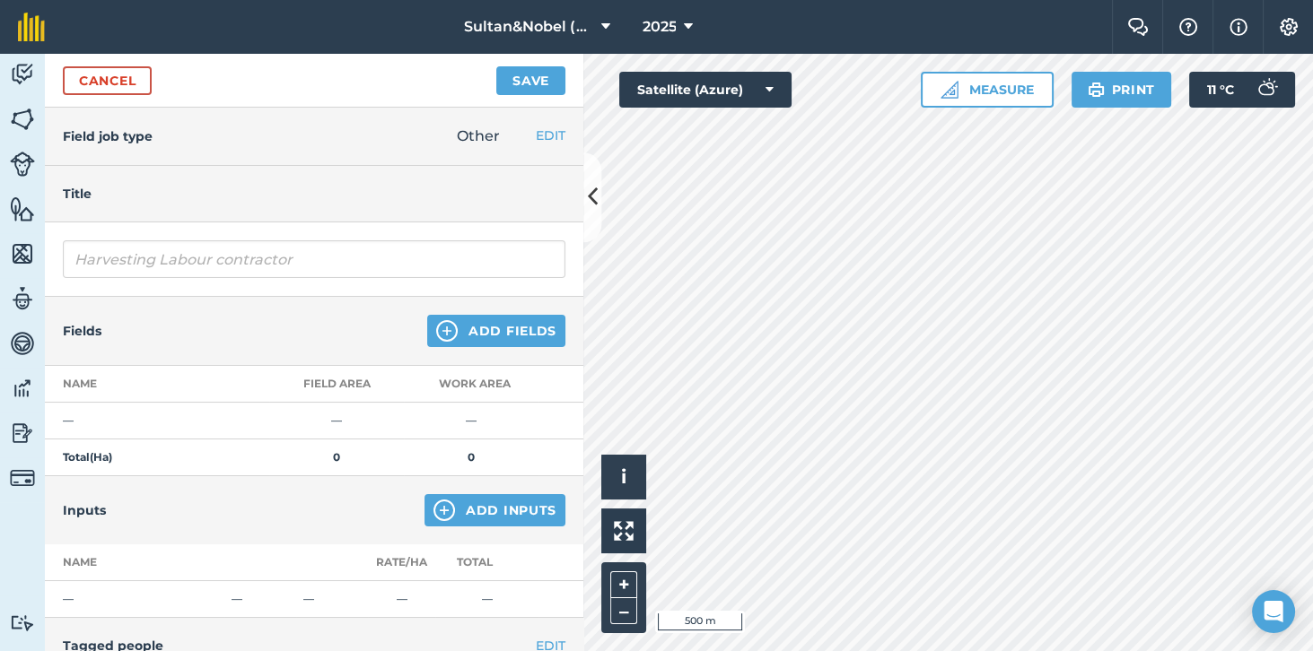
click at [161, 521] on div "Inputs Add Inputs" at bounding box center [314, 510] width 538 height 68
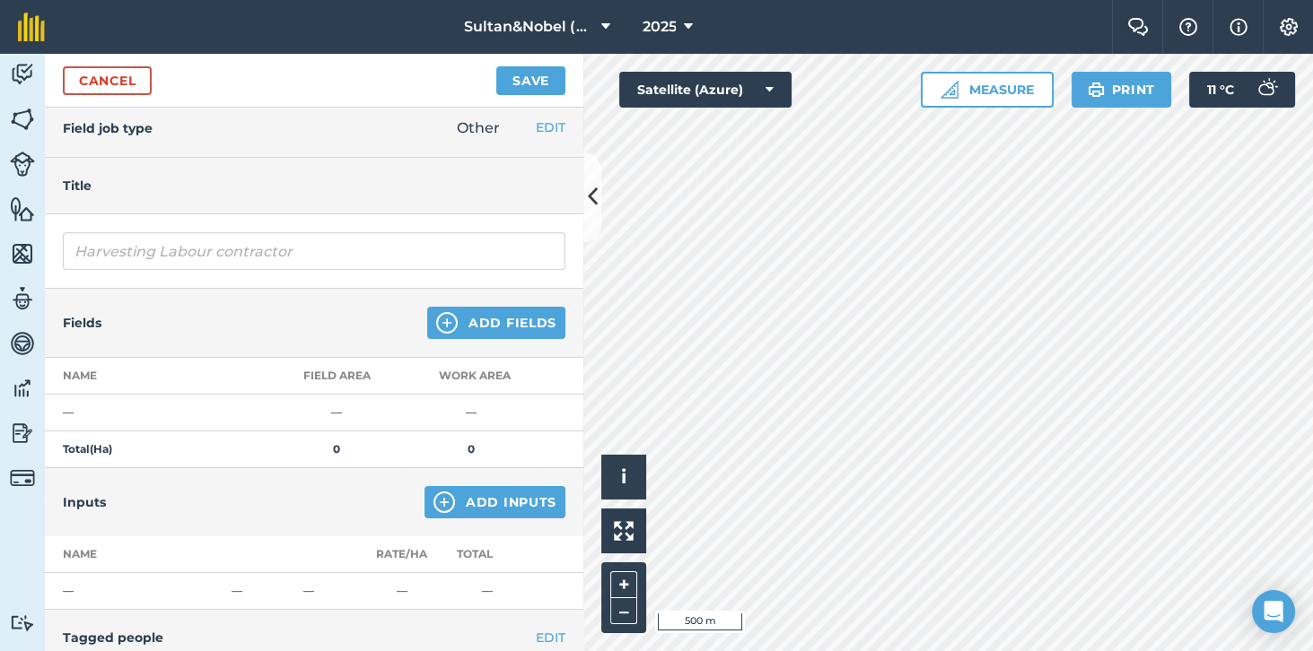
scroll to position [4, 0]
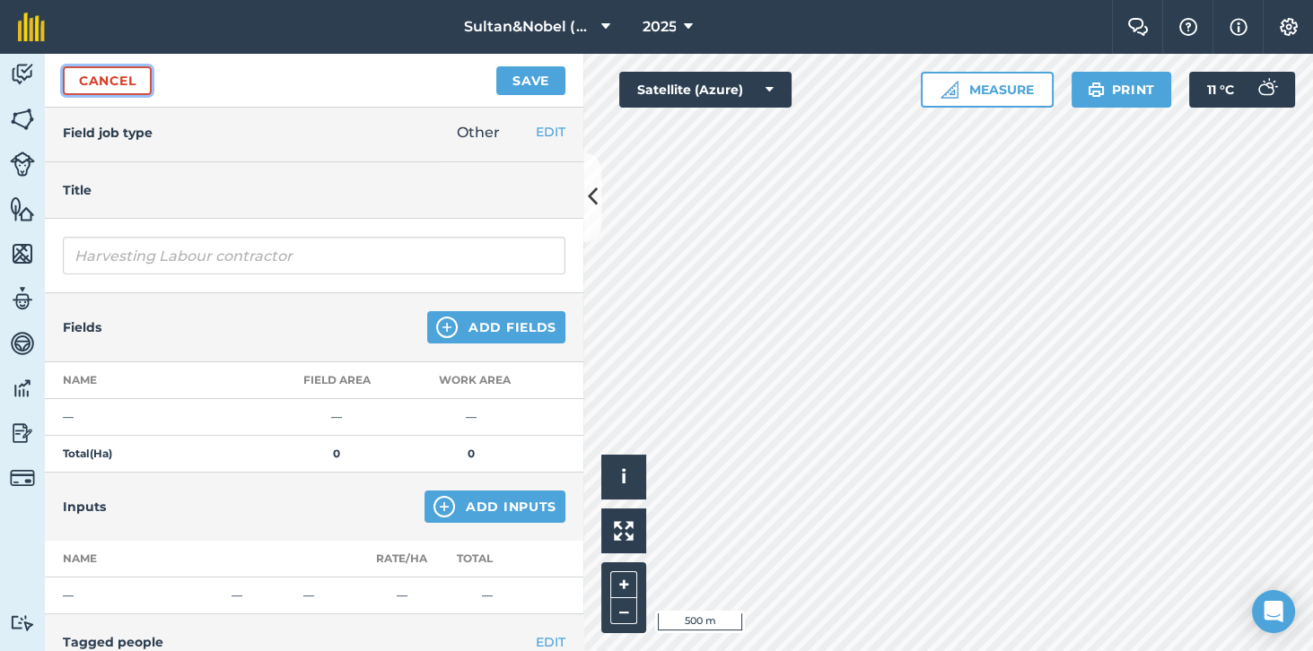
click at [101, 83] on link "Cancel" at bounding box center [107, 80] width 89 height 29
